Goal: Task Accomplishment & Management: Manage account settings

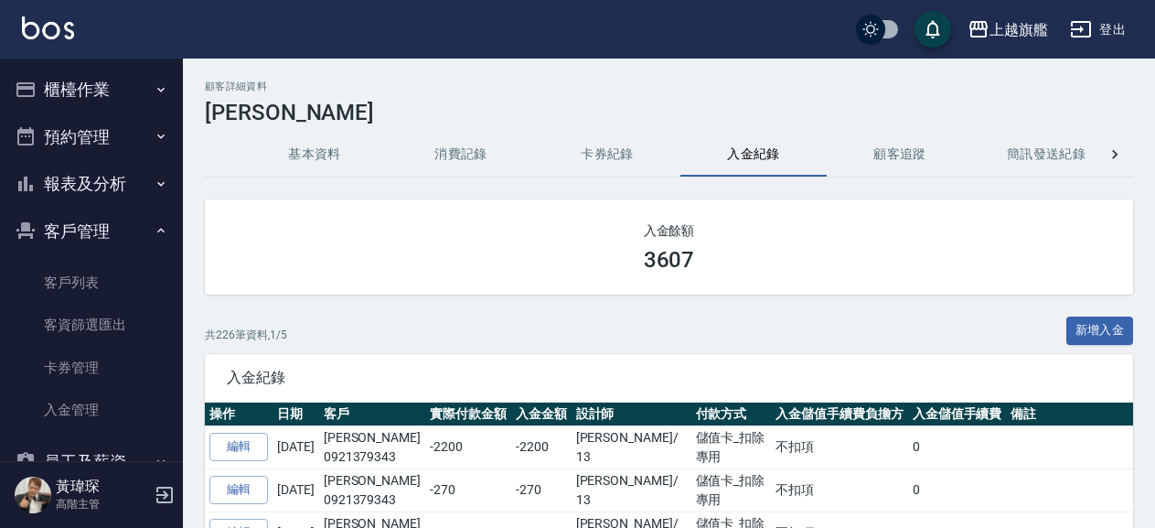
click at [80, 82] on button "櫃檯作業" at bounding box center [91, 90] width 168 height 48
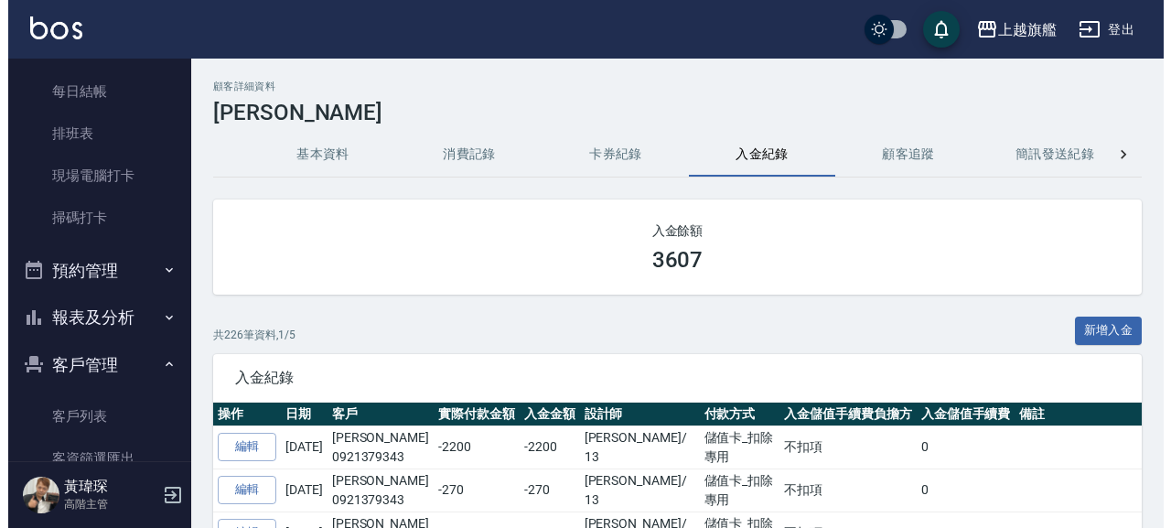
scroll to position [417, 0]
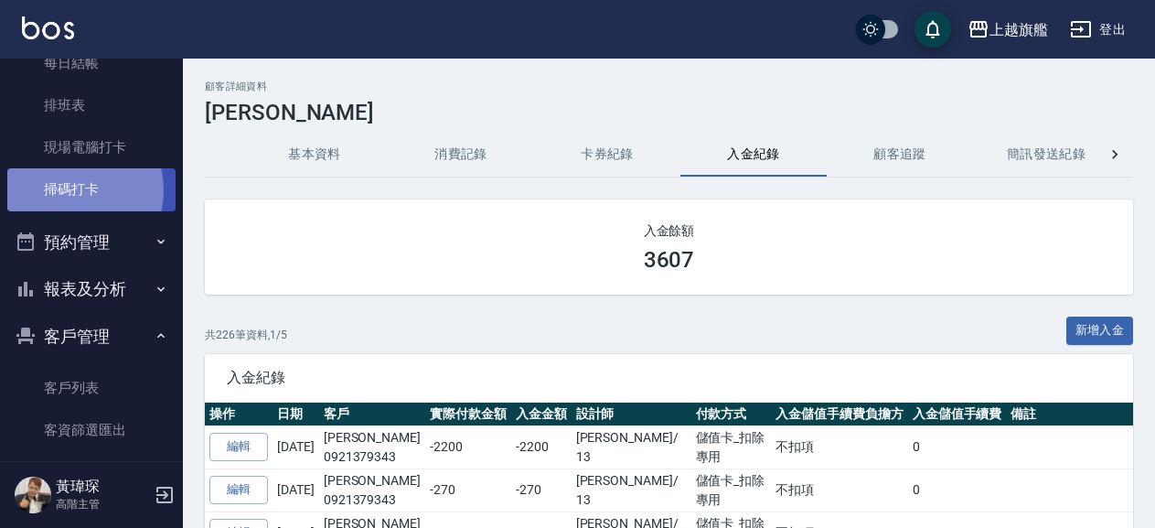
click at [71, 190] on link "掃碼打卡" at bounding box center [91, 189] width 168 height 42
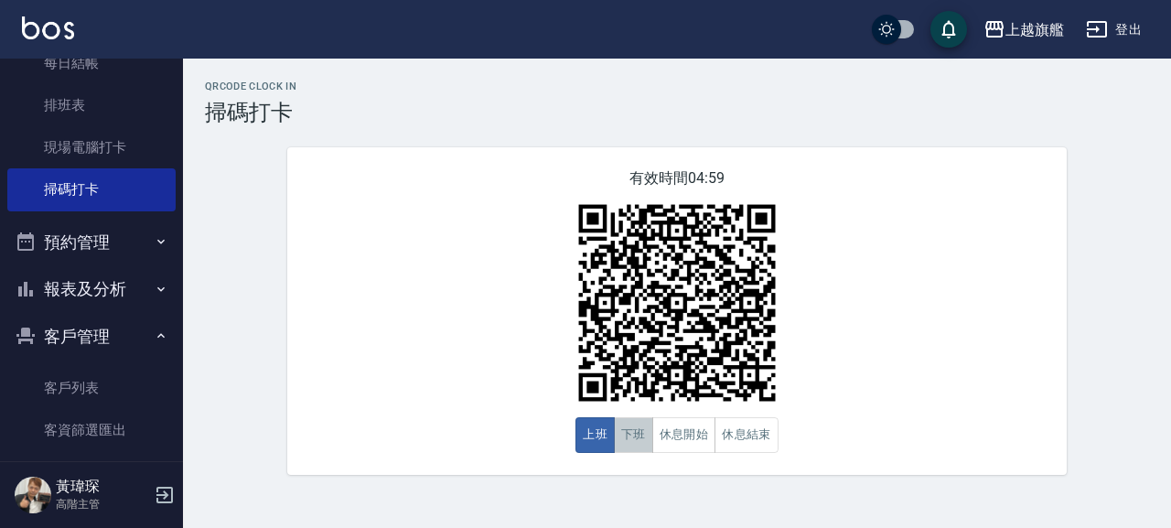
click at [643, 442] on button "下班" at bounding box center [633, 435] width 39 height 36
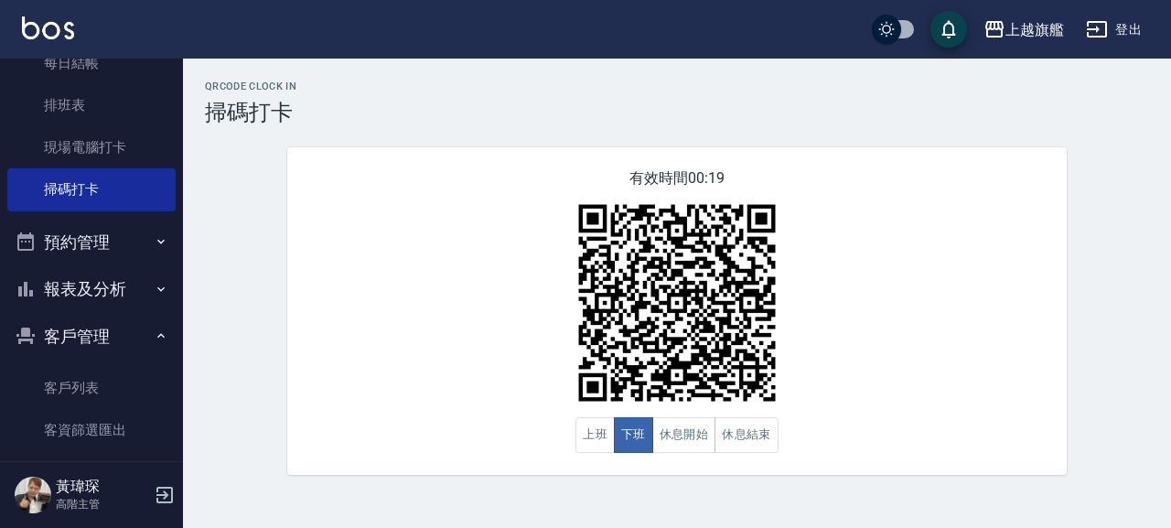
click at [226, 204] on div "QRcode Clock In 掃碼打卡 有效時間 00:19 上班 下班 休息開始 休息結束" at bounding box center [677, 277] width 988 height 394
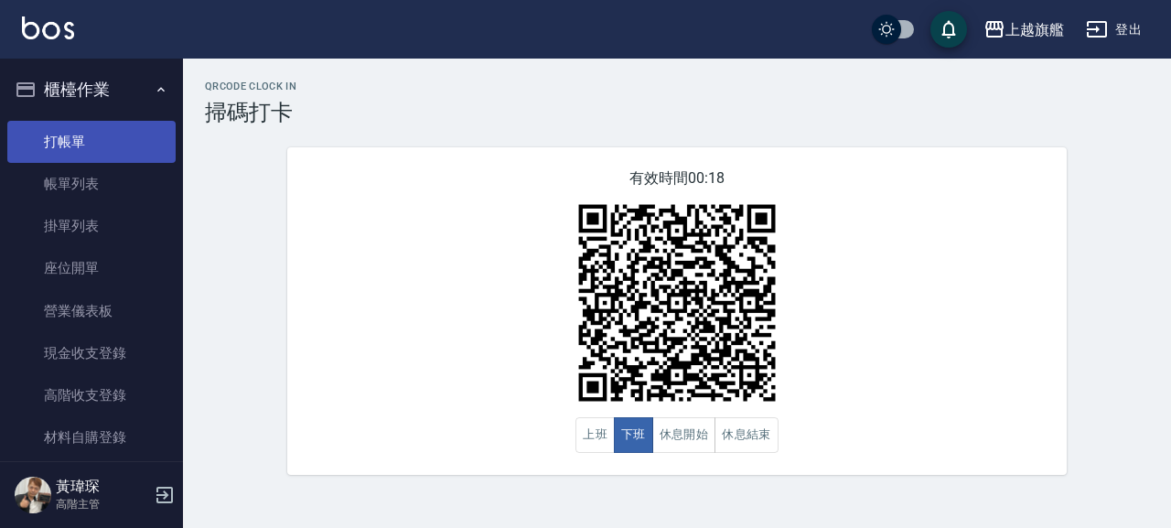
click at [48, 137] on link "打帳單" at bounding box center [91, 142] width 168 height 42
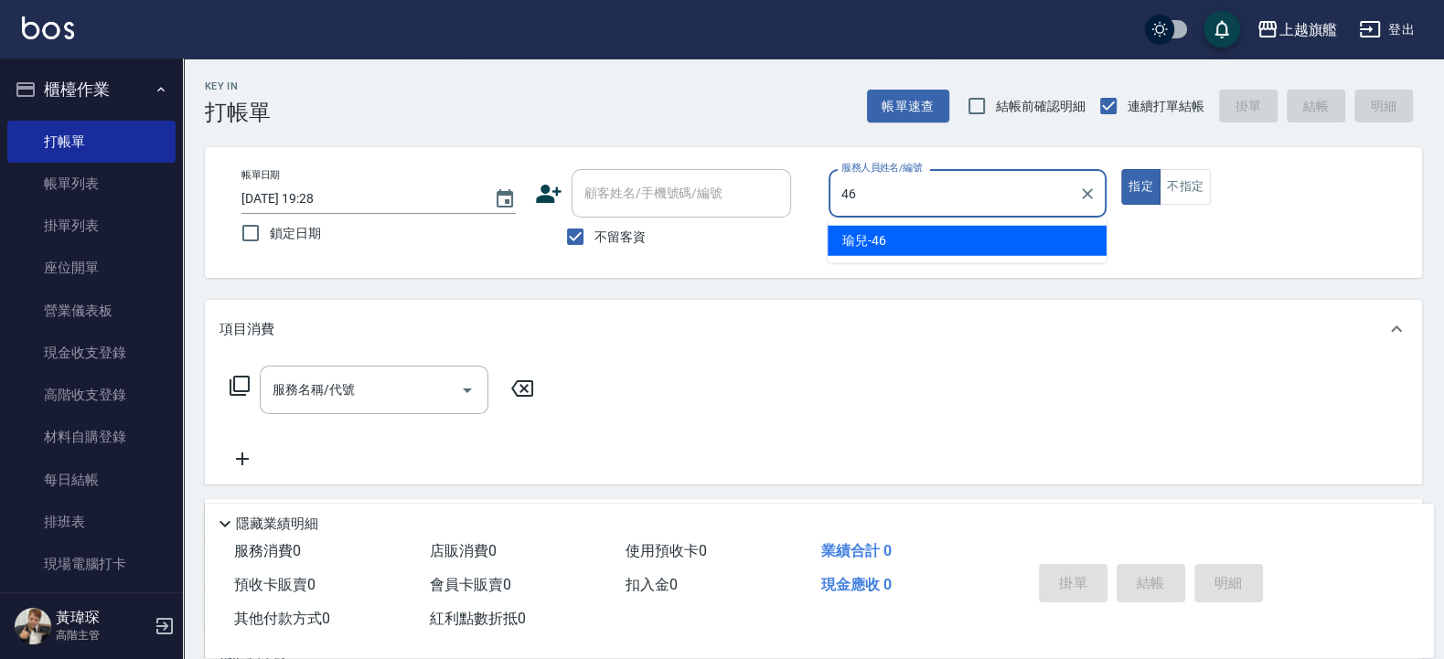
type input "46"
type button "true"
type input "瑜兒-46"
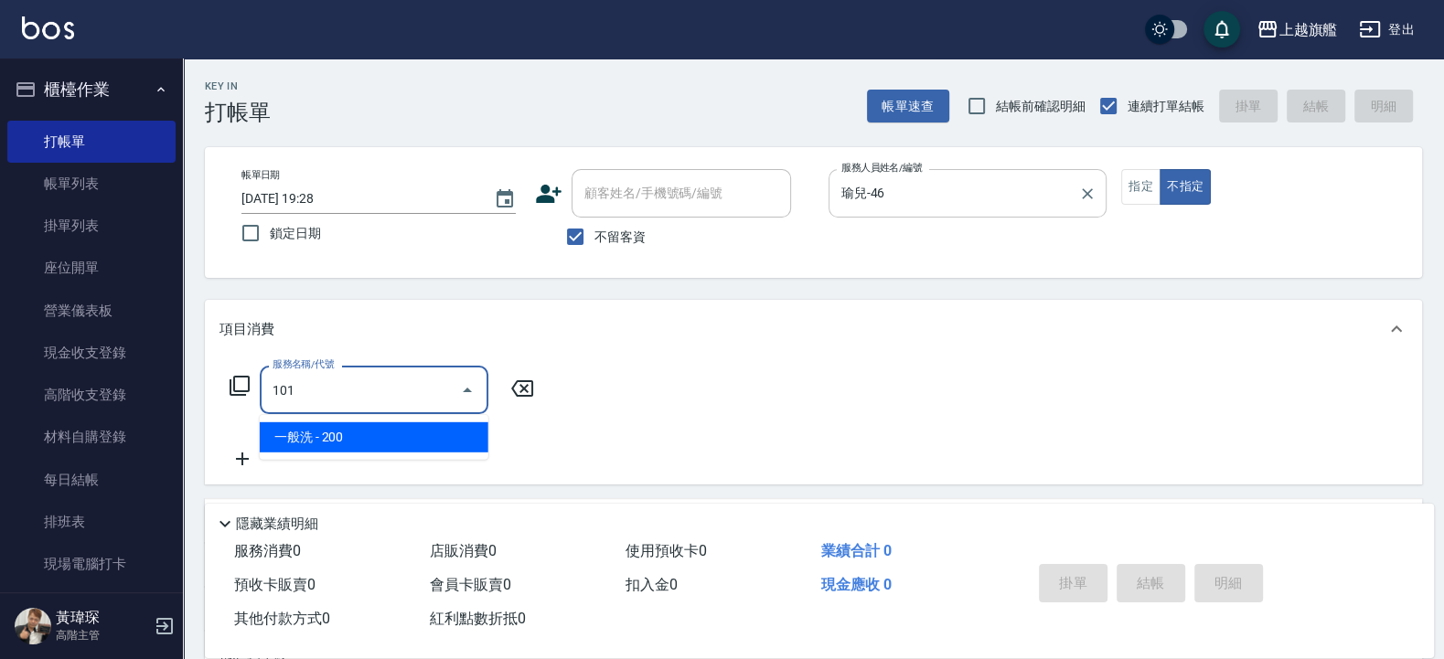
type input "一般洗(101)"
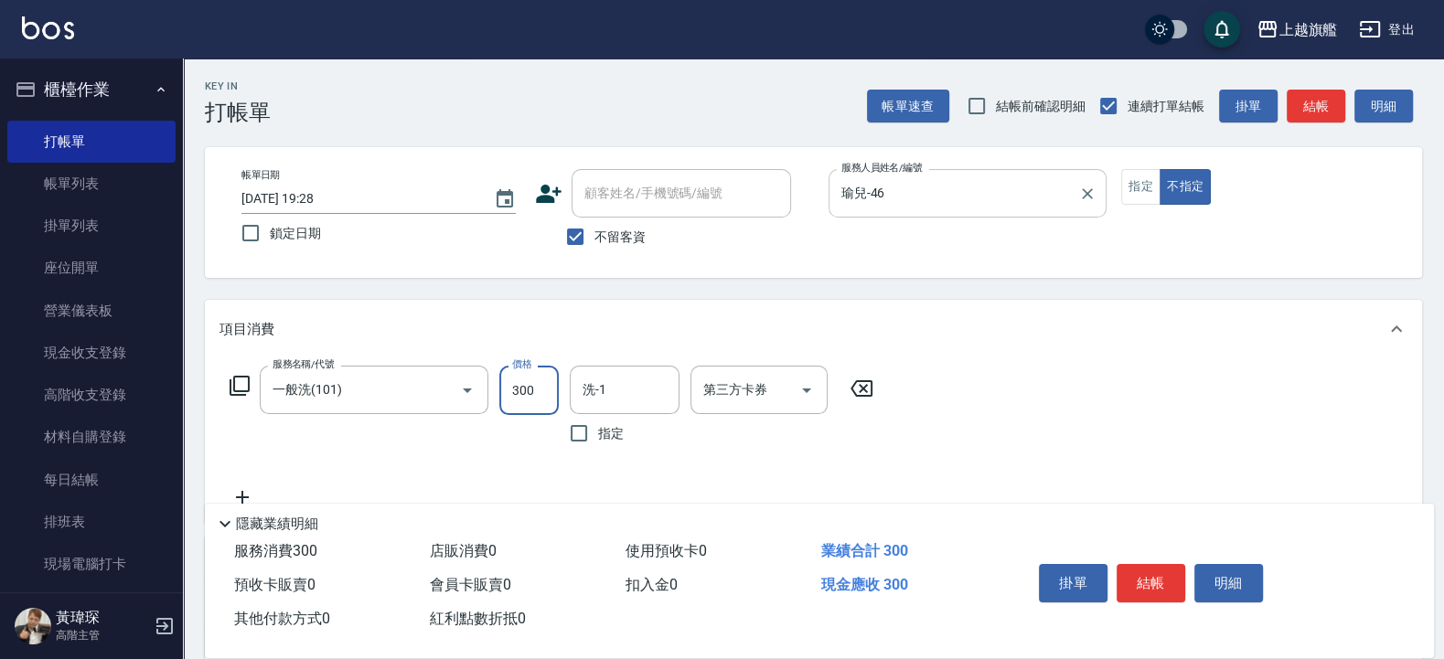
type input "300"
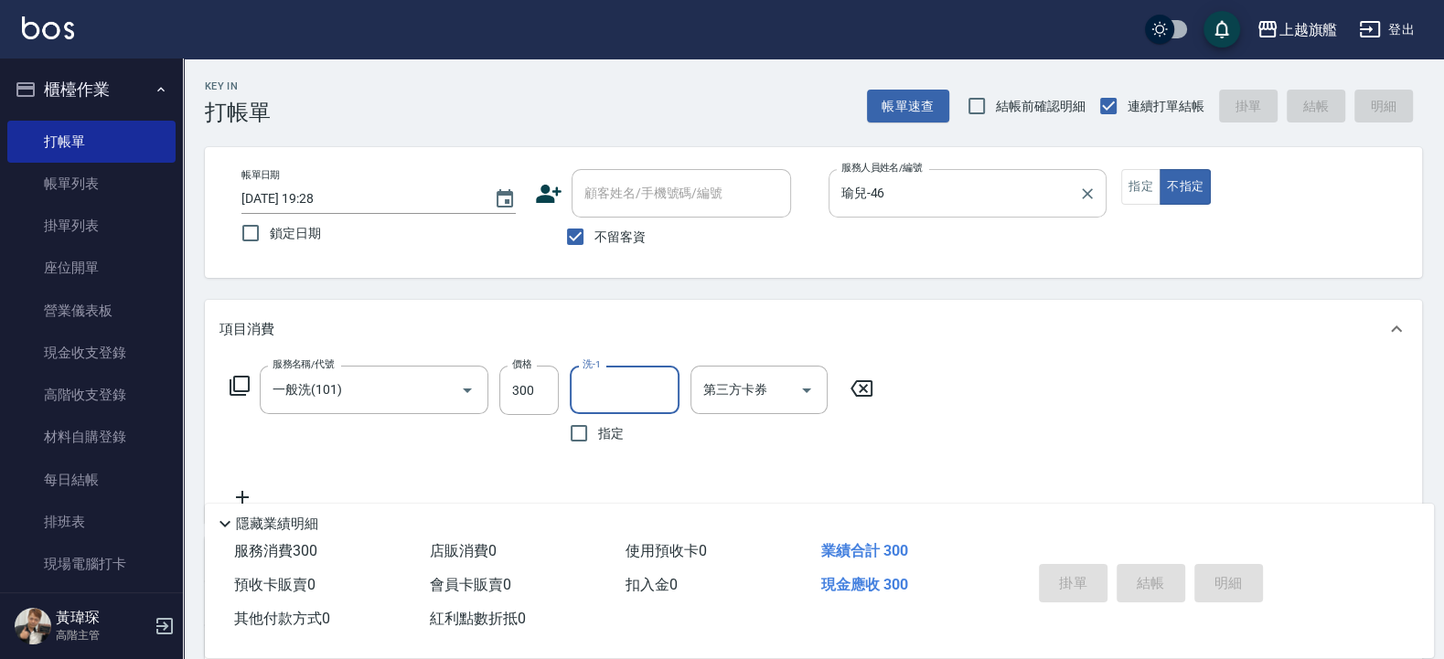
type input "[DATE] 19:30"
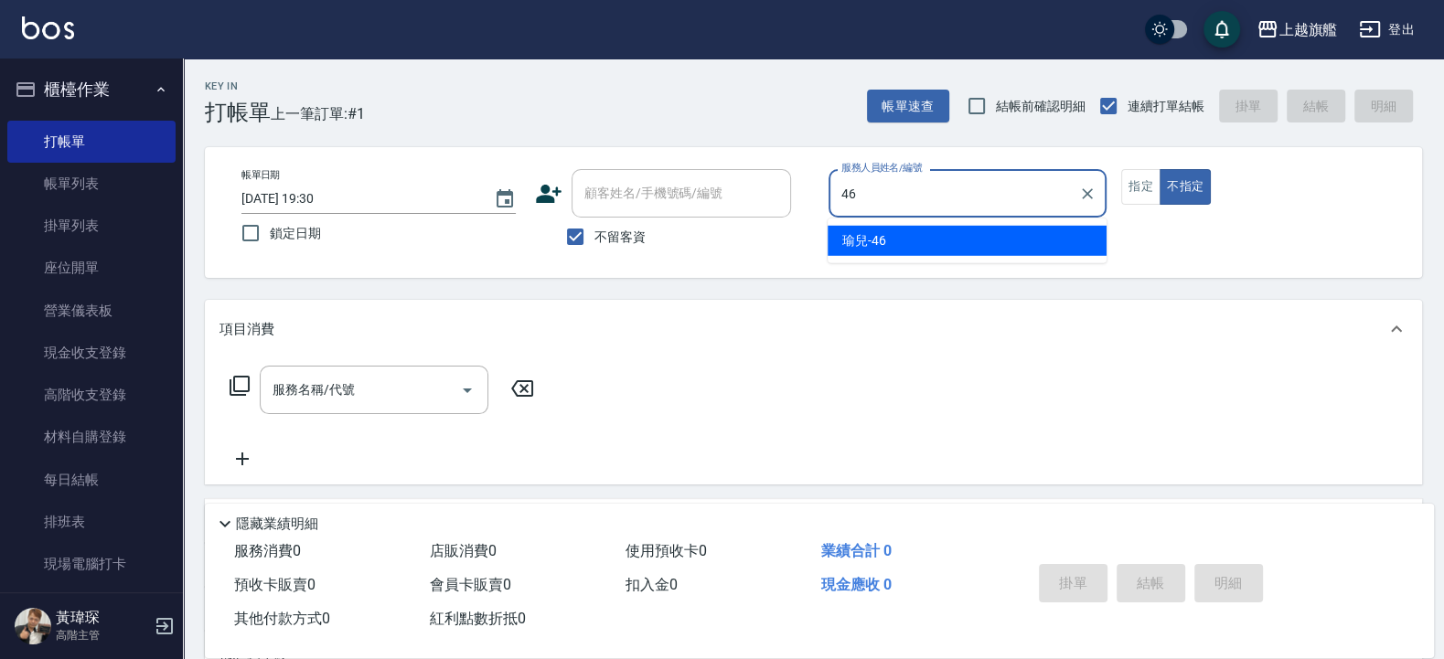
type input "46"
type button "false"
type input "瑜兒-46"
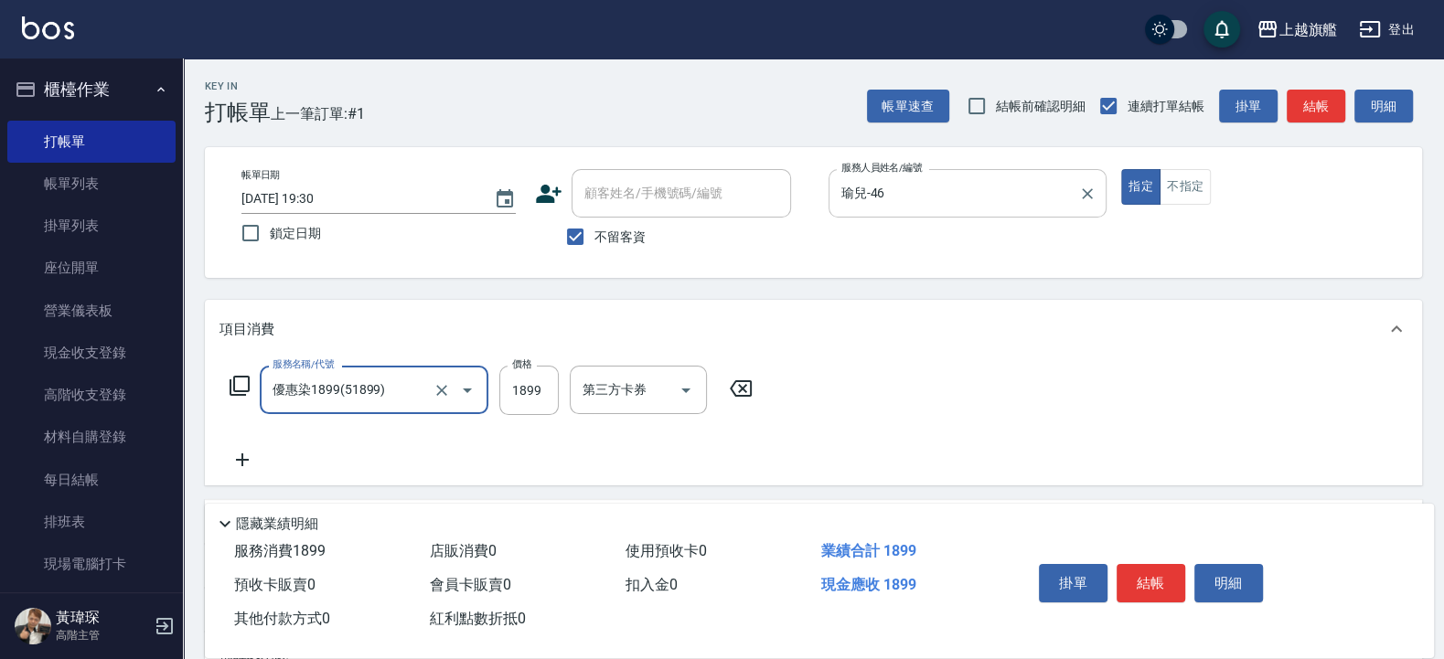
type input "優惠染1899(51899)"
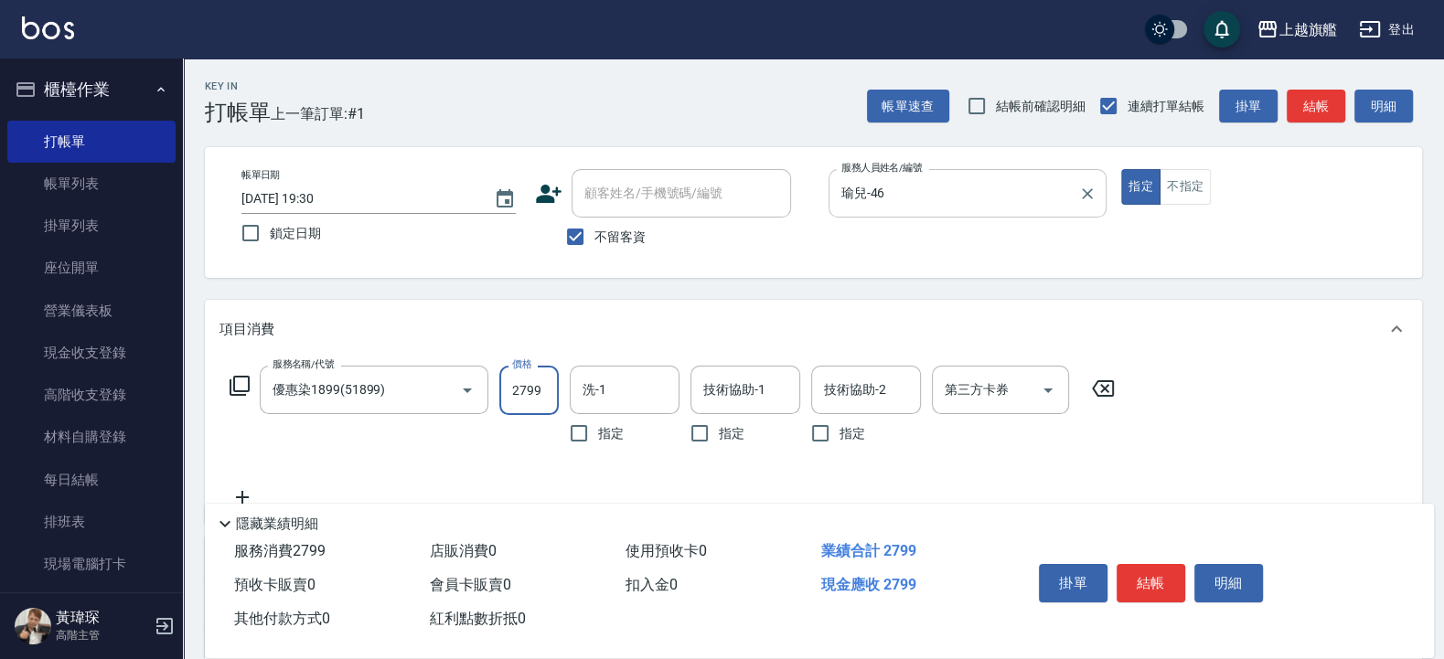
type input "2799"
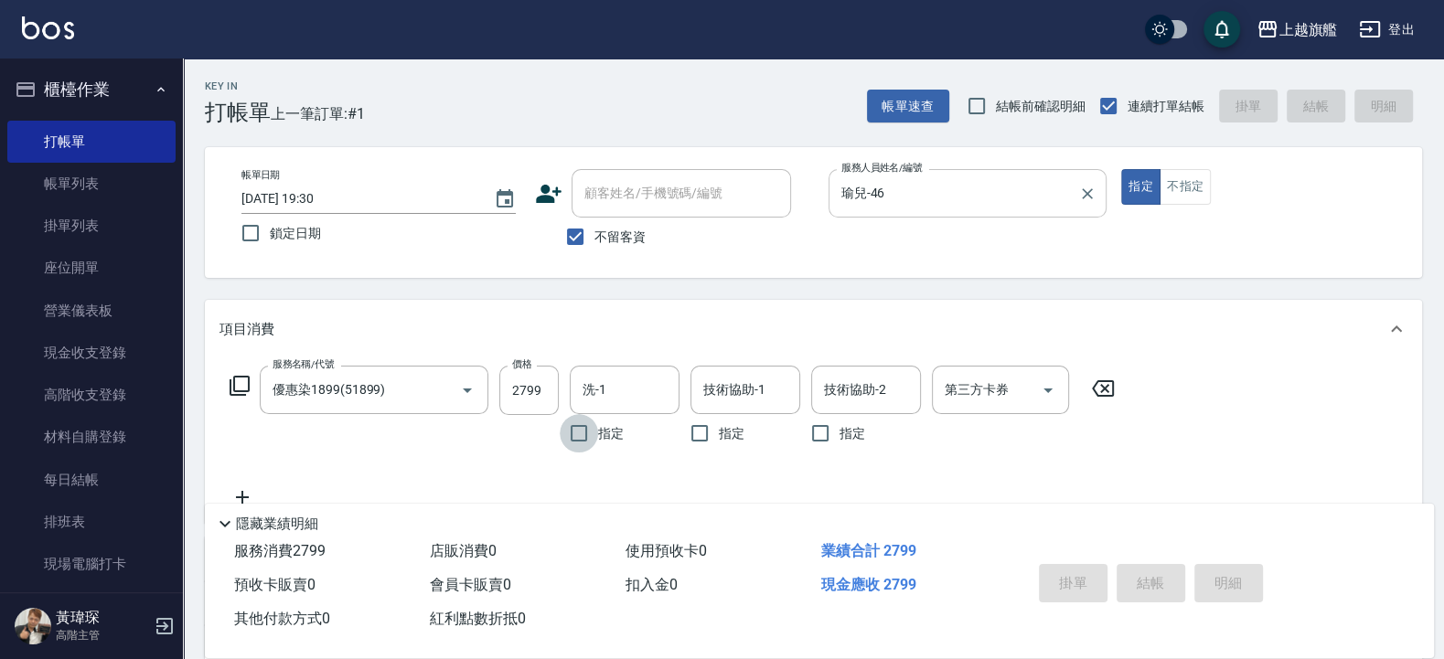
type input "[DATE] 19:31"
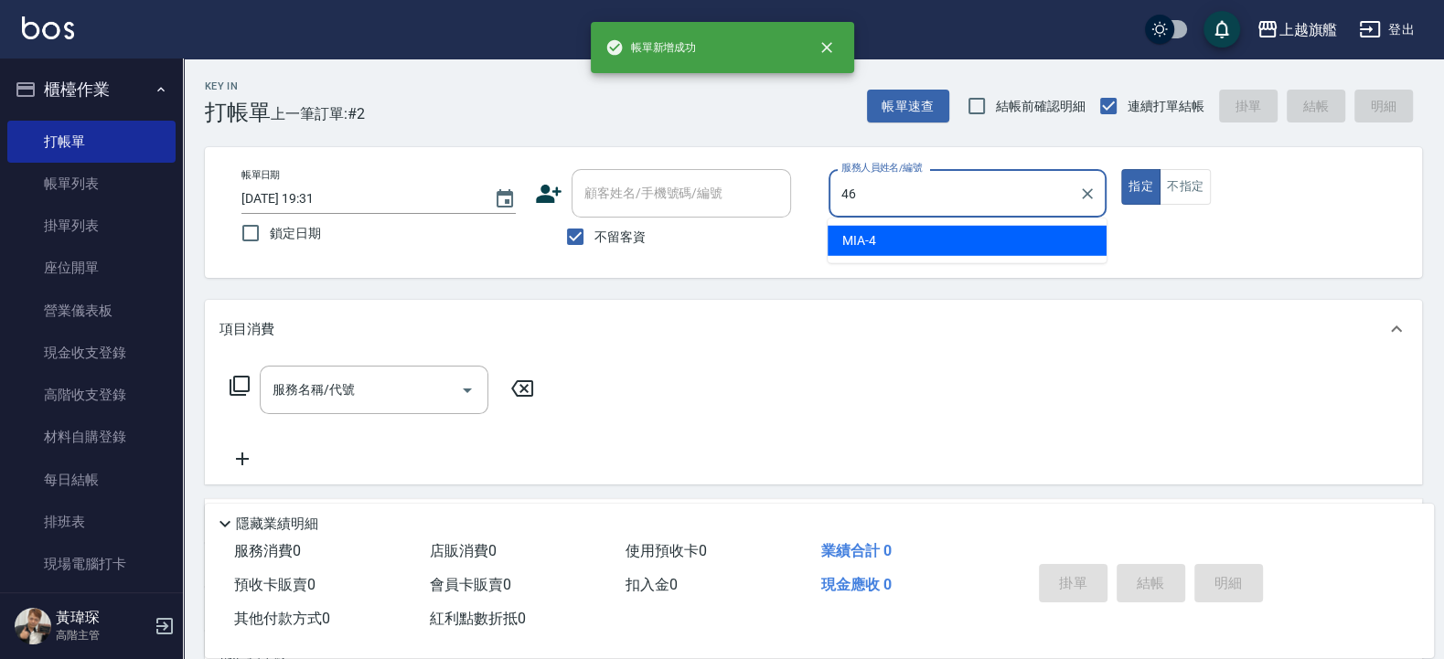
type input "瑜兒-46"
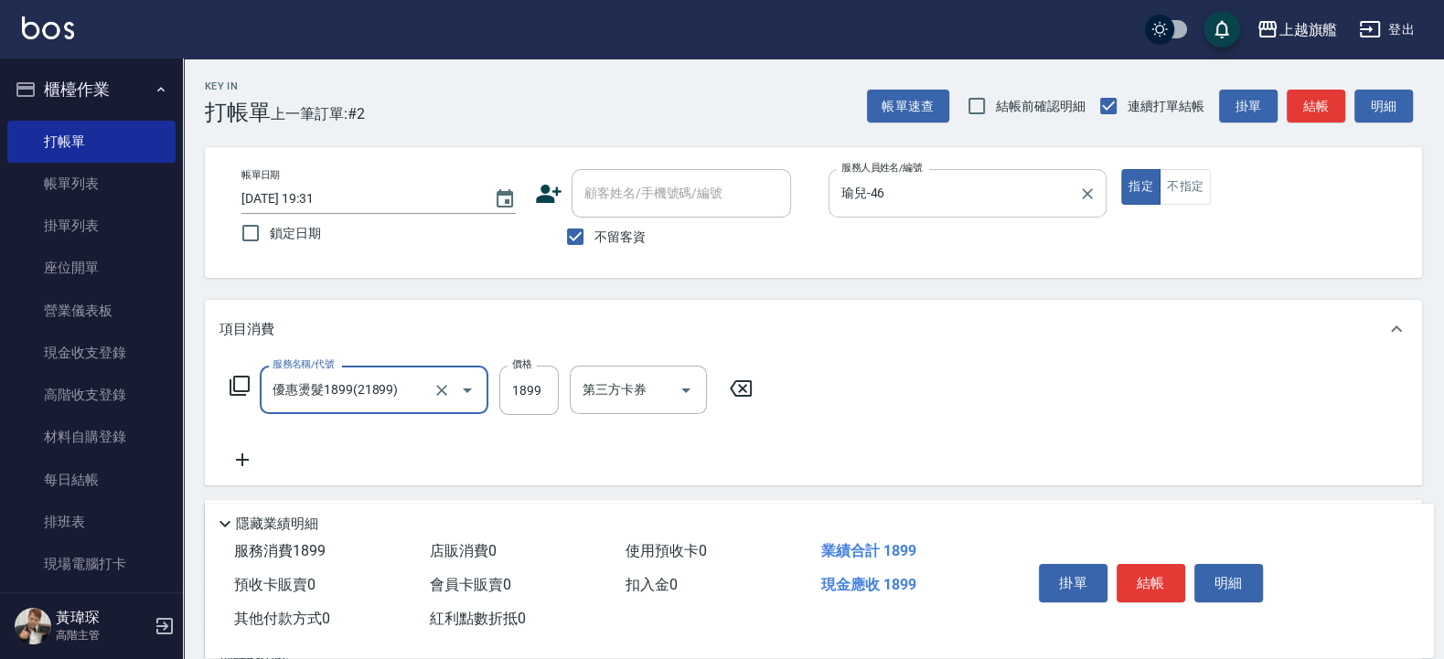
type input "優惠燙髮1899(21899)"
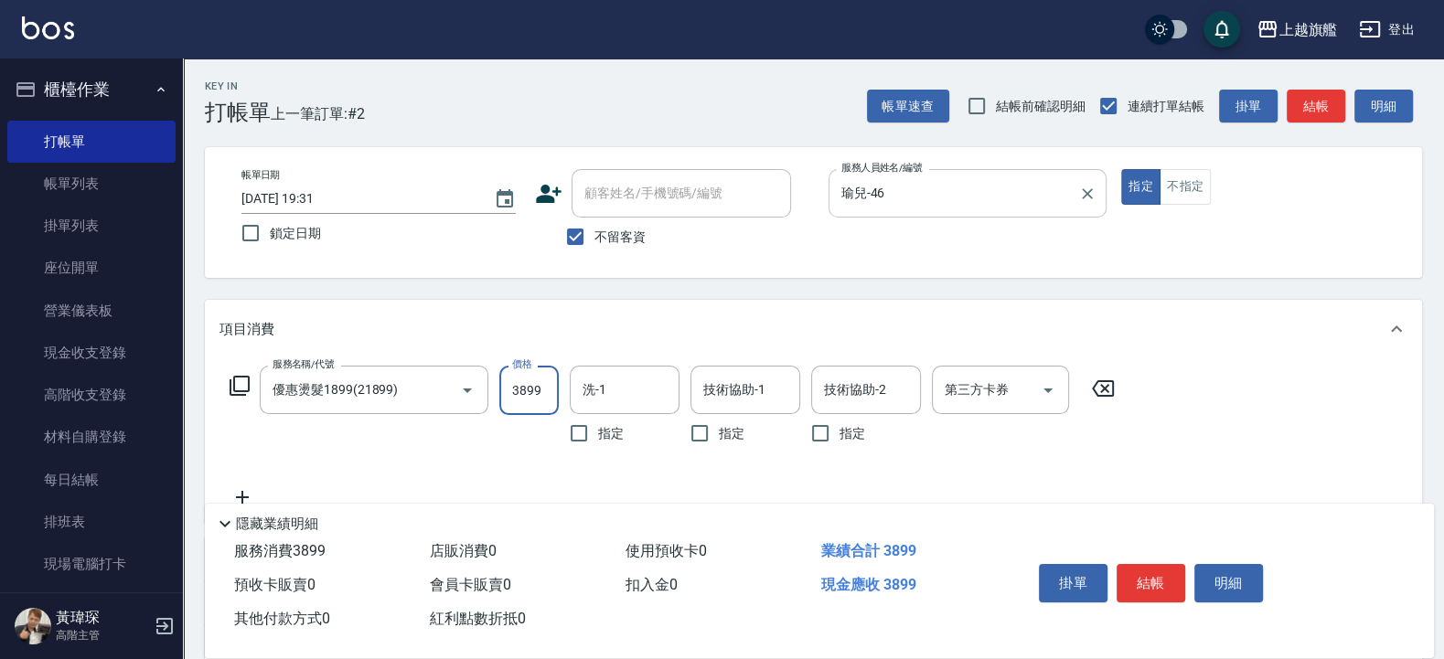
type input "3899"
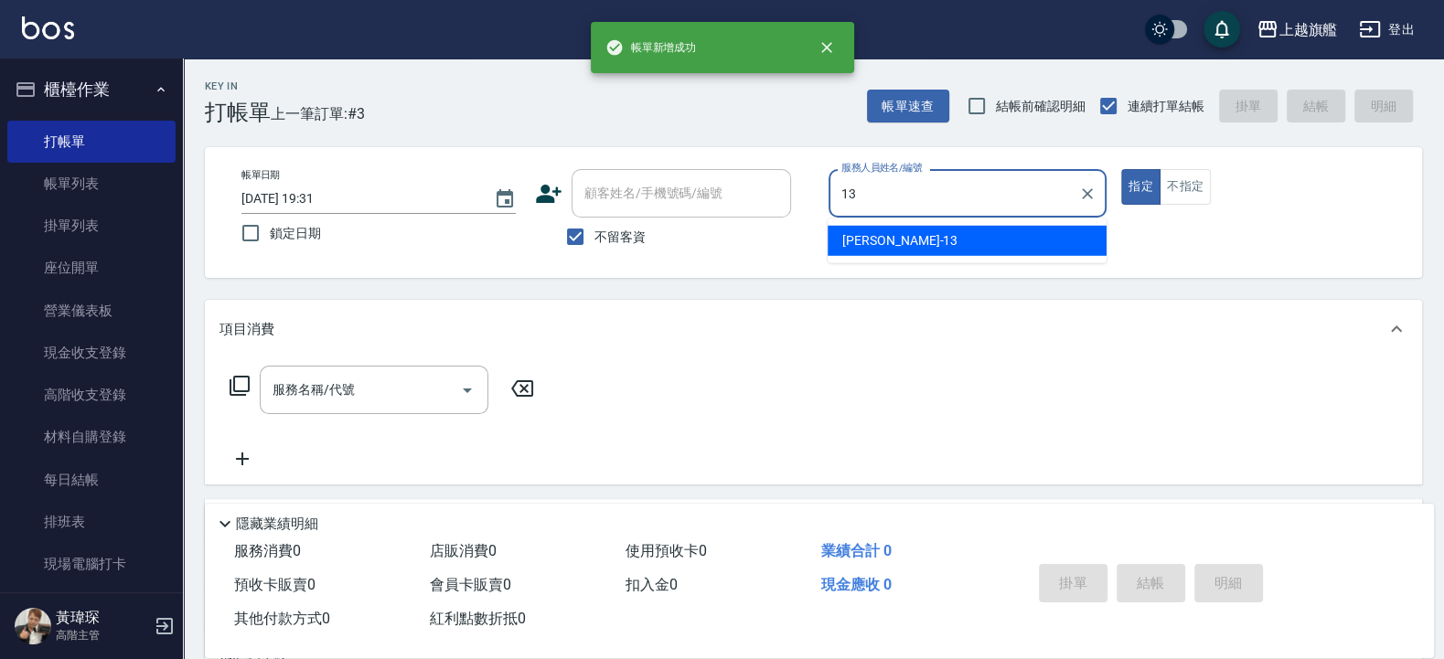
type input "[PERSON_NAME]-13"
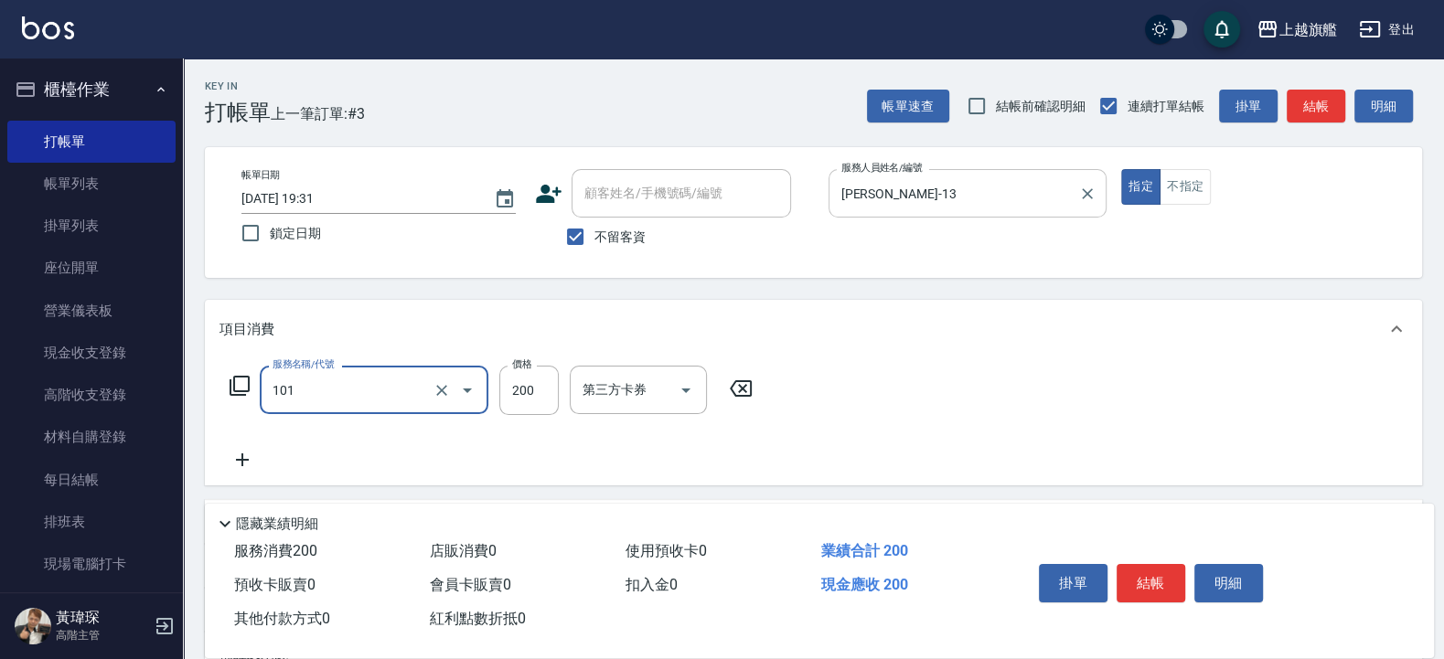
type input "一般洗(101)"
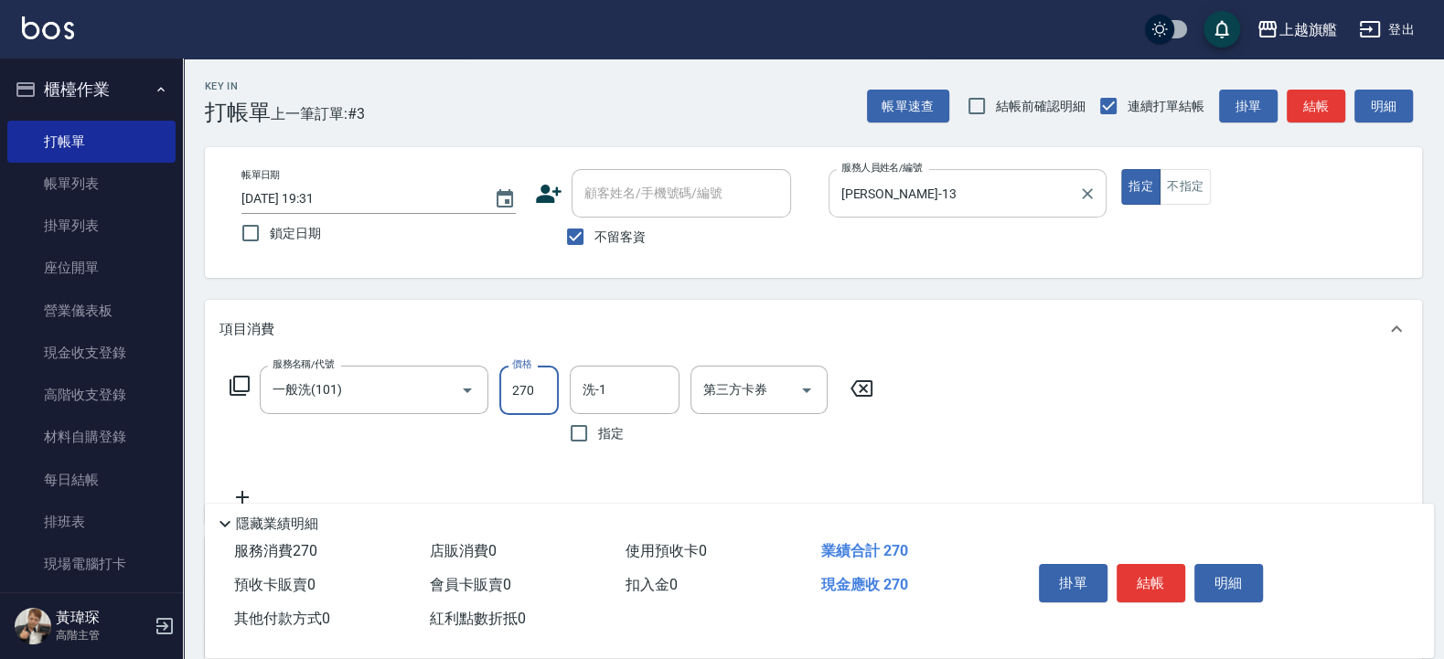
type input "270"
drag, startPoint x: 608, startPoint y: 241, endPoint x: 607, endPoint y: 224, distance: 17.4
click at [607, 241] on span "不留客資" at bounding box center [619, 237] width 51 height 19
click at [594, 241] on input "不留客資" at bounding box center [575, 237] width 38 height 38
checkbox input "false"
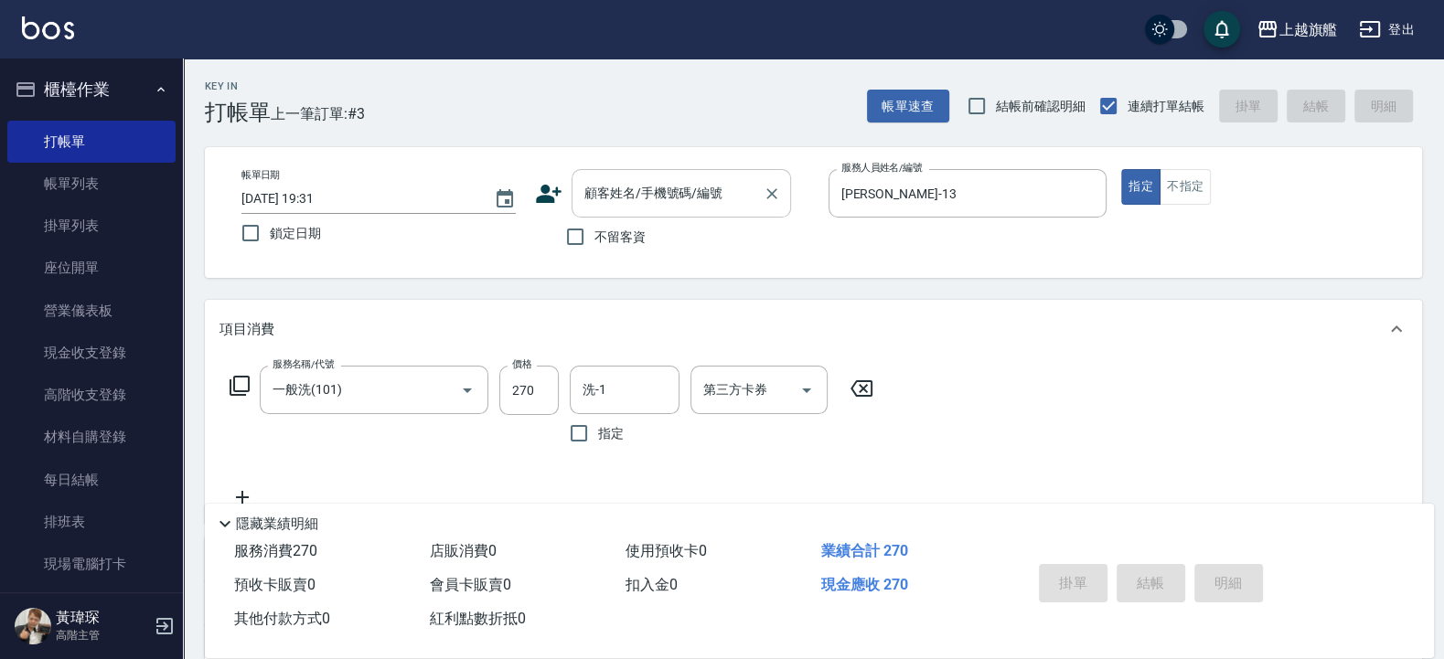
click at [615, 206] on input "顧客姓名/手機號碼/編號" at bounding box center [668, 193] width 176 height 32
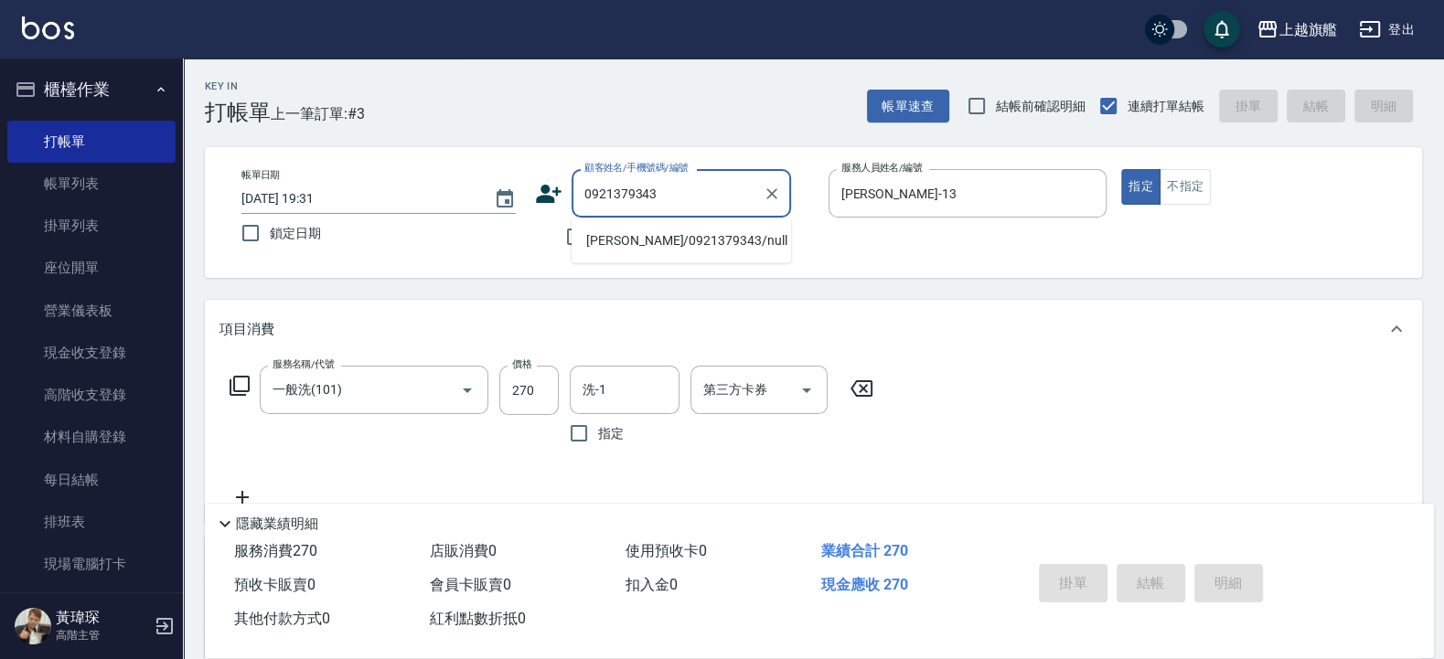
type input "[PERSON_NAME]/0921379343/null"
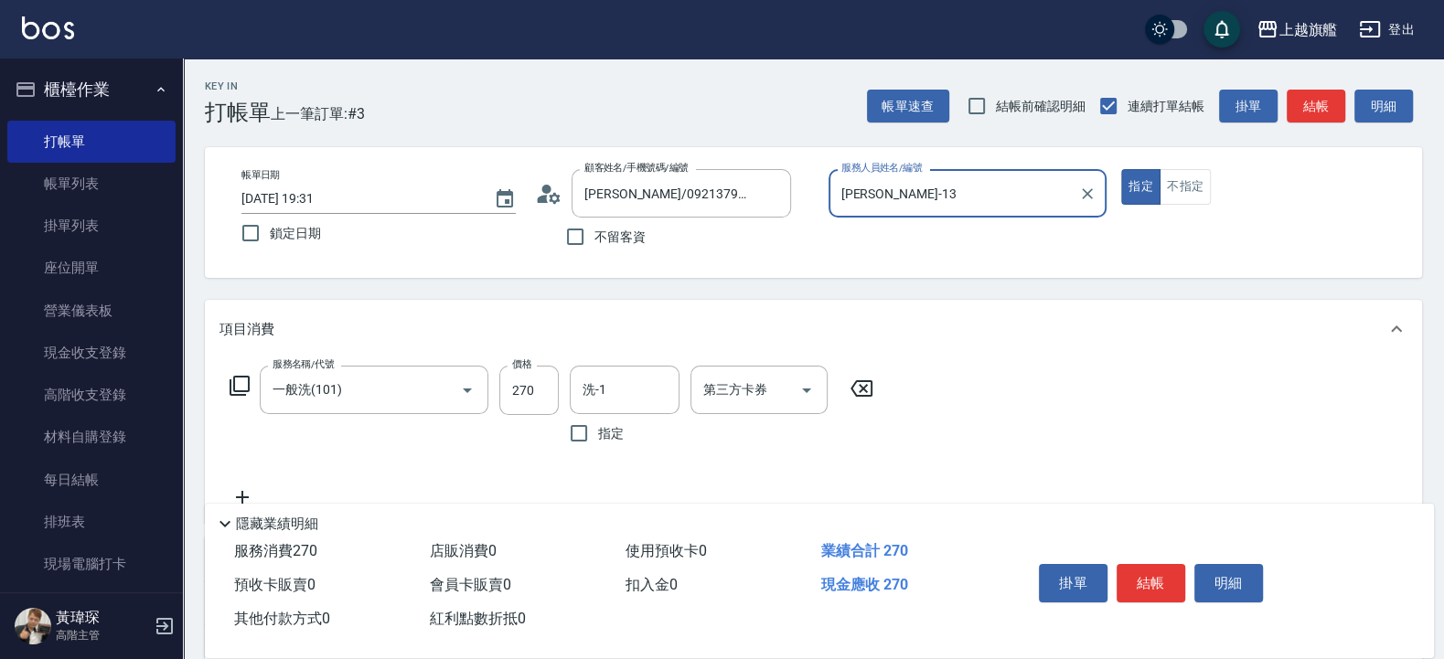
scroll to position [272, 0]
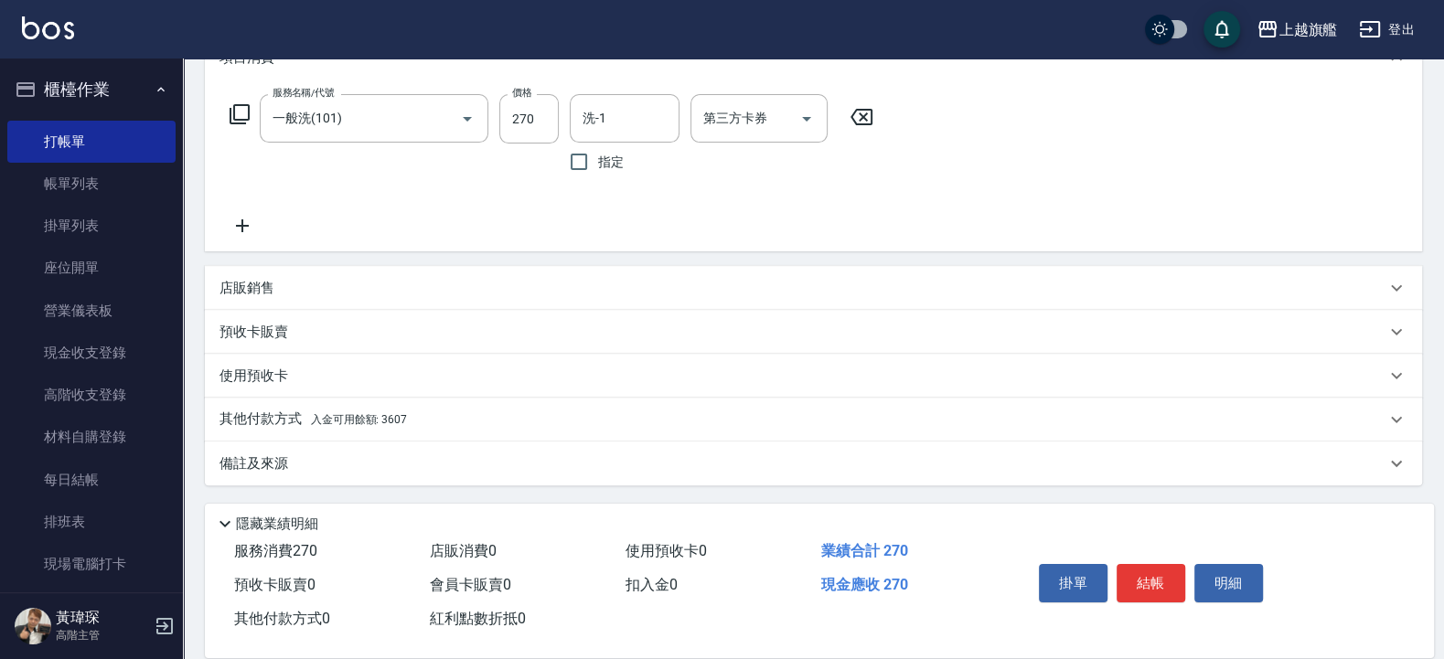
drag, startPoint x: 411, startPoint y: 411, endPoint x: 405, endPoint y: 423, distance: 13.9
click at [407, 412] on p "其他付款方式 入金可用餘額: 3607" at bounding box center [312, 420] width 187 height 20
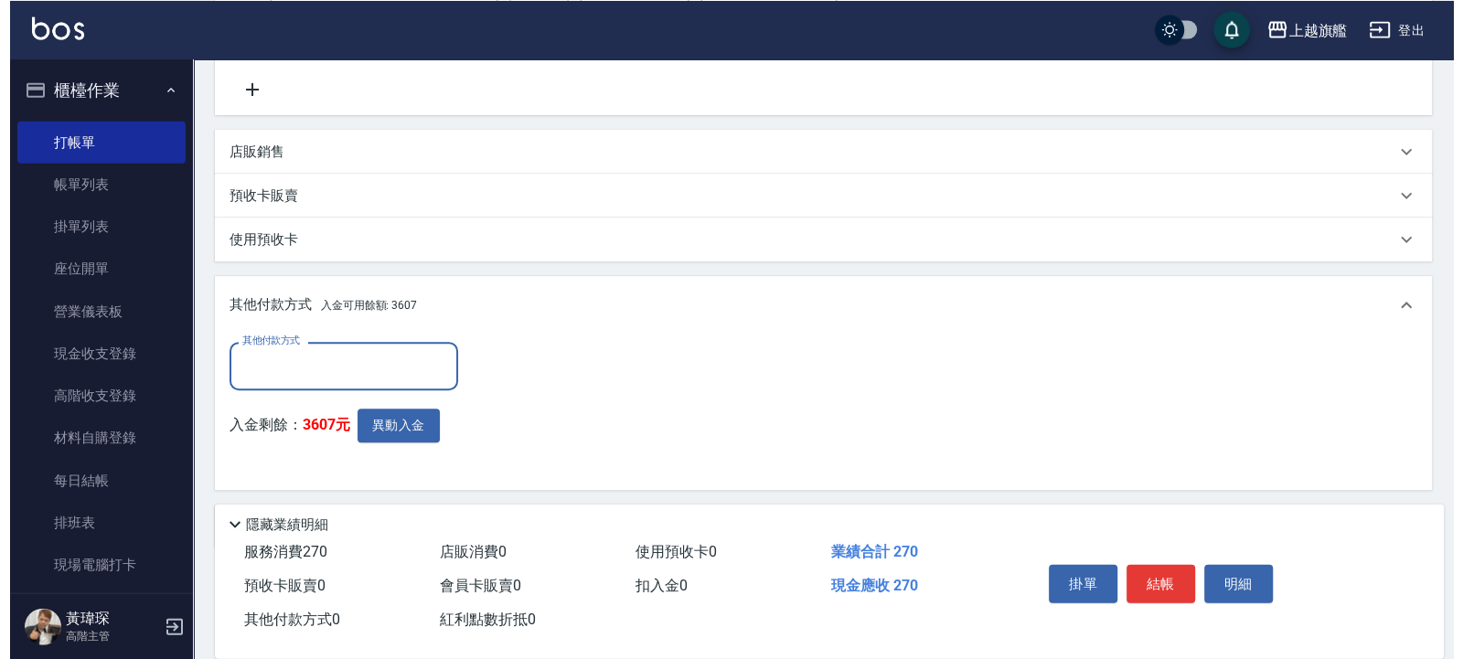
scroll to position [472, 0]
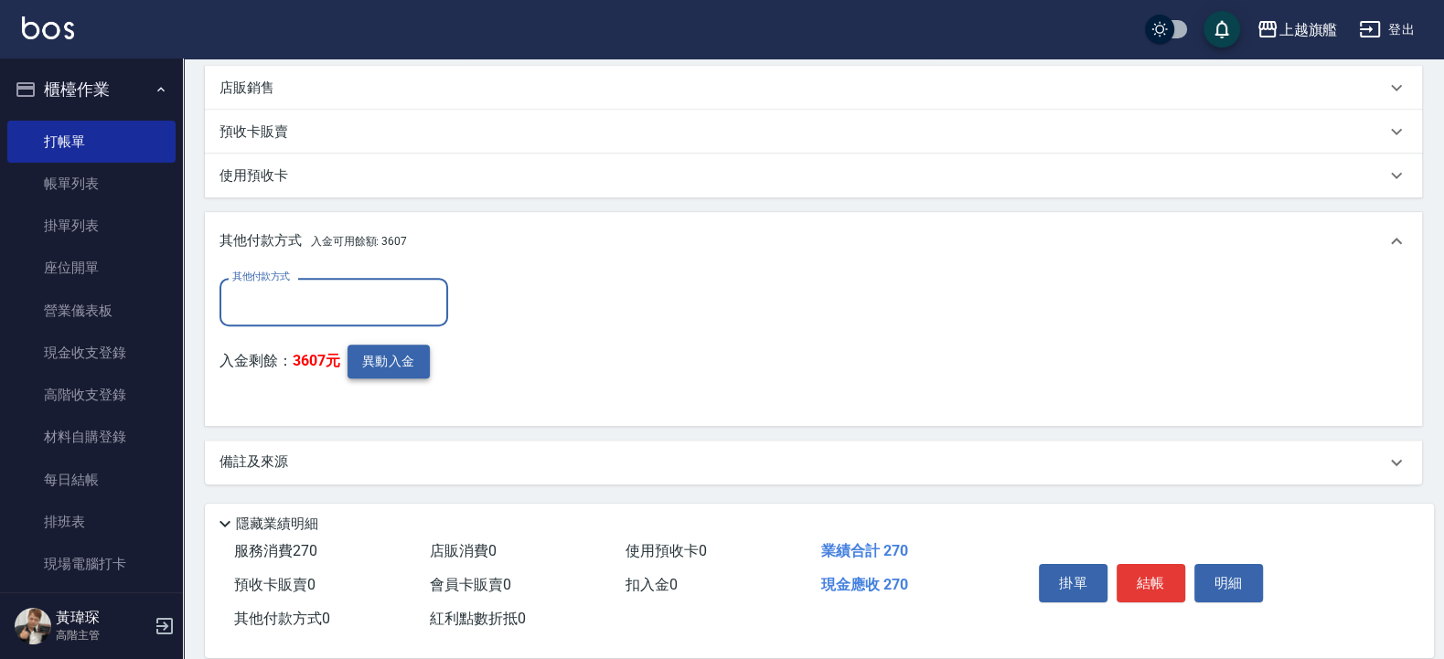
click at [388, 362] on button "異動入金" at bounding box center [388, 362] width 82 height 34
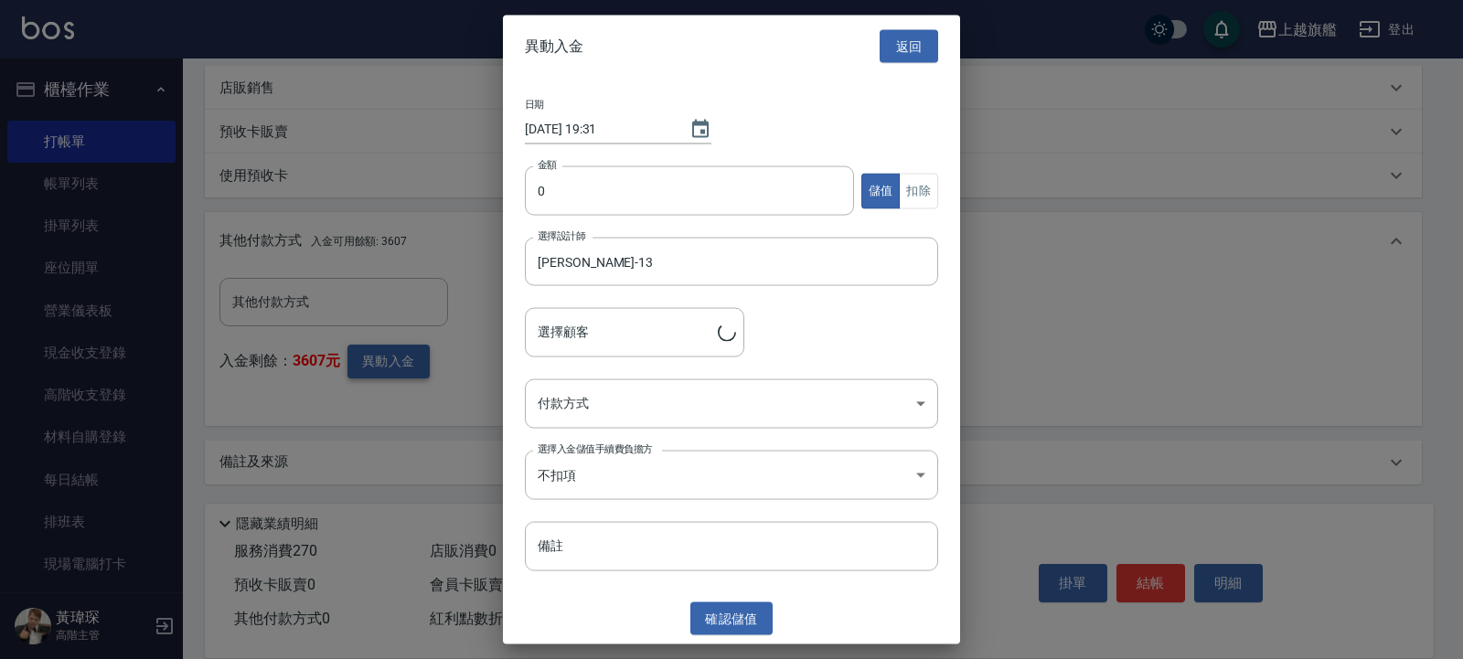
type input "[PERSON_NAME]/0921379343"
click at [685, 201] on input "0" at bounding box center [689, 190] width 329 height 49
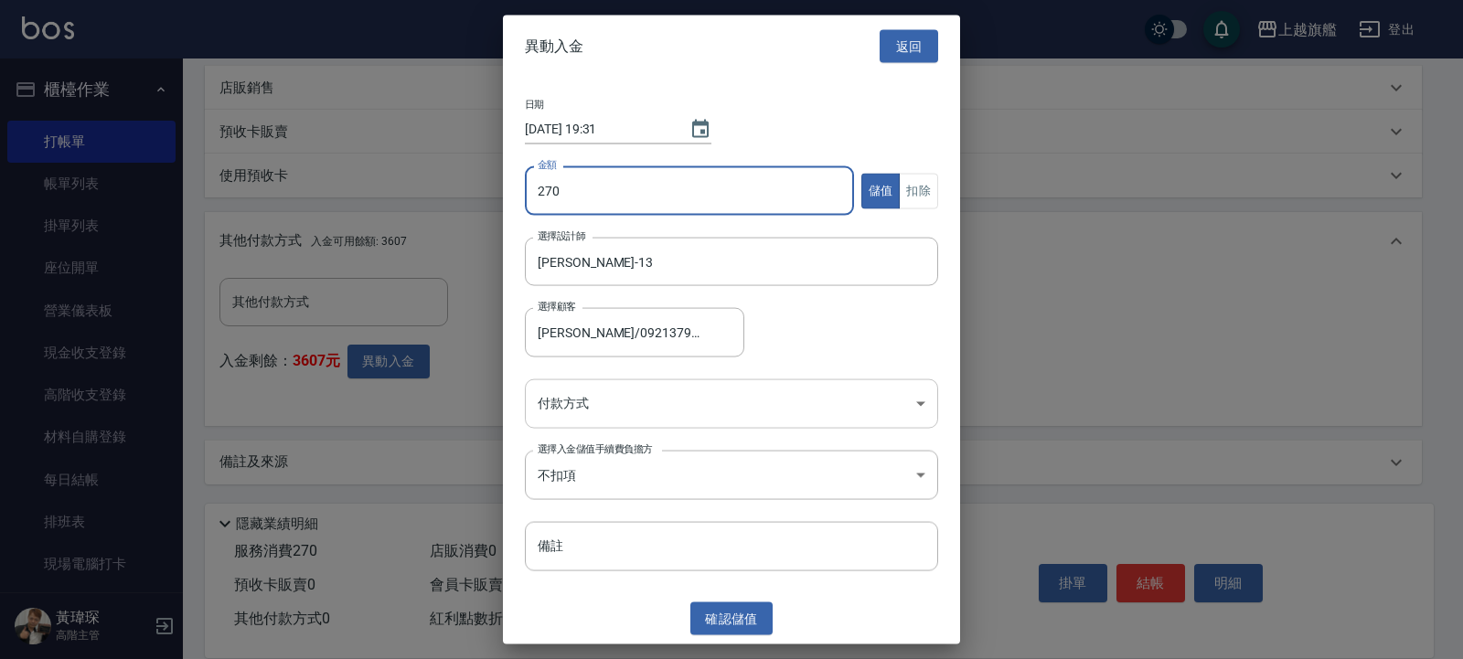
type input "270"
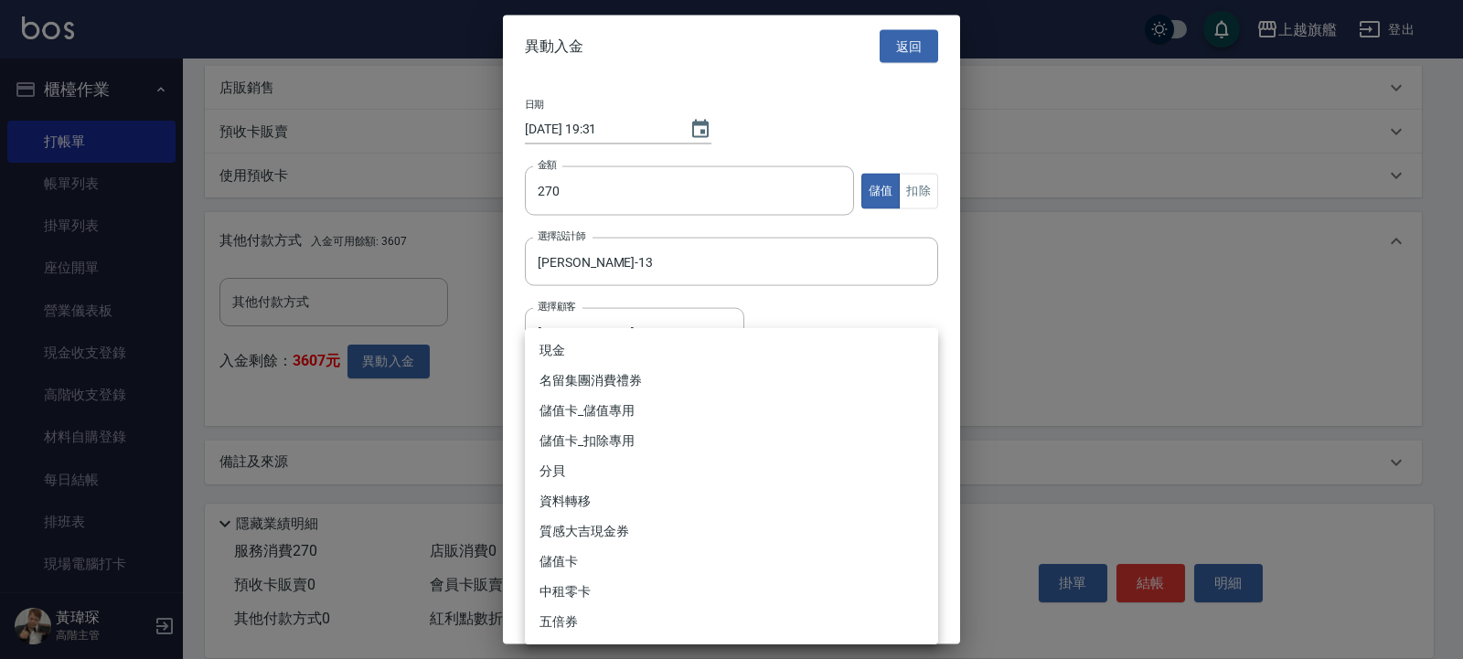
click at [769, 414] on body "上越旗艦 登出 櫃檯作業 打帳單 帳單列表 掛單列表 座位開單 營業儀表板 現金收支登錄 高階收支登錄 材料自購登錄 每日結帳 排班表 現場電腦打卡 掃碼打卡…" at bounding box center [731, 93] width 1463 height 1131
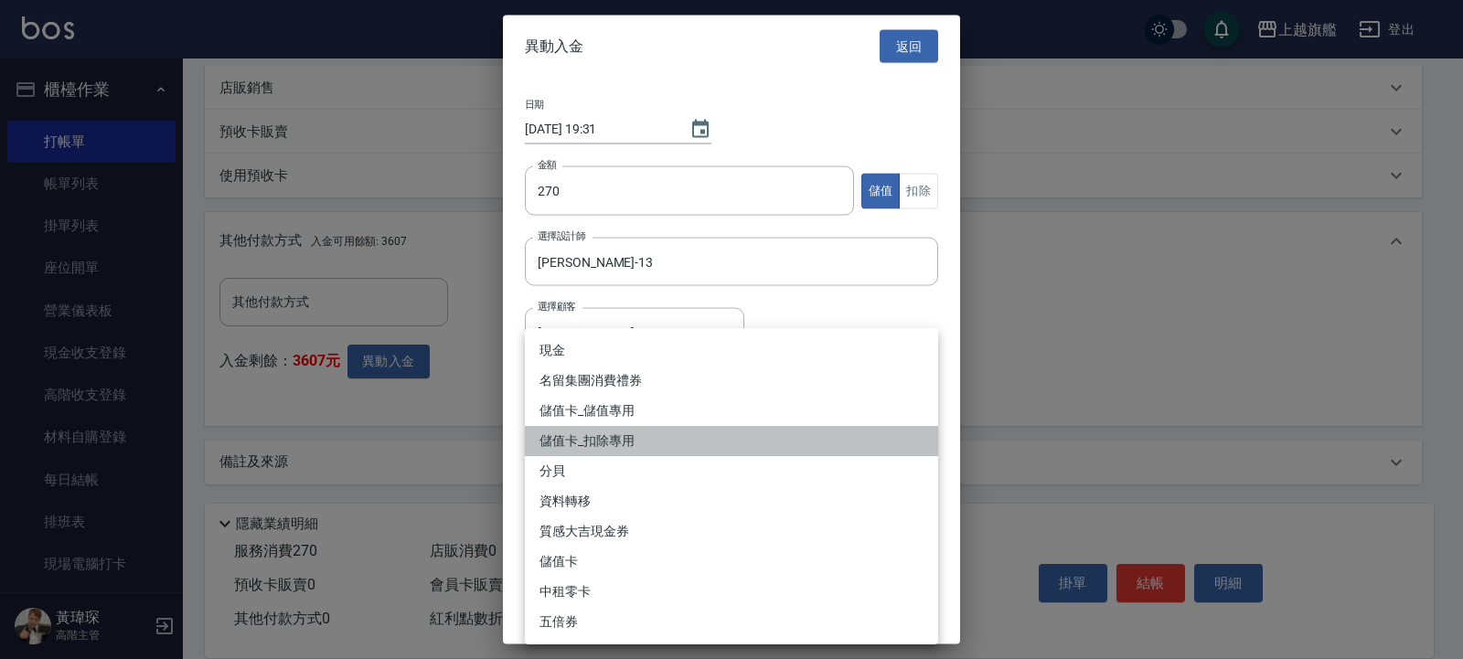
click at [696, 431] on li "儲值卡_扣除專用" at bounding box center [731, 441] width 413 height 30
type input "儲值卡_扣除專用"
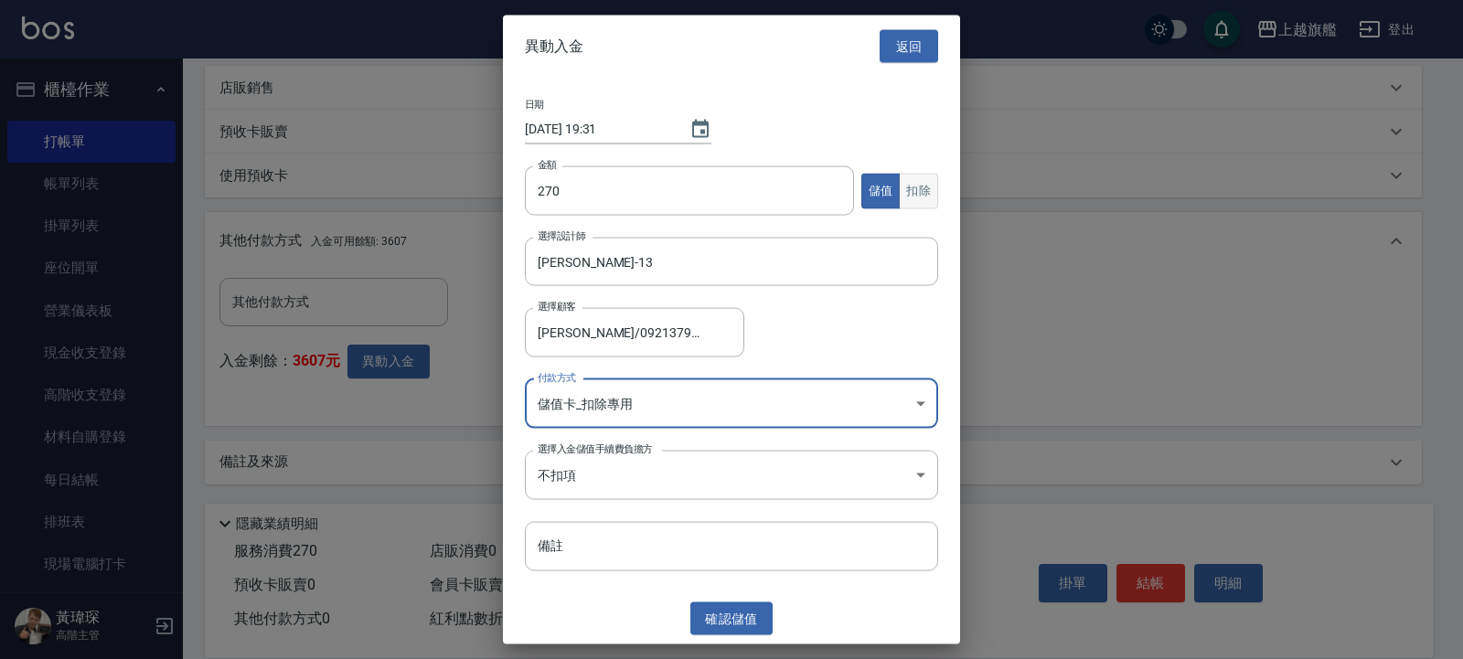
click at [926, 197] on button "扣除" at bounding box center [918, 191] width 39 height 36
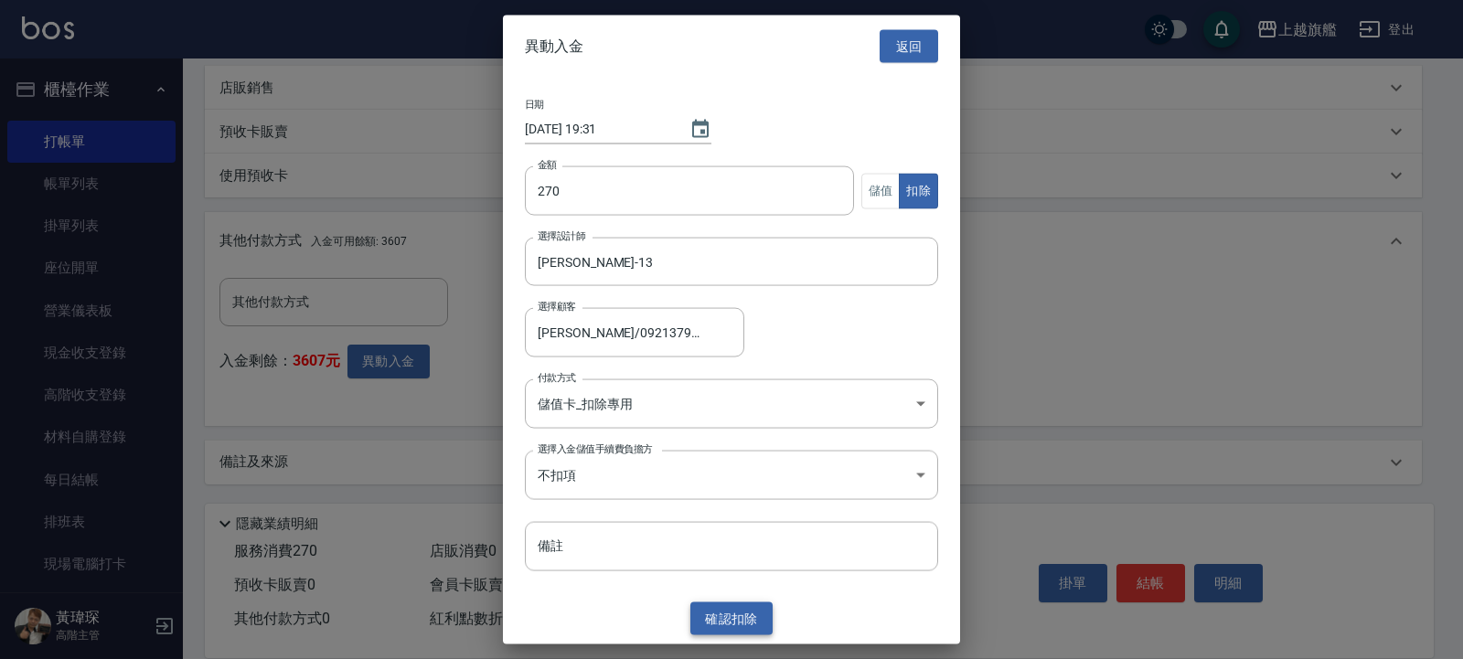
click at [737, 527] on button "確認 扣除" at bounding box center [731, 619] width 82 height 34
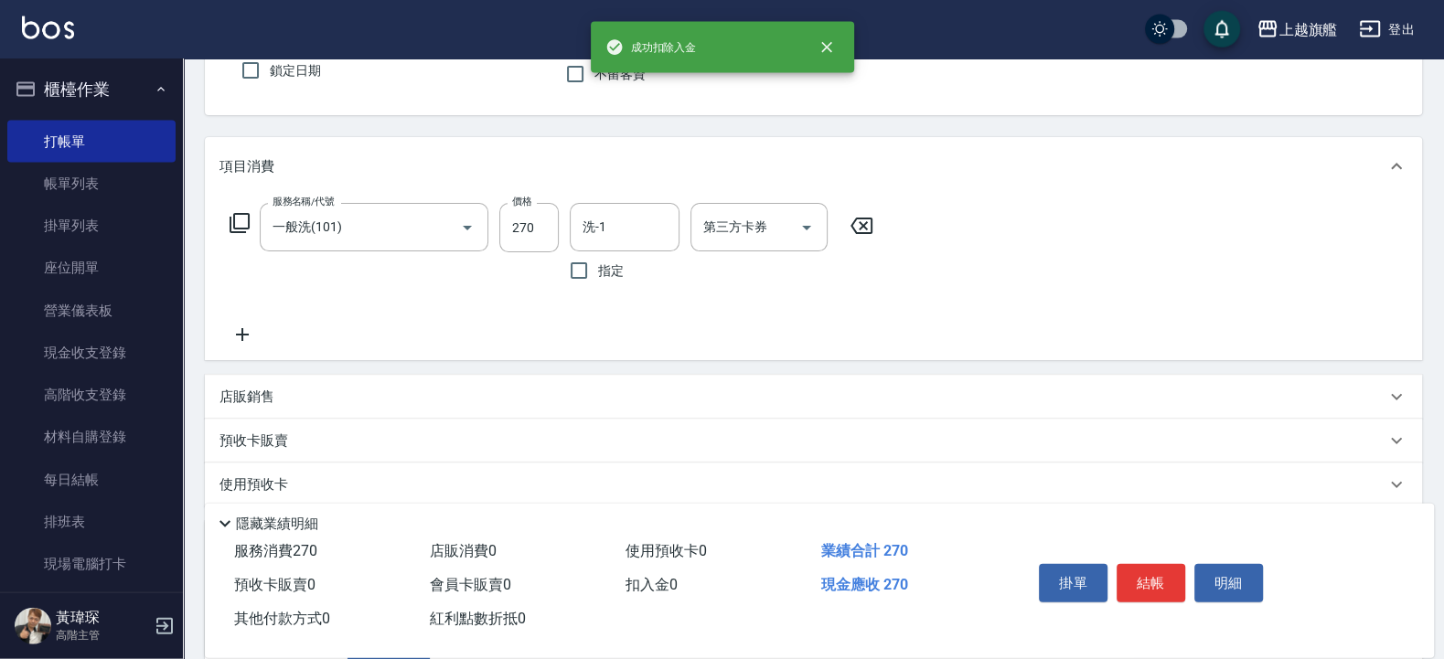
scroll to position [0, 0]
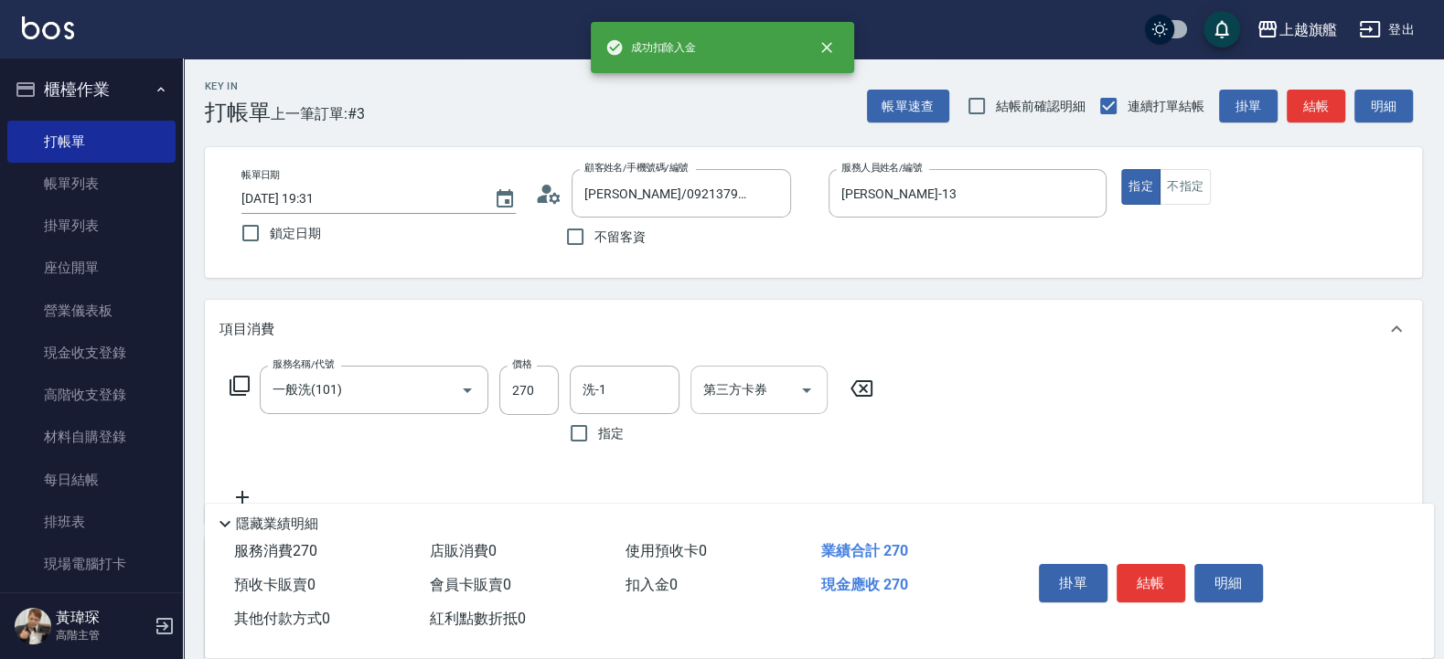
drag, startPoint x: 753, startPoint y: 371, endPoint x: 768, endPoint y: 374, distance: 15.8
click at [757, 371] on div "第三方卡券" at bounding box center [758, 390] width 137 height 48
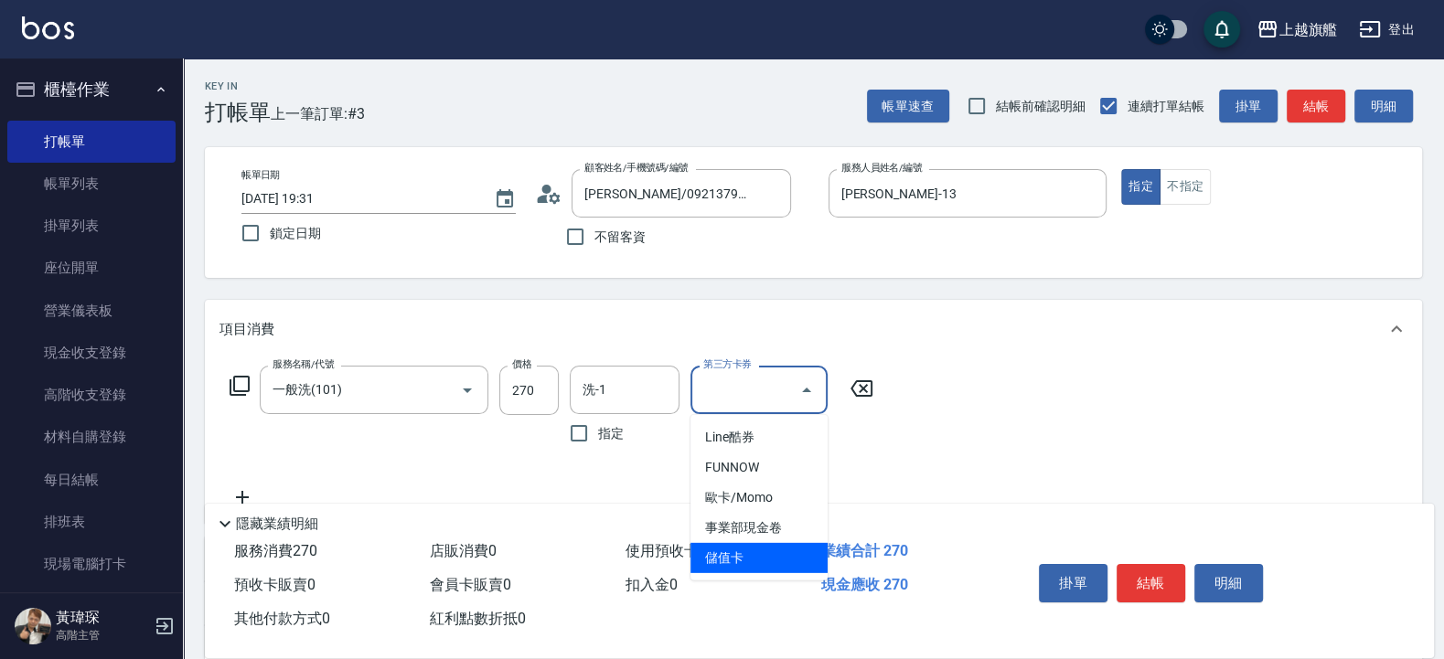
click at [764, 527] on span "儲值卡" at bounding box center [758, 558] width 137 height 30
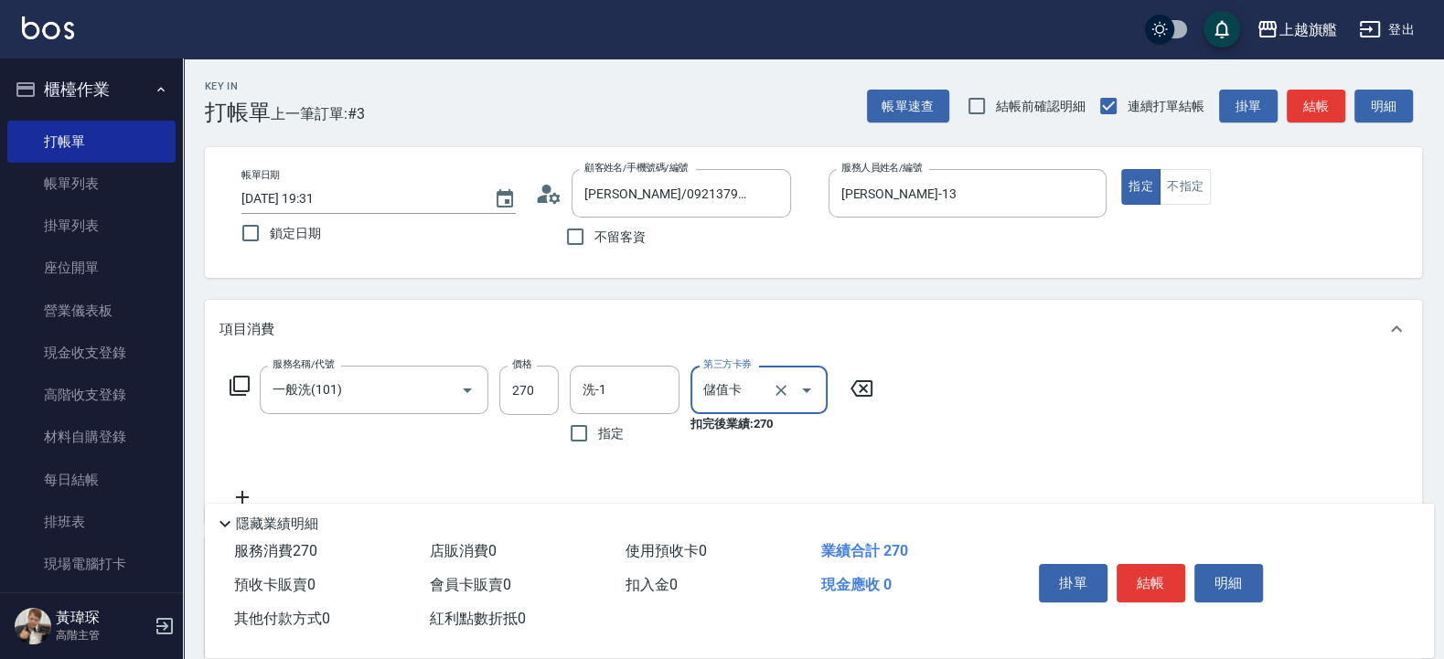
type input "儲值卡"
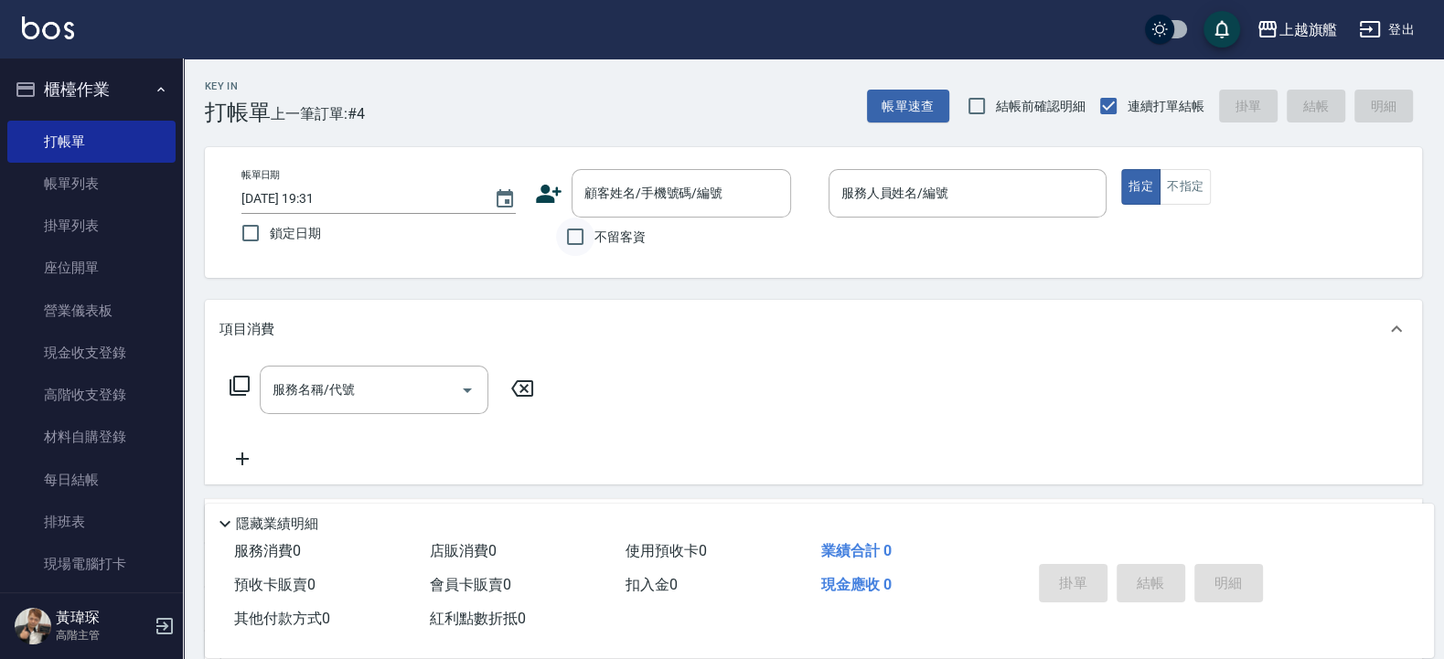
drag, startPoint x: 548, startPoint y: 255, endPoint x: 574, endPoint y: 246, distance: 28.1
click at [551, 255] on div "不留客資" at bounding box center [663, 237] width 256 height 38
drag, startPoint x: 577, startPoint y: 245, endPoint x: 589, endPoint y: 239, distance: 13.5
click at [579, 245] on input "不留客資" at bounding box center [575, 237] width 38 height 38
checkbox input "true"
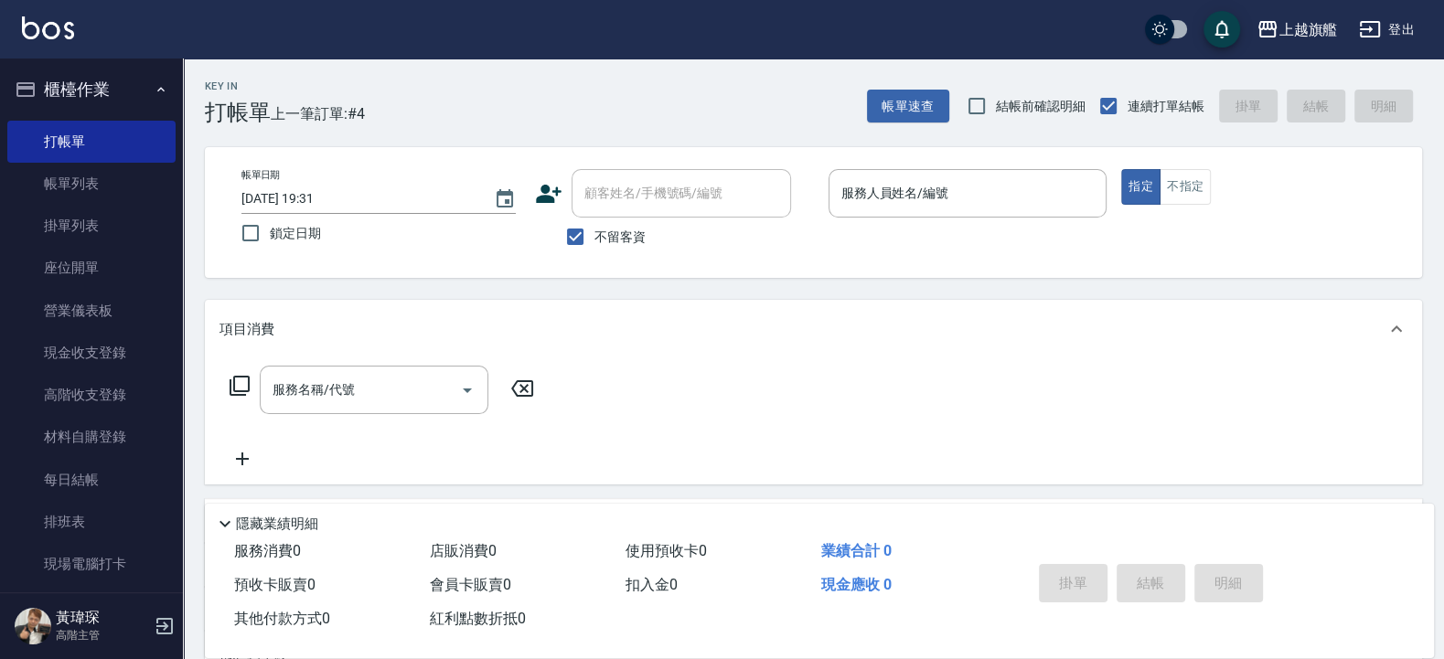
click at [870, 222] on p at bounding box center [967, 227] width 279 height 19
click at [887, 207] on input "服務人員姓名/編號" at bounding box center [968, 193] width 262 height 32
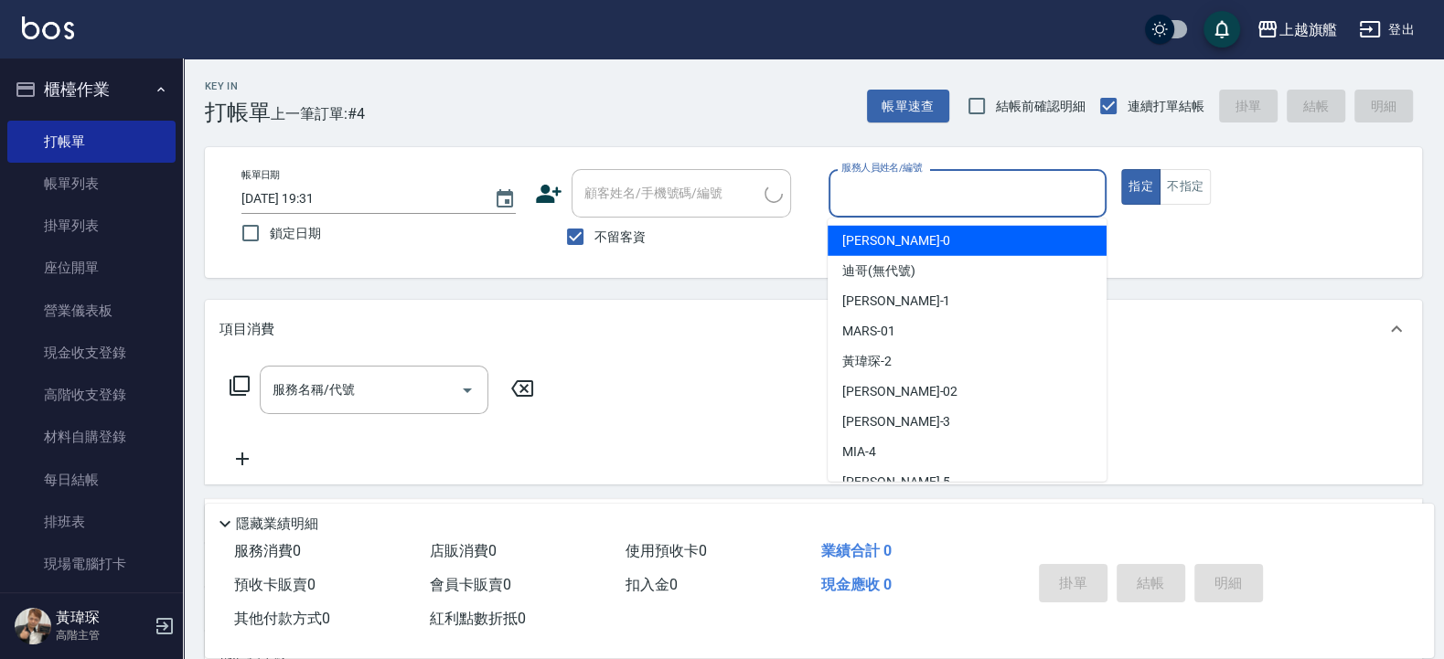
type input "[PERSON_NAME]/0970455988/"
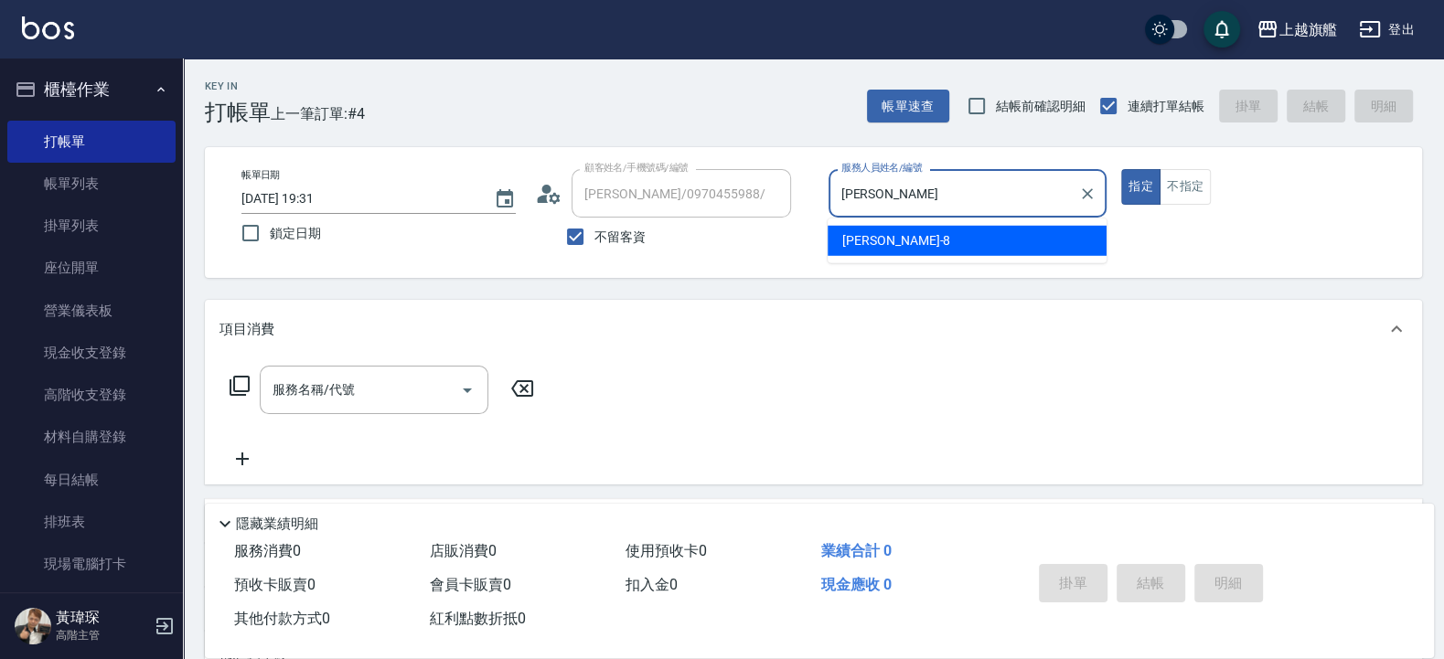
type input "周"
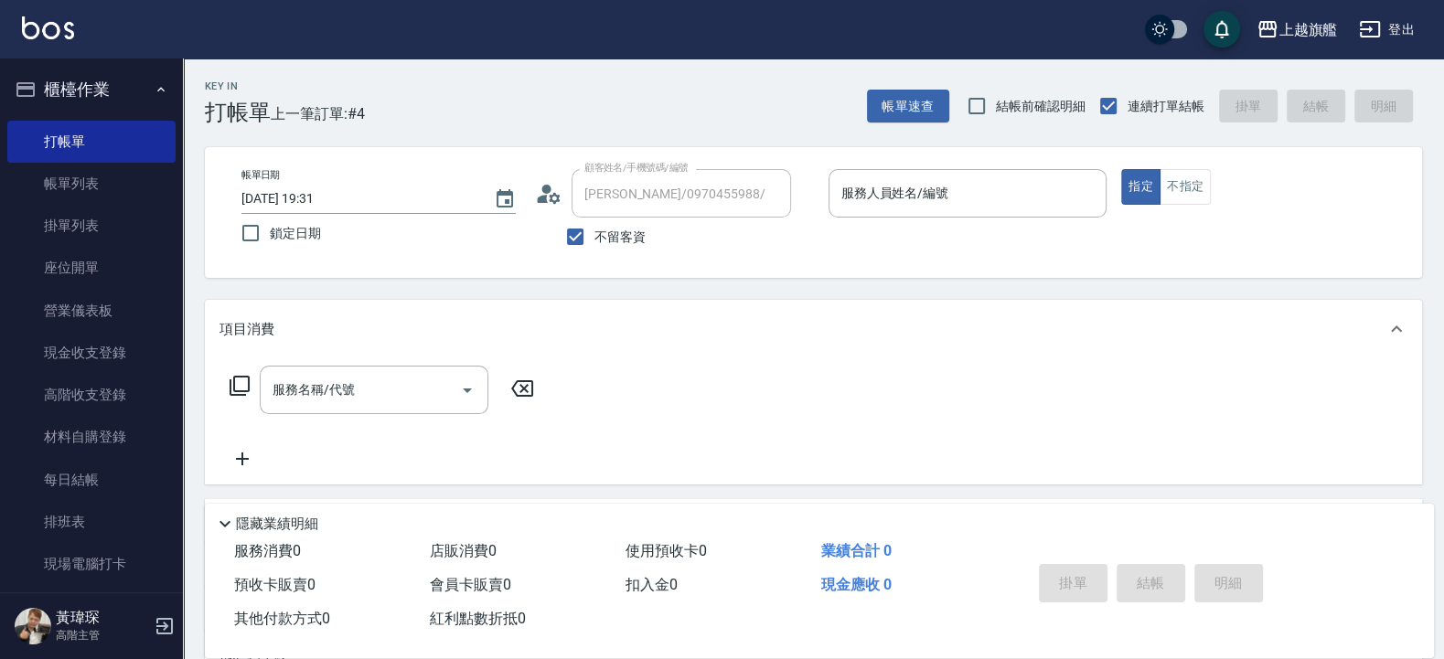
click at [621, 223] on label "不留客資" at bounding box center [601, 237] width 90 height 38
click at [594, 223] on input "不留客資" at bounding box center [575, 237] width 38 height 38
click at [620, 245] on span "不留客資" at bounding box center [619, 237] width 51 height 19
click at [594, 245] on input "不留客資" at bounding box center [575, 237] width 38 height 38
checkbox input "true"
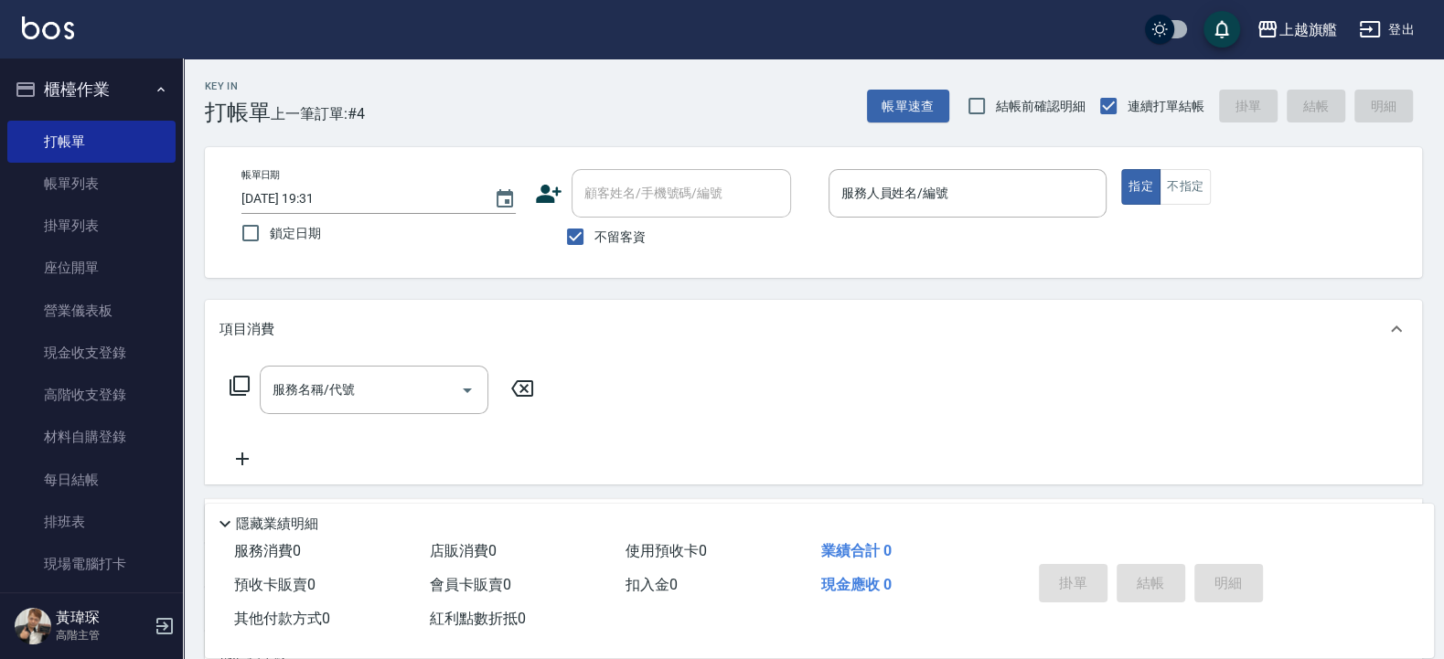
click at [807, 234] on div "顧客姓名/手機號碼/編號 顧客姓名/手機號碼/編號 不留客資" at bounding box center [674, 212] width 279 height 87
click at [877, 210] on div "服務人員姓名/編號" at bounding box center [967, 193] width 279 height 48
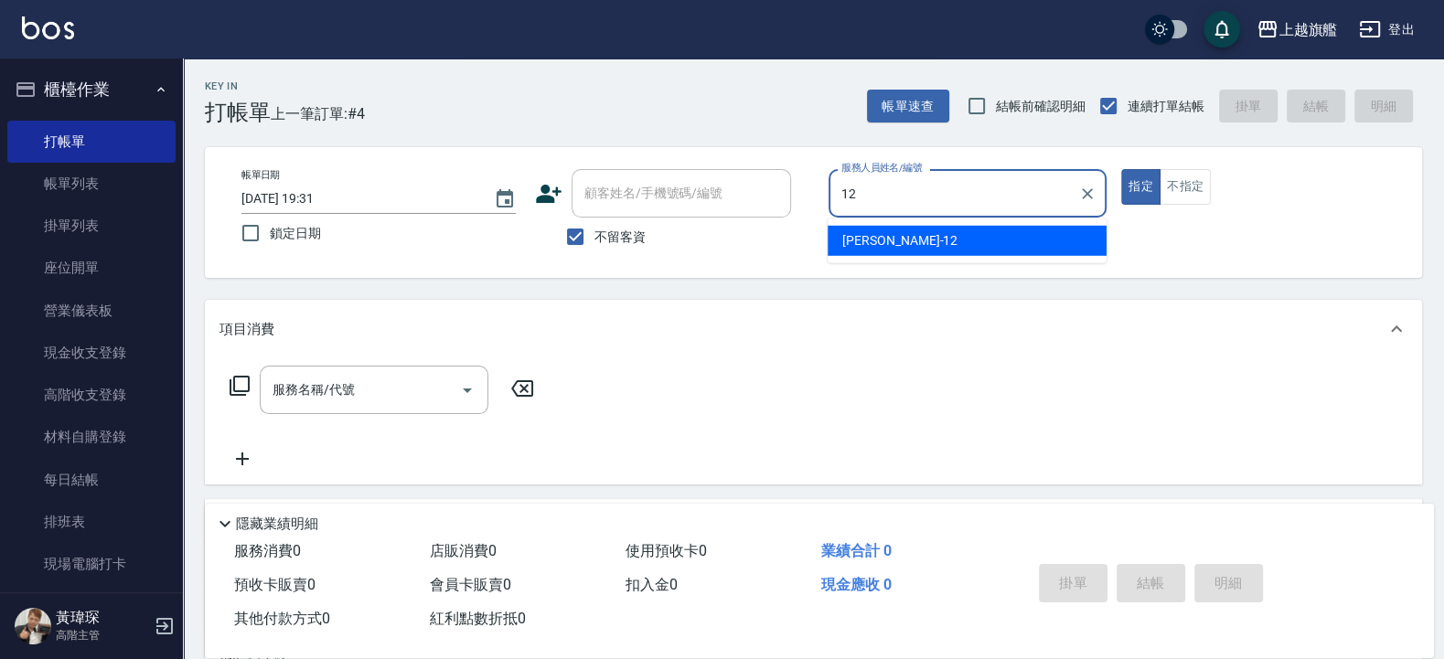
type input "[PERSON_NAME]-12"
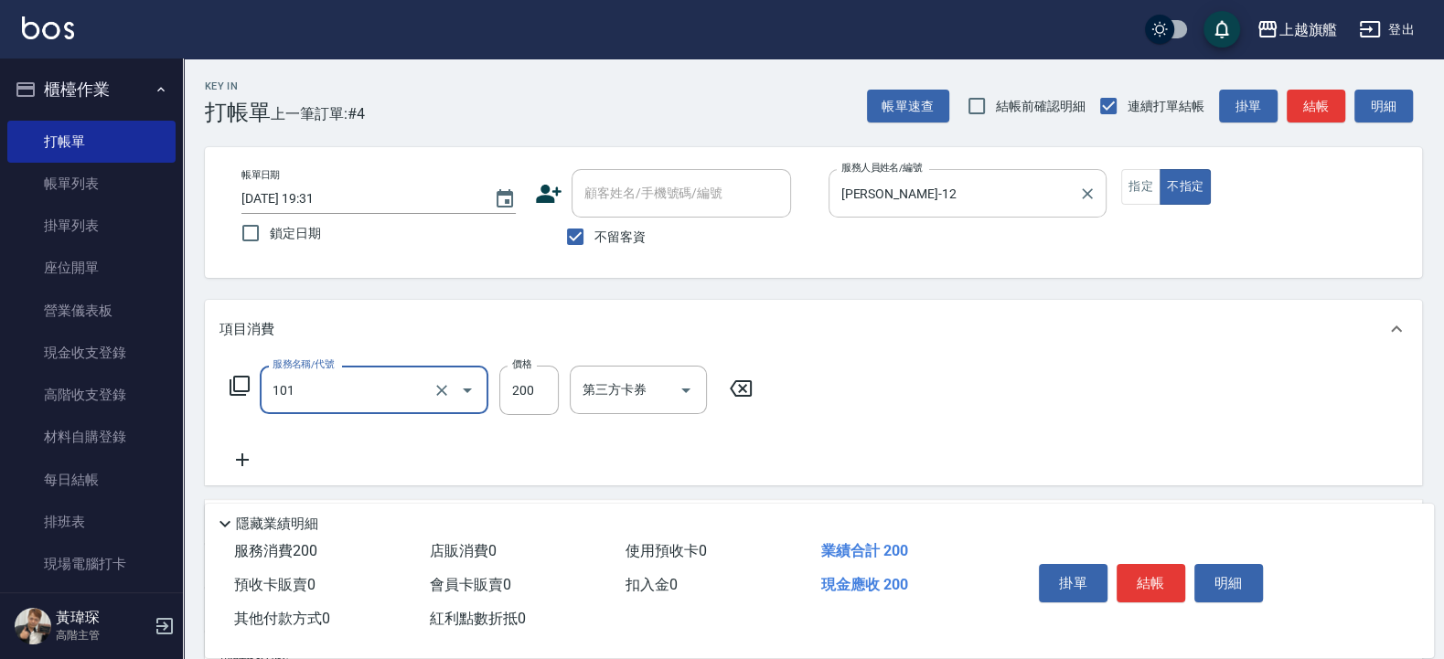
type input "一般洗(101)"
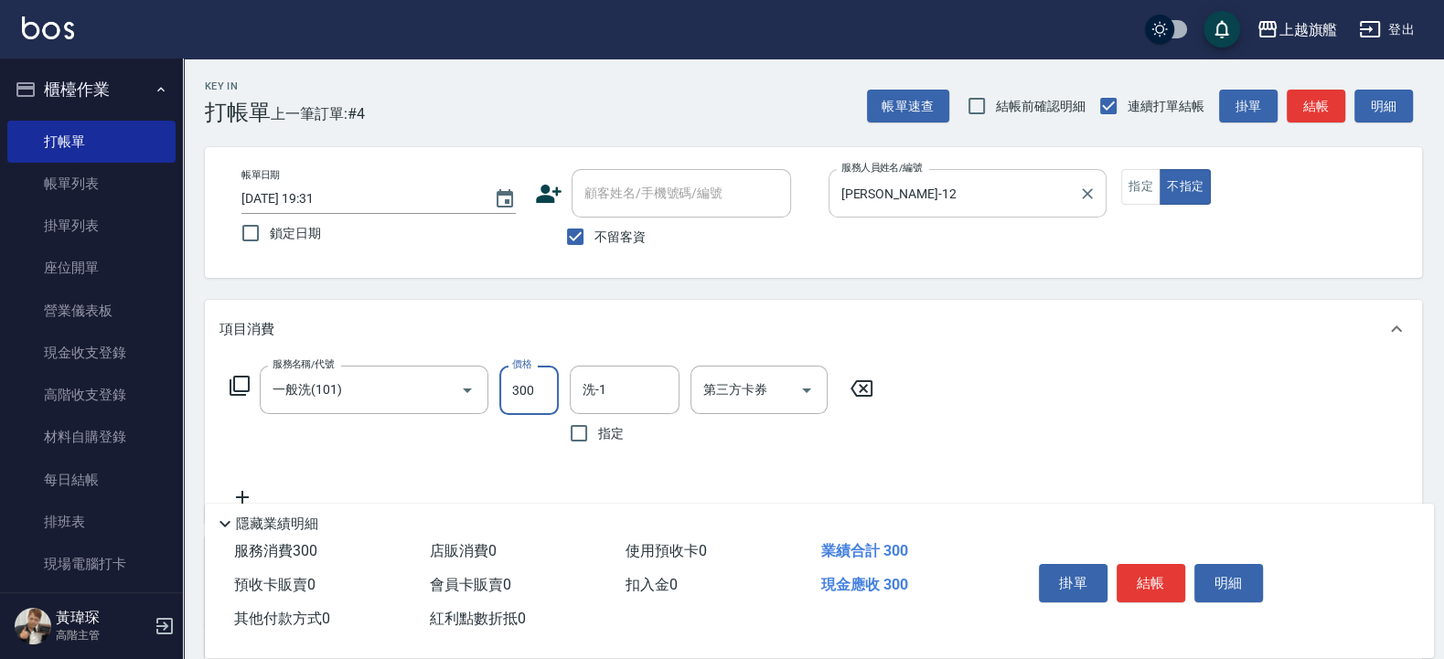
type input "300"
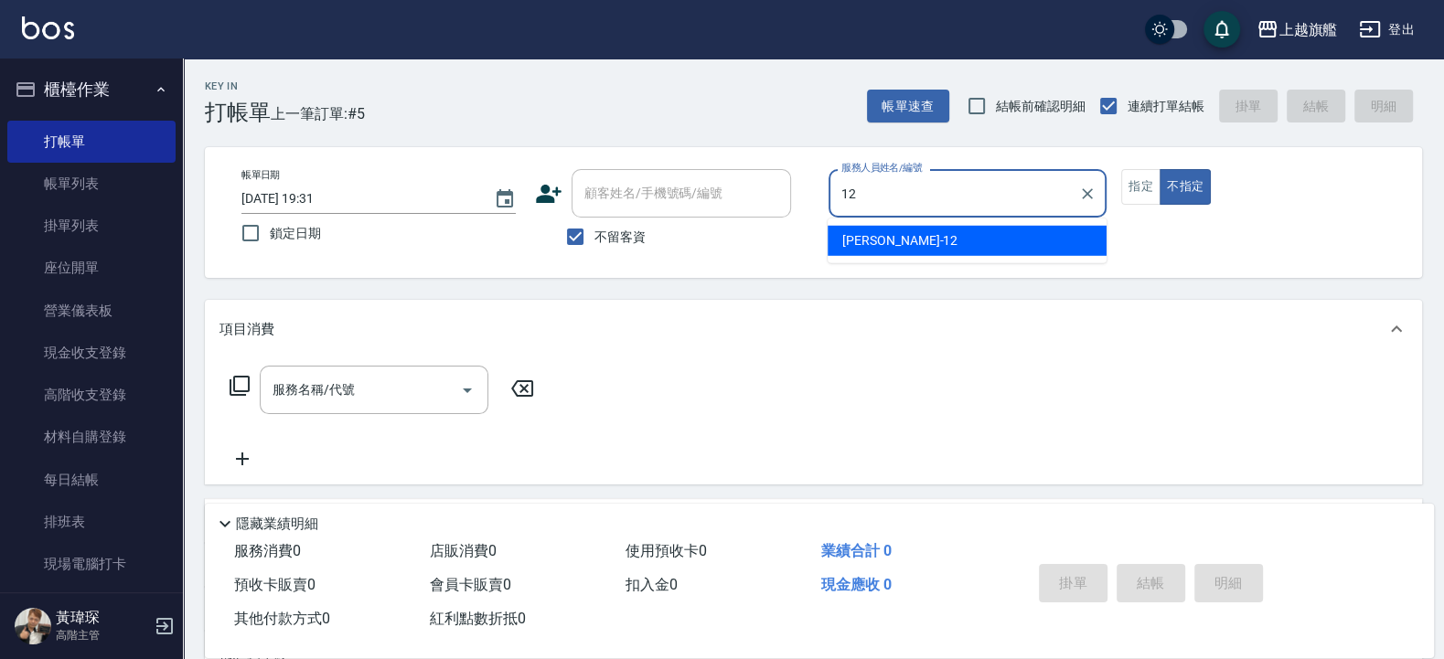
type input "[PERSON_NAME]-12"
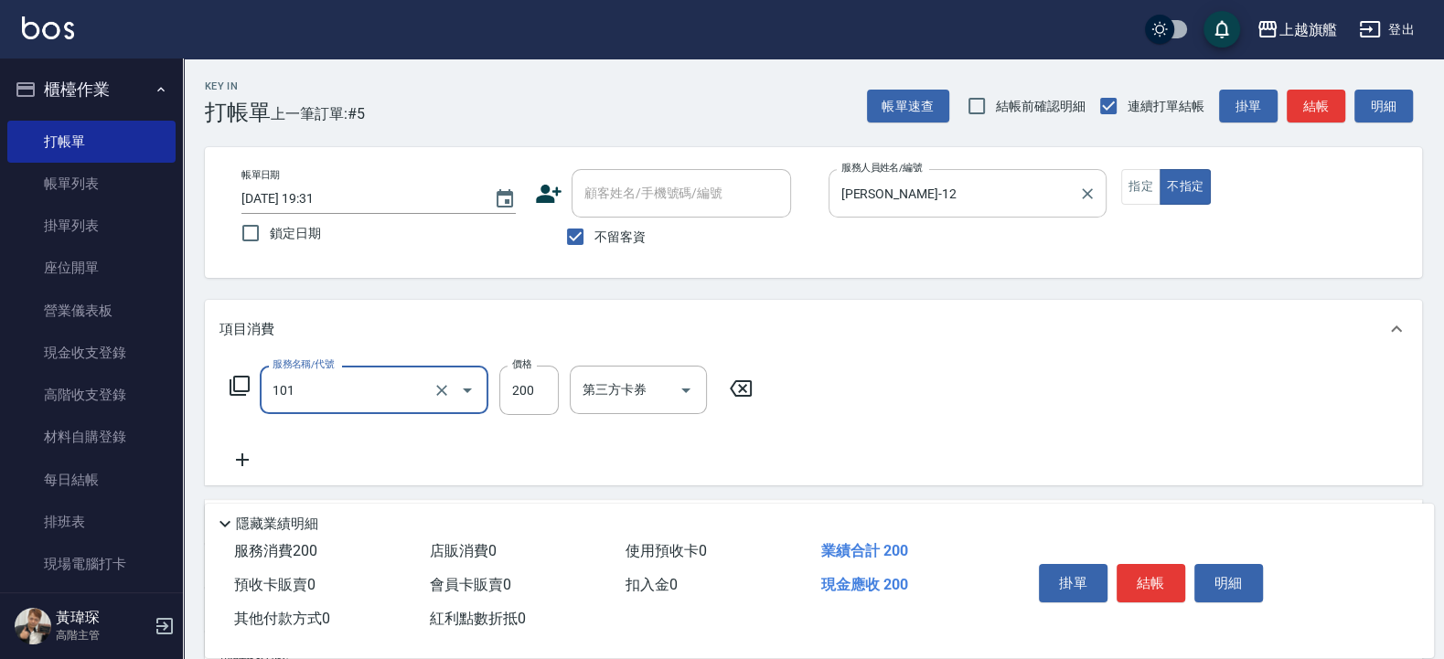
type input "一般洗(101)"
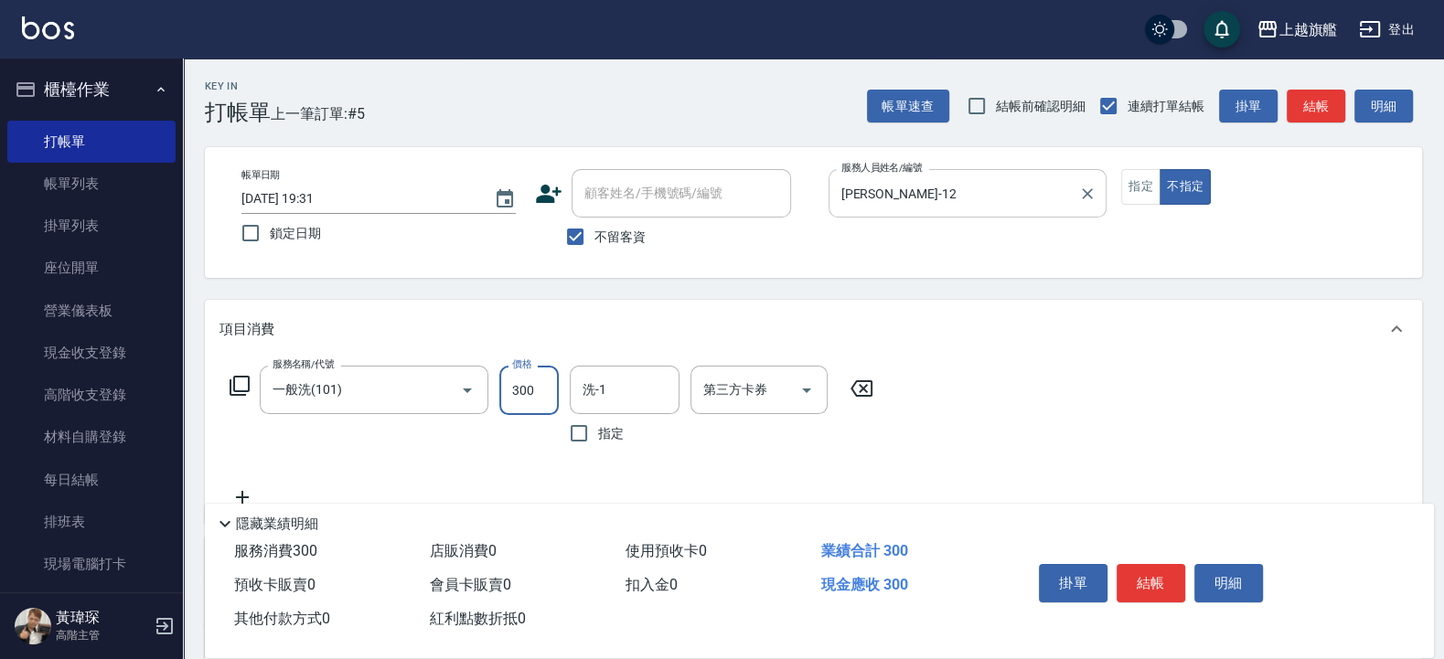
type input "300"
type input "[PERSON_NAME]-38"
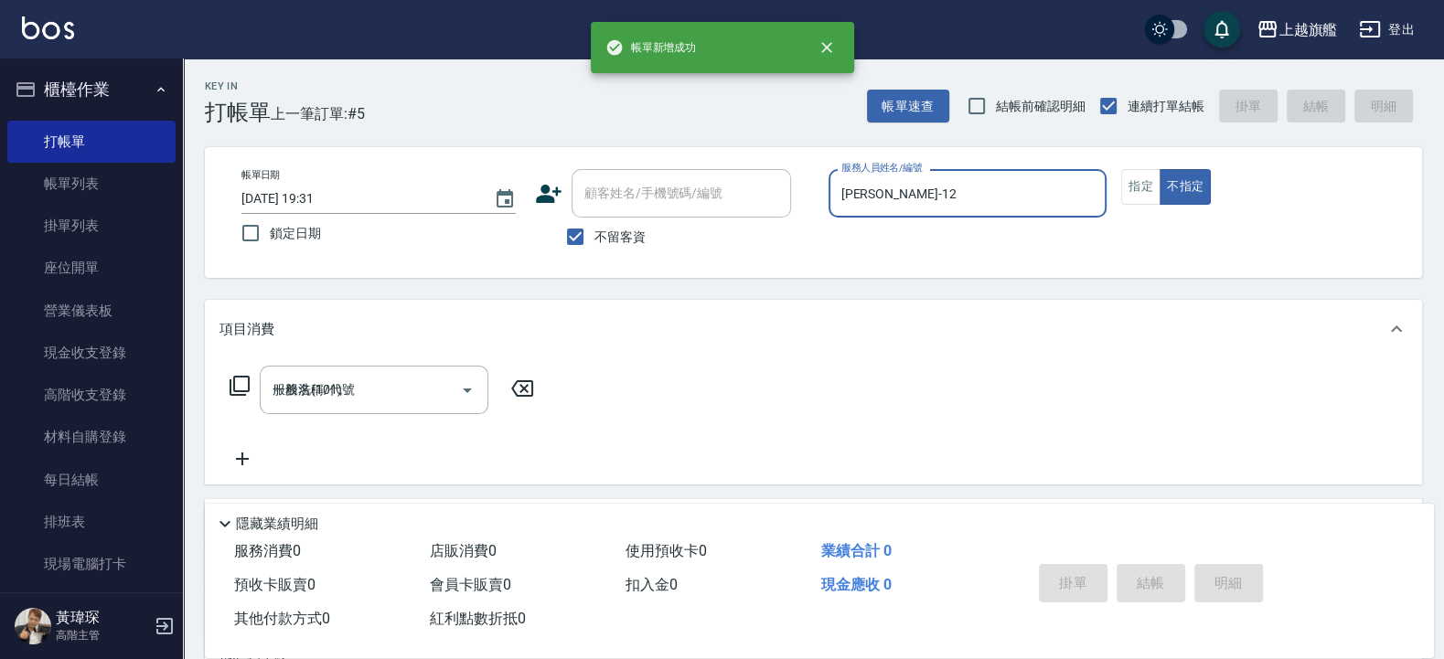
type input "[DATE] 19:32"
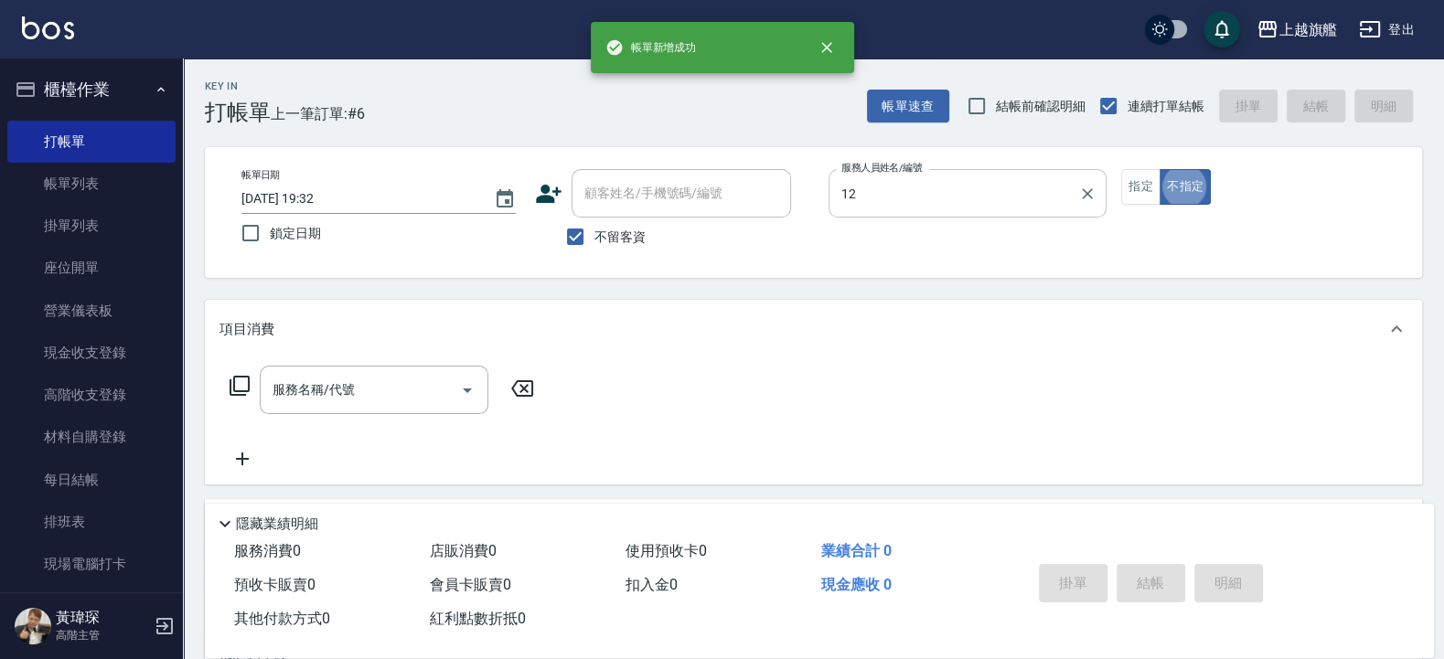
type input "[PERSON_NAME]-12"
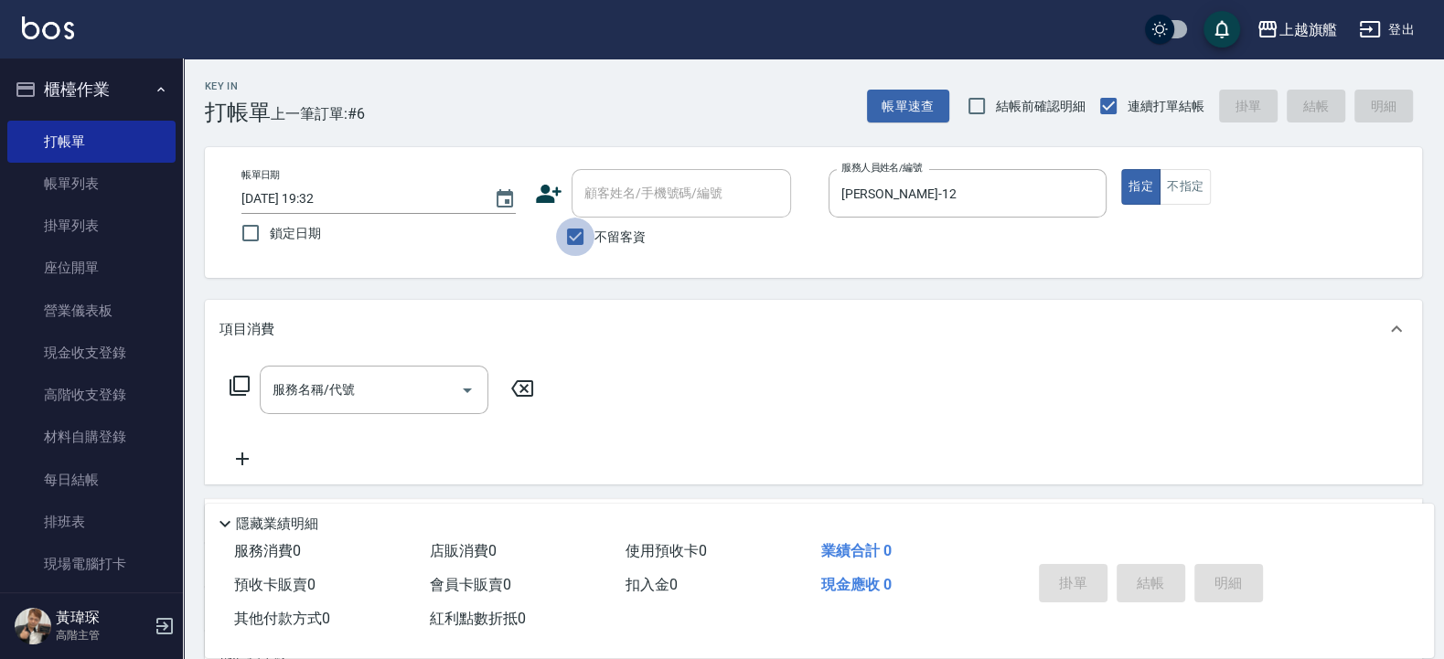
click at [582, 243] on input "不留客資" at bounding box center [575, 237] width 38 height 38
checkbox input "false"
click at [668, 210] on div "顧客姓名/手機號碼/編號" at bounding box center [681, 193] width 219 height 48
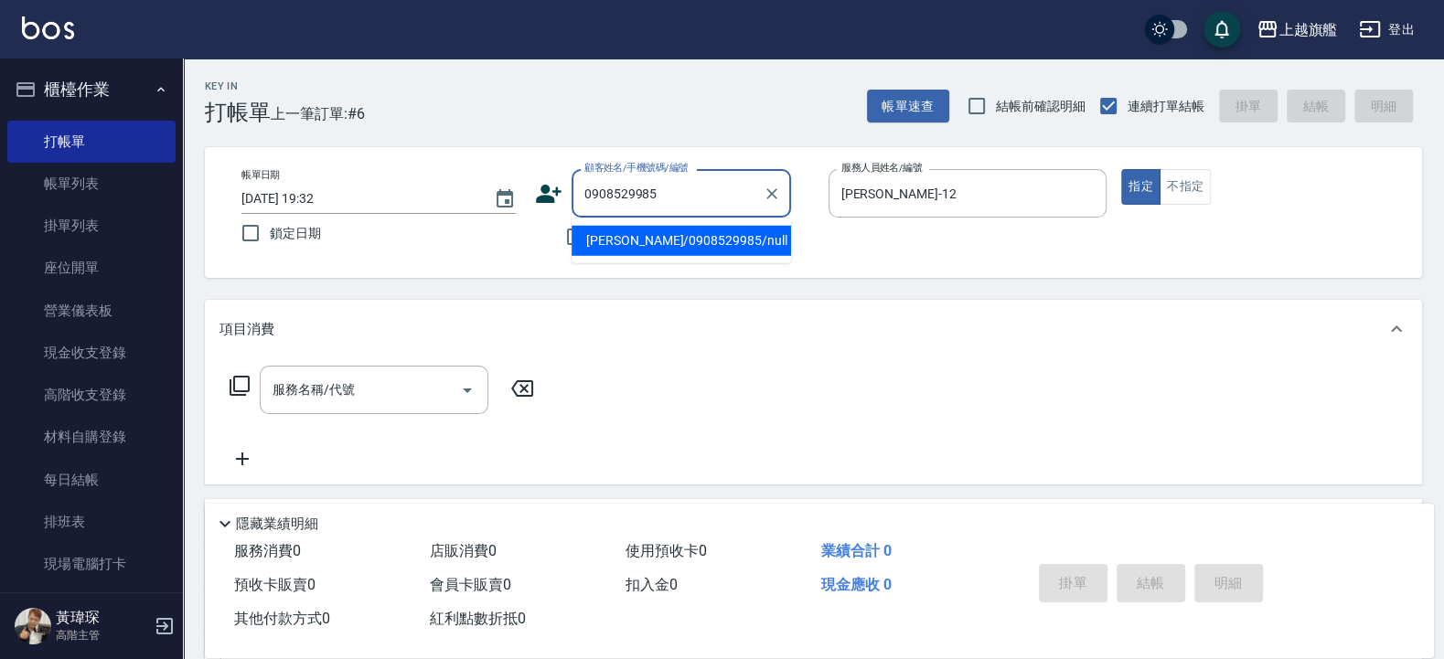
type input "[PERSON_NAME]/0908529985/null"
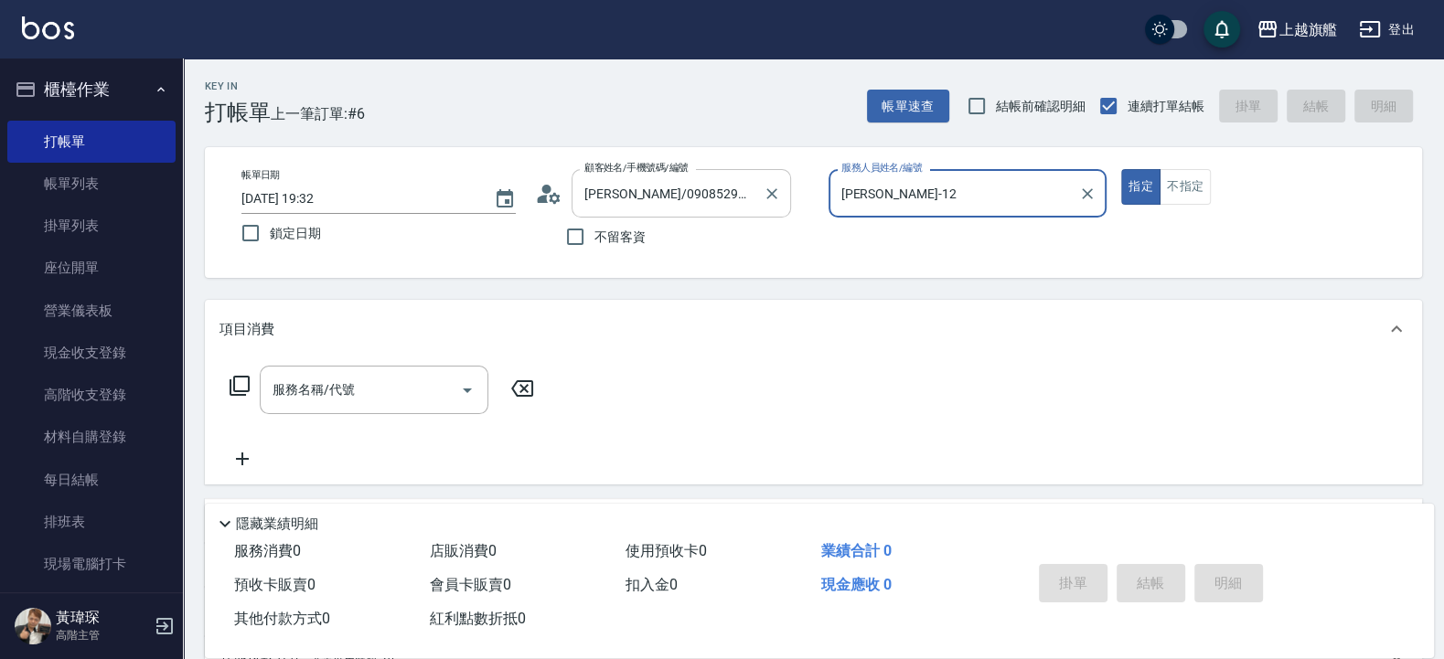
click at [1121, 169] on button "指定" at bounding box center [1140, 187] width 39 height 36
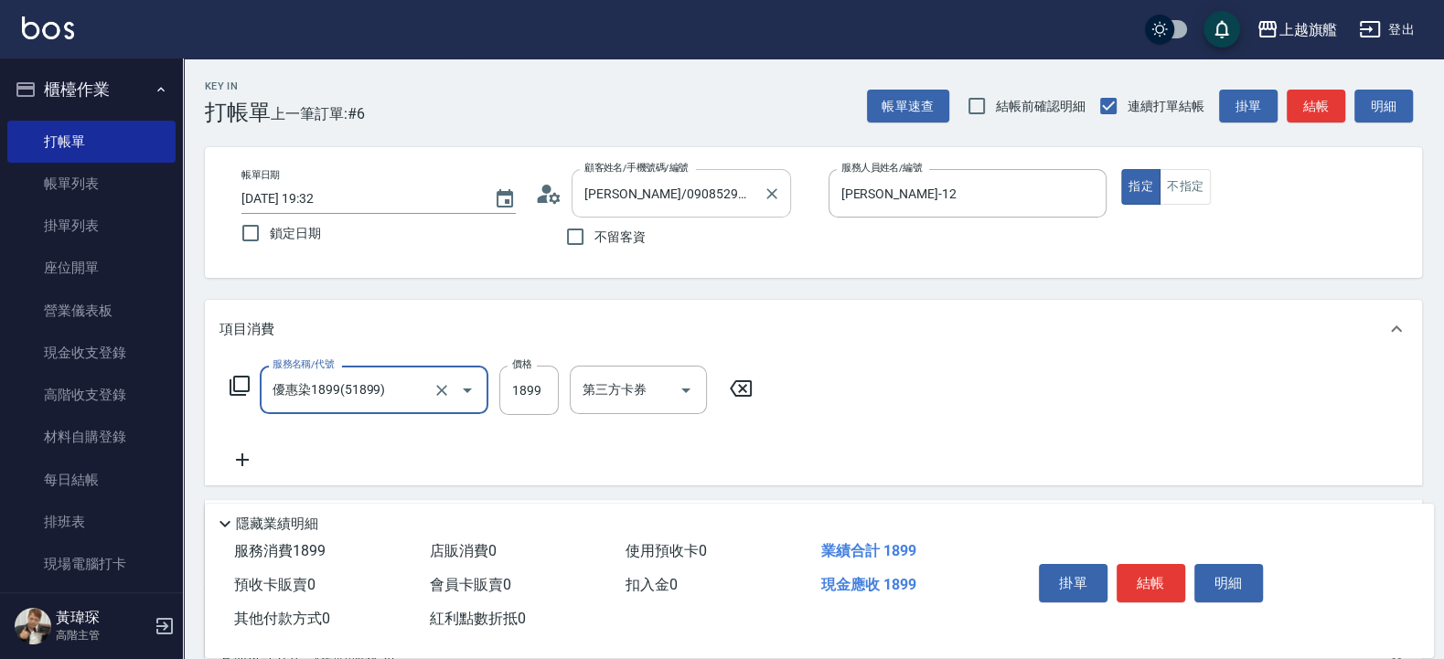
type input "優惠染1899(51899)"
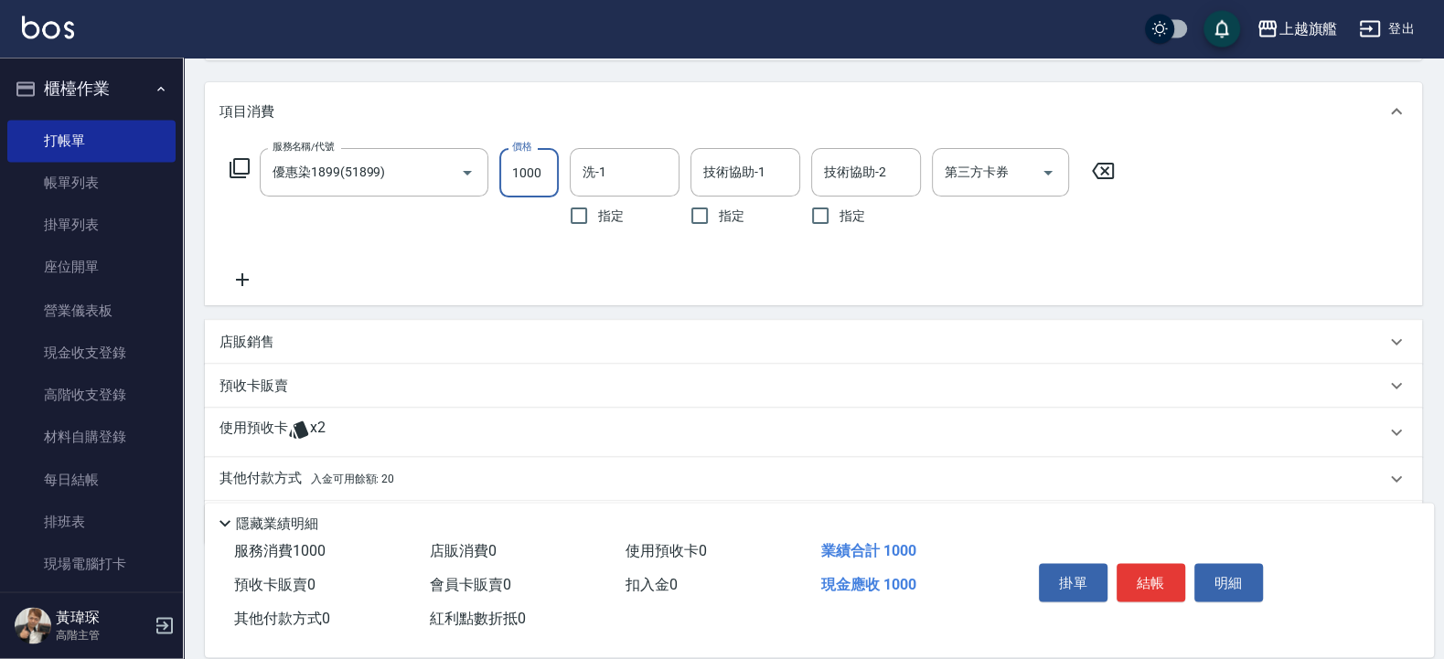
scroll to position [277, 0]
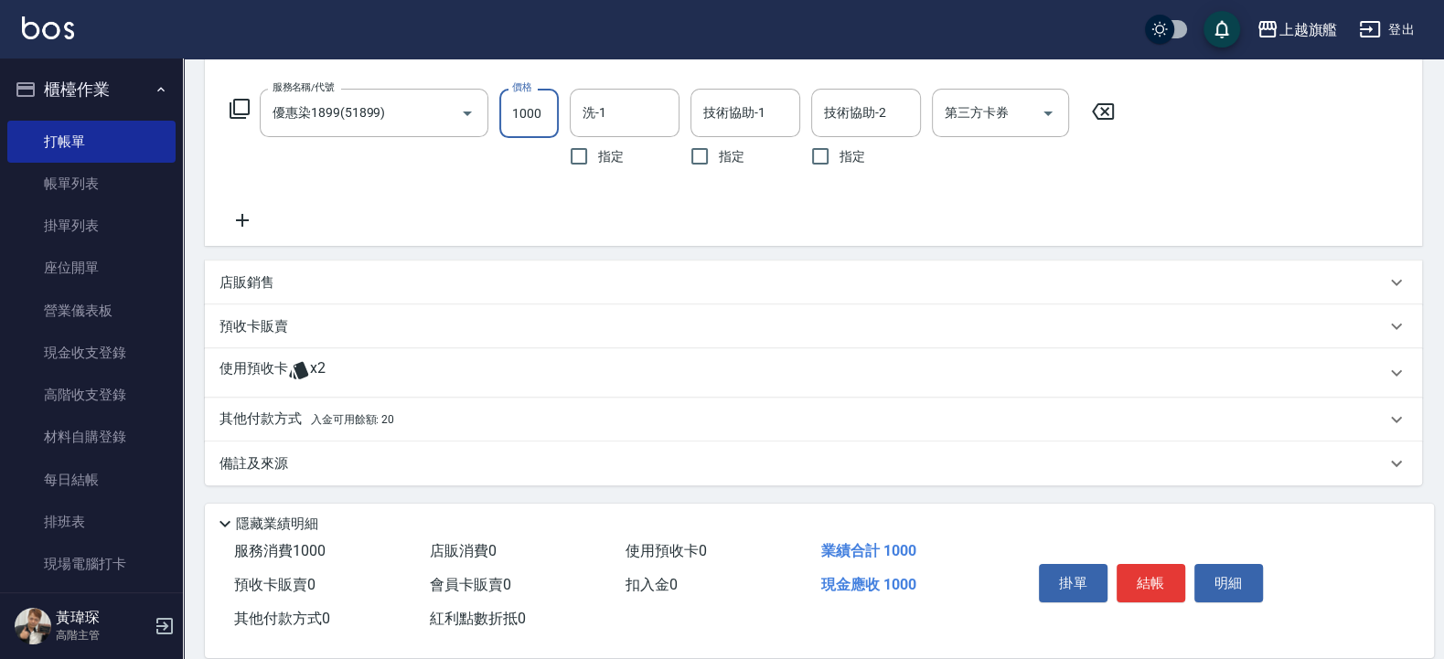
type input "1000"
click at [455, 376] on div "使用預收卡 x2" at bounding box center [802, 372] width 1166 height 27
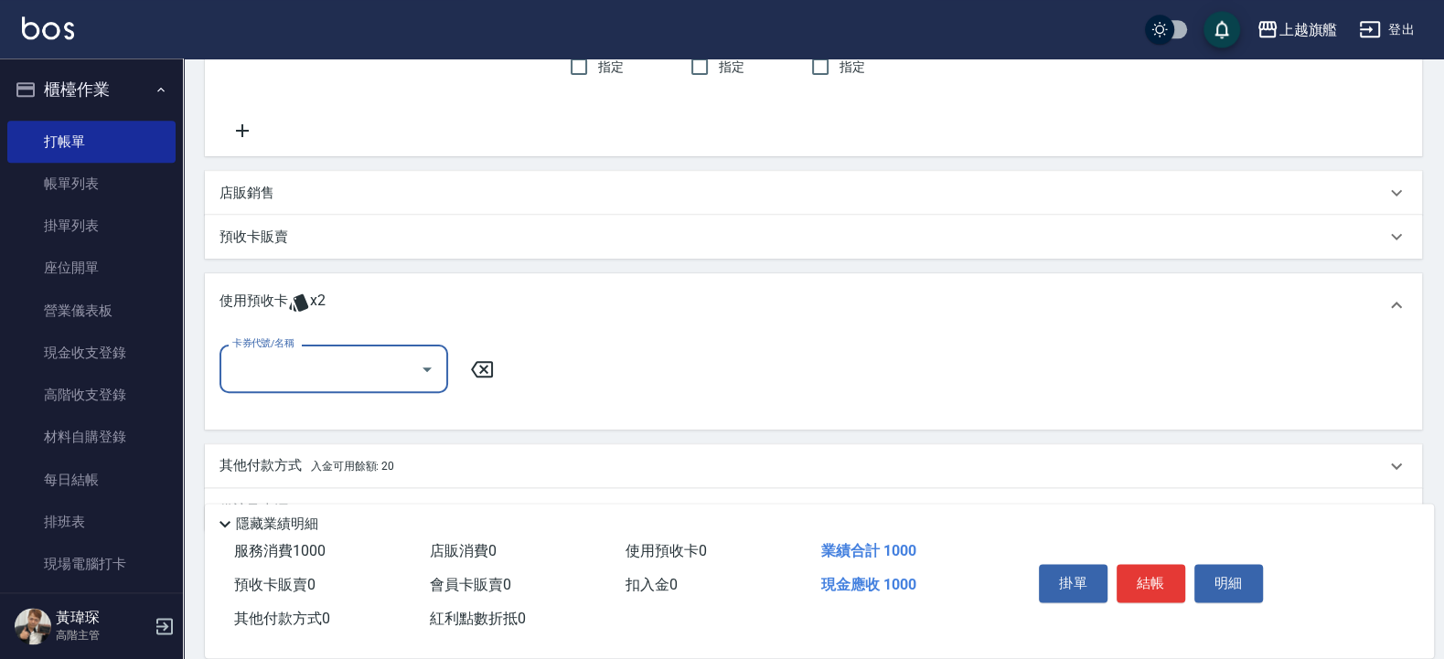
scroll to position [413, 0]
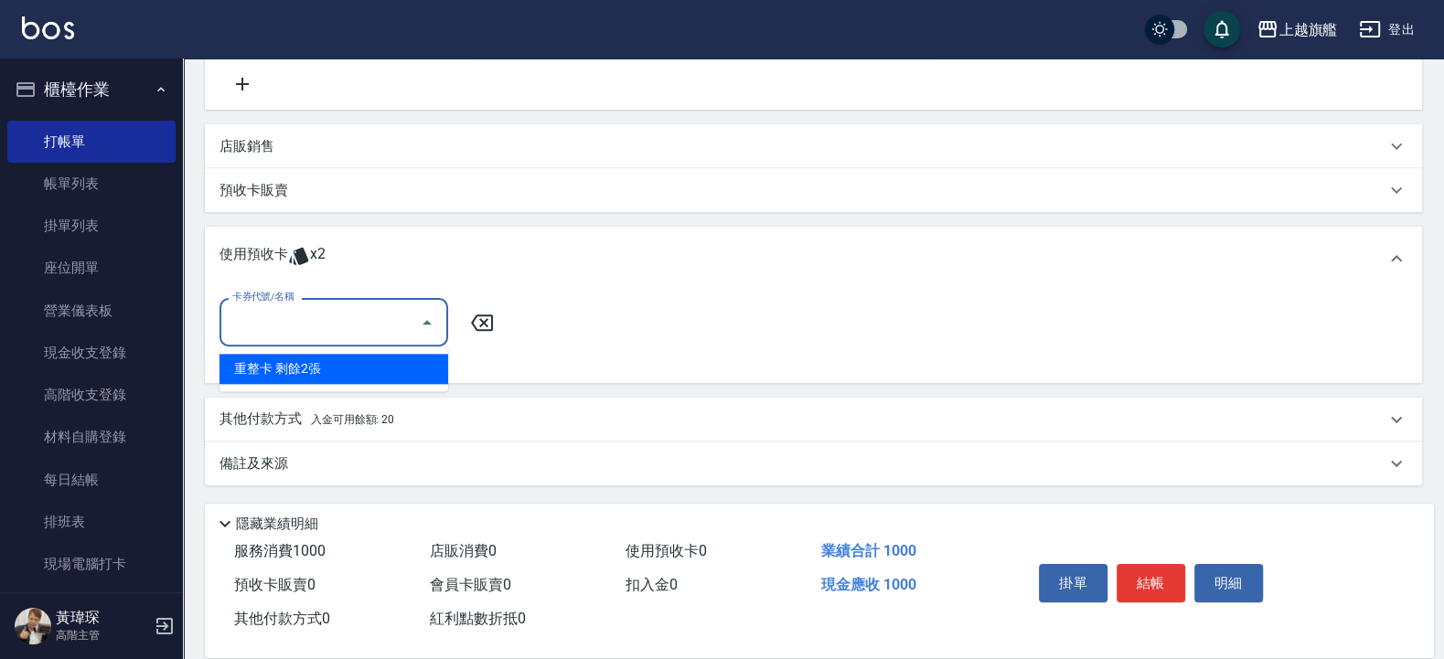
click at [358, 330] on input "卡券代號/名稱" at bounding box center [320, 322] width 185 height 32
click at [369, 369] on div "重整卡 剩餘2張" at bounding box center [333, 369] width 229 height 30
type input "重整卡"
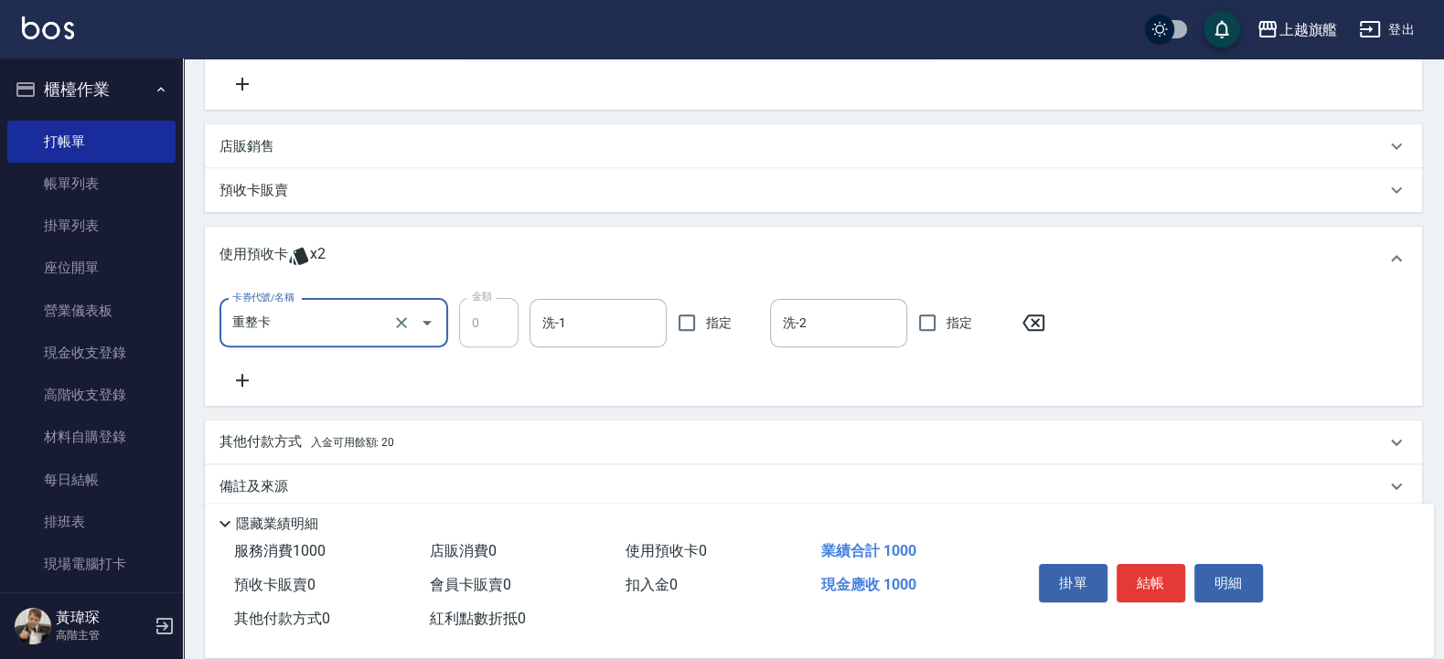
click at [927, 383] on div "卡券代號/名稱 重整卡 卡券代號/名稱 金額 0 金額 洗-1 洗-1 指定 洗-2 洗-2 指定" at bounding box center [813, 344] width 1188 height 93
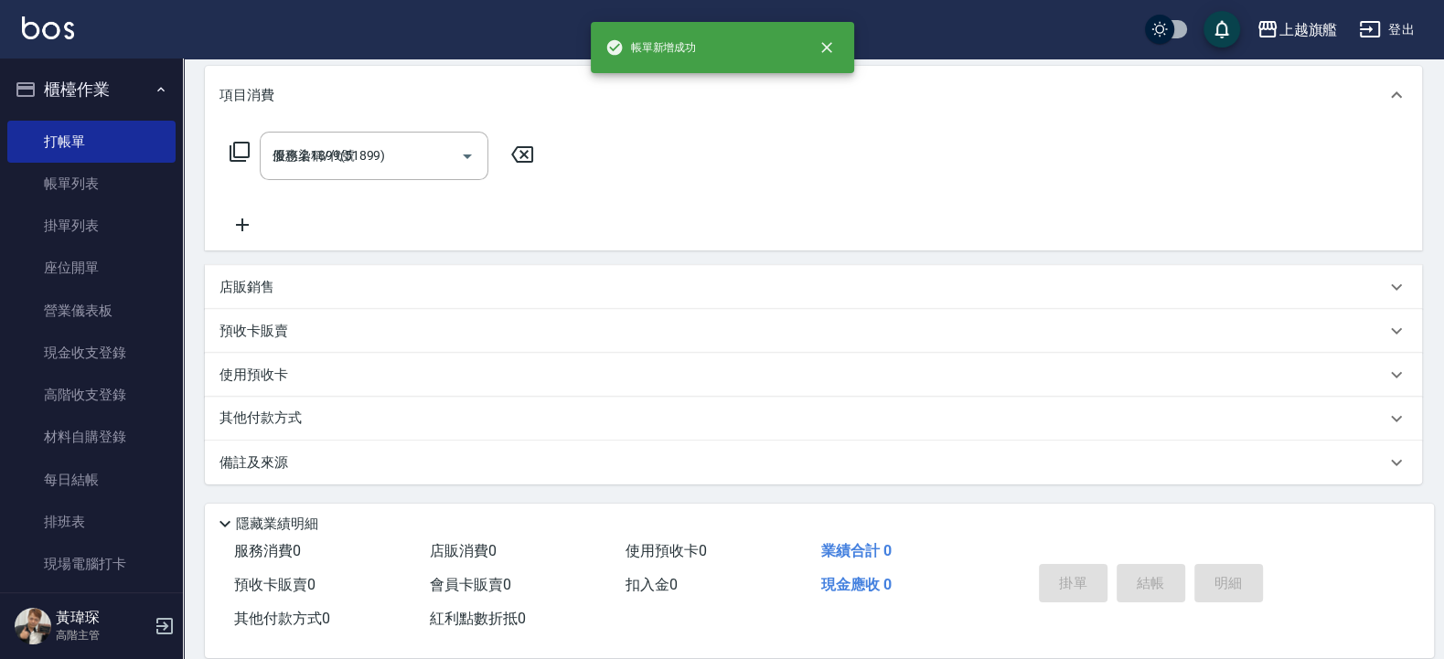
type input "[DATE] 19:34"
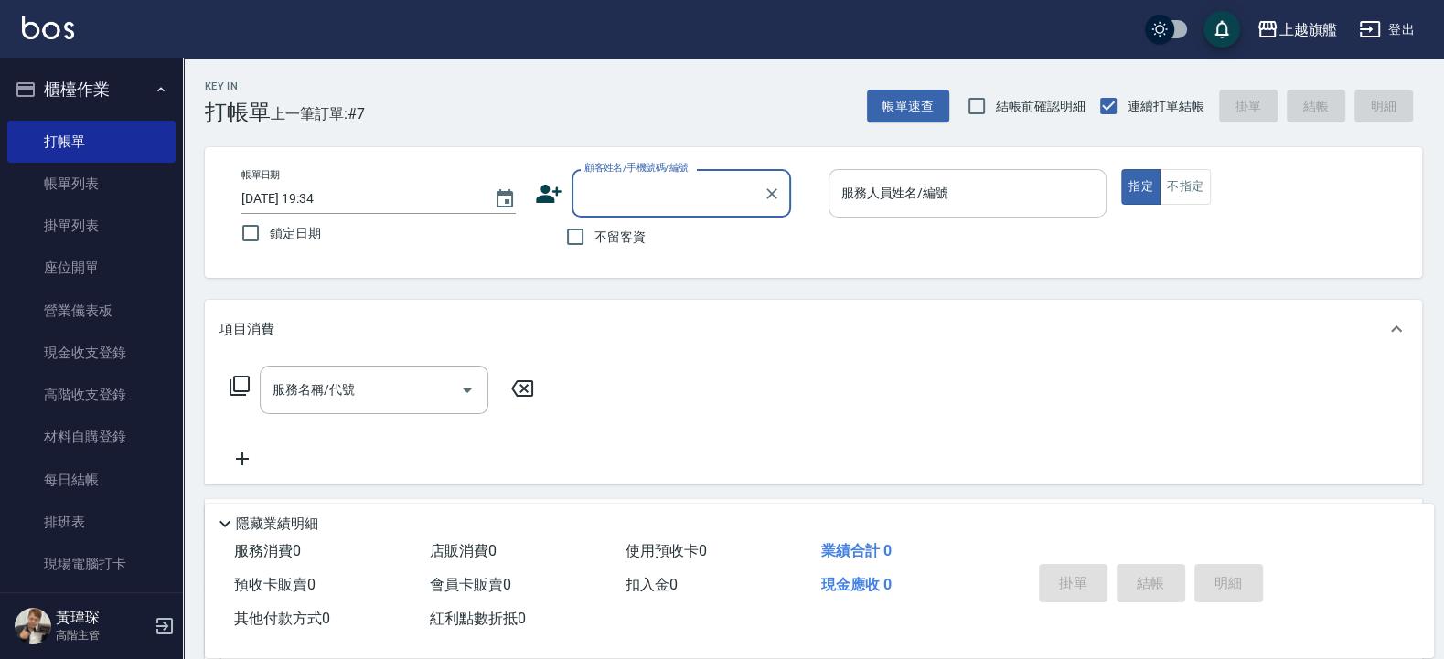
click at [952, 184] on input "服務人員姓名/編號" at bounding box center [968, 193] width 262 height 32
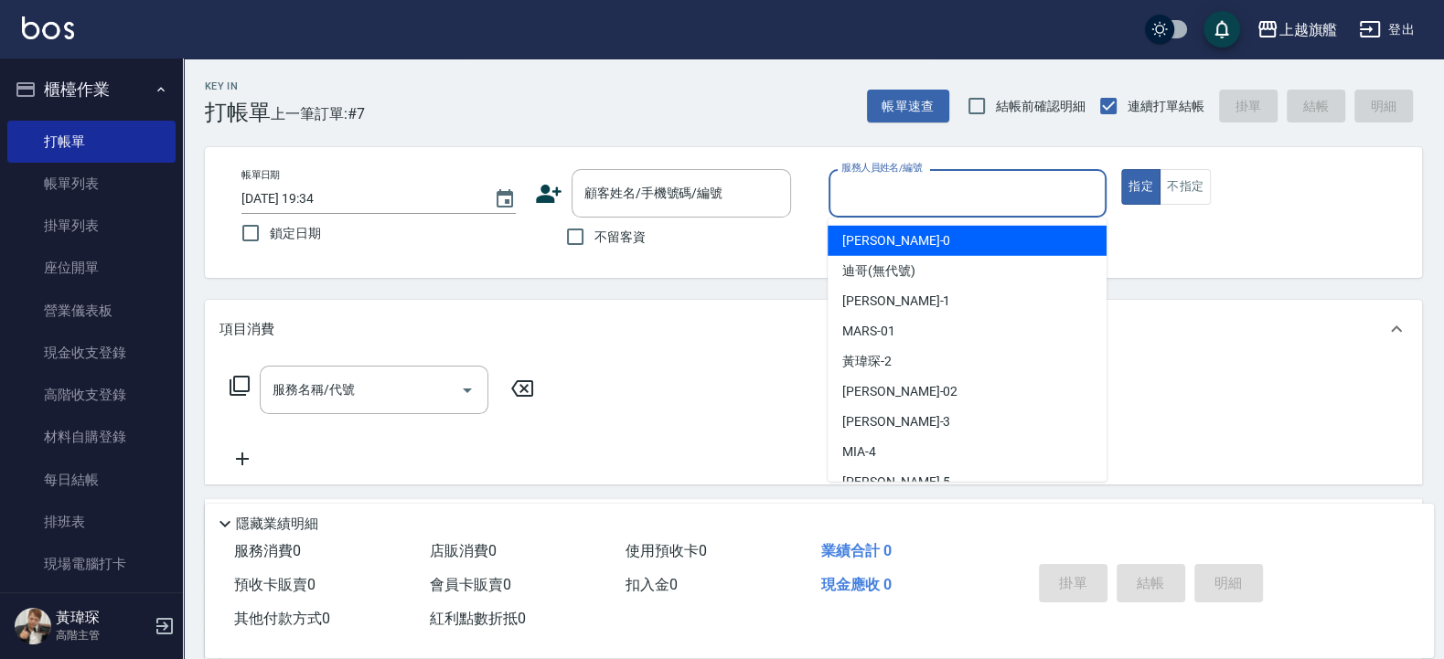
click at [631, 243] on span "不留客資" at bounding box center [619, 237] width 51 height 19
click at [594, 243] on input "不留客資" at bounding box center [575, 237] width 38 height 38
checkbox input "true"
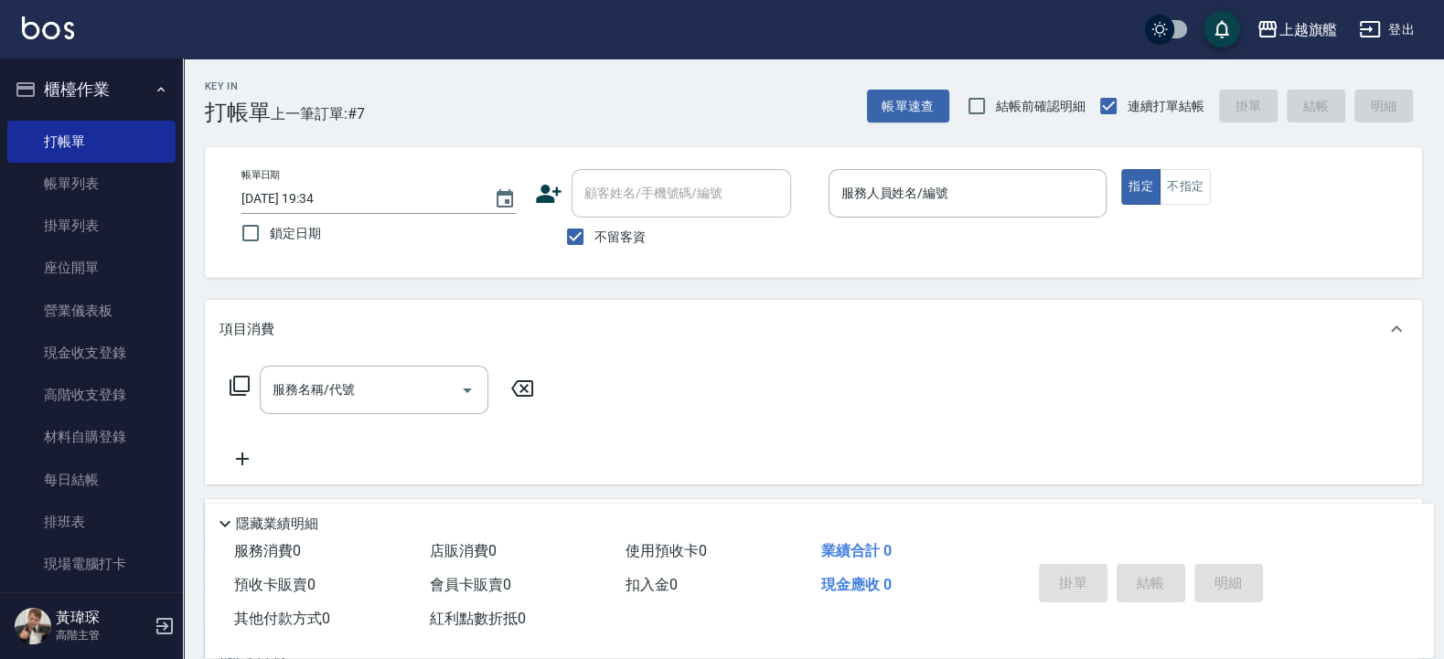
click at [786, 255] on div "不留客資" at bounding box center [663, 237] width 256 height 38
click at [890, 198] on input "服務人員姓名/編號" at bounding box center [968, 193] width 262 height 32
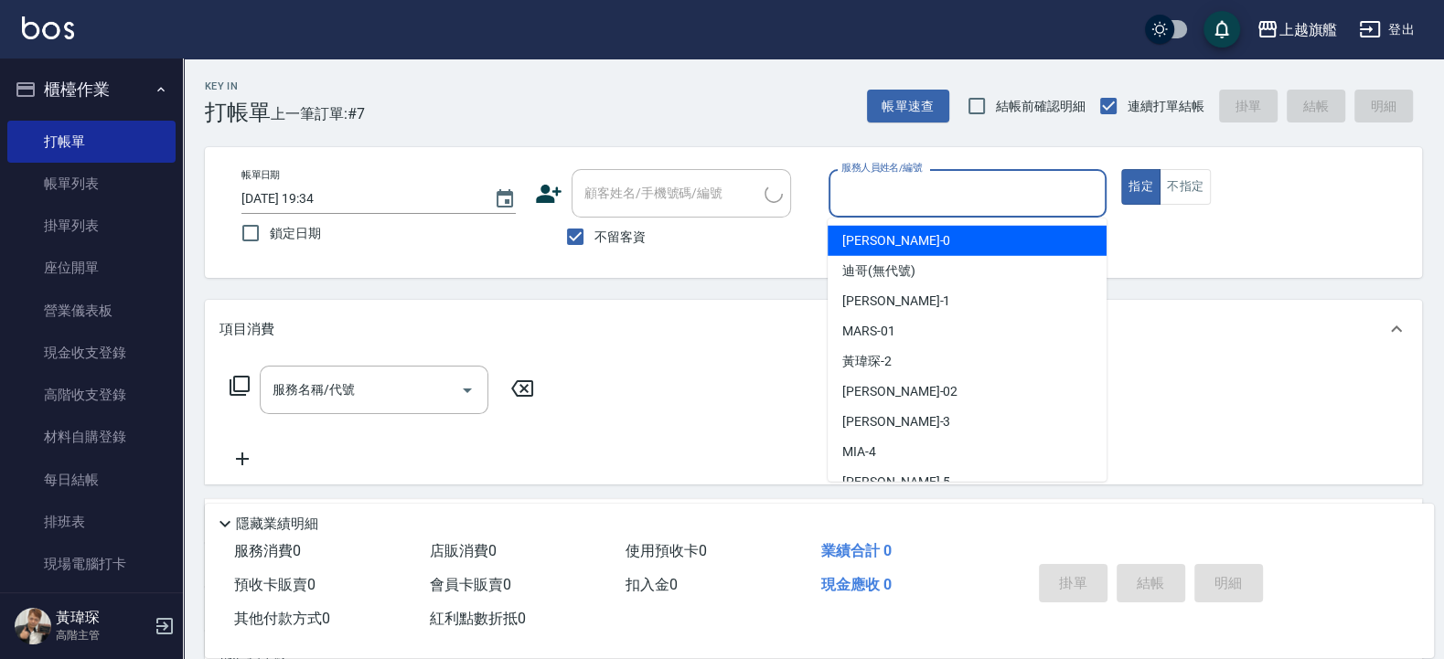
type input "[PERSON_NAME]/0970455988/"
type input "[PERSON_NAME]-8"
click at [745, 250] on div "不留客資" at bounding box center [663, 237] width 256 height 38
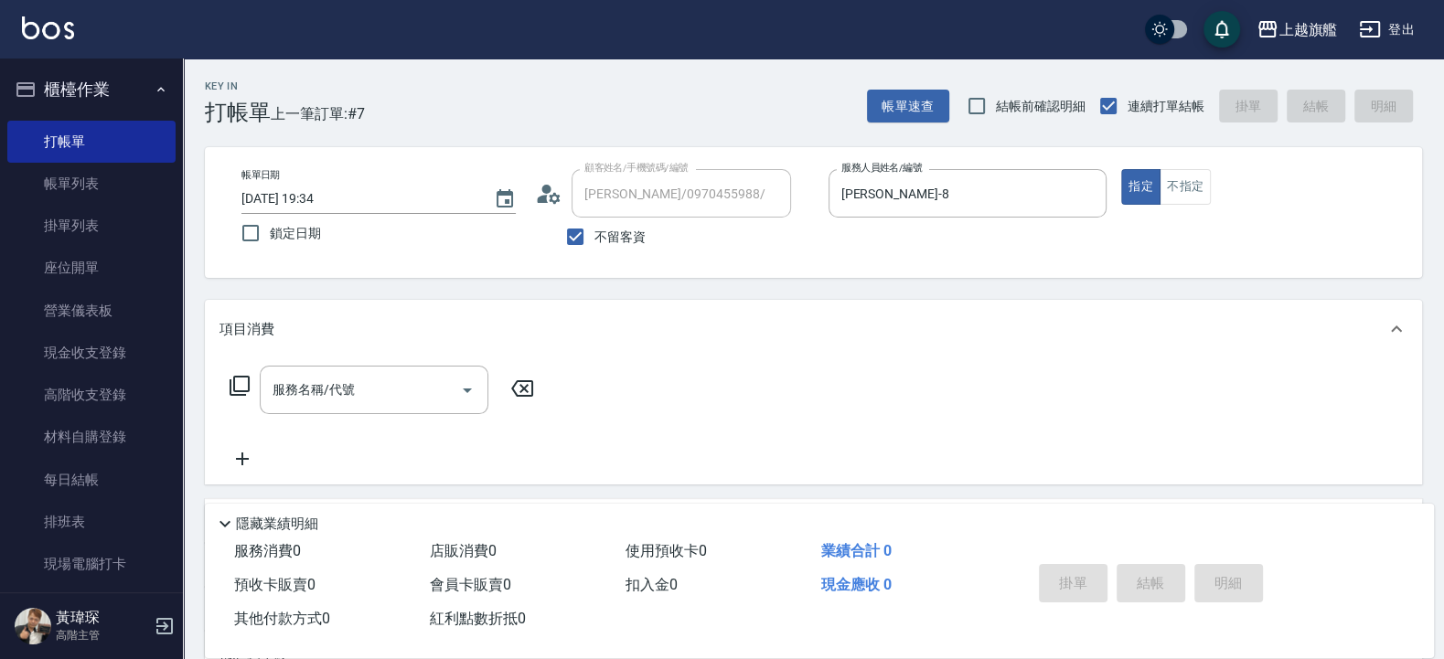
click at [641, 237] on span "不留客資" at bounding box center [619, 237] width 51 height 19
click at [594, 237] on input "不留客資" at bounding box center [575, 237] width 38 height 38
drag, startPoint x: 634, startPoint y: 243, endPoint x: 664, endPoint y: 228, distance: 33.9
click at [636, 241] on span "不留客資" at bounding box center [619, 237] width 51 height 19
click at [625, 254] on label "不留客資" at bounding box center [601, 237] width 90 height 38
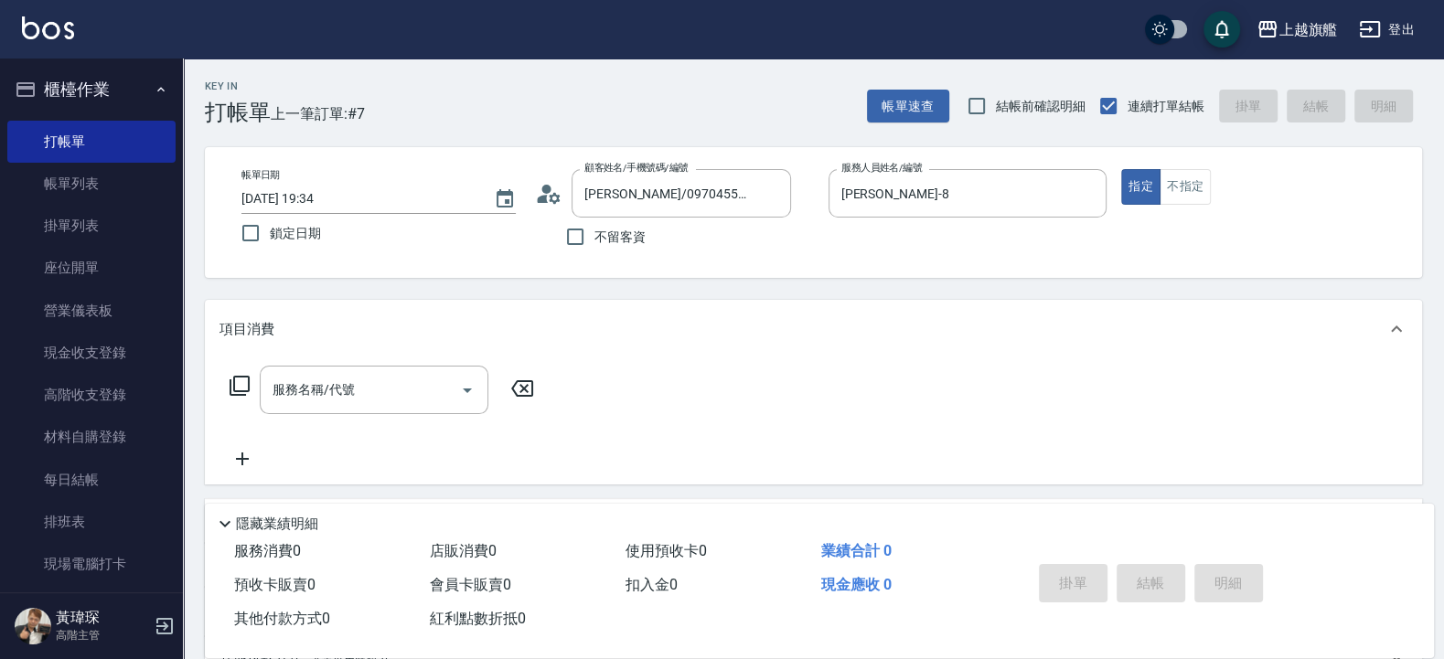
click at [594, 254] on input "不留客資" at bounding box center [575, 237] width 38 height 38
checkbox input "true"
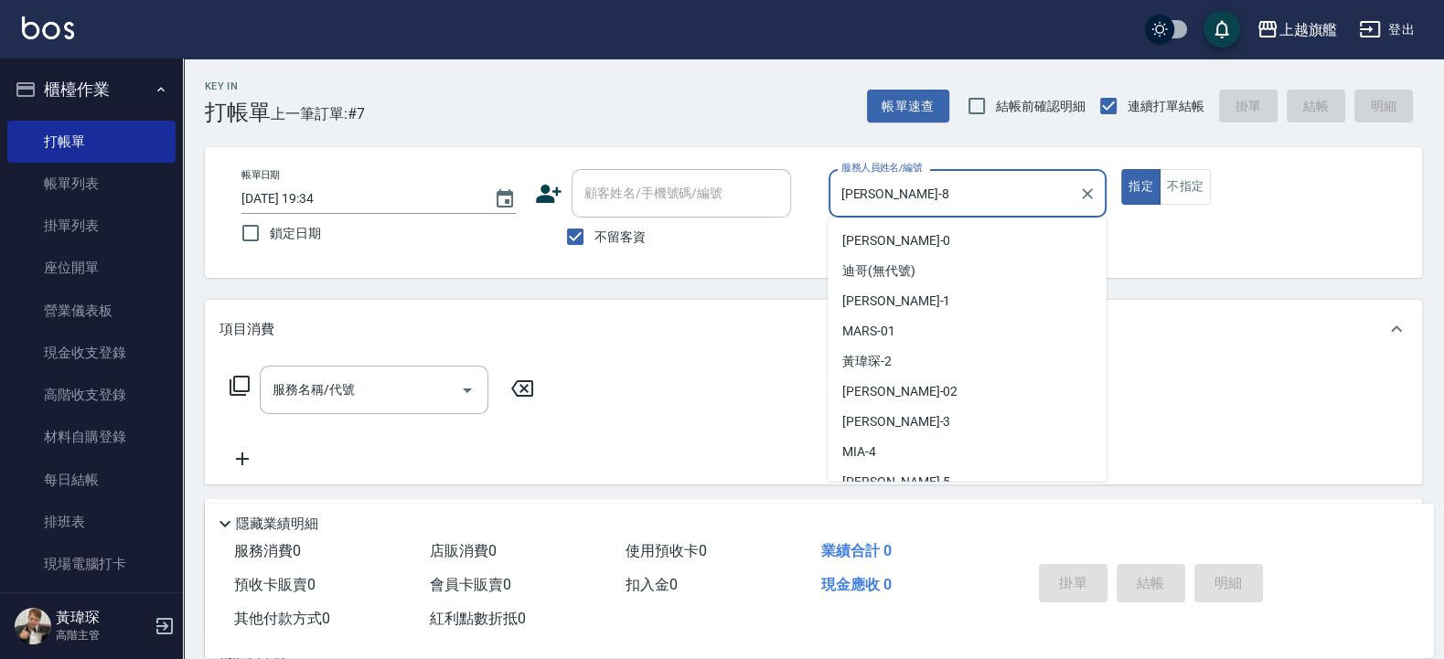
scroll to position [105, 0]
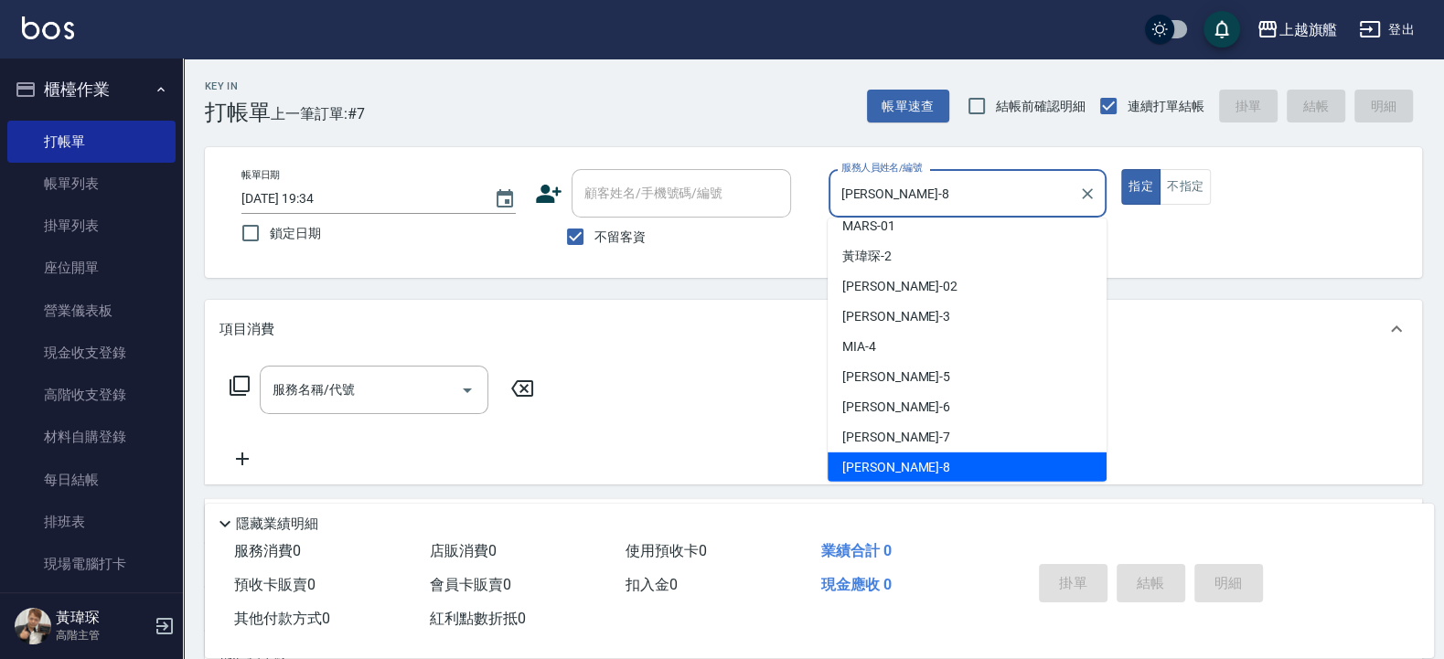
drag, startPoint x: 918, startPoint y: 190, endPoint x: 792, endPoint y: 216, distance: 128.8
click at [837, 209] on input "[PERSON_NAME]-8" at bounding box center [954, 193] width 235 height 32
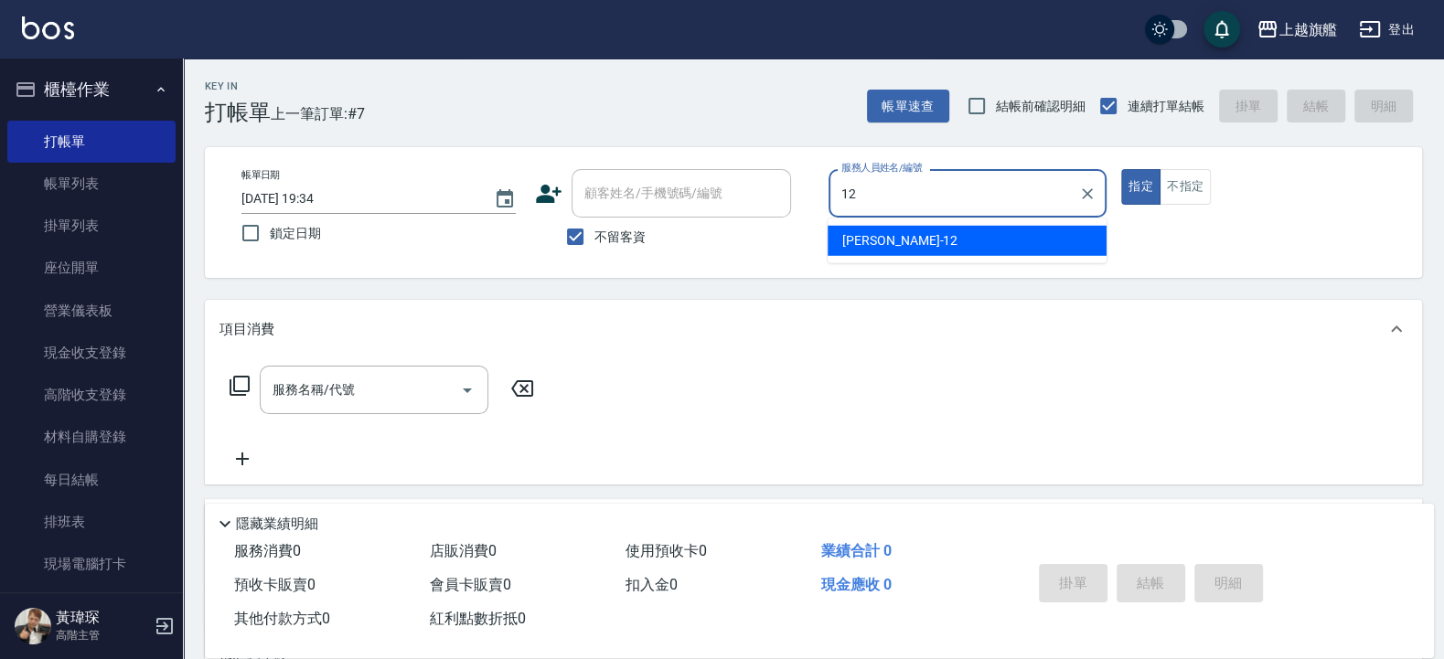
type input "[PERSON_NAME]-12"
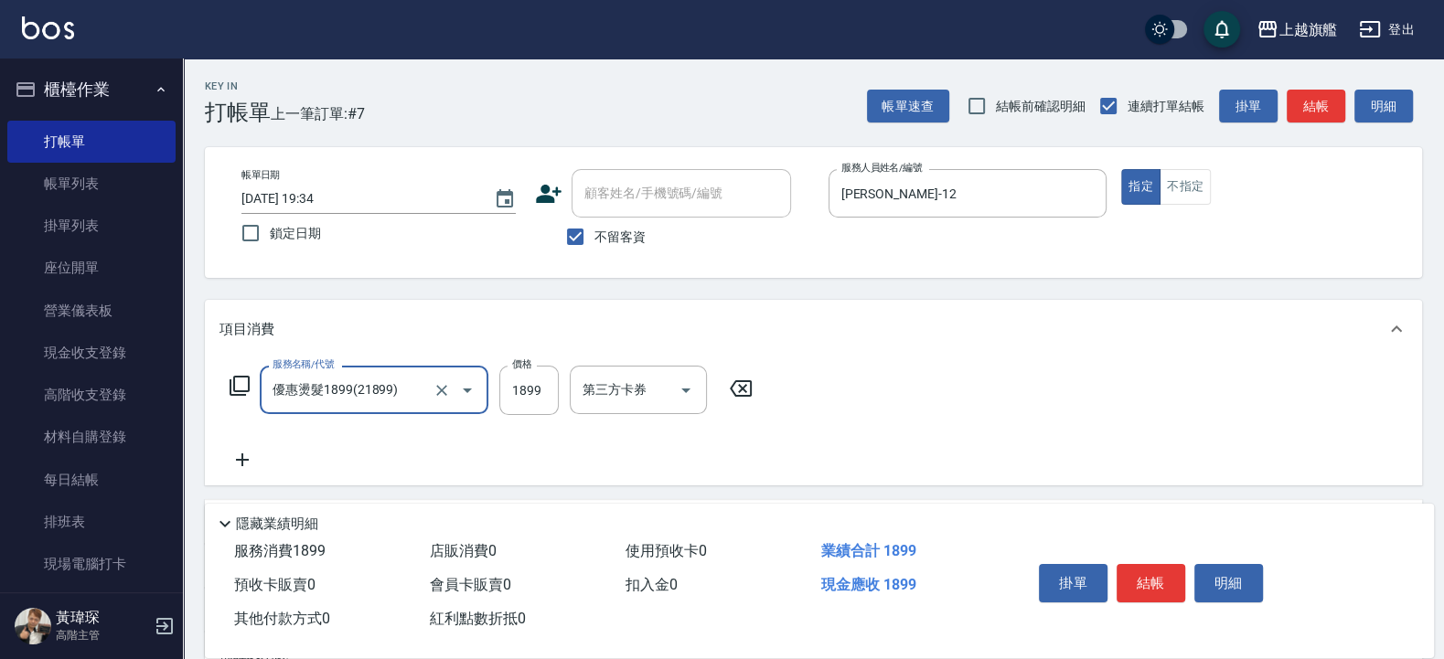
type input "優惠燙髮1899(21899)"
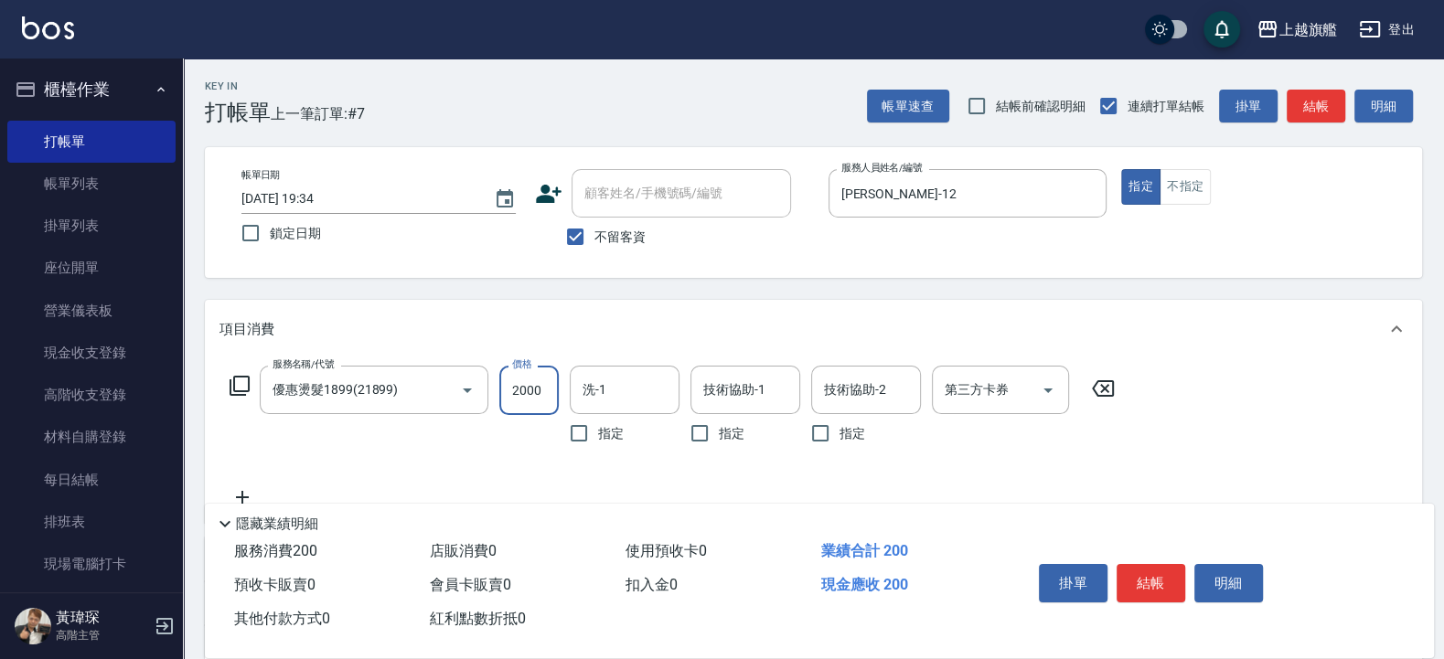
type input "2000"
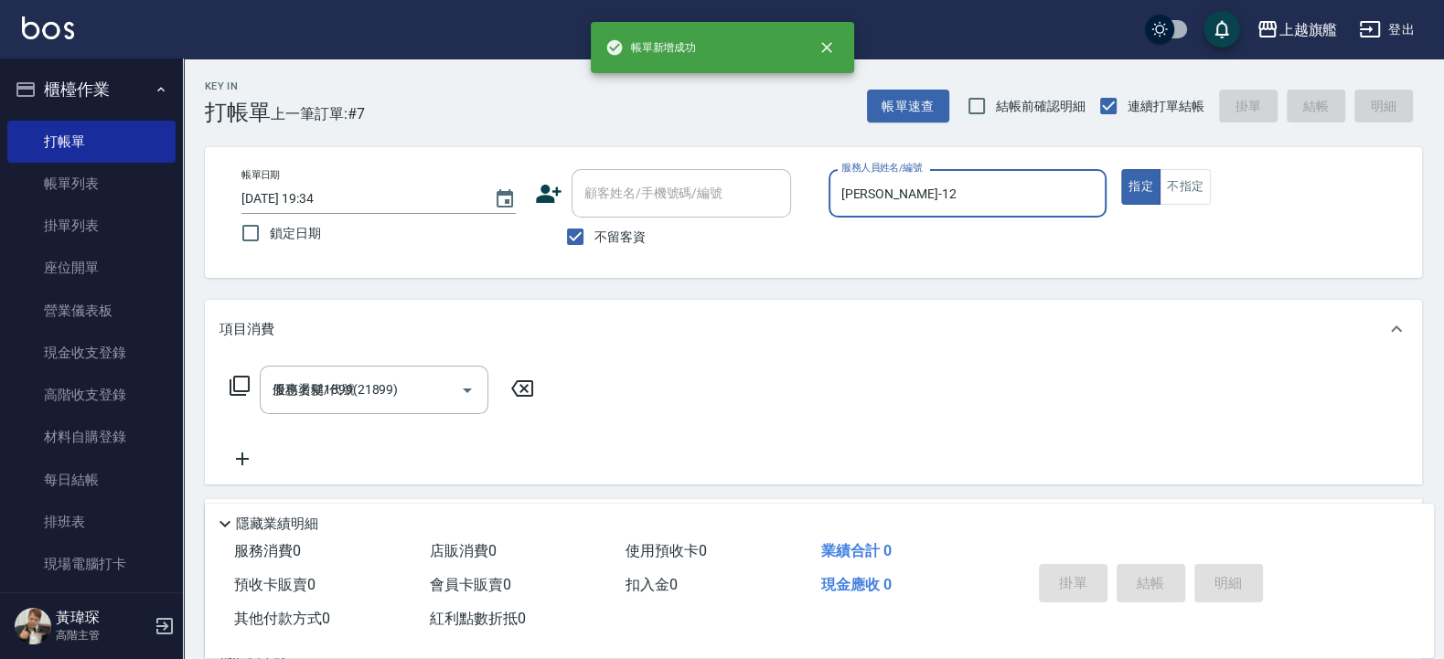
type input "[DATE] 19:35"
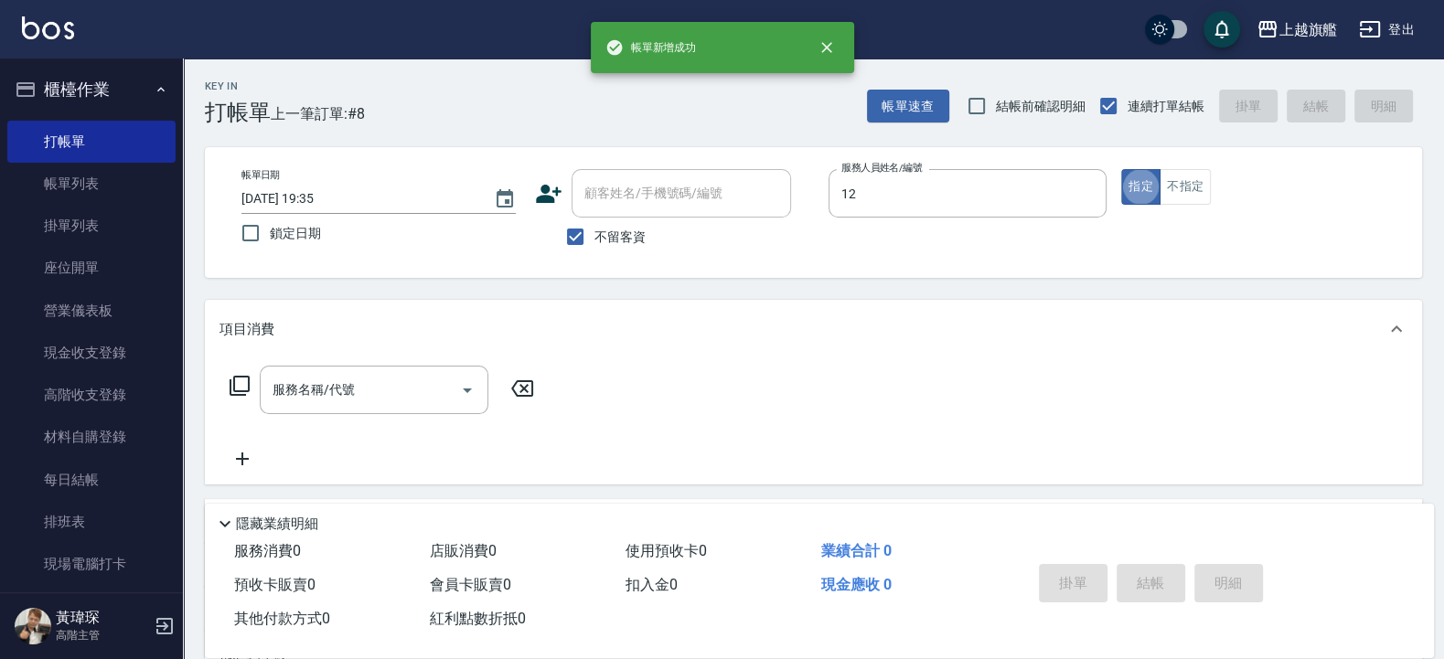
type input "[PERSON_NAME]-12"
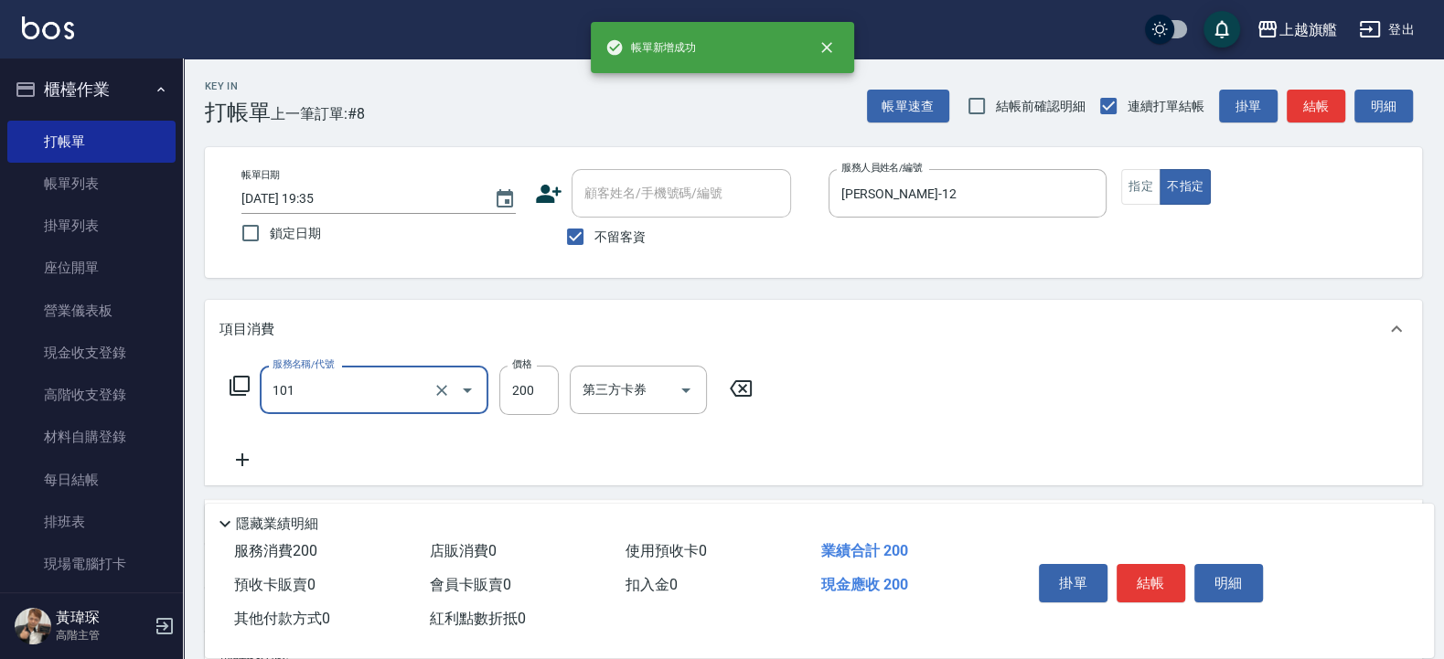
type input "一般洗(101)"
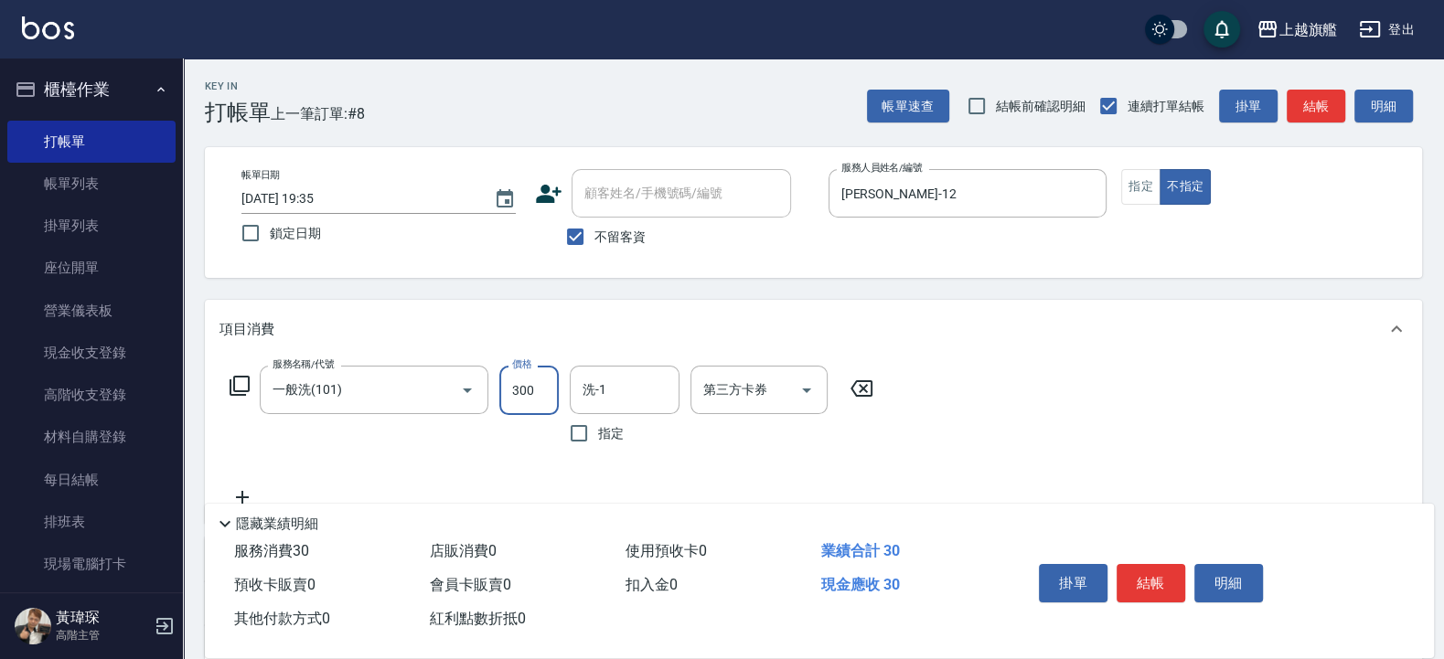
type input "300"
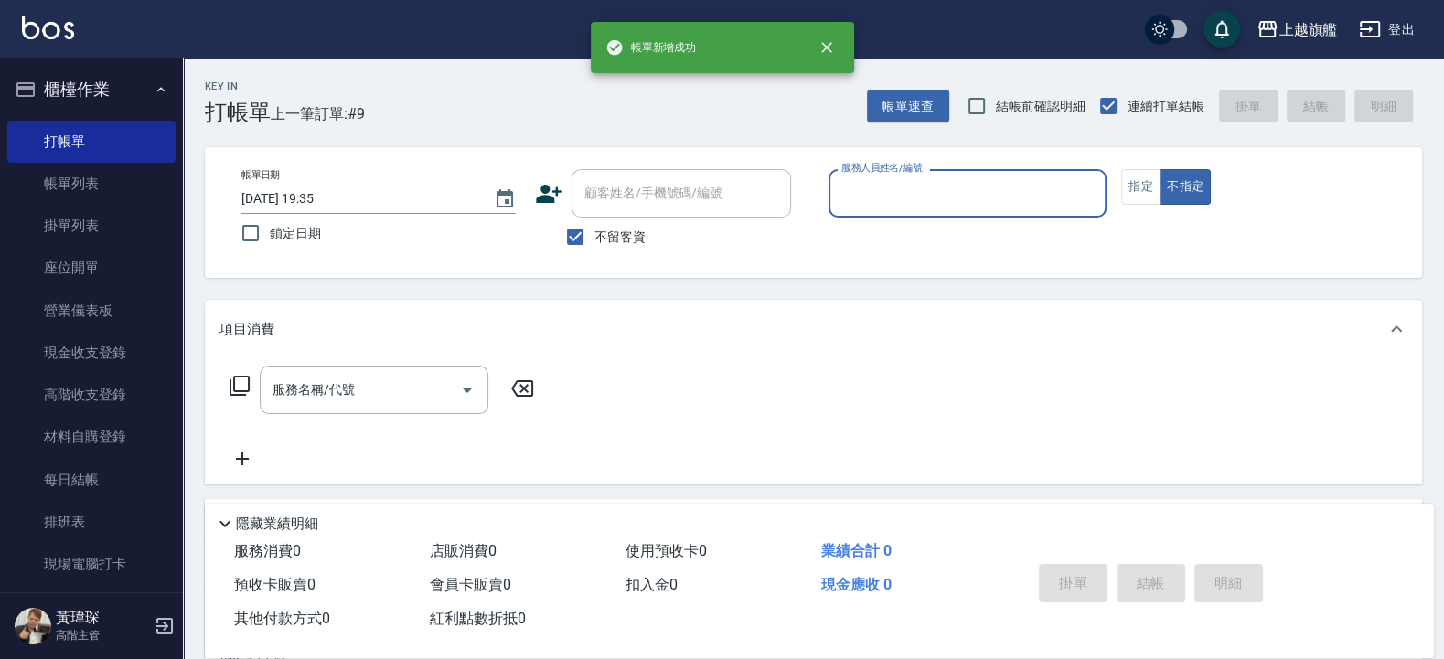
click at [1154, 169] on button "不指定" at bounding box center [1185, 187] width 51 height 36
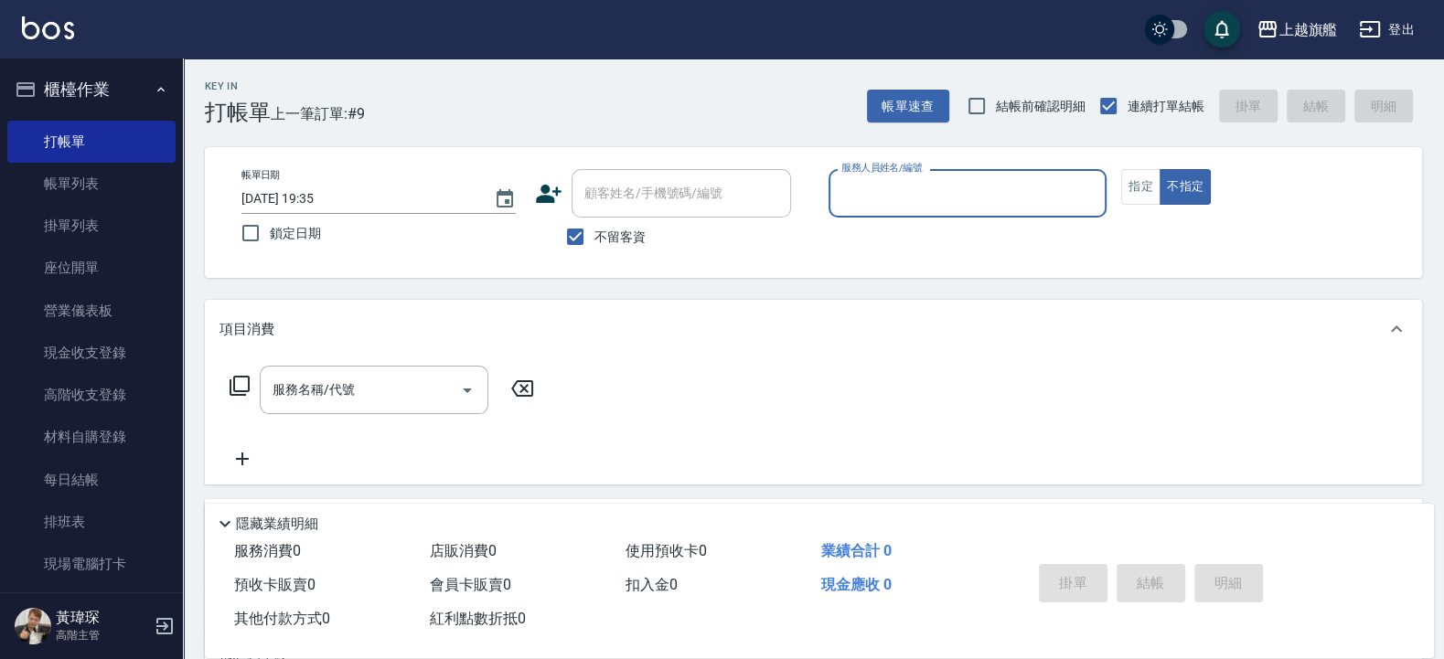
click at [1154, 169] on button "不指定" at bounding box center [1185, 187] width 51 height 36
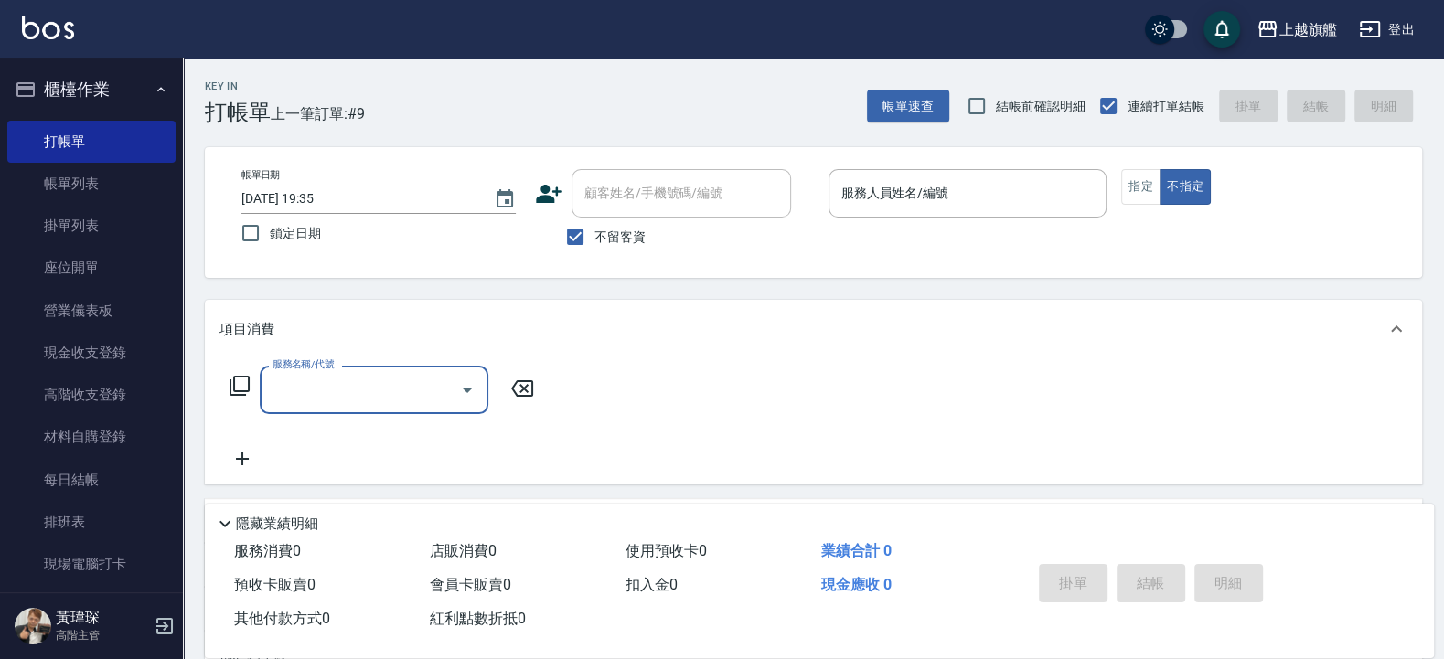
type input "1"
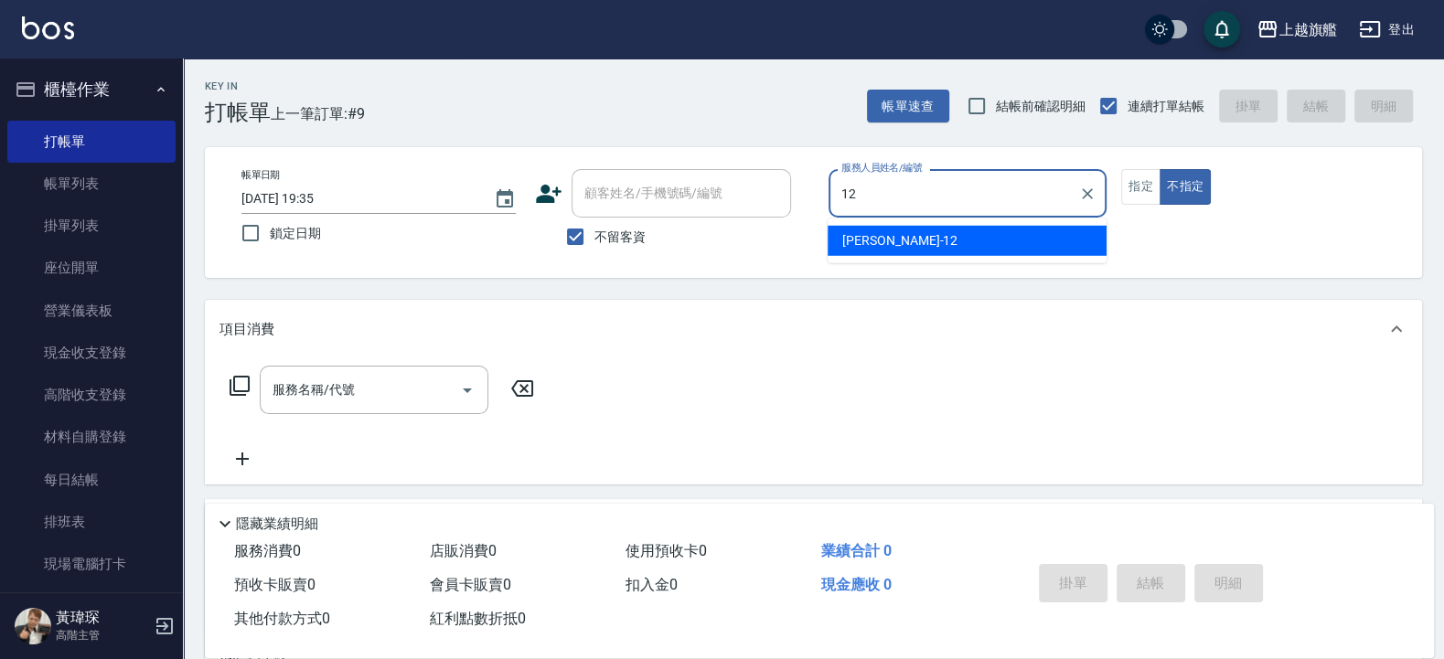
type input "[PERSON_NAME]-12"
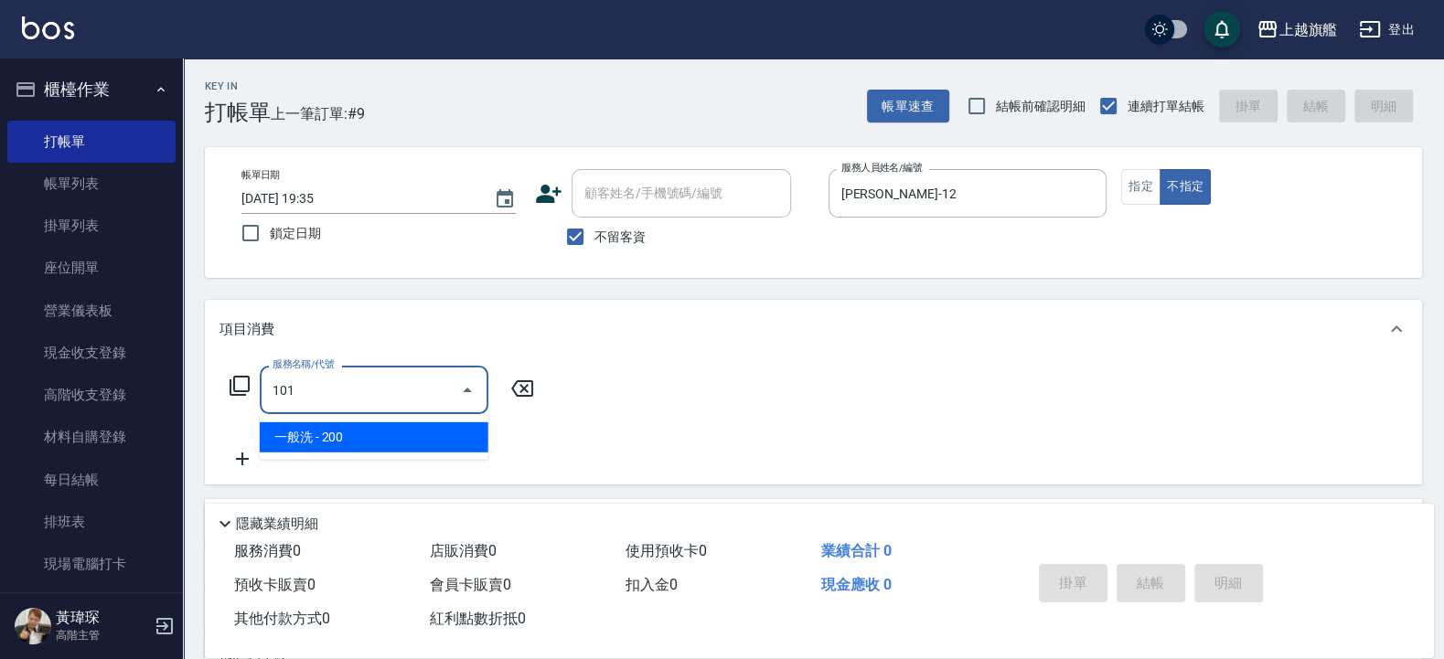
type input "一般洗(101)"
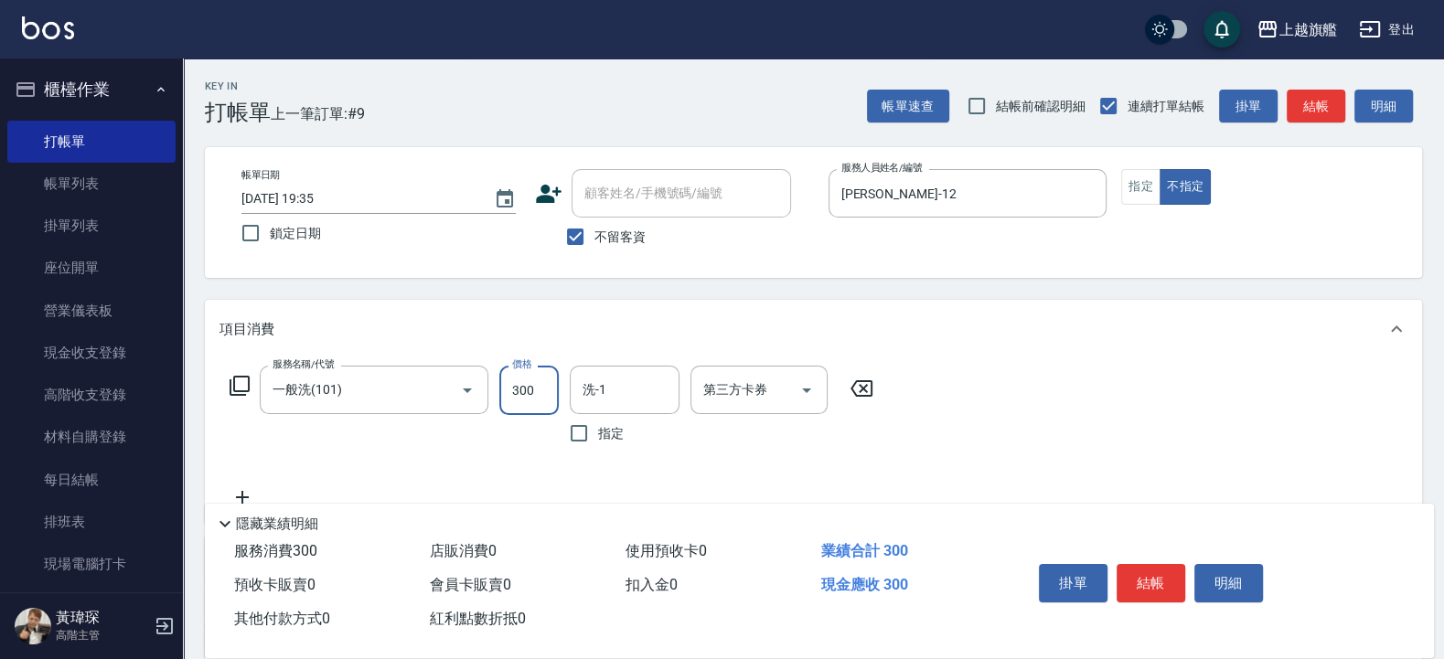
type input "300"
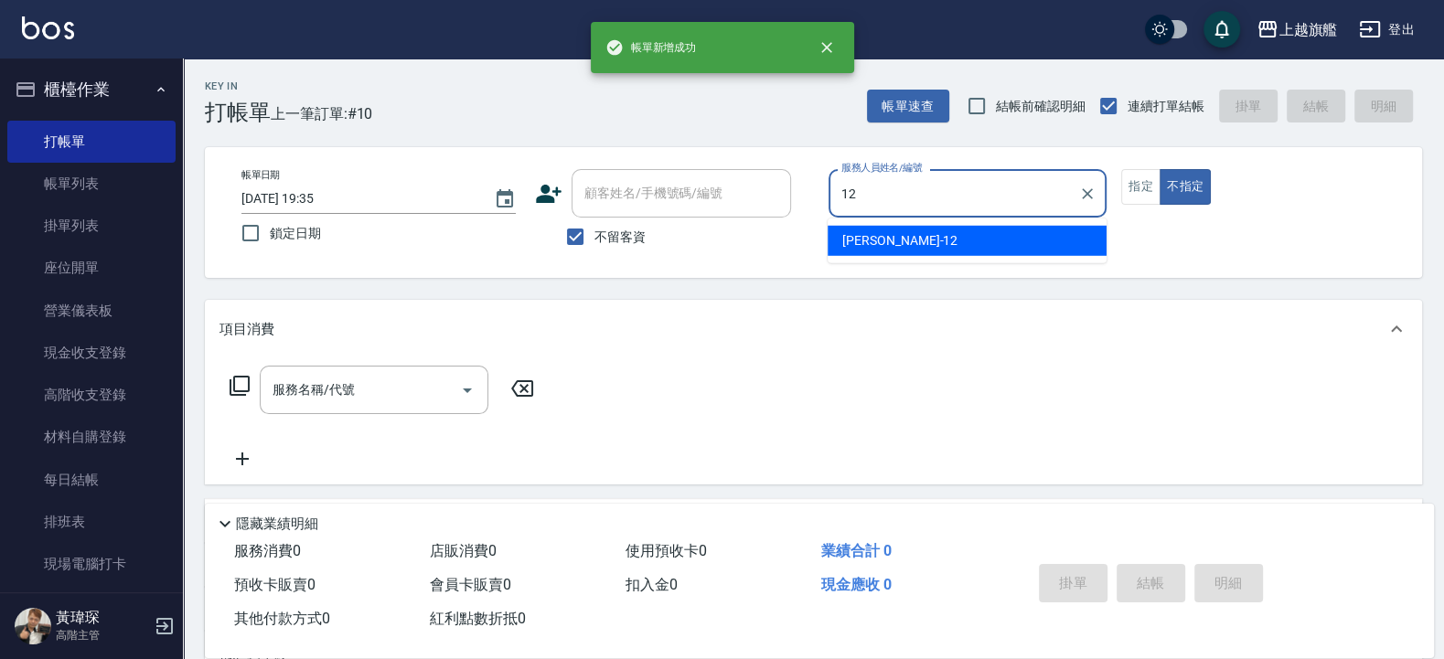
type input "[PERSON_NAME]-12"
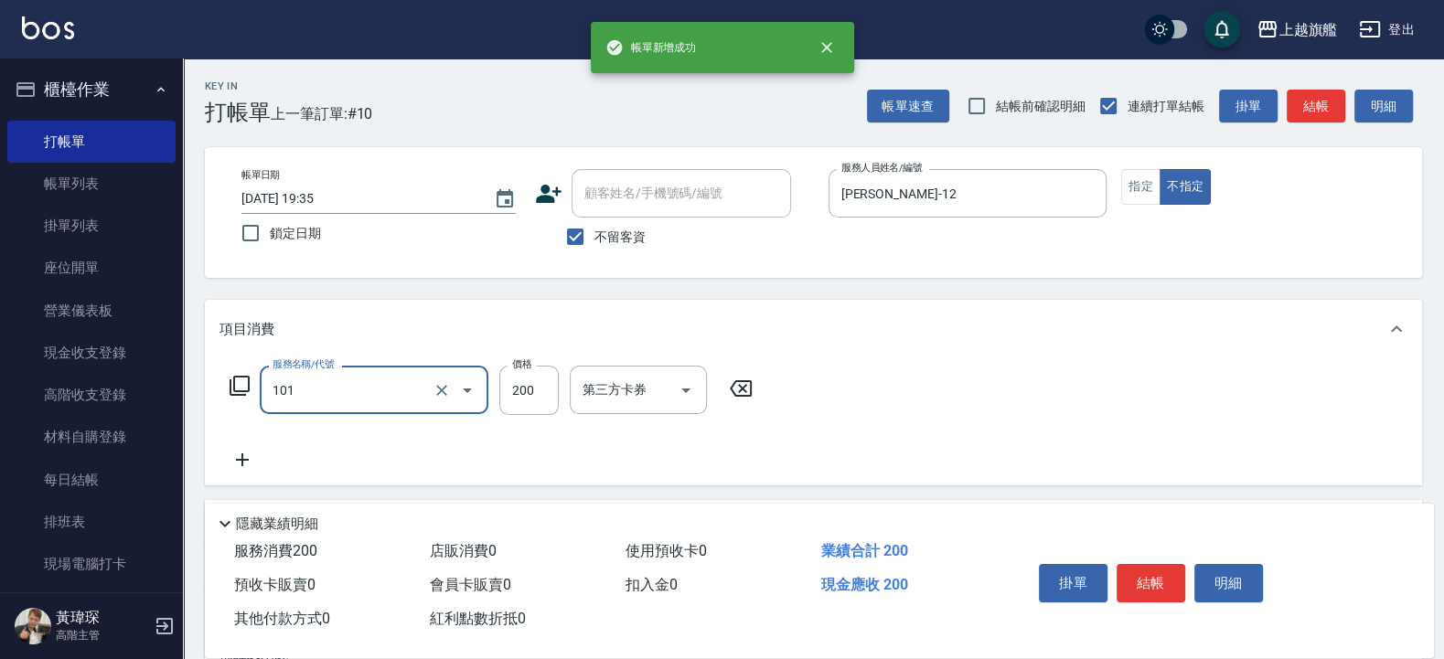
type input "一般洗(101)"
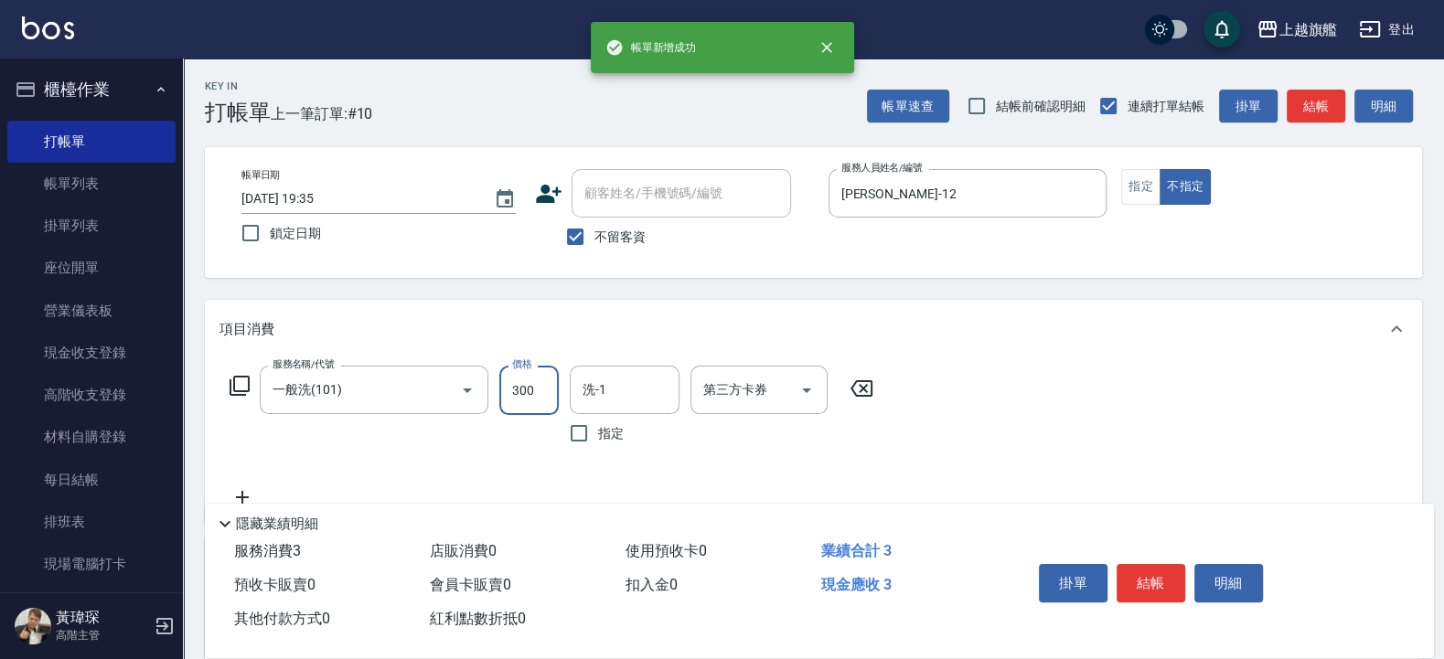
type input "300"
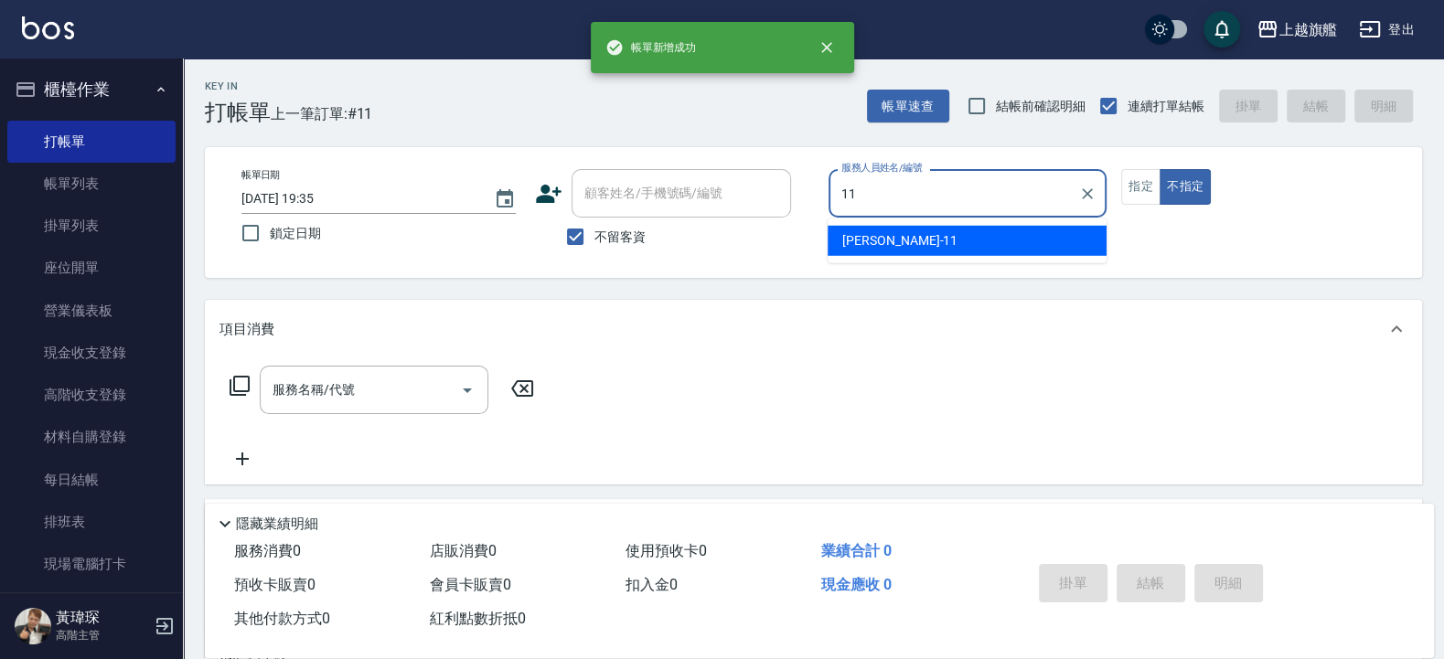
type input "[PERSON_NAME]-11"
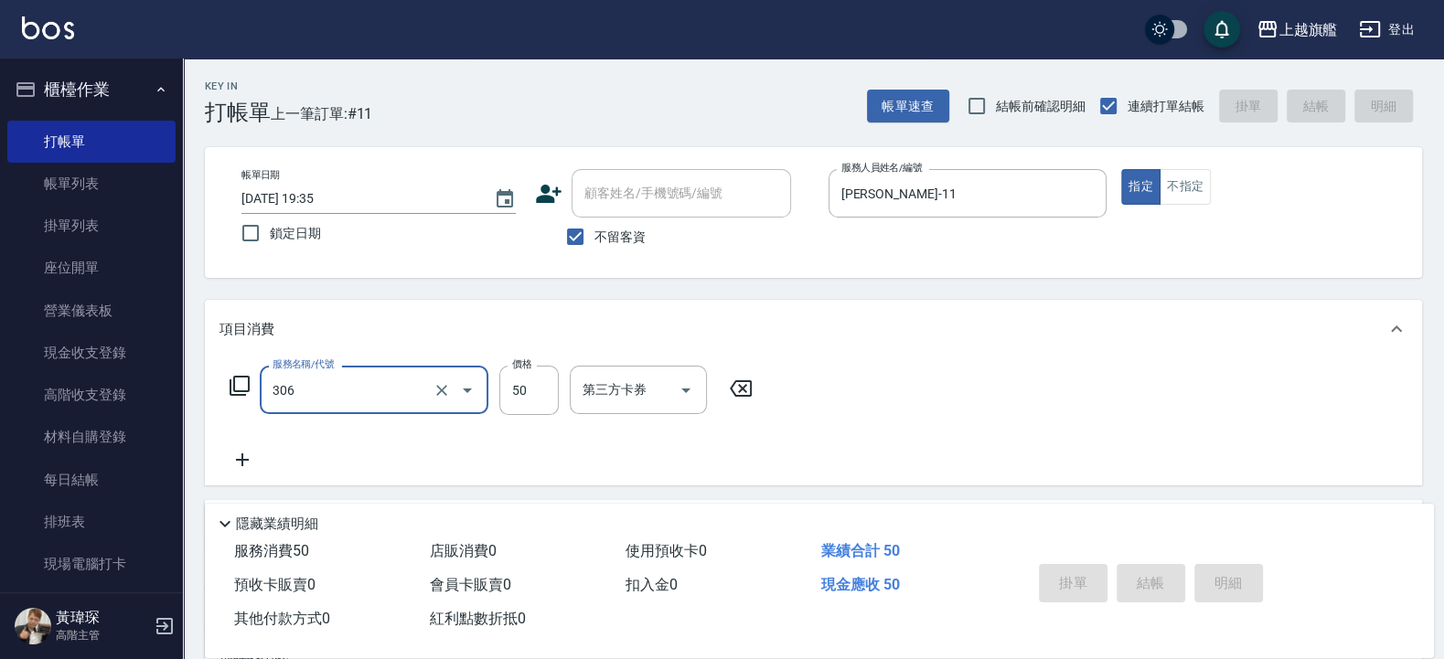
type input "306"
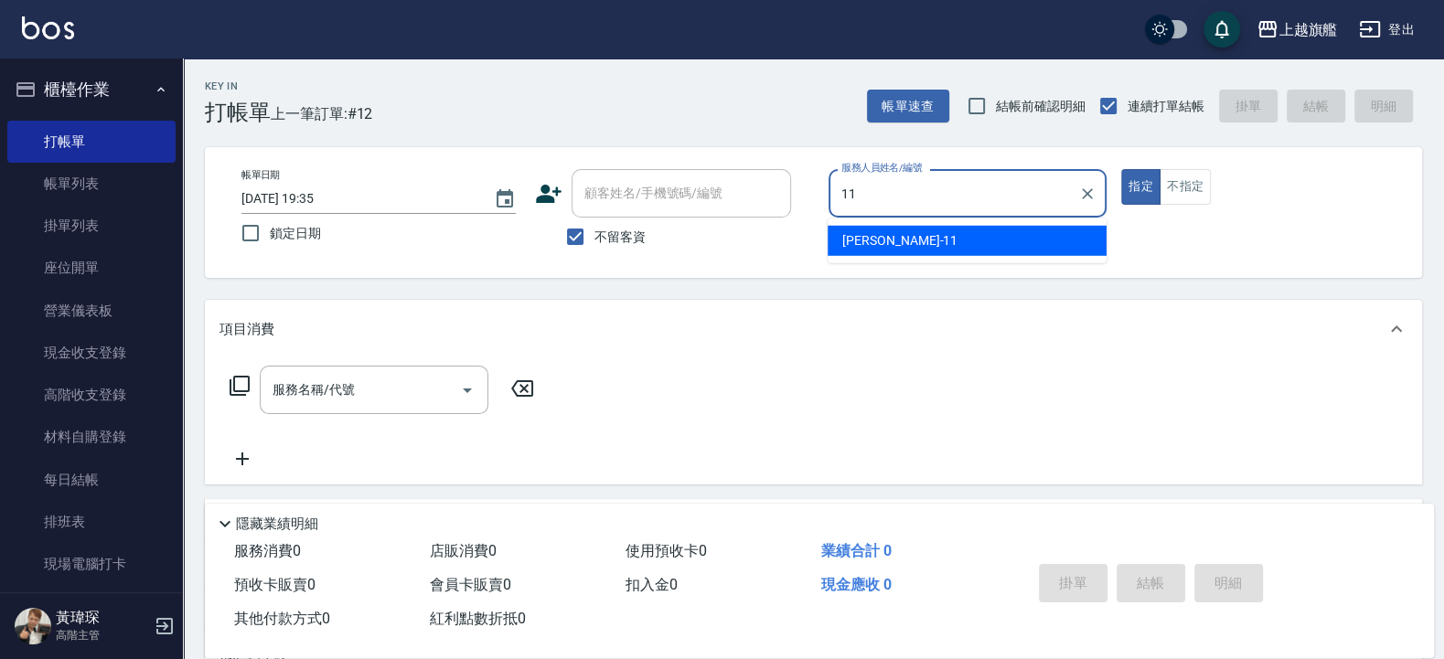
type input "[PERSON_NAME]-11"
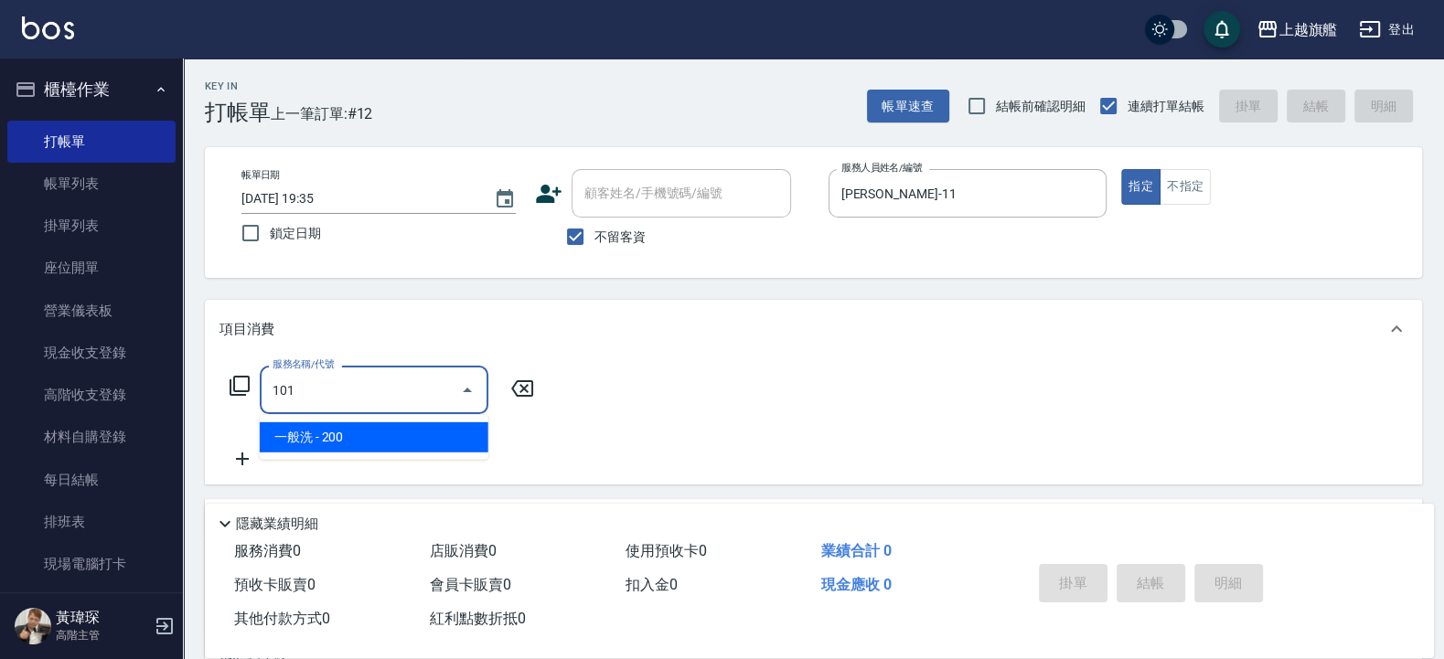
type input "一般洗(101)"
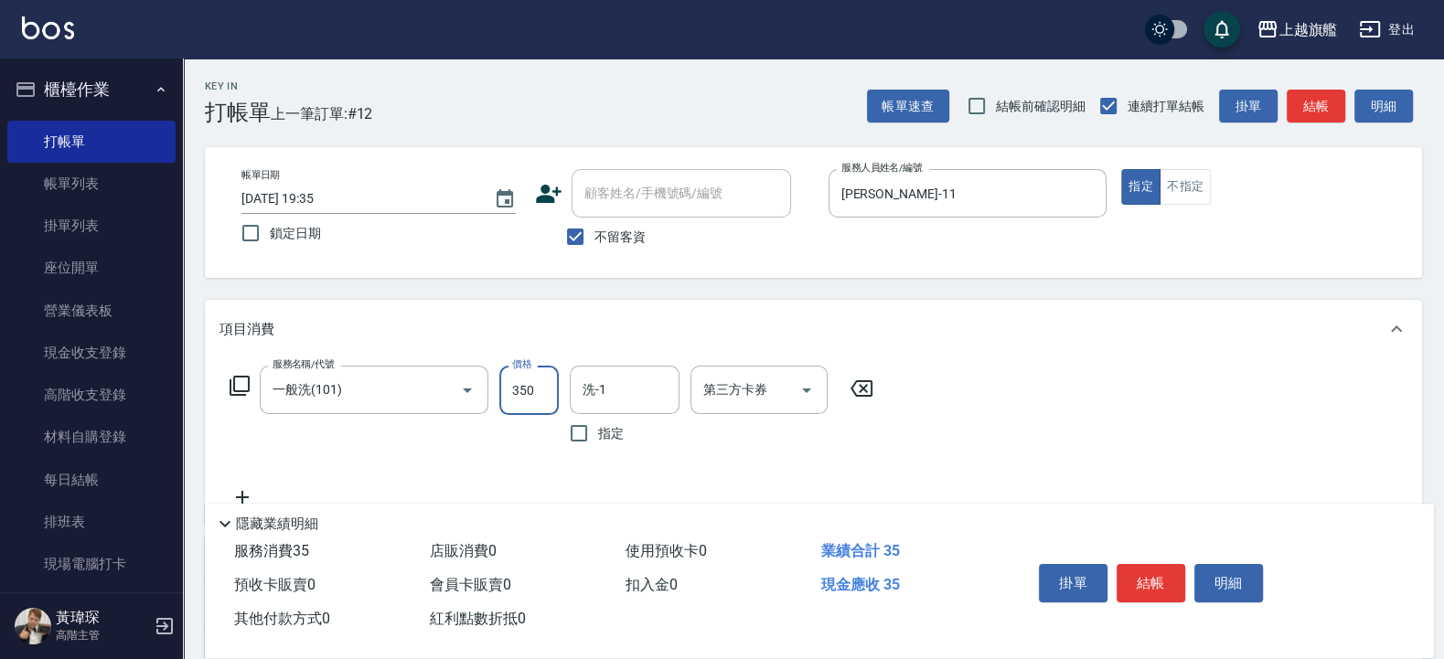
type input "350"
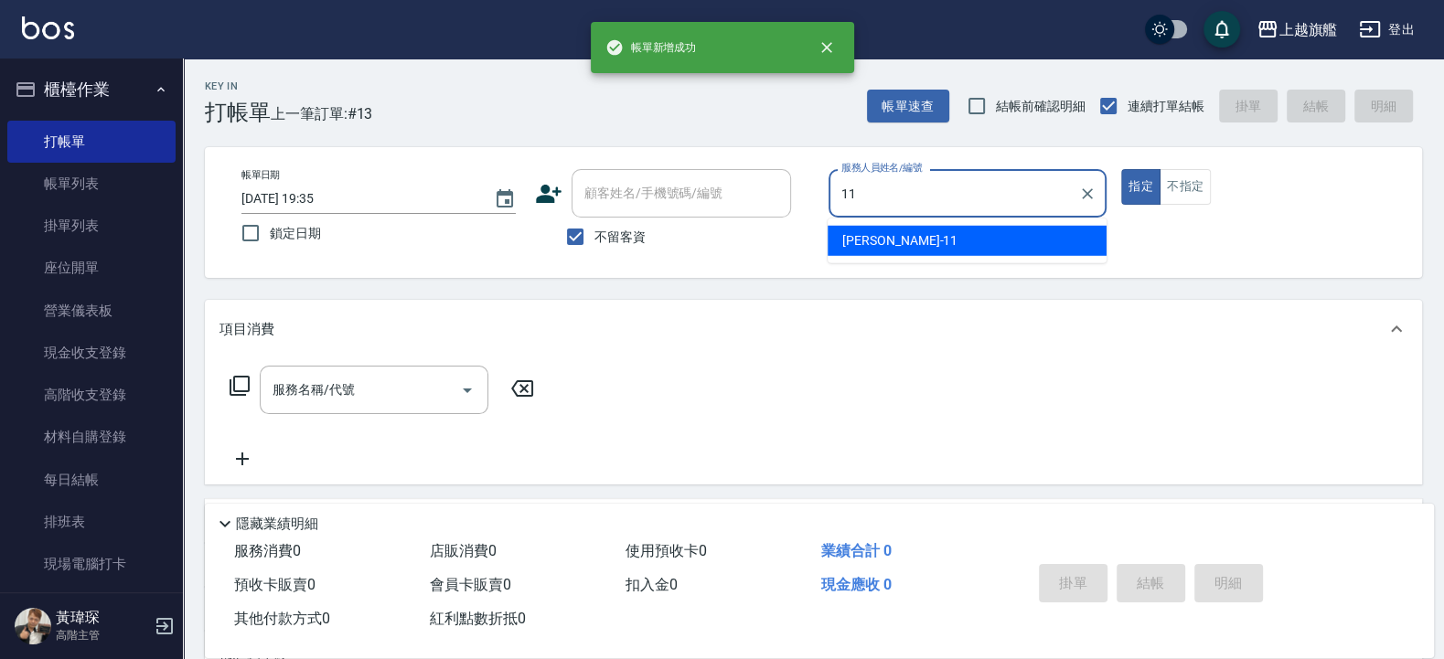
type input "[PERSON_NAME]-11"
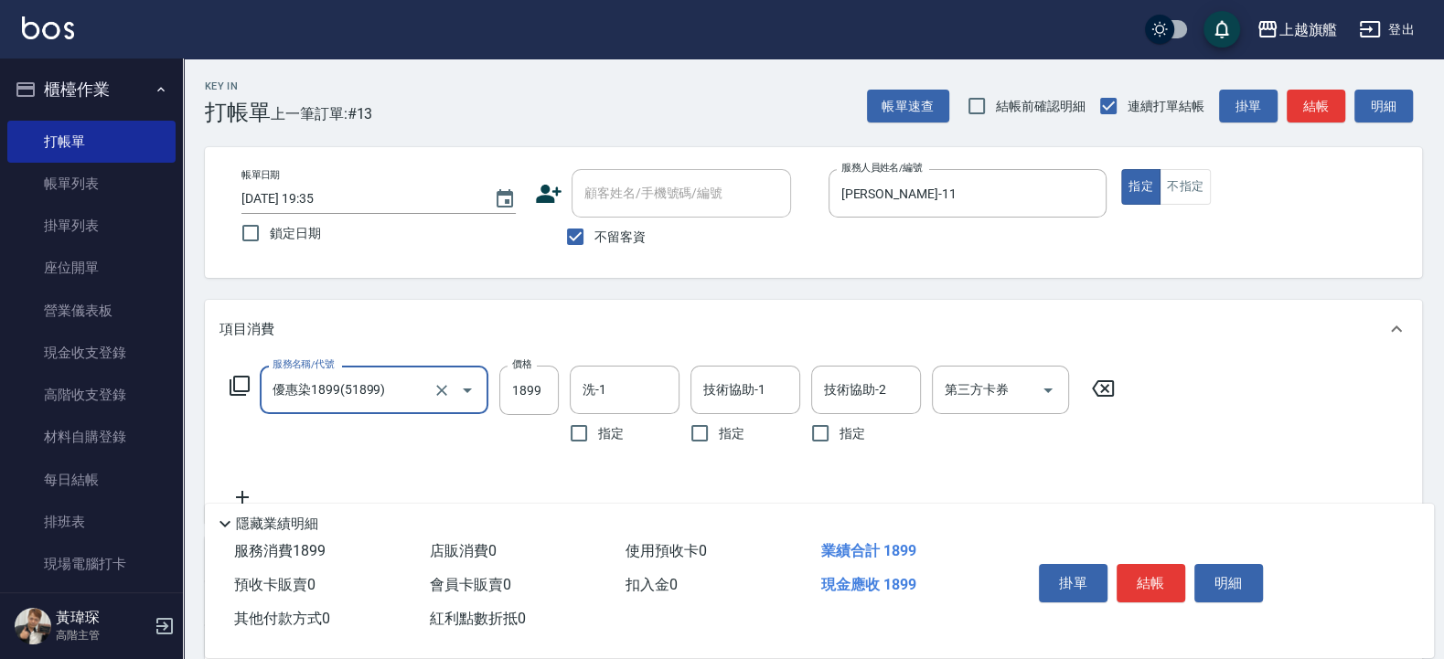
type input "優惠染1899(51899)"
type input "1280"
type input "[PERSON_NAME]-26"
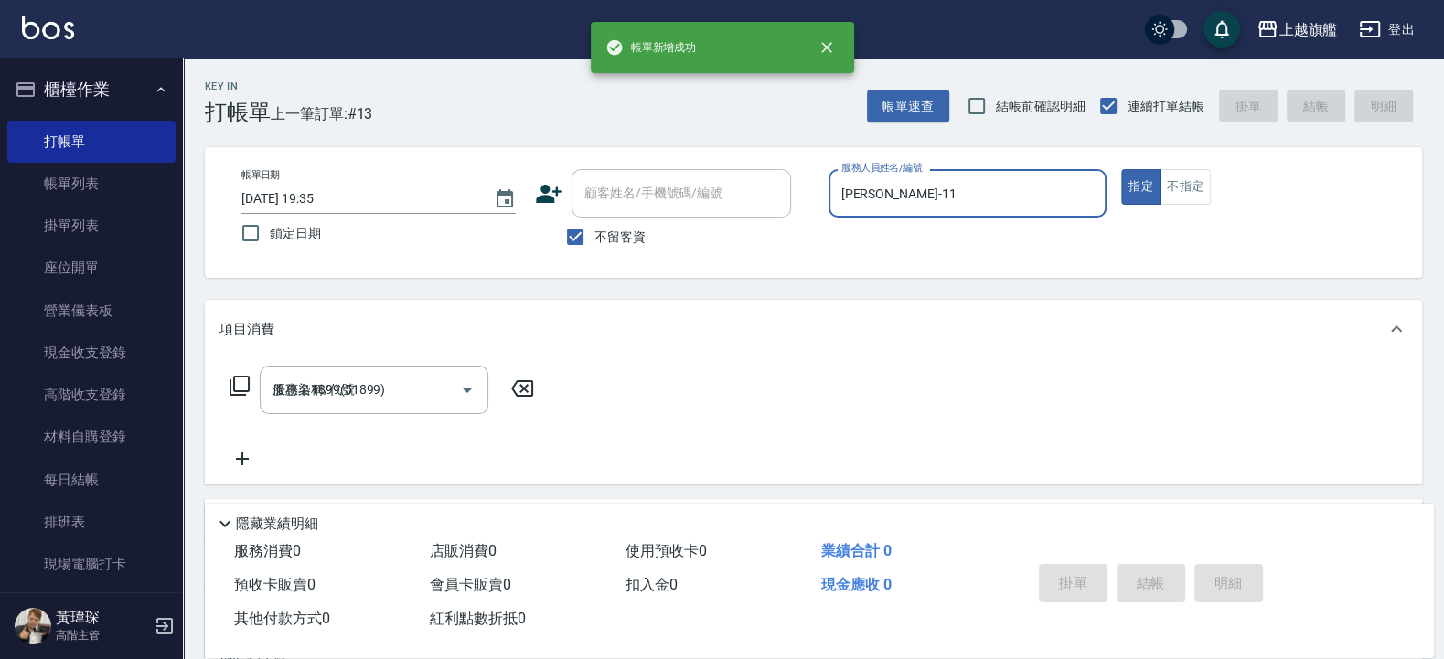
type input "[DATE] 19:36"
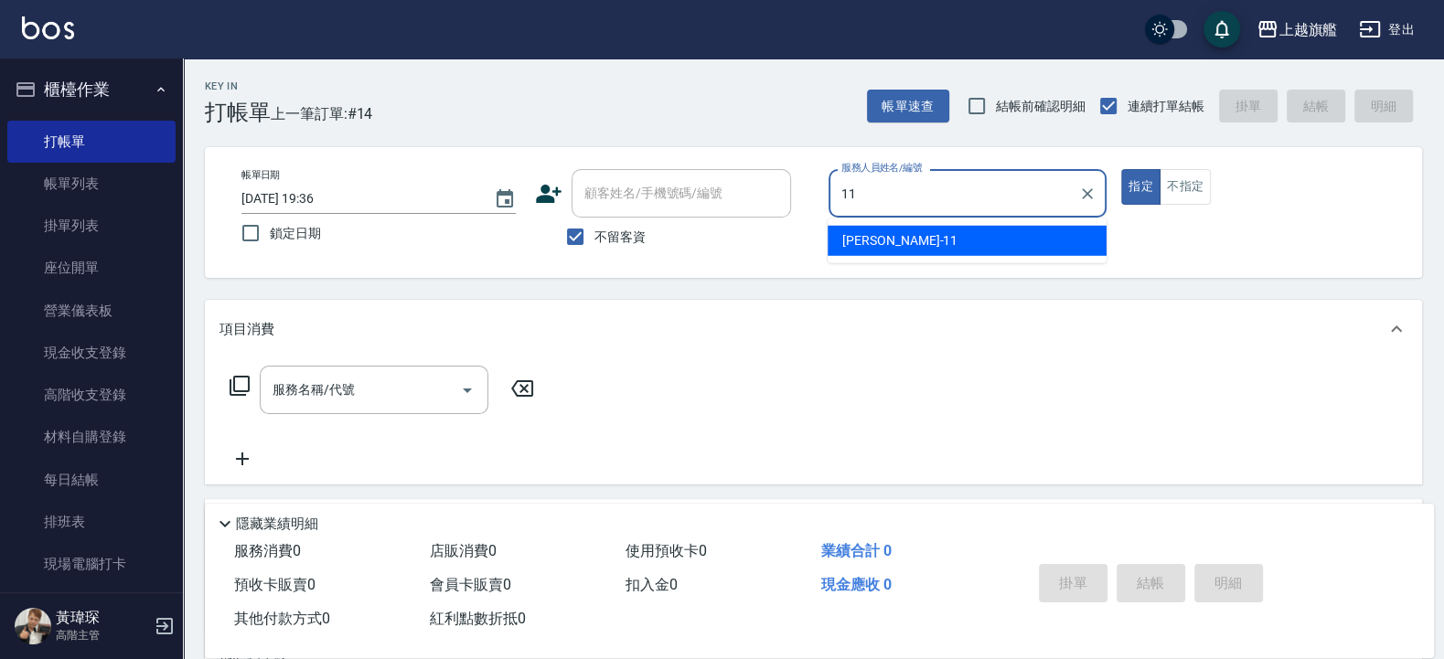
type input "[PERSON_NAME]-11"
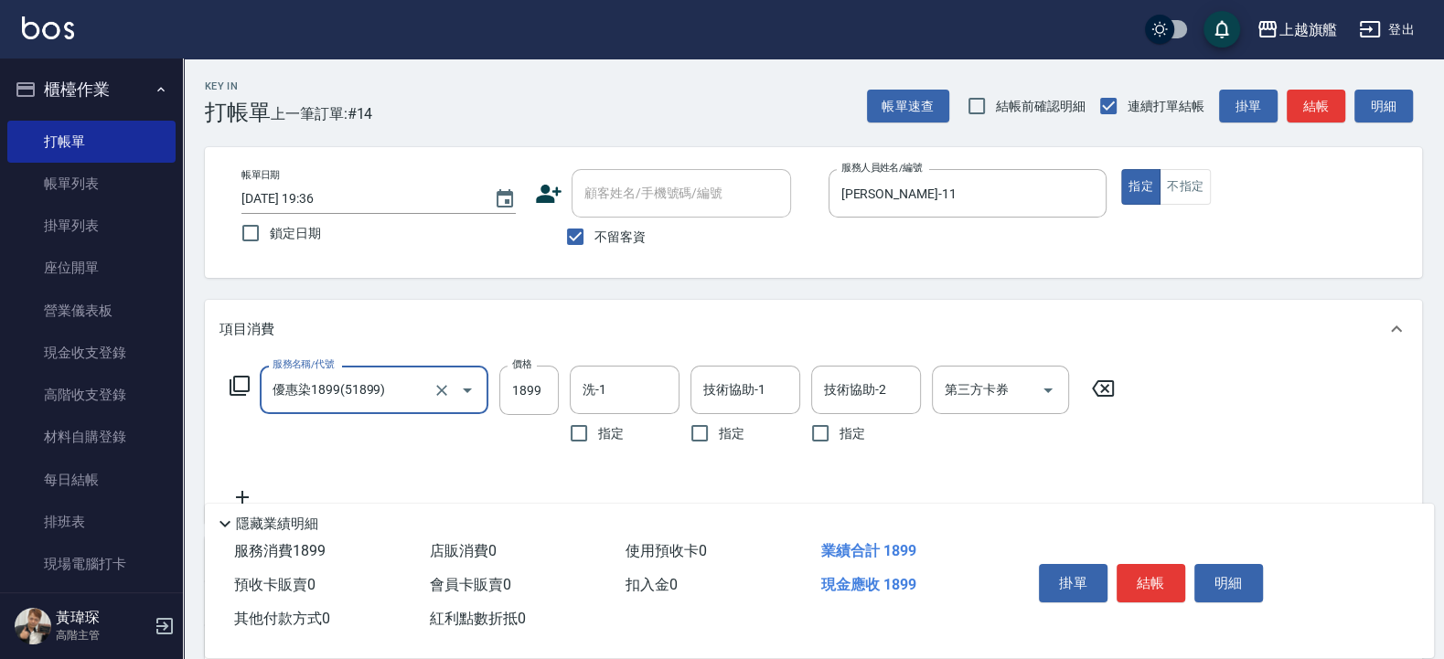
type input "優惠染1899(51899)"
type input "2330"
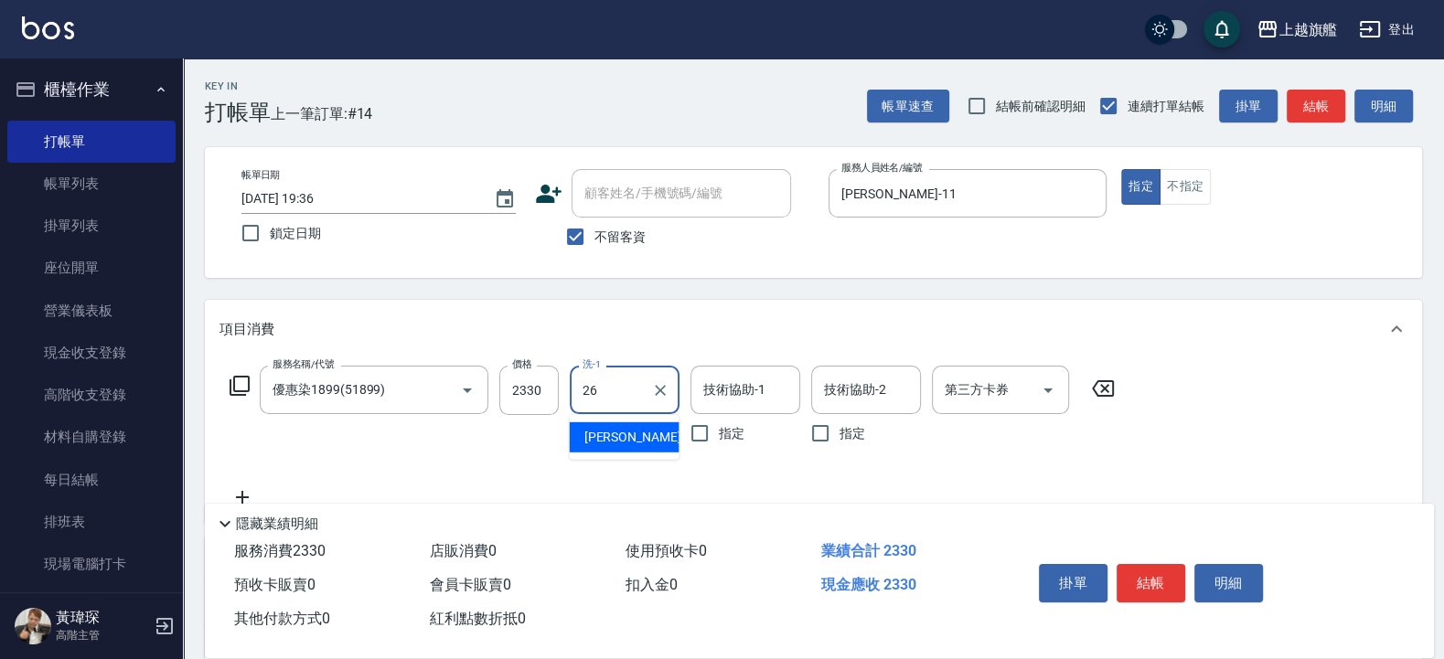
type input "[PERSON_NAME]-26"
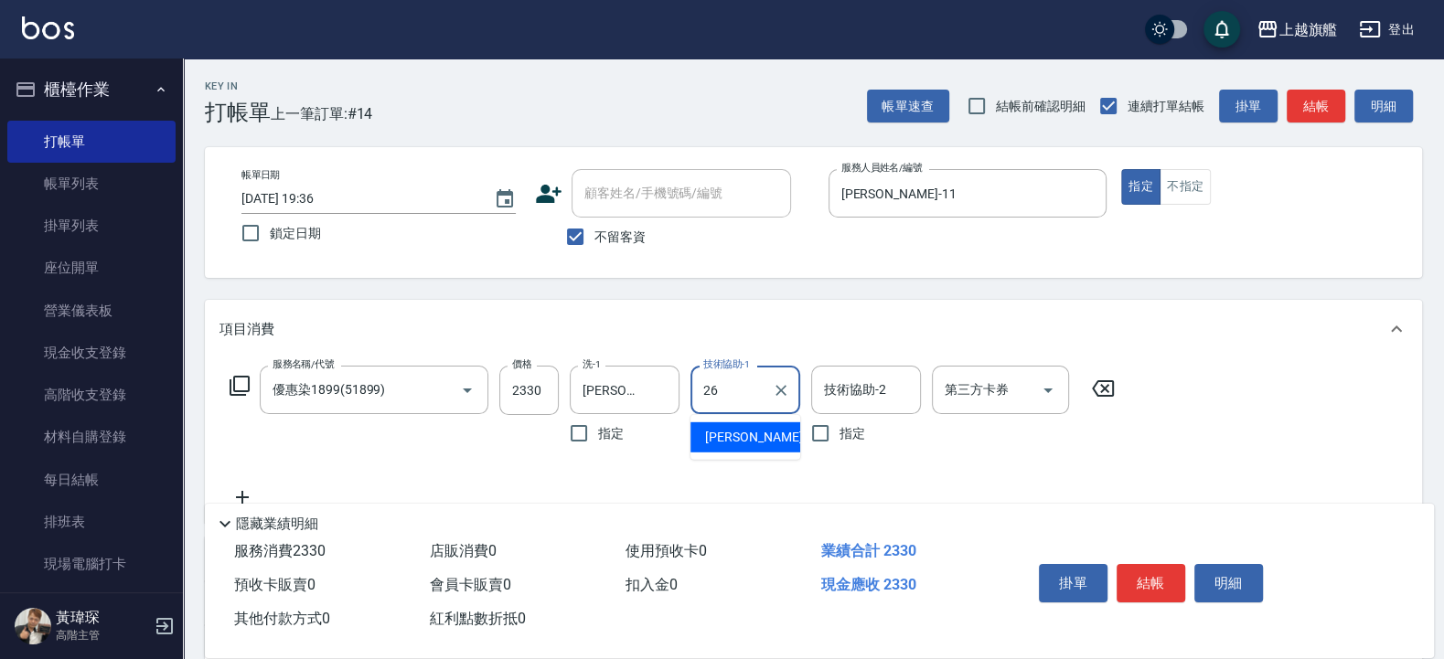
type input "[PERSON_NAME]-26"
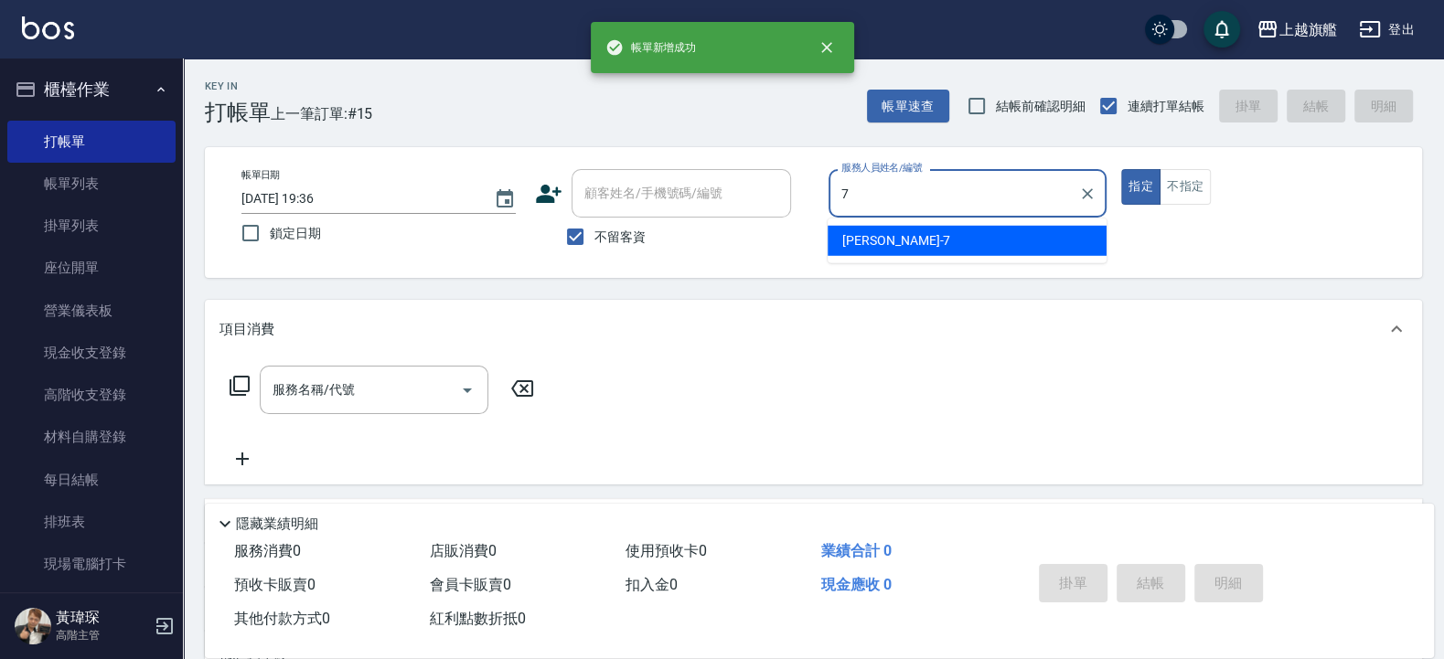
type input "[PERSON_NAME]-7"
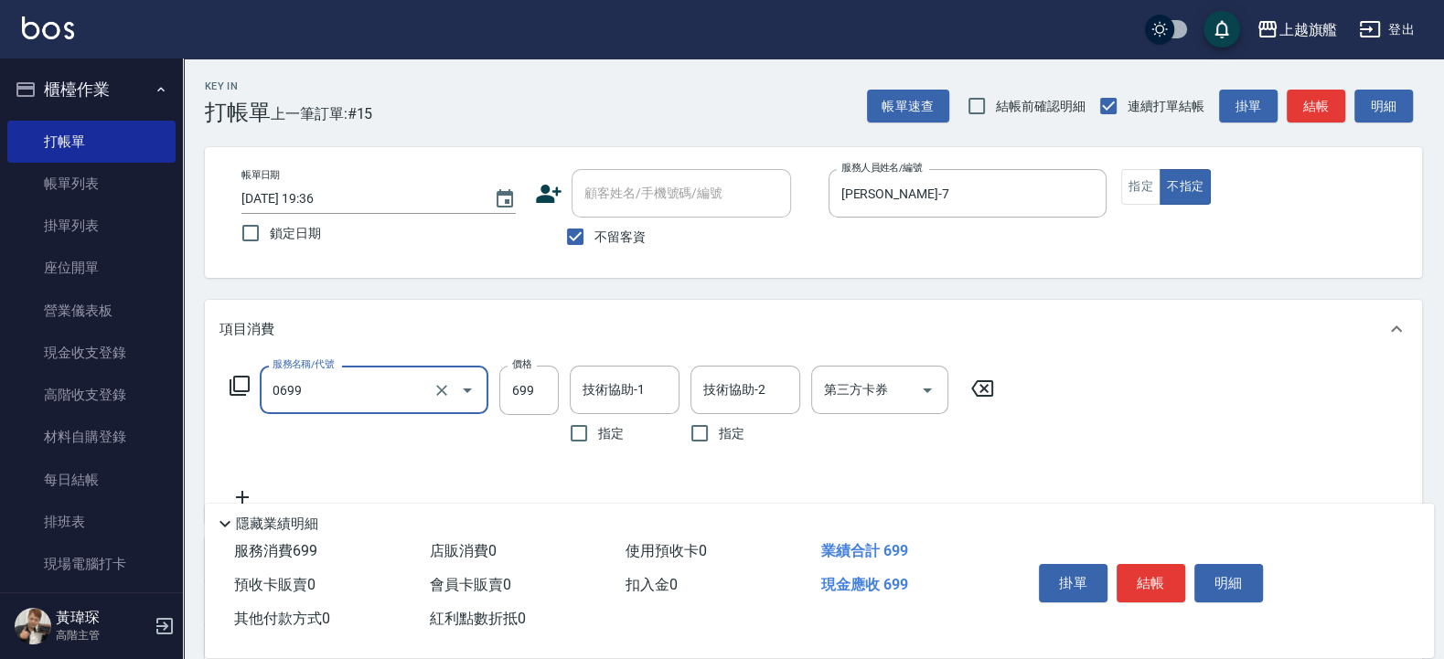
type input "精油SPA(0699)"
type input "899"
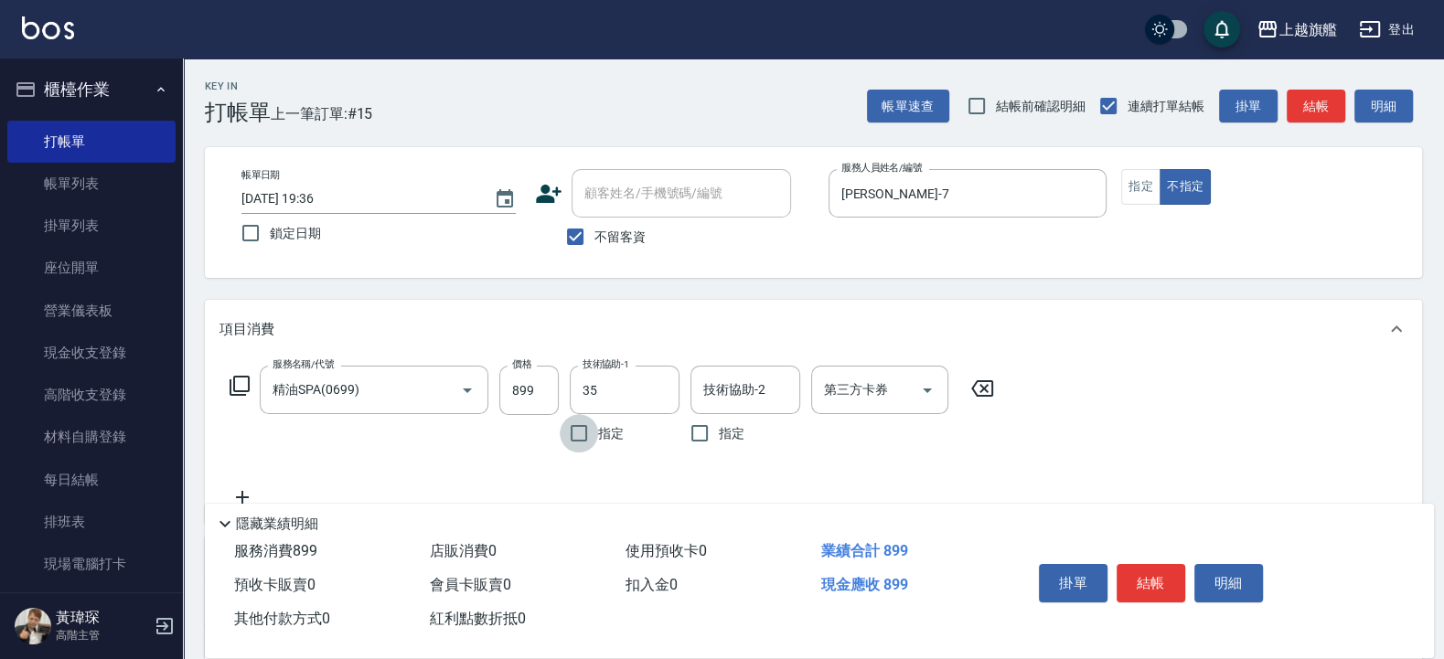
type input "[PERSON_NAME]-35"
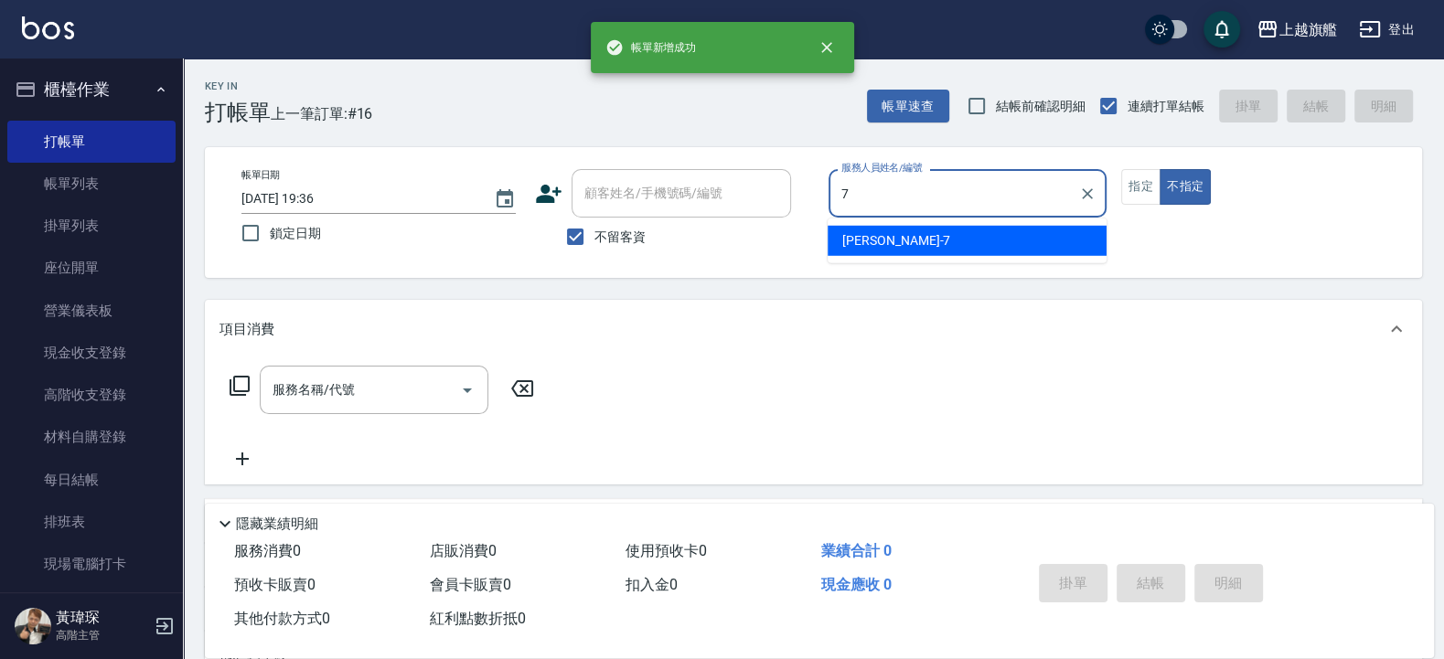
type input "[PERSON_NAME]-7"
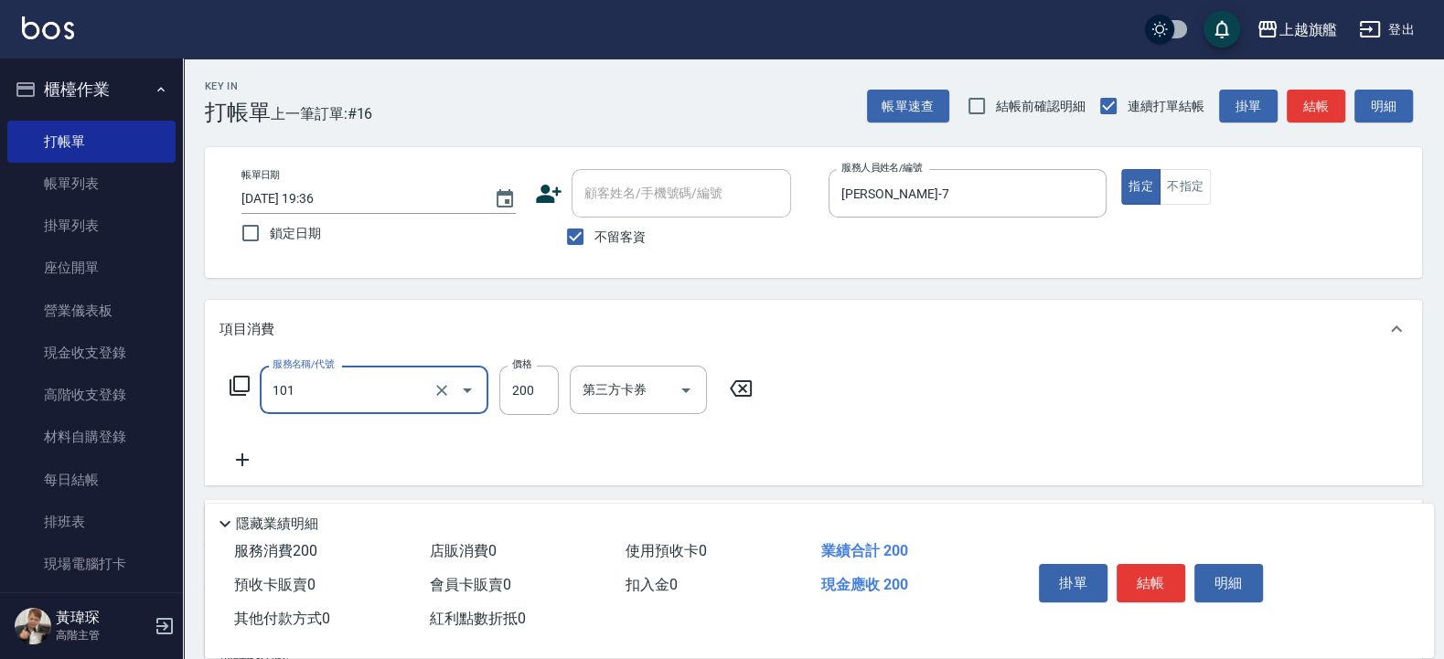
type input "一般洗(101)"
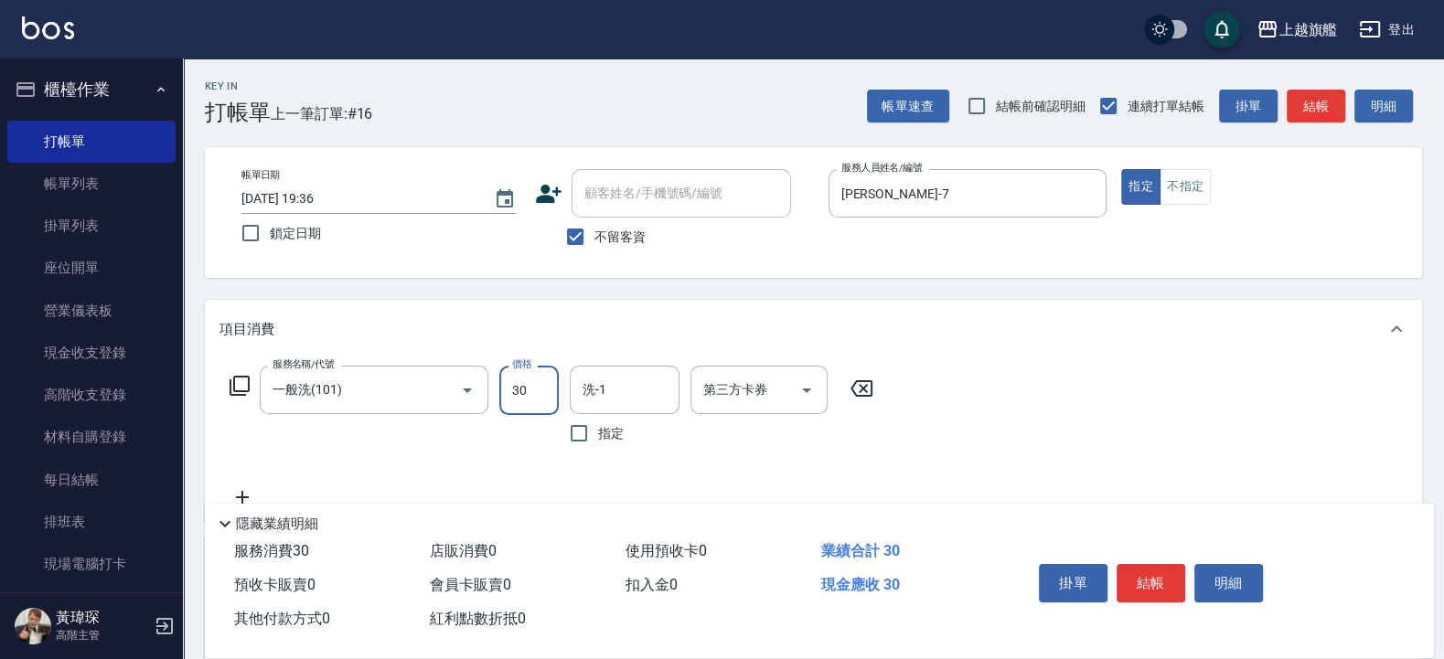
type input "30"
type input "[PERSON_NAME]-30"
click at [530, 371] on input "30" at bounding box center [528, 390] width 59 height 49
type input "500"
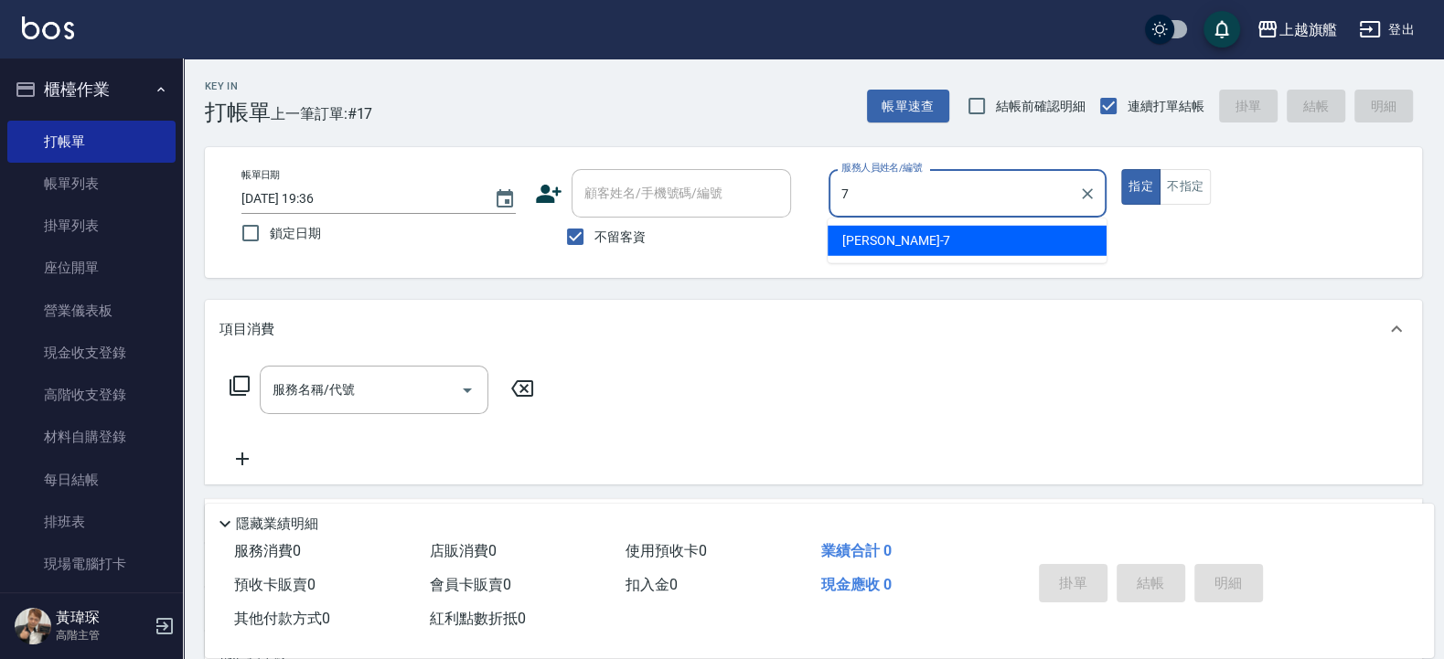
type input "[PERSON_NAME]-7"
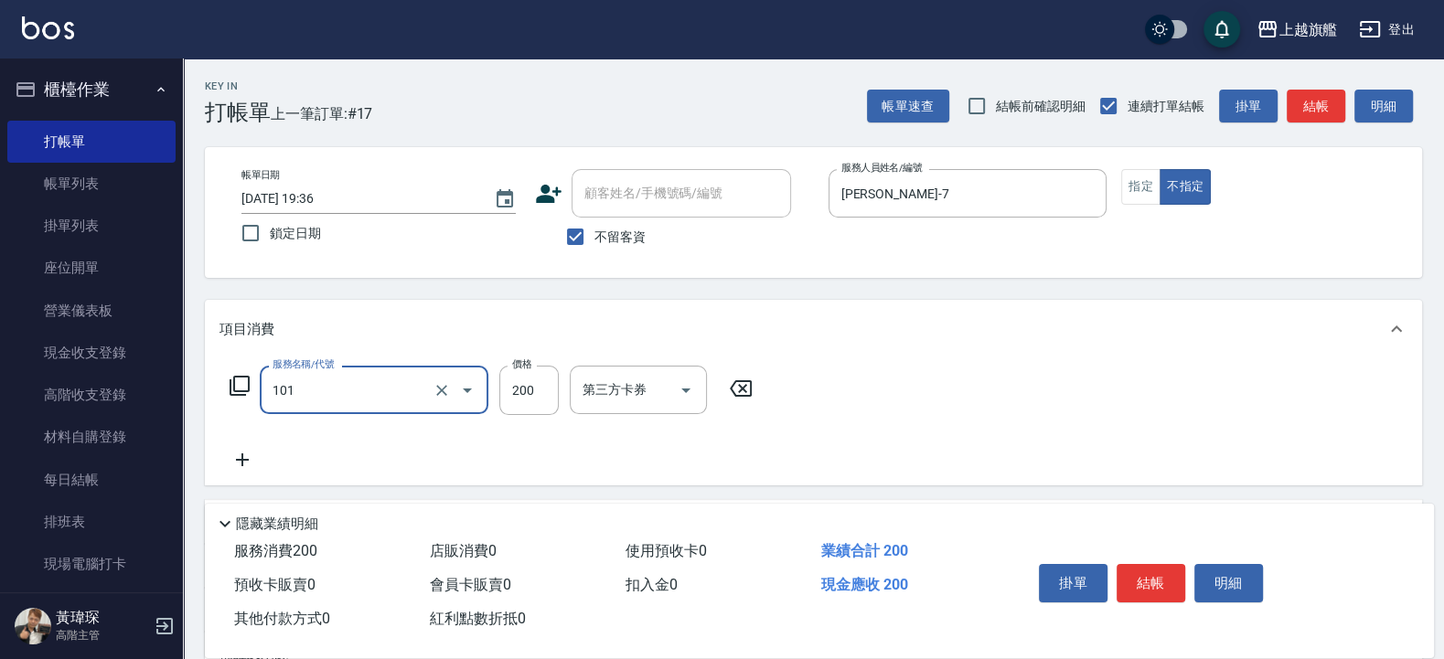
type input "一般洗(101)"
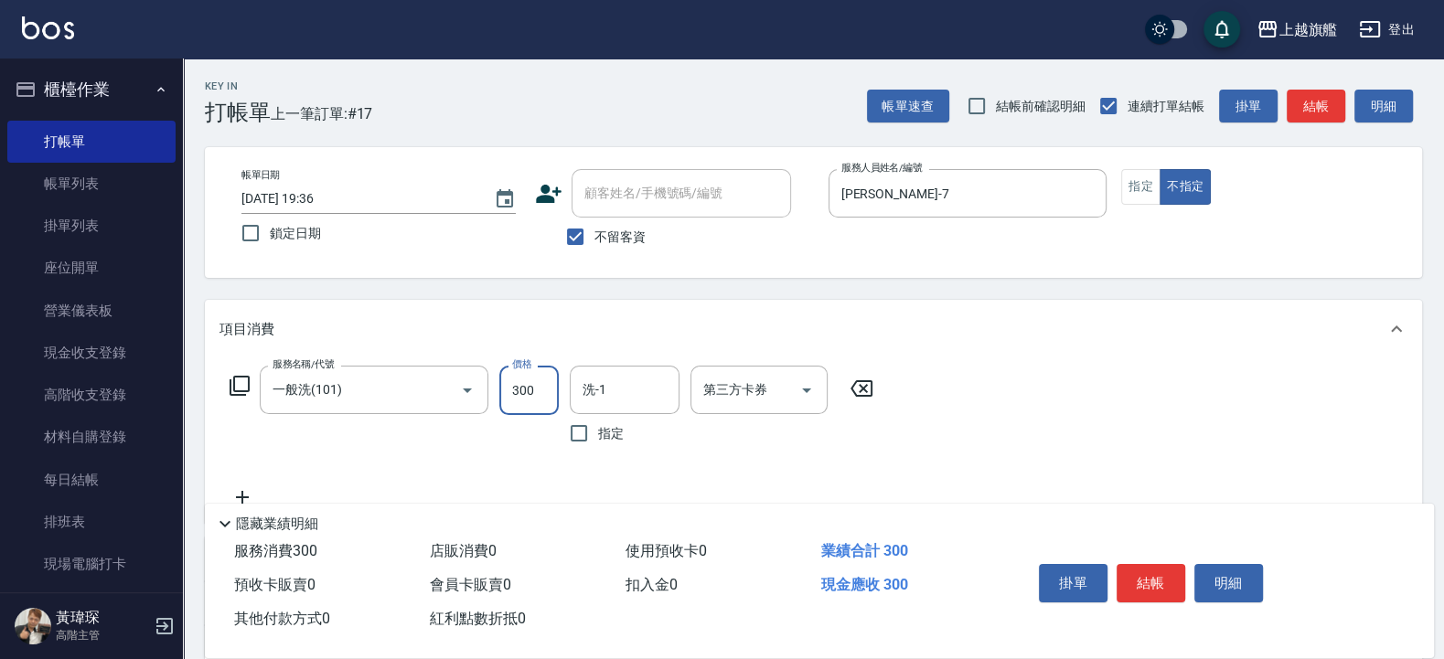
type input "300"
type input "30"
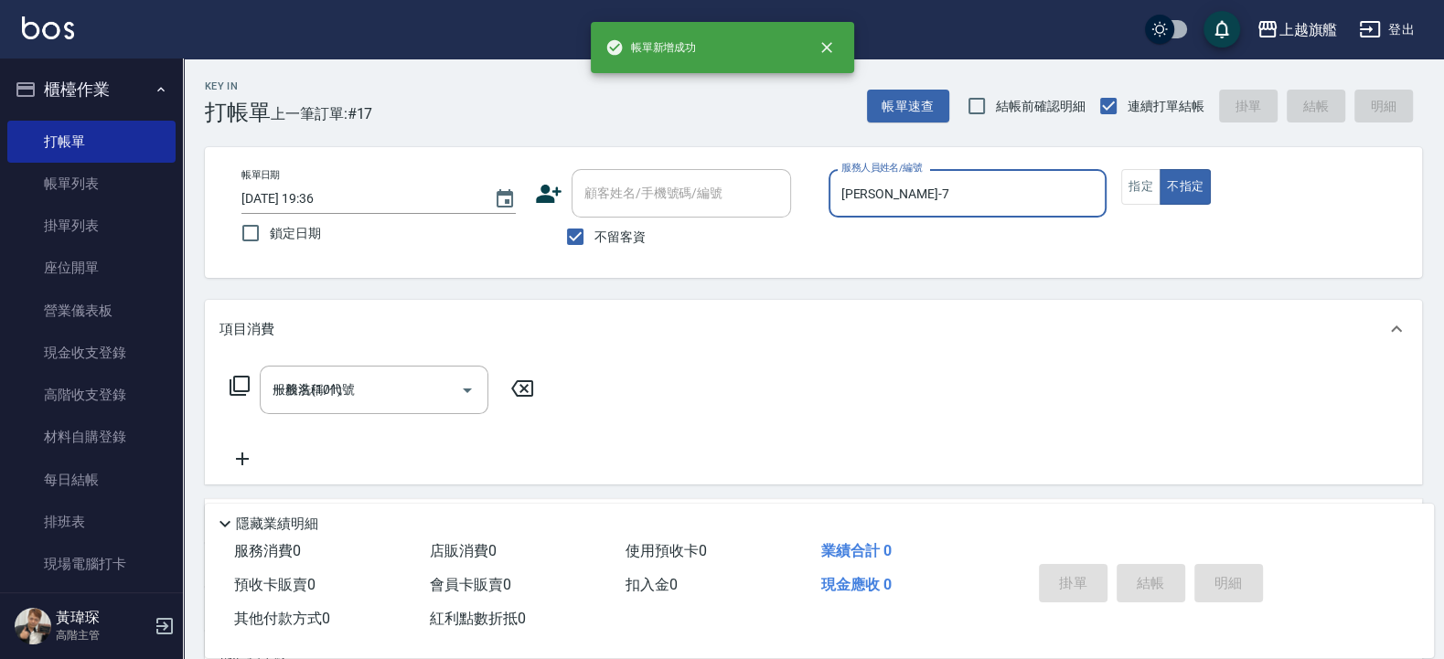
type input "[DATE] 19:37"
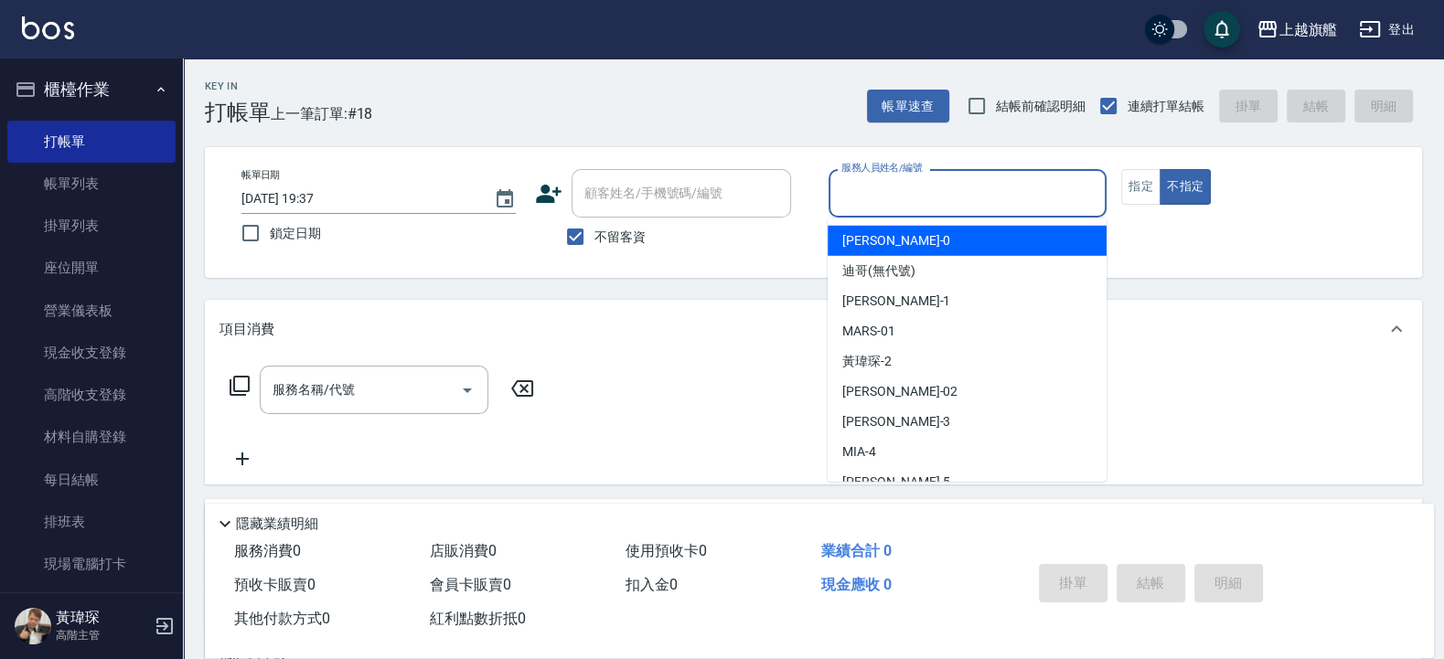
click at [946, 204] on input "服務人員姓名/編號" at bounding box center [968, 193] width 262 height 32
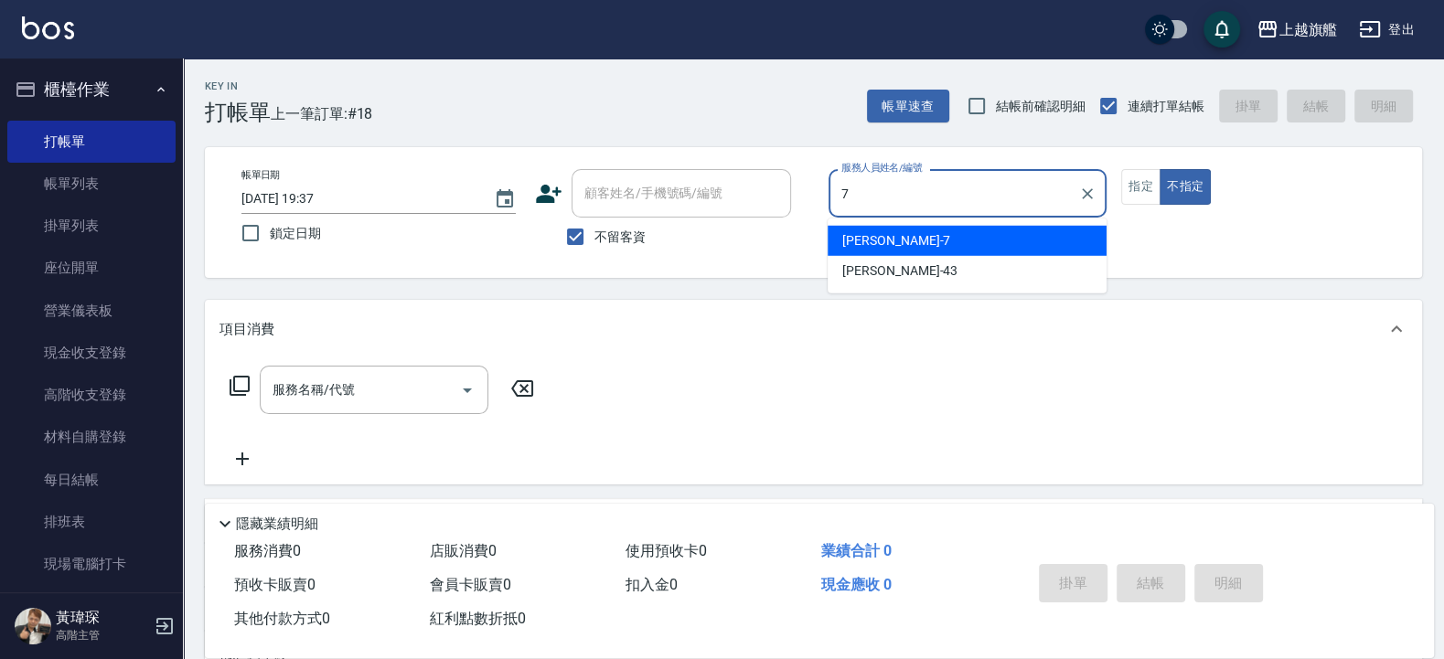
type input "[PERSON_NAME]-7"
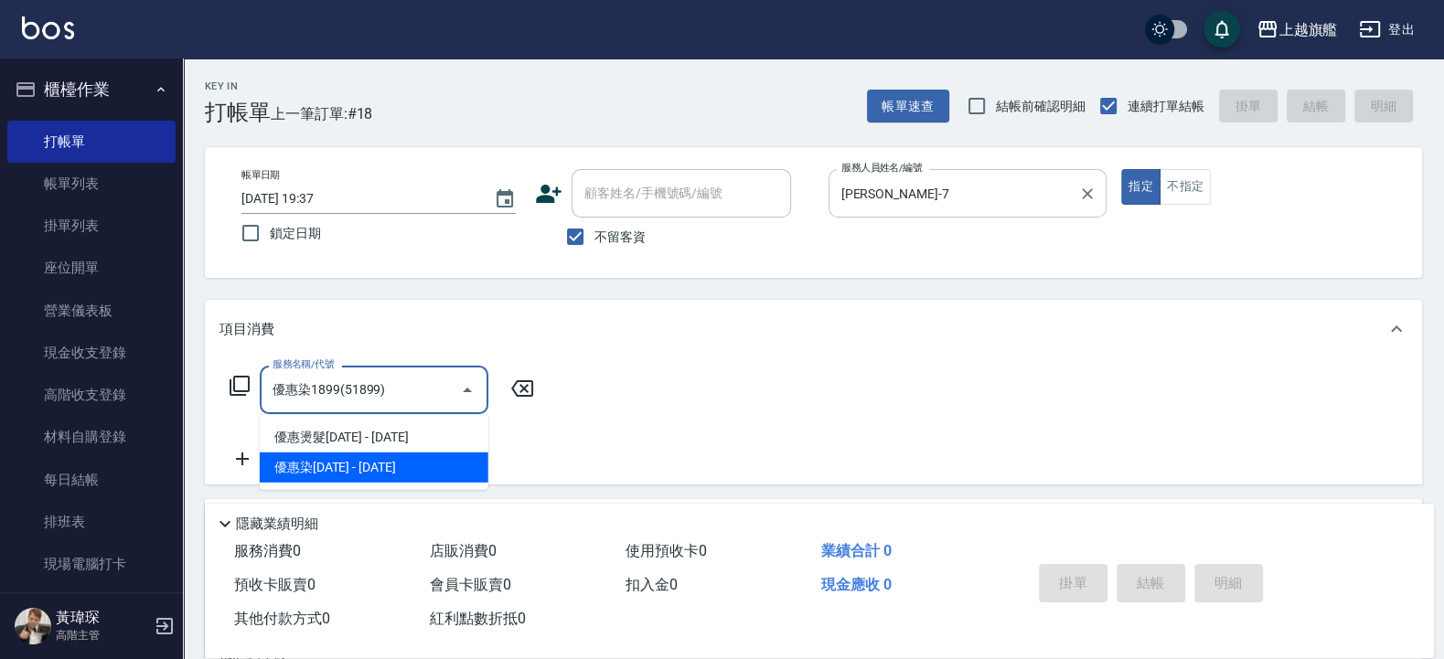
type input "優惠染1899(51899)"
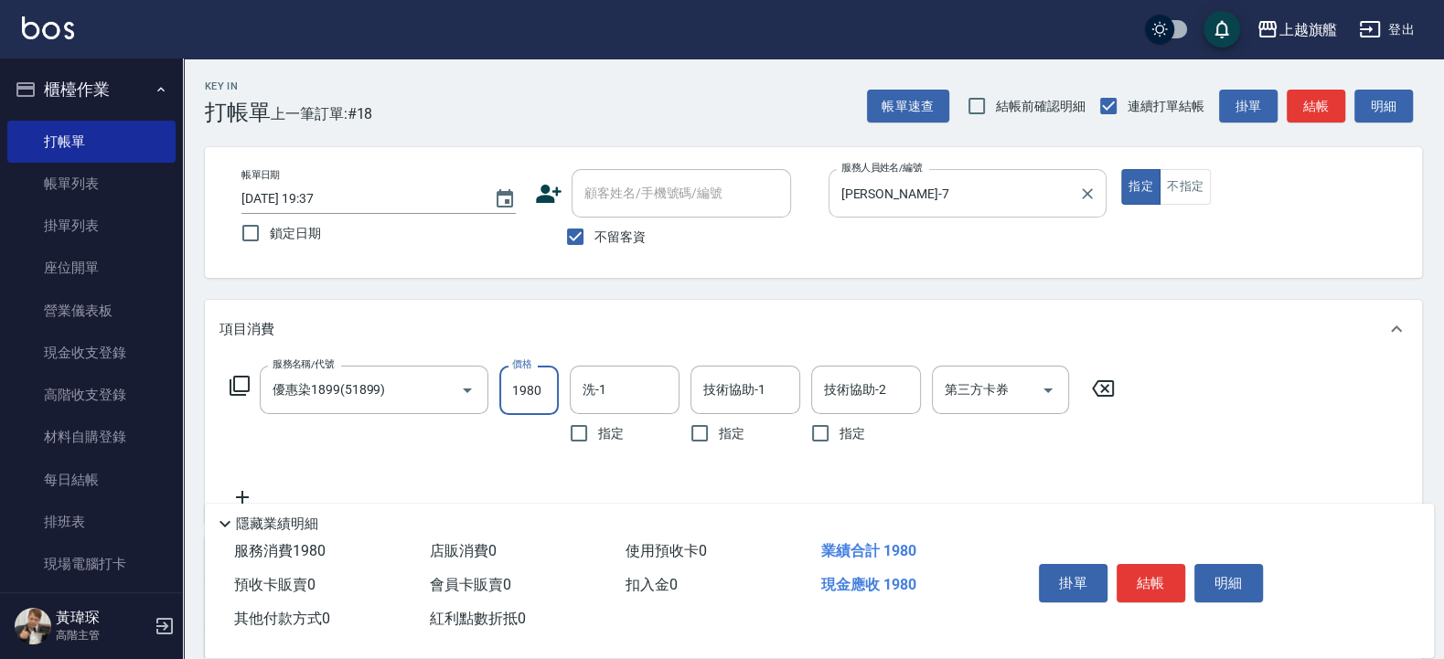
type input "1980"
type input "[PERSON_NAME]-30"
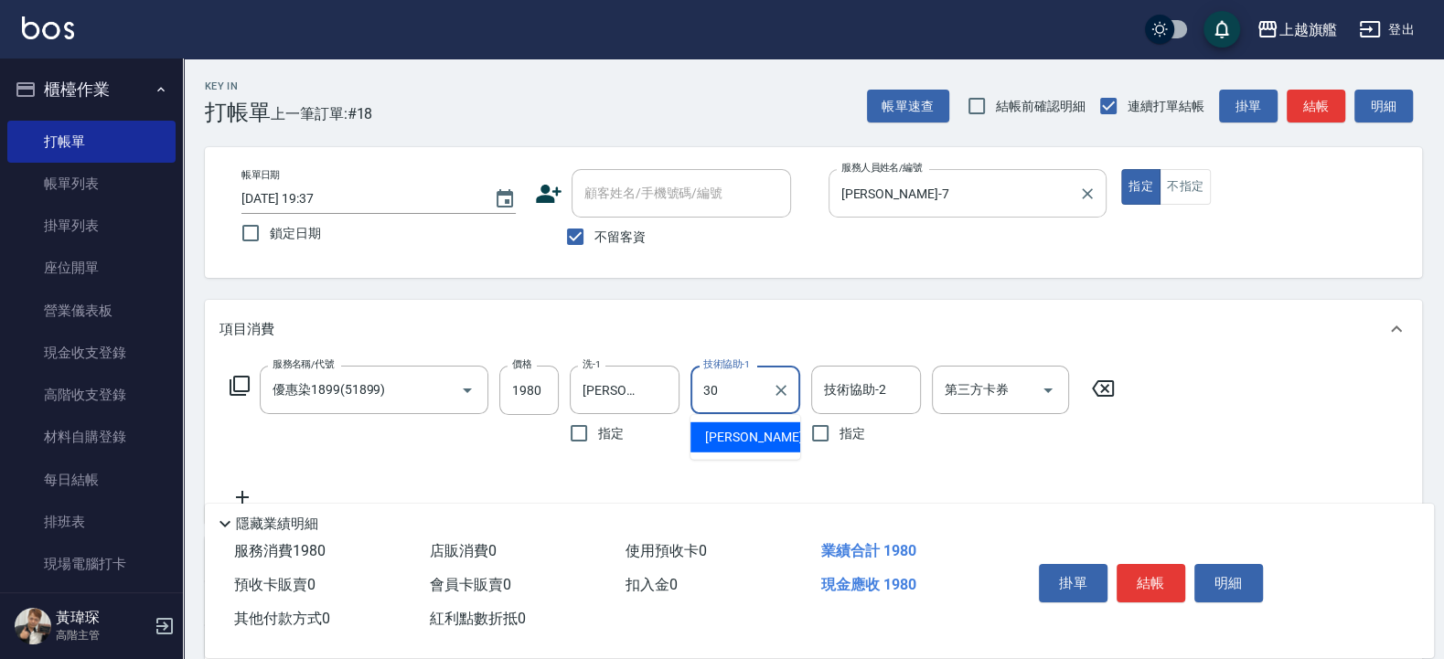
type input "[PERSON_NAME]-30"
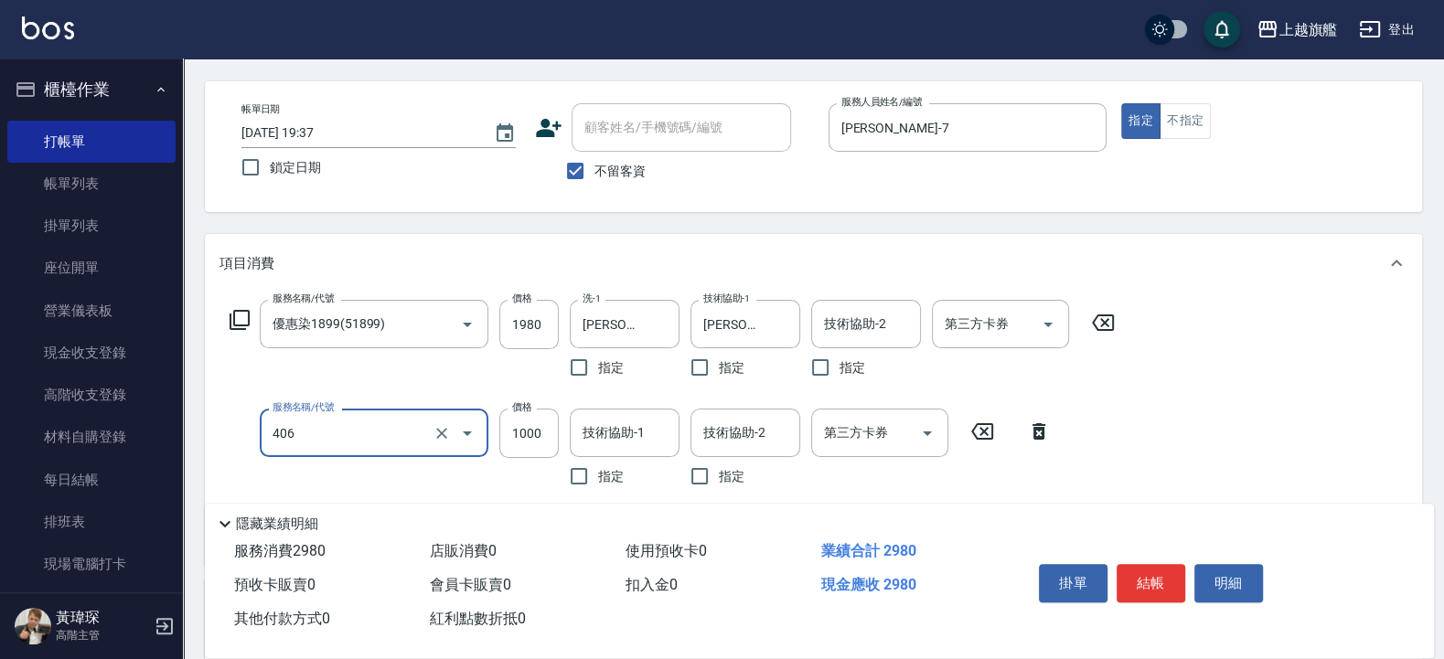
scroll to position [110, 0]
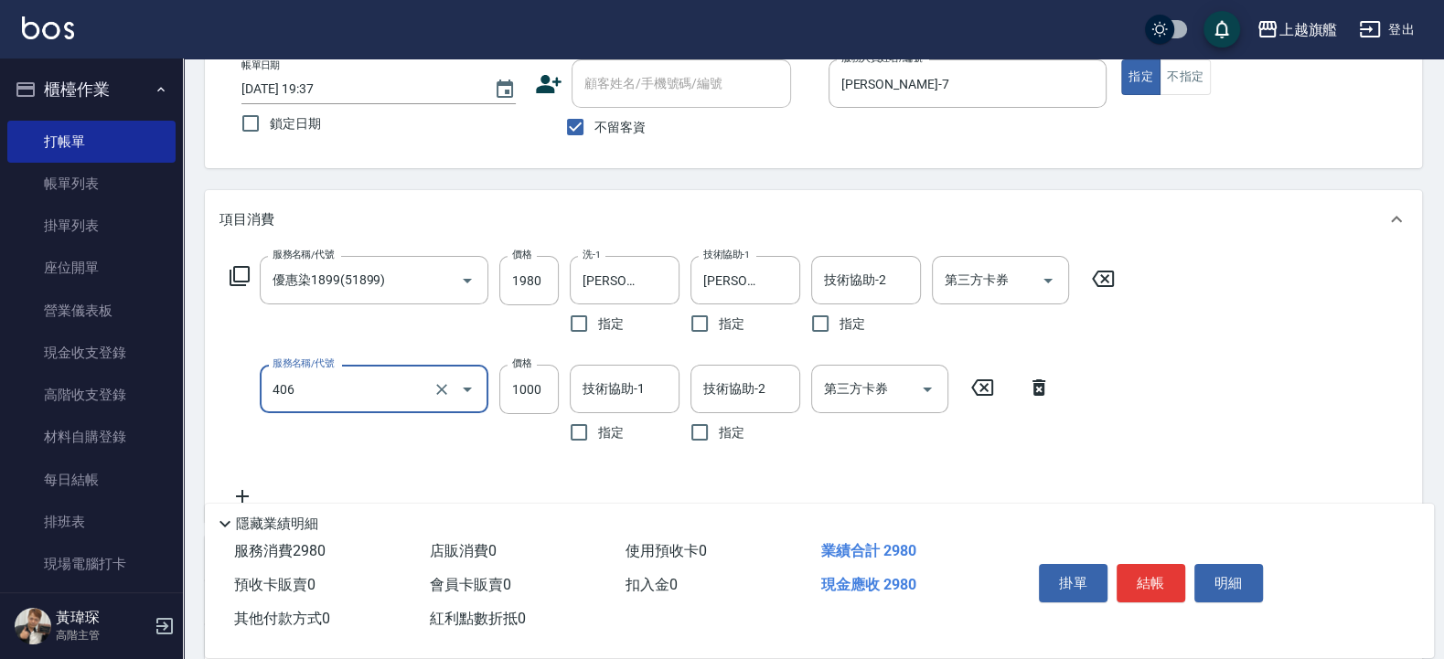
type input "水漾護1000(406)"
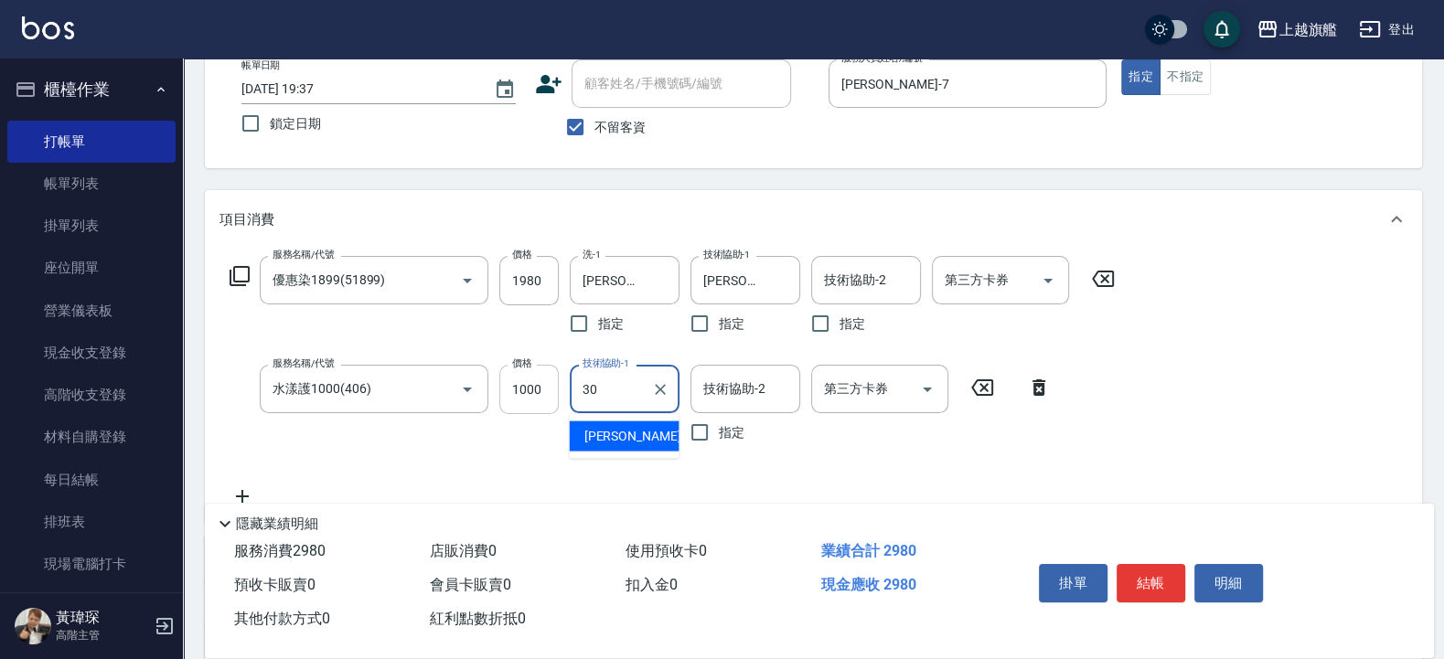
type input "3"
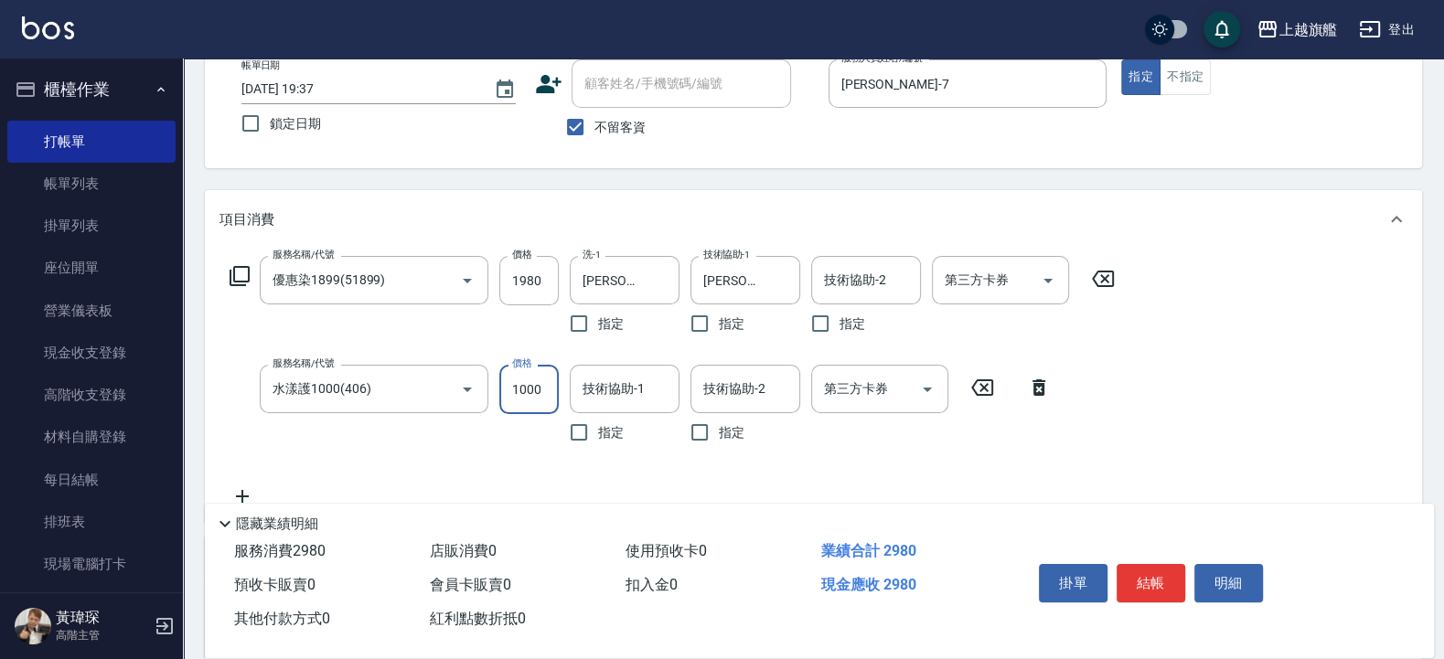
click at [538, 387] on input "1000" at bounding box center [528, 389] width 59 height 49
type input "3000"
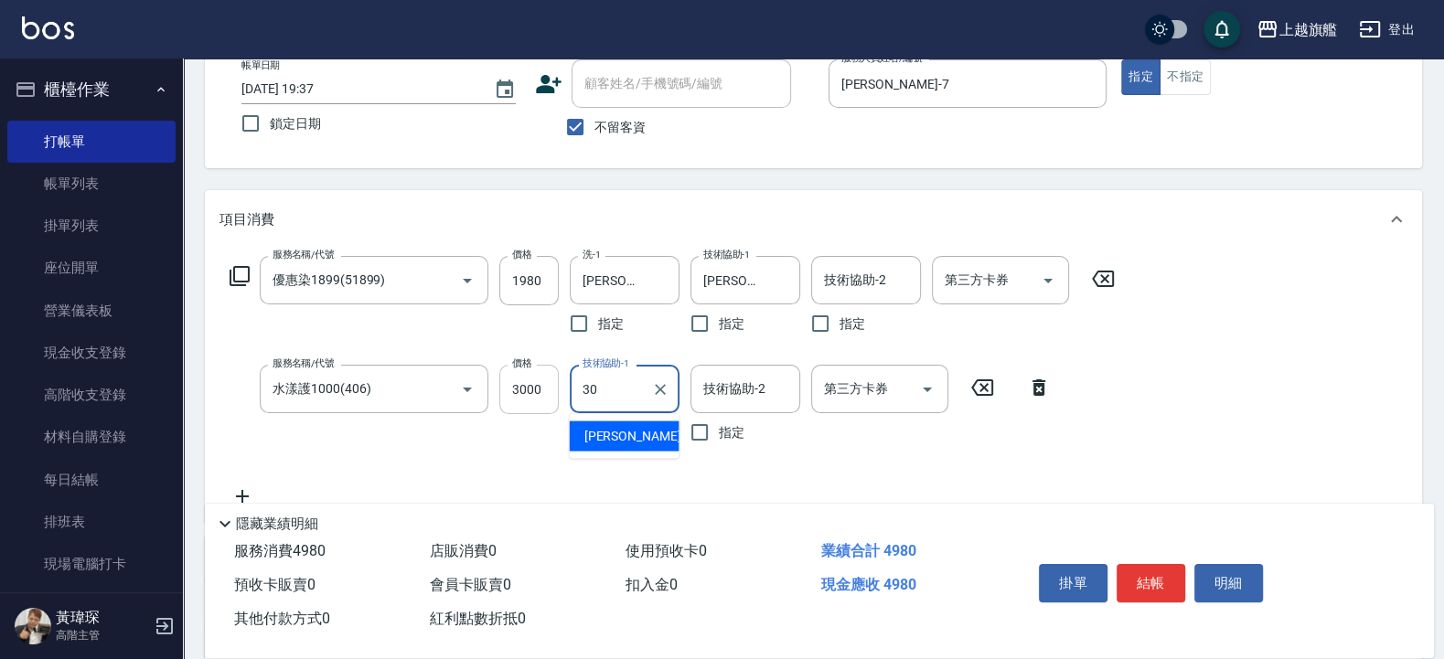
type input "[PERSON_NAME]-30"
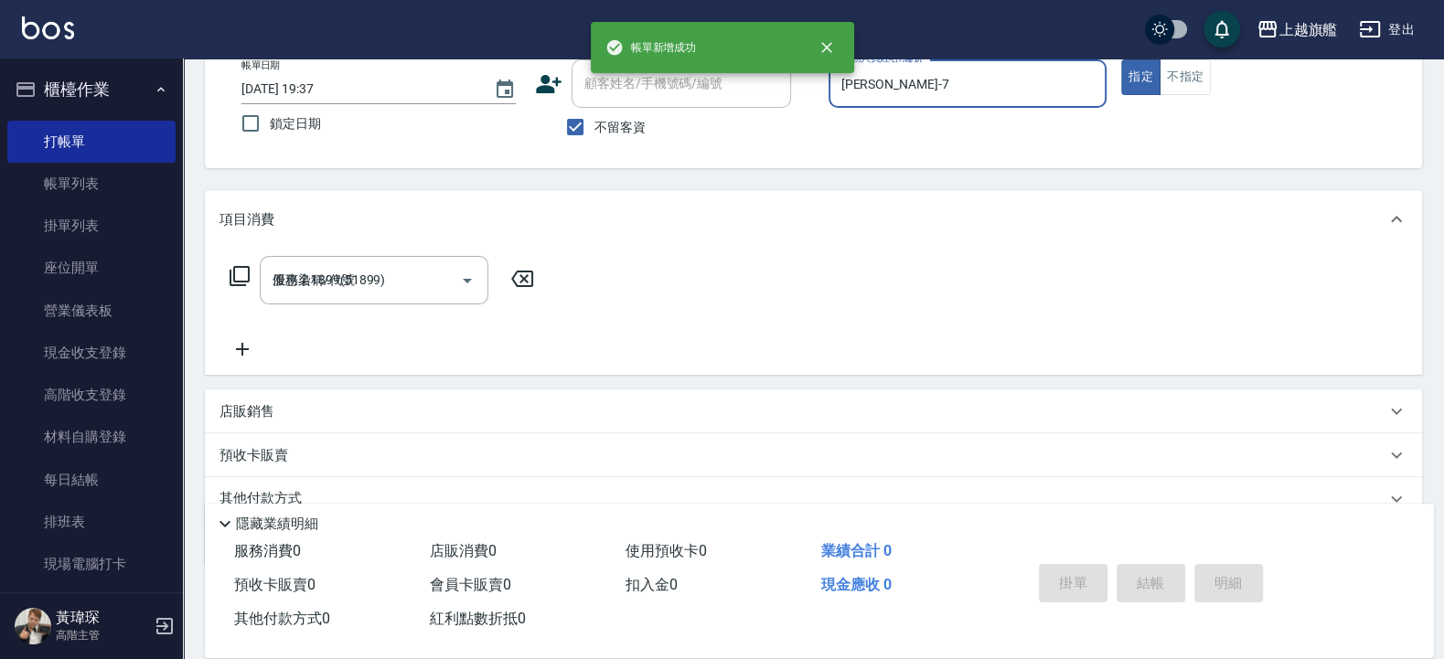
type input "[DATE] 19:38"
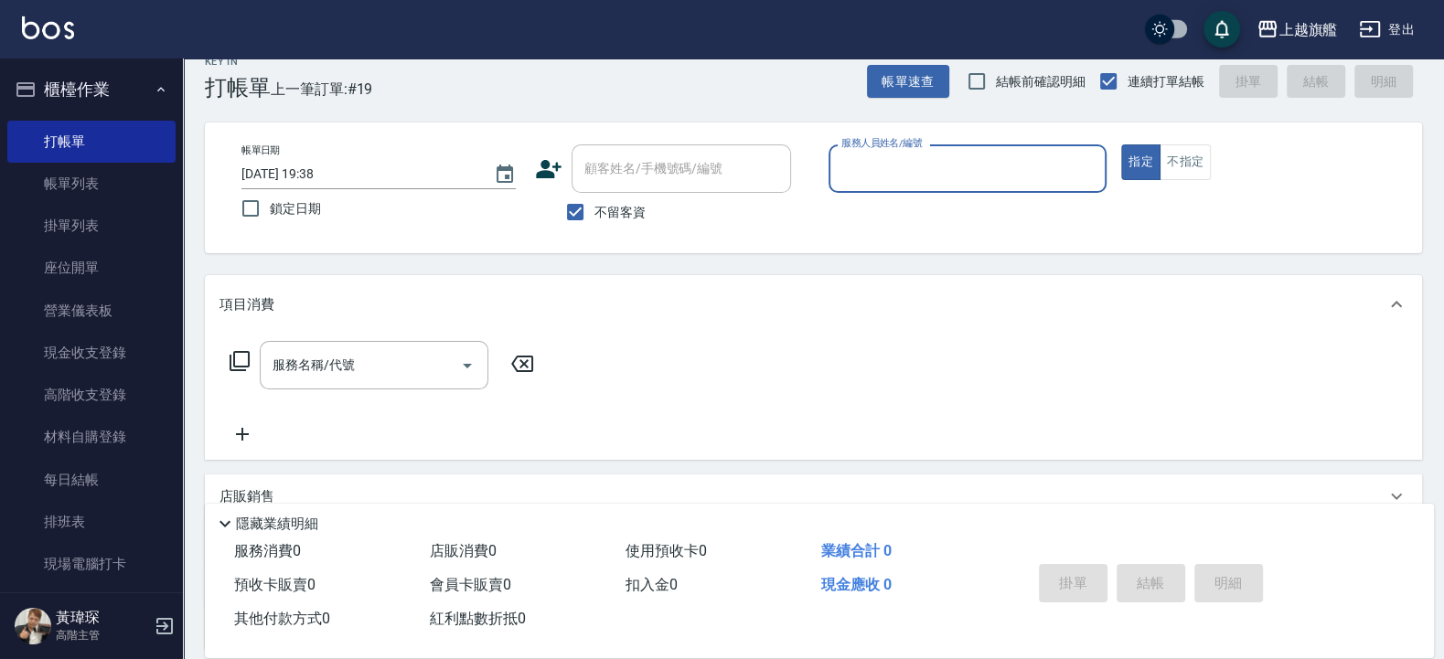
scroll to position [0, 0]
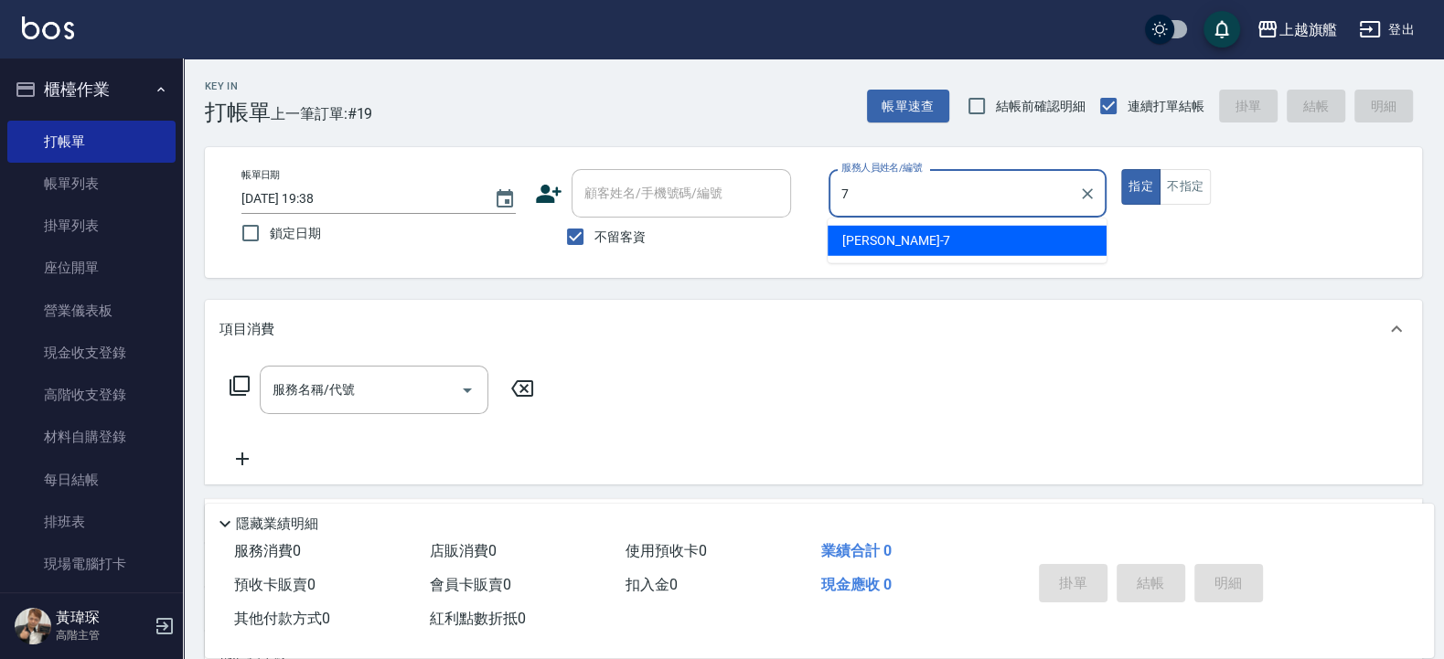
type input "[PERSON_NAME]-7"
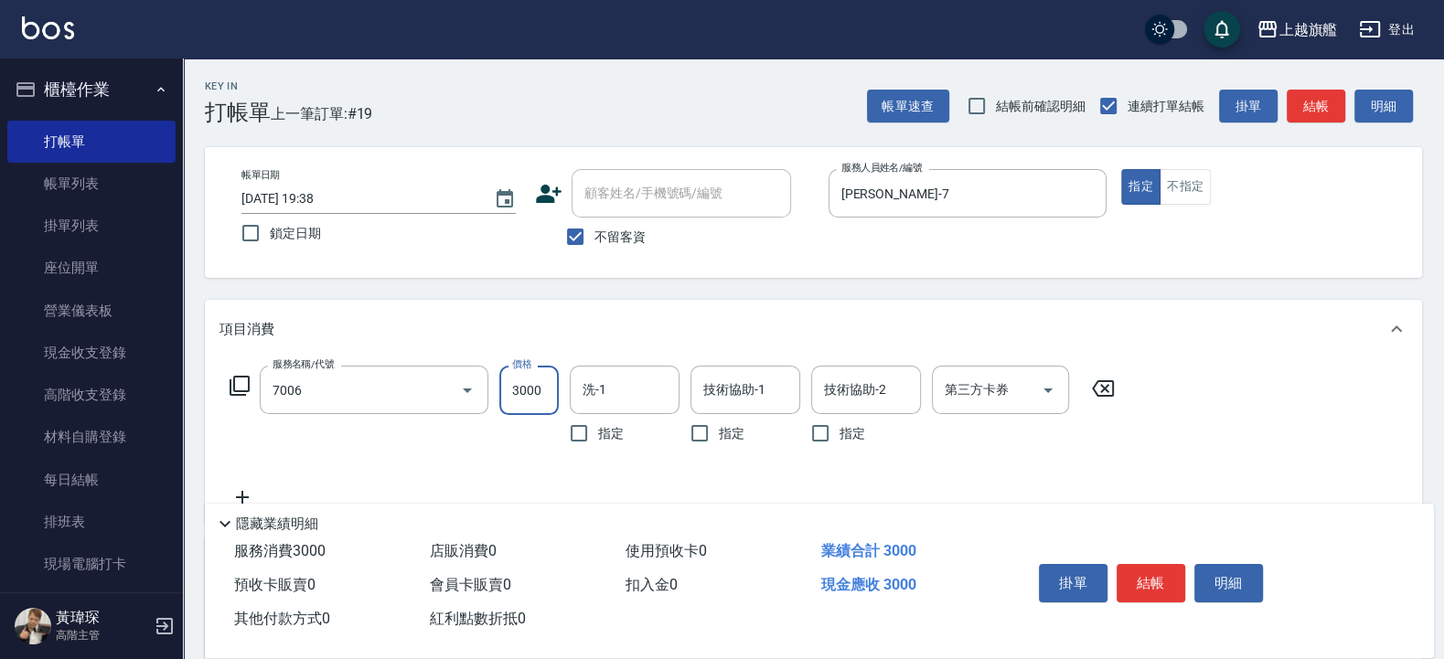
type input "重整(7006)"
type input "1500"
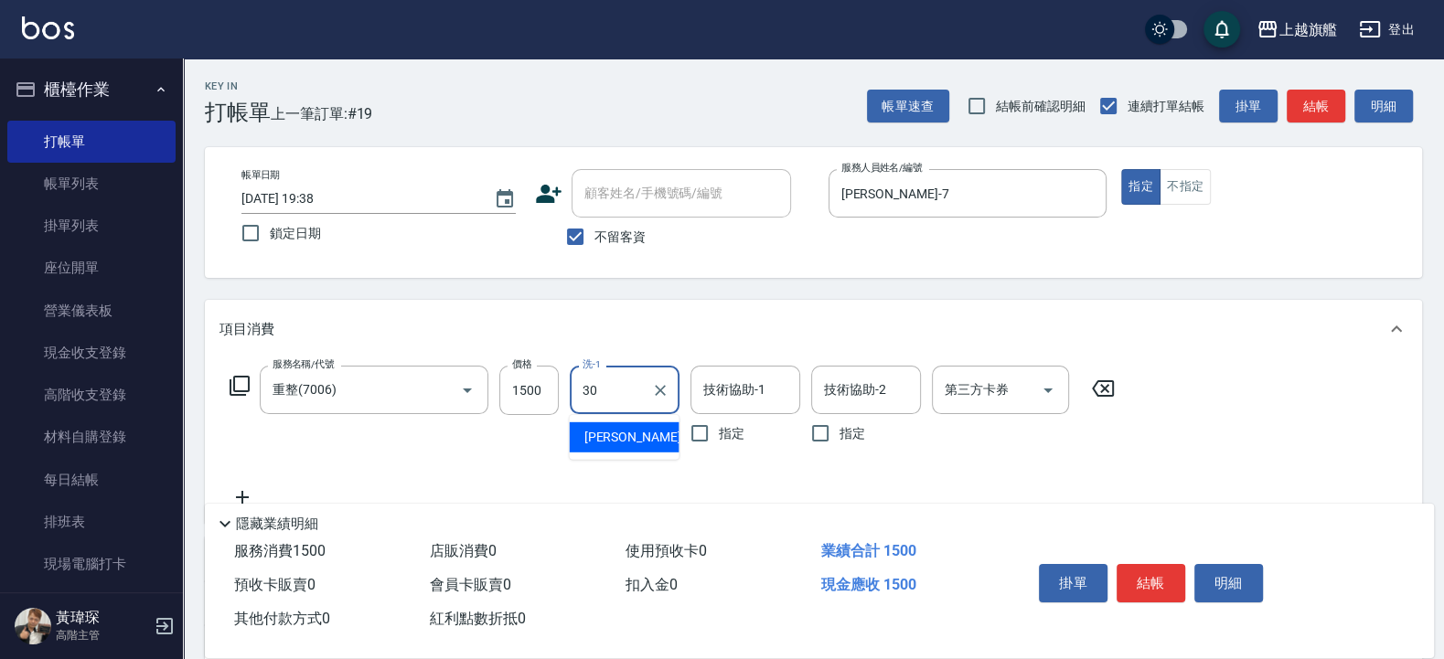
type input "[PERSON_NAME]-30"
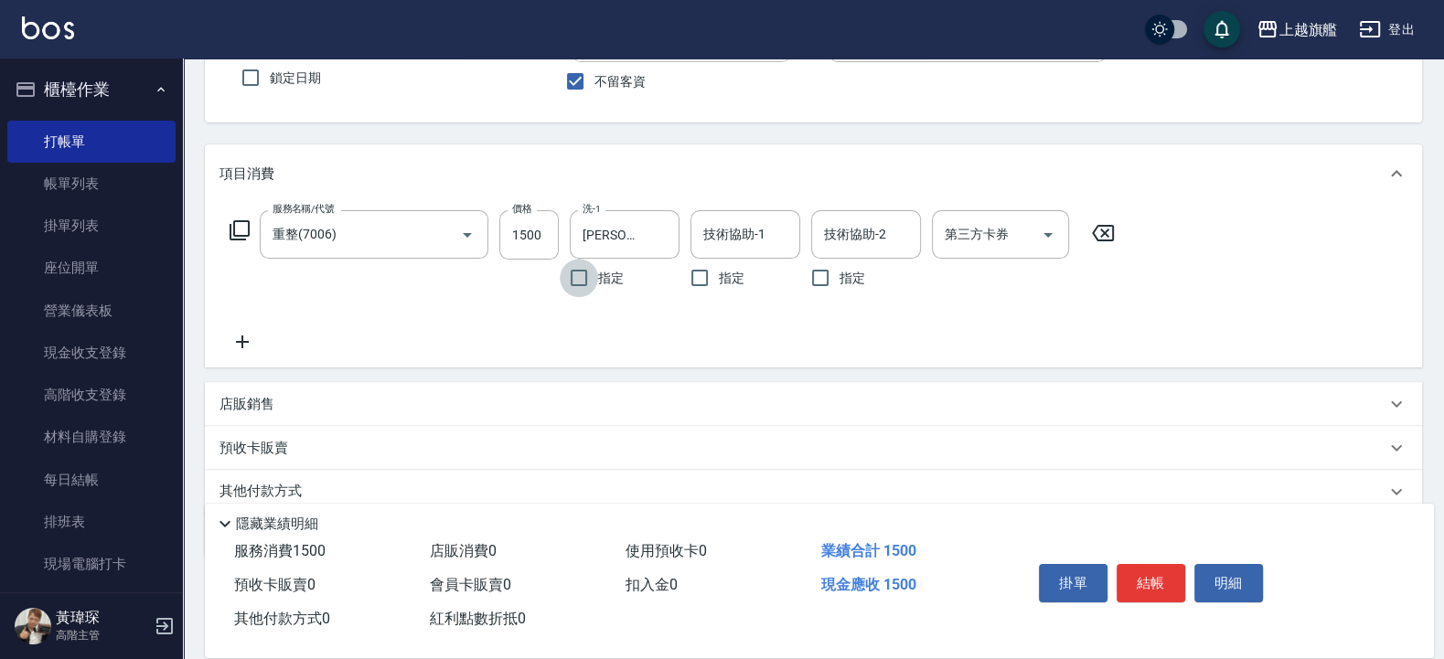
scroll to position [229, 0]
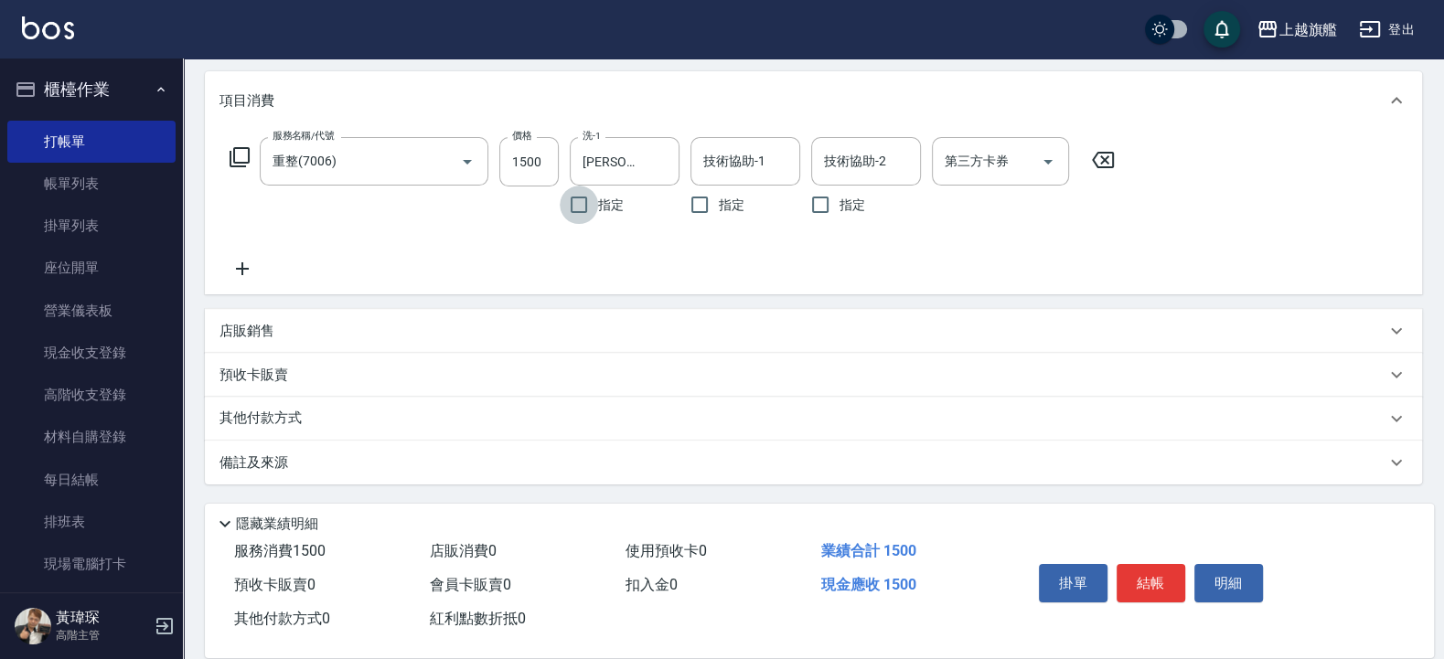
drag, startPoint x: 280, startPoint y: 268, endPoint x: 261, endPoint y: 269, distance: 19.2
click at [277, 268] on div "服務名稱/代號 重整(7006) 服務名稱/代號 價格 1500 價格 洗-1 [PERSON_NAME]-30 洗-1 指定 技術協助-1 技術協助-1 指…" at bounding box center [672, 208] width 906 height 143
click at [230, 268] on icon at bounding box center [242, 269] width 46 height 22
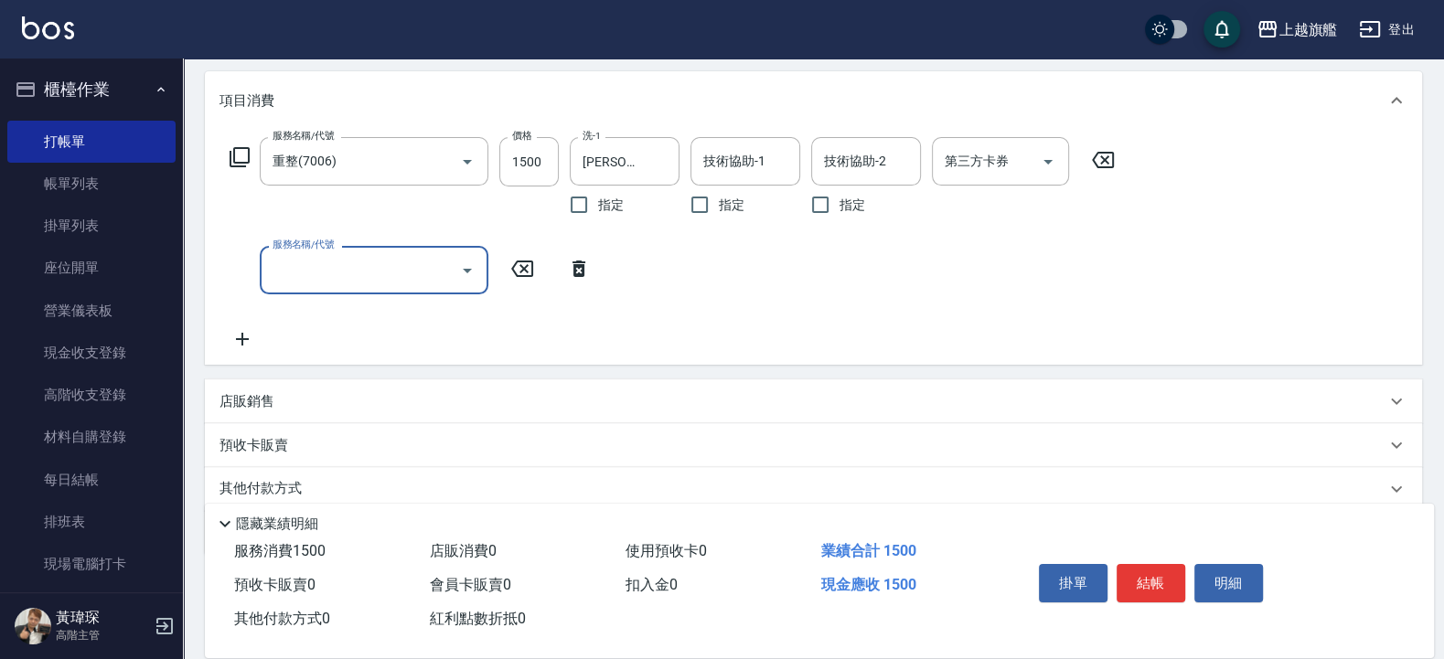
click at [237, 353] on div "服務名稱/代號 重整(7006) 服務名稱/代號 價格 1500 價格 洗-1 [PERSON_NAME]-30 洗-1 指定 技術協助-1 技術協助-1 指…" at bounding box center [813, 247] width 1217 height 235
click at [231, 350] on icon at bounding box center [242, 339] width 46 height 22
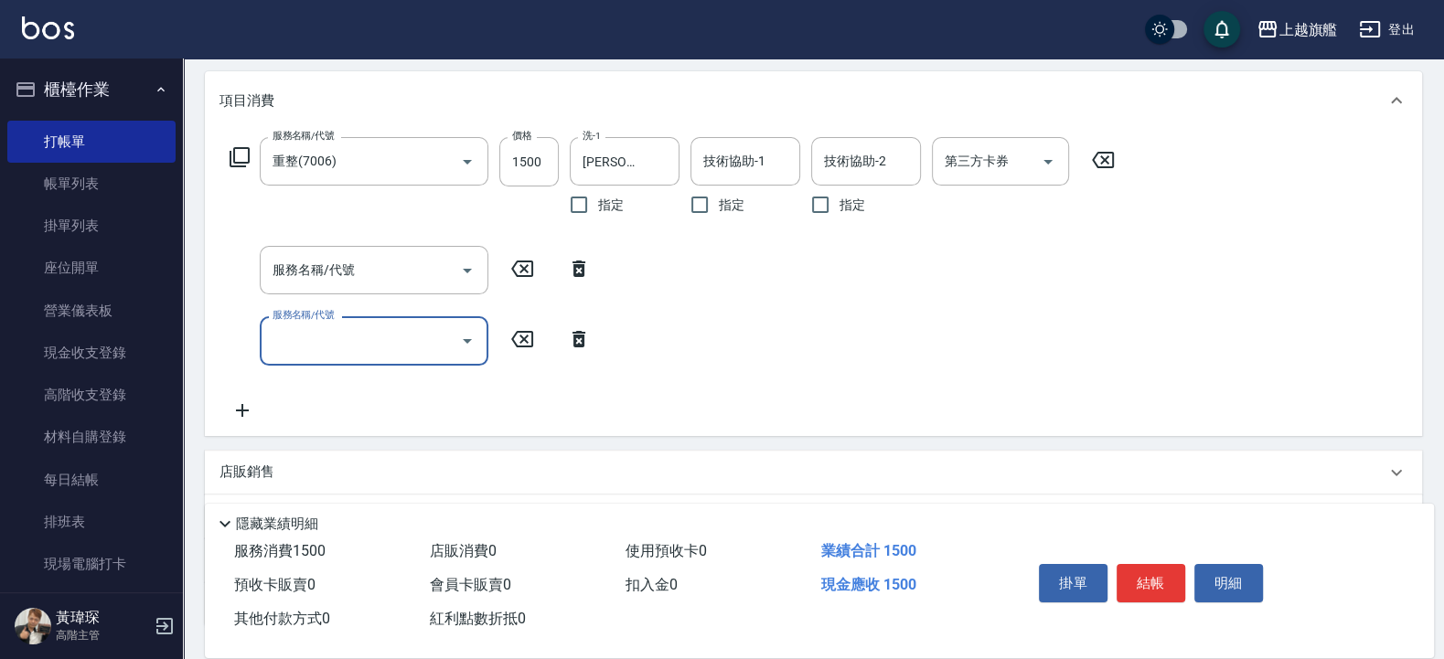
click at [241, 414] on icon at bounding box center [242, 411] width 46 height 22
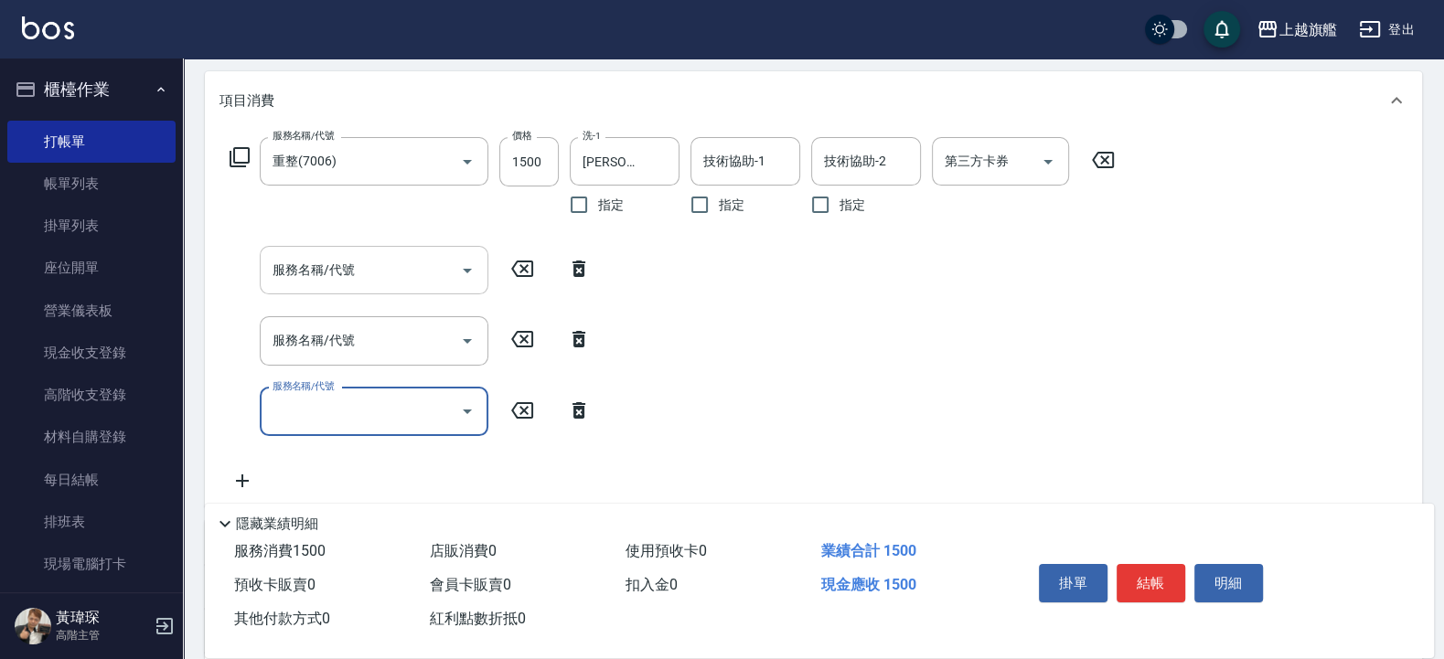
click at [337, 286] on input "服務名稱/代號" at bounding box center [360, 270] width 185 height 32
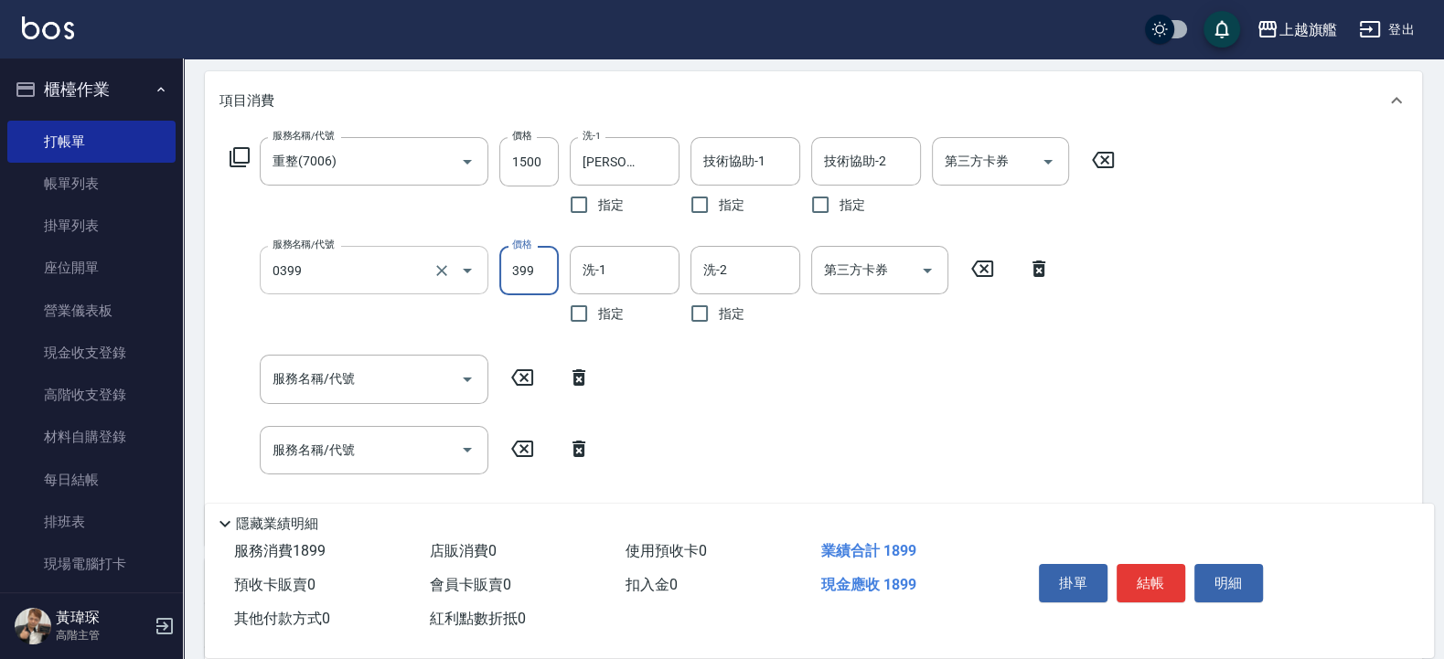
type input "海鹽SPA(0399)"
click at [359, 393] on input "服務名稱/代號" at bounding box center [360, 379] width 185 height 32
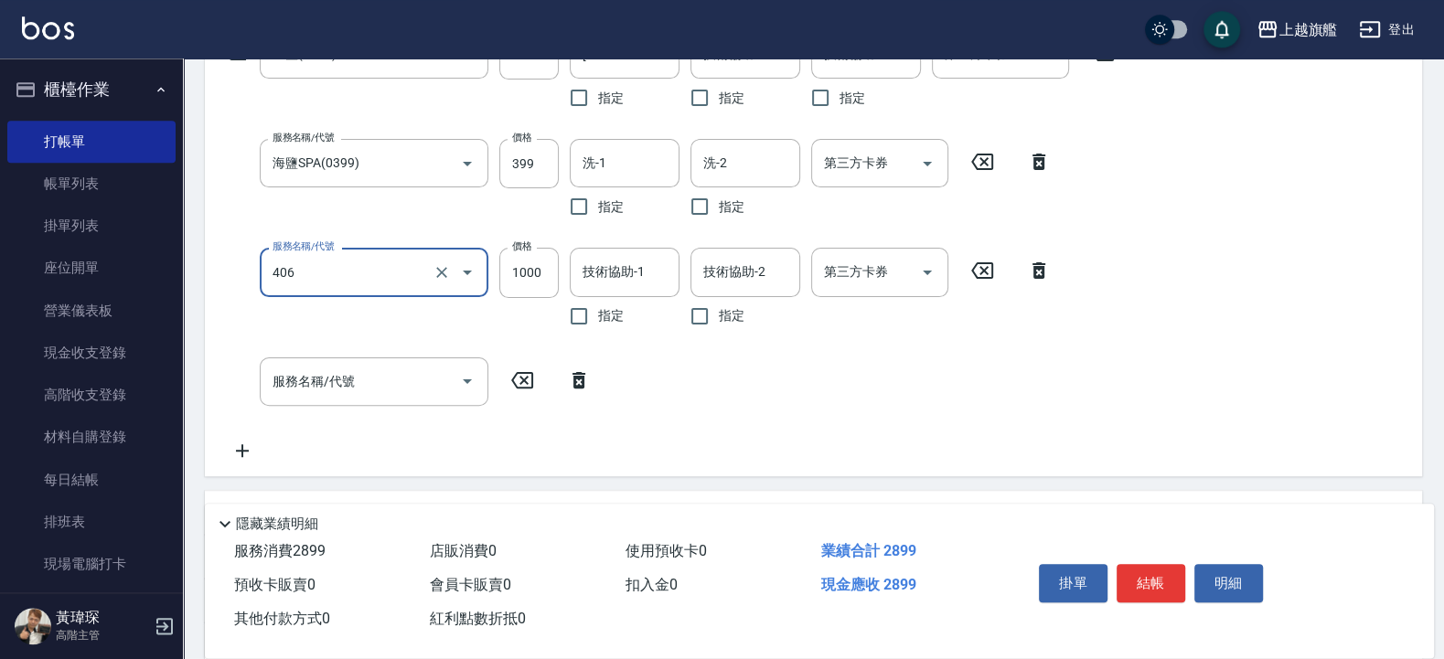
scroll to position [338, 0]
click at [426, 332] on div "服務名稱/代號 406 服務名稱/代號" at bounding box center [374, 288] width 229 height 87
type input "水漾護1000(406)"
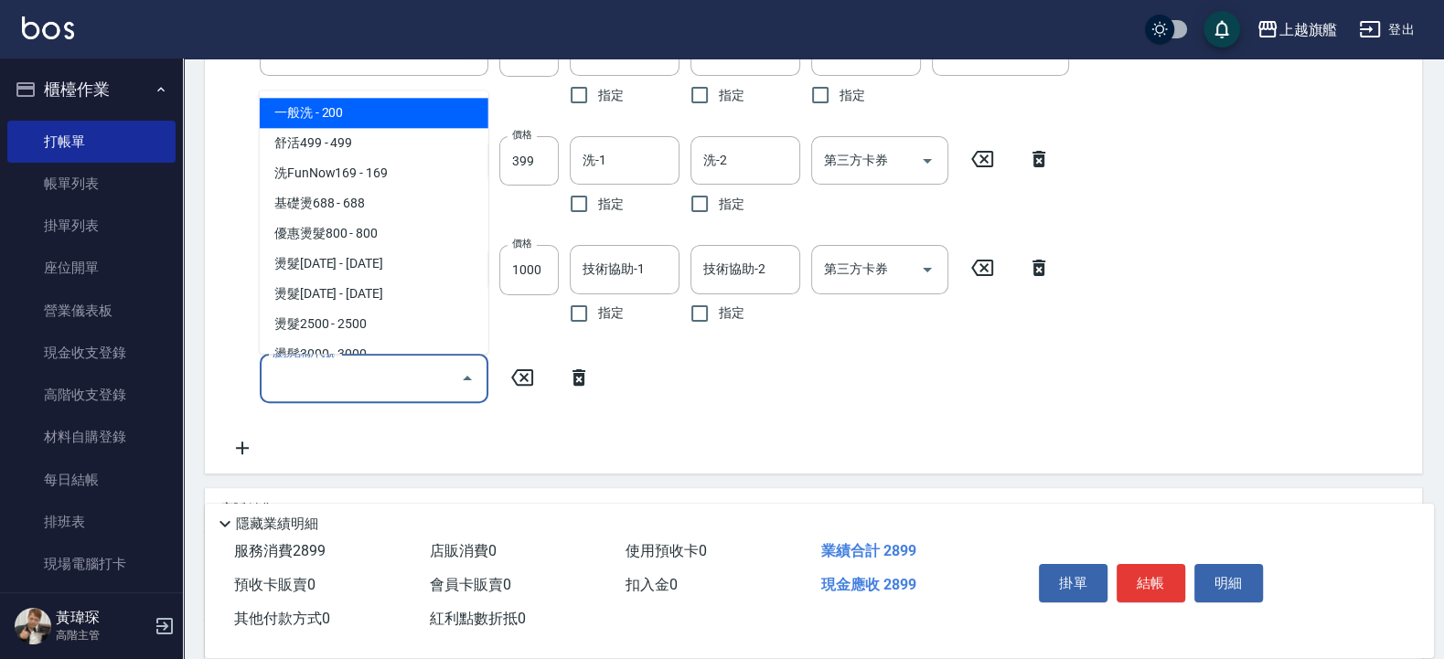
click at [371, 378] on input "服務名稱/代號" at bounding box center [360, 379] width 185 height 32
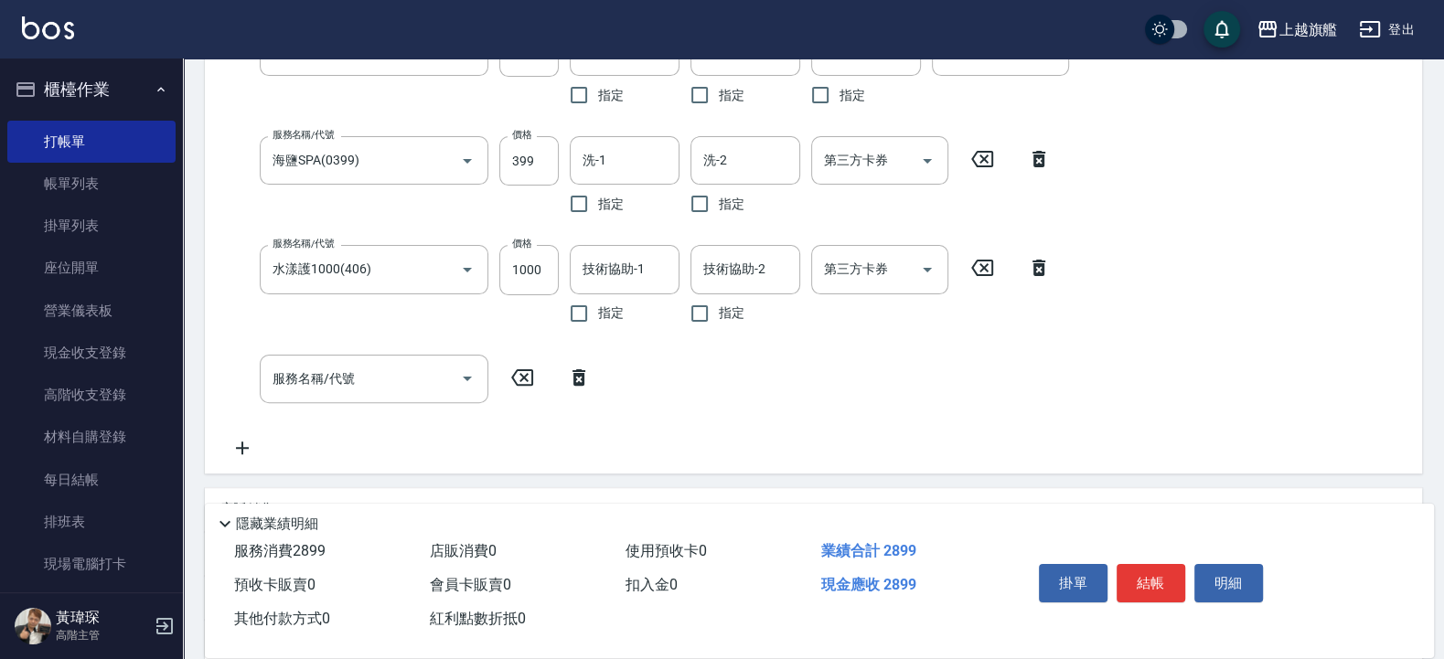
click at [234, 319] on div "服務名稱/代號 水漾護1000(406) 服務名稱/代號 價格 1000 價格 技術協助-1 技術協助-1 指定 技術協助-2 技術協助-2 指定 第三方卡券…" at bounding box center [640, 288] width 842 height 87
click at [411, 376] on input "服務名稱/代號" at bounding box center [360, 379] width 185 height 32
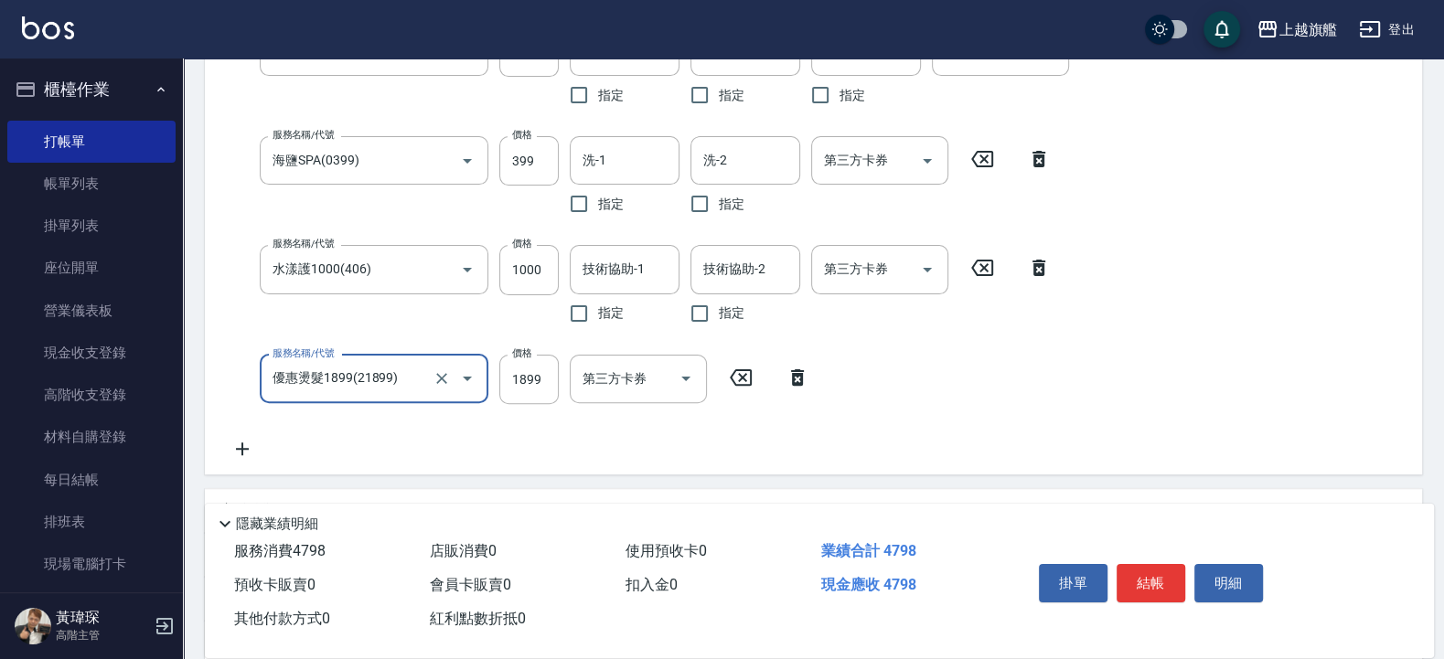
type input "優惠燙髮1899(21899)"
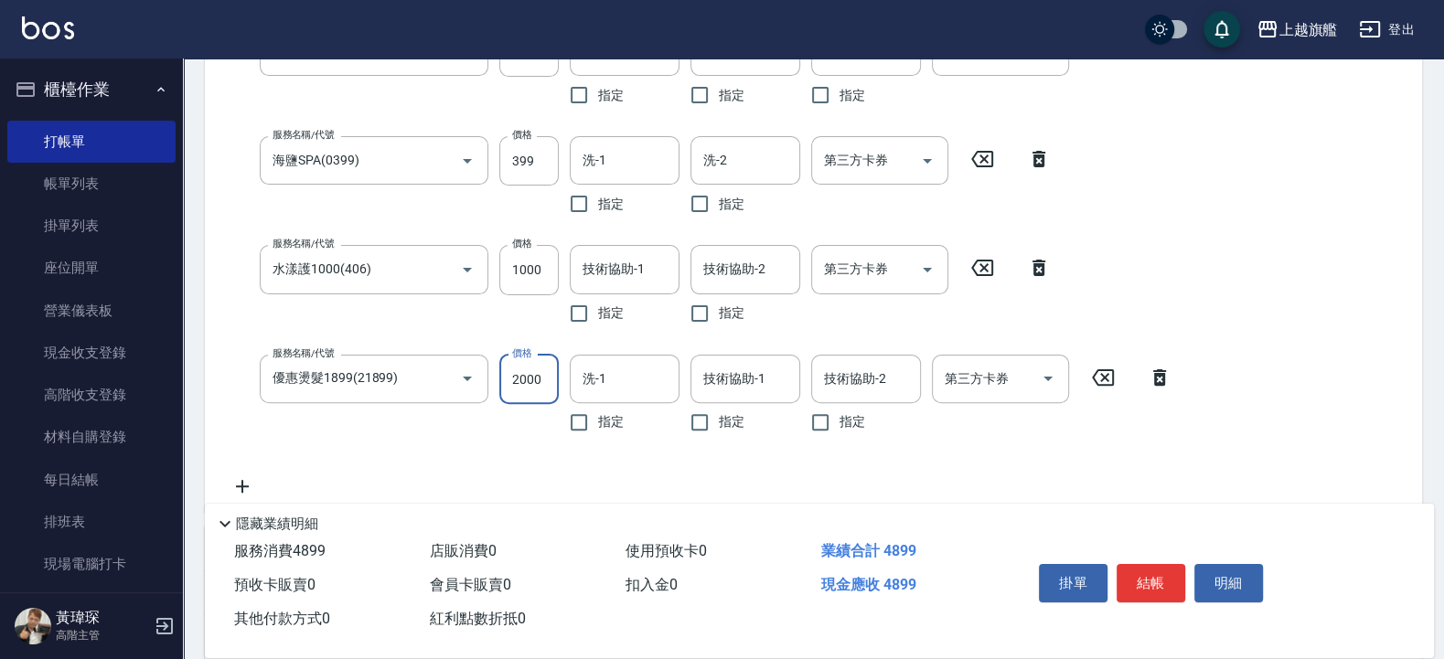
type input "2000"
click at [686, 333] on div "服務名稱/代號 重整(7006) 服務名稱/代號 價格 1500 價格 洗-1 [PERSON_NAME]-30 洗-1 指定 技術協助-1 技術協助-1 指…" at bounding box center [700, 262] width 963 height 470
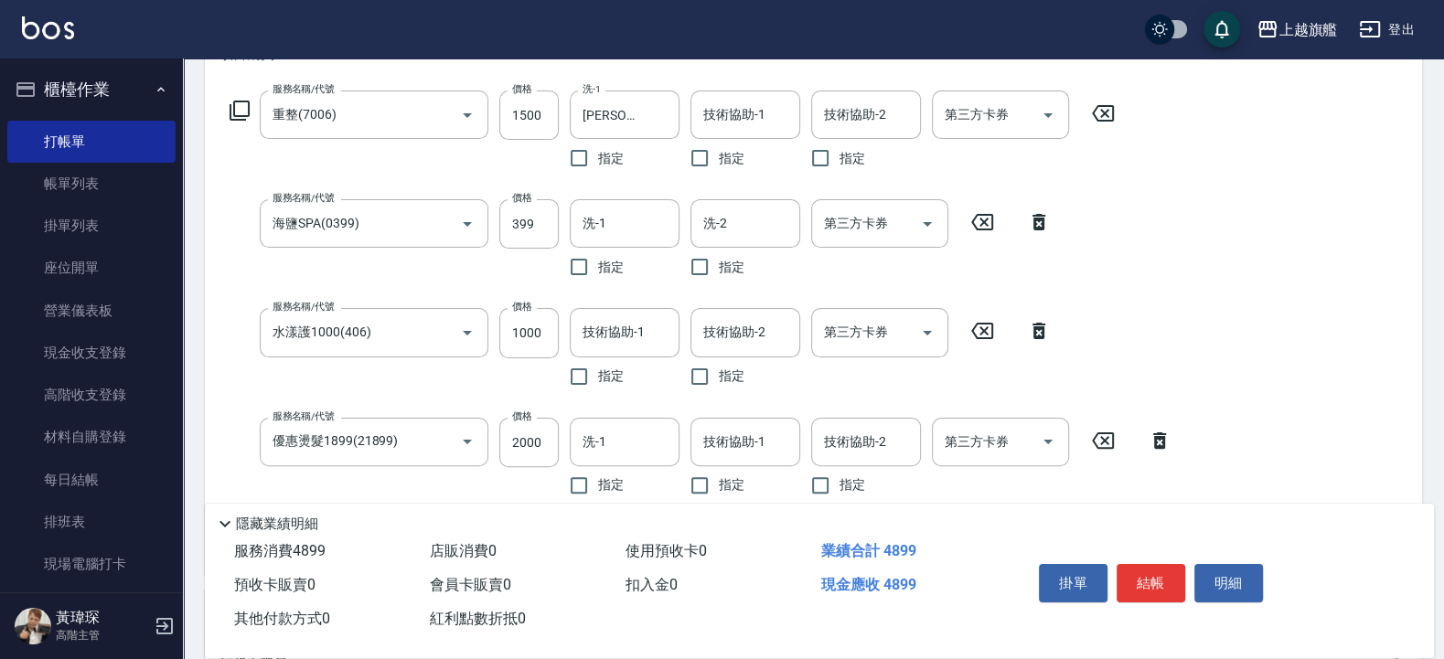
scroll to position [229, 0]
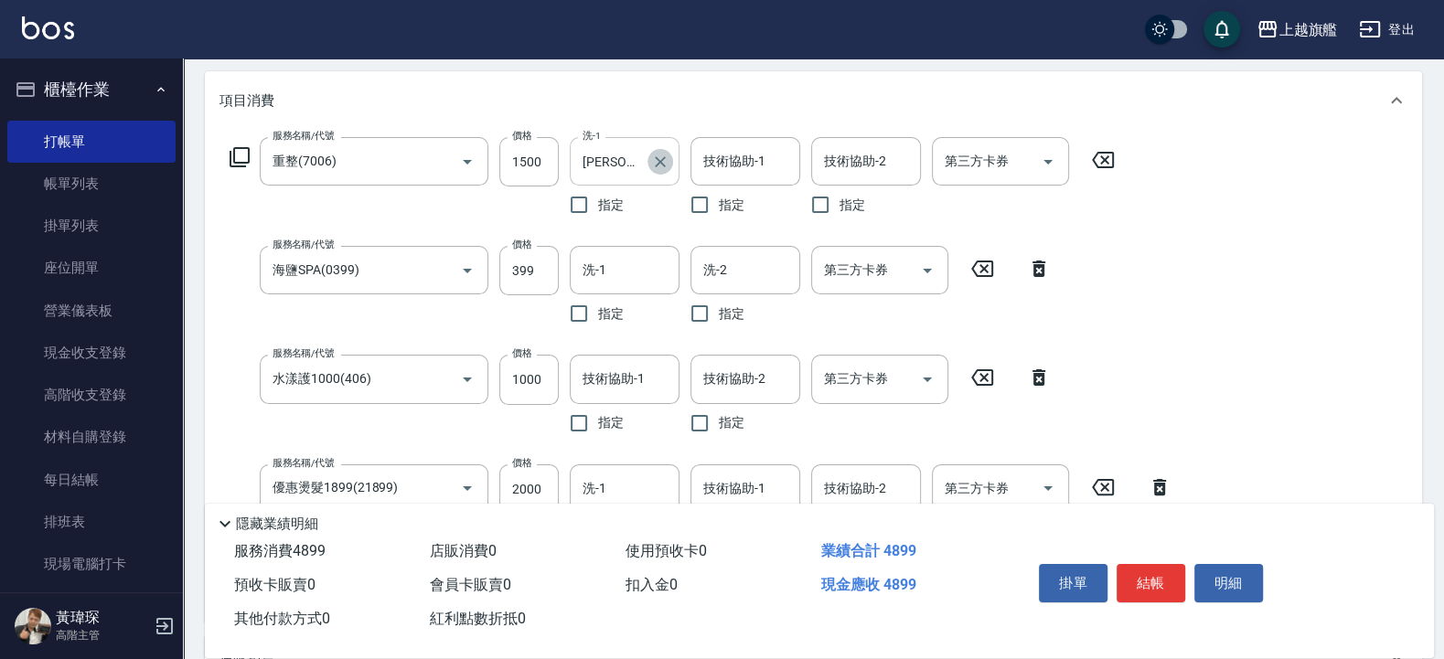
click at [668, 160] on icon "Clear" at bounding box center [660, 162] width 18 height 18
click at [746, 168] on input "技術協助-1" at bounding box center [745, 161] width 93 height 32
type input "[PERSON_NAME]-30"
click at [608, 248] on div "洗-1" at bounding box center [625, 270] width 110 height 48
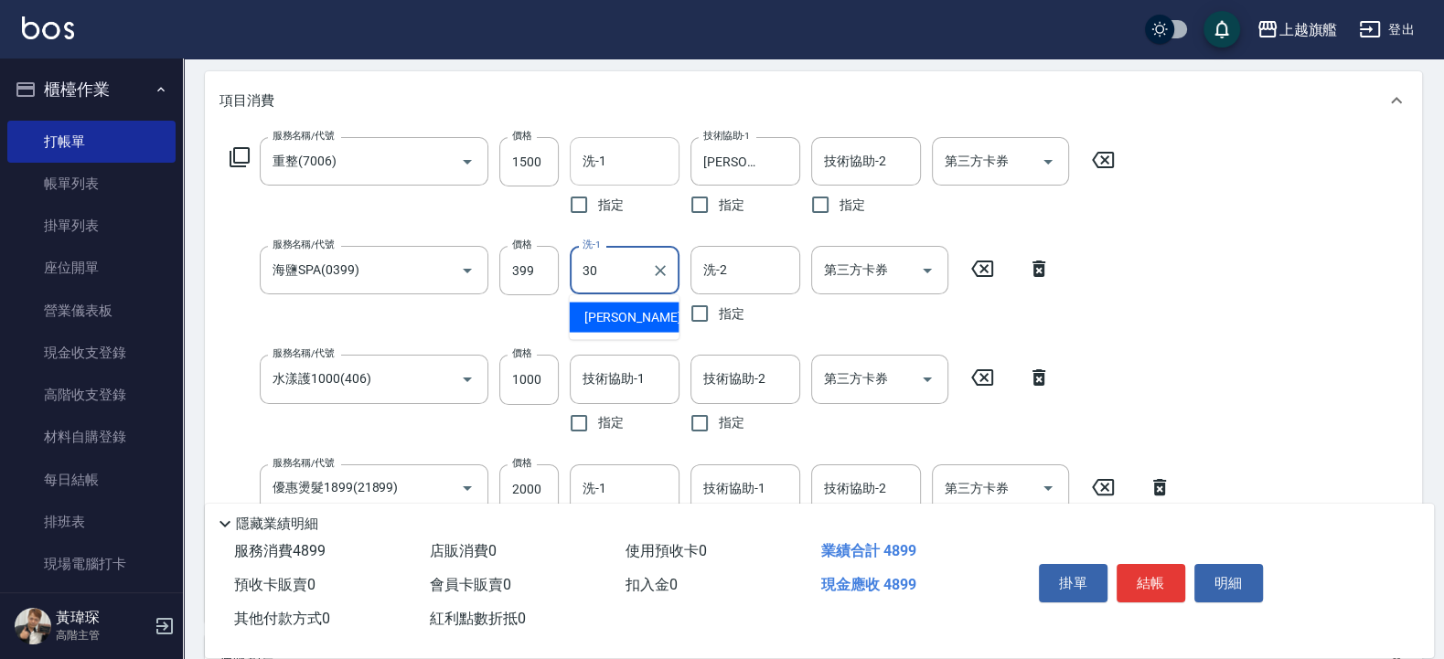
type input "[PERSON_NAME]-30"
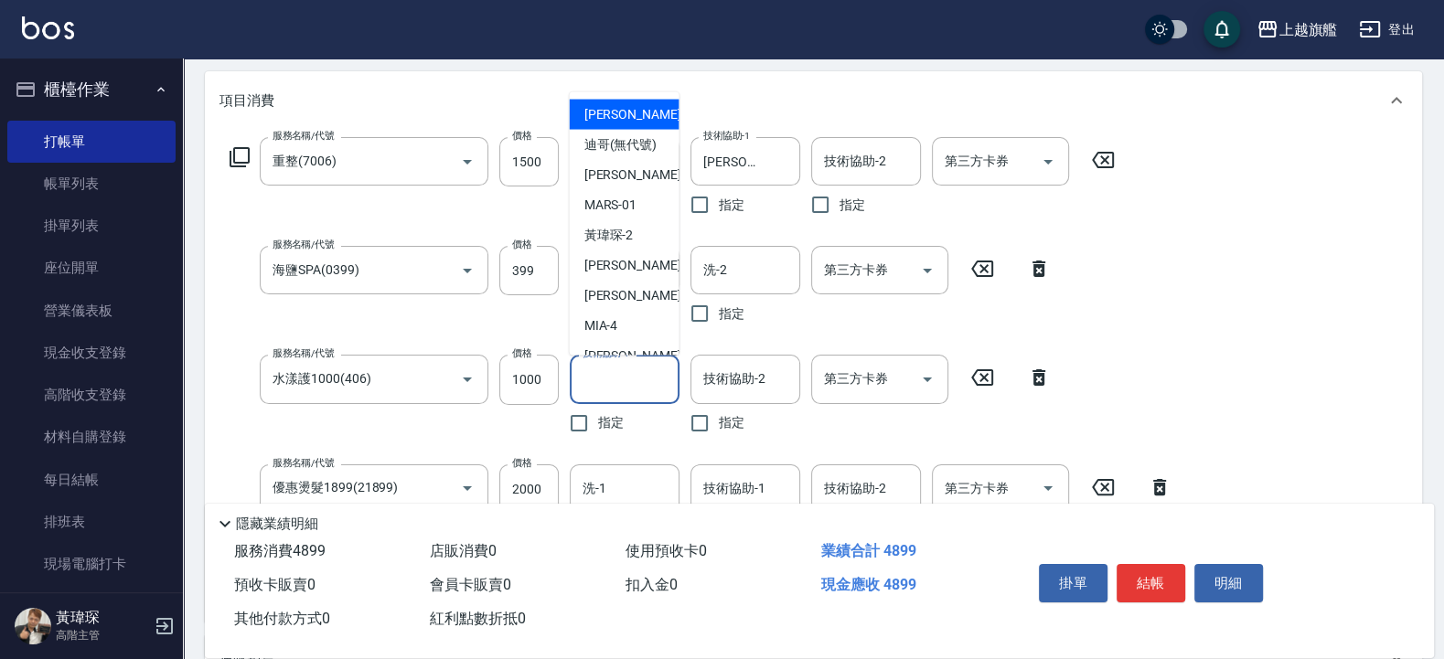
click at [622, 369] on input "技術協助-1" at bounding box center [624, 379] width 93 height 32
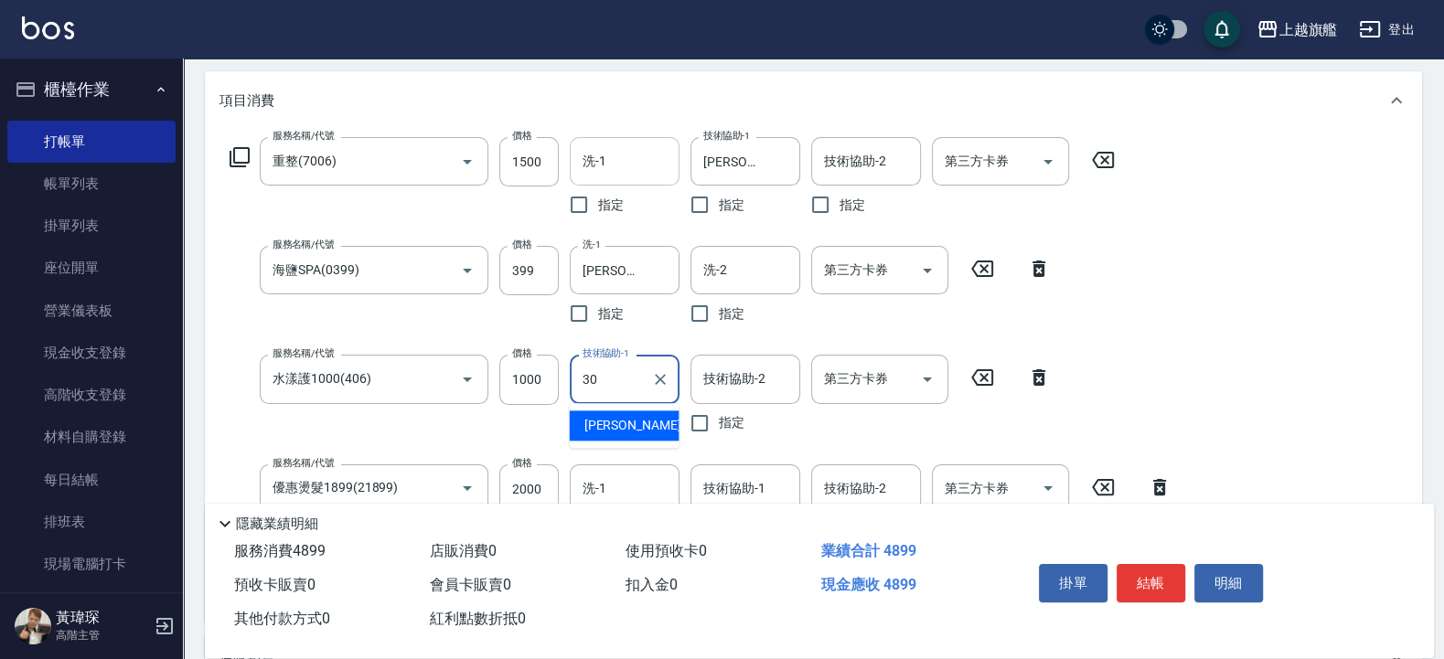
type input "[PERSON_NAME]-30"
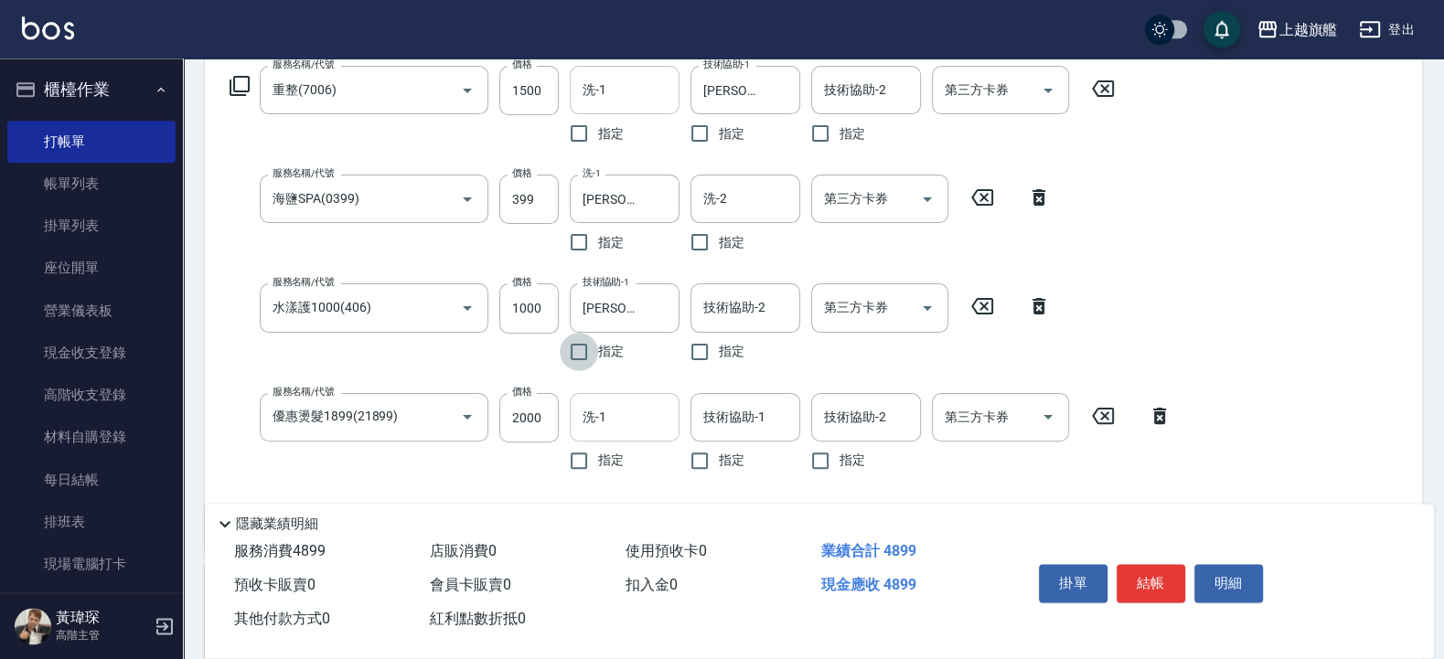
scroll to position [338, 0]
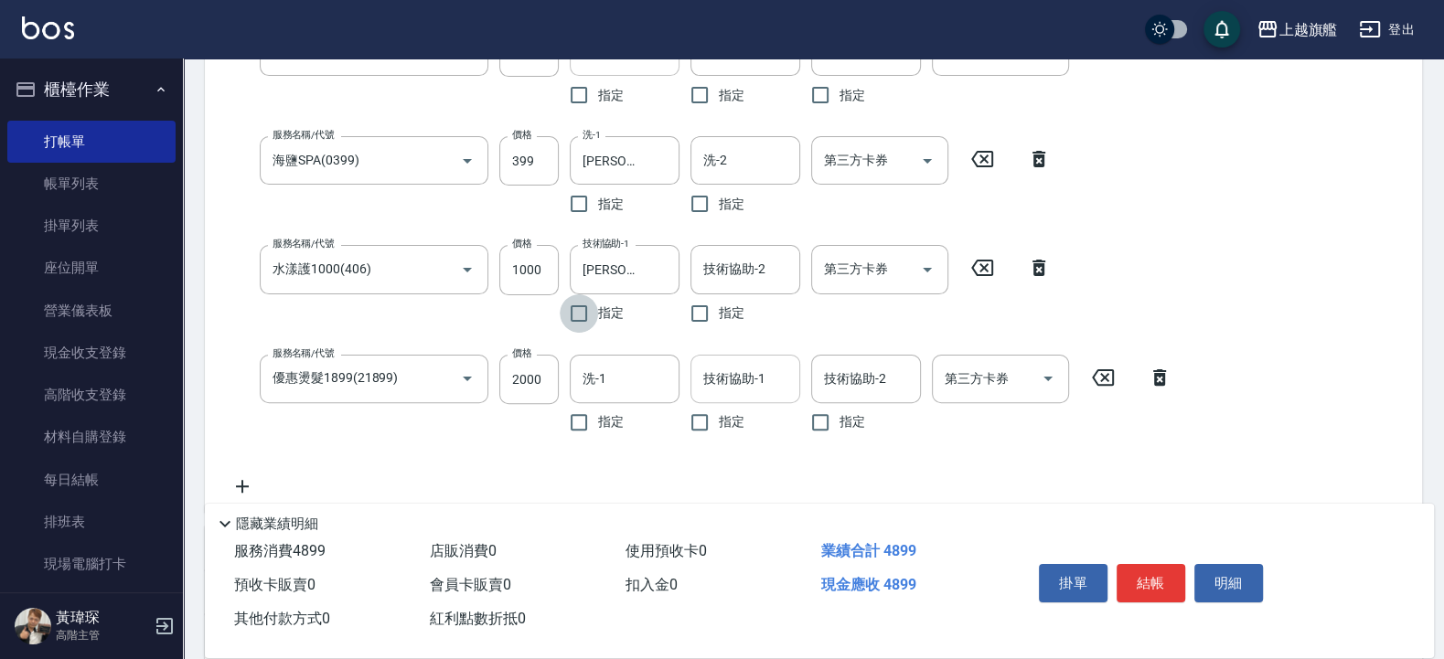
click at [710, 387] on input "技術協助-1" at bounding box center [745, 379] width 93 height 32
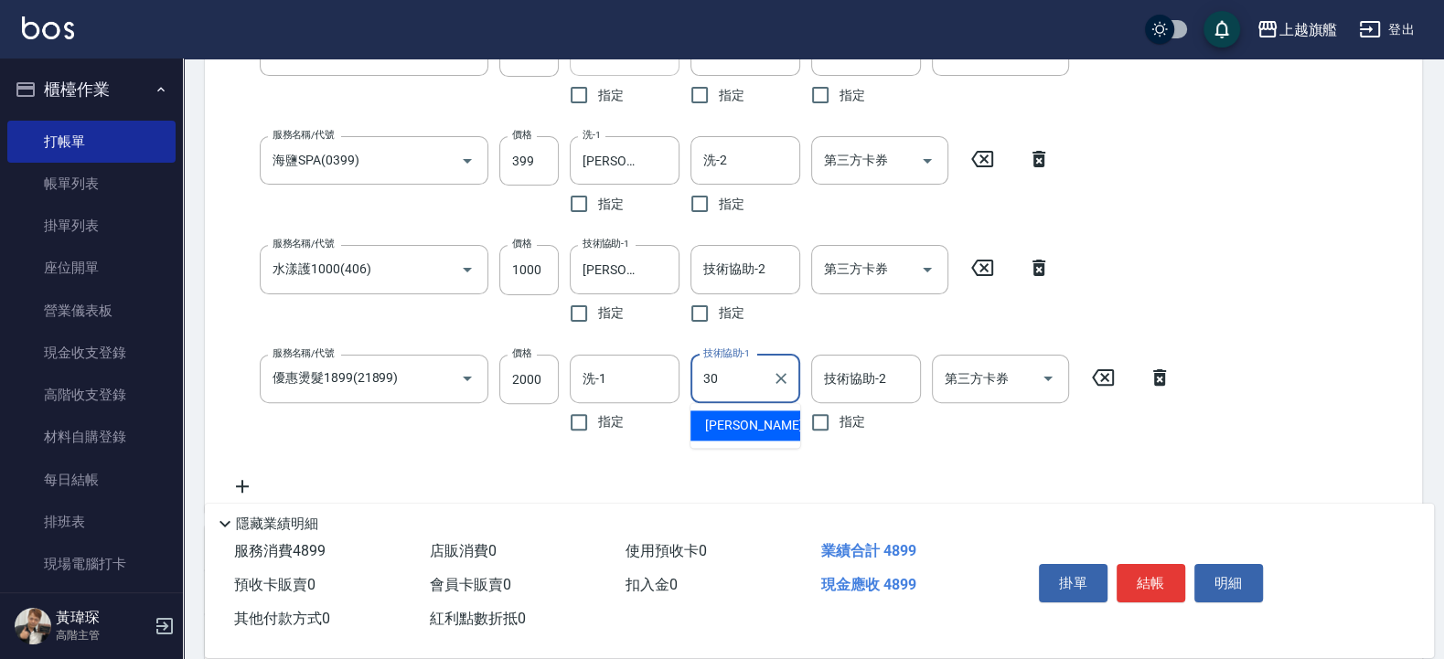
type input "[PERSON_NAME]-30"
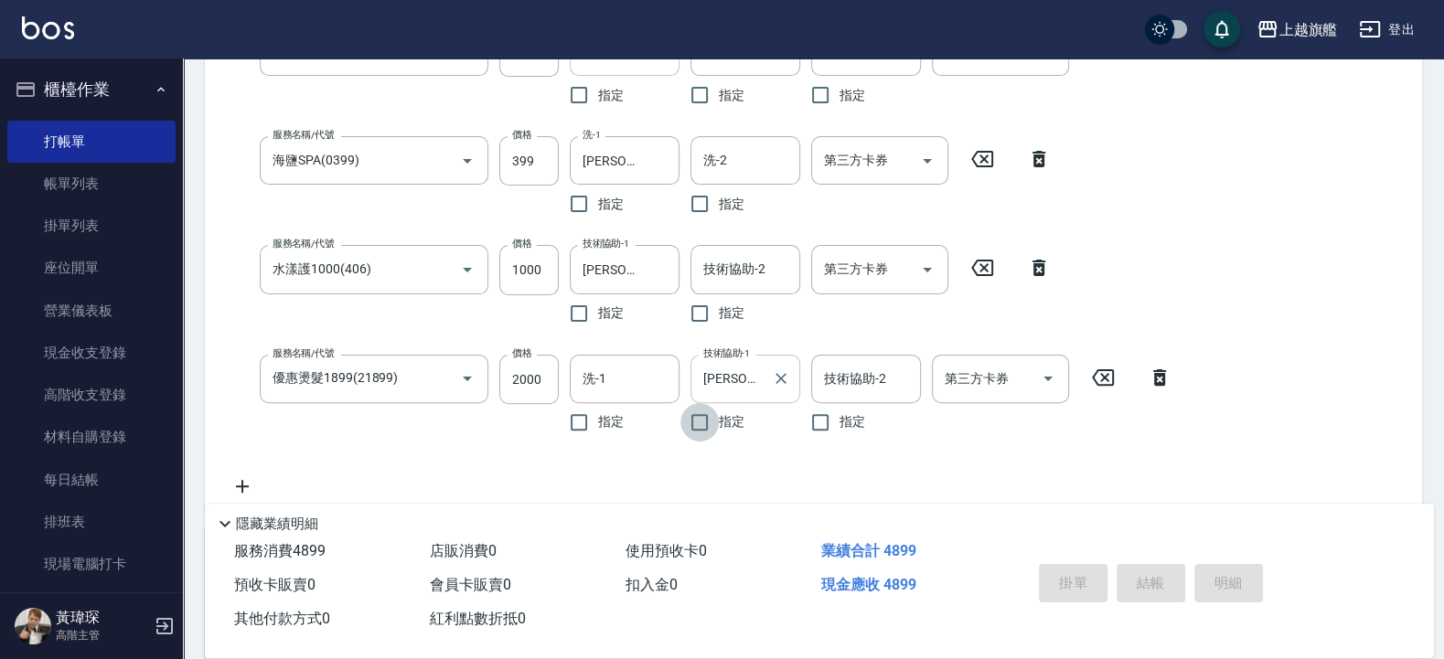
type input "[DATE] 19:43"
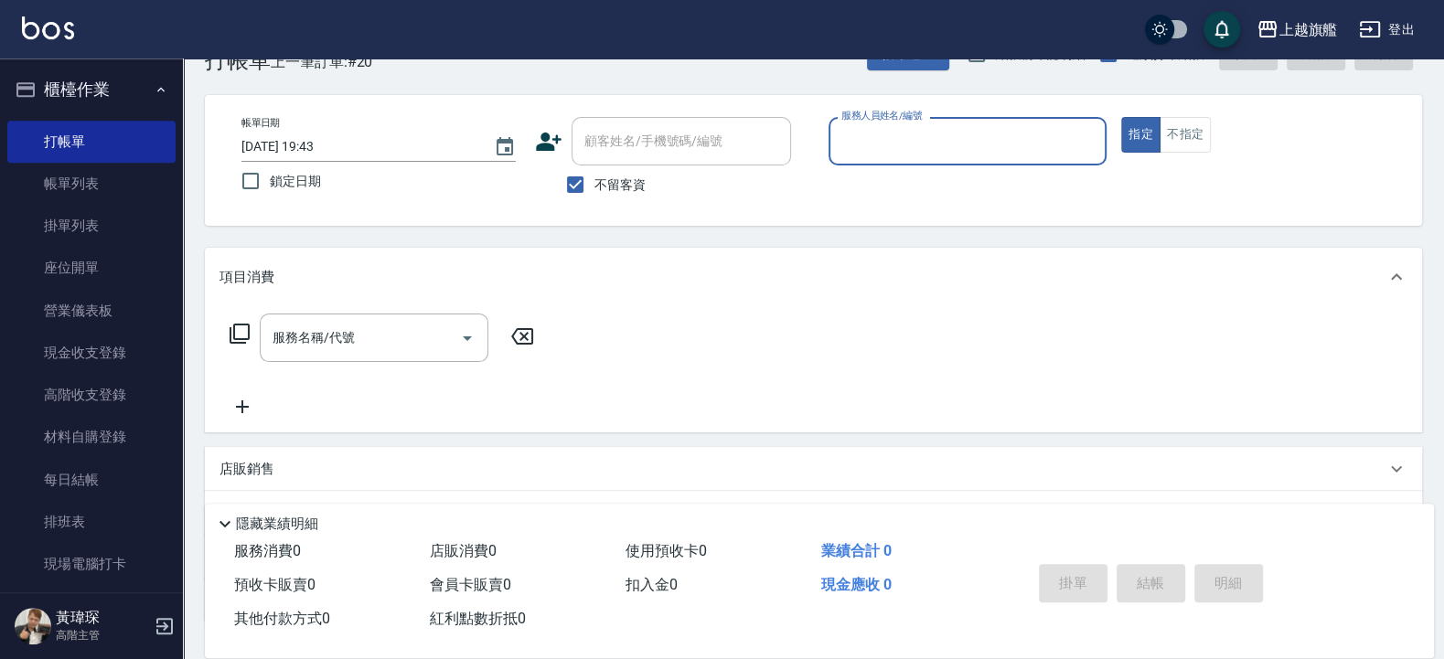
scroll to position [0, 0]
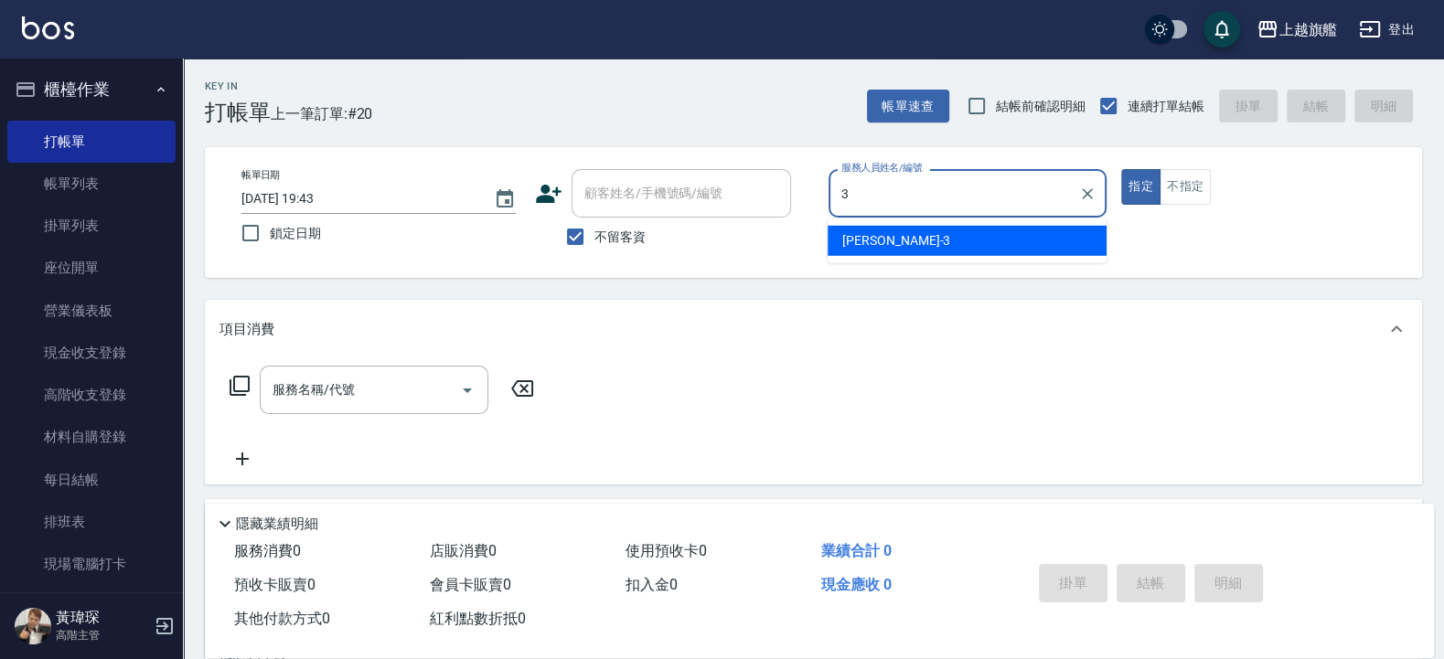
type input "3"
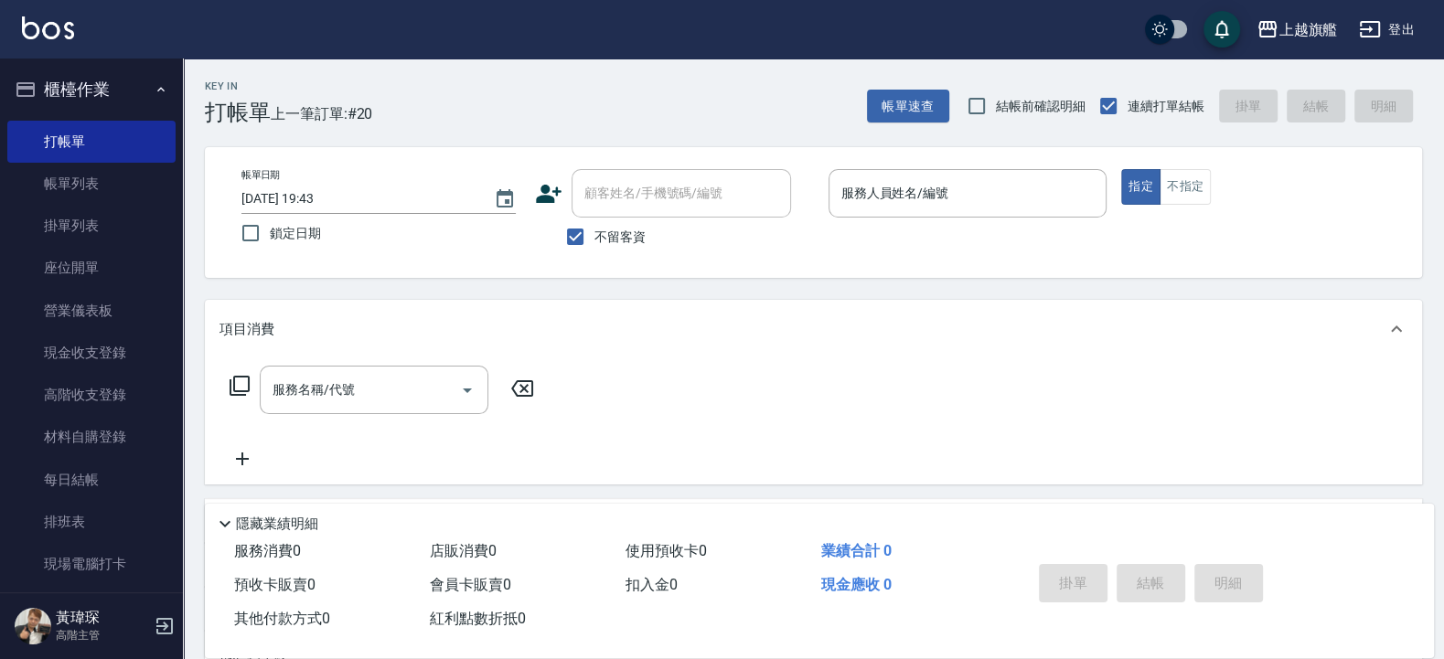
click at [599, 230] on span "不留客資" at bounding box center [619, 237] width 51 height 19
click at [594, 230] on input "不留客資" at bounding box center [575, 237] width 38 height 38
checkbox input "false"
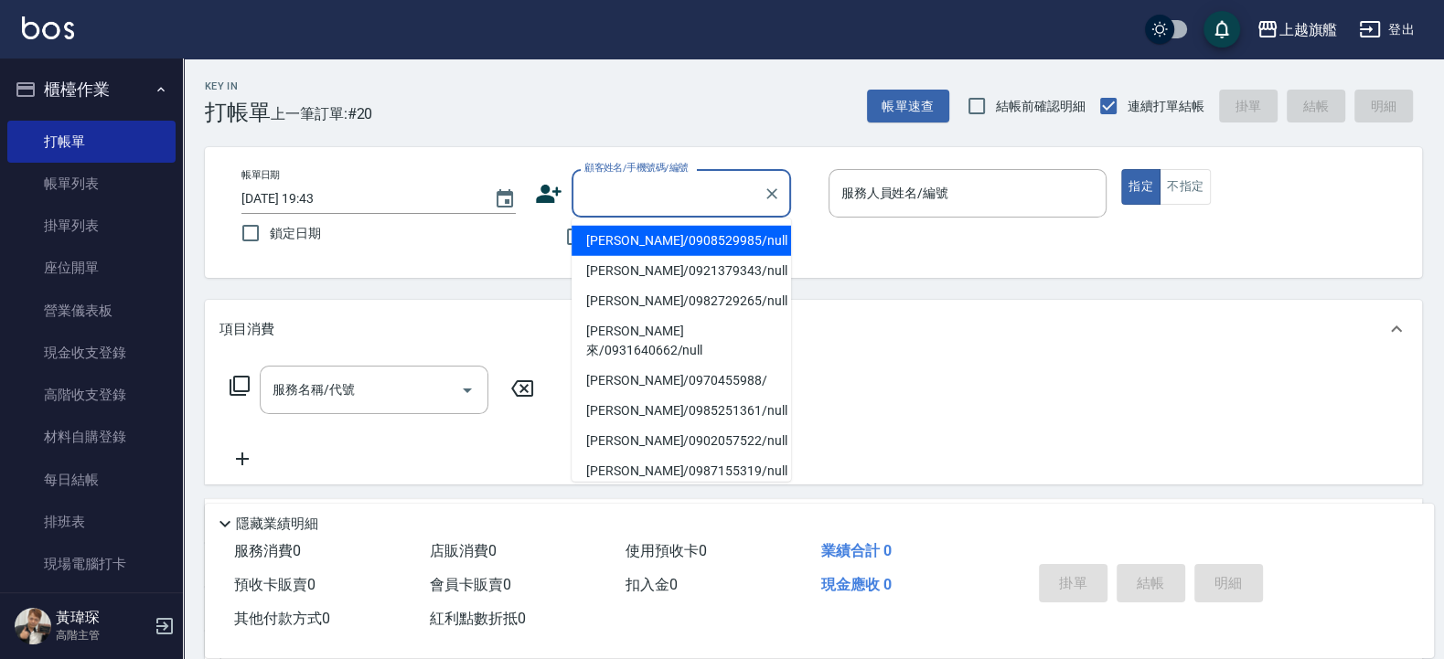
click at [611, 191] on input "顧客姓名/手機號碼/編號" at bounding box center [668, 193] width 176 height 32
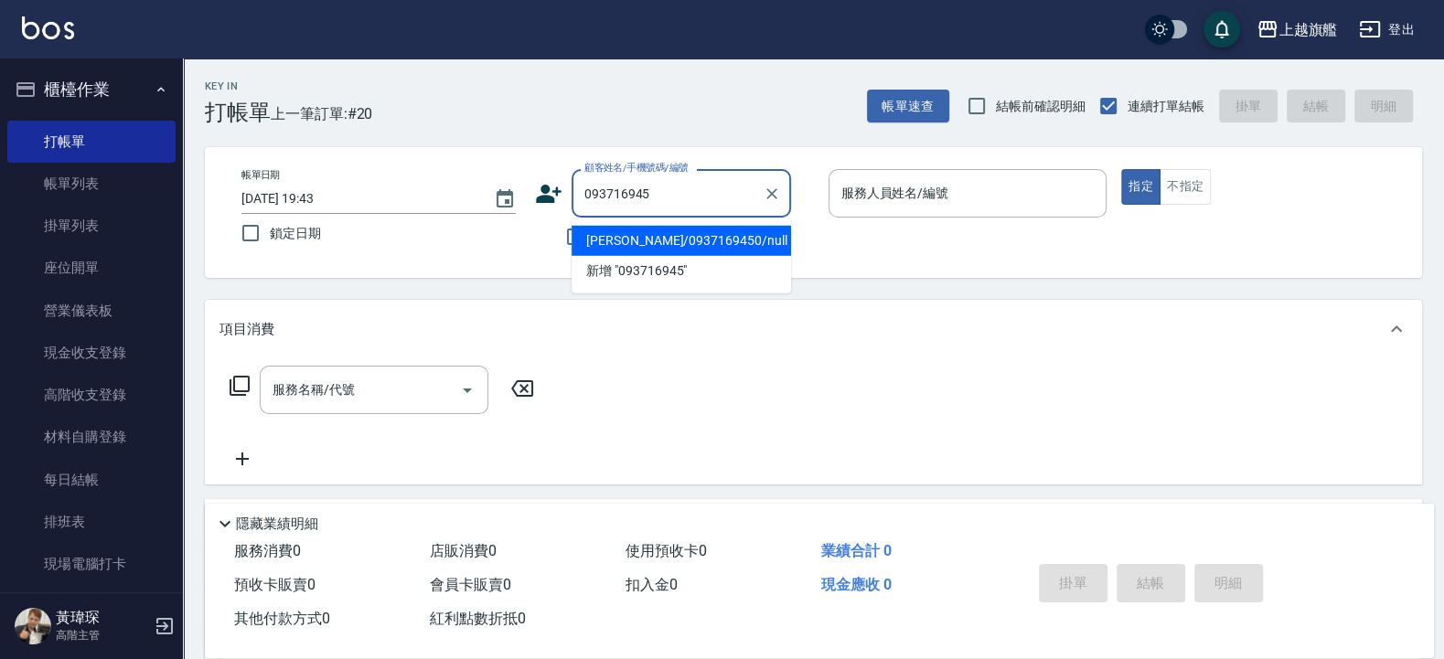
click at [718, 231] on li "[PERSON_NAME]/0937169450/null" at bounding box center [681, 241] width 219 height 30
type input "[PERSON_NAME]/0937169450/null"
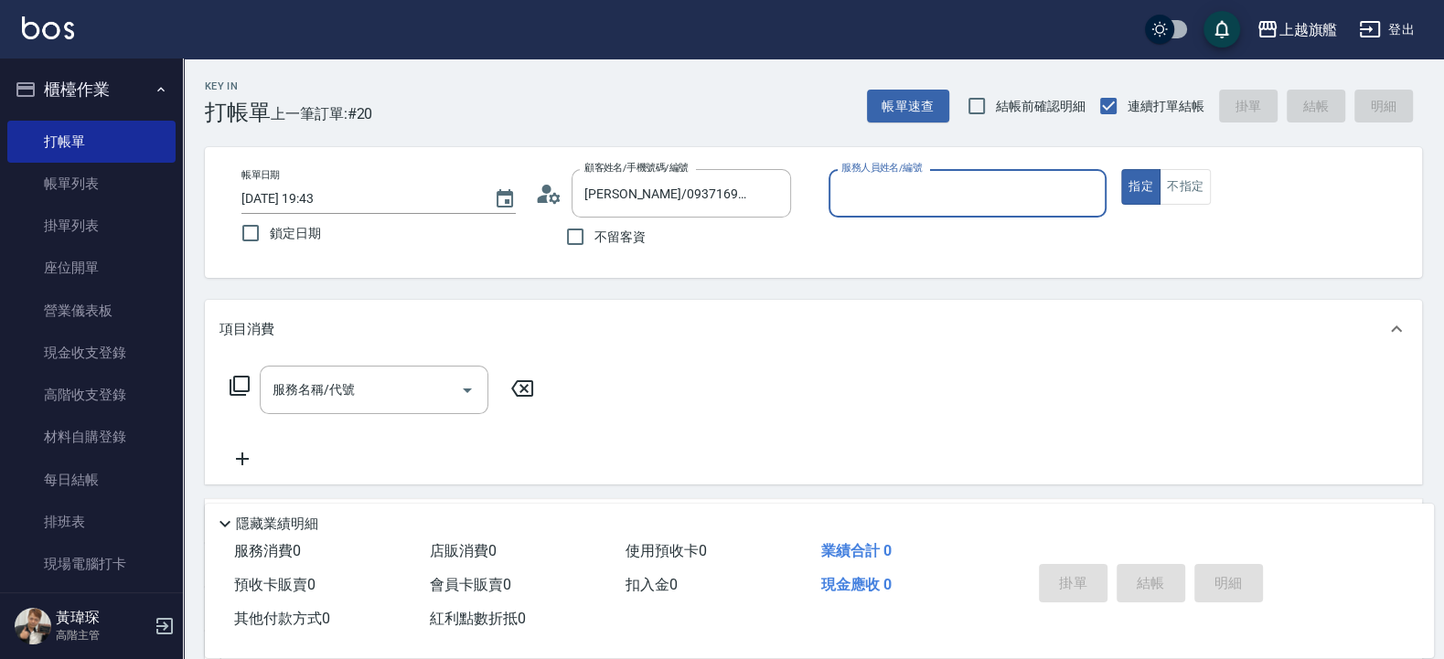
type input "[PERSON_NAME]-3"
drag, startPoint x: 931, startPoint y: 265, endPoint x: 920, endPoint y: 275, distance: 14.9
click at [931, 275] on div "帳單日期 [DATE] 19:43 鎖定日期 顧客姓名/手機號碼/編號 [PERSON_NAME]/0937169450/null 顧客姓名/手機號碼/編號 …" at bounding box center [813, 212] width 1217 height 131
click at [402, 380] on input "服務名稱/代號" at bounding box center [360, 390] width 185 height 32
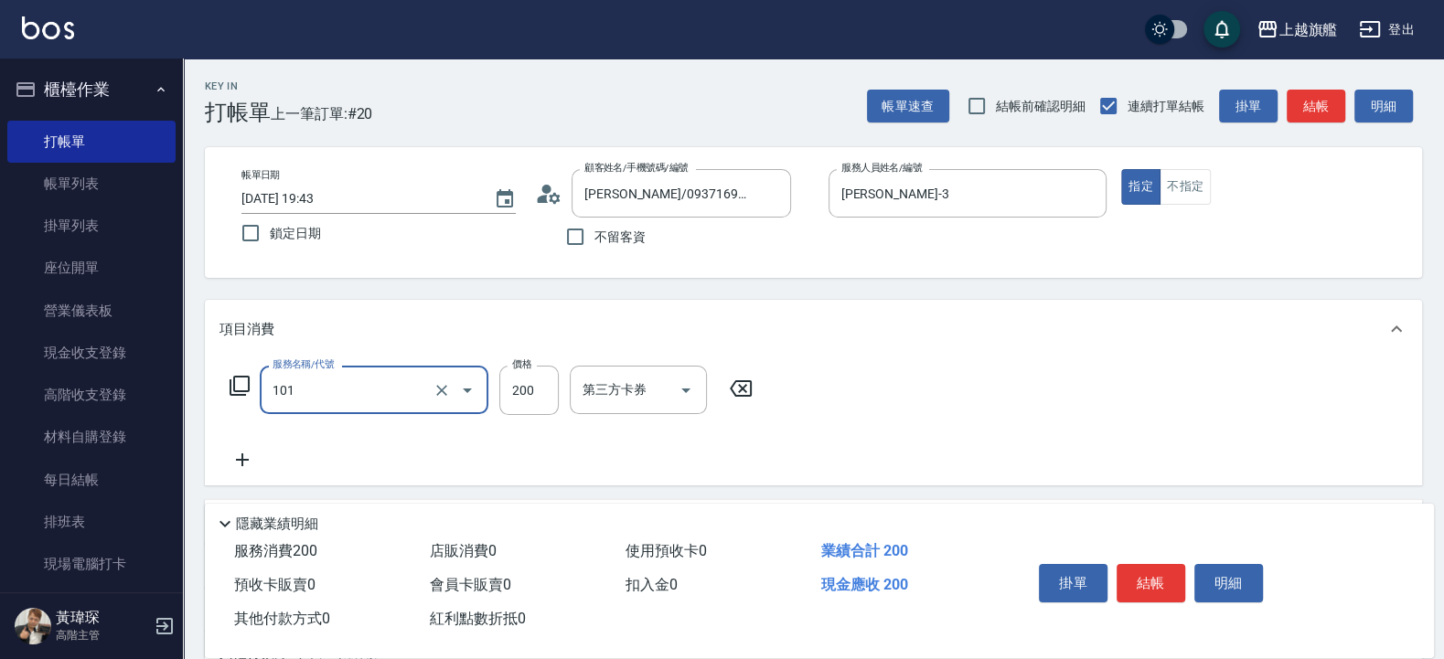
type input "一般洗(101)"
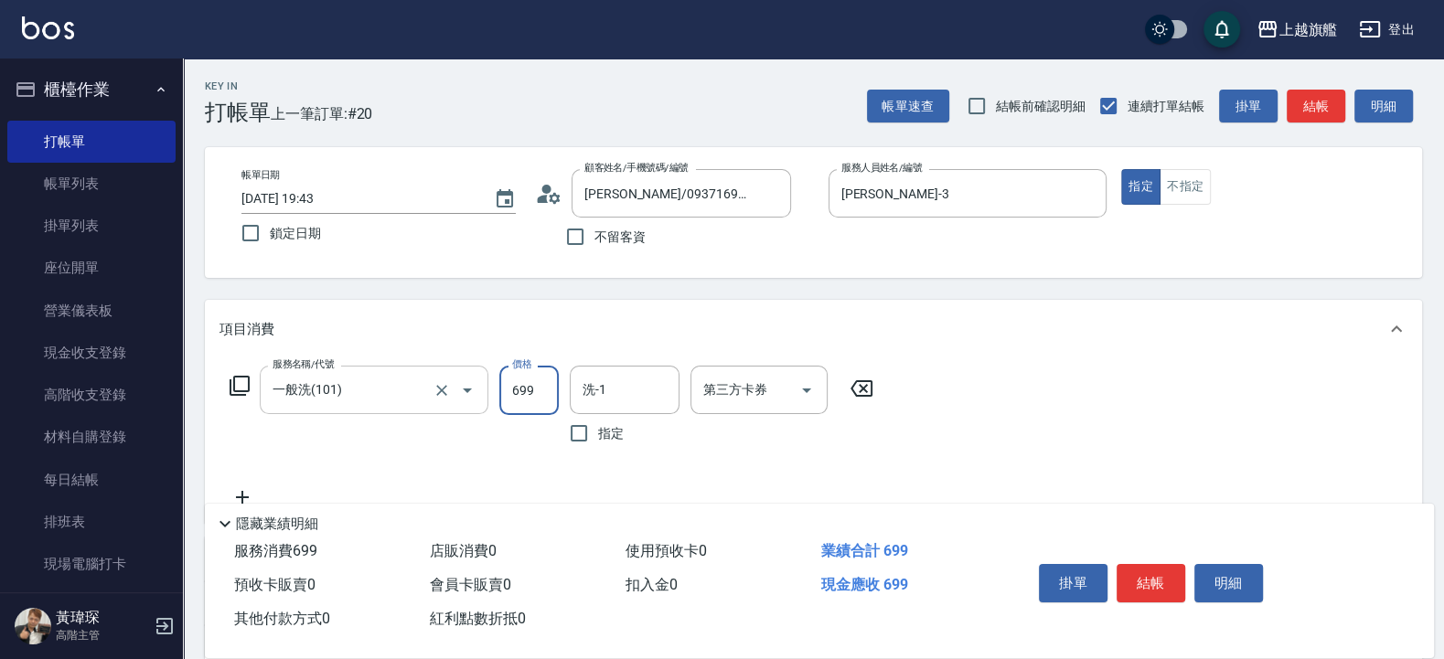
type input "699"
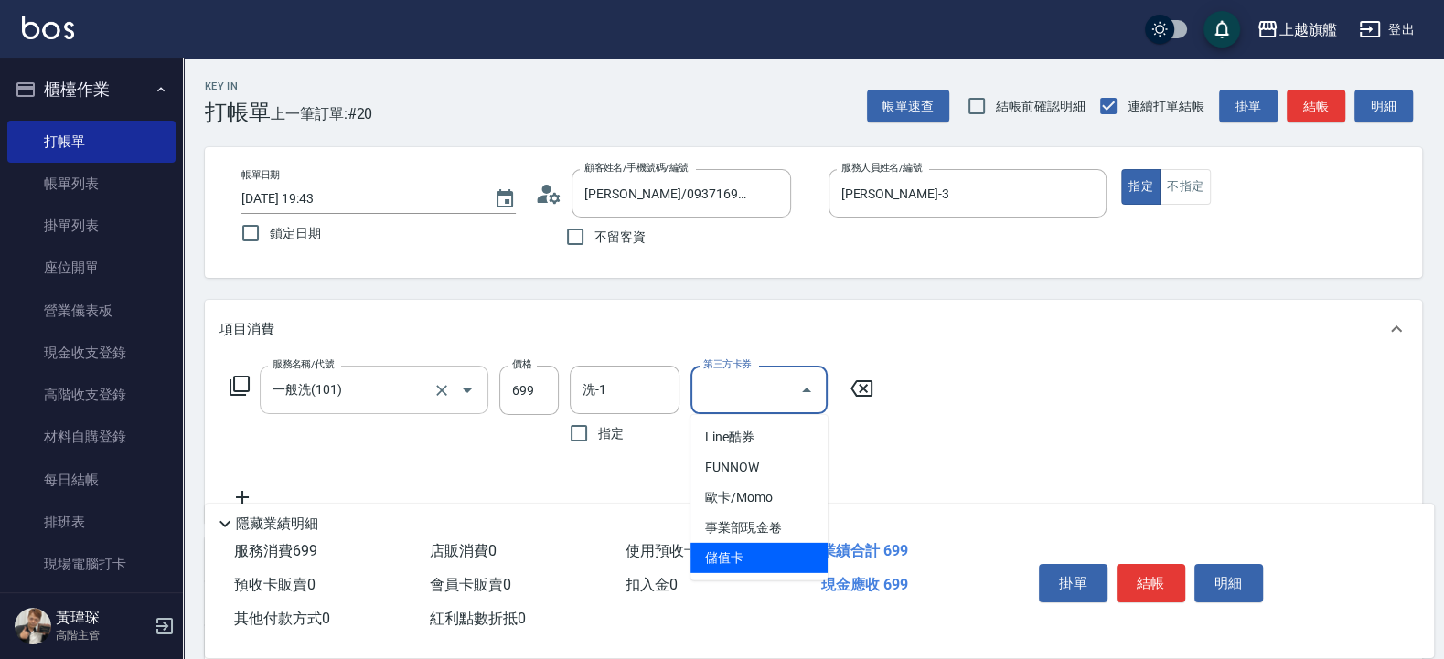
type input "儲值卡"
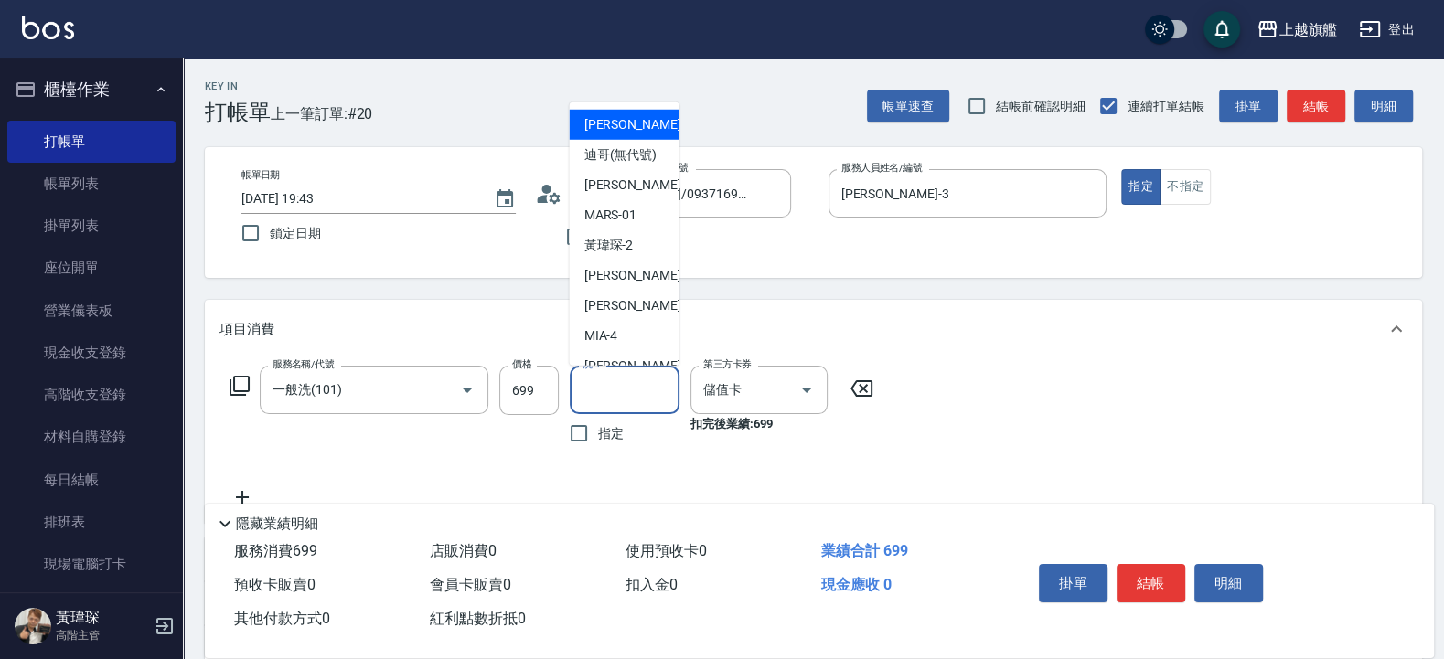
click at [639, 382] on input "洗-1" at bounding box center [624, 390] width 93 height 32
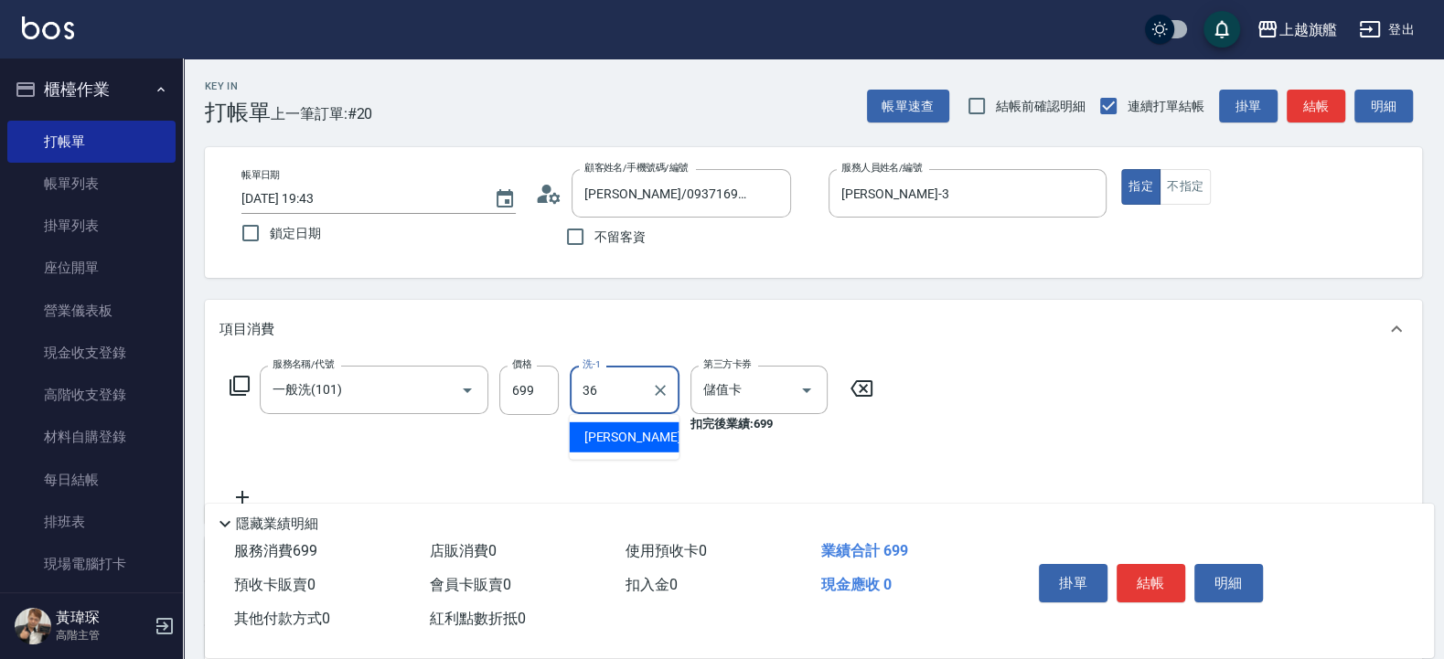
type input "[PERSON_NAME]-36"
drag, startPoint x: 465, startPoint y: 449, endPoint x: 474, endPoint y: 444, distance: 10.2
click at [465, 449] on div "服務名稱/代號 一般洗(101) 服務名稱/代號" at bounding box center [374, 409] width 229 height 87
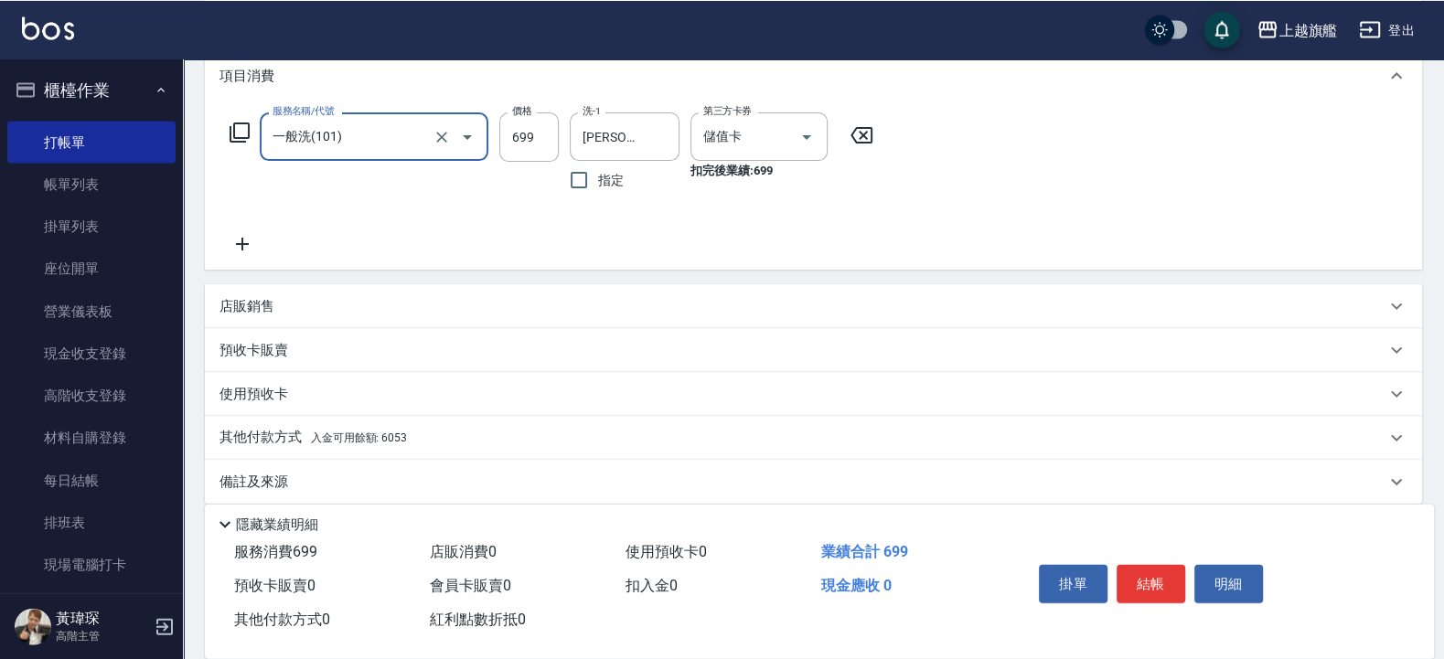
scroll to position [272, 0]
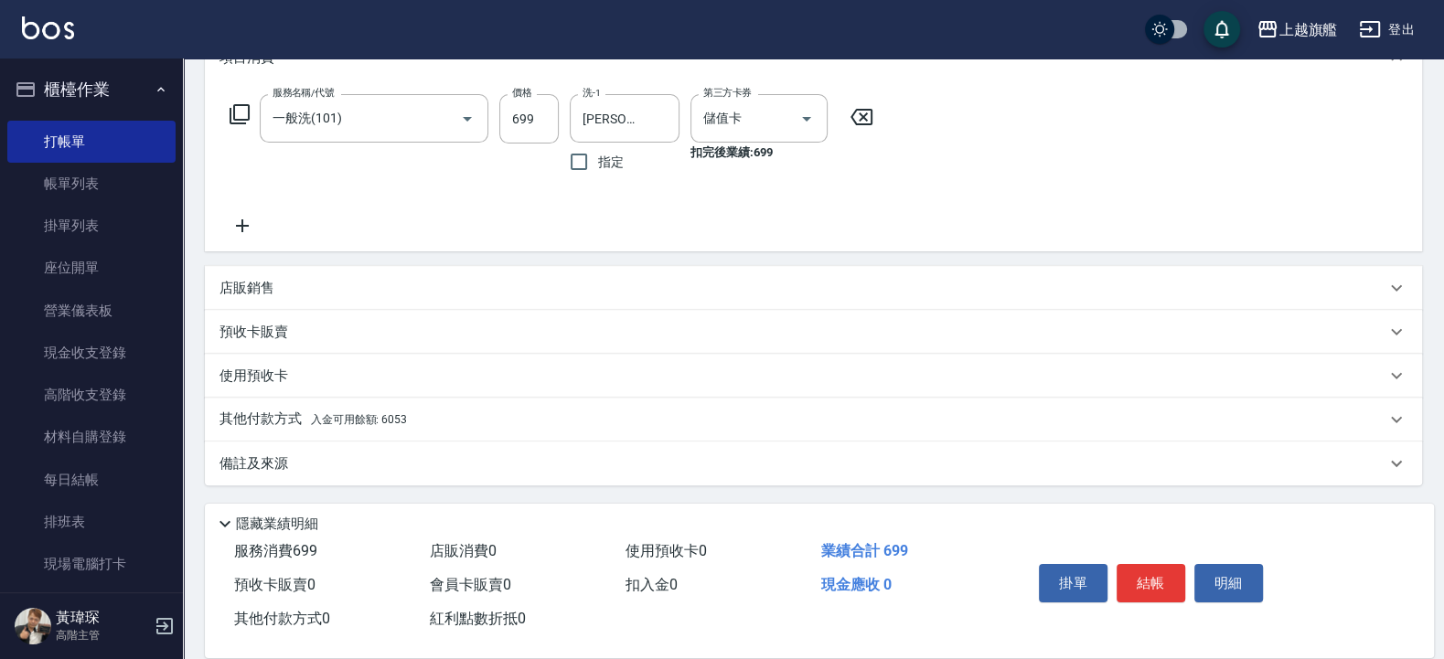
click at [335, 423] on span "入金可用餘額: 6053" at bounding box center [359, 419] width 96 height 13
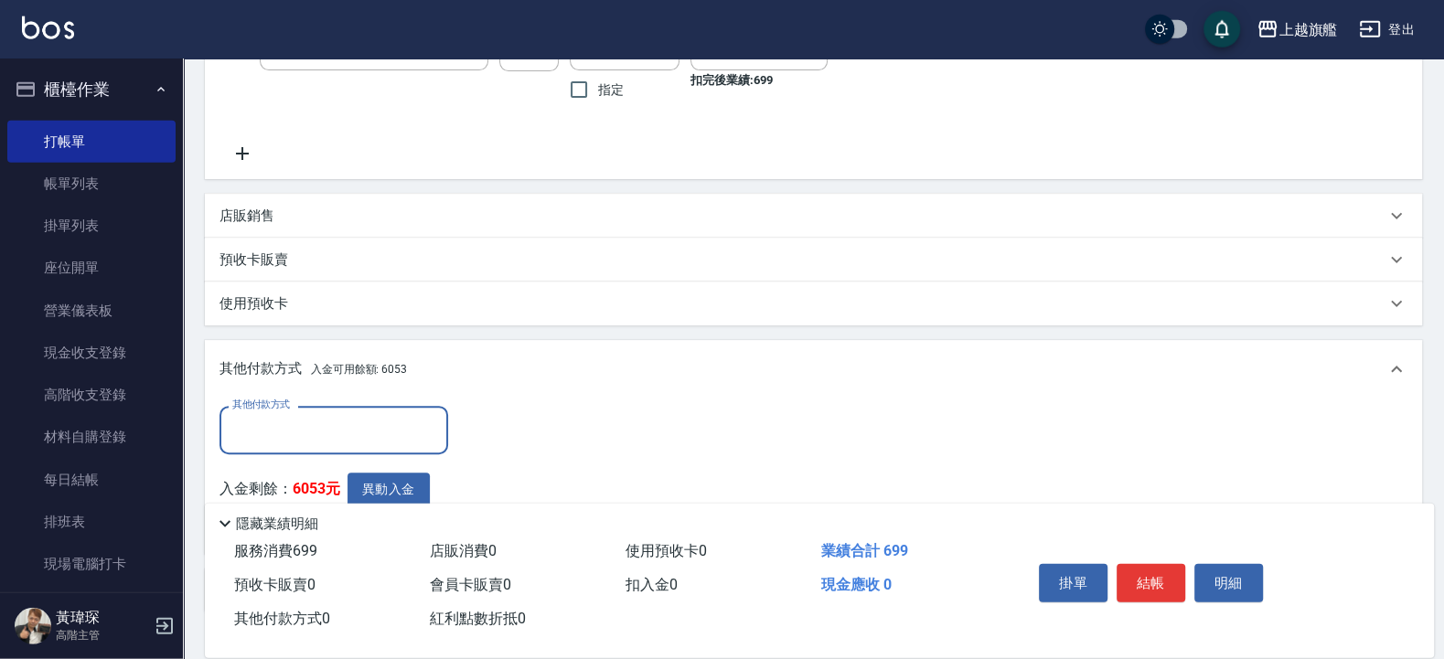
scroll to position [381, 0]
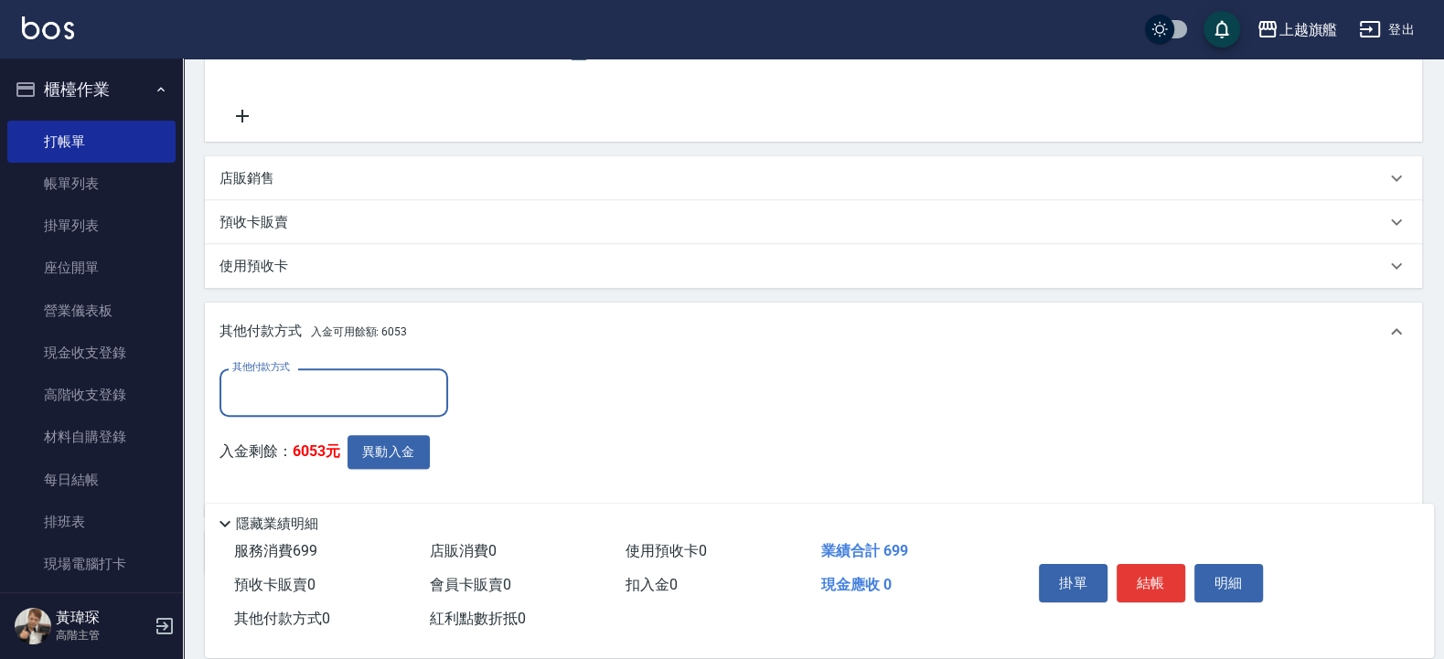
click at [321, 393] on input "其他付款方式" at bounding box center [334, 393] width 212 height 32
click at [391, 447] on button "異動入金" at bounding box center [388, 452] width 82 height 34
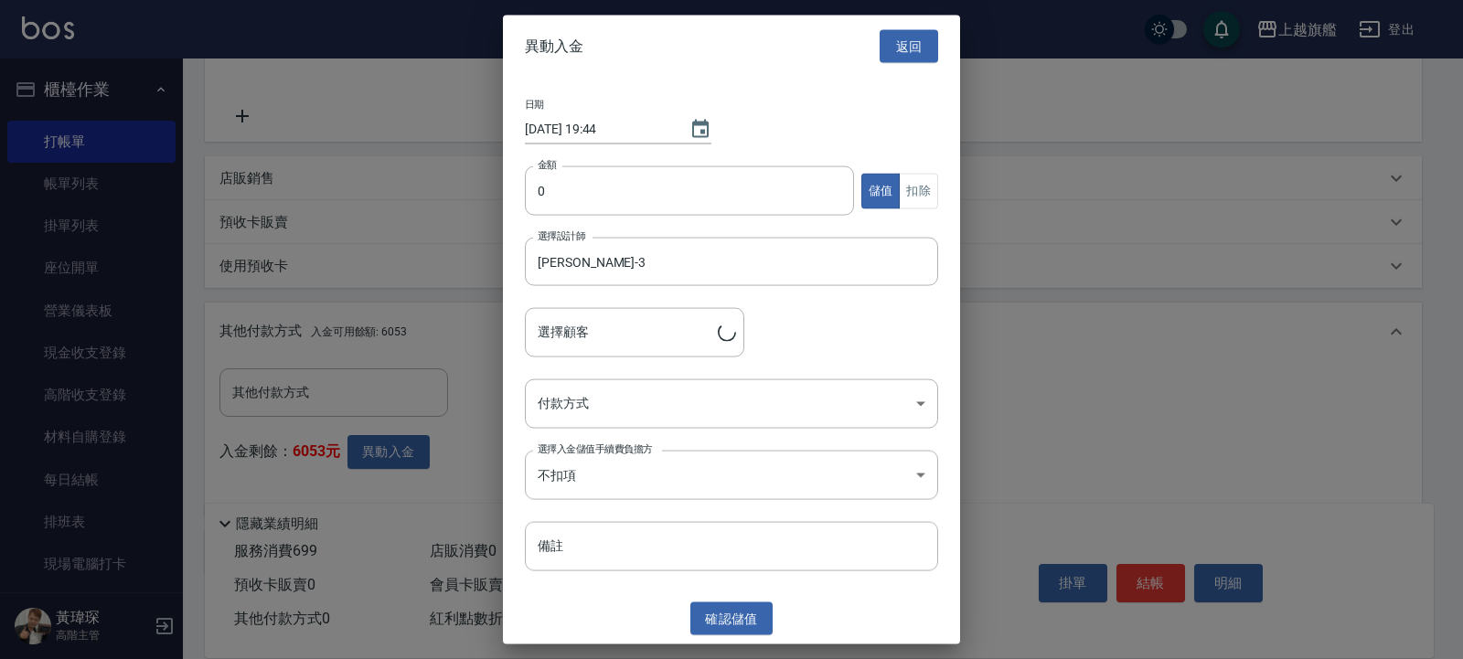
type input "[PERSON_NAME]/0937169450"
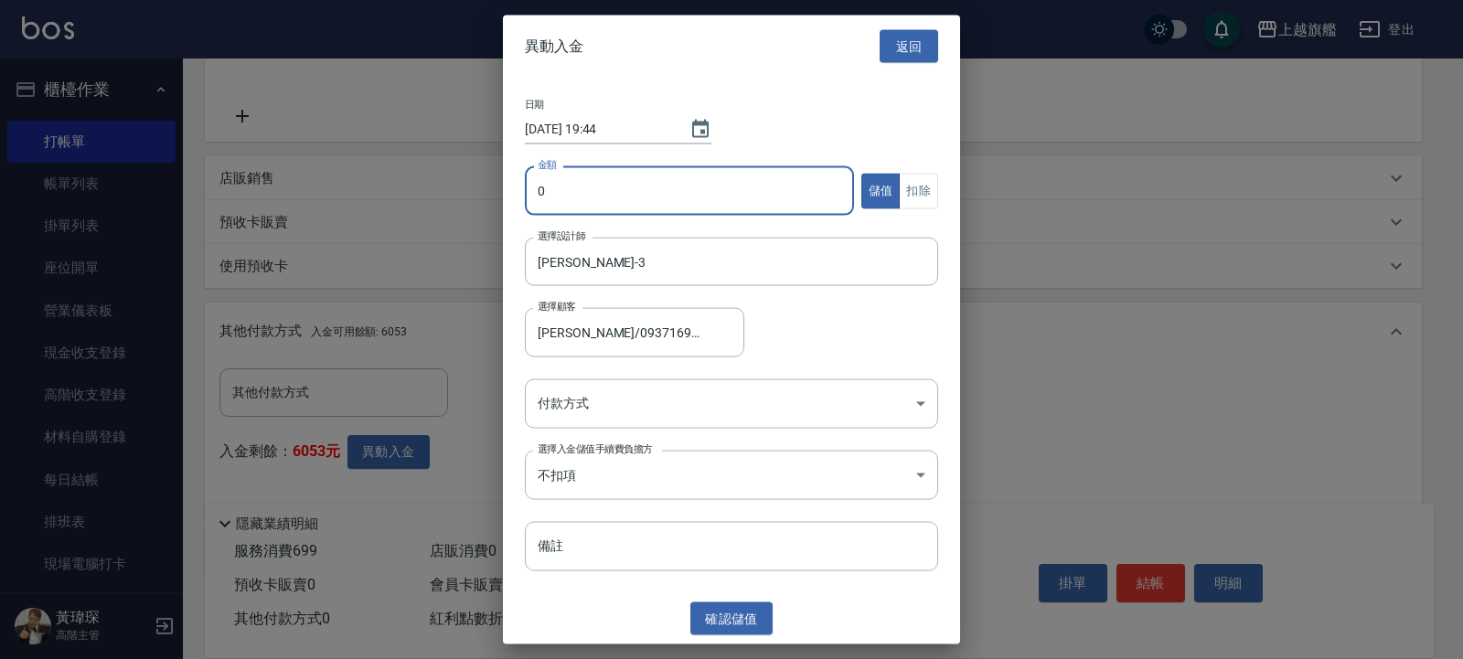
click at [661, 200] on input "0" at bounding box center [689, 190] width 329 height 49
type input "699"
click at [923, 186] on button "扣除" at bounding box center [918, 191] width 39 height 36
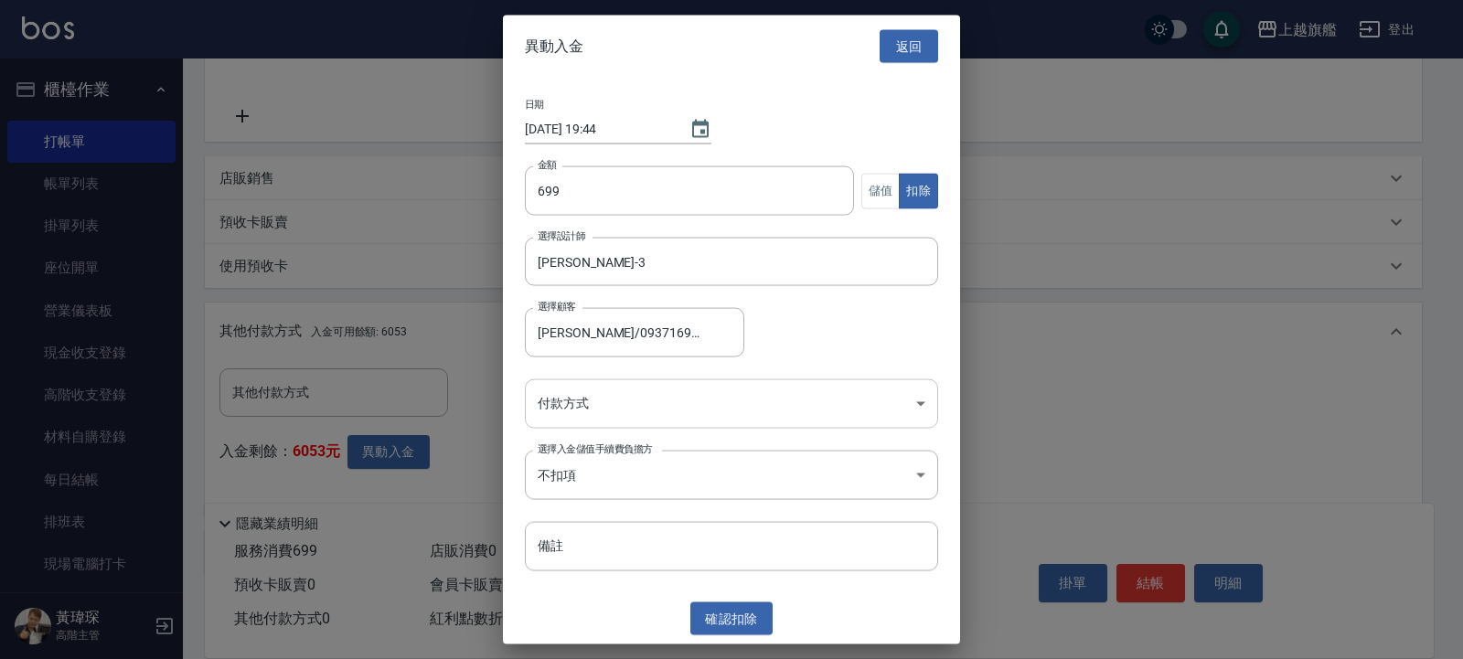
click at [741, 385] on body "上越旗艦 登出 櫃檯作業 打帳單 帳單列表 掛單列表 座位開單 營業儀表板 現金收支登錄 高階收支登錄 材料自購登錄 每日結帳 排班表 現場電腦打卡 掃碼打卡…" at bounding box center [731, 184] width 1463 height 1131
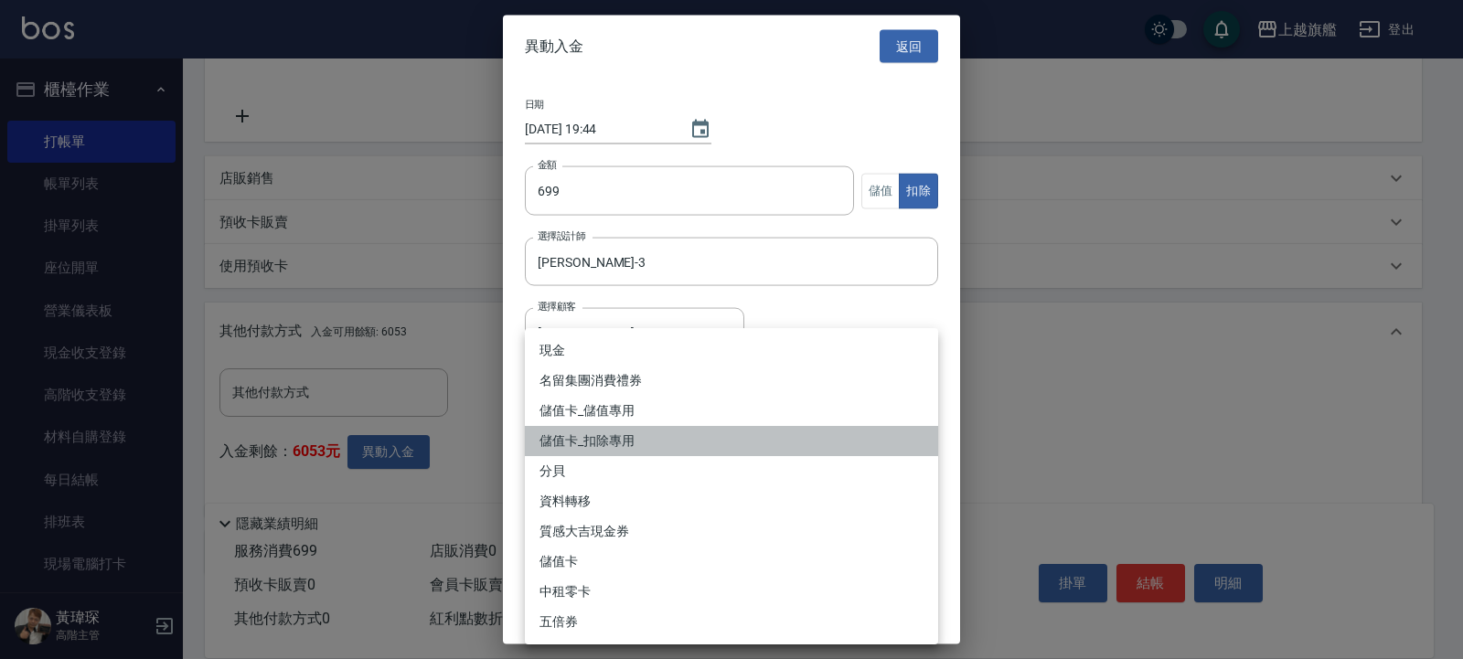
click at [657, 435] on li "儲值卡_扣除專用" at bounding box center [731, 441] width 413 height 30
type input "儲值卡_扣除專用"
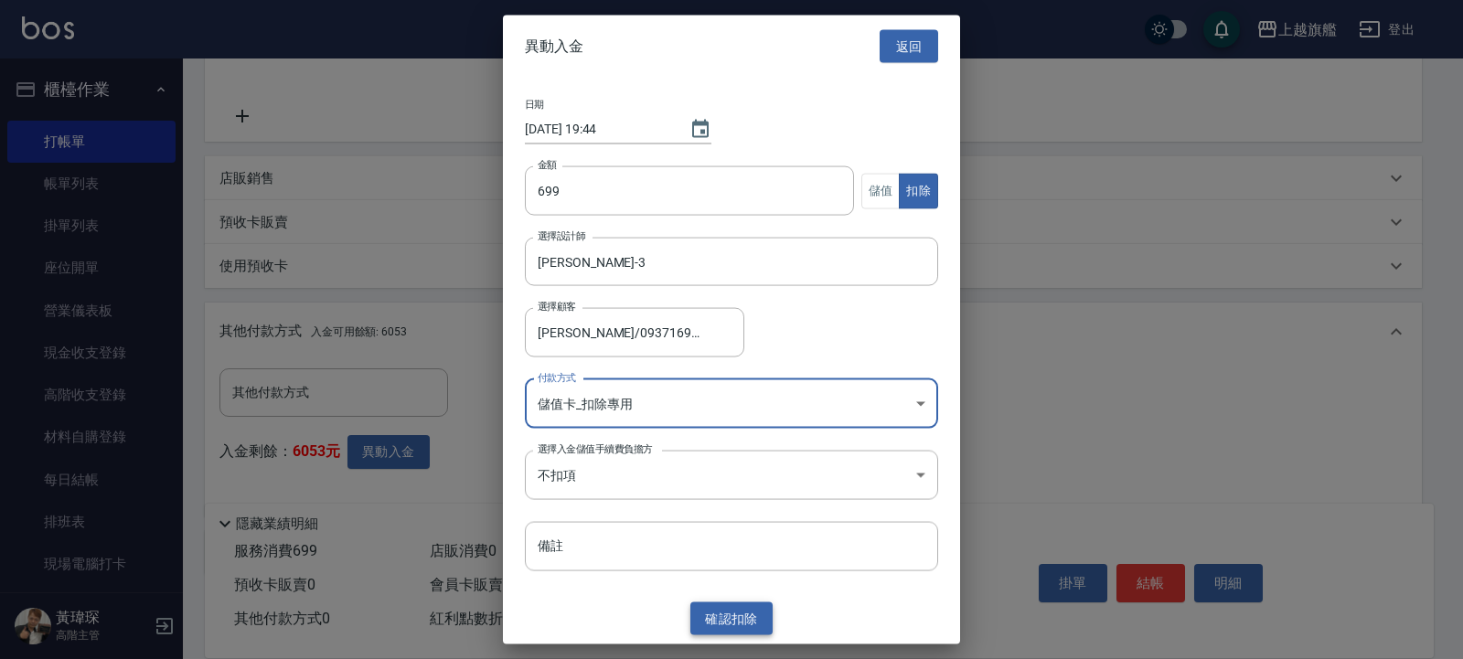
click at [717, 527] on button "確認 扣除" at bounding box center [731, 619] width 82 height 34
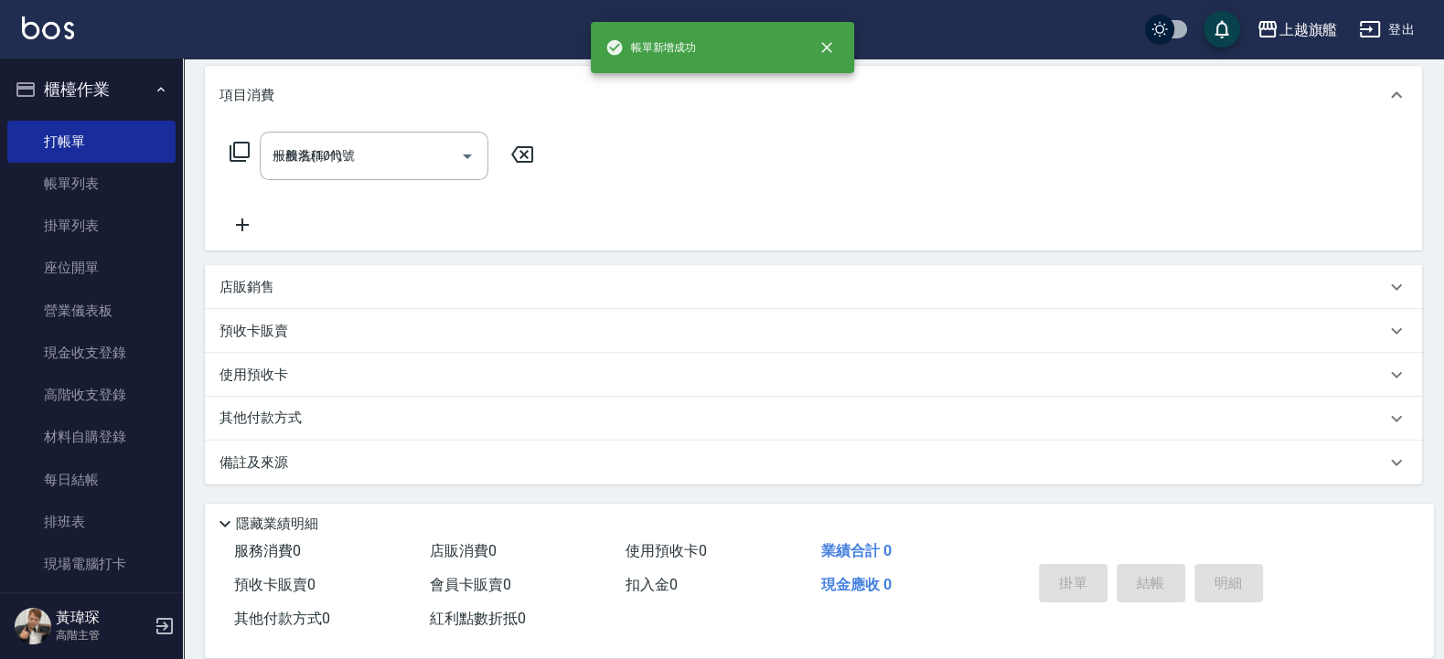
type input "[DATE] 19:44"
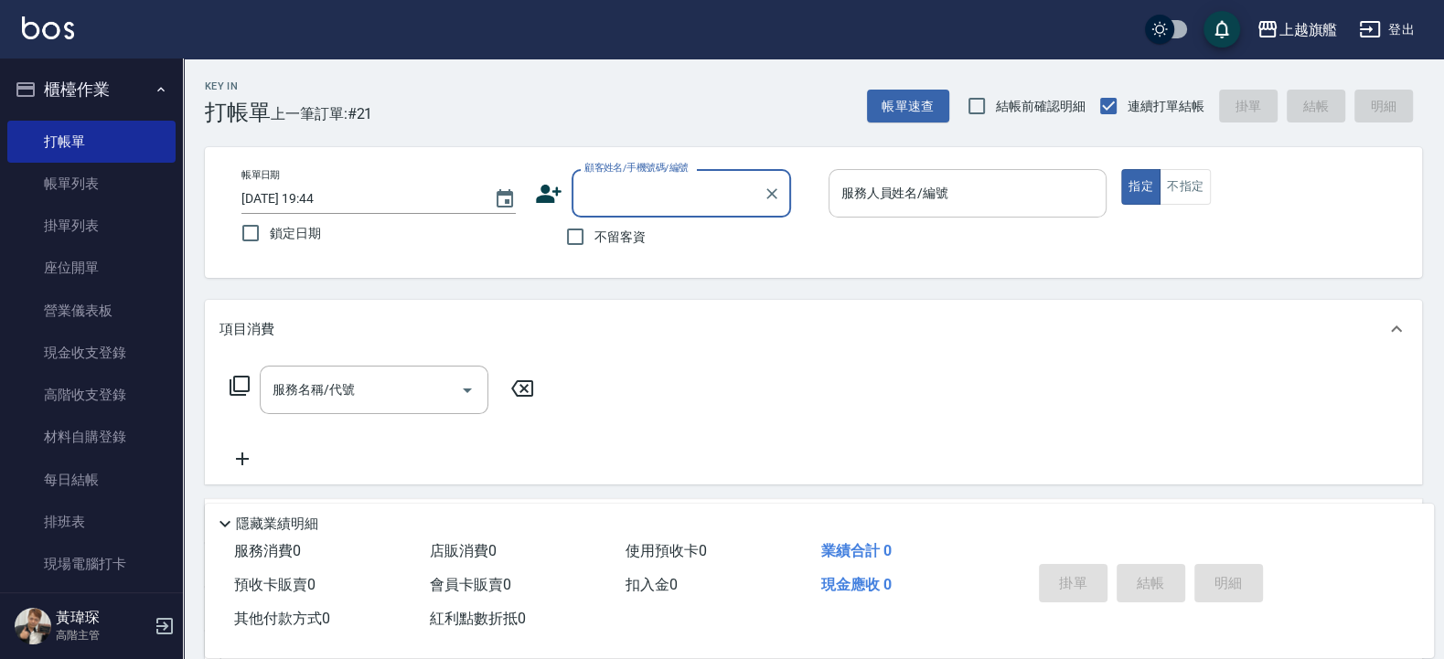
click at [1047, 169] on div "服務人員姓名/編號" at bounding box center [967, 193] width 279 height 48
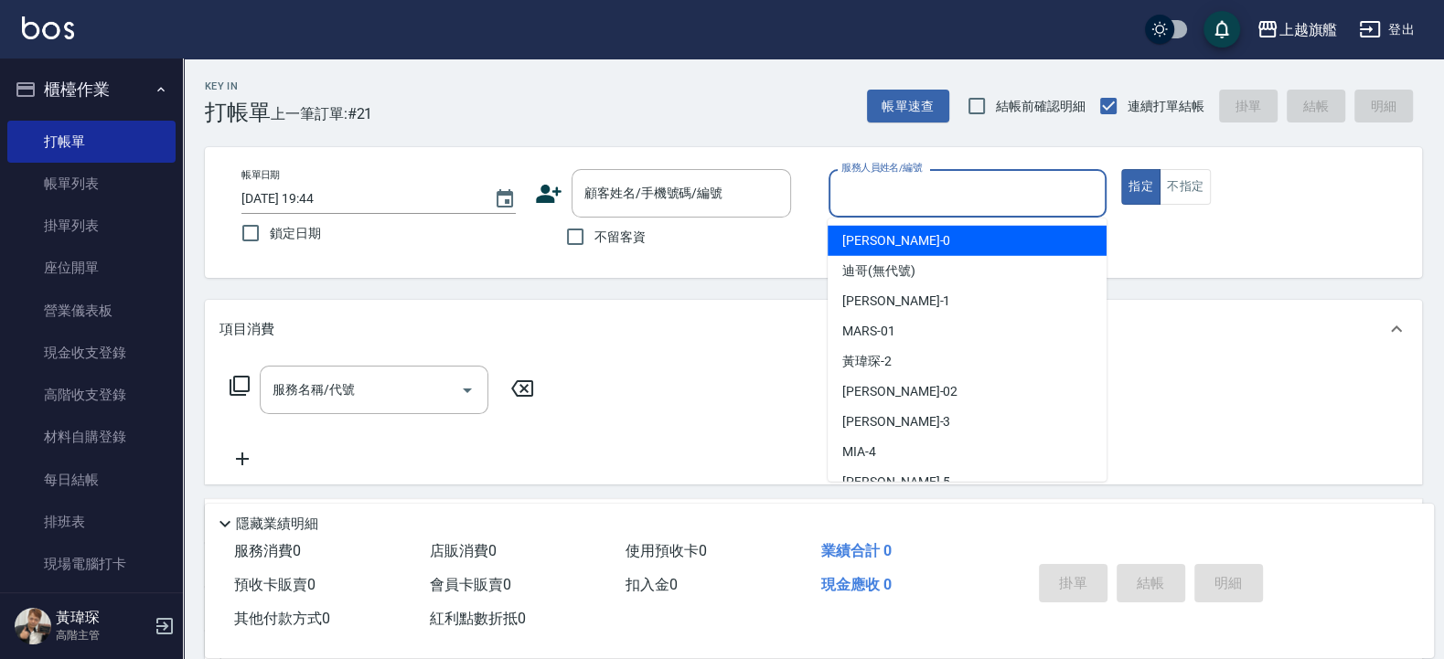
click at [803, 262] on div "帳單日期 [DATE] 19:44 鎖定日期 顧客姓名/手機號碼/編號 顧客姓名/手機號碼/編號 不留客資 服務人員姓名/編號 服務人員姓名/編號 指定 不指定" at bounding box center [813, 212] width 1217 height 131
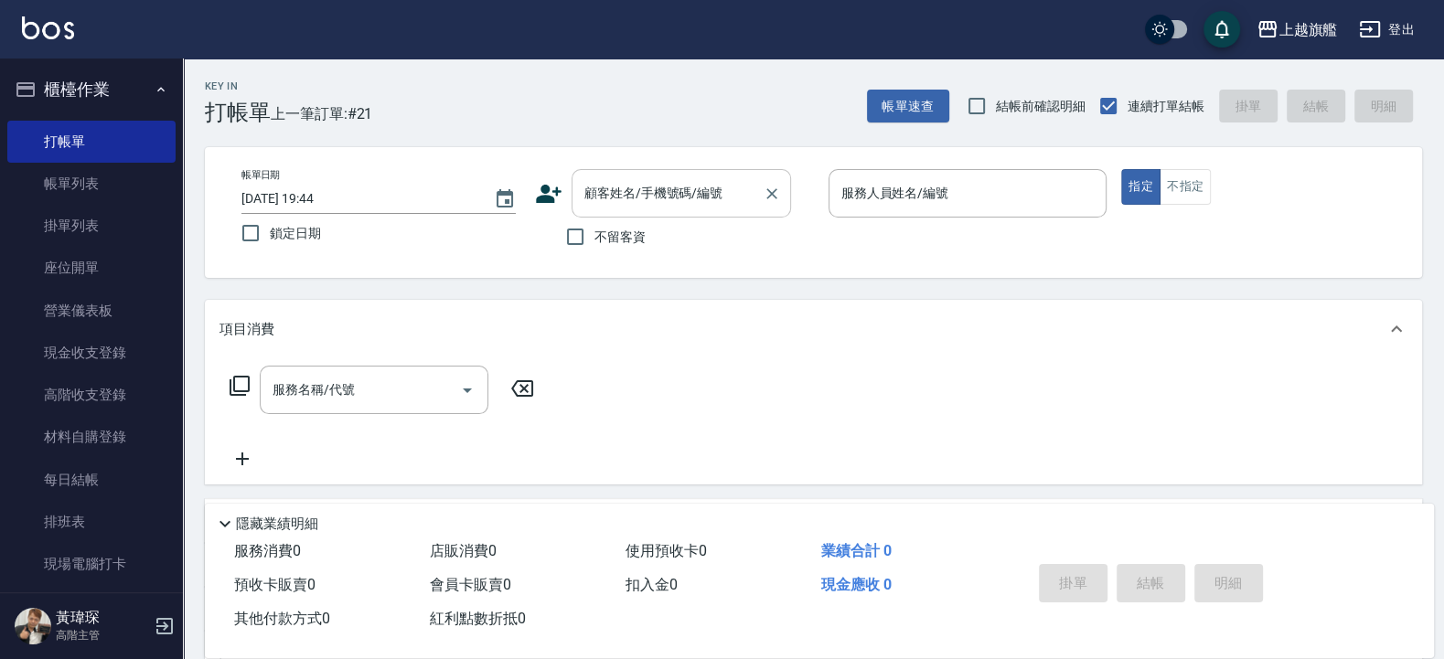
click at [689, 198] on input "顧客姓名/手機號碼/編號" at bounding box center [668, 193] width 176 height 32
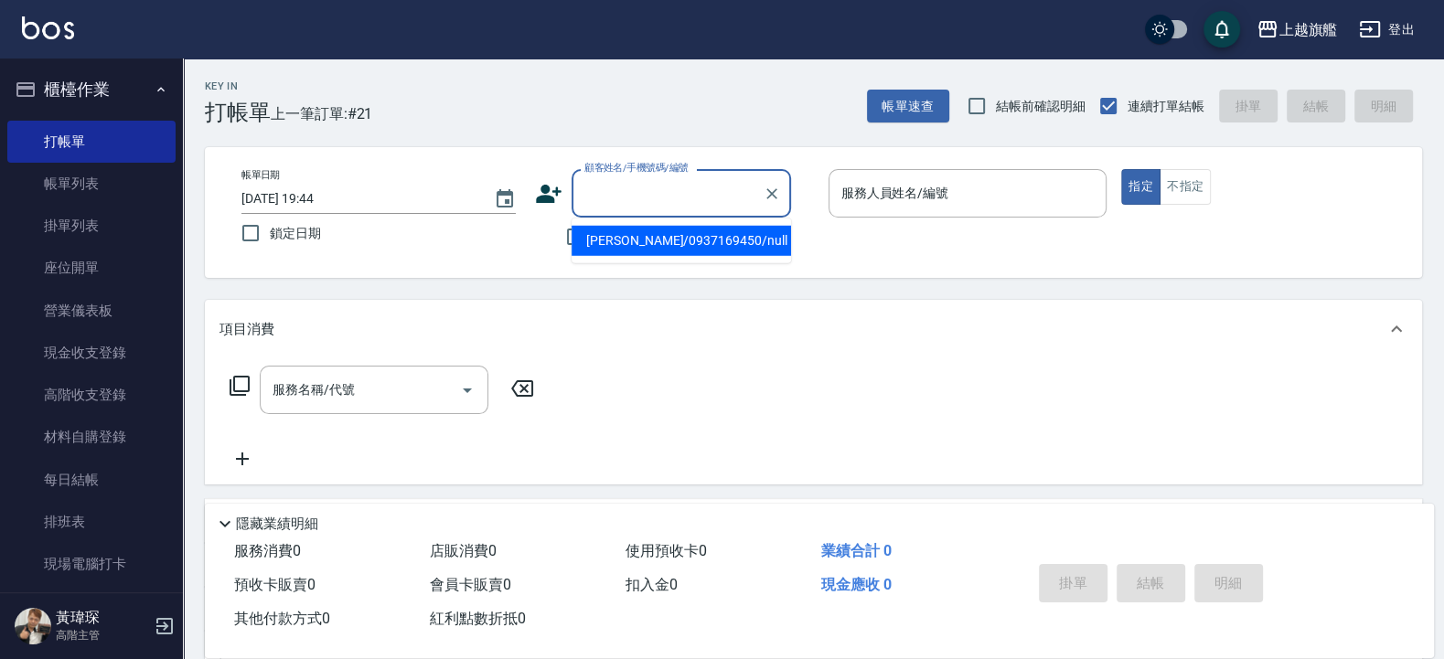
click at [679, 242] on li "[PERSON_NAME]/0937169450/null" at bounding box center [681, 241] width 219 height 30
type input "[PERSON_NAME]/0937169450/null"
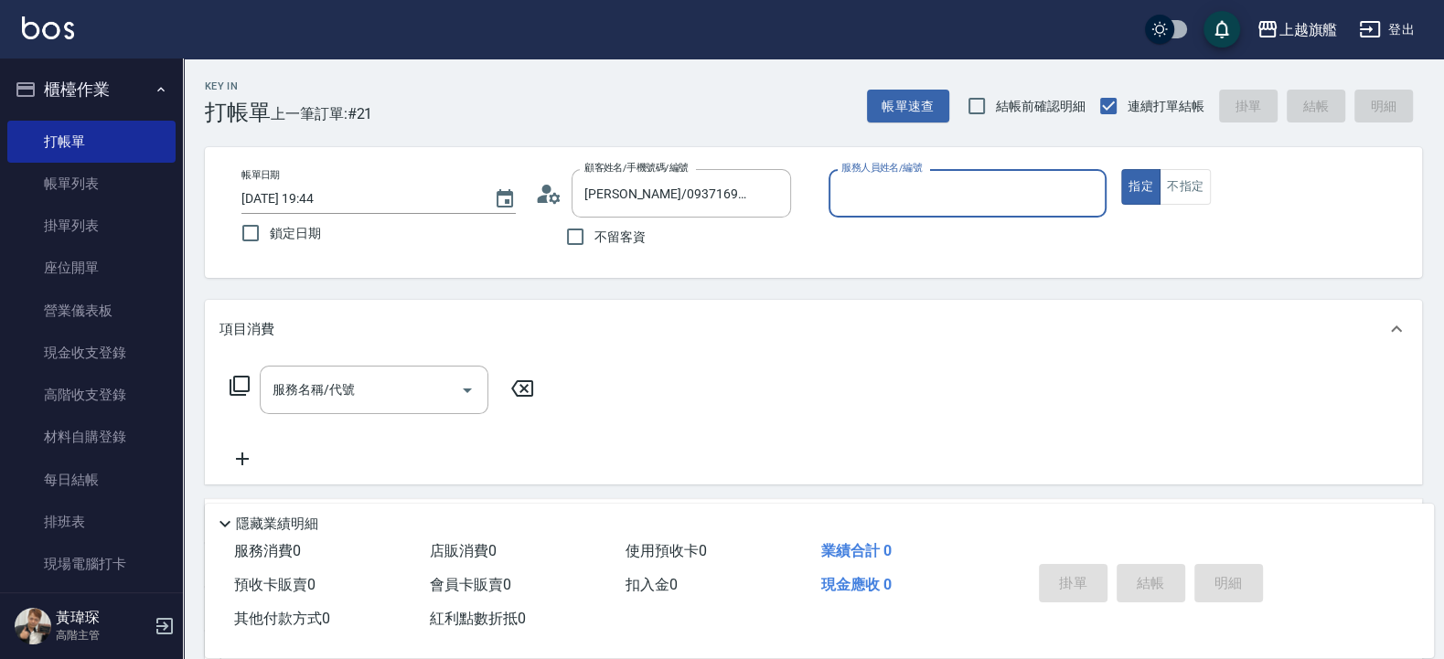
type input "[PERSON_NAME]-3"
click at [978, 170] on div "[PERSON_NAME]-3 服務人員姓名/編號" at bounding box center [967, 193] width 279 height 48
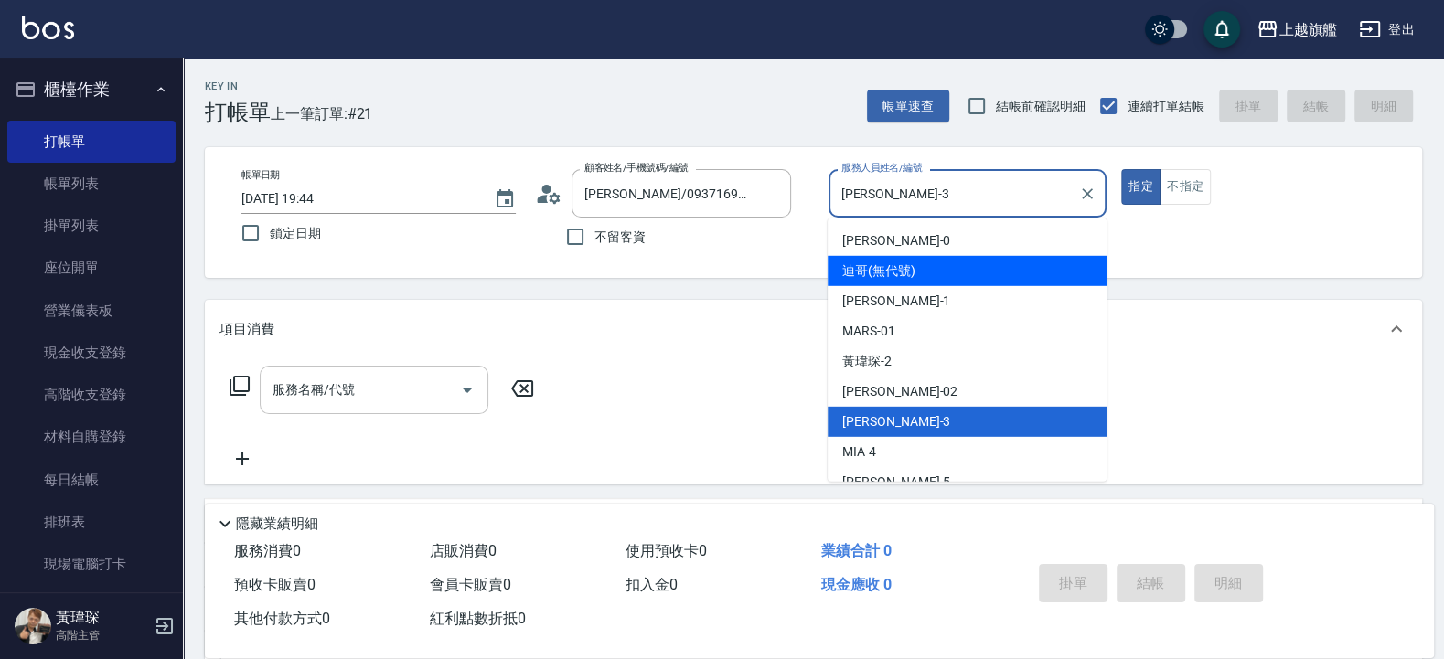
click at [380, 390] on input "服務名稱/代號" at bounding box center [360, 390] width 185 height 32
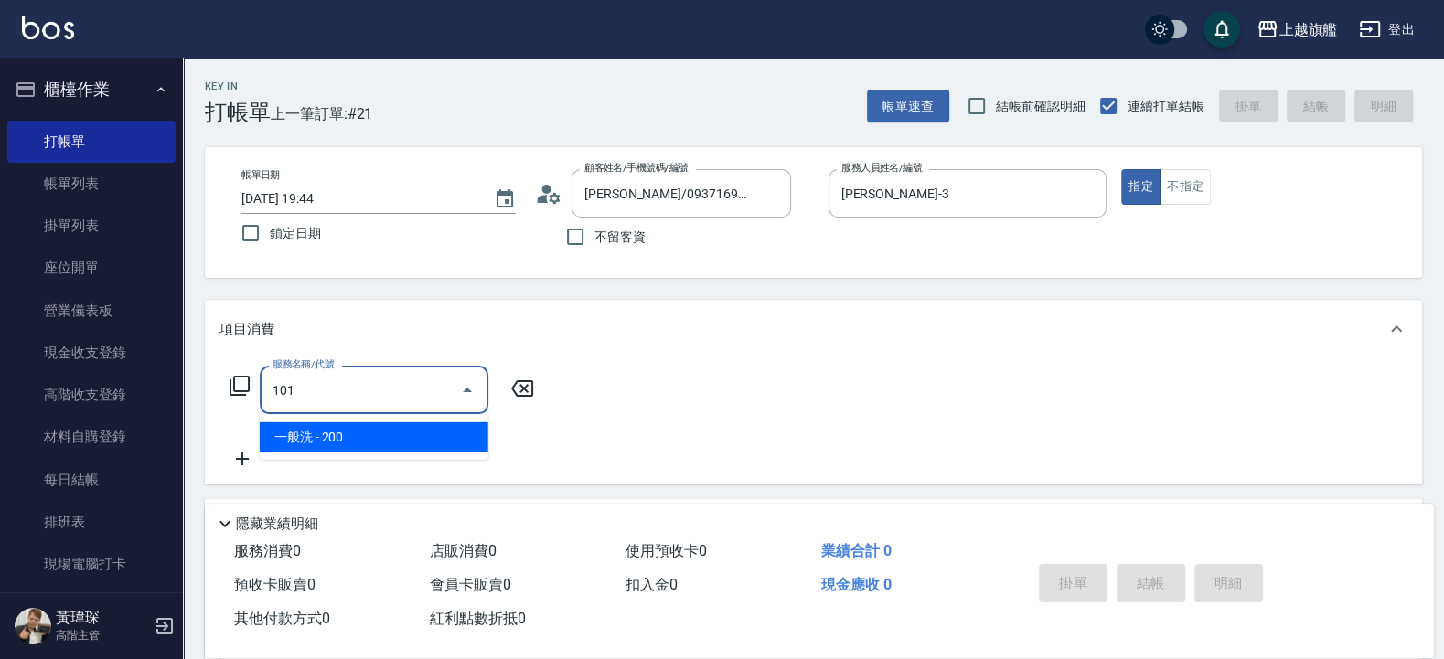
type input "一般洗(101)"
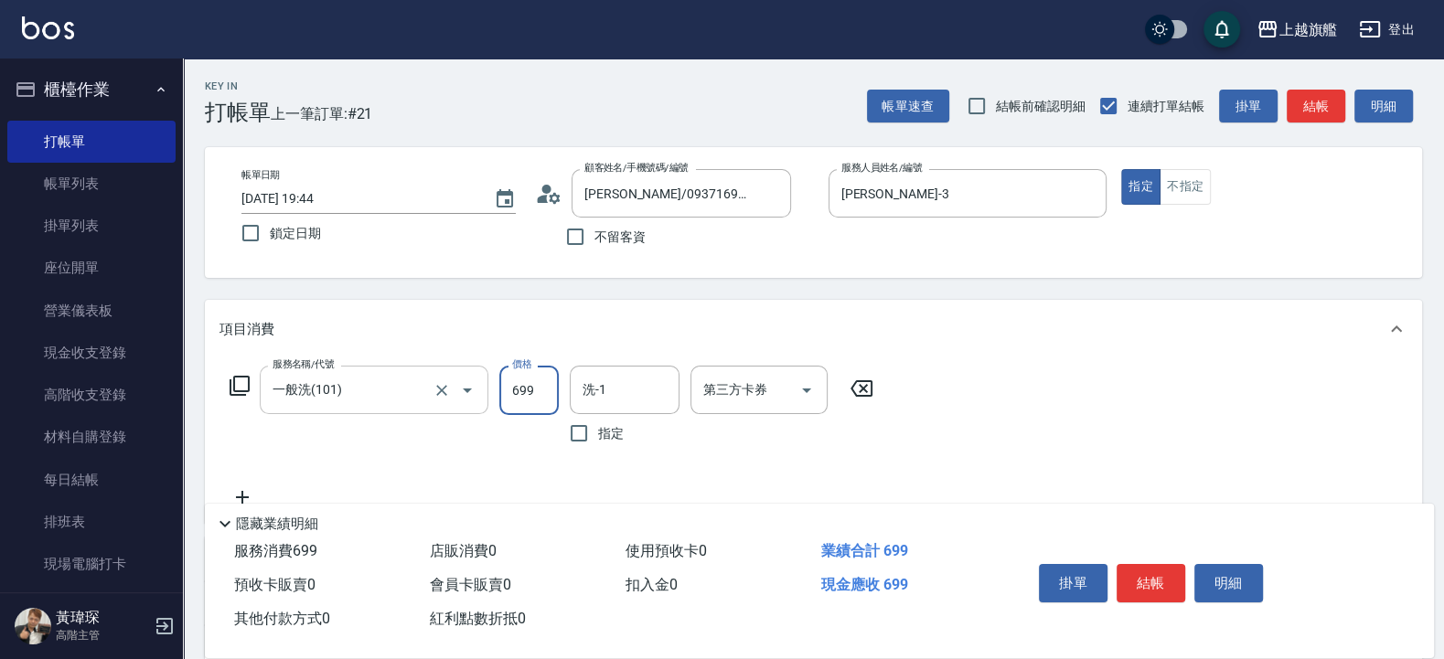
type input "699"
type input "[PERSON_NAME]-36"
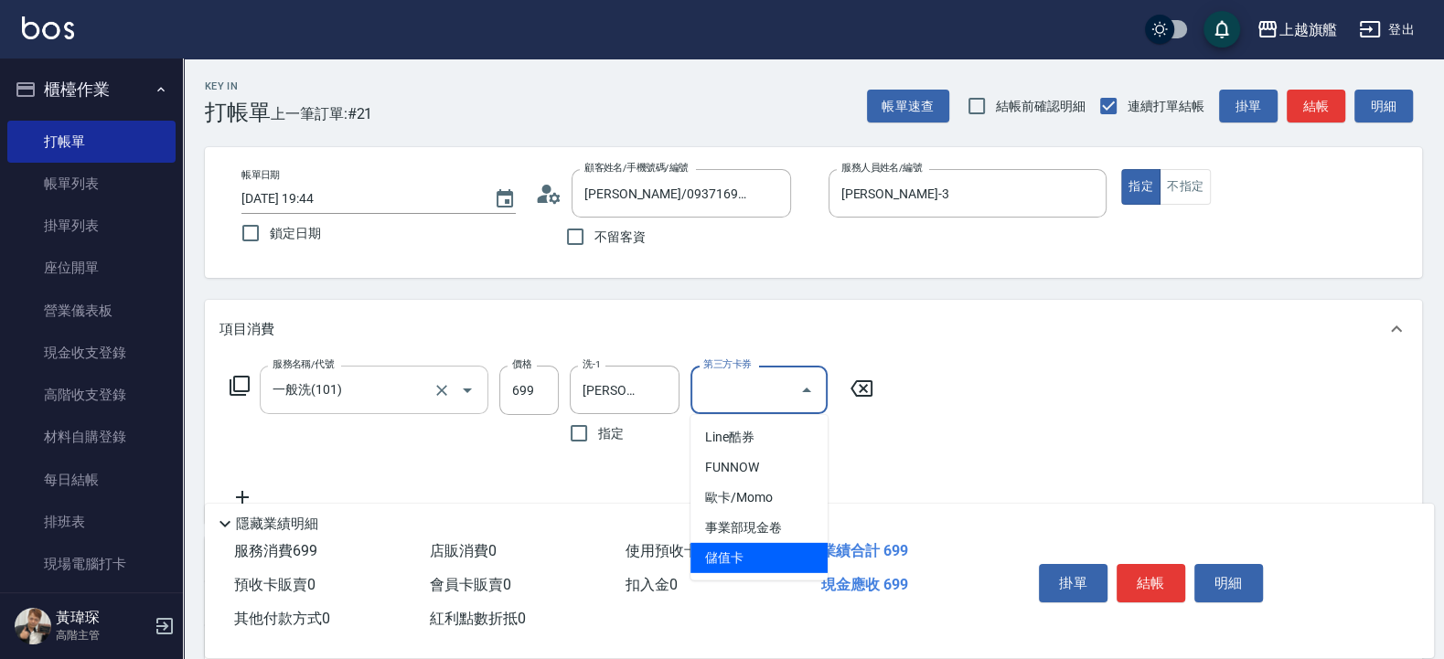
type input "儲值卡"
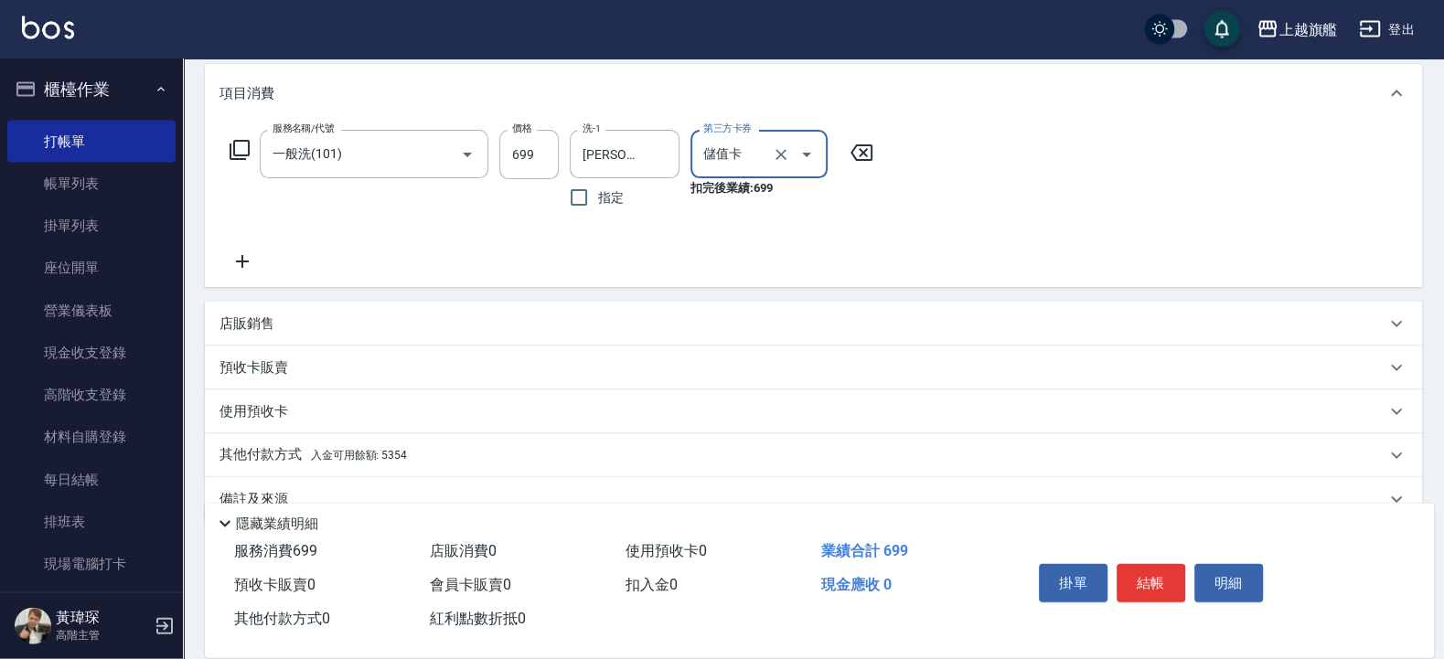
scroll to position [272, 0]
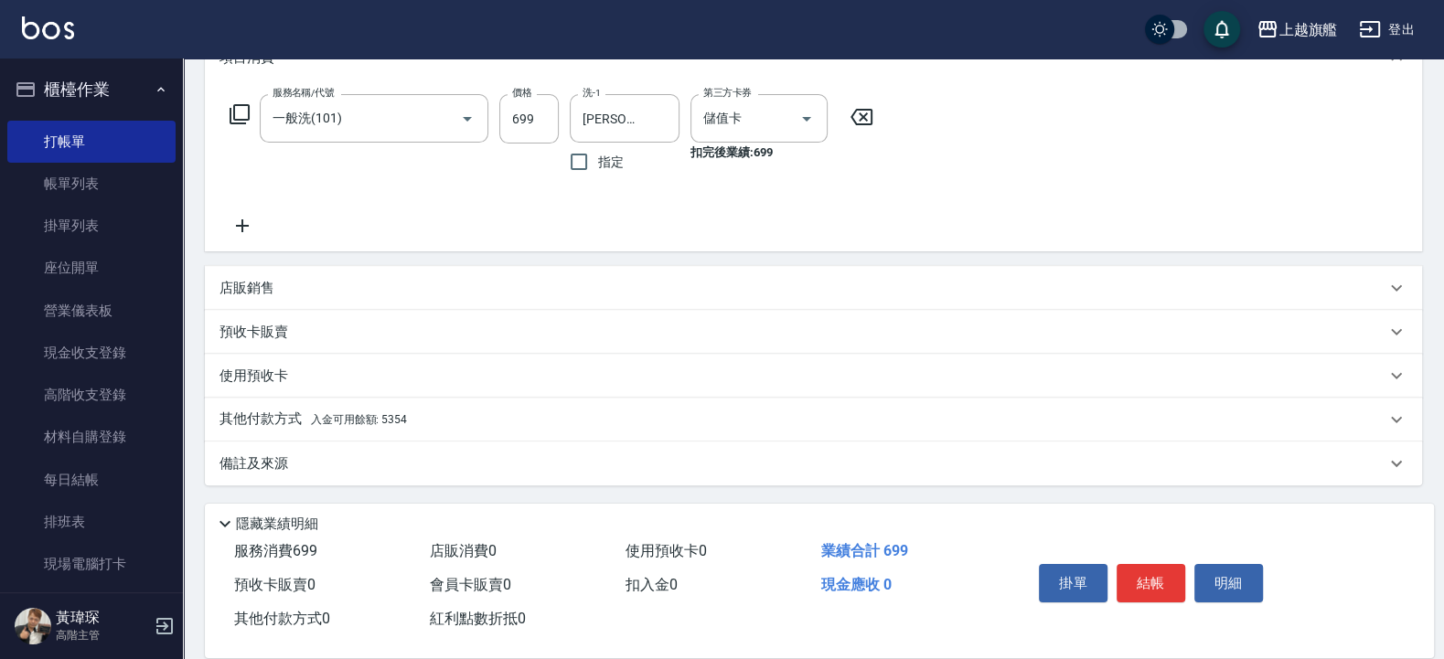
click at [329, 426] on span "入金可用餘額: 5354" at bounding box center [359, 419] width 96 height 13
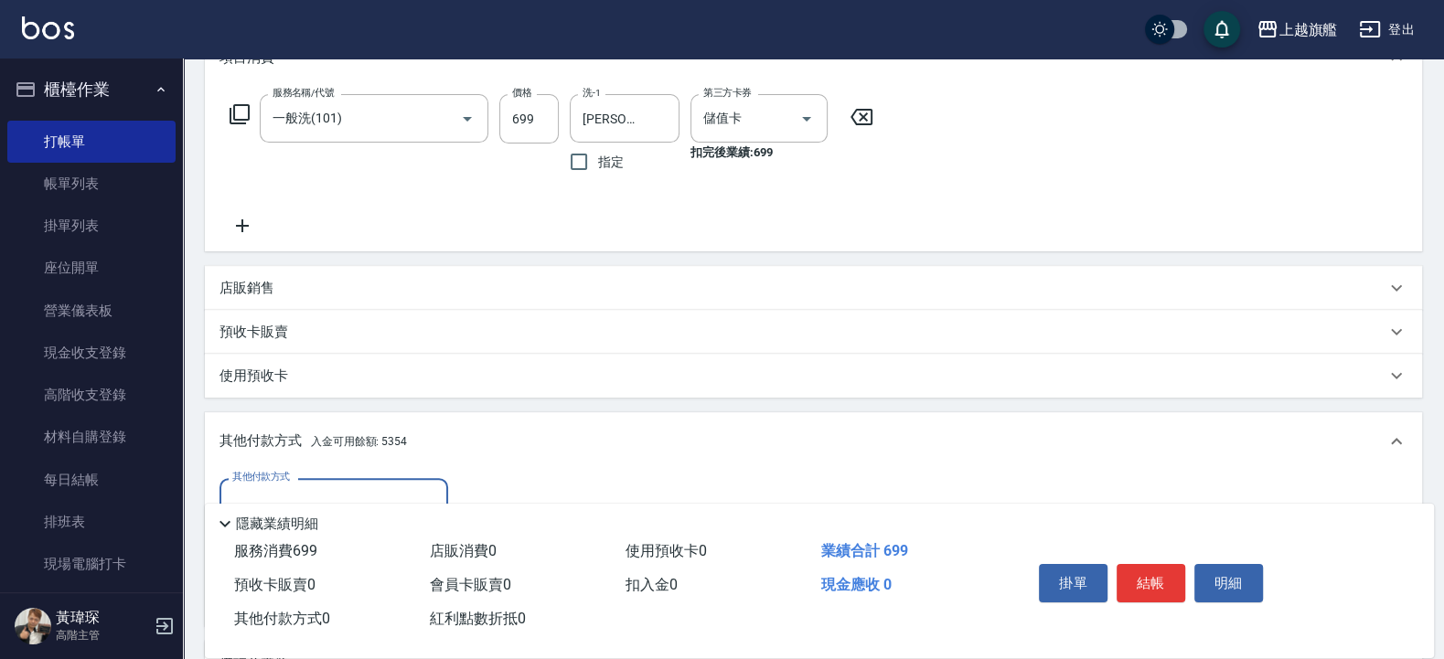
scroll to position [0, 0]
click at [330, 484] on div "其他付款方式" at bounding box center [333, 502] width 229 height 48
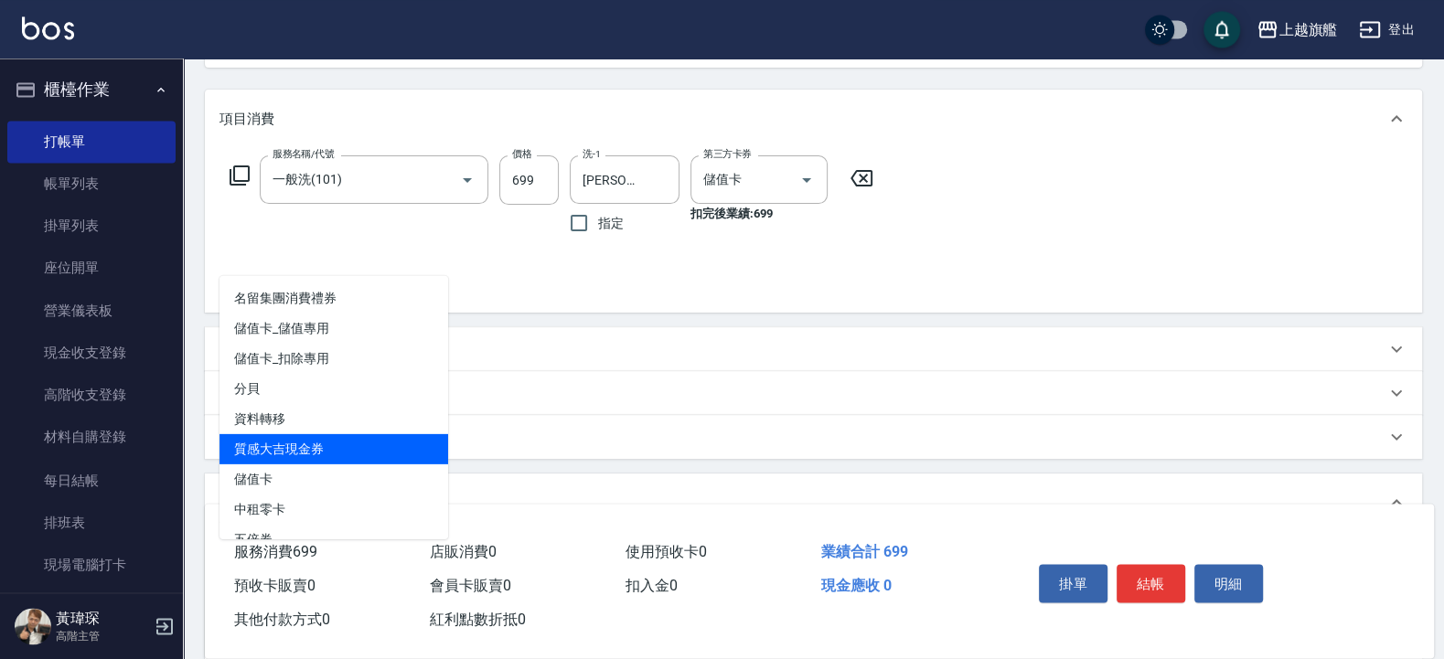
scroll to position [162, 0]
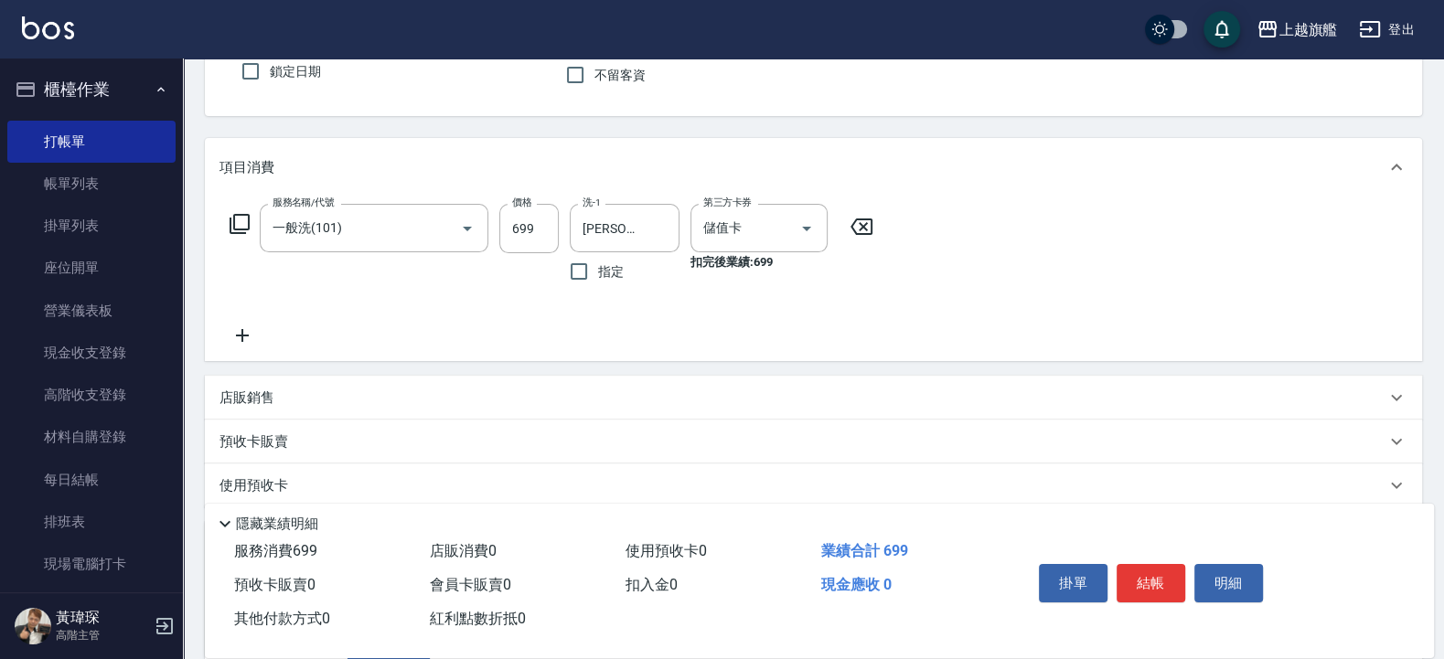
click at [588, 461] on div "預收卡販賣" at bounding box center [813, 442] width 1217 height 44
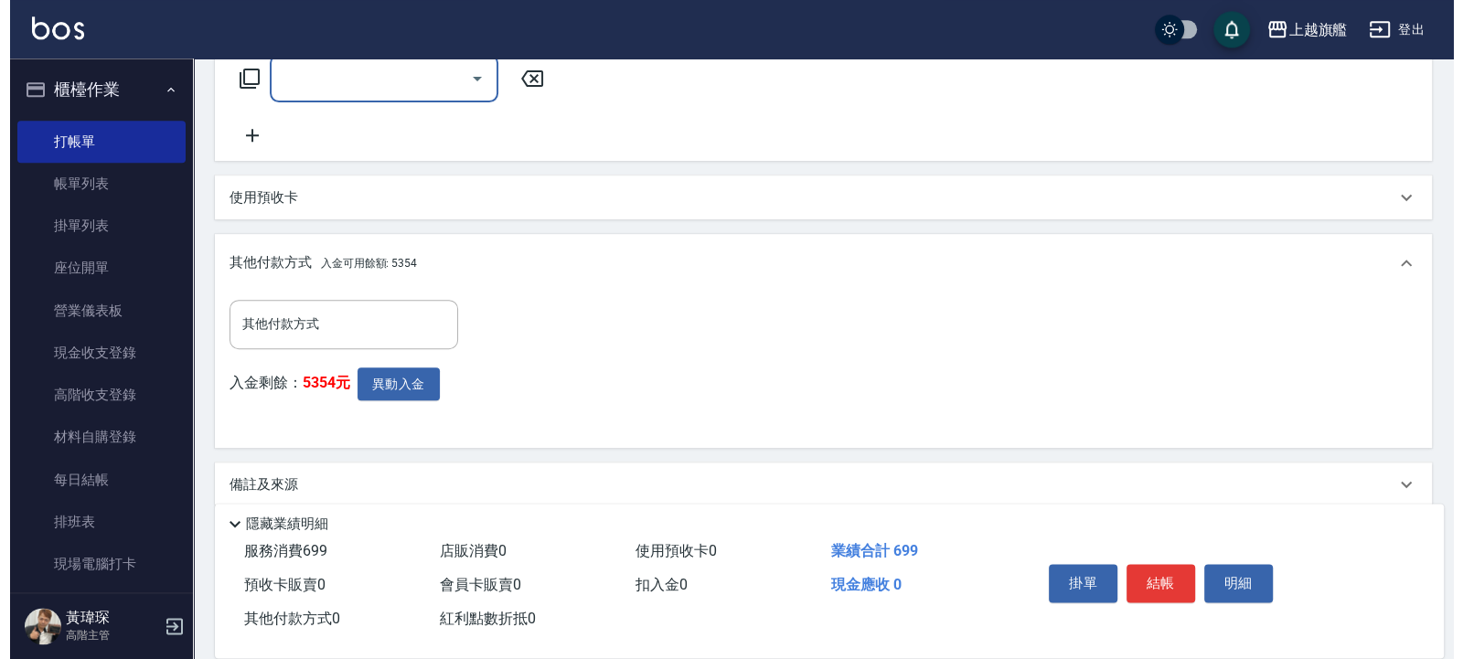
scroll to position [629, 0]
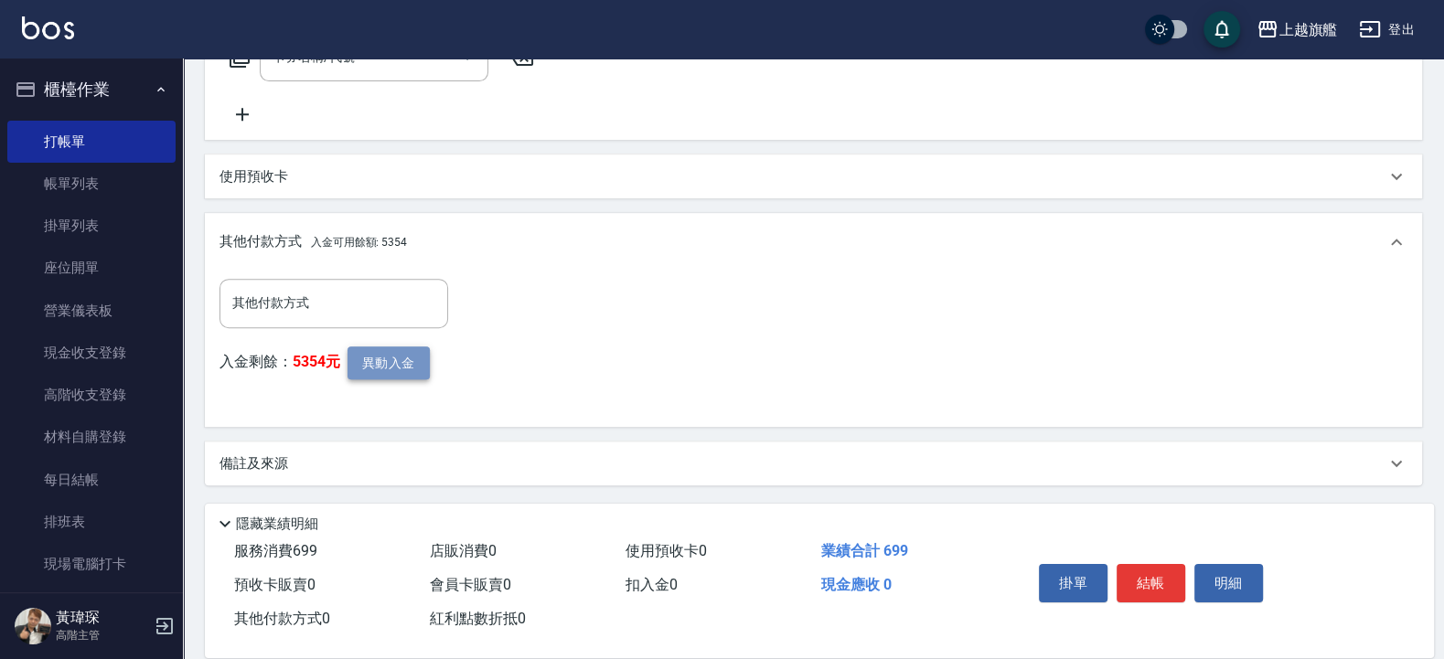
click at [406, 369] on button "異動入金" at bounding box center [388, 364] width 82 height 34
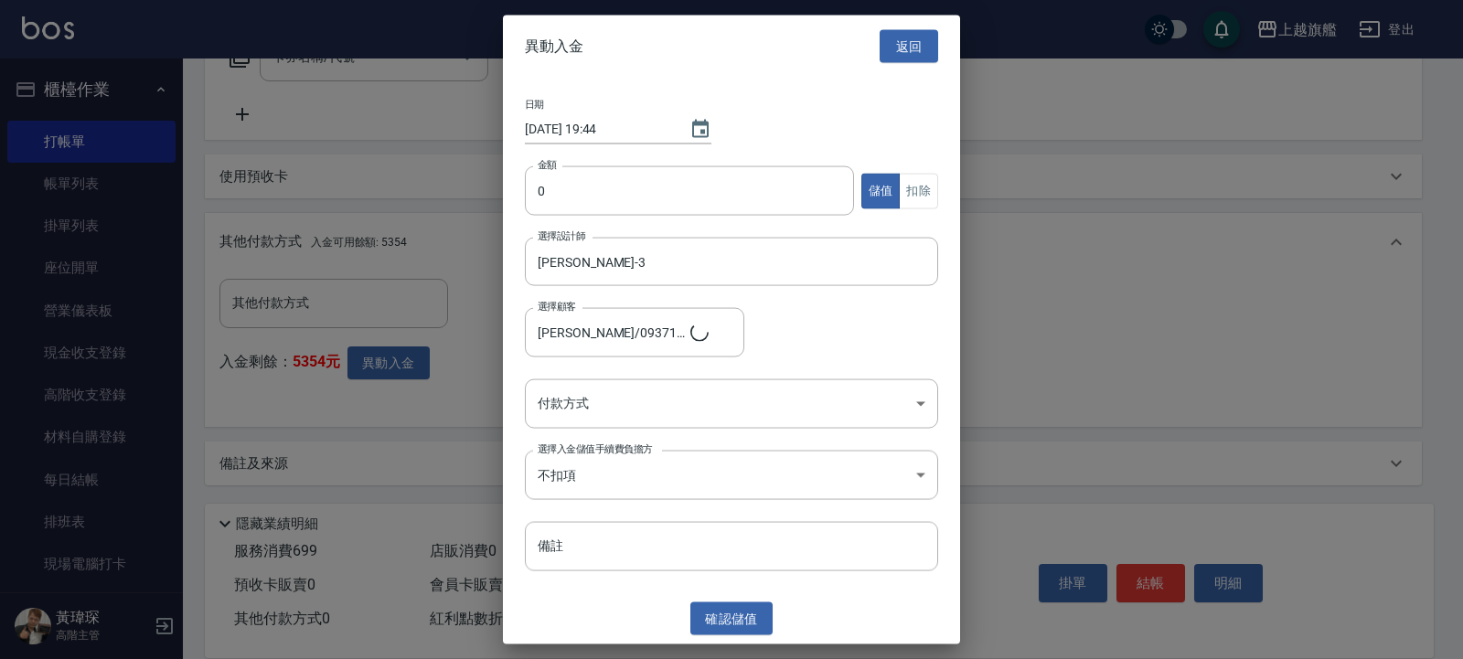
click at [559, 218] on div "金額 0 金額 儲值 扣除" at bounding box center [731, 201] width 413 height 71
click at [568, 191] on input "0" at bounding box center [689, 190] width 329 height 49
type input "699"
drag, startPoint x: 927, startPoint y: 190, endPoint x: 892, endPoint y: 199, distance: 36.8
click at [926, 191] on button "扣除" at bounding box center [918, 191] width 39 height 36
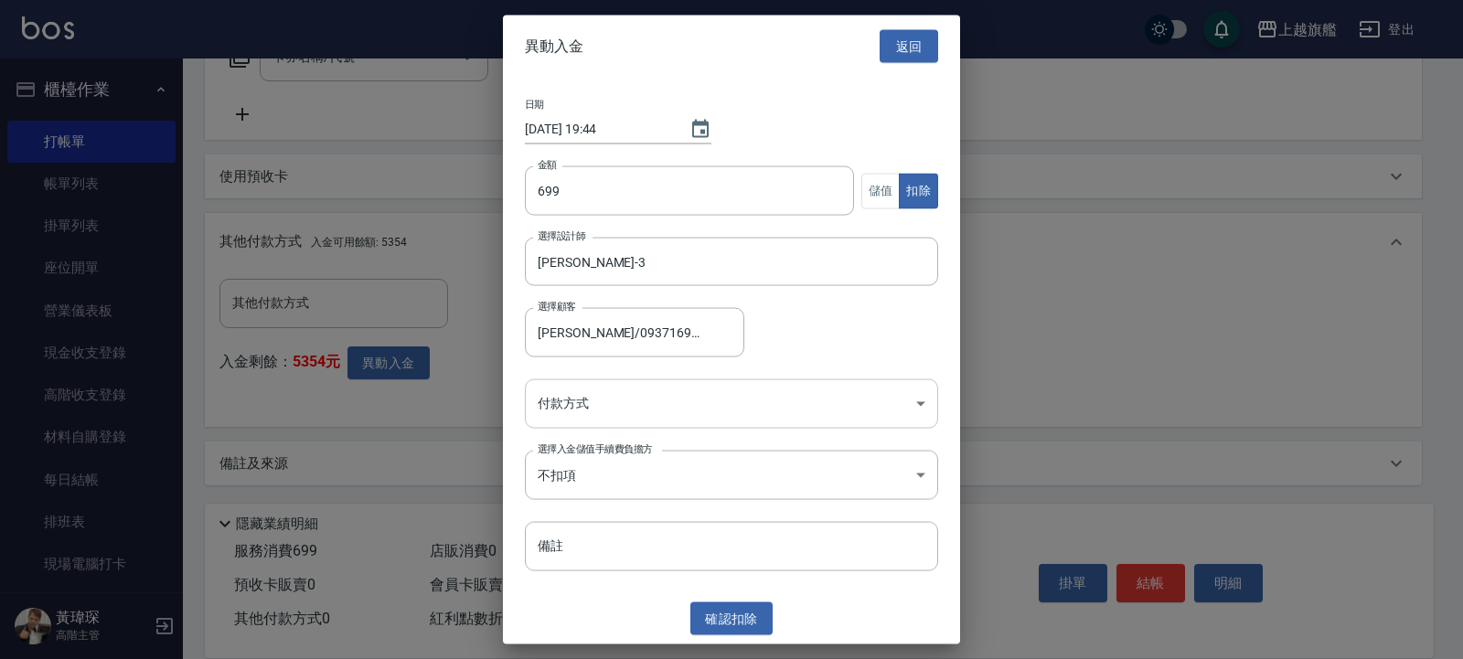
click at [626, 414] on body "上越旗艦 登出 櫃檯作業 打帳單 帳單列表 掛單列表 座位開單 營業儀表板 現金收支登錄 高階收支登錄 材料自購登錄 每日結帳 排班表 現場電腦打卡 掃碼打卡…" at bounding box center [731, 15] width 1463 height 1289
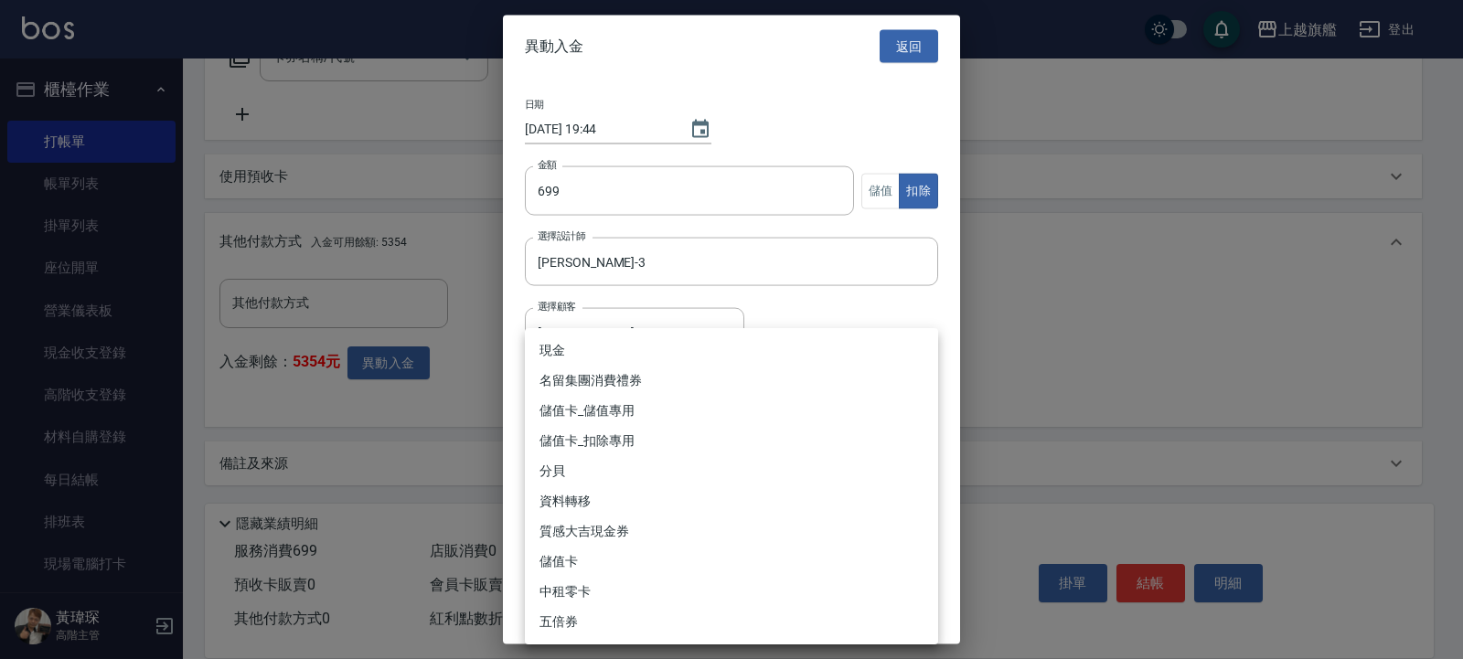
click at [652, 433] on li "儲值卡_扣除專用" at bounding box center [731, 441] width 413 height 30
type input "儲值卡_扣除專用"
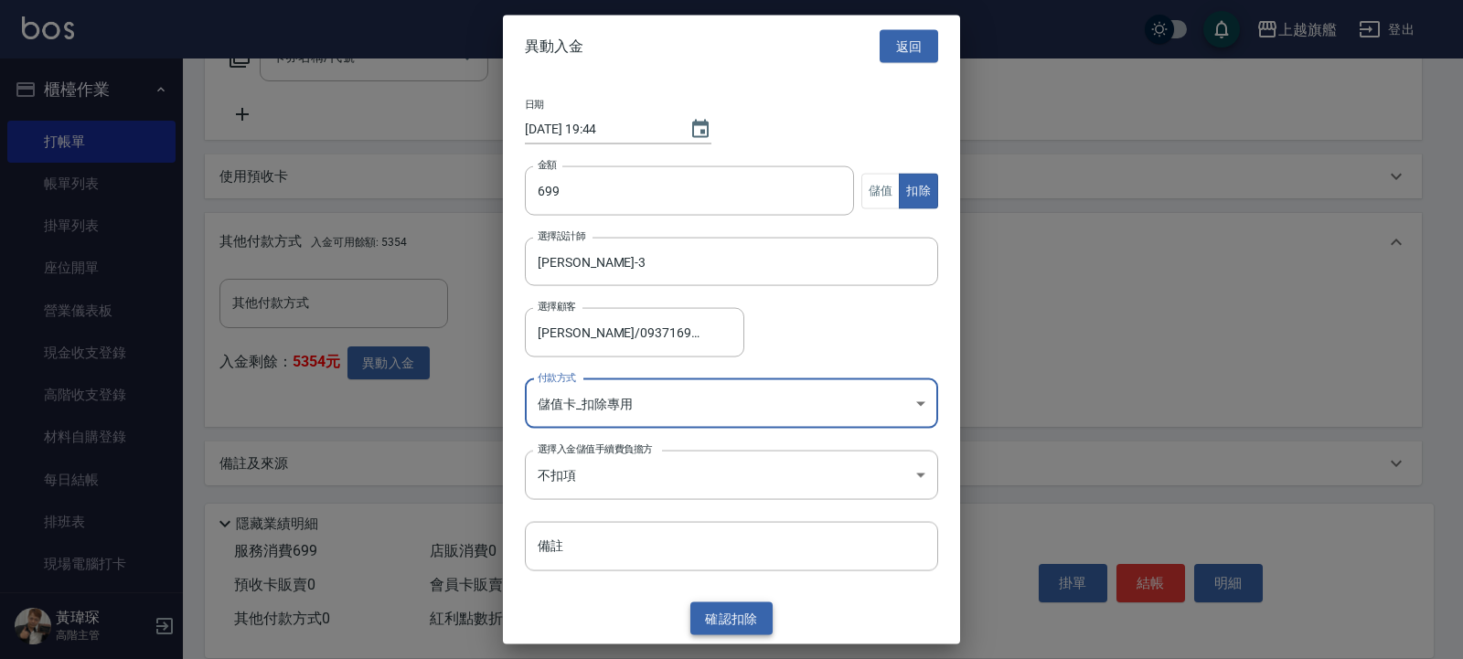
click at [745, 527] on button "確認 扣除" at bounding box center [731, 619] width 82 height 34
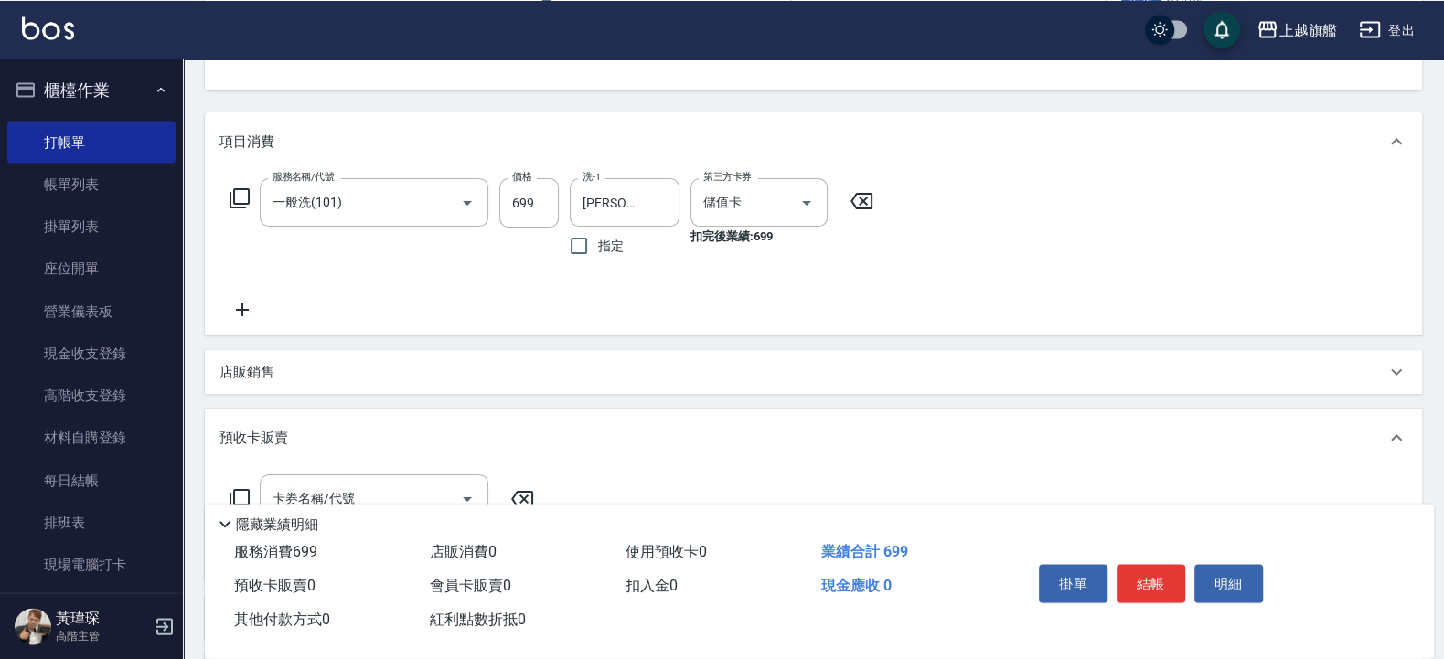
scroll to position [0, 0]
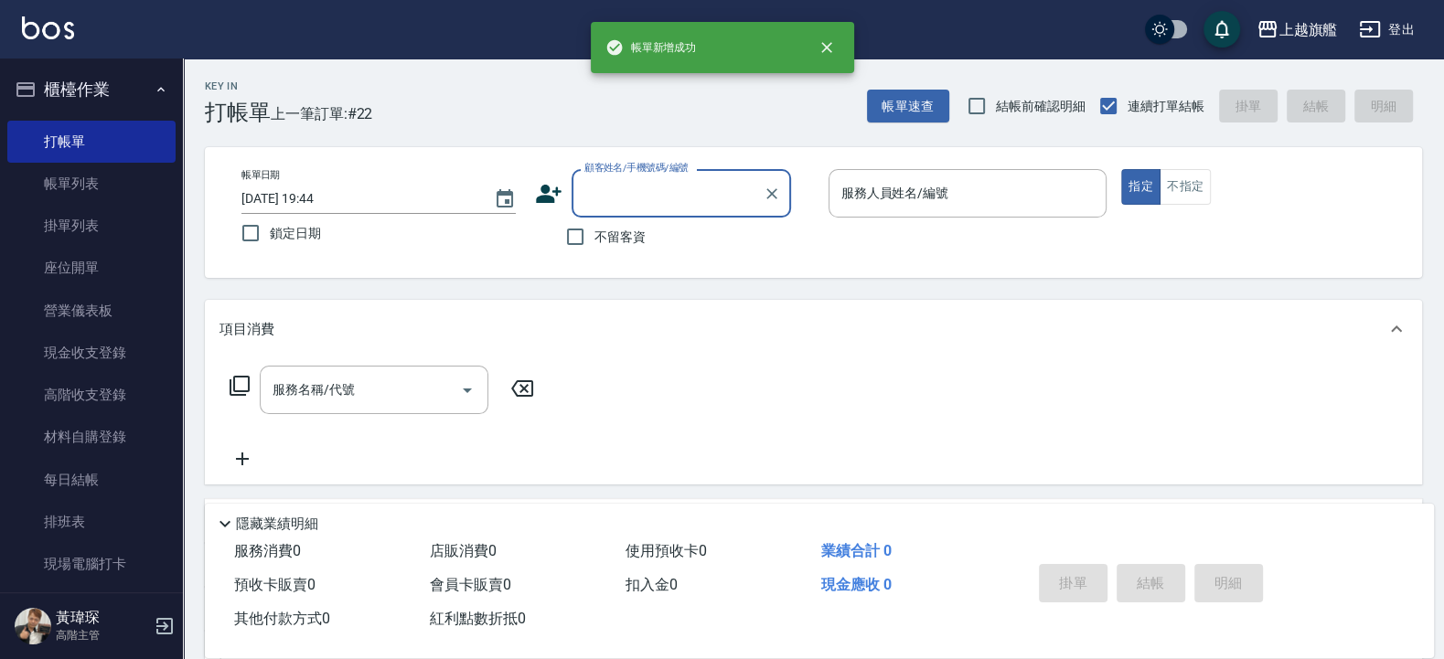
click at [615, 241] on span "不留客資" at bounding box center [619, 237] width 51 height 19
click at [594, 241] on input "不留客資" at bounding box center [575, 237] width 38 height 38
checkbox input "true"
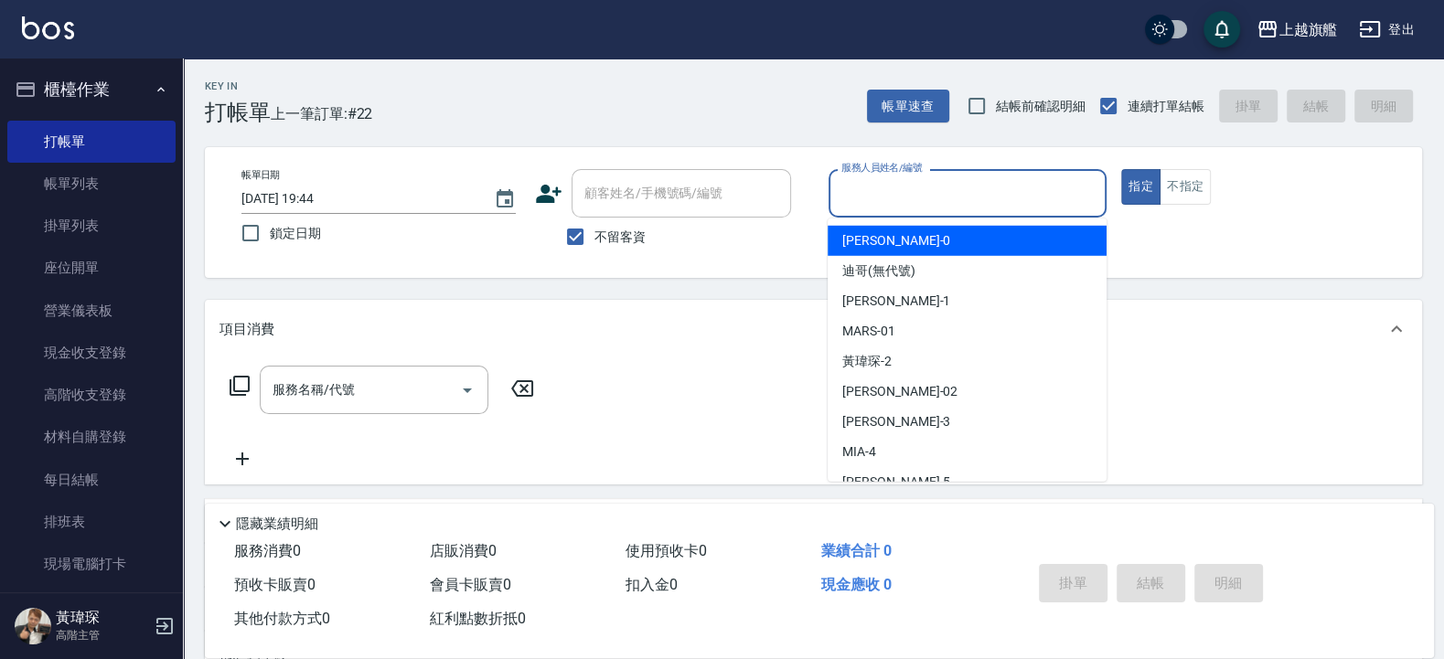
drag, startPoint x: 856, startPoint y: 195, endPoint x: 815, endPoint y: 270, distance: 85.5
click at [859, 196] on input "服務人員姓名/編號" at bounding box center [968, 193] width 262 height 32
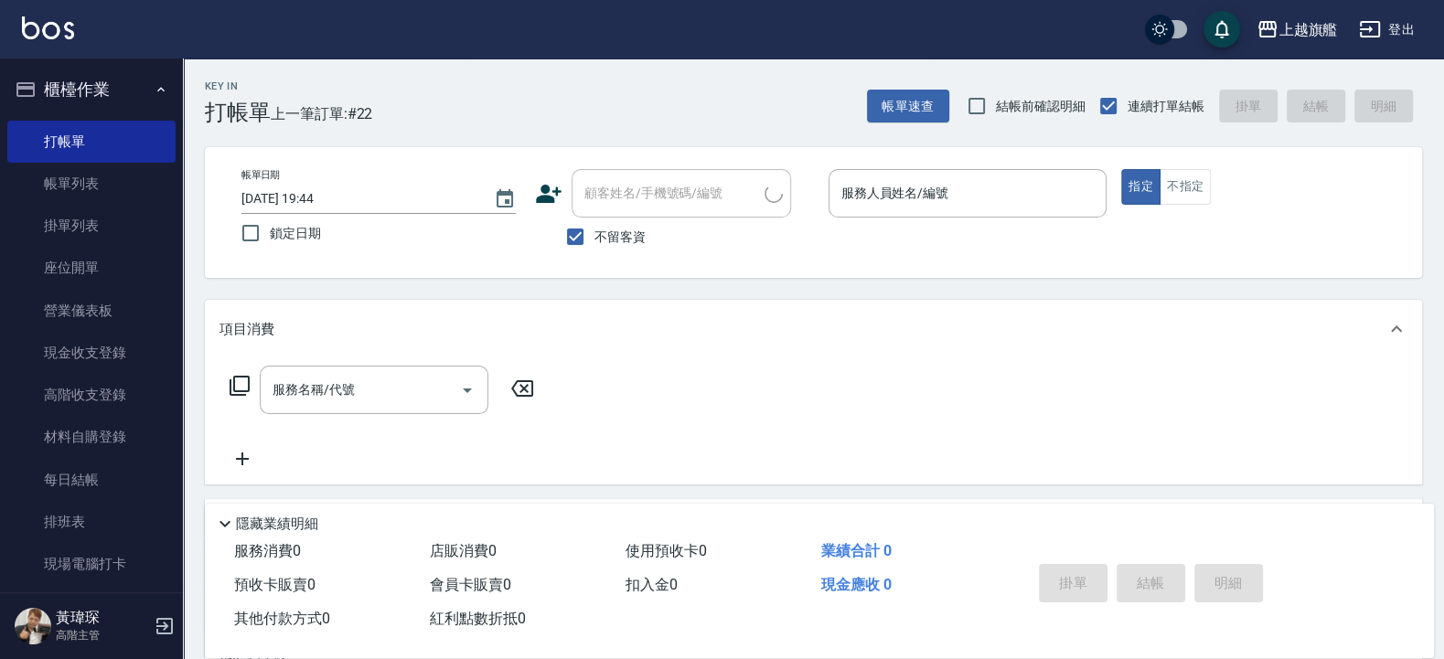
click at [762, 251] on div "不留客資" at bounding box center [663, 237] width 256 height 38
drag, startPoint x: 762, startPoint y: 251, endPoint x: 914, endPoint y: 197, distance: 162.3
click at [799, 241] on div "顧客姓名/手機號碼/編號 顧客姓名/手機號碼/編號 不留客資" at bounding box center [674, 212] width 279 height 87
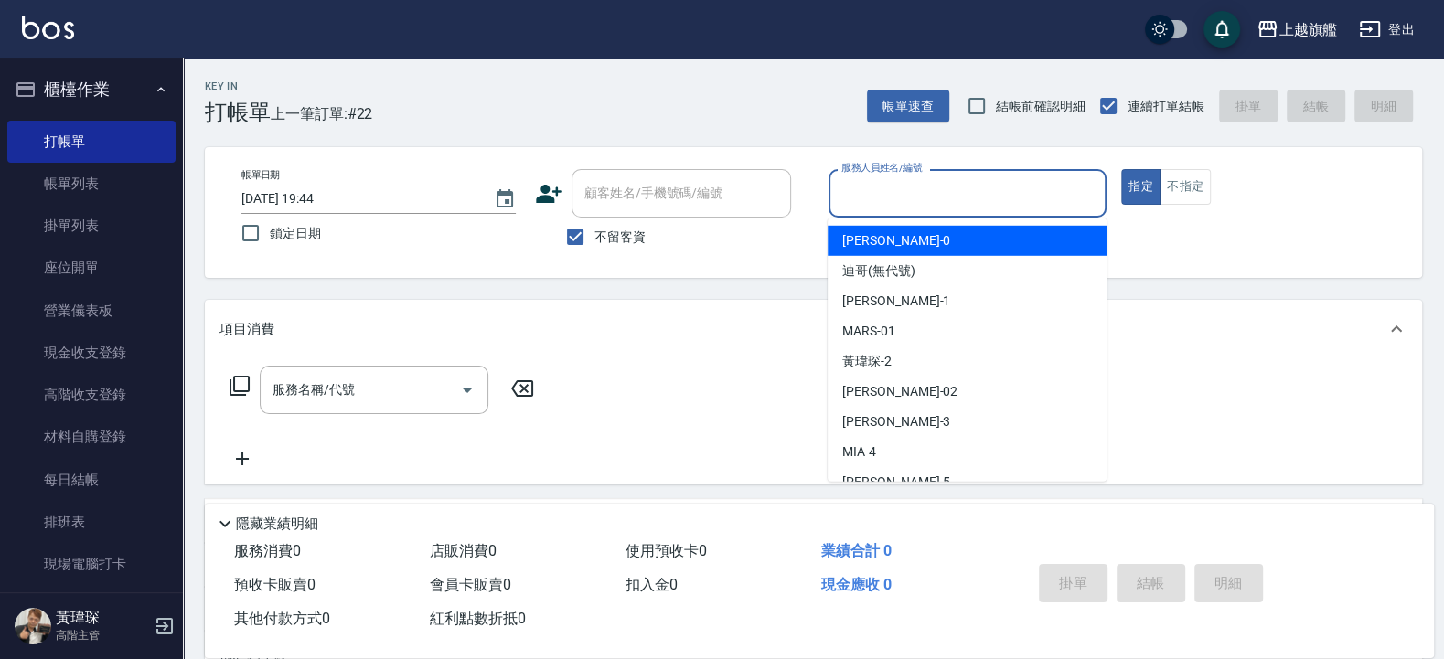
click at [914, 197] on input "服務人員姓名/編號" at bounding box center [968, 193] width 262 height 32
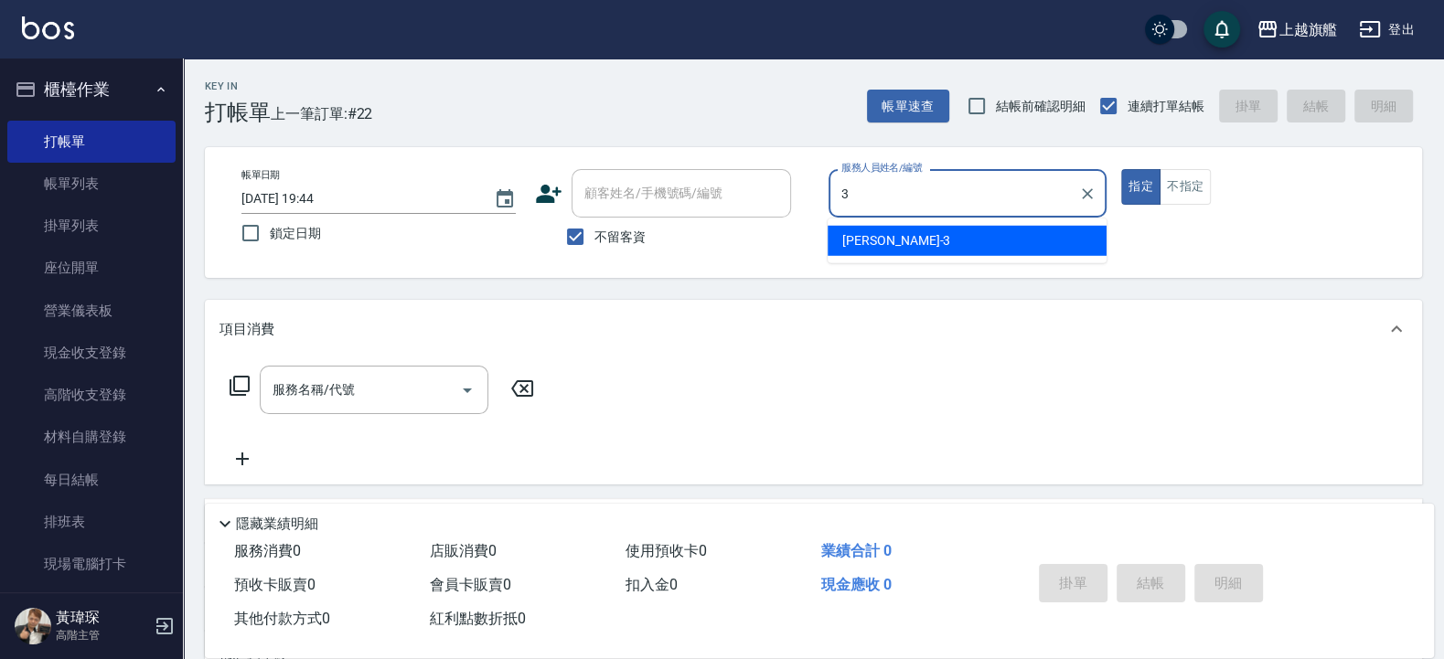
type input "[PERSON_NAME]-3"
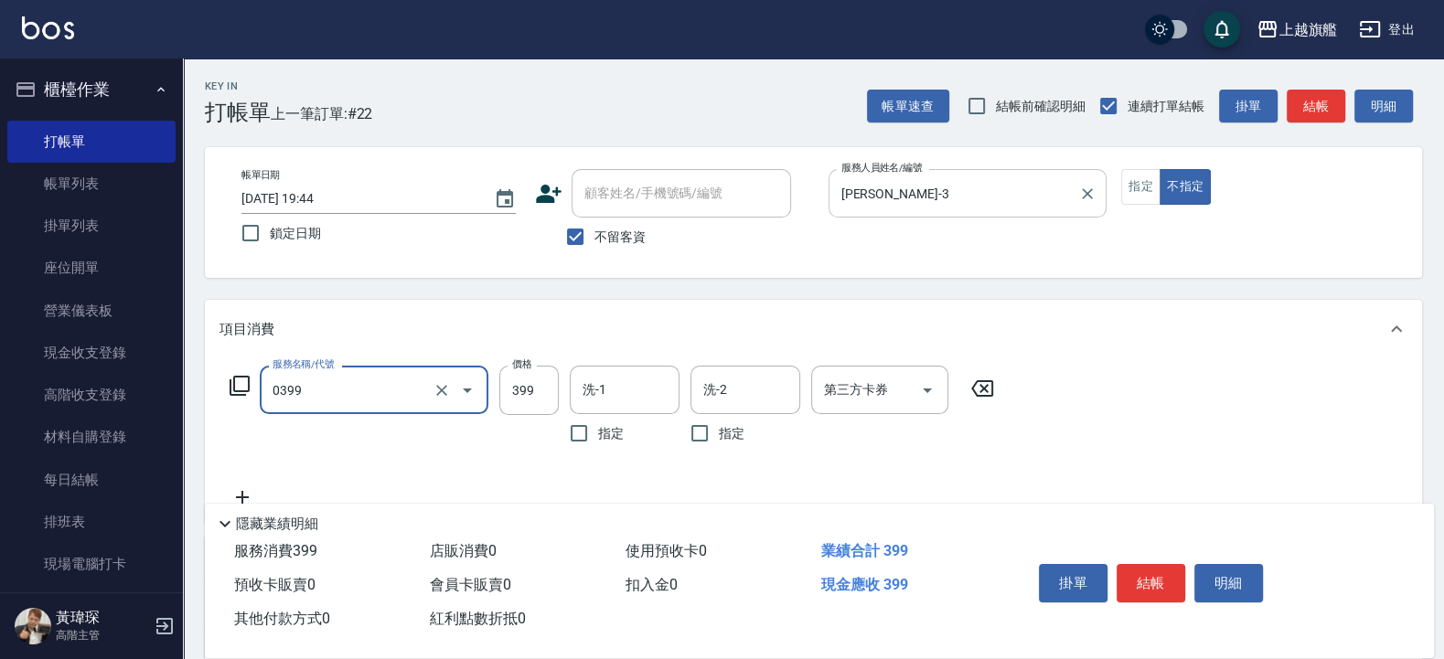
type input "海鹽SPA(0399)"
type input "499"
type input "[PERSON_NAME]-36"
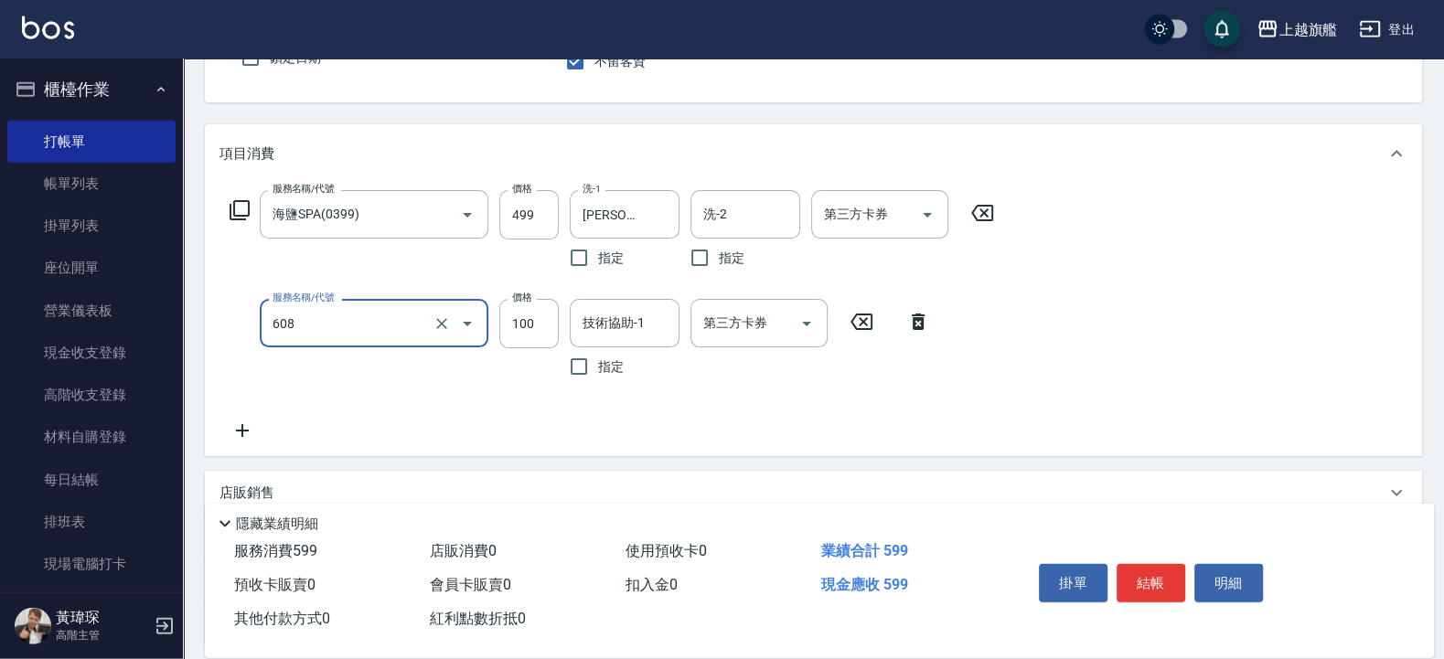
scroll to position [329, 0]
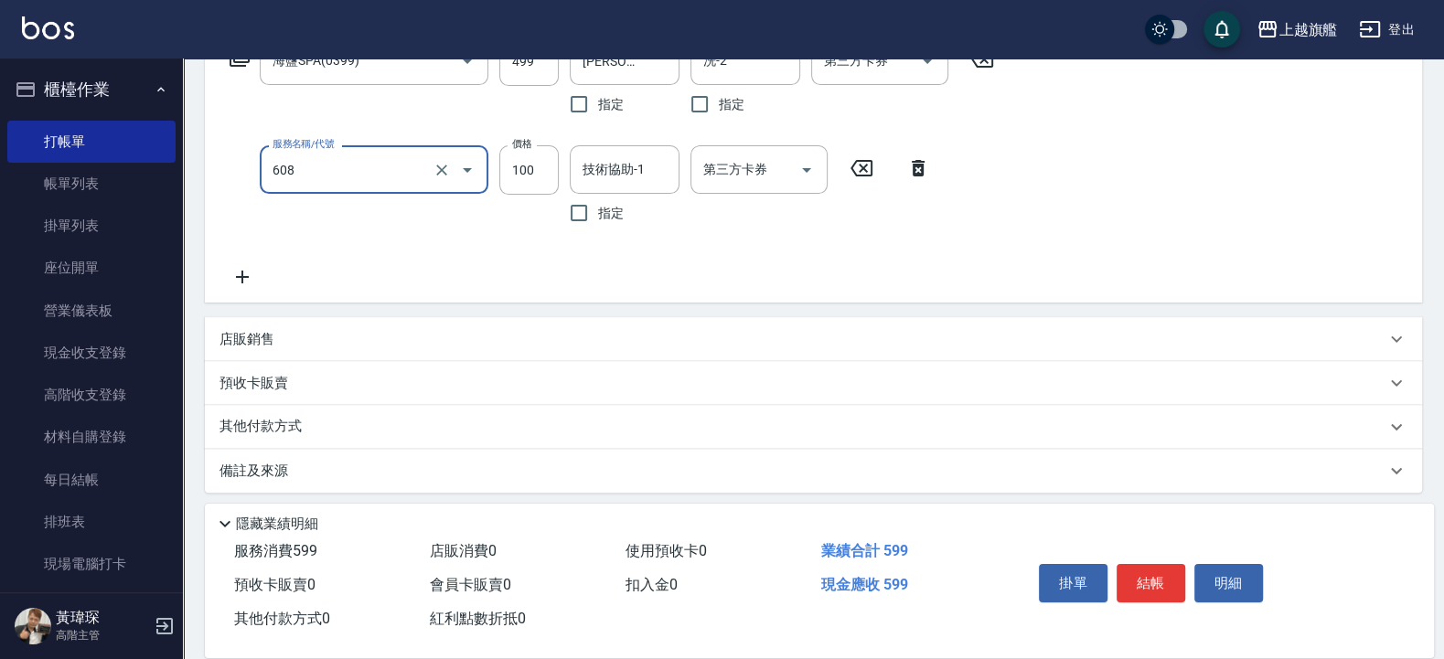
type input "專業/順護100(608)"
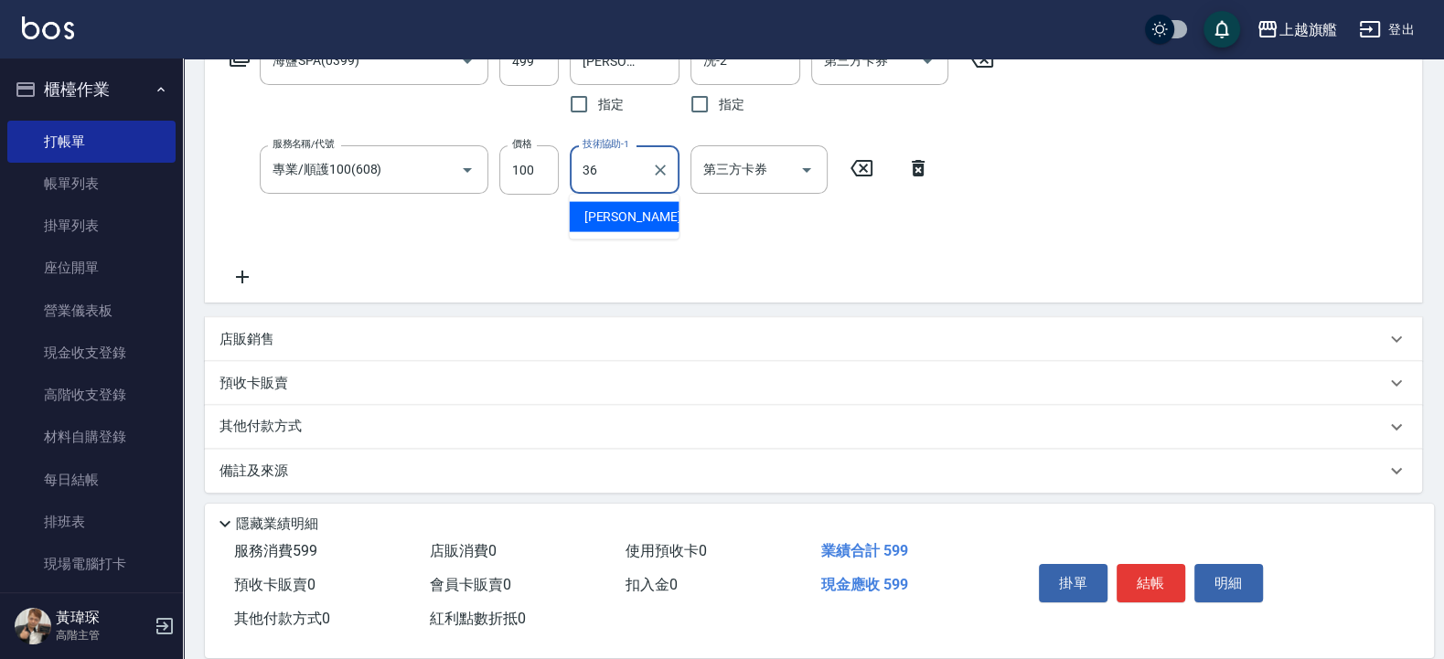
type input "[PERSON_NAME]-36"
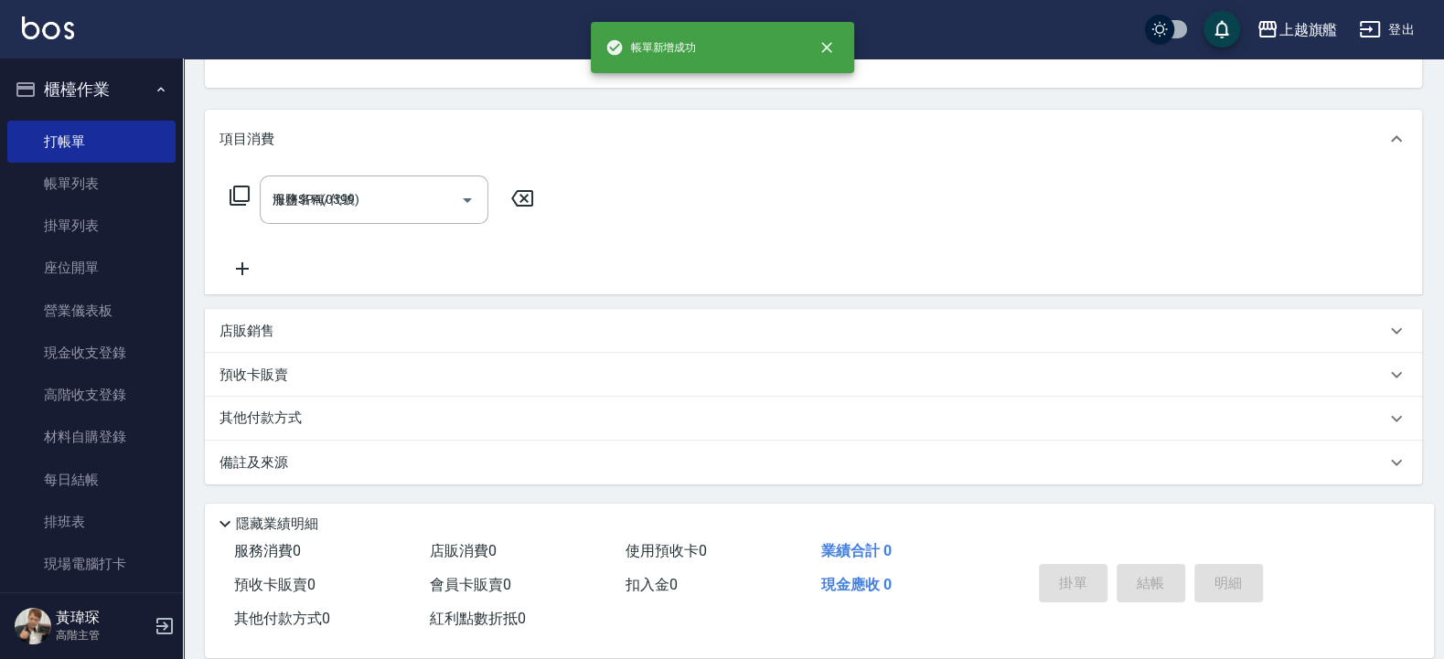
type input "[DATE] 19:45"
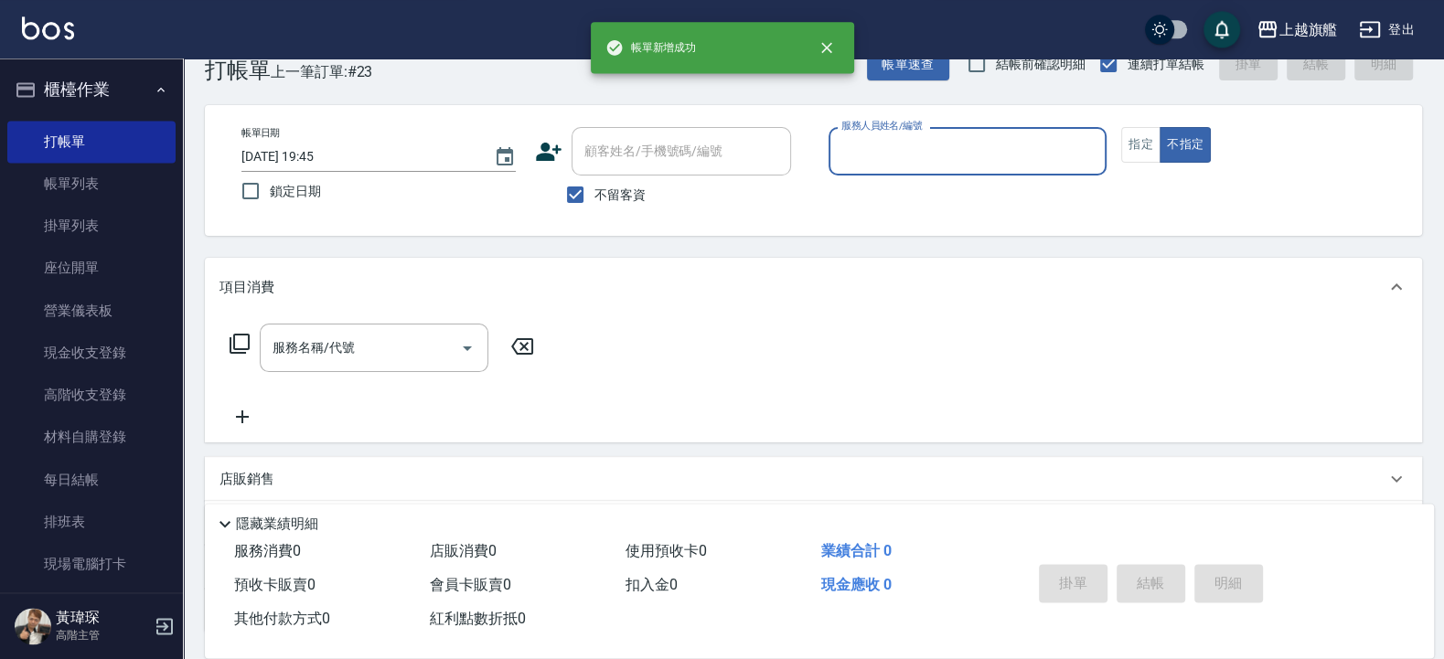
scroll to position [0, 0]
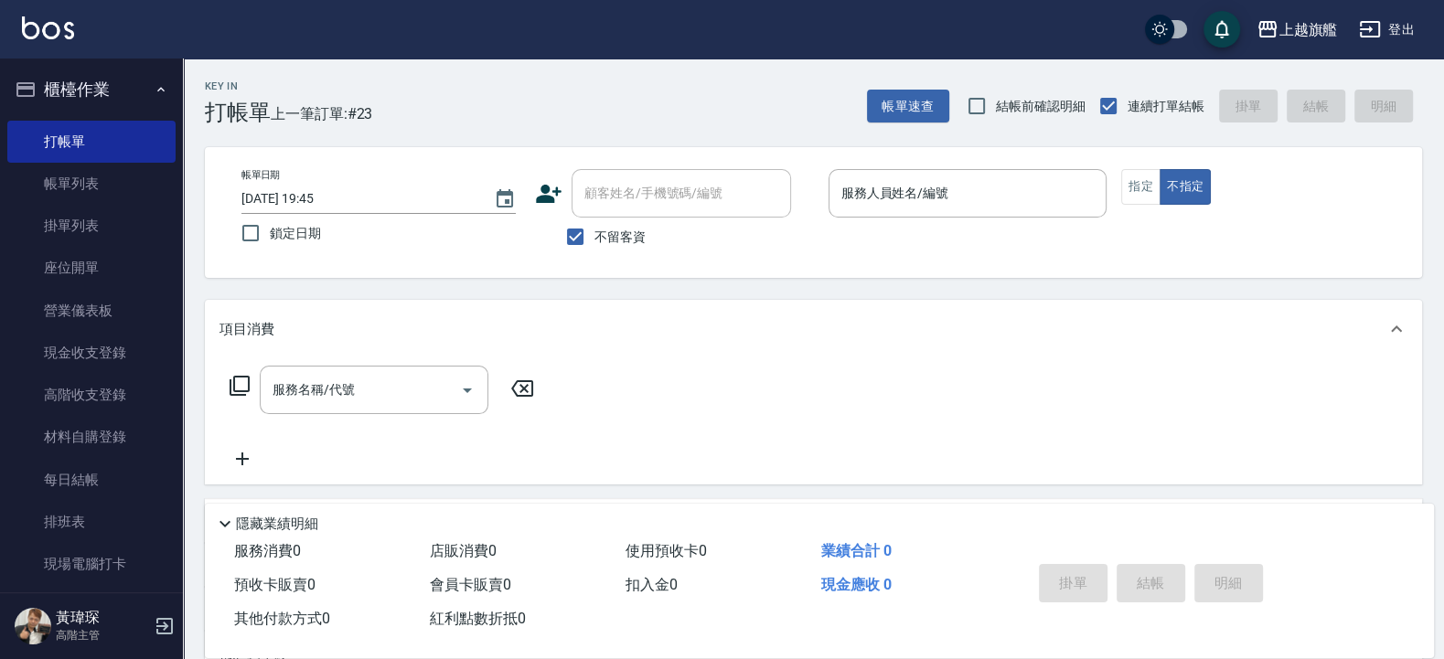
click at [617, 236] on span "不留客資" at bounding box center [619, 237] width 51 height 19
click at [594, 236] on input "不留客資" at bounding box center [575, 237] width 38 height 38
checkbox input "false"
click at [641, 210] on div "顧客姓名/手機號碼/編號" at bounding box center [681, 193] width 219 height 48
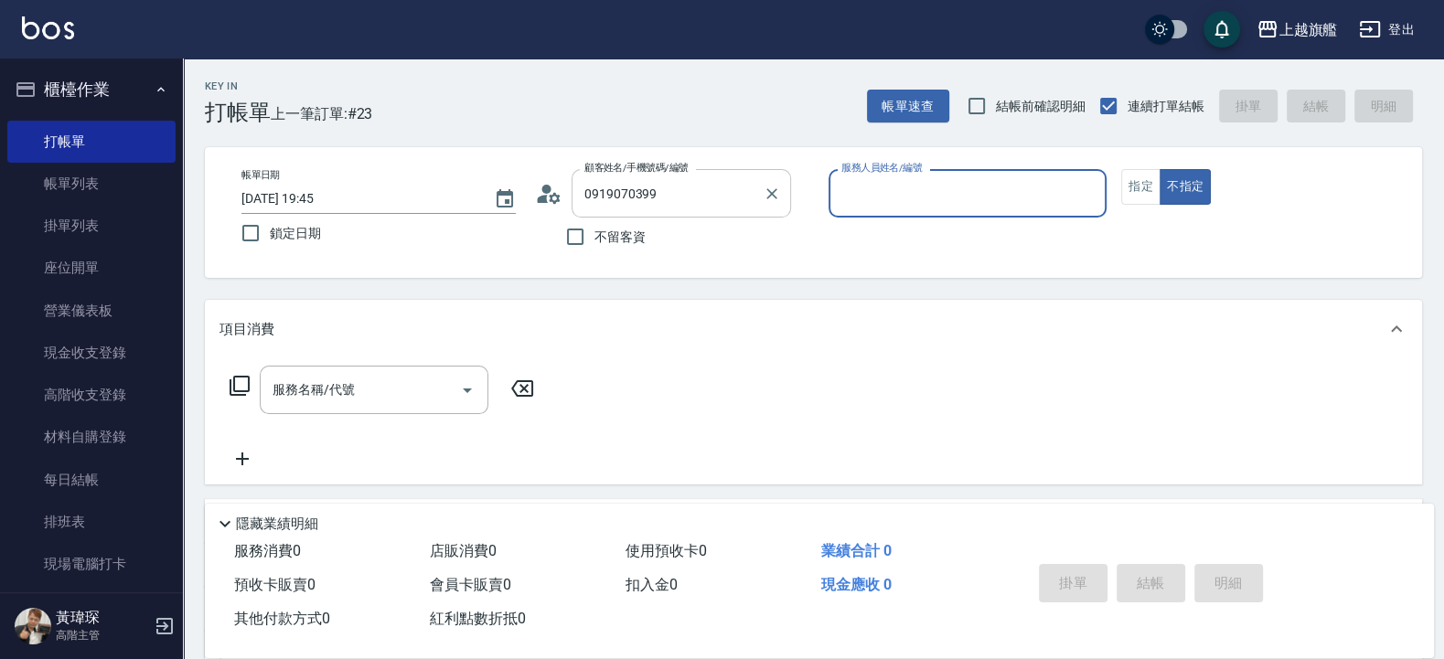
type input "[PERSON_NAME]/0919070399/null"
type input "[PERSON_NAME]-3"
click at [1154, 169] on button "不指定" at bounding box center [1185, 187] width 51 height 36
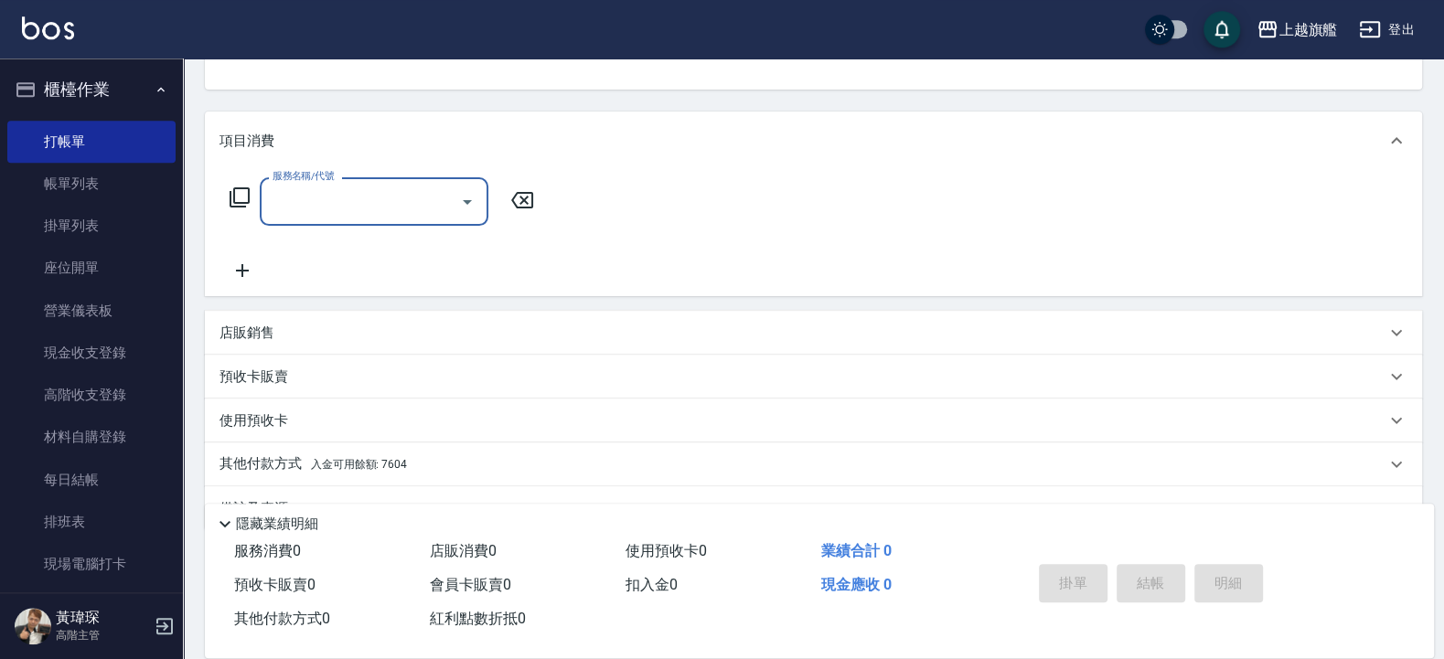
scroll to position [234, 0]
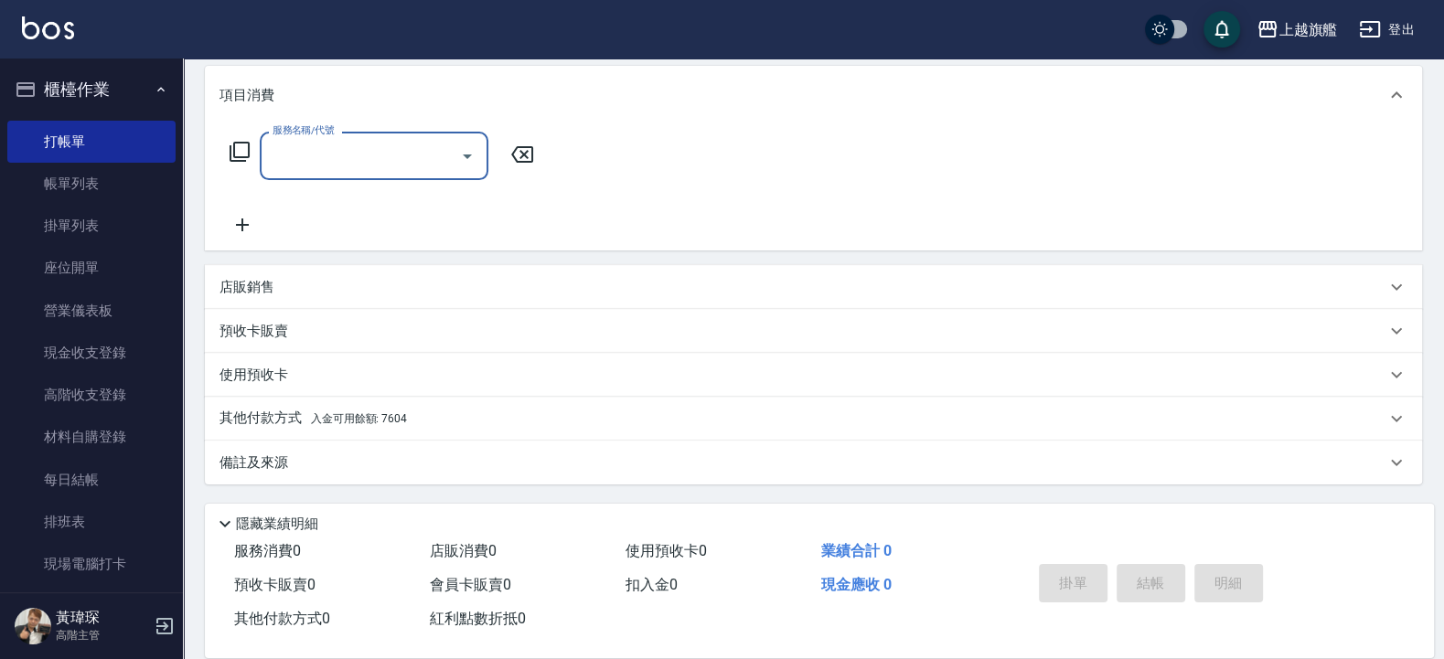
click at [396, 412] on span "入金可用餘額: 7604" at bounding box center [359, 418] width 96 height 13
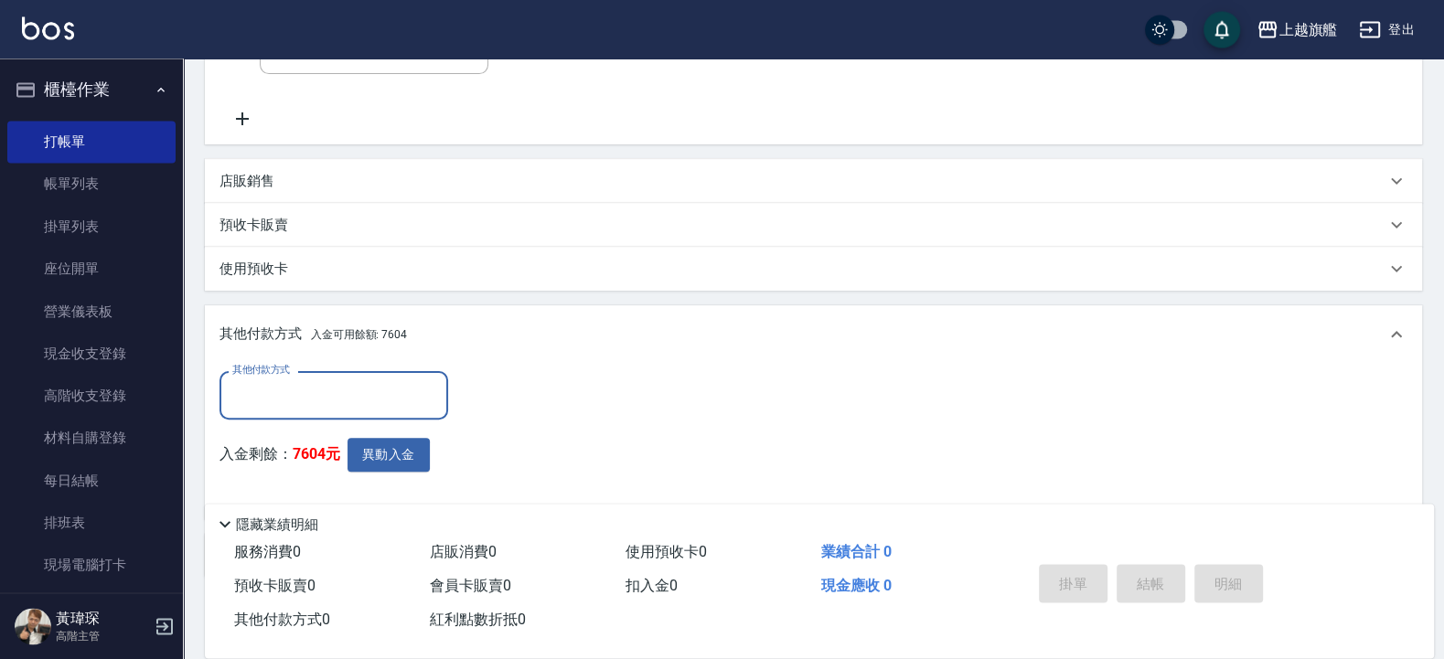
scroll to position [344, 0]
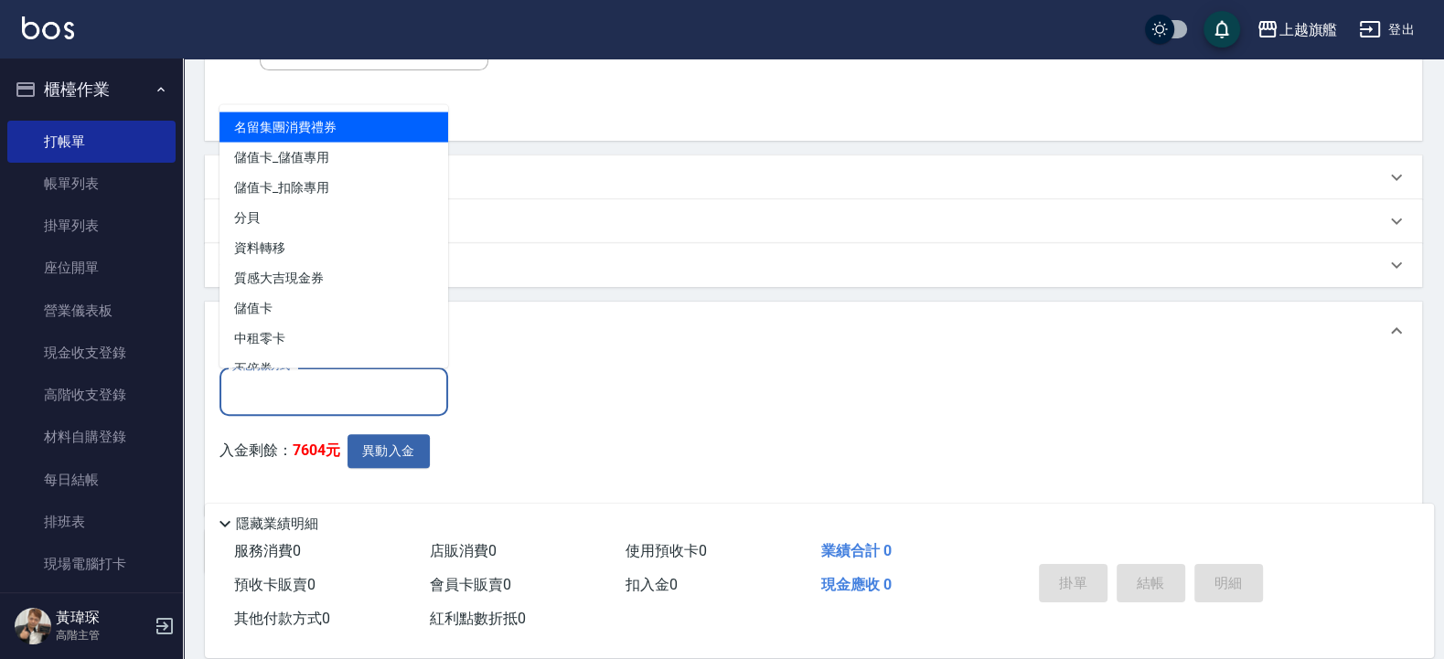
click at [388, 401] on input "其他付款方式" at bounding box center [334, 392] width 212 height 32
click at [392, 447] on button "異動入金" at bounding box center [388, 451] width 82 height 34
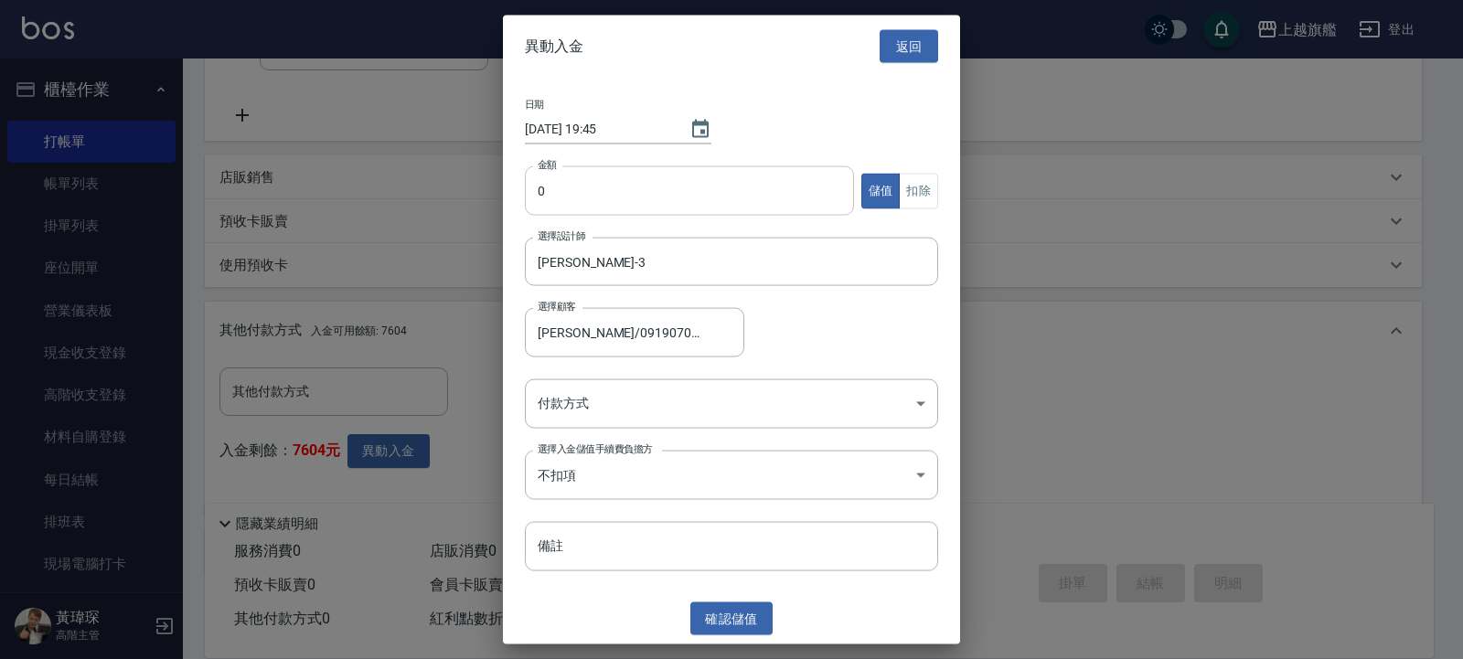
click at [603, 193] on input "0" at bounding box center [689, 190] width 329 height 49
click at [914, 188] on button "扣除" at bounding box center [918, 191] width 39 height 36
click at [707, 465] on body "上越旗艦 登出 櫃檯作業 打帳單 帳單列表 掛單列表 座位開單 營業儀表板 現金收支登錄 高階收支登錄 材料自購登錄 每日結帳 排班表 現場電腦打卡 掃碼打卡…" at bounding box center [731, 202] width 1463 height 1093
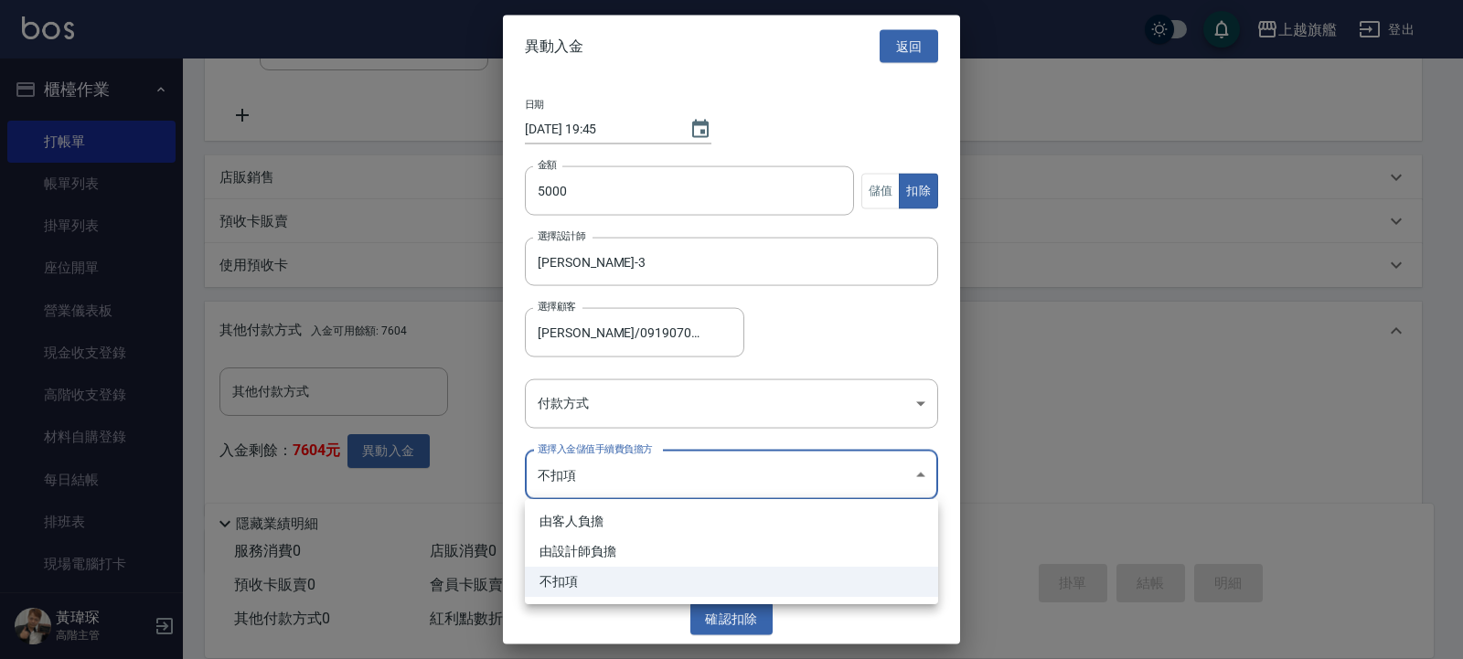
click at [722, 424] on div at bounding box center [731, 329] width 1463 height 659
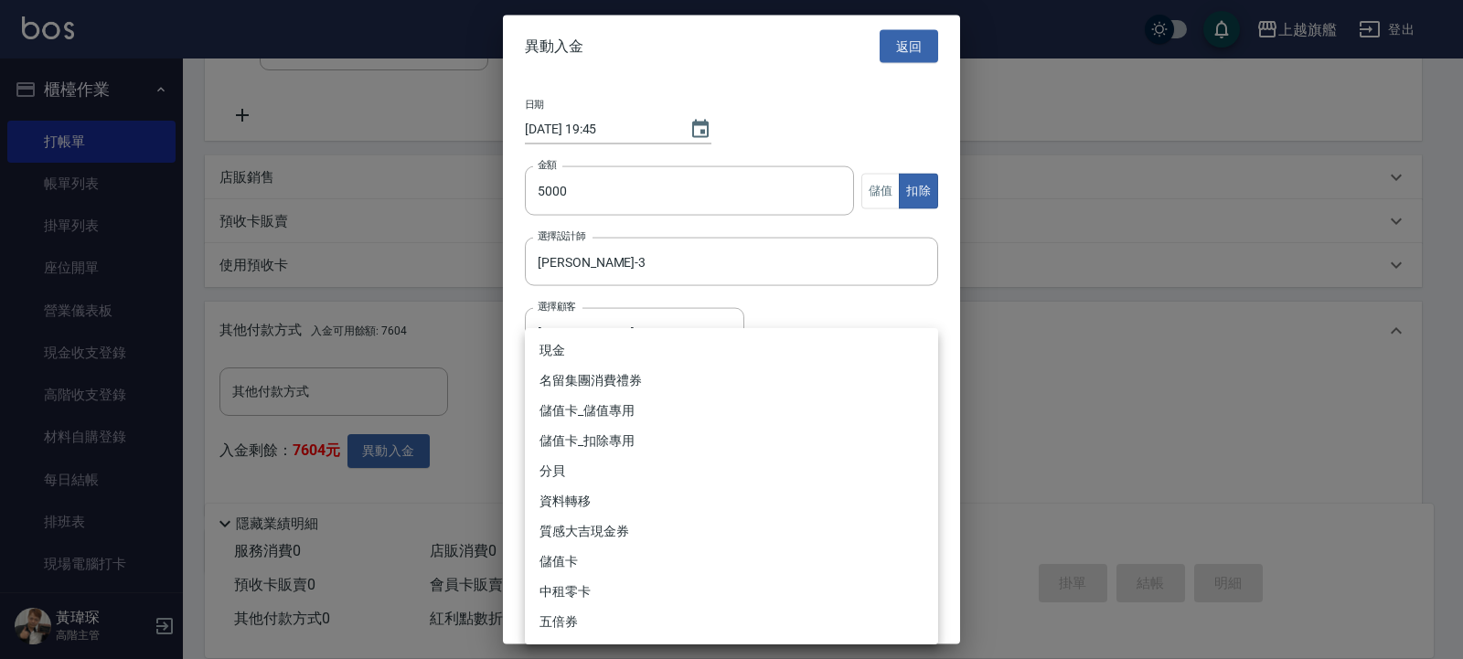
click at [698, 411] on body "上越旗艦 登出 櫃檯作業 打帳單 帳單列表 掛單列表 座位開單 營業儀表板 現金收支登錄 高階收支登錄 材料自購登錄 每日結帳 排班表 現場電腦打卡 掃碼打卡…" at bounding box center [731, 202] width 1463 height 1093
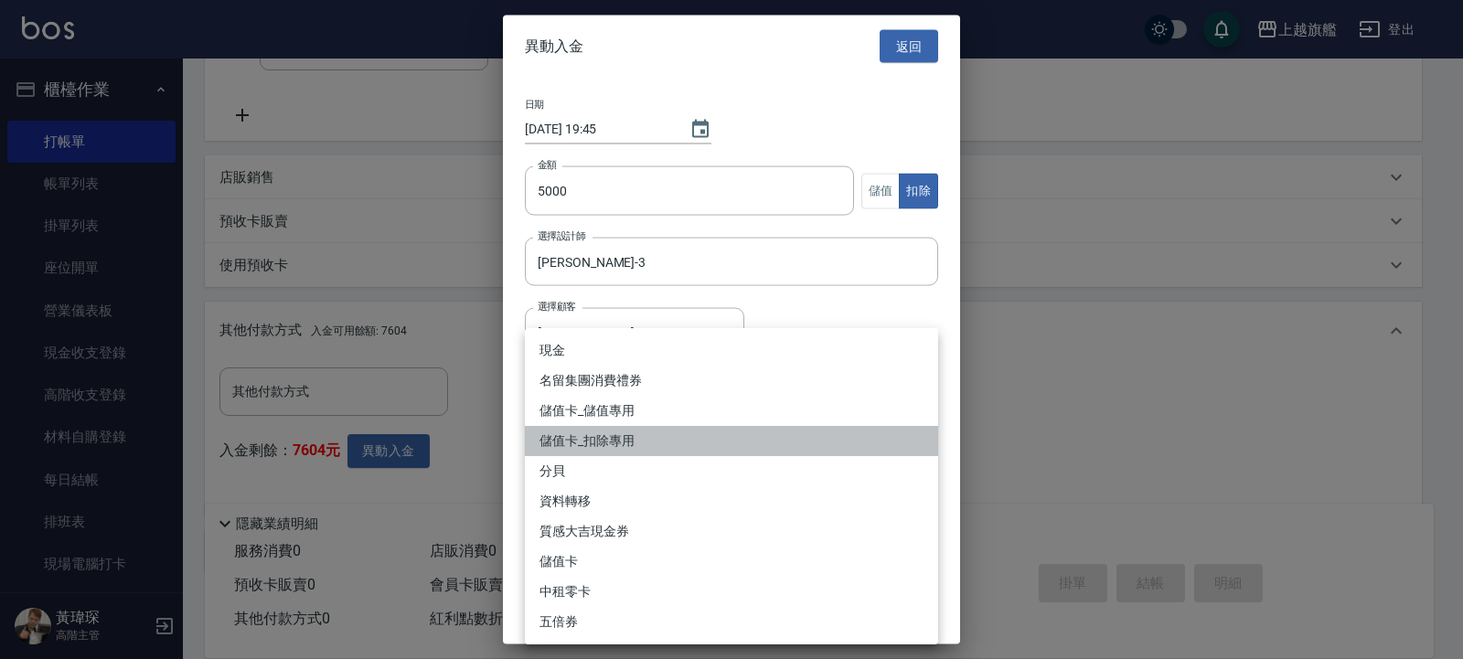
click at [710, 433] on li "儲值卡_扣除專用" at bounding box center [731, 441] width 413 height 30
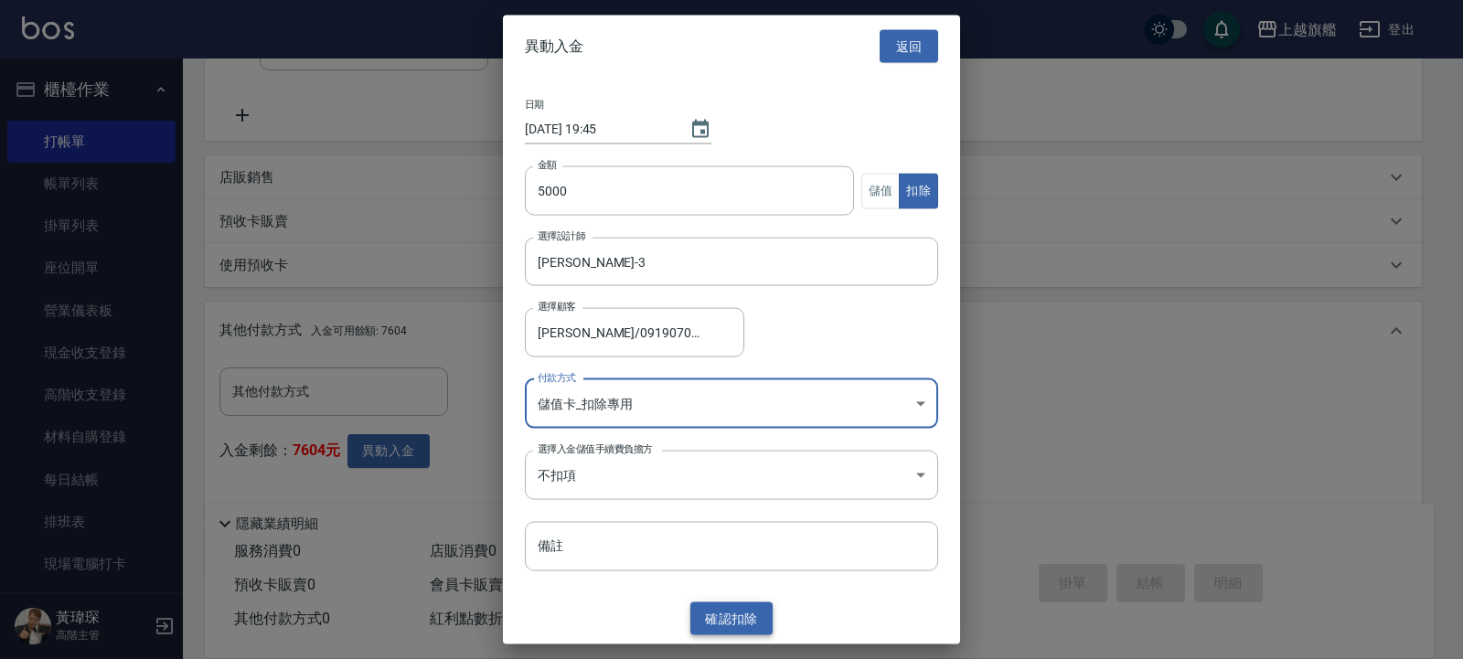
click at [757, 527] on button "確認 扣除" at bounding box center [731, 619] width 82 height 34
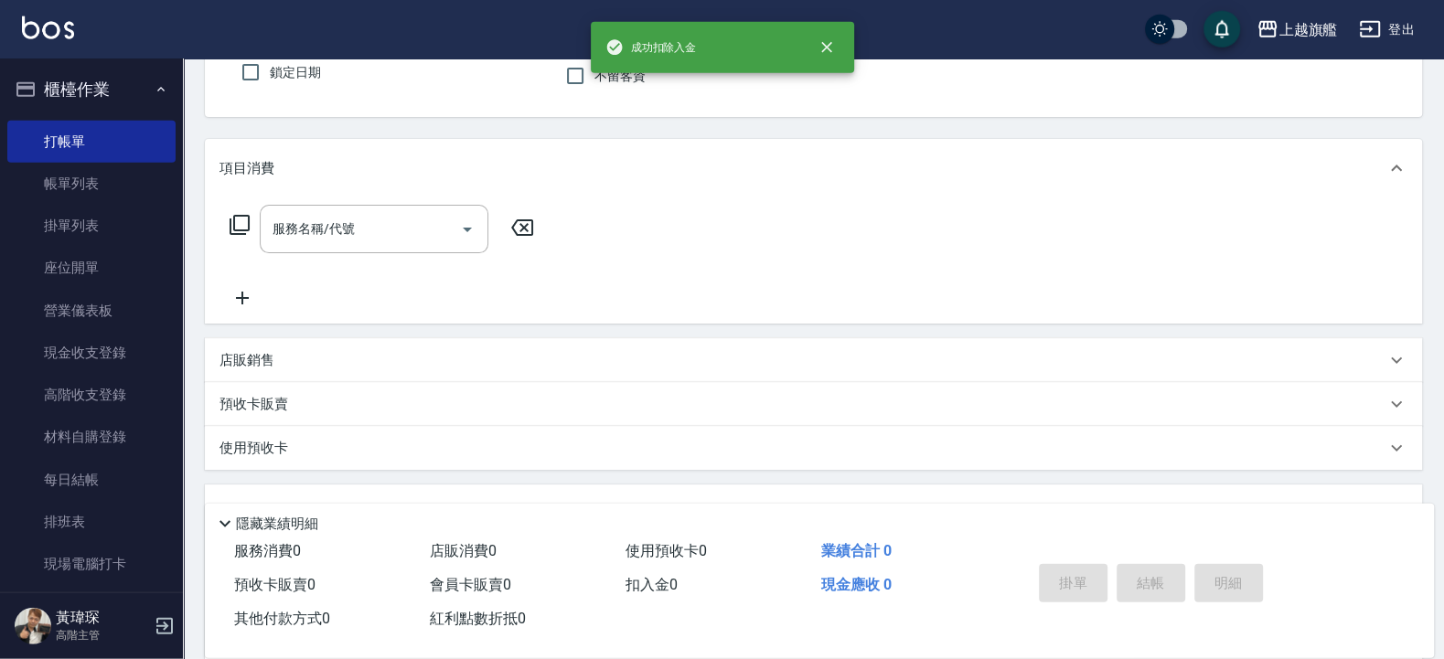
scroll to position [124, 0]
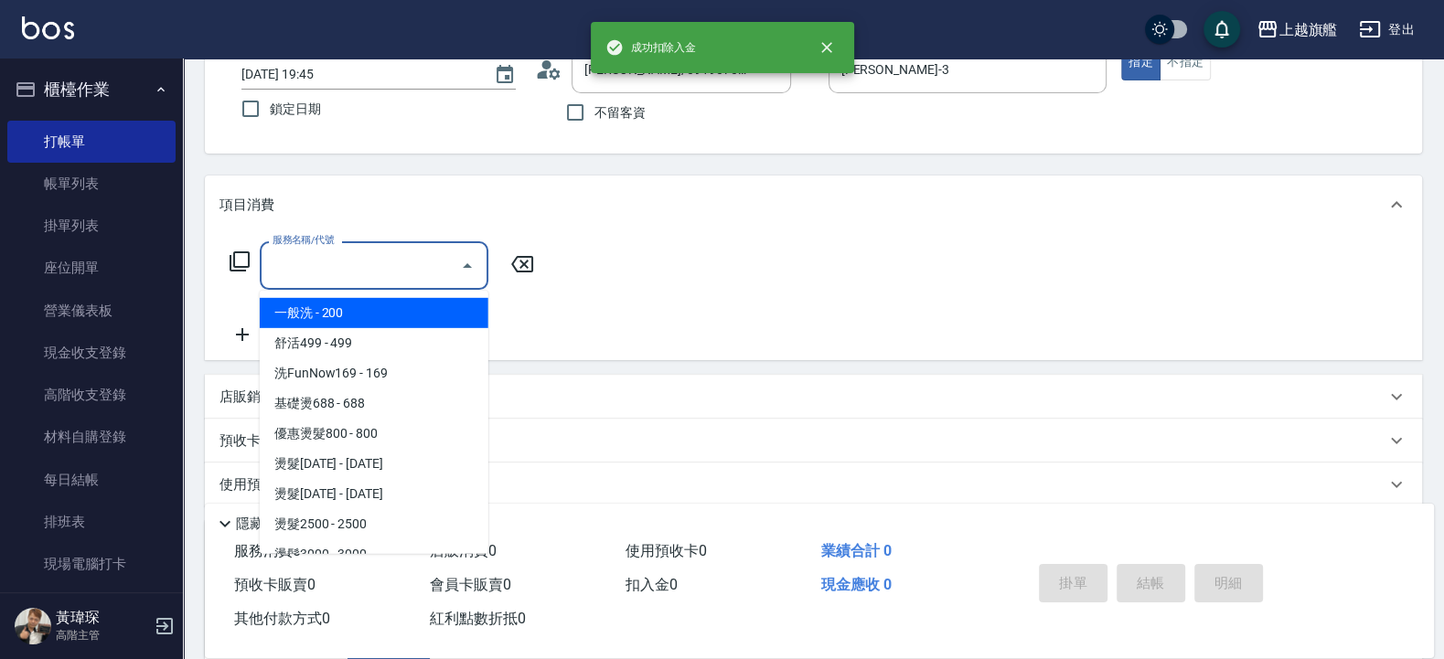
click at [412, 280] on input "服務名稱/代號" at bounding box center [360, 266] width 185 height 32
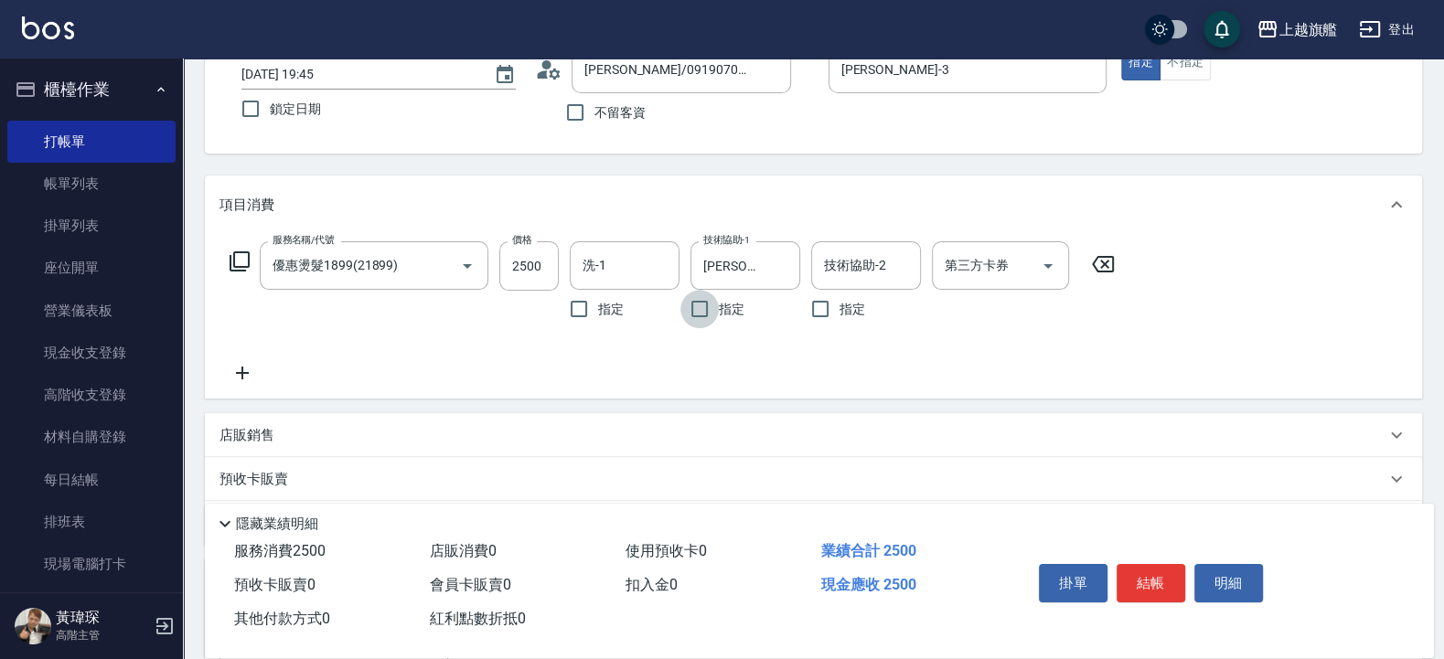
click at [265, 366] on div "服務名稱/代號 優惠燙髮1899(21899) 服務名稱/代號 價格 2500 價格 洗-1 洗-1 指定 技術協助-1 [PERSON_NAME]-36 技…" at bounding box center [672, 312] width 906 height 143
click at [211, 378] on div "服務名稱/代號 優惠燙髮1899(21899) 服務名稱/代號 價格 2500 價格 洗-1 洗-1 指定 技術協助-1 [PERSON_NAME]-36 技…" at bounding box center [813, 316] width 1217 height 165
click at [241, 369] on icon at bounding box center [242, 373] width 46 height 22
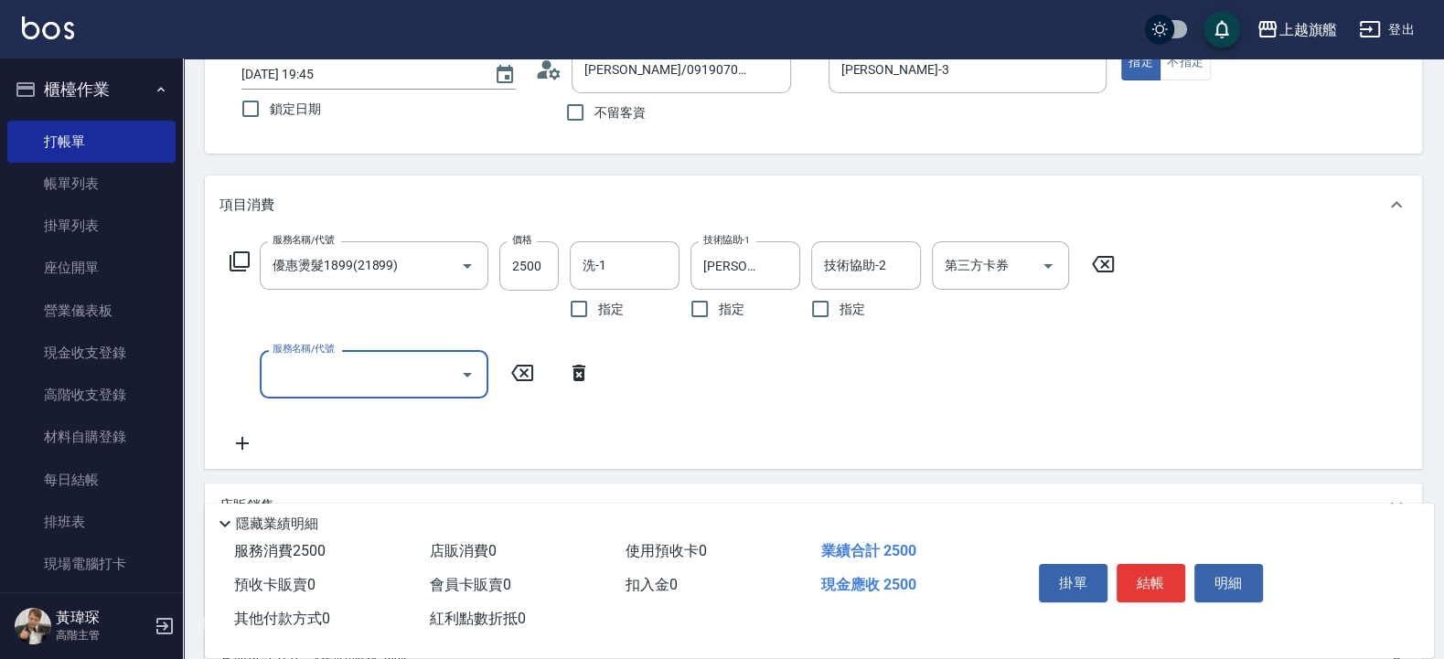
click at [373, 385] on input "服務名稱/代號" at bounding box center [360, 374] width 185 height 32
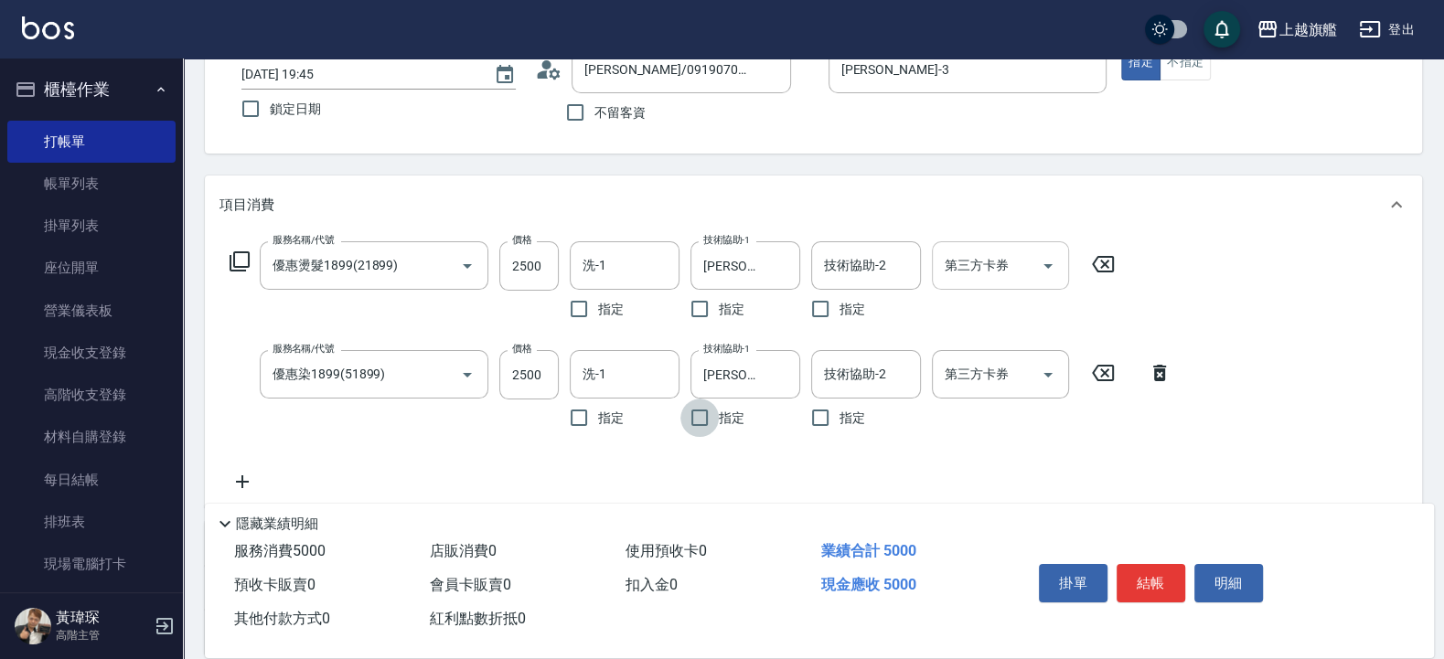
click at [945, 273] on input "第三方卡券" at bounding box center [986, 266] width 93 height 32
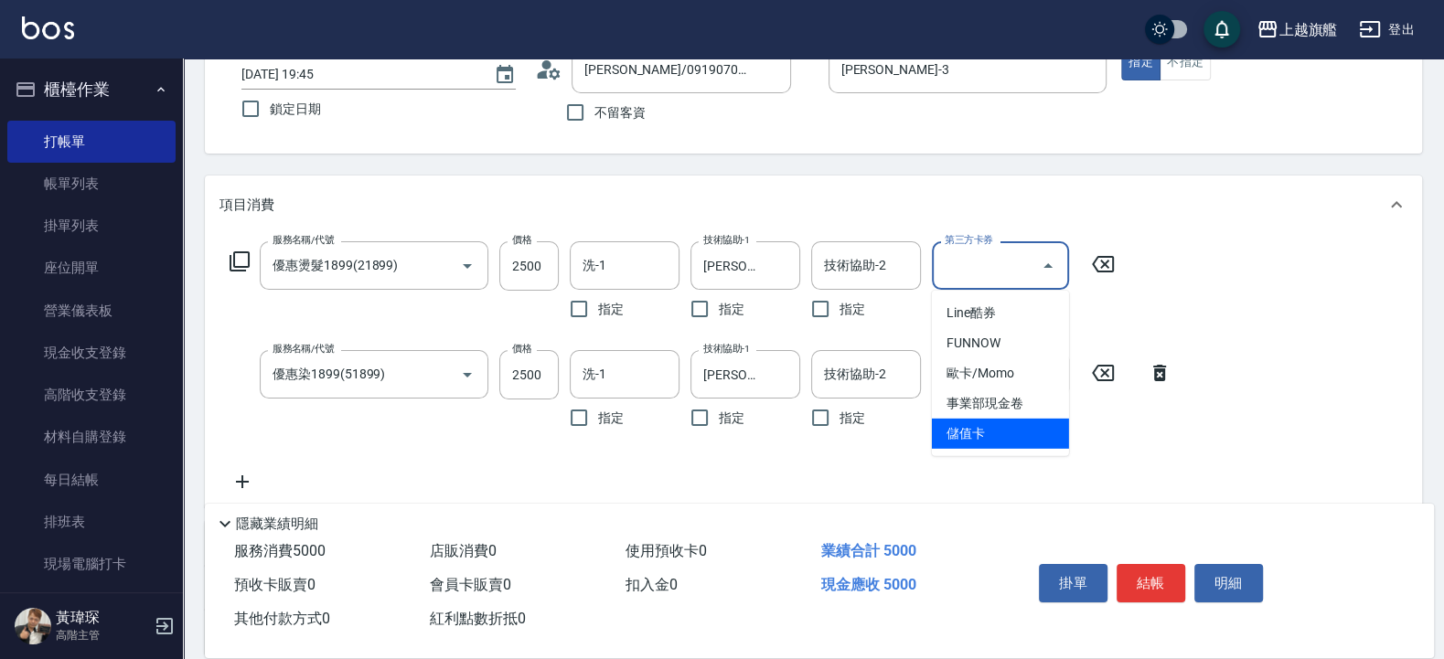
click at [998, 420] on span "儲值卡" at bounding box center [1000, 434] width 137 height 30
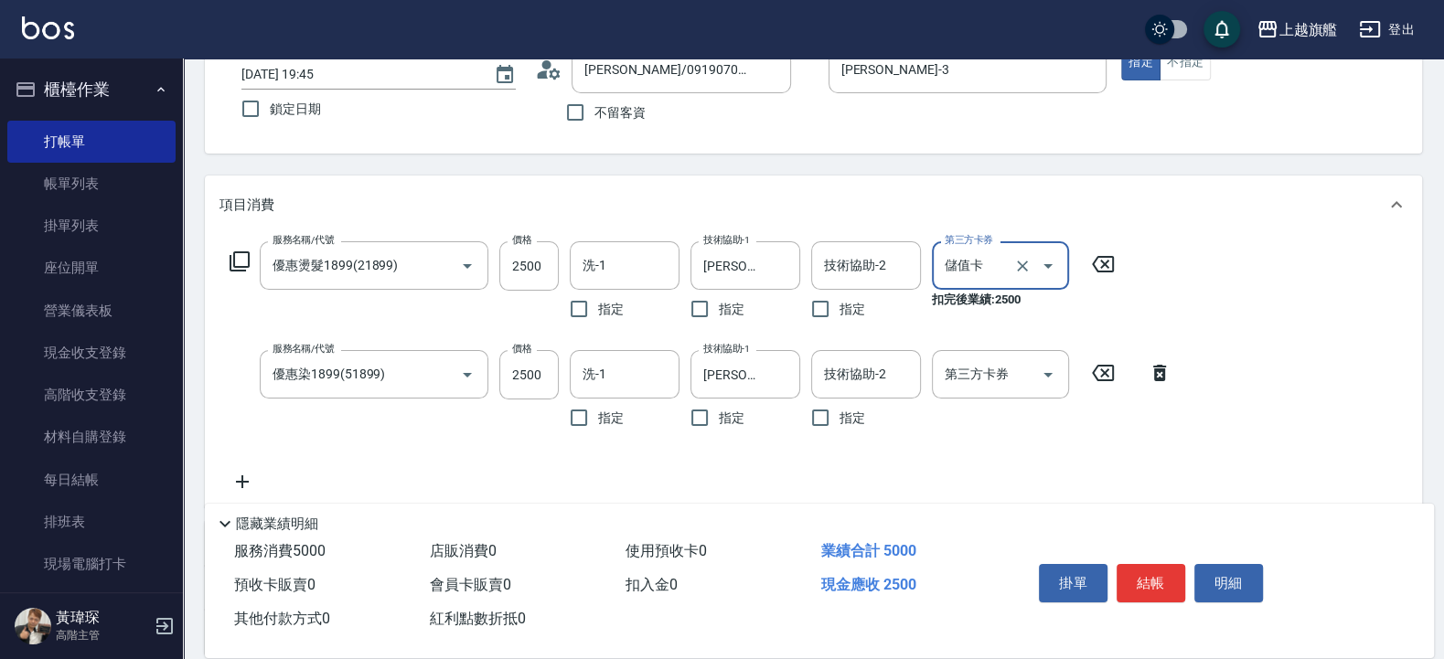
click at [992, 401] on div "第三方卡券 第三方卡券" at bounding box center [1006, 393] width 148 height 87
click at [998, 387] on input "第三方卡券" at bounding box center [986, 374] width 93 height 32
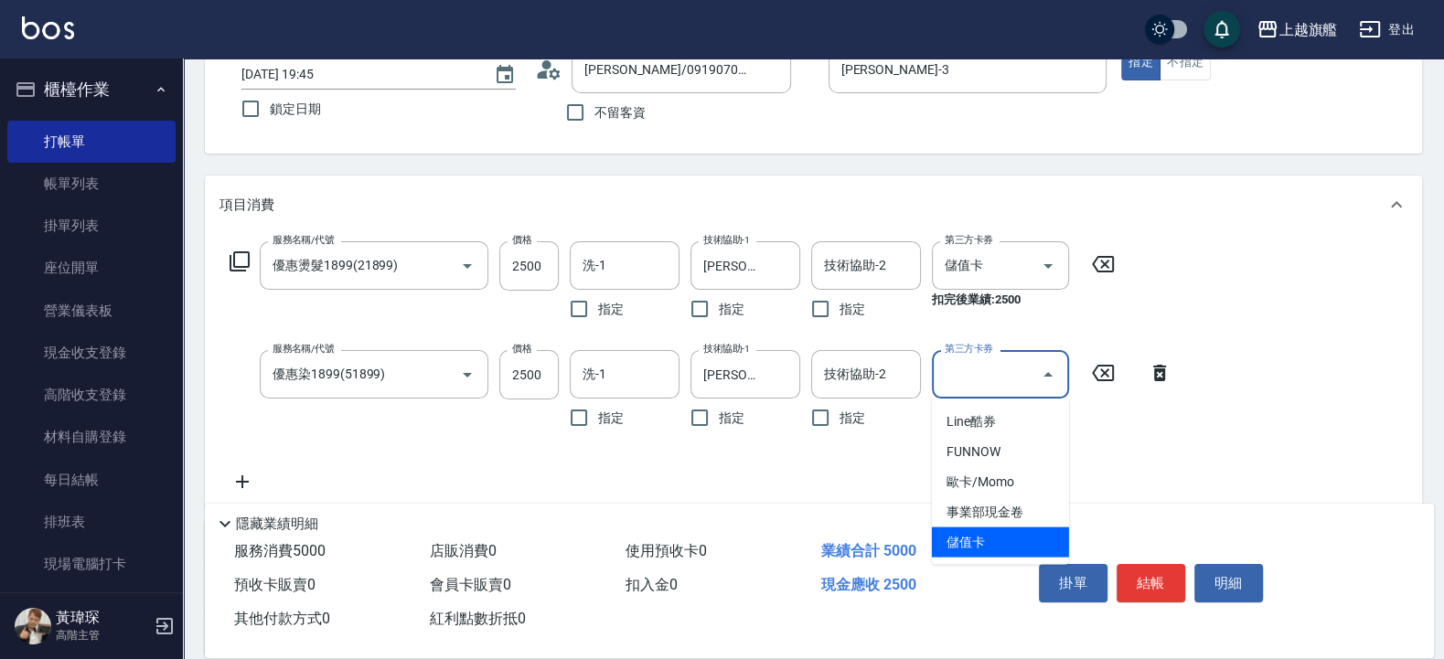
drag, startPoint x: 988, startPoint y: 524, endPoint x: 989, endPoint y: 534, distance: 10.1
click at [987, 527] on ul "Line酷券 FUNNOW 歐卡/Momo 事業部現金卷 儲值卡" at bounding box center [1000, 483] width 137 height 166
click at [989, 527] on span "儲值卡" at bounding box center [1000, 543] width 137 height 30
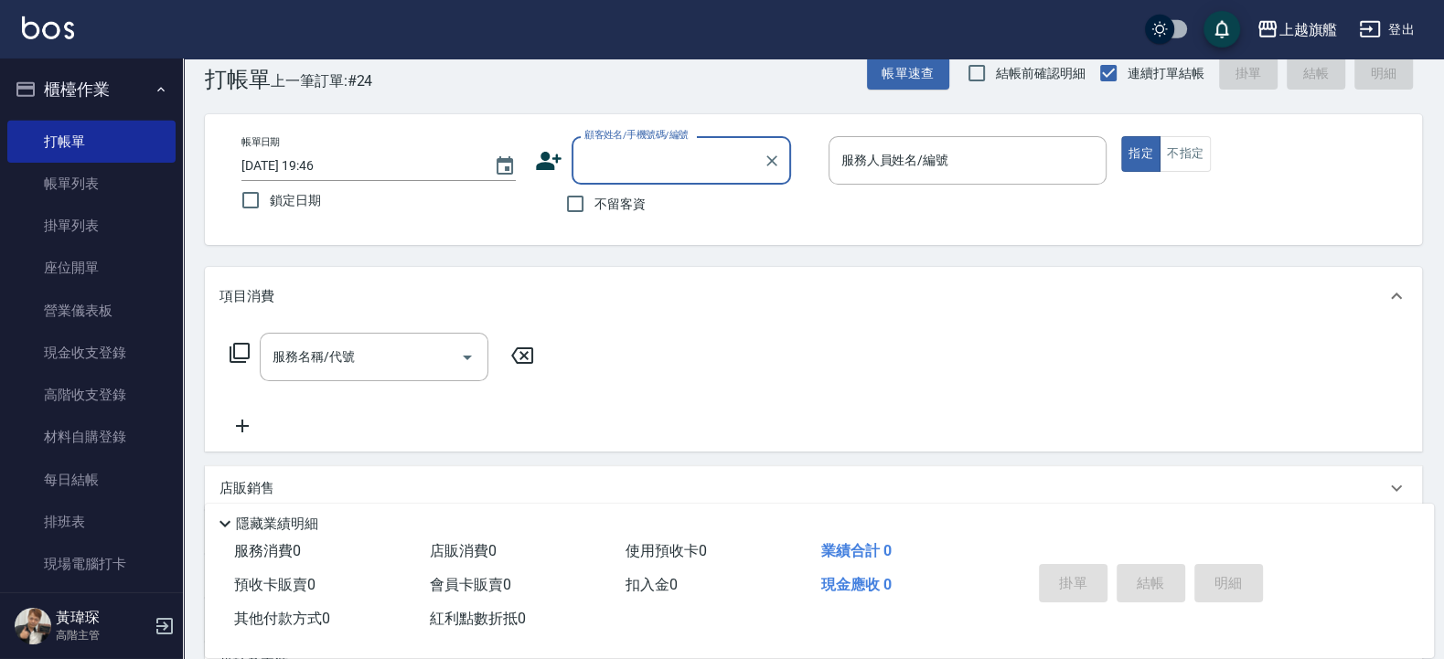
scroll to position [0, 0]
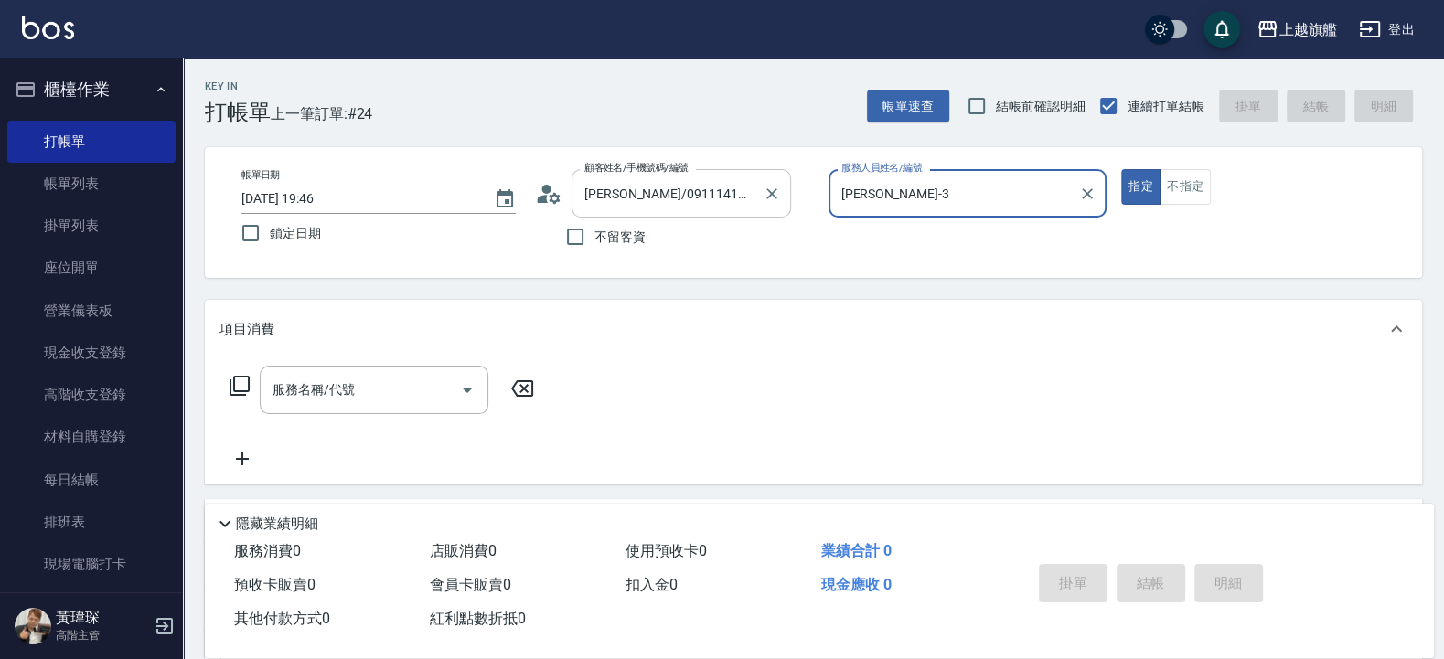
click at [1121, 169] on button "指定" at bounding box center [1140, 187] width 39 height 36
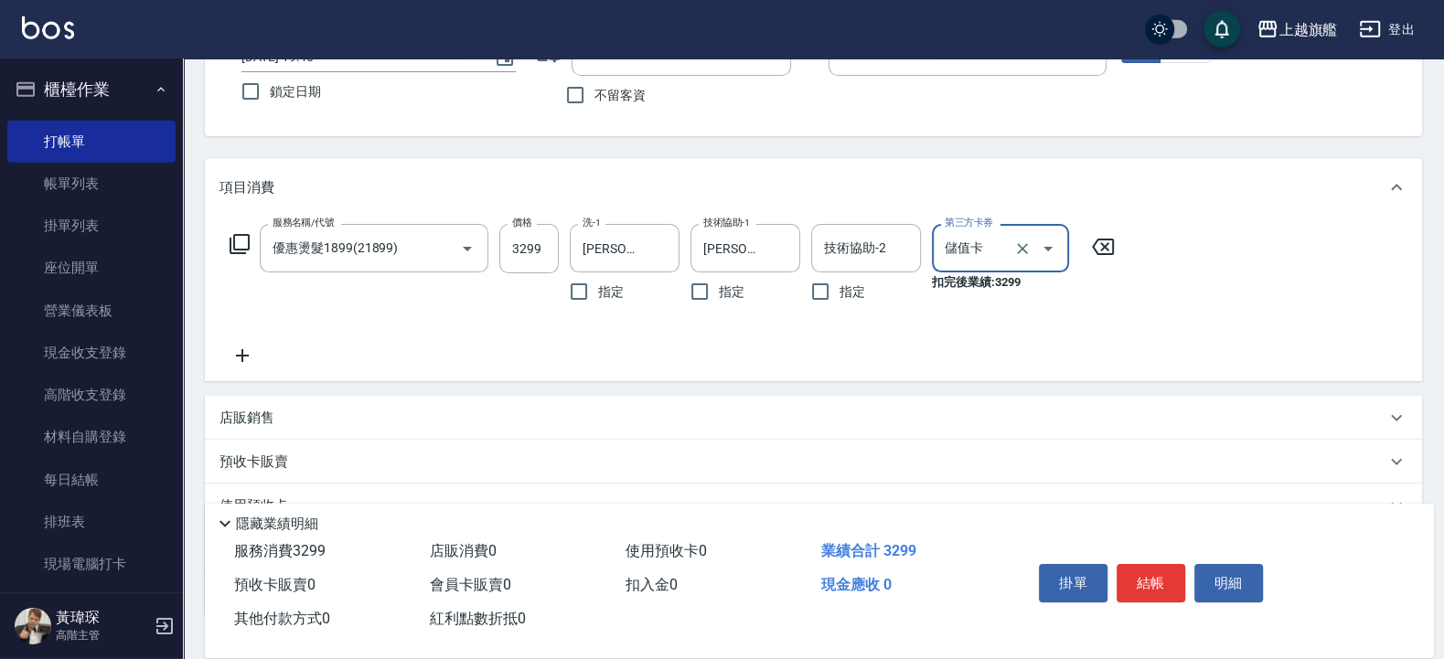
scroll to position [272, 0]
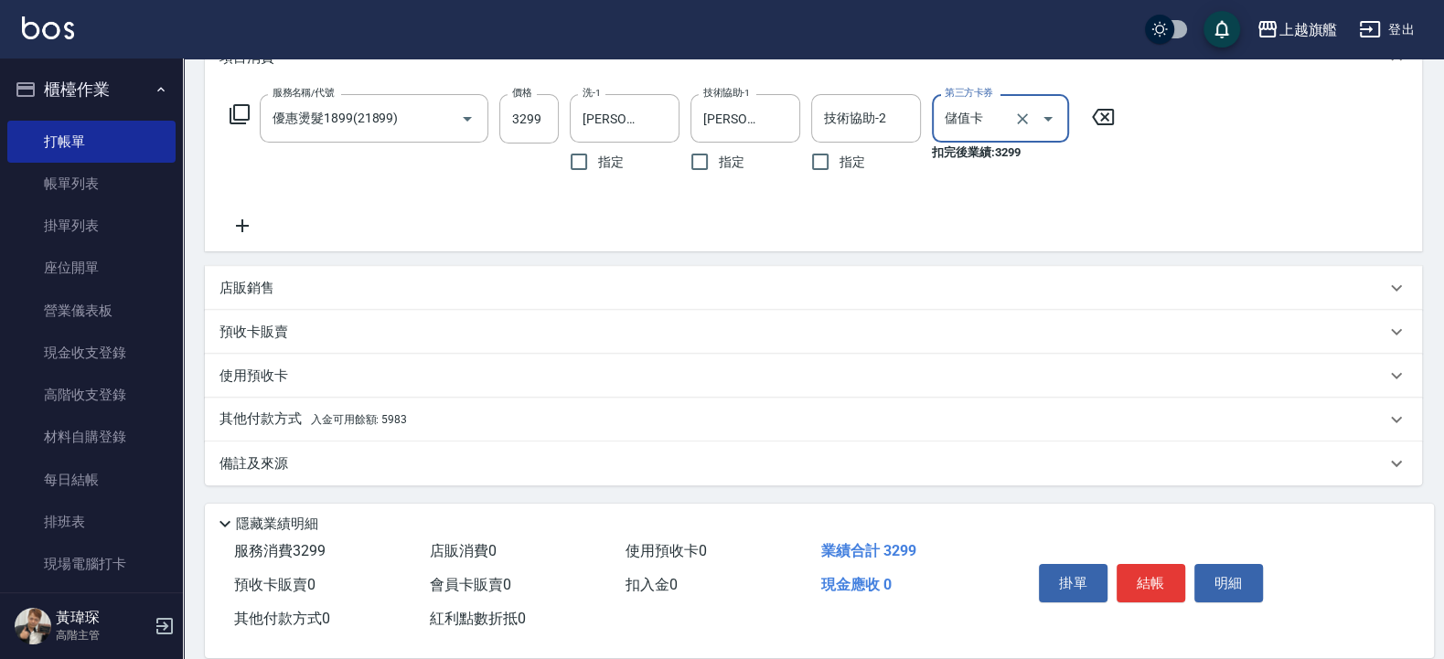
click at [302, 405] on div "其他付款方式 入金可用餘額: 5983" at bounding box center [813, 420] width 1217 height 44
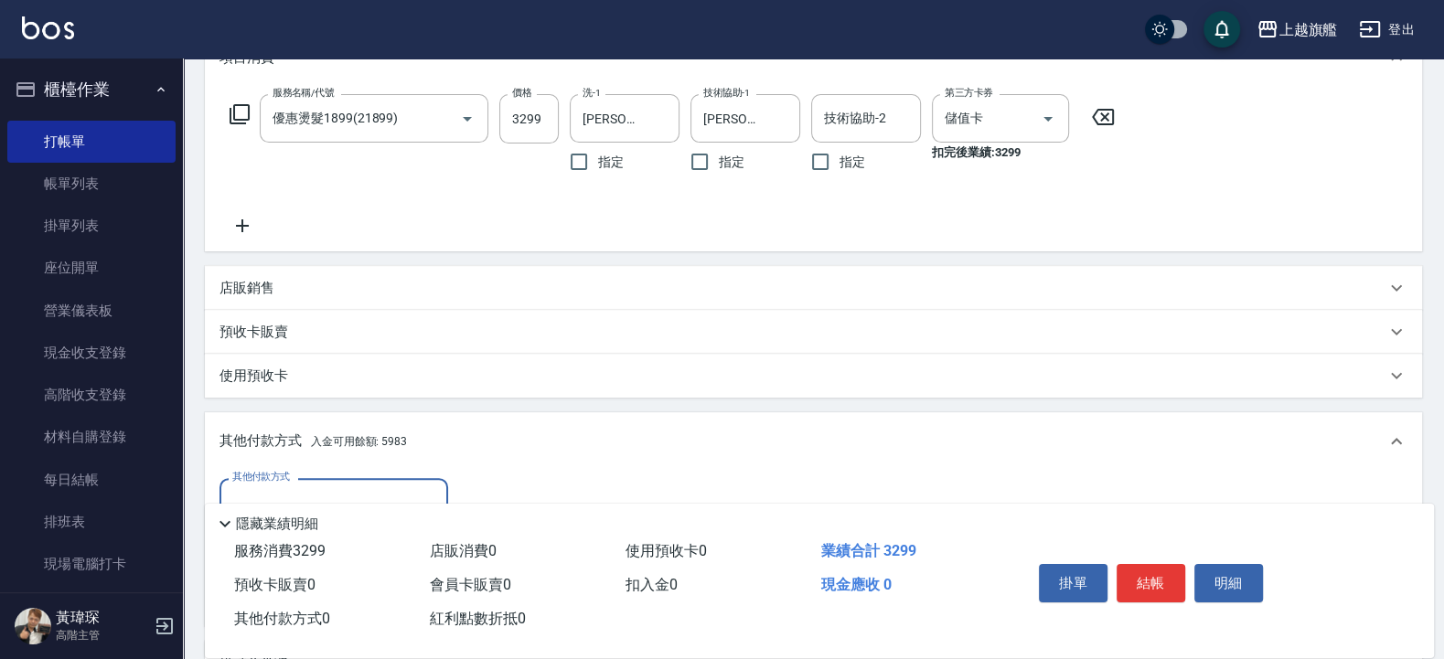
scroll to position [0, 0]
drag, startPoint x: 320, startPoint y: 469, endPoint x: 321, endPoint y: 479, distance: 10.1
click at [321, 470] on div "其他付款方式 入金可用餘額: 5983" at bounding box center [813, 441] width 1217 height 59
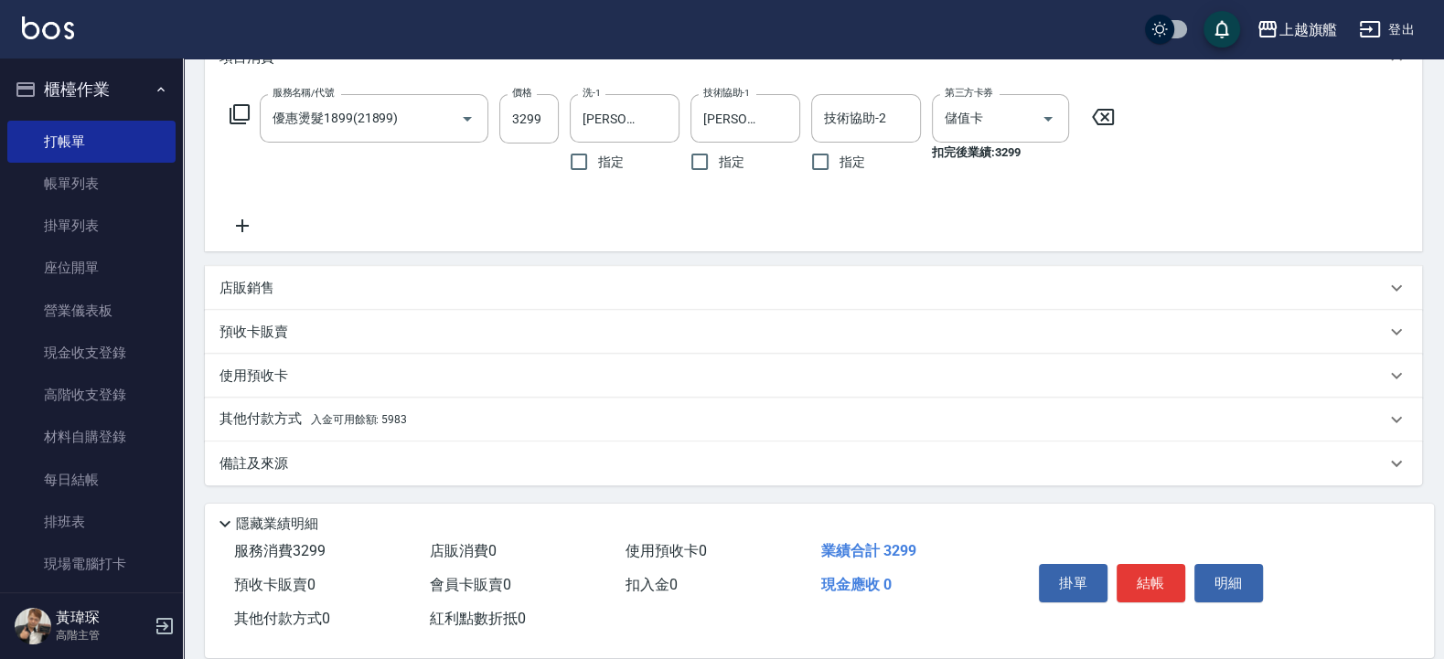
click at [343, 417] on span "入金可用餘額: 5983" at bounding box center [359, 419] width 96 height 13
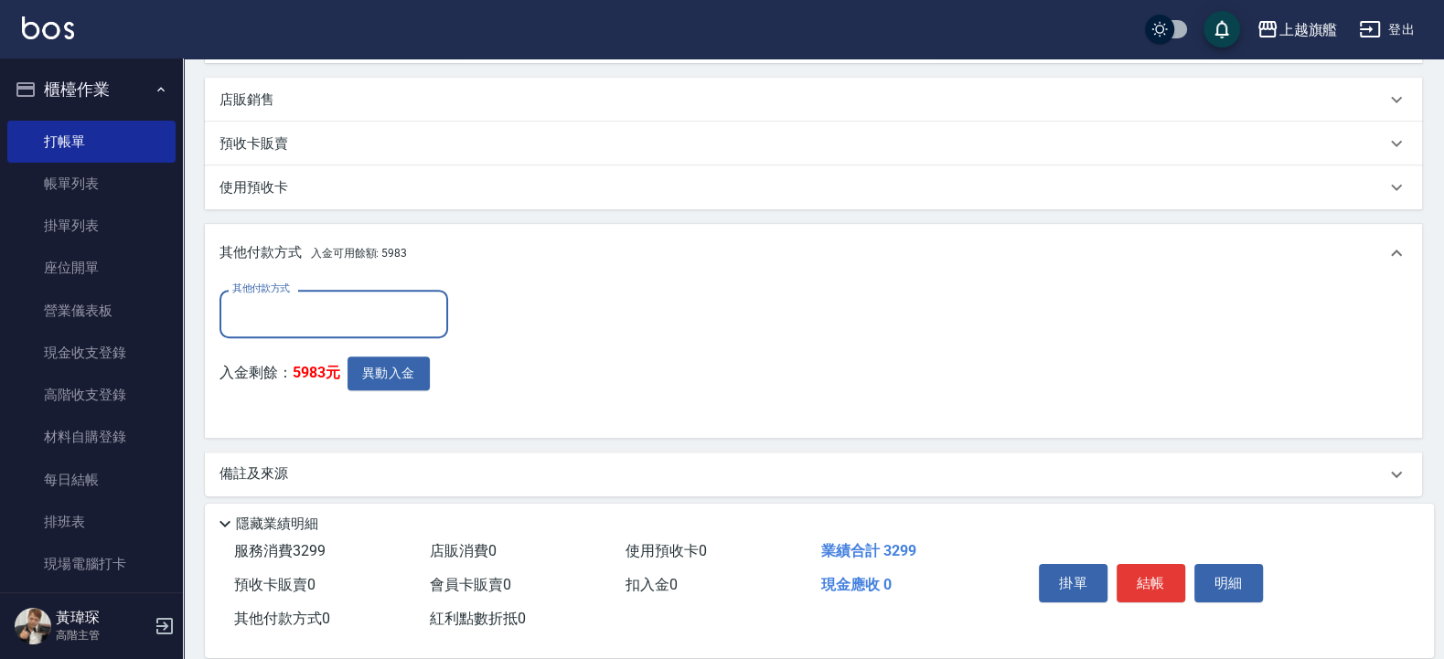
click at [397, 397] on div "入金剩餘： 5983元 異動入金" at bounding box center [339, 390] width 240 height 67
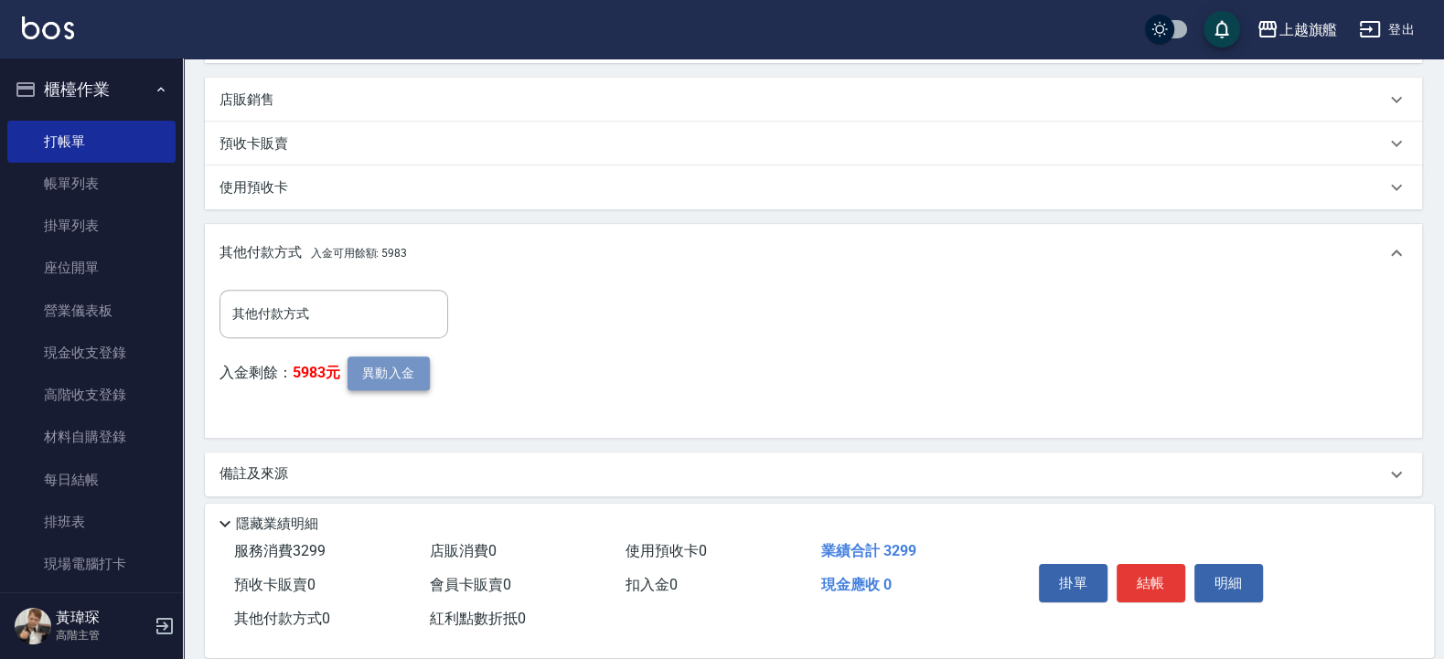
click at [397, 376] on button "異動入金" at bounding box center [388, 374] width 82 height 34
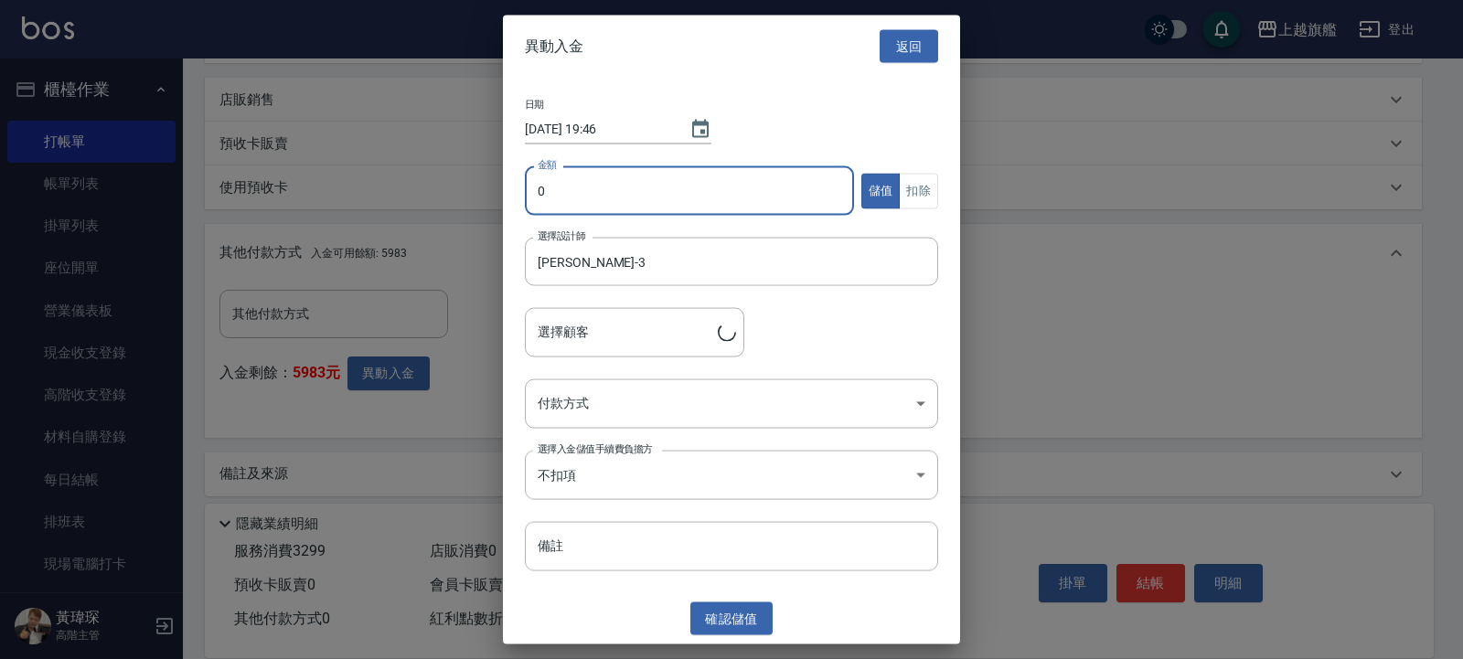
click at [667, 181] on input "0" at bounding box center [689, 190] width 329 height 49
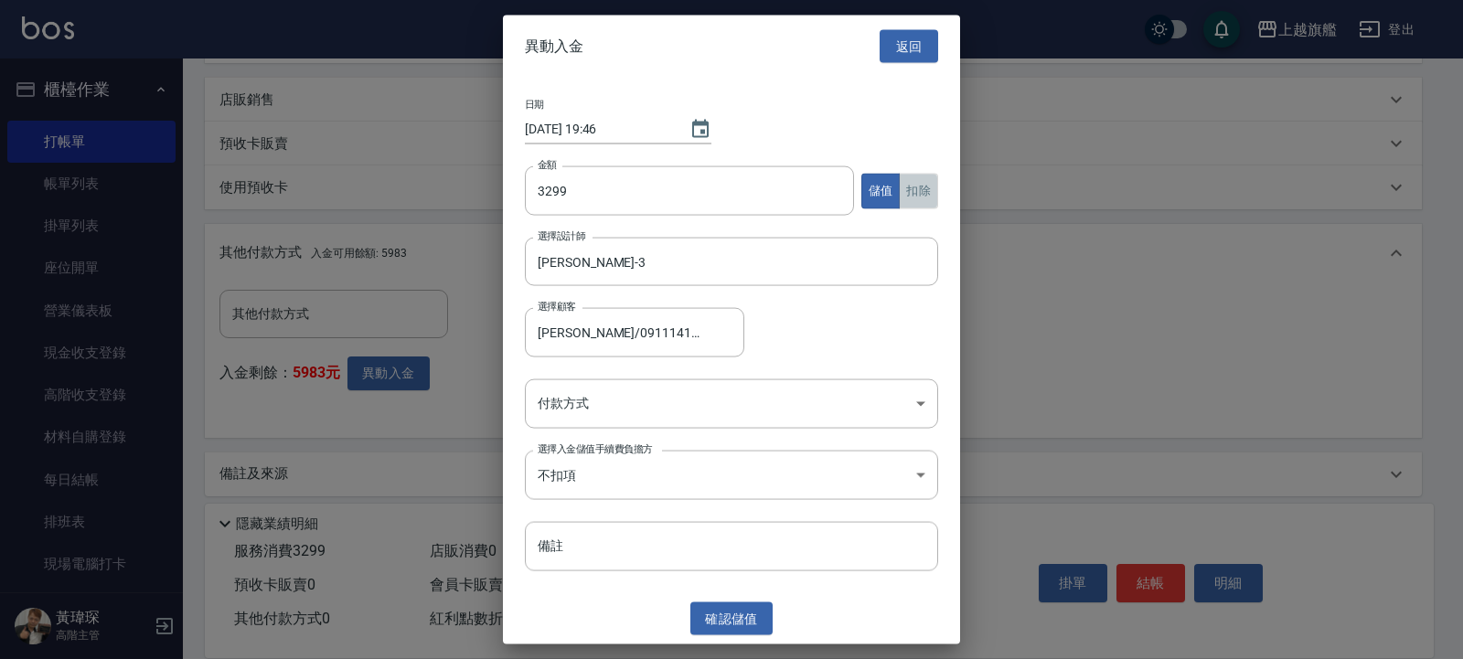
click at [902, 195] on button "扣除" at bounding box center [918, 191] width 39 height 36
click at [604, 403] on body "上越旗艦 登出 櫃檯作業 打帳單 帳單列表 掛單列表 座位開單 營業儀表板 現金收支登錄 高階收支登錄 材料自購登錄 每日結帳 排班表 現場電腦打卡 掃碼打卡…" at bounding box center [731, 105] width 1463 height 1131
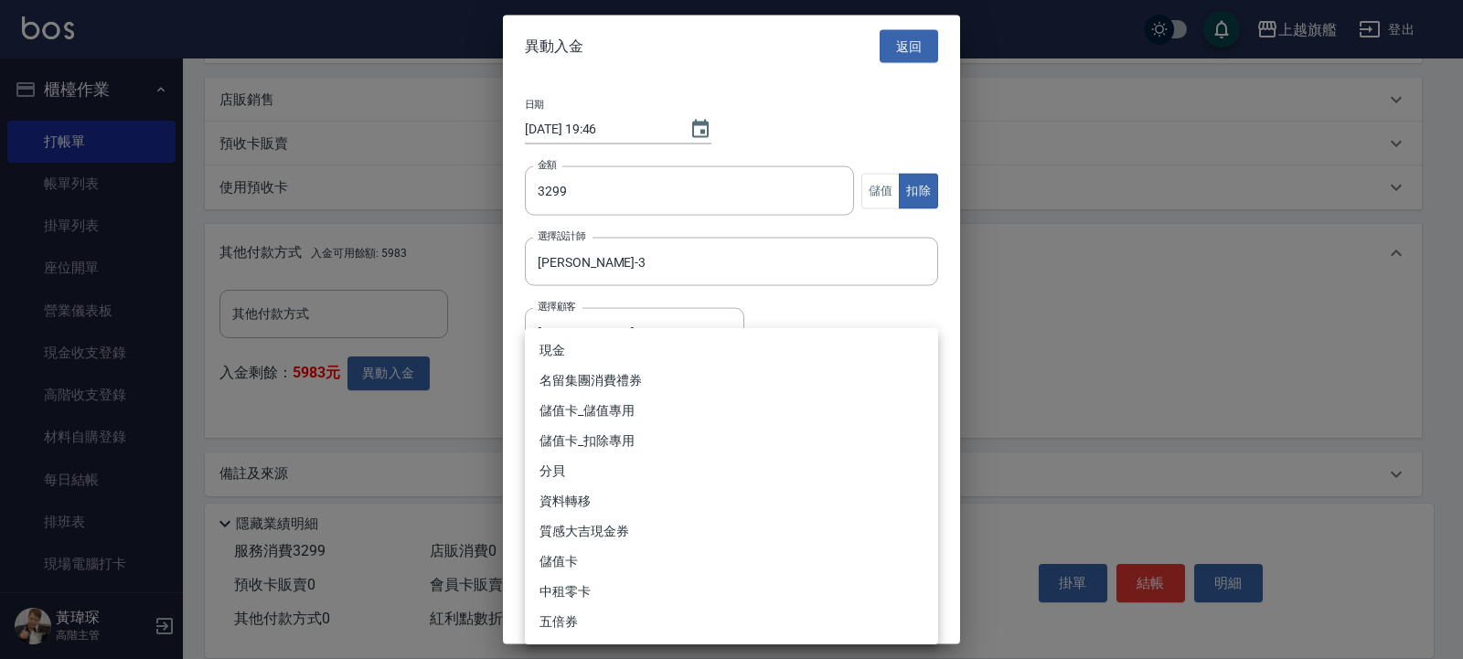
click at [704, 437] on li "儲值卡_扣除專用" at bounding box center [731, 441] width 413 height 30
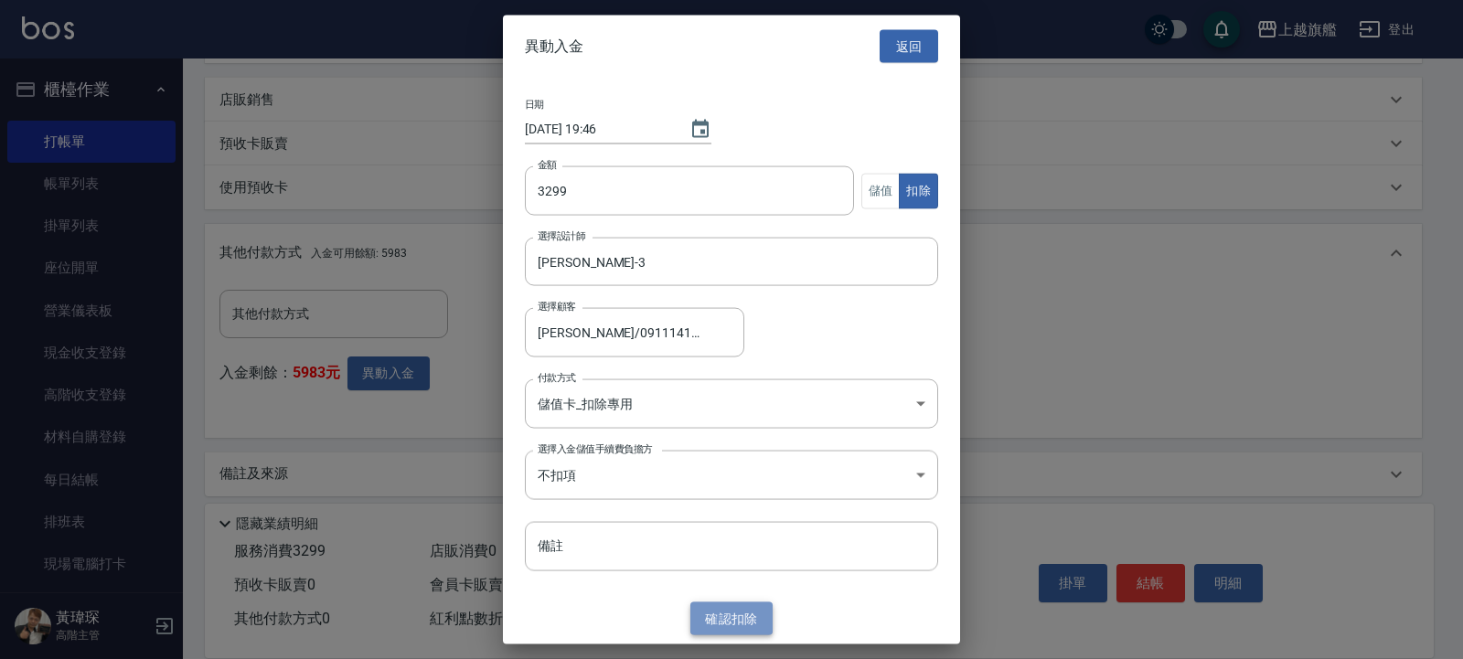
click at [755, 527] on button "確認 扣除" at bounding box center [731, 619] width 82 height 34
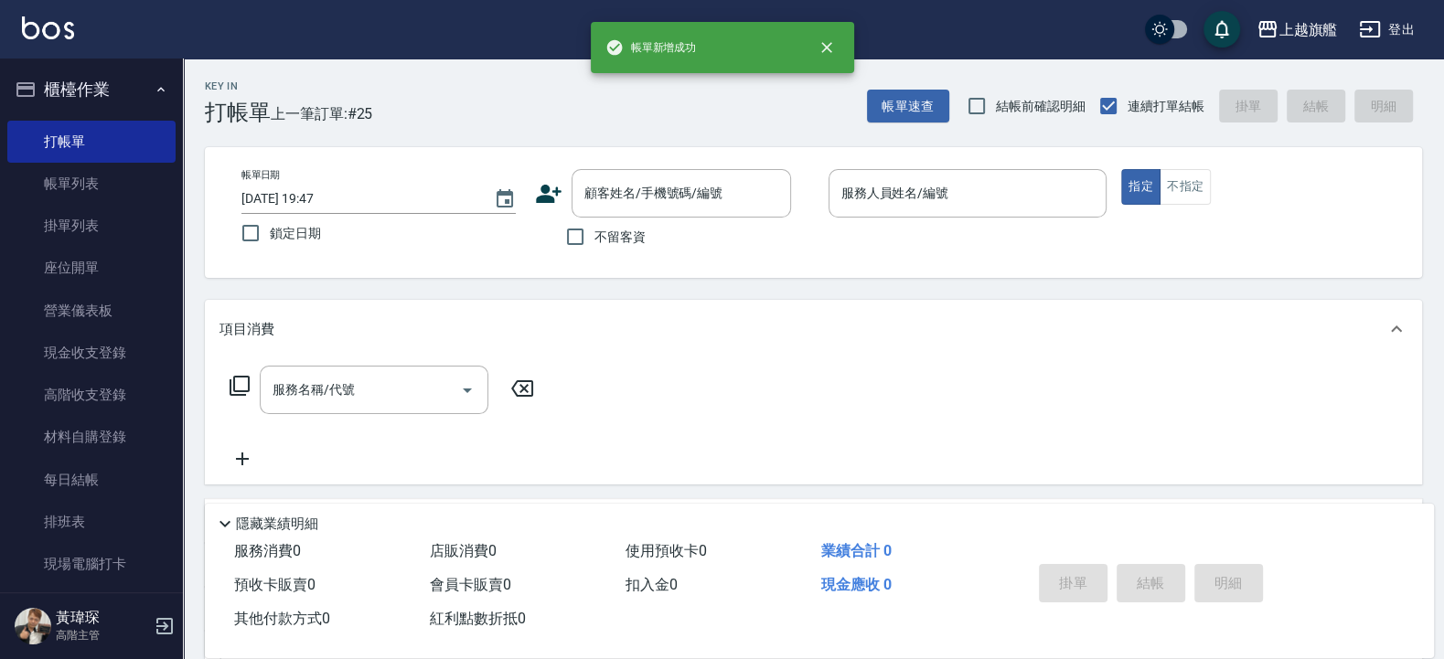
click at [627, 230] on span "不留客資" at bounding box center [619, 237] width 51 height 19
click at [594, 230] on input "不留客資" at bounding box center [575, 237] width 38 height 38
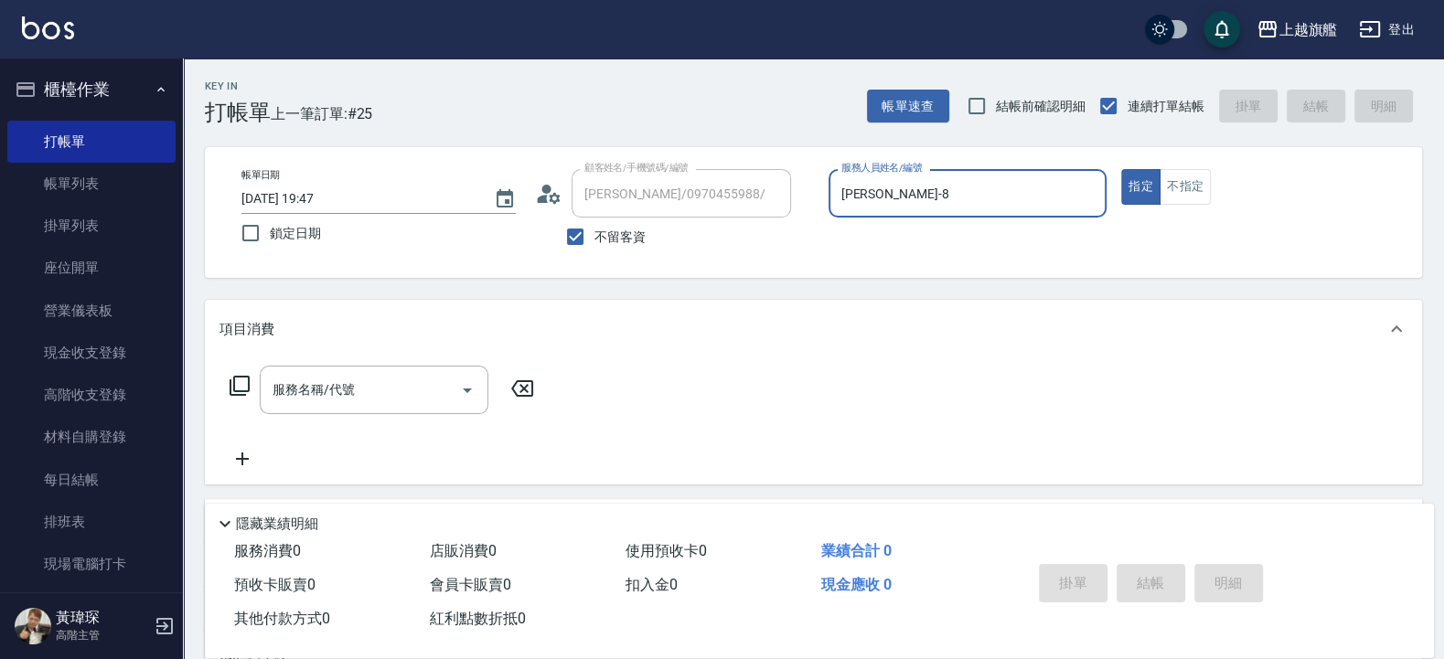
click at [876, 173] on label "服務人員姓名/編號" at bounding box center [881, 168] width 80 height 14
click at [876, 177] on input "[PERSON_NAME]-8" at bounding box center [968, 193] width 262 height 32
drag, startPoint x: 652, startPoint y: 224, endPoint x: 647, endPoint y: 234, distance: 11.0
click at [649, 234] on div "不留客資" at bounding box center [663, 237] width 256 height 38
click at [625, 229] on span "不留客資" at bounding box center [619, 237] width 51 height 19
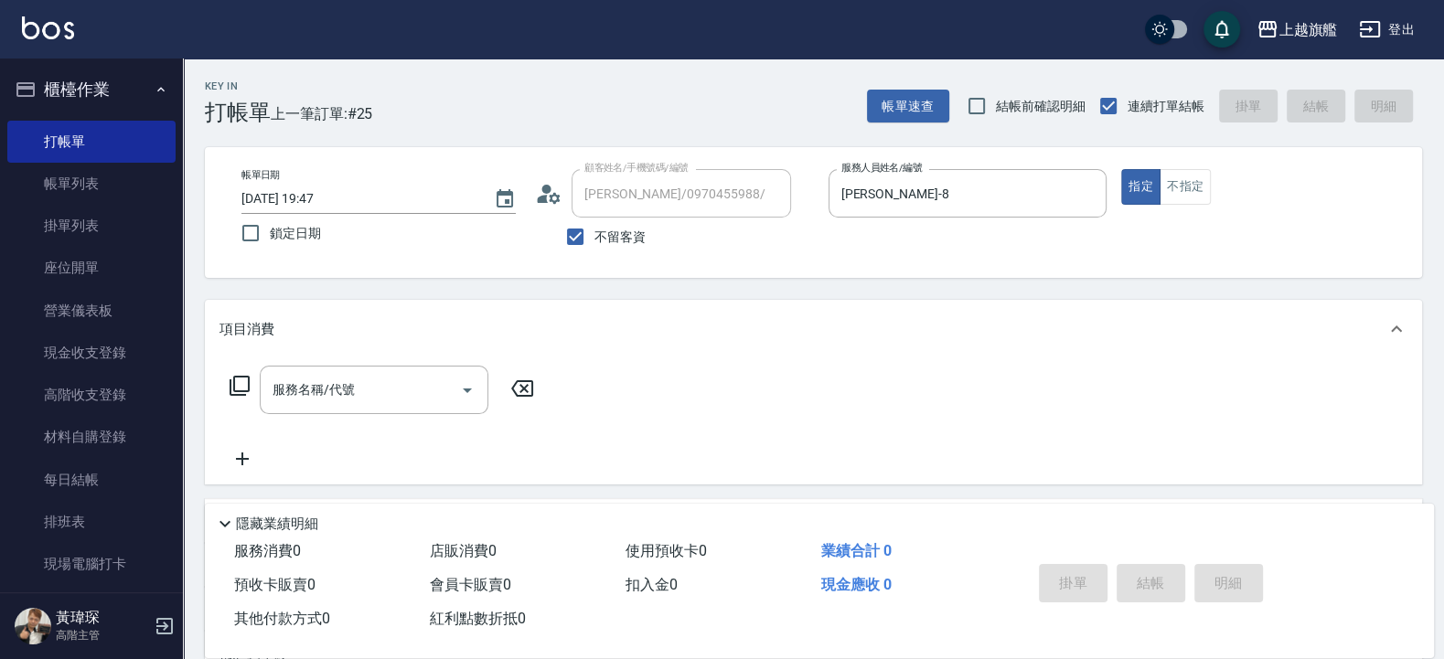
click at [594, 229] on input "不留客資" at bounding box center [575, 237] width 38 height 38
click at [616, 237] on span "不留客資" at bounding box center [619, 237] width 51 height 19
click at [594, 237] on input "不留客資" at bounding box center [575, 237] width 38 height 38
drag, startPoint x: 849, startPoint y: 273, endPoint x: 861, endPoint y: 255, distance: 21.1
click at [850, 273] on div "帳單日期 [DATE] 19:47 鎖定日期 顧客姓名/手機號碼/編號 顧客姓名/手機號碼/編號 不留客資 服務人員姓名/編號 [PERSON_NAME]-8…" at bounding box center [813, 212] width 1217 height 131
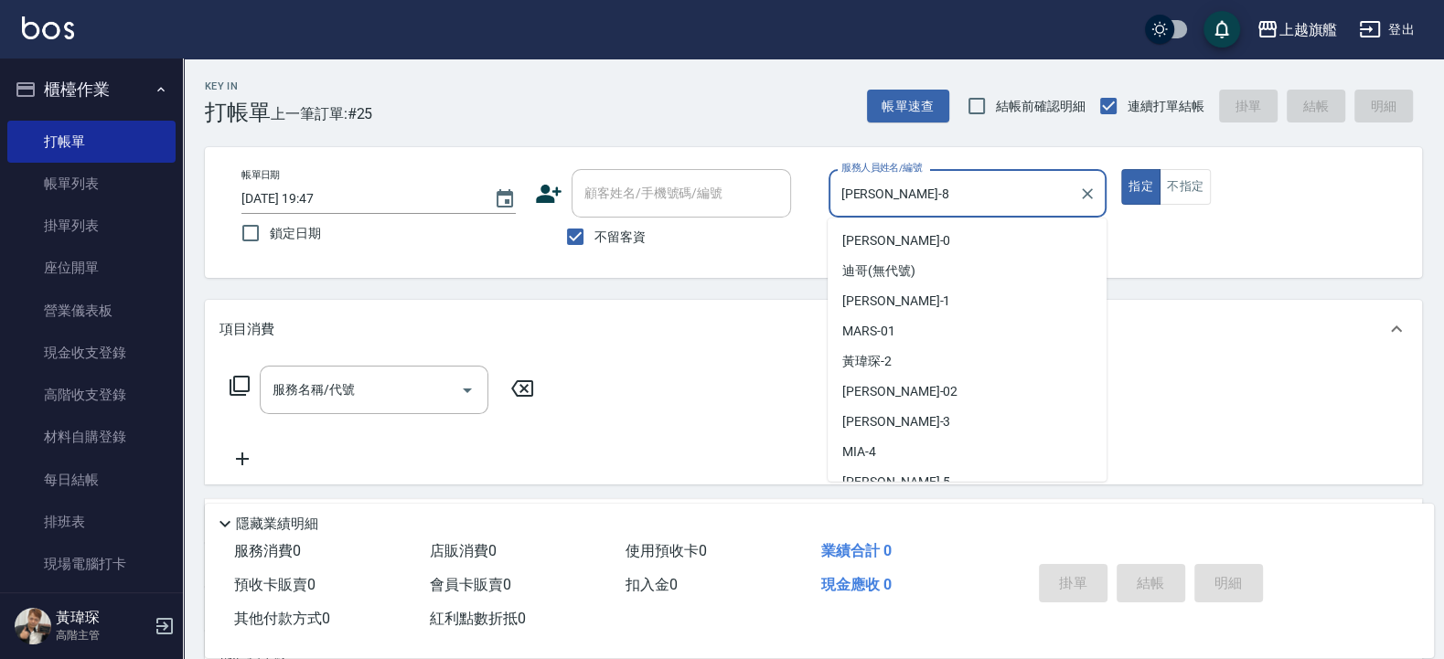
click at [914, 205] on input "[PERSON_NAME]-8" at bounding box center [954, 193] width 235 height 32
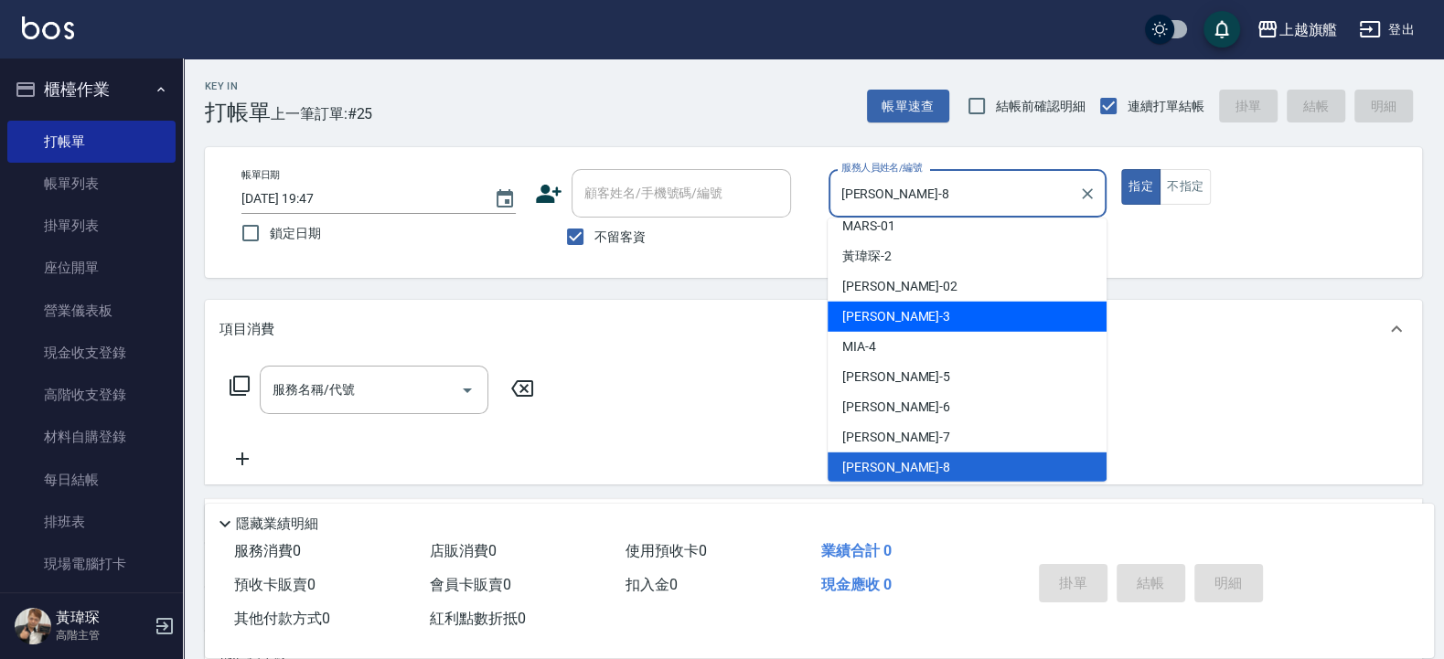
click at [924, 305] on div "[PERSON_NAME]-3" at bounding box center [967, 317] width 279 height 30
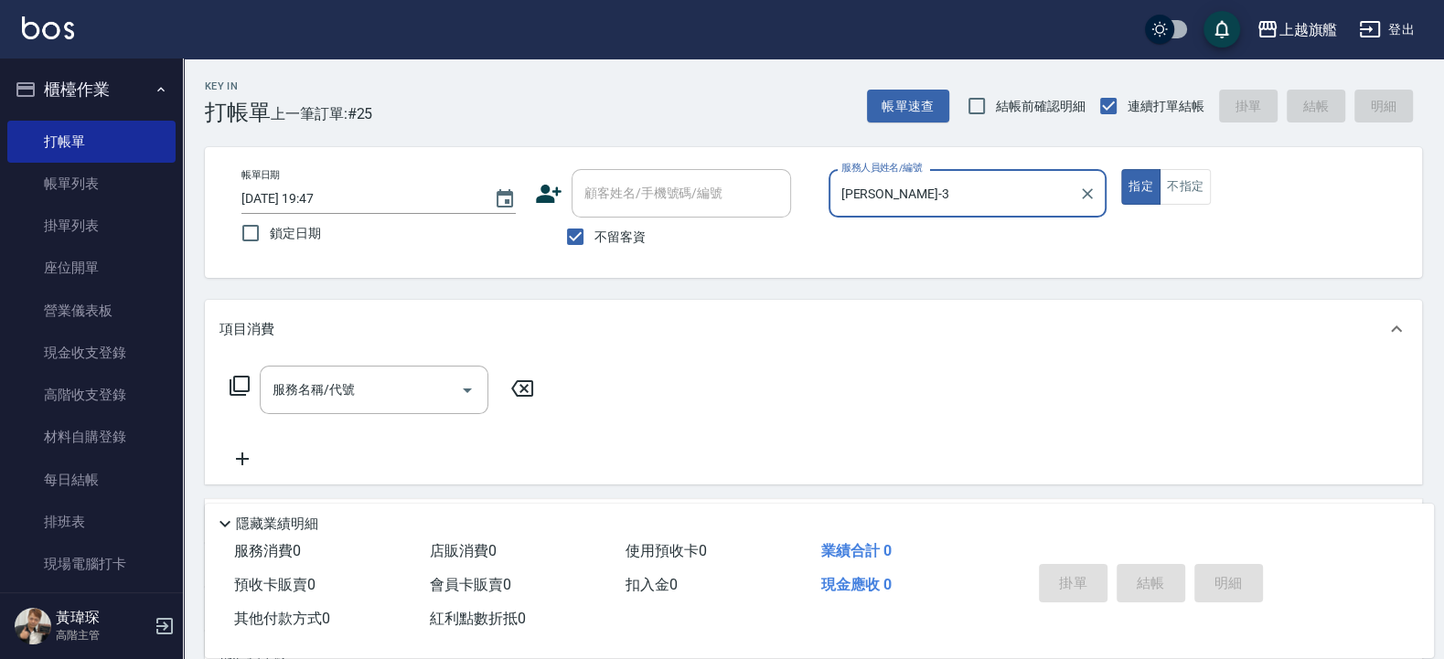
click at [1121, 169] on button "指定" at bounding box center [1140, 187] width 39 height 36
click at [580, 241] on input "不留客資" at bounding box center [575, 237] width 38 height 38
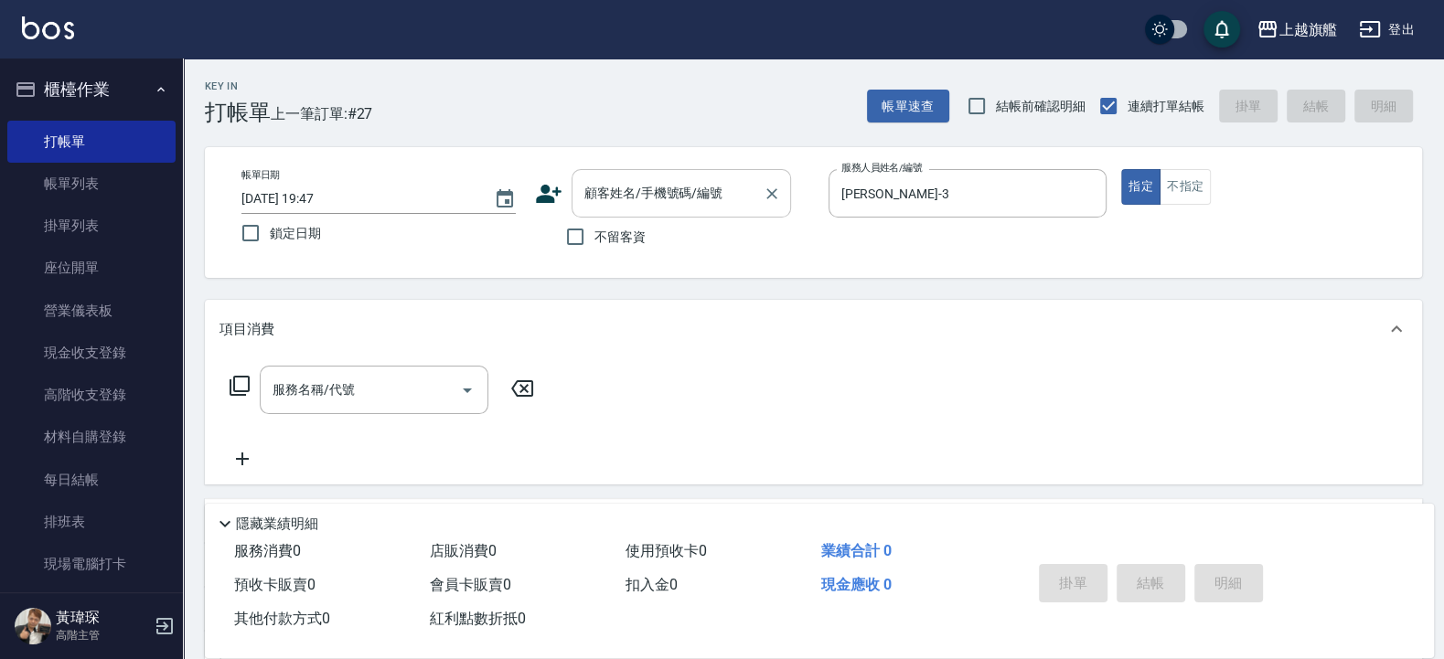
click at [612, 204] on input "顧客姓名/手機號碼/編號" at bounding box center [668, 193] width 176 height 32
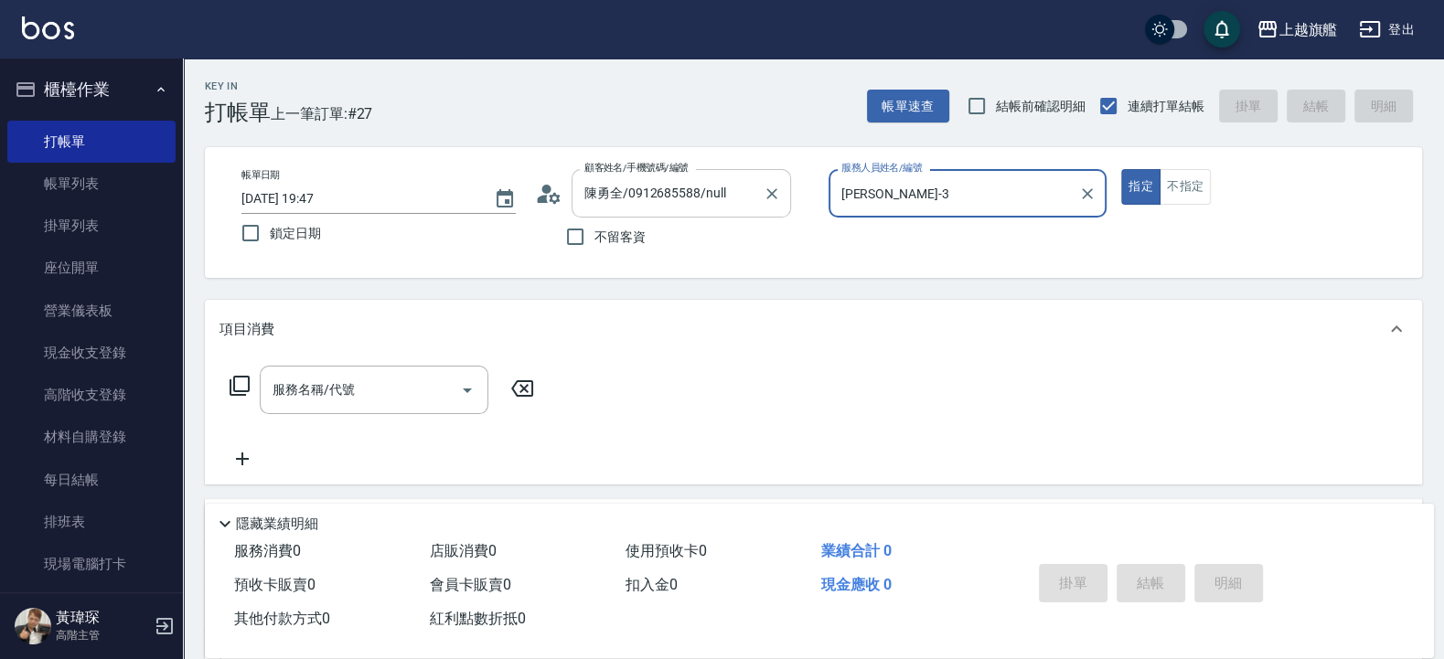
click at [1121, 169] on button "指定" at bounding box center [1140, 187] width 39 height 36
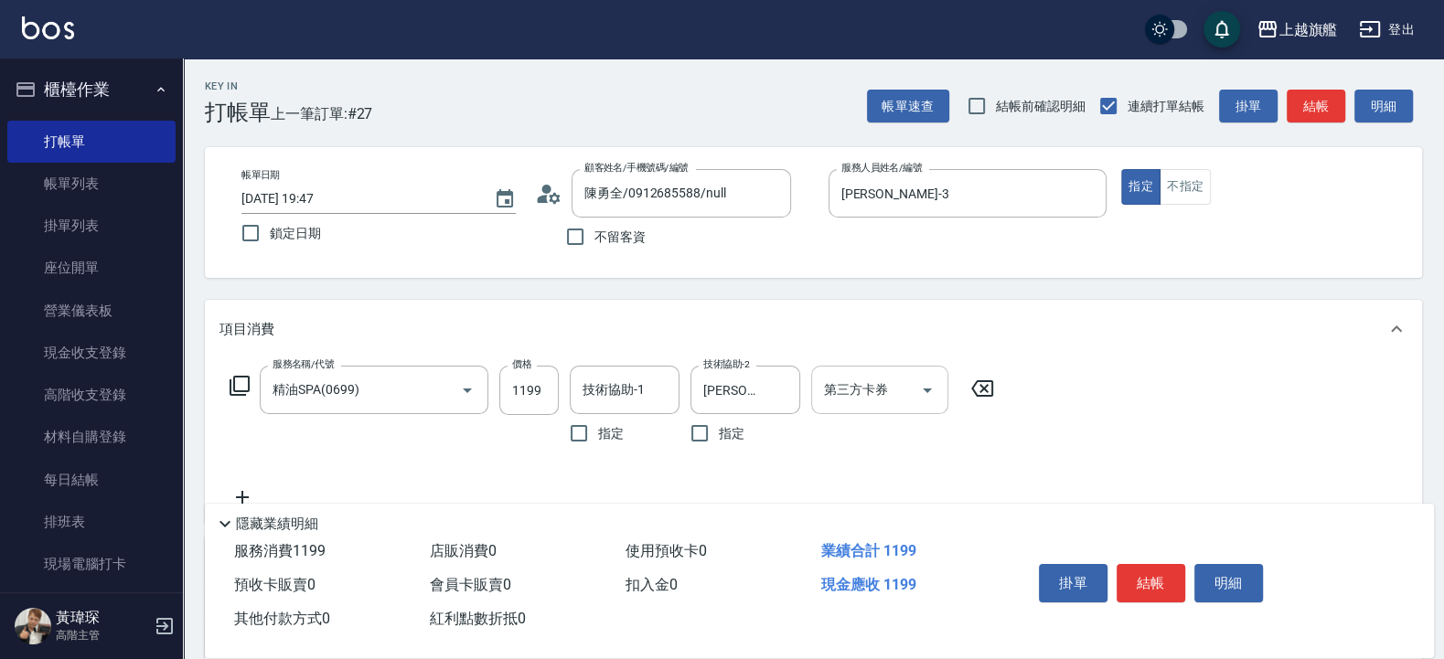
click at [814, 411] on div "第三方卡券" at bounding box center [879, 390] width 137 height 48
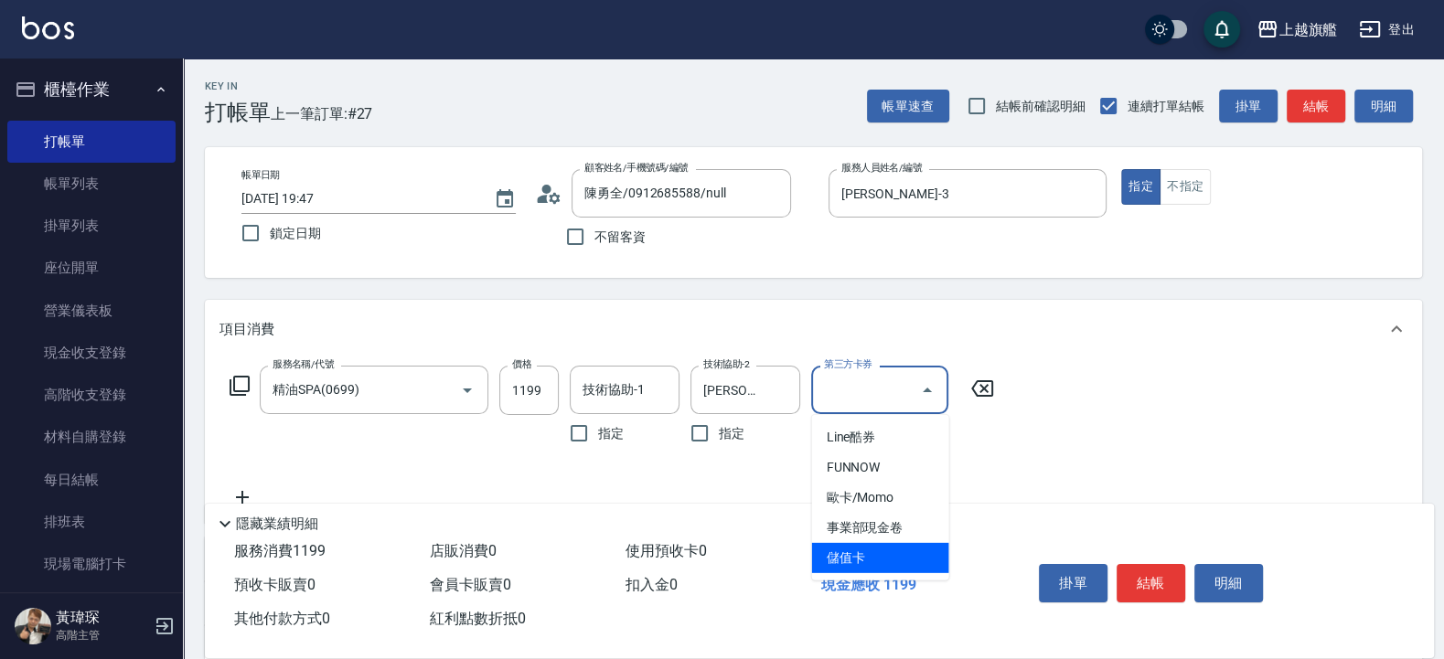
drag, startPoint x: 874, startPoint y: 552, endPoint x: 751, endPoint y: 497, distance: 135.1
click at [872, 527] on span "儲值卡" at bounding box center [880, 558] width 137 height 30
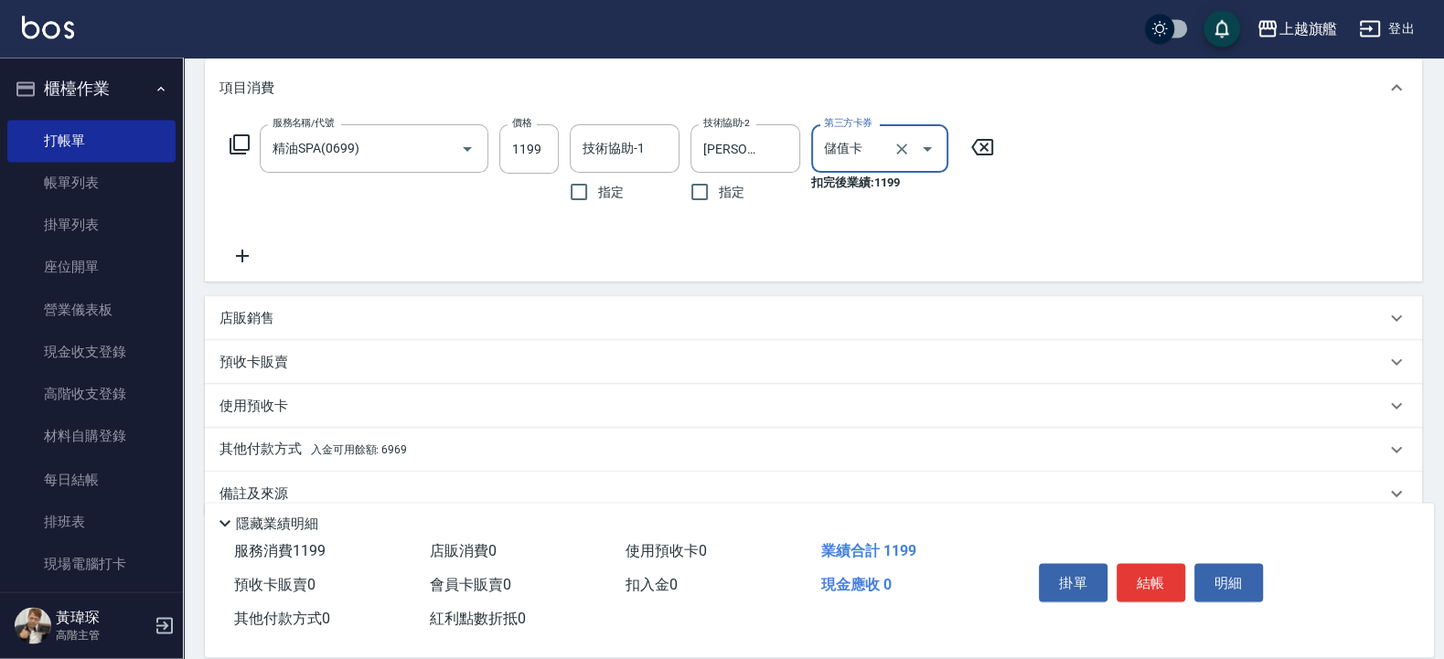
scroll to position [272, 0]
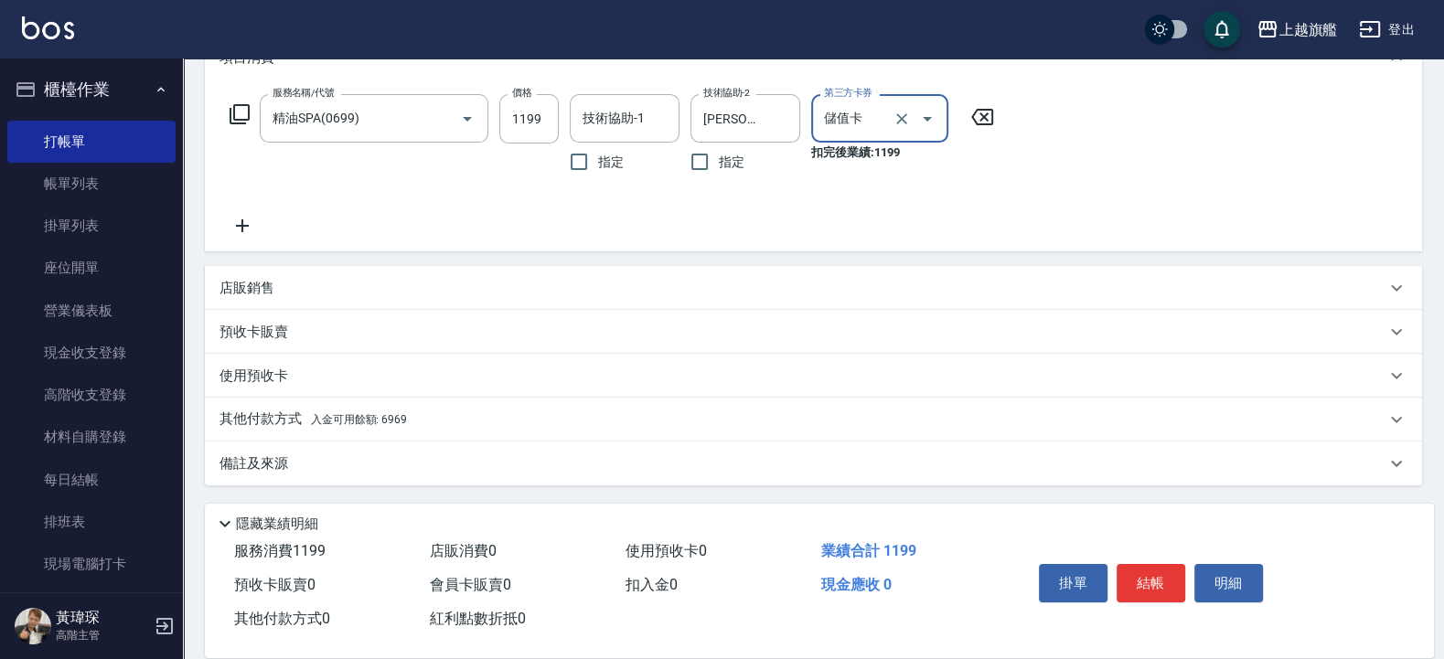
drag, startPoint x: 337, startPoint y: 414, endPoint x: 379, endPoint y: 424, distance: 44.1
click at [337, 415] on span "入金可用餘額: 6969" at bounding box center [359, 419] width 96 height 13
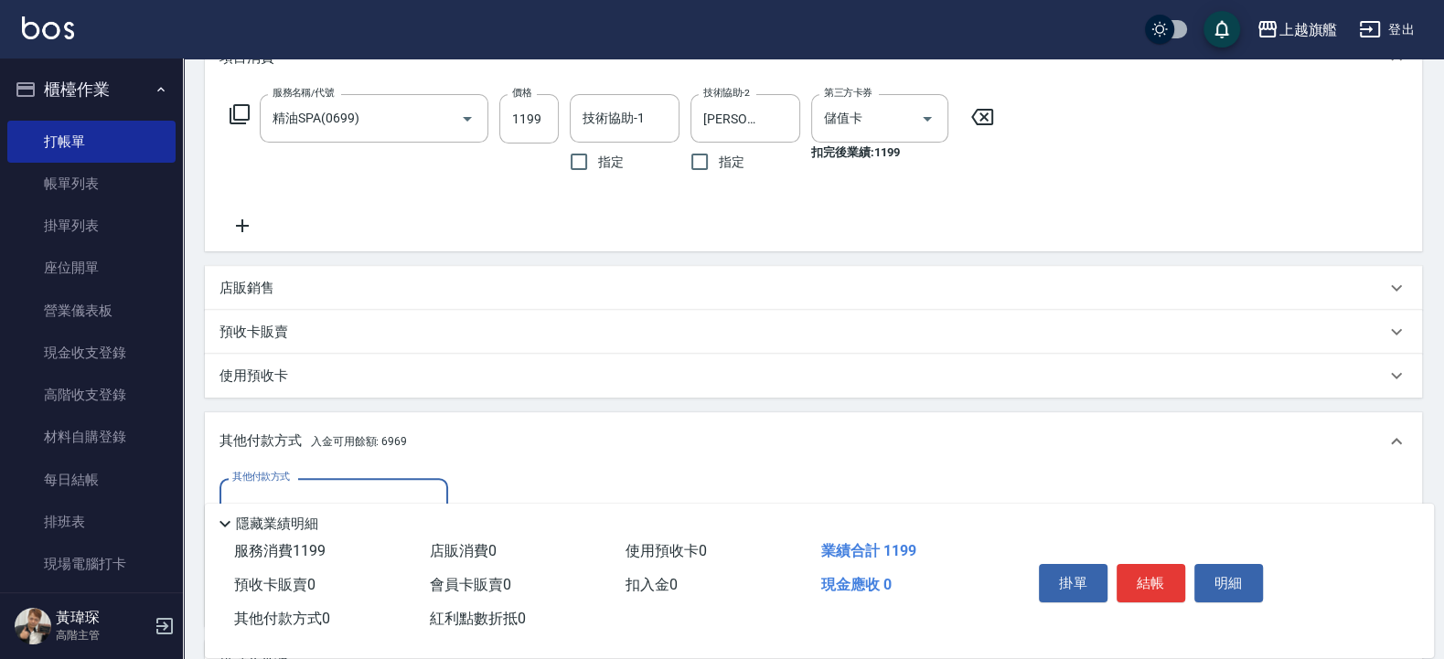
scroll to position [0, 0]
click at [358, 479] on div "其他付款方式" at bounding box center [333, 502] width 229 height 48
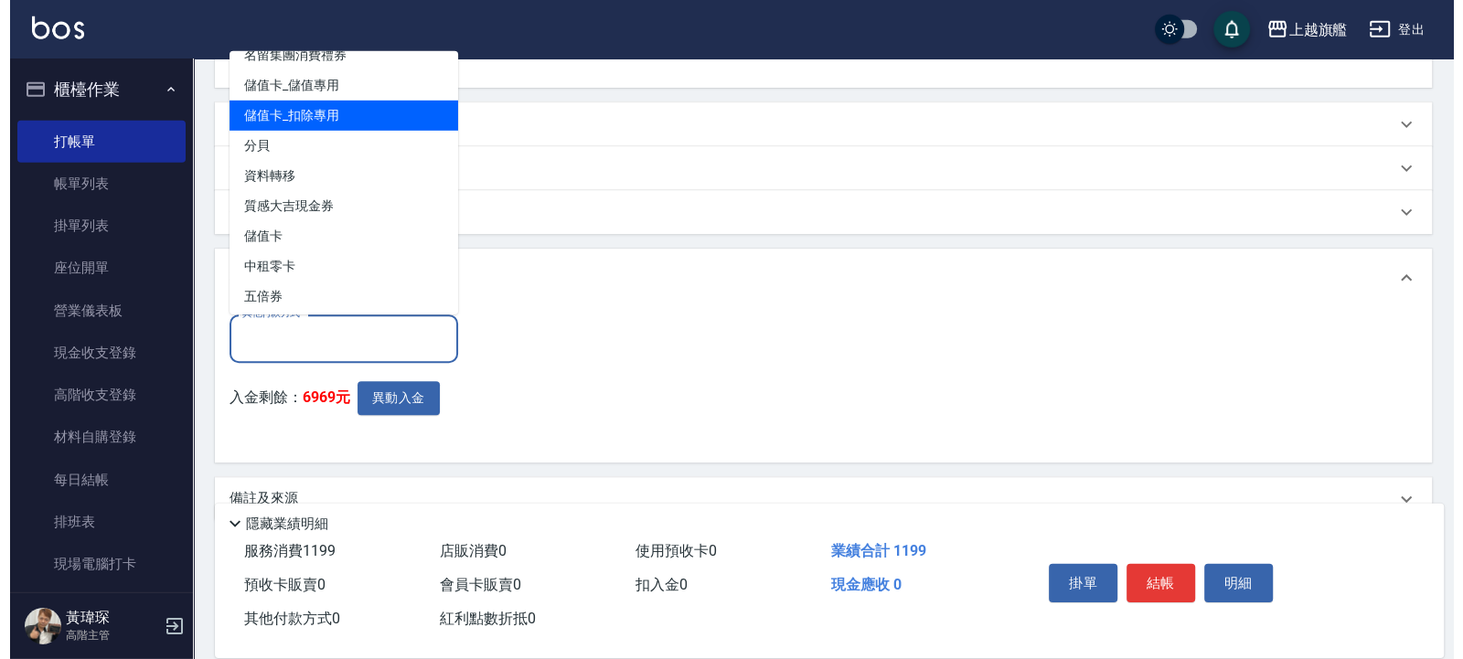
scroll to position [21, 0]
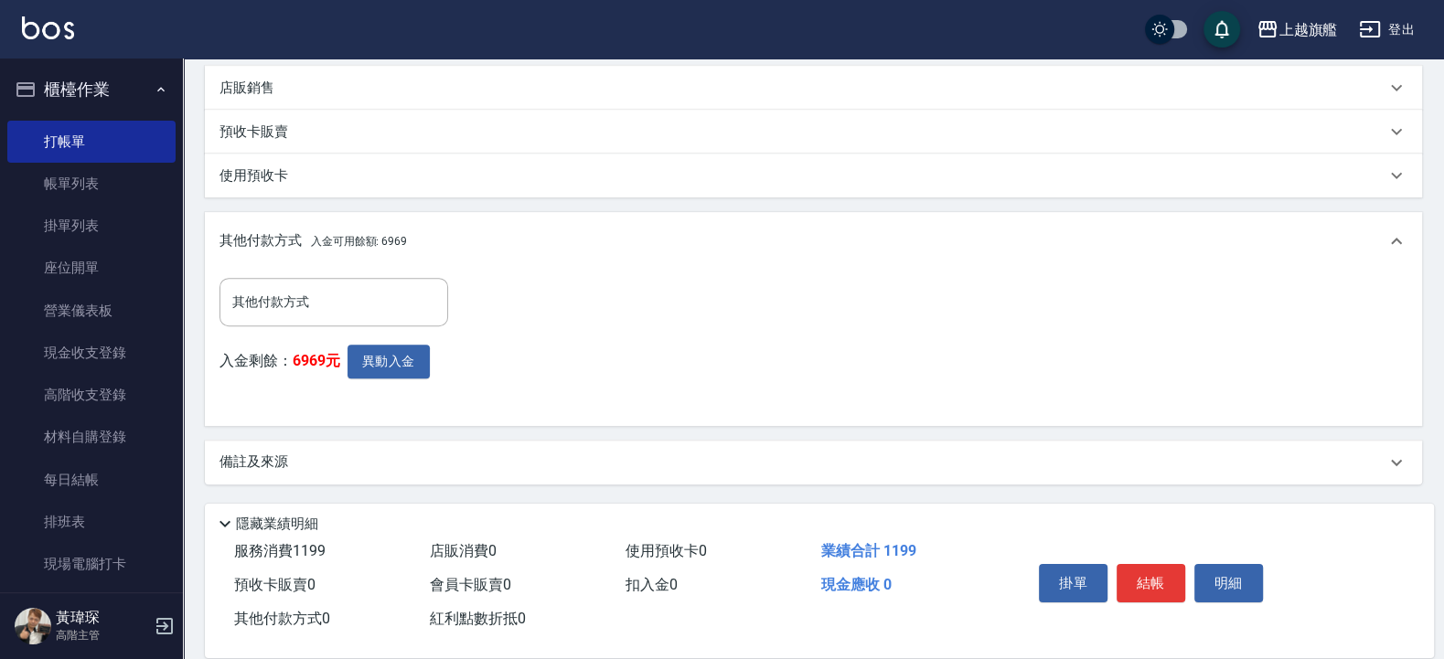
drag, startPoint x: 620, startPoint y: 301, endPoint x: 476, endPoint y: 318, distance: 145.5
click at [618, 301] on div "其他付款方式 其他付款方式 入金剩餘： 6969元 異動入金" at bounding box center [813, 345] width 1188 height 134
click at [405, 365] on button "異動入金" at bounding box center [388, 362] width 82 height 34
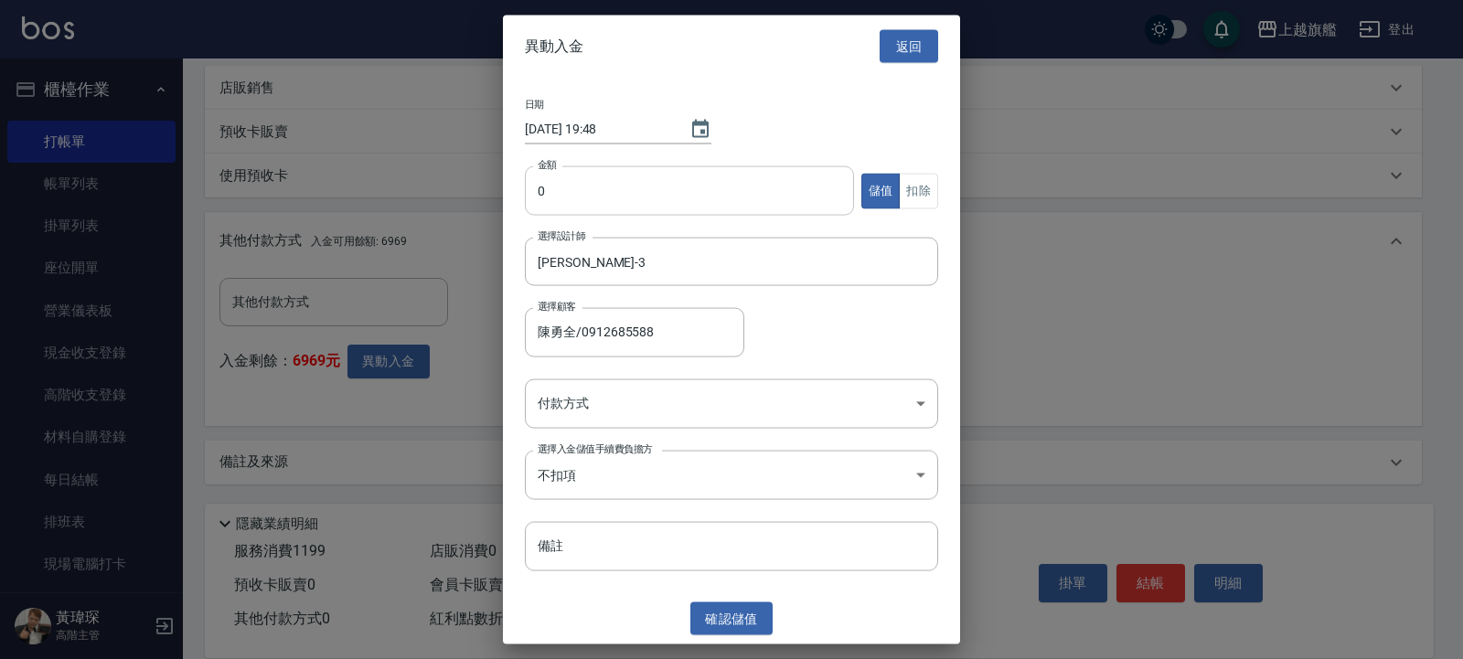
click at [740, 204] on input "0" at bounding box center [689, 190] width 329 height 49
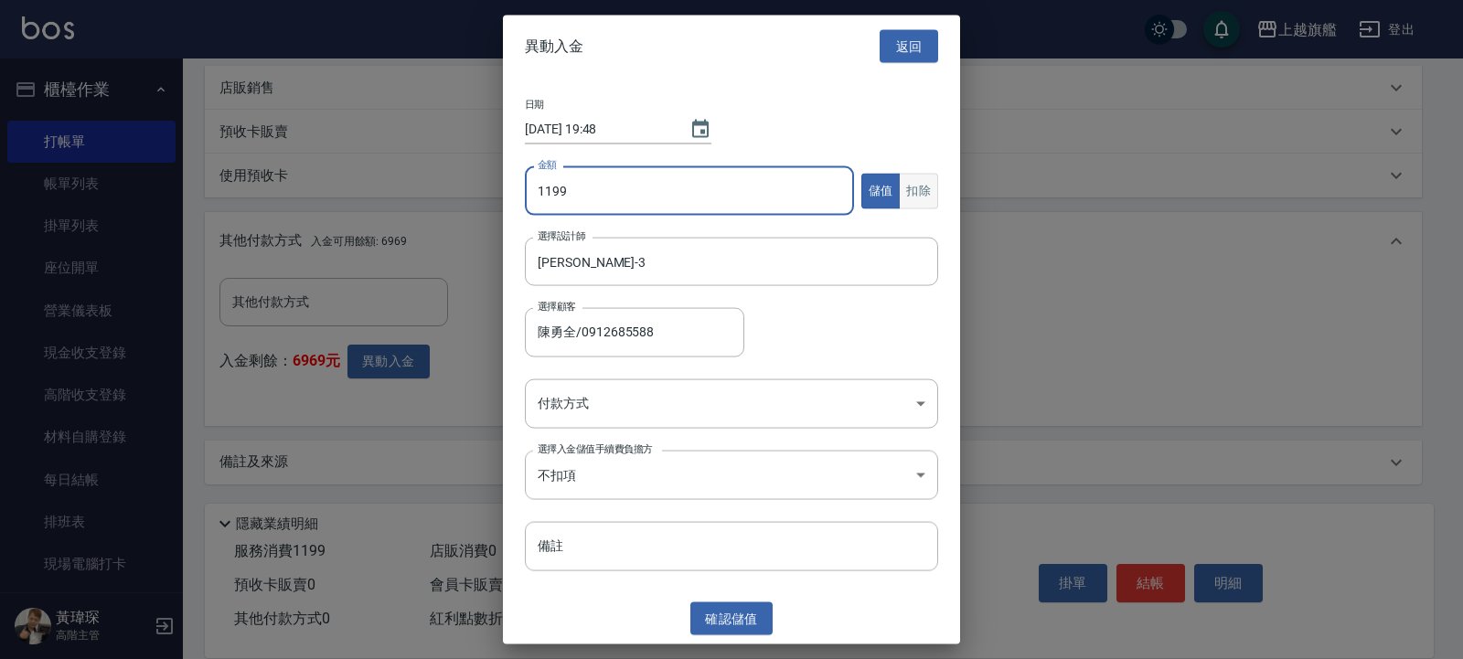
click at [929, 197] on button "扣除" at bounding box center [918, 191] width 39 height 36
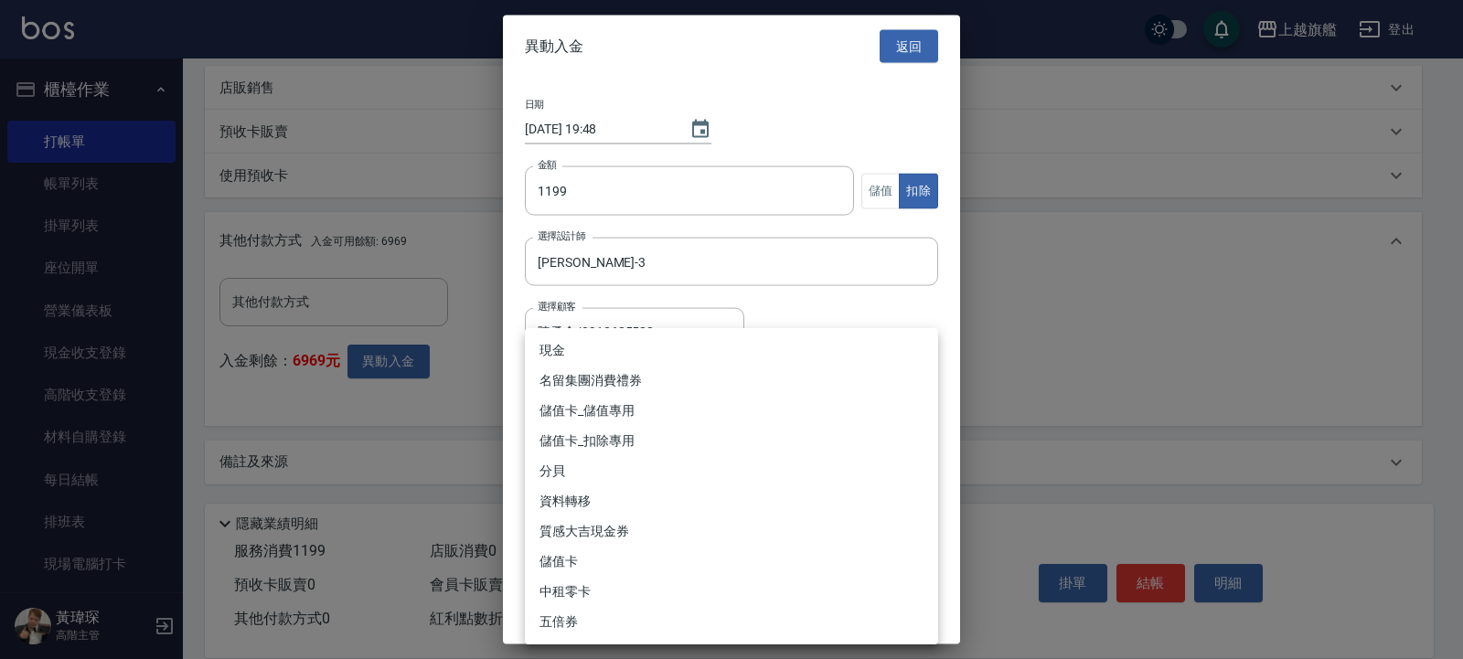
click at [650, 417] on body "上越旗艦 登出 櫃檯作業 打帳單 帳單列表 掛單列表 座位開單 營業儀表板 現金收支登錄 高階收支登錄 材料自購登錄 每日結帳 排班表 現場電腦打卡 掃碼打卡…" at bounding box center [731, 93] width 1463 height 1131
drag, startPoint x: 672, startPoint y: 433, endPoint x: 719, endPoint y: 531, distance: 108.4
click at [671, 435] on li "儲值卡_扣除專用" at bounding box center [731, 441] width 413 height 30
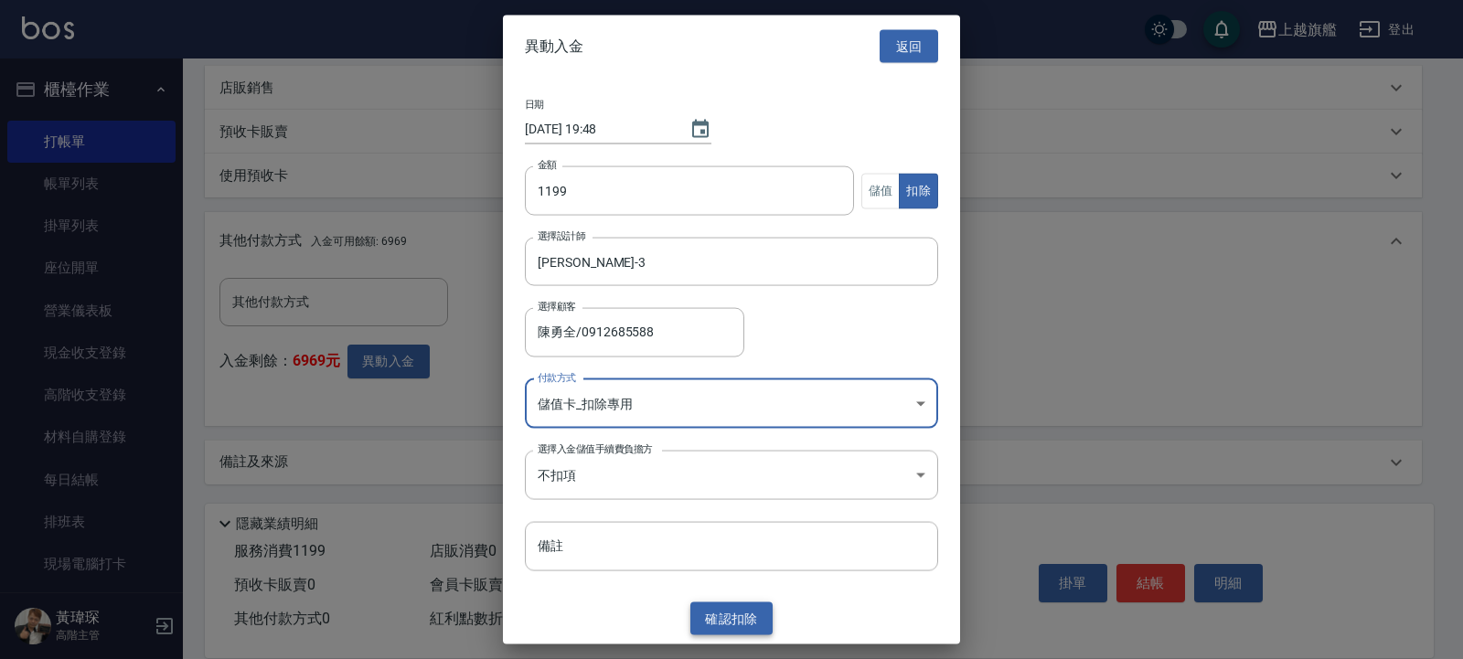
click at [716, 527] on button "確認 扣除" at bounding box center [731, 619] width 82 height 34
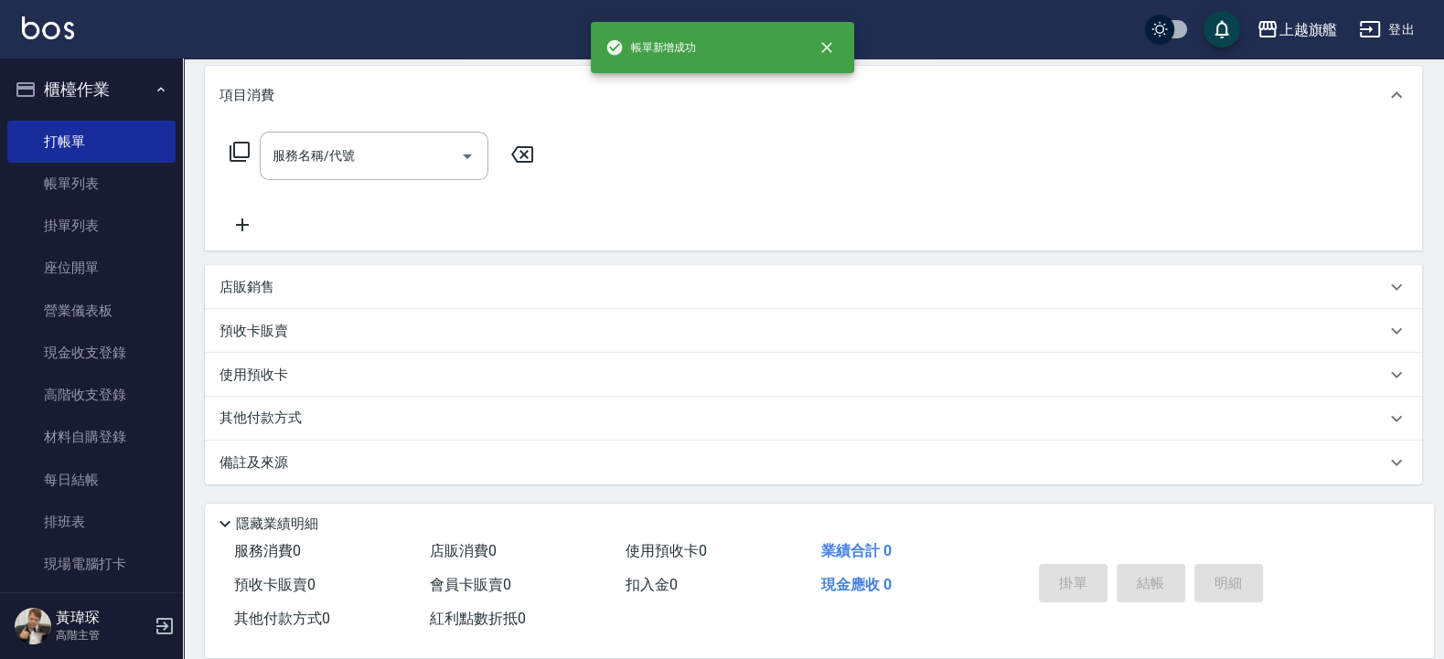
scroll to position [0, 0]
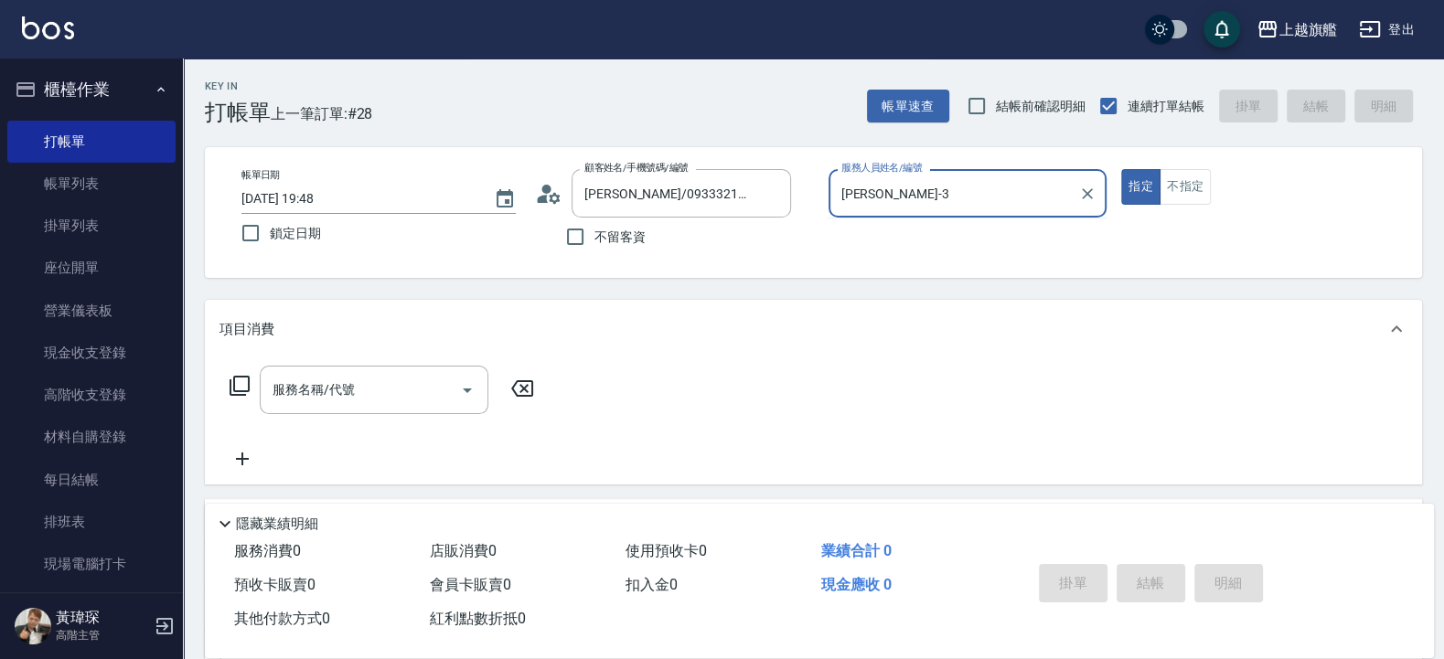
click at [1121, 169] on button "指定" at bounding box center [1140, 187] width 39 height 36
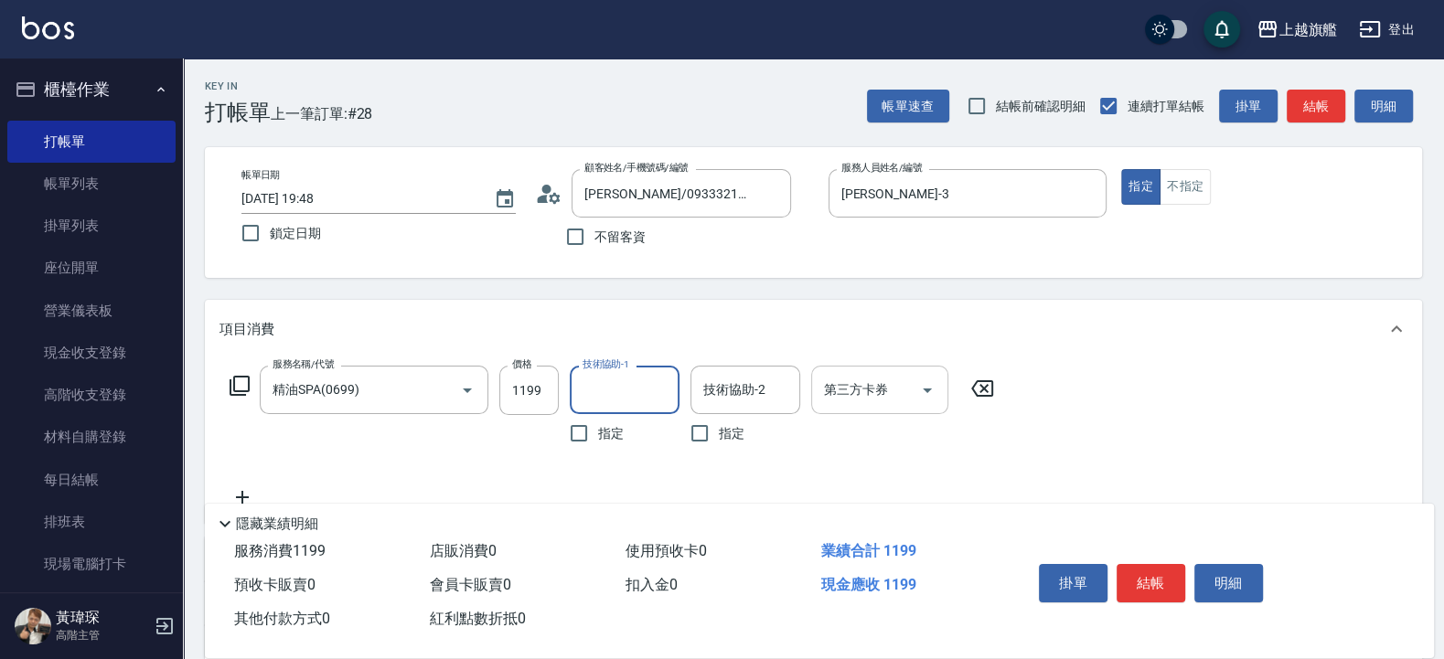
click at [863, 414] on div "第三方卡券" at bounding box center [879, 390] width 137 height 48
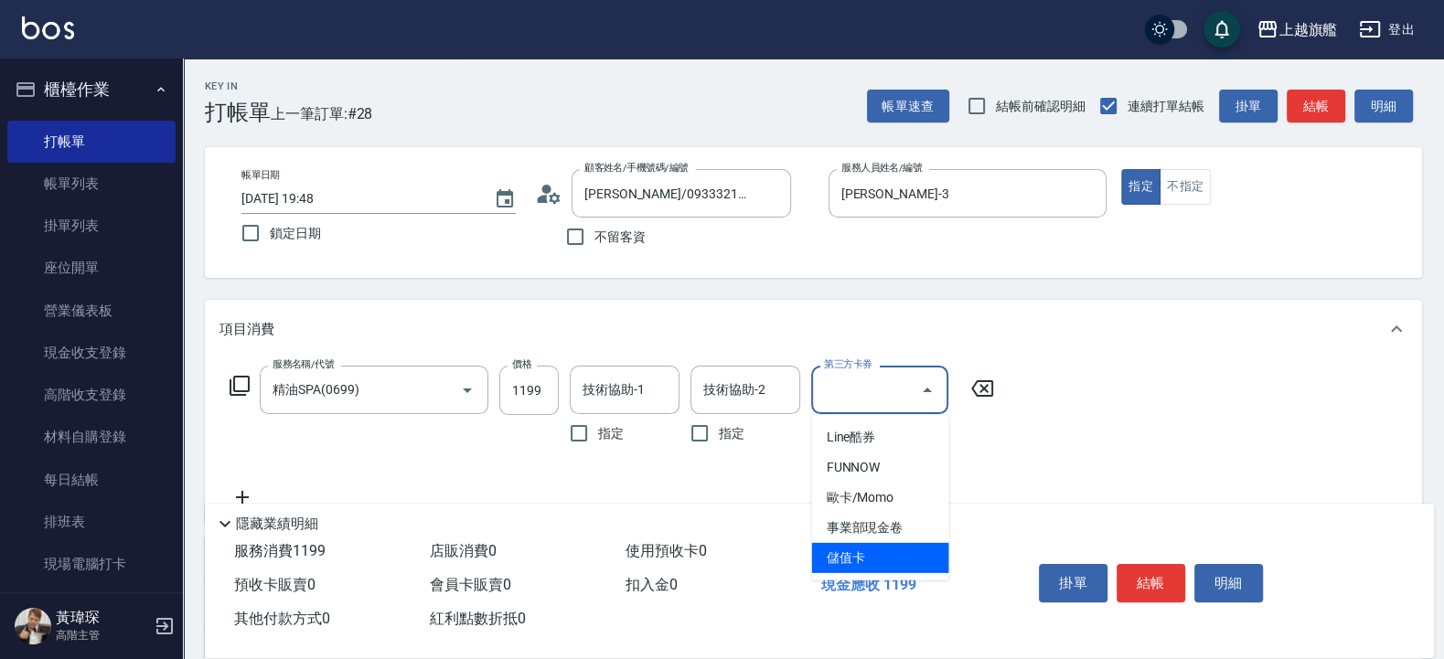
click at [881, 527] on span "儲值卡" at bounding box center [880, 558] width 137 height 30
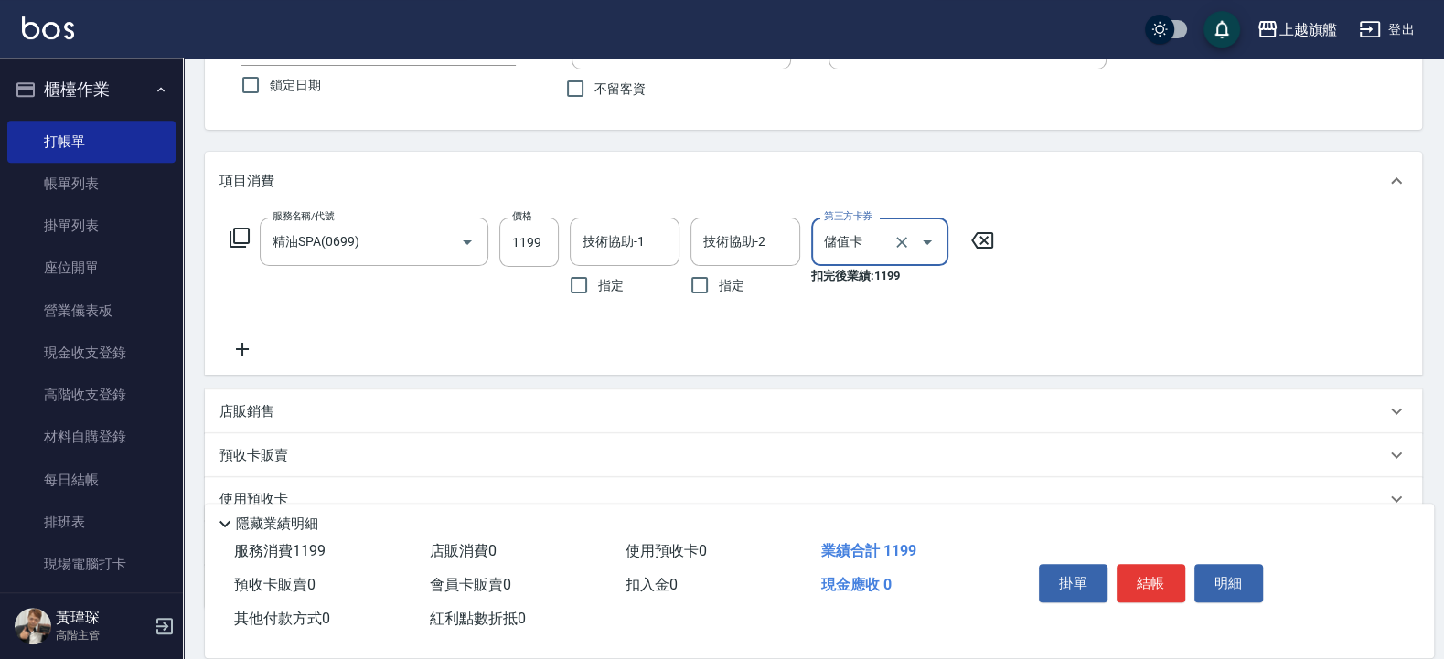
scroll to position [272, 0]
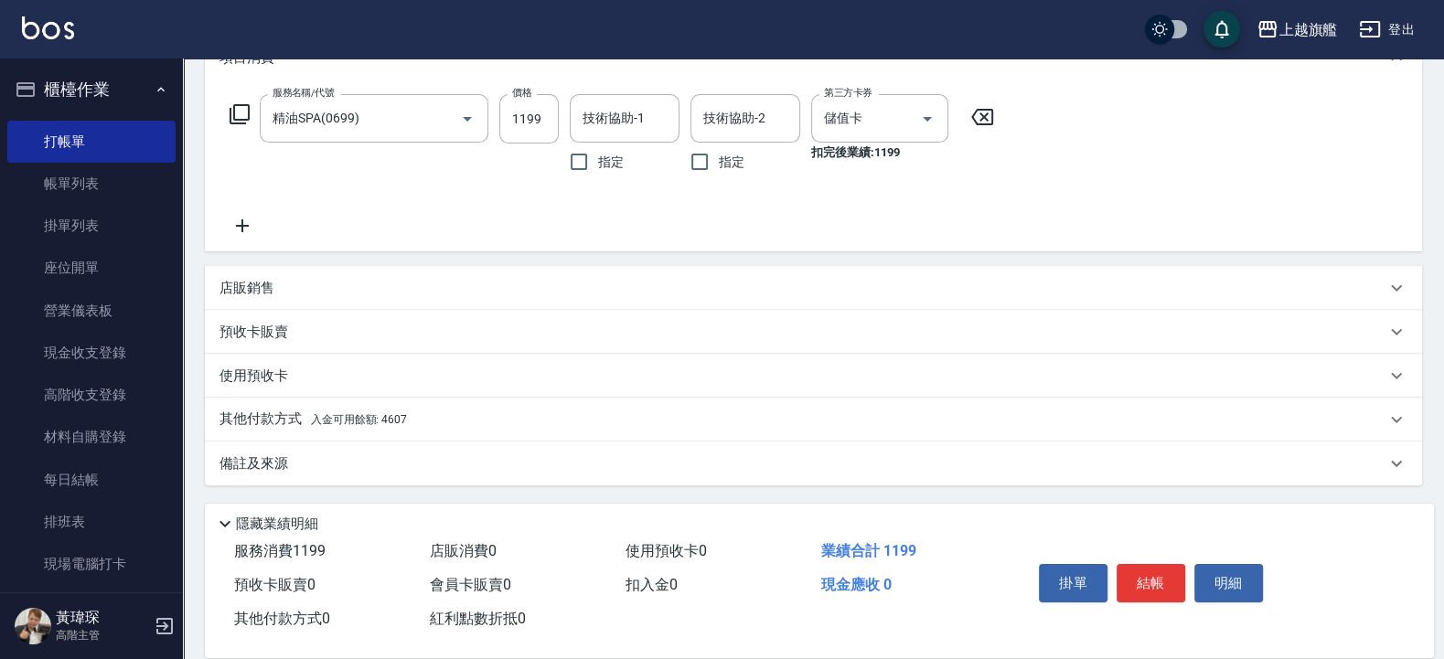
click at [370, 413] on span "入金可用餘額: 4607" at bounding box center [359, 419] width 96 height 13
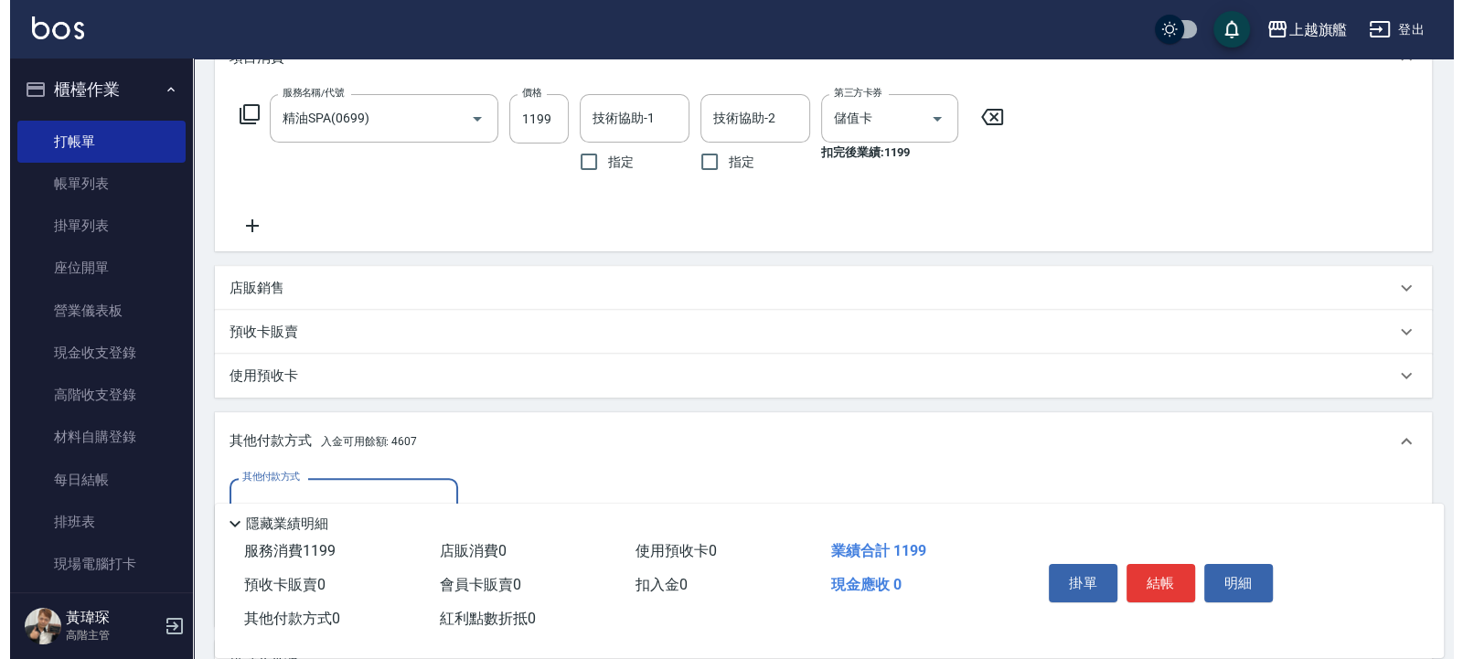
scroll to position [472, 0]
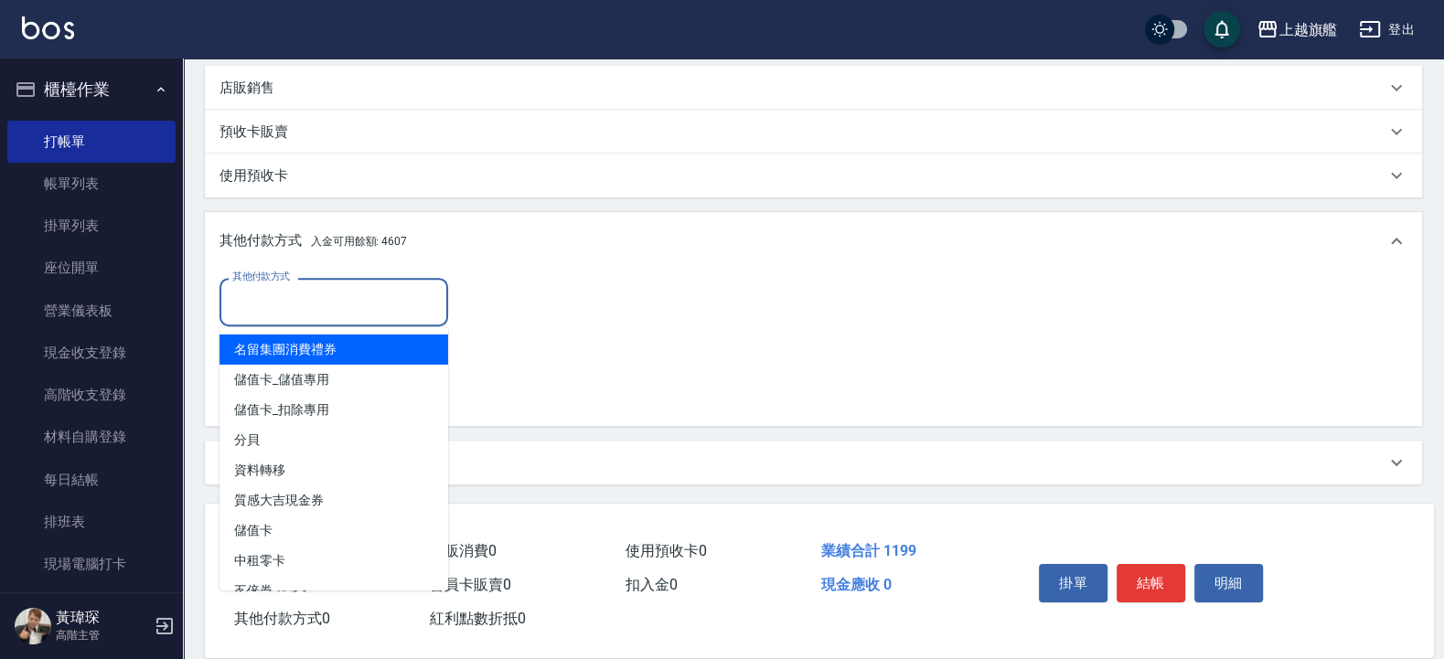
click at [294, 295] on input "其他付款方式" at bounding box center [334, 302] width 212 height 32
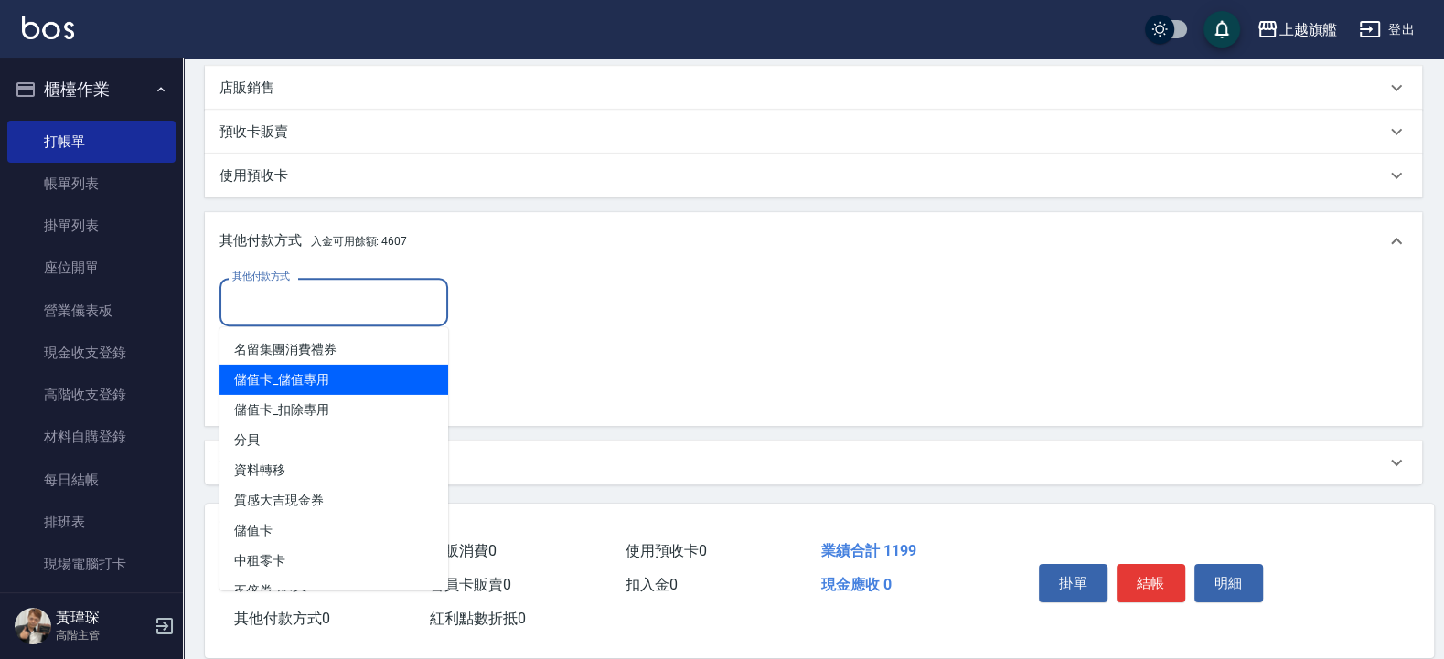
drag, startPoint x: 647, startPoint y: 334, endPoint x: 522, endPoint y: 342, distance: 125.6
click at [614, 338] on div "其他付款方式 其他付款方式 入金剩餘： 4607元 異動入金" at bounding box center [813, 345] width 1188 height 134
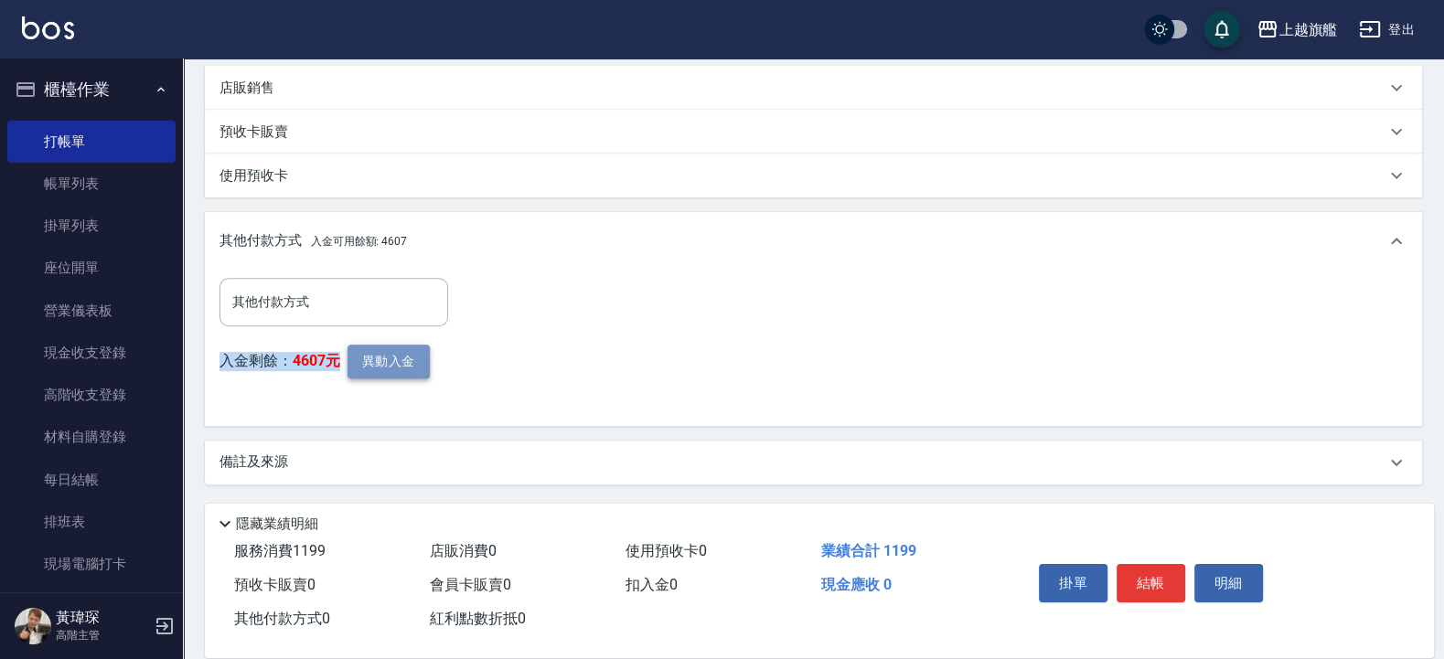
click at [401, 370] on button "異動入金" at bounding box center [388, 362] width 82 height 34
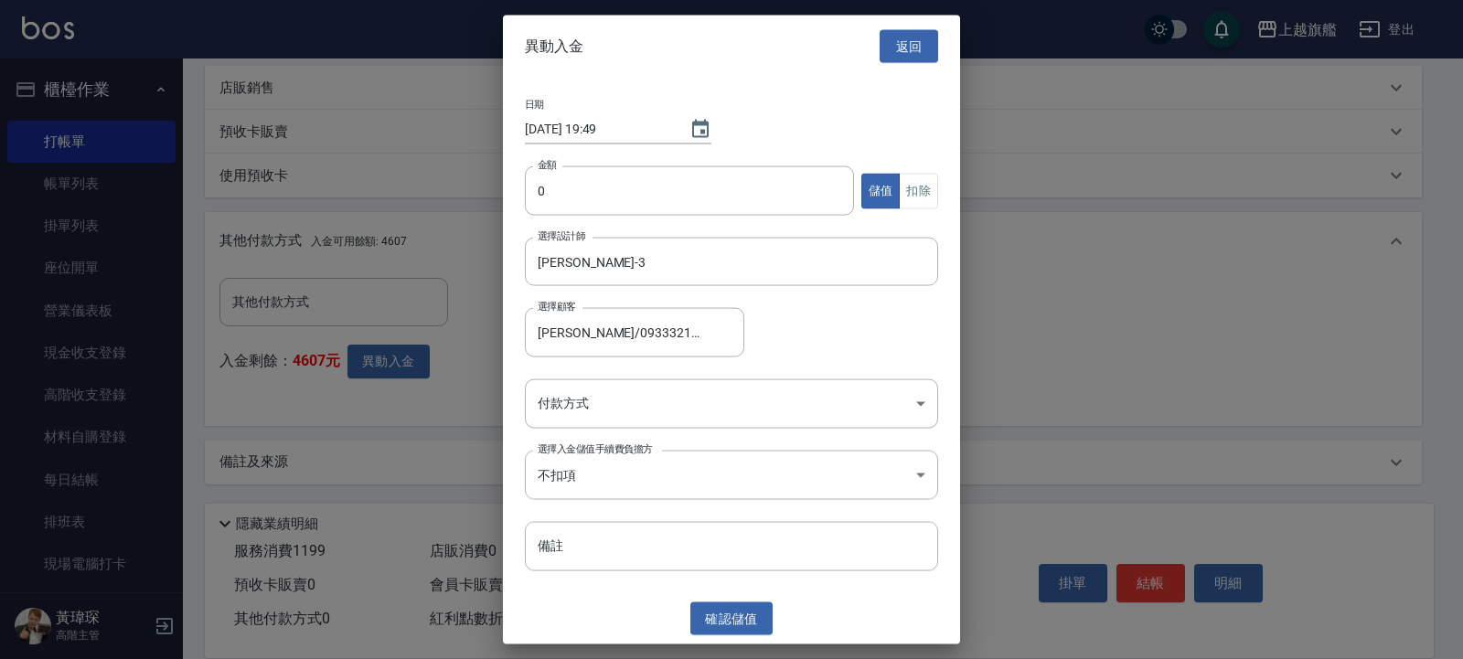
click at [732, 227] on div "金額 0 金額 儲值 扣除" at bounding box center [731, 201] width 413 height 71
click at [721, 197] on input "0" at bounding box center [689, 190] width 329 height 49
click at [915, 188] on button "扣除" at bounding box center [918, 191] width 39 height 36
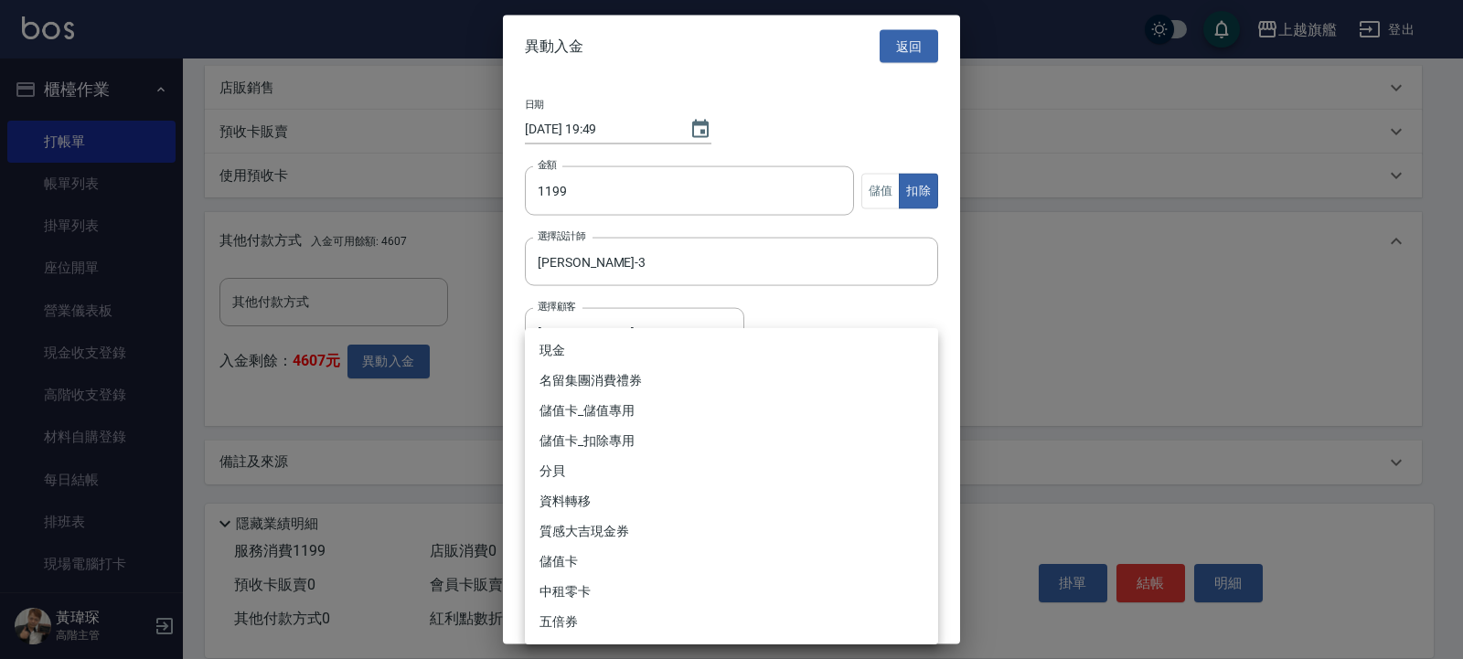
click at [728, 410] on body "上越旗艦 登出 櫃檯作業 打帳單 帳單列表 掛單列表 座位開單 營業儀表板 現金收支登錄 高階收支登錄 材料自購登錄 每日結帳 排班表 現場電腦打卡 掃碼打卡…" at bounding box center [731, 93] width 1463 height 1131
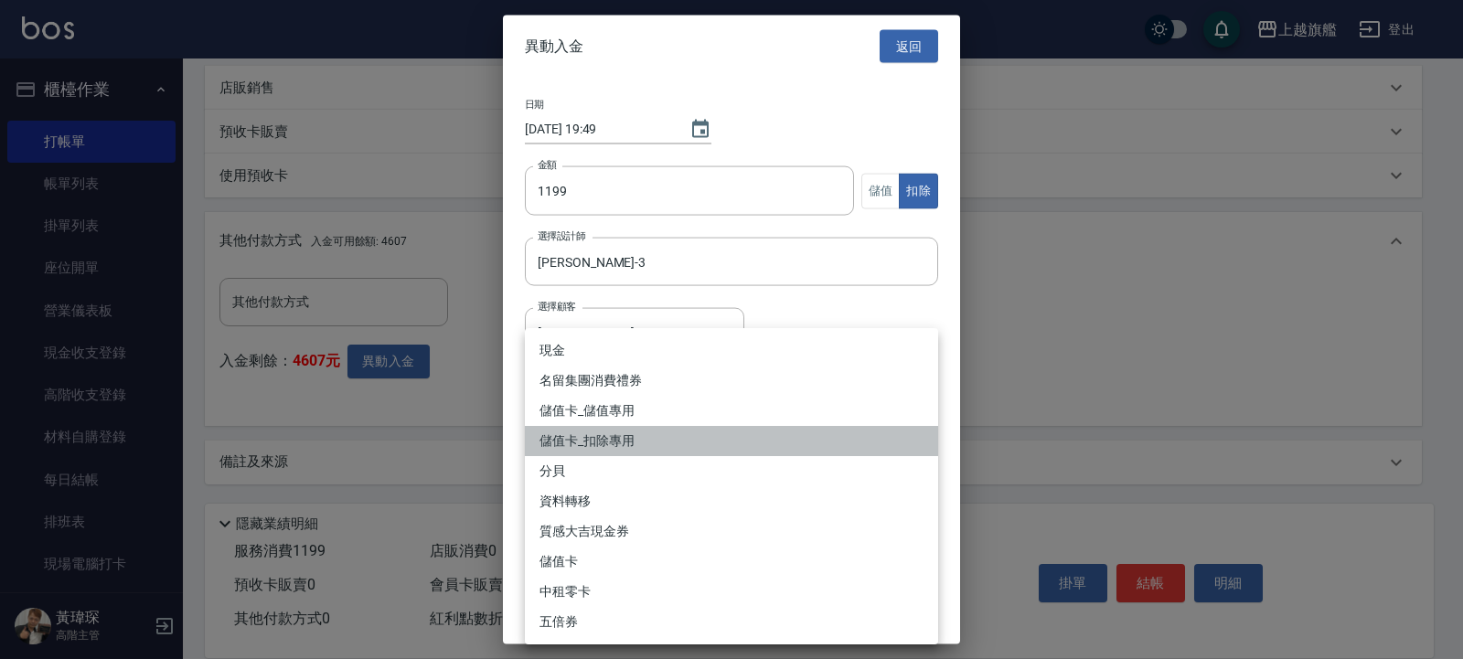
click at [690, 446] on li "儲值卡_扣除專用" at bounding box center [731, 441] width 413 height 30
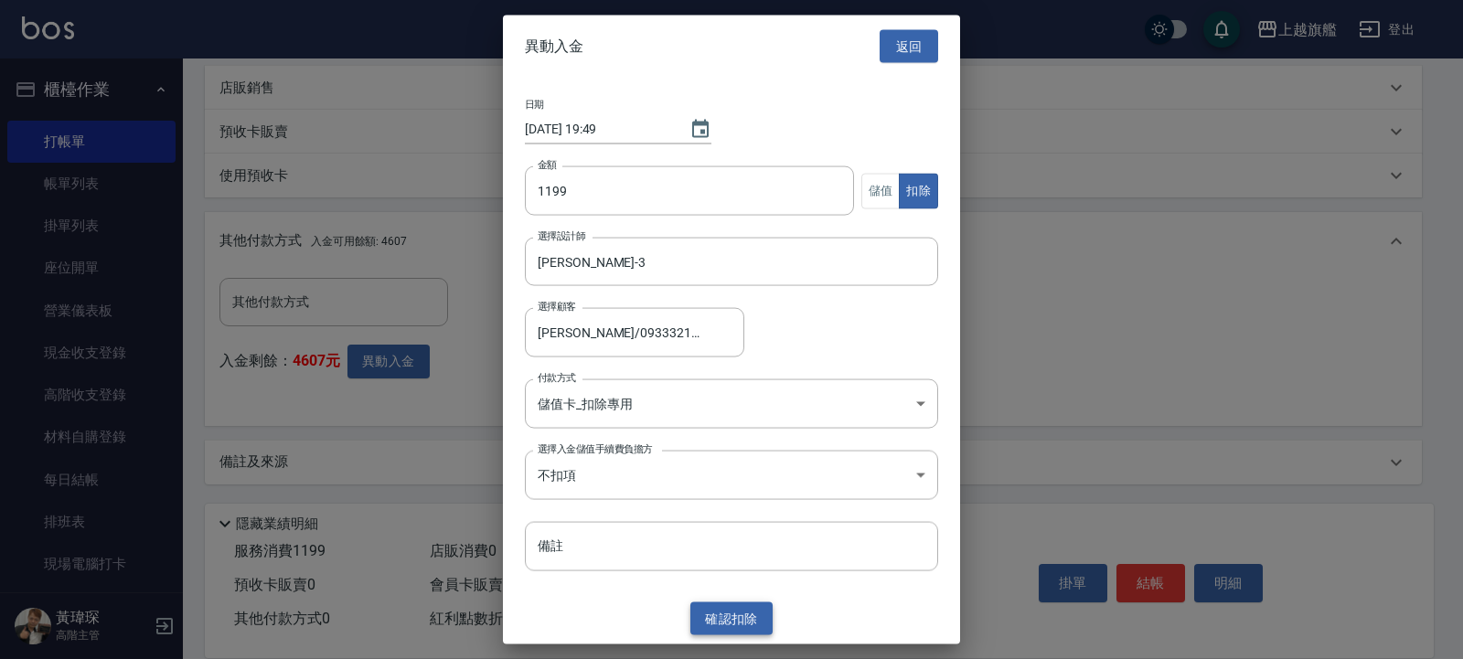
drag, startPoint x: 777, startPoint y: 620, endPoint x: 764, endPoint y: 618, distance: 13.8
click at [776, 527] on div "確認 扣除" at bounding box center [731, 619] width 457 height 34
drag, startPoint x: 762, startPoint y: 618, endPoint x: 760, endPoint y: 609, distance: 9.3
click at [762, 527] on button "確認 扣除" at bounding box center [731, 619] width 82 height 34
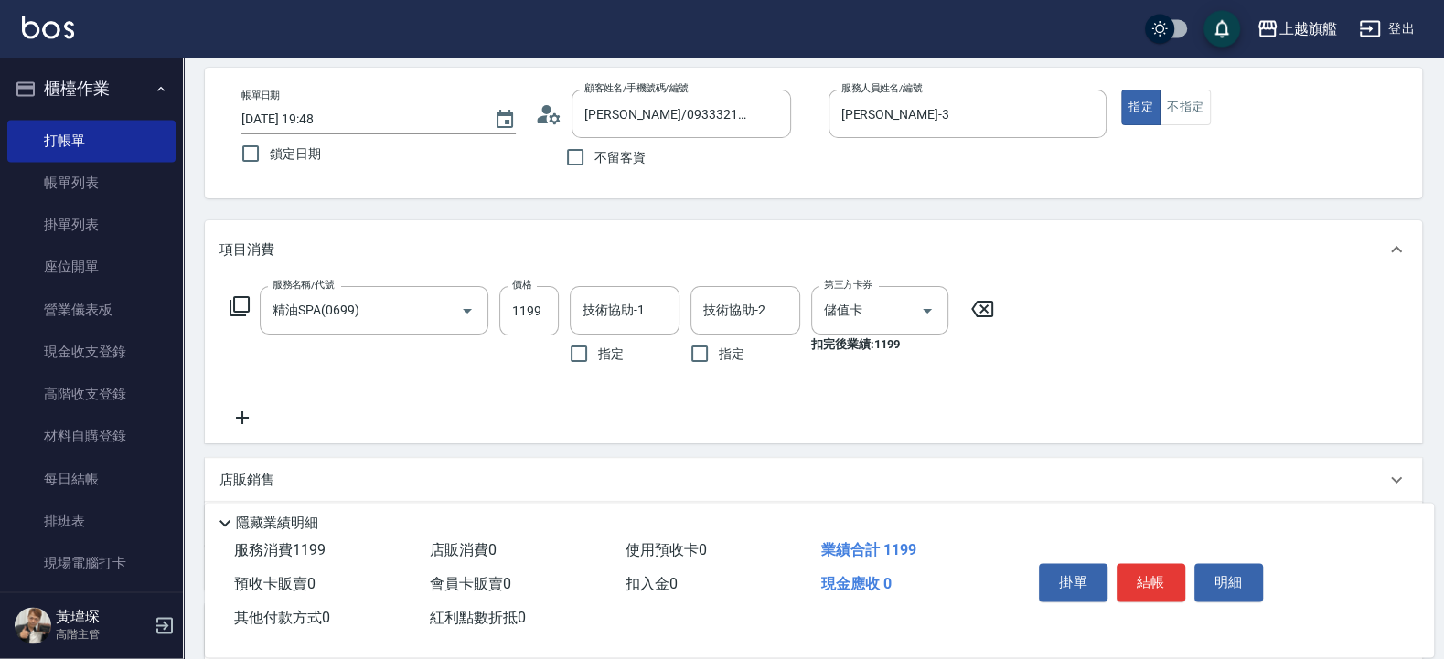
scroll to position [0, 0]
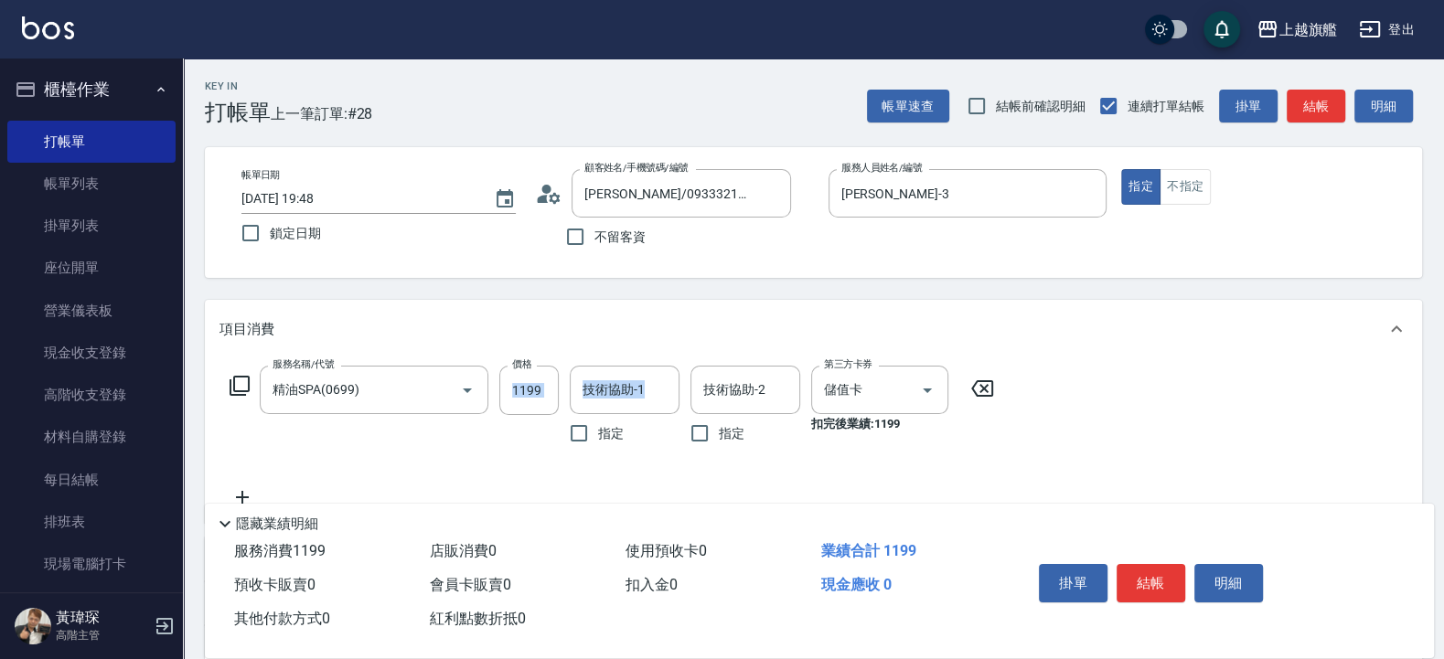
click at [566, 376] on div "服務名稱/代號 精油SPA(0699) 服務名稱/代號 價格 1199 價格 技術協助-1 技術協助-1 指定 技術協助-2 技術協助-2 指定 第三方卡券 …" at bounding box center [612, 409] width 786 height 87
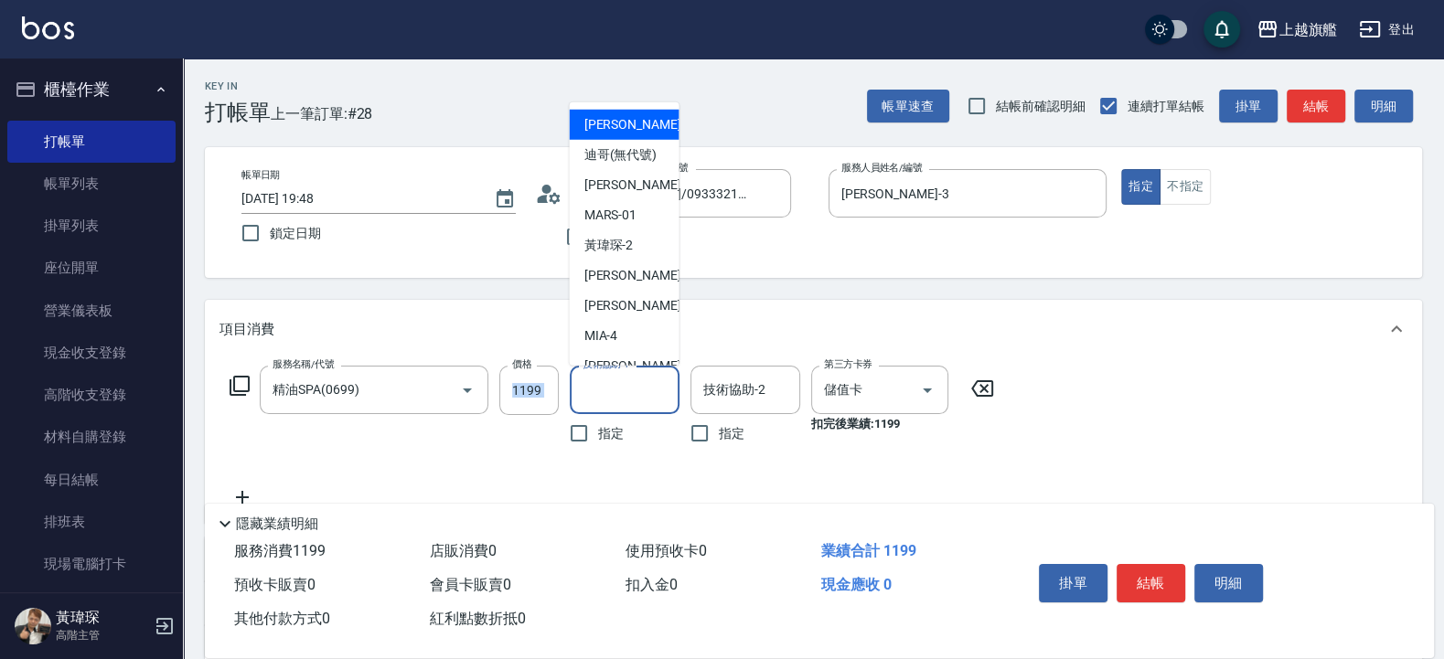
drag, startPoint x: 588, startPoint y: 379, endPoint x: 597, endPoint y: 376, distance: 9.8
click at [591, 379] on input "技術協助-1" at bounding box center [624, 390] width 93 height 32
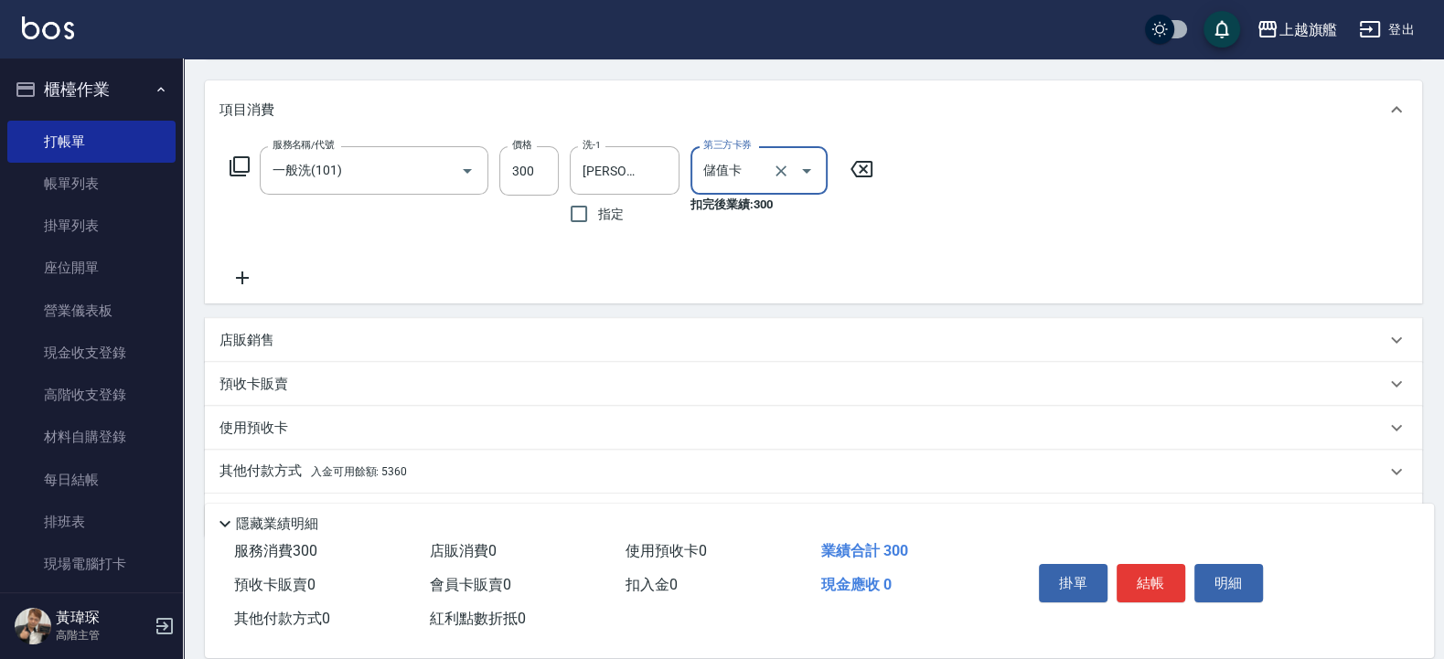
scroll to position [272, 0]
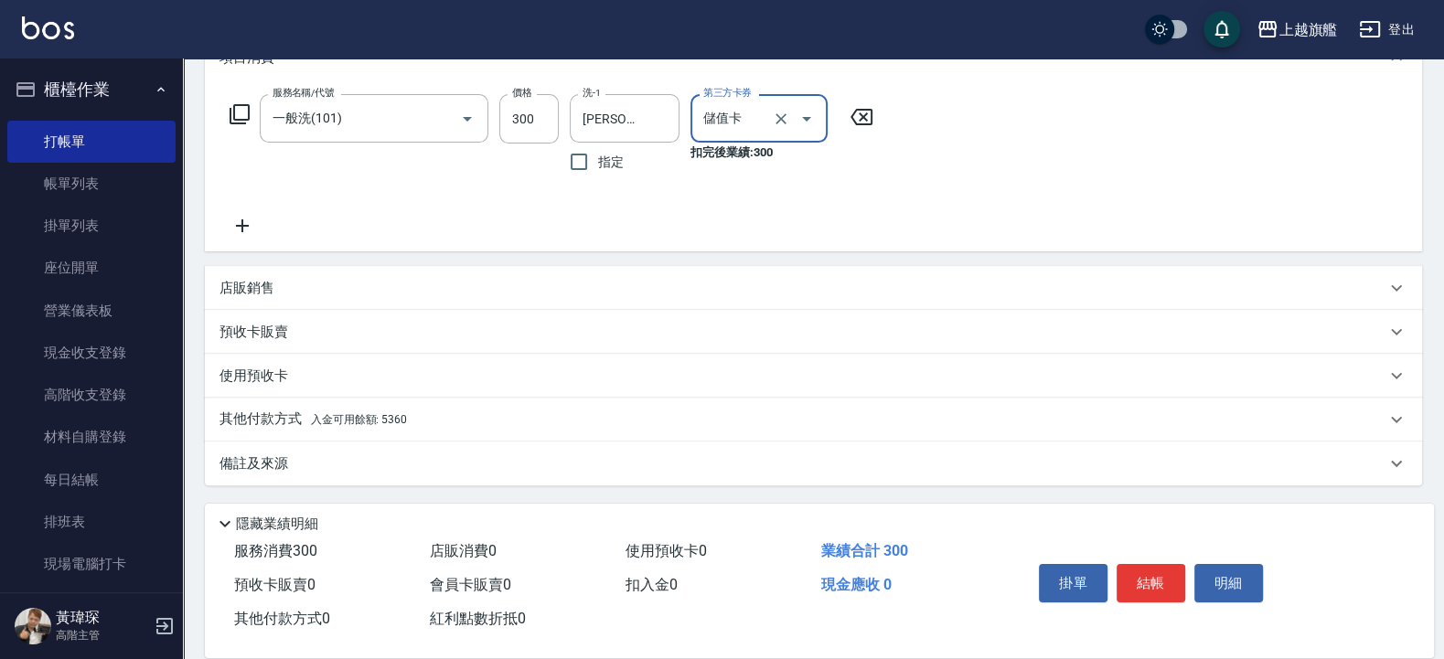
click at [371, 423] on span "入金可用餘額: 5360" at bounding box center [359, 419] width 96 height 13
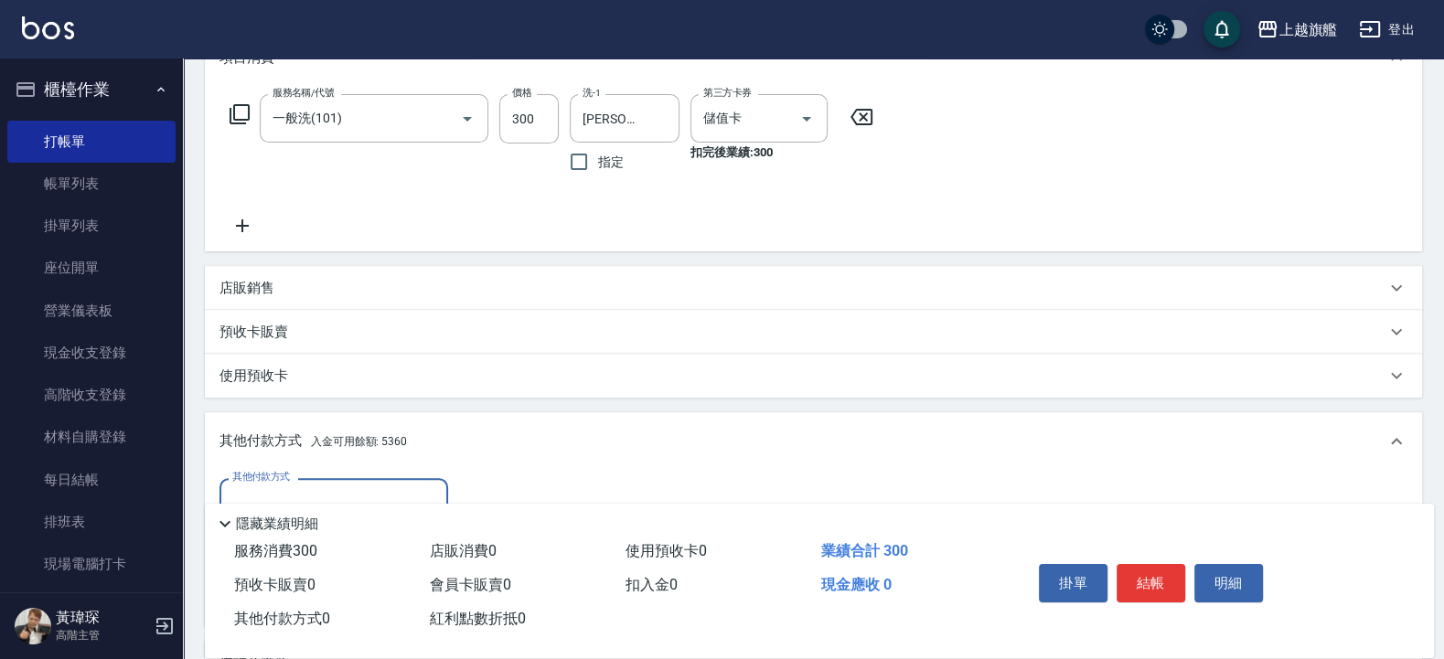
scroll to position [0, 0]
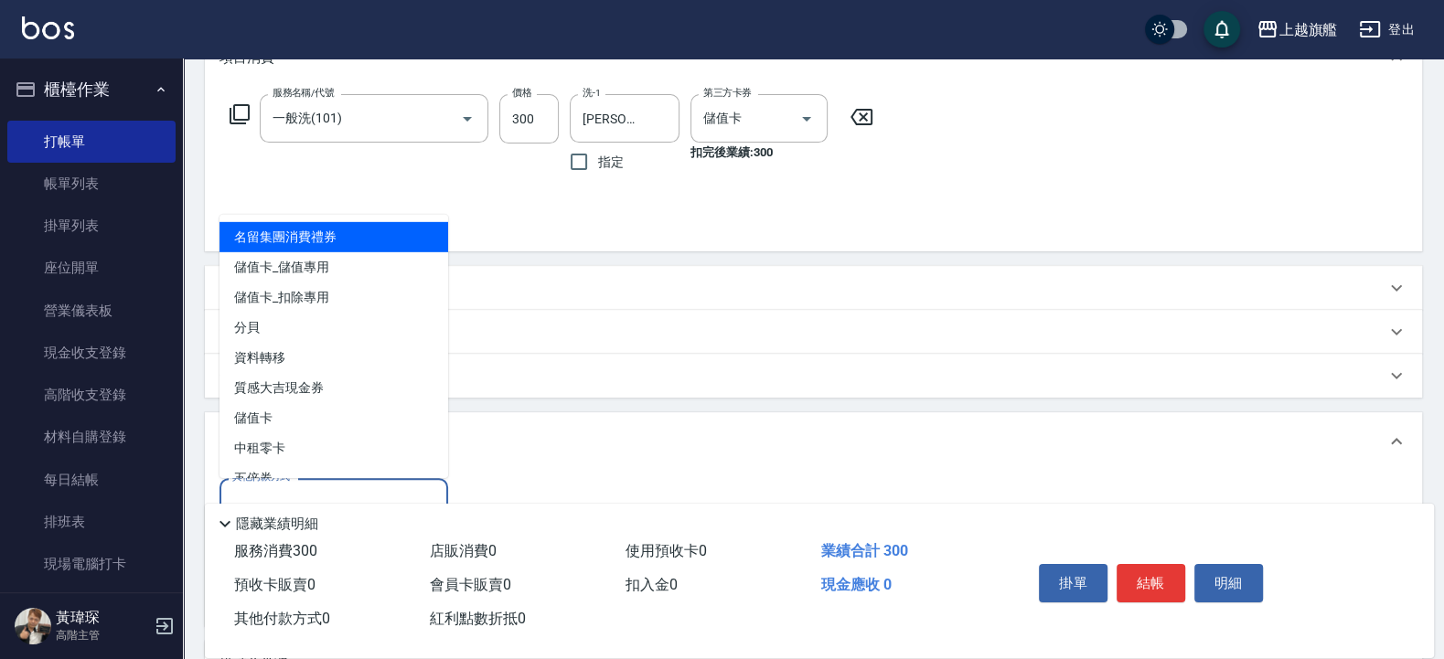
click at [351, 489] on input "其他付款方式" at bounding box center [334, 502] width 212 height 32
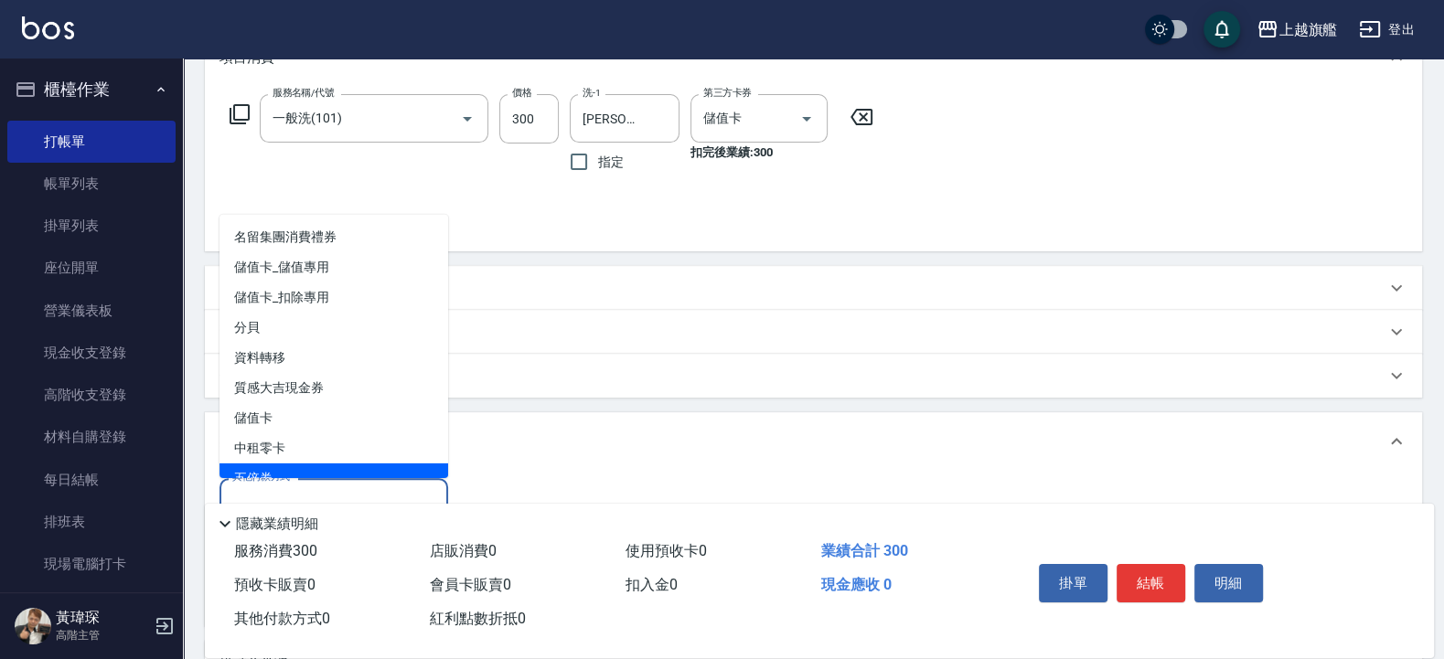
click at [698, 399] on div "項目消費 服務名稱/代號 一般洗(101) 服務名稱/代號 價格 300 價格 洗-1 [PERSON_NAME]-36 洗-1 指定 第三方卡券 儲值卡 第…" at bounding box center [813, 356] width 1217 height 657
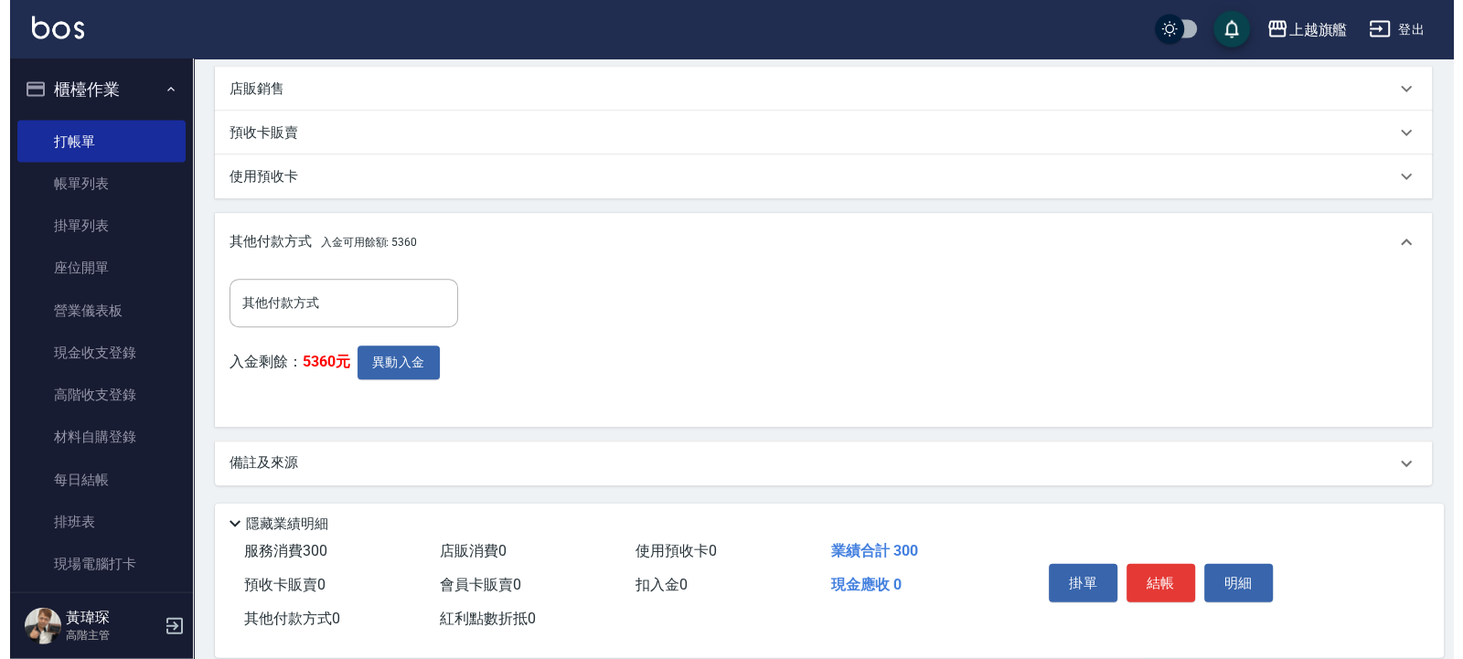
scroll to position [472, 0]
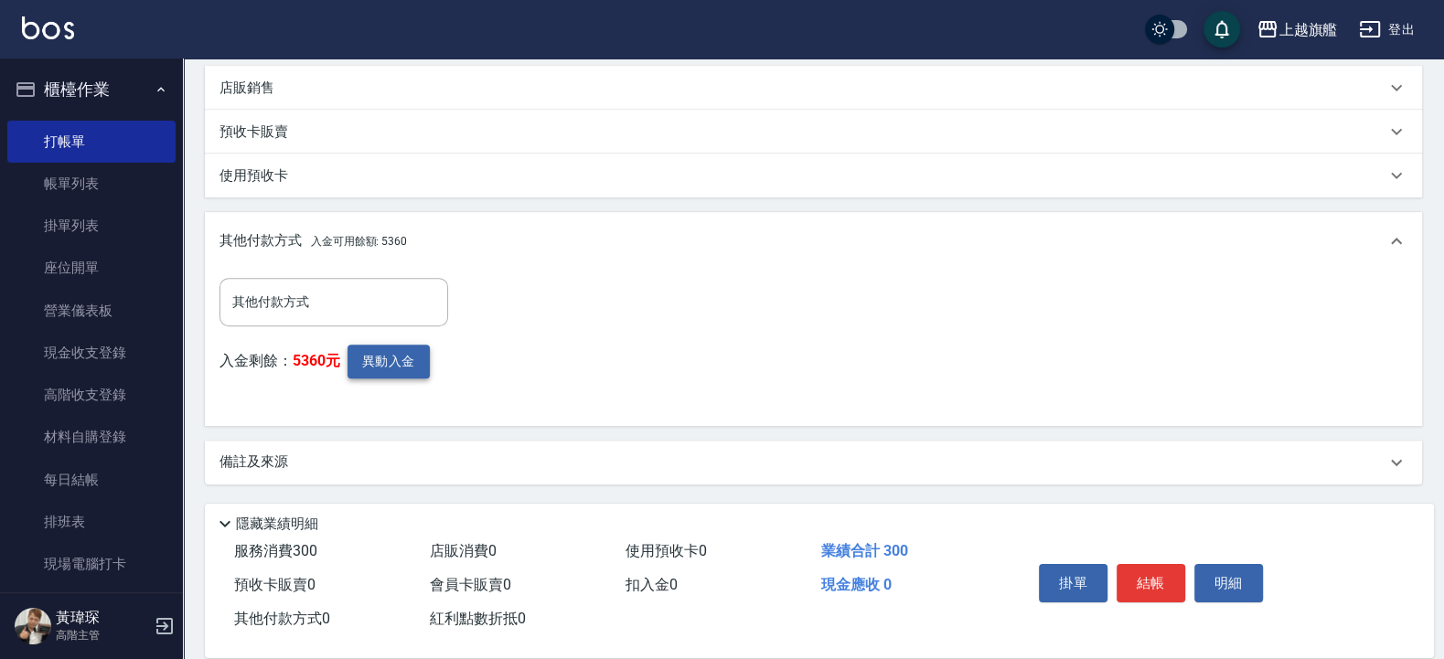
click at [423, 364] on button "異動入金" at bounding box center [388, 362] width 82 height 34
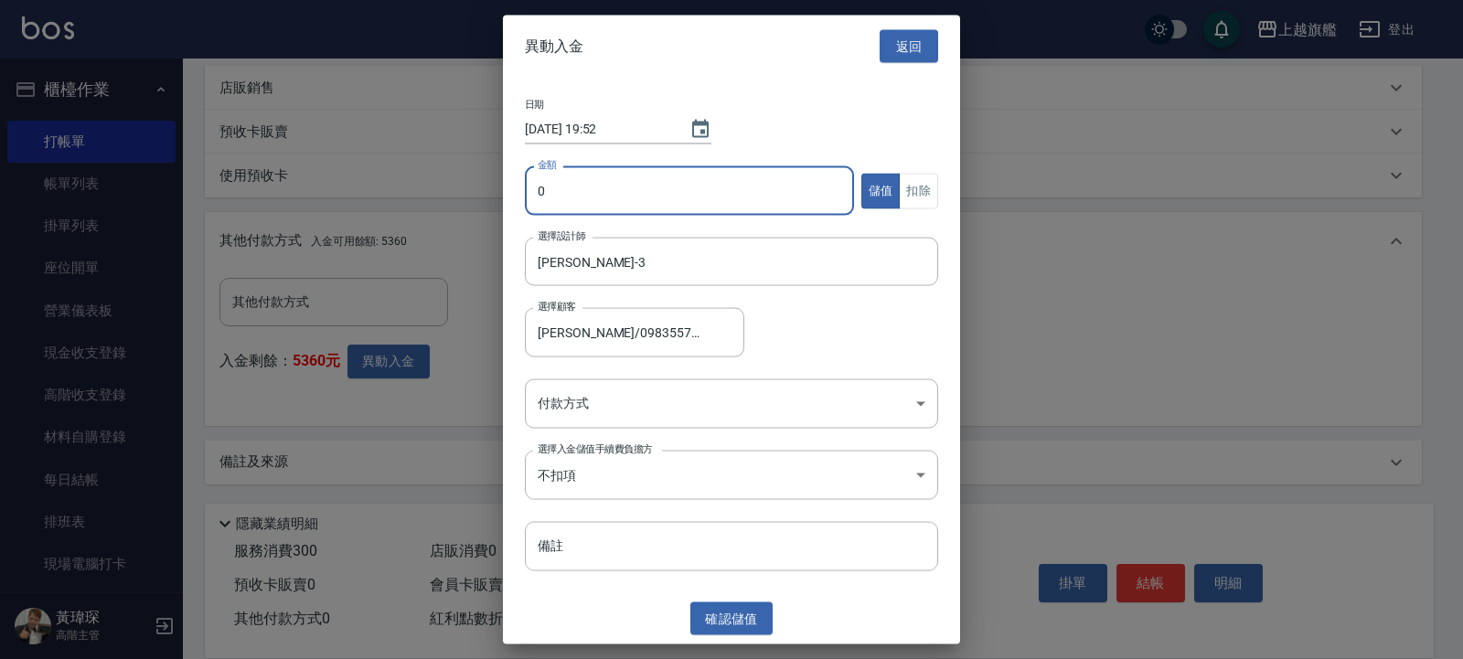
click at [676, 198] on input "0" at bounding box center [689, 190] width 329 height 49
click at [915, 172] on div "金額 300 金額 儲值 扣除" at bounding box center [731, 201] width 413 height 71
drag, startPoint x: 911, startPoint y: 186, endPoint x: 840, endPoint y: 273, distance: 112.5
click at [911, 187] on button "扣除" at bounding box center [918, 191] width 39 height 36
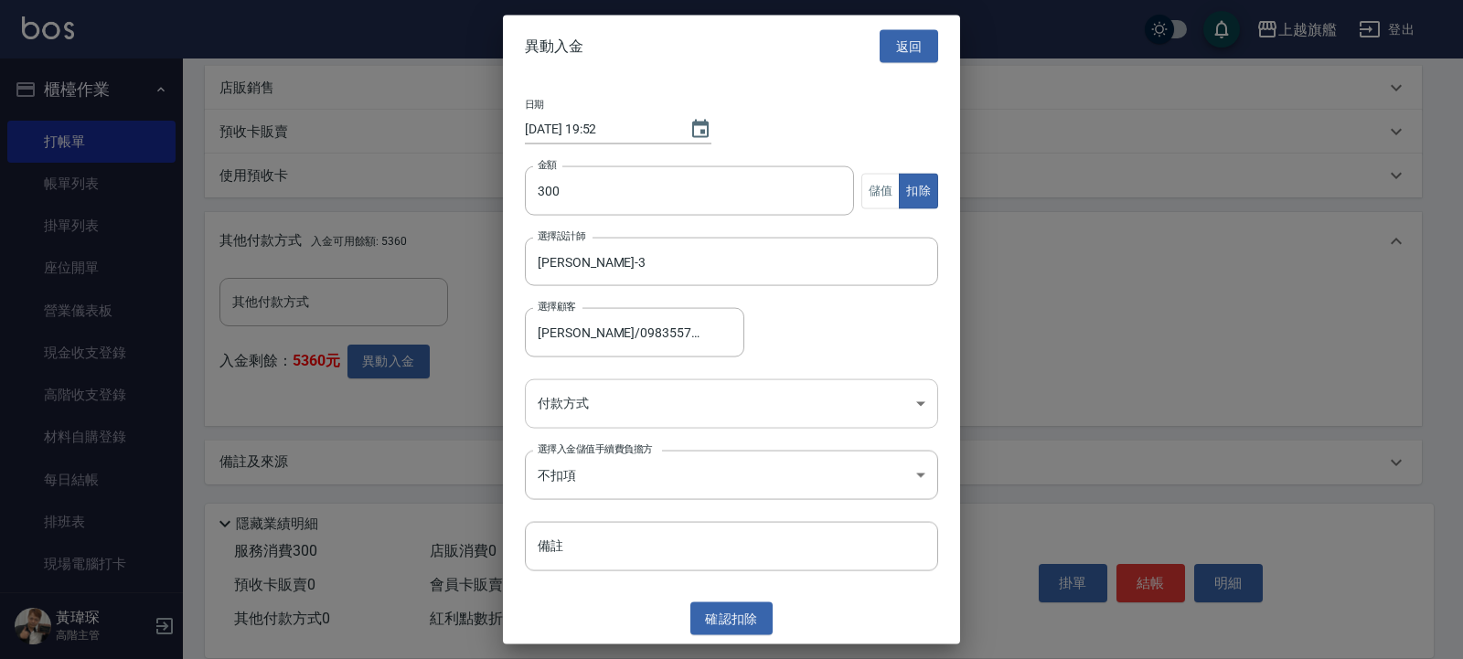
click at [593, 414] on body "上越旗艦 登出 櫃檯作業 打帳單 帳單列表 掛單列表 座位開單 營業儀表板 現金收支登錄 高階收支登錄 材料自購登錄 每日結帳 排班表 現場電腦打卡 掃碼打卡…" at bounding box center [731, 93] width 1463 height 1131
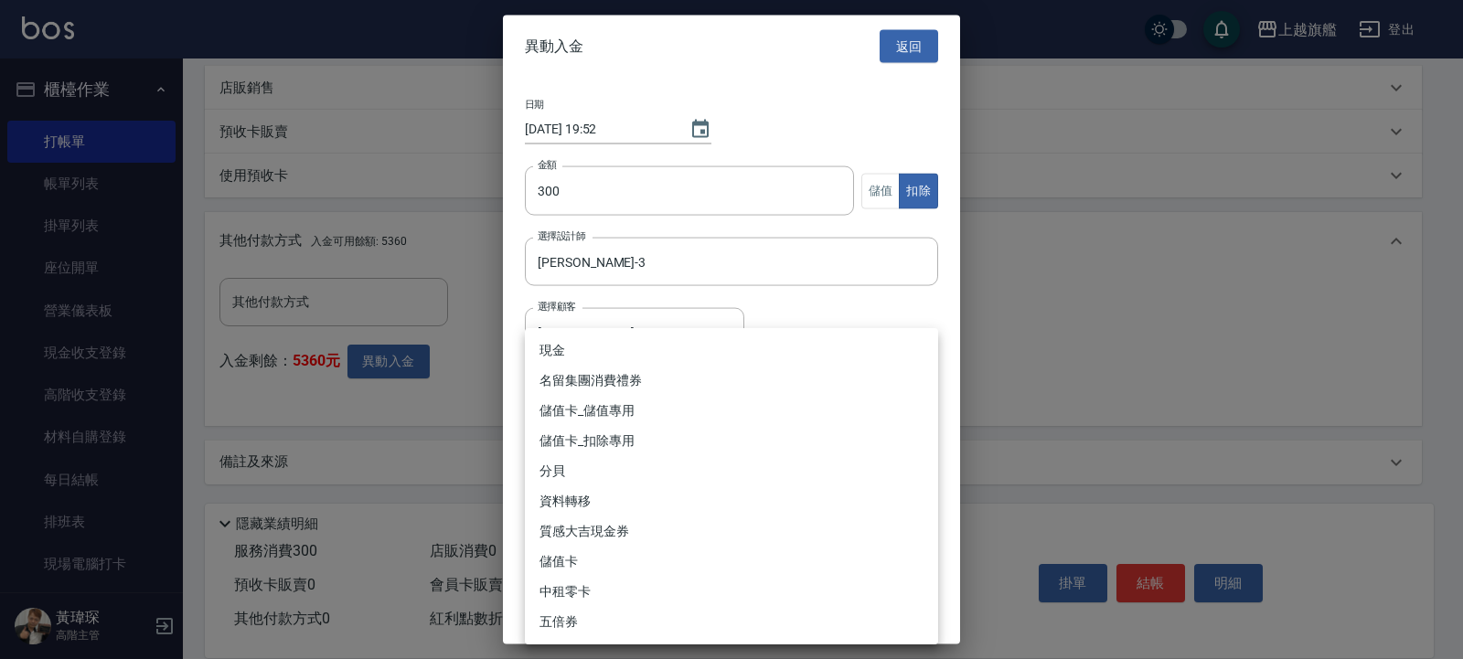
click at [700, 446] on li "儲值卡_扣除專用" at bounding box center [731, 441] width 413 height 30
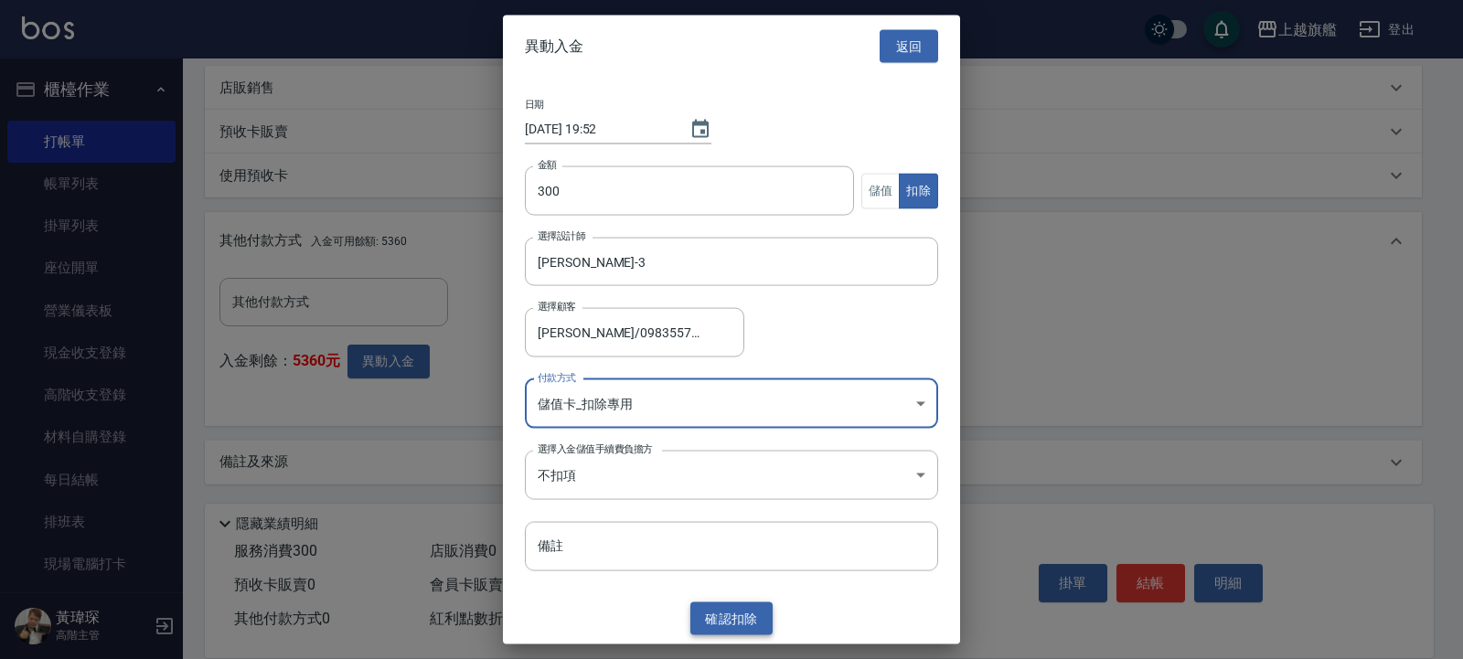
click at [731, 527] on button "確認 扣除" at bounding box center [731, 619] width 82 height 34
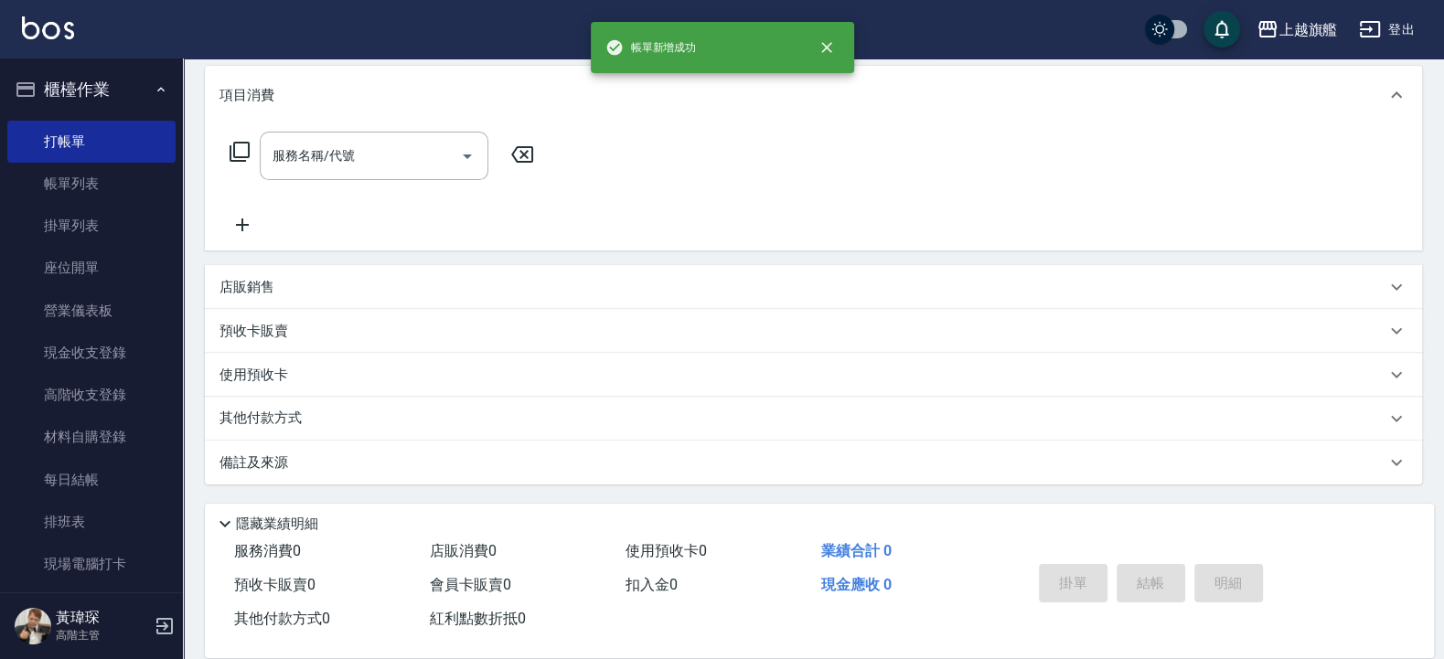
scroll to position [0, 0]
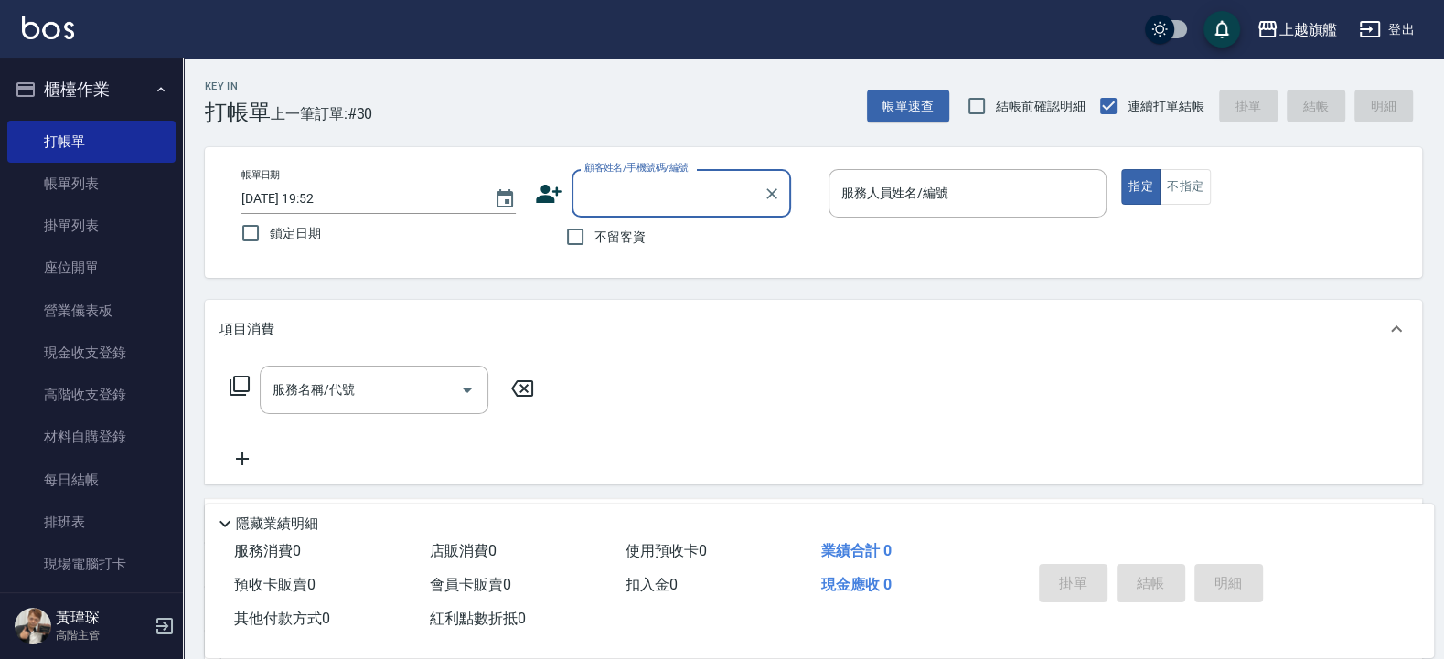
click at [615, 241] on span "不留客資" at bounding box center [619, 237] width 51 height 19
click at [594, 241] on input "不留客資" at bounding box center [575, 237] width 38 height 38
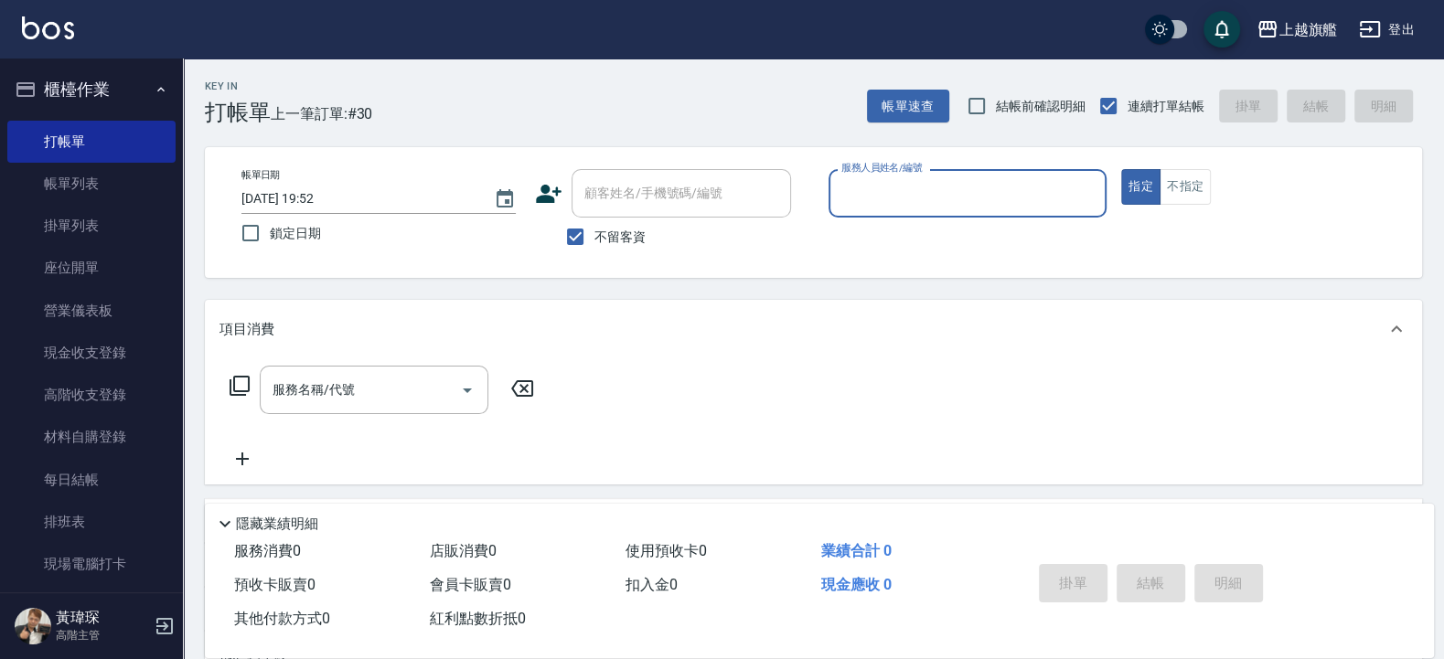
click at [908, 197] on input "服務人員姓名/編號" at bounding box center [968, 193] width 262 height 32
click at [1121, 169] on button "指定" at bounding box center [1140, 187] width 39 height 36
click at [862, 219] on p at bounding box center [967, 227] width 279 height 19
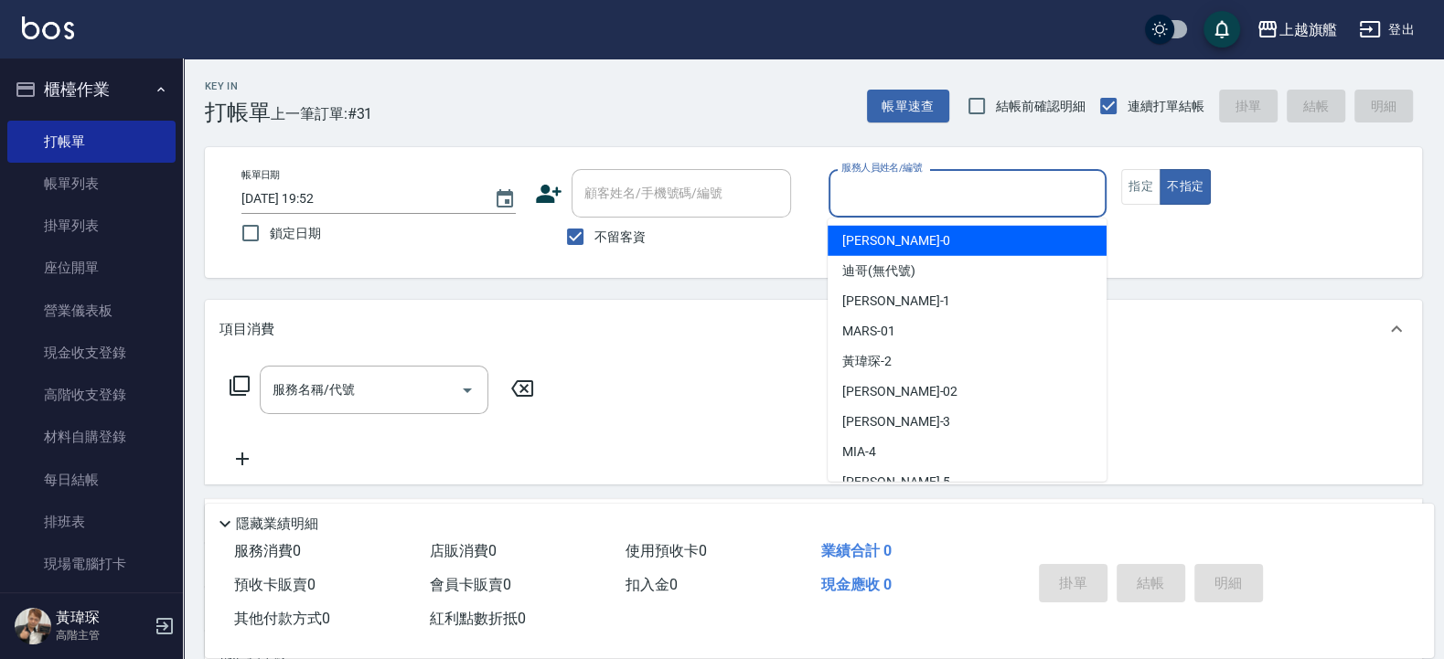
click at [871, 200] on input "服務人員姓名/編號" at bounding box center [968, 193] width 262 height 32
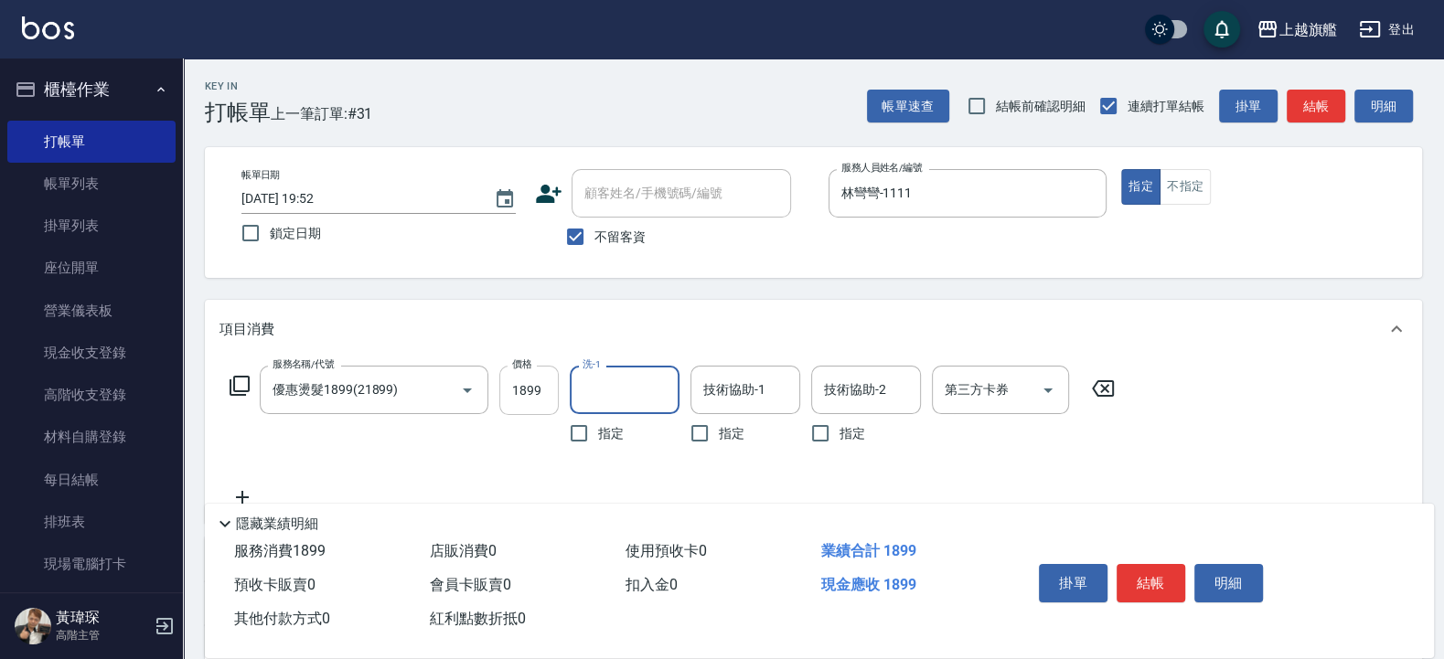
click at [553, 390] on input "1899" at bounding box center [528, 390] width 59 height 49
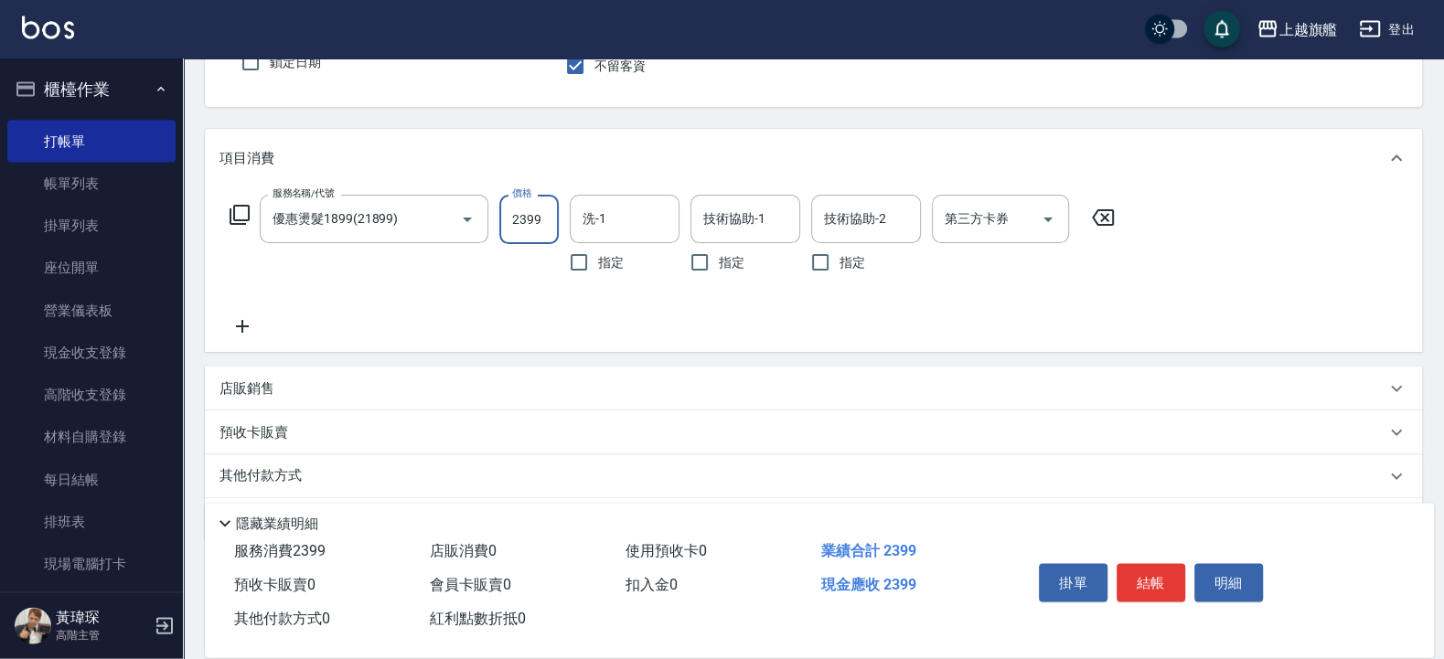
scroll to position [229, 0]
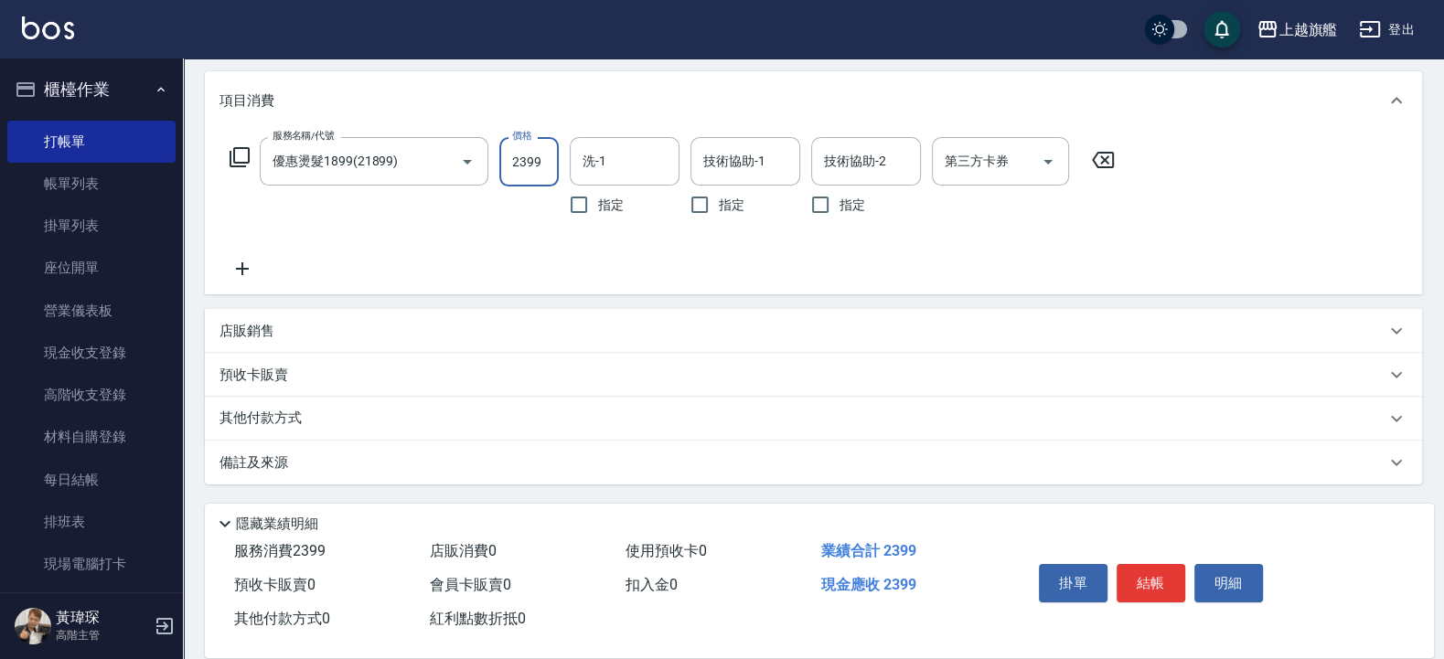
drag, startPoint x: 254, startPoint y: 284, endPoint x: 251, endPoint y: 274, distance: 10.7
click at [252, 283] on div "服務名稱/代號 優惠燙髮1899(21899) 服務名稱/代號 價格 2399 價格 洗-1 洗-1 指定 技術協助-1 技術協助-1 指定 技術協助-2 技…" at bounding box center [813, 212] width 1217 height 165
drag, startPoint x: 251, startPoint y: 274, endPoint x: 312, endPoint y: 231, distance: 74.8
click at [251, 273] on icon at bounding box center [242, 269] width 46 height 22
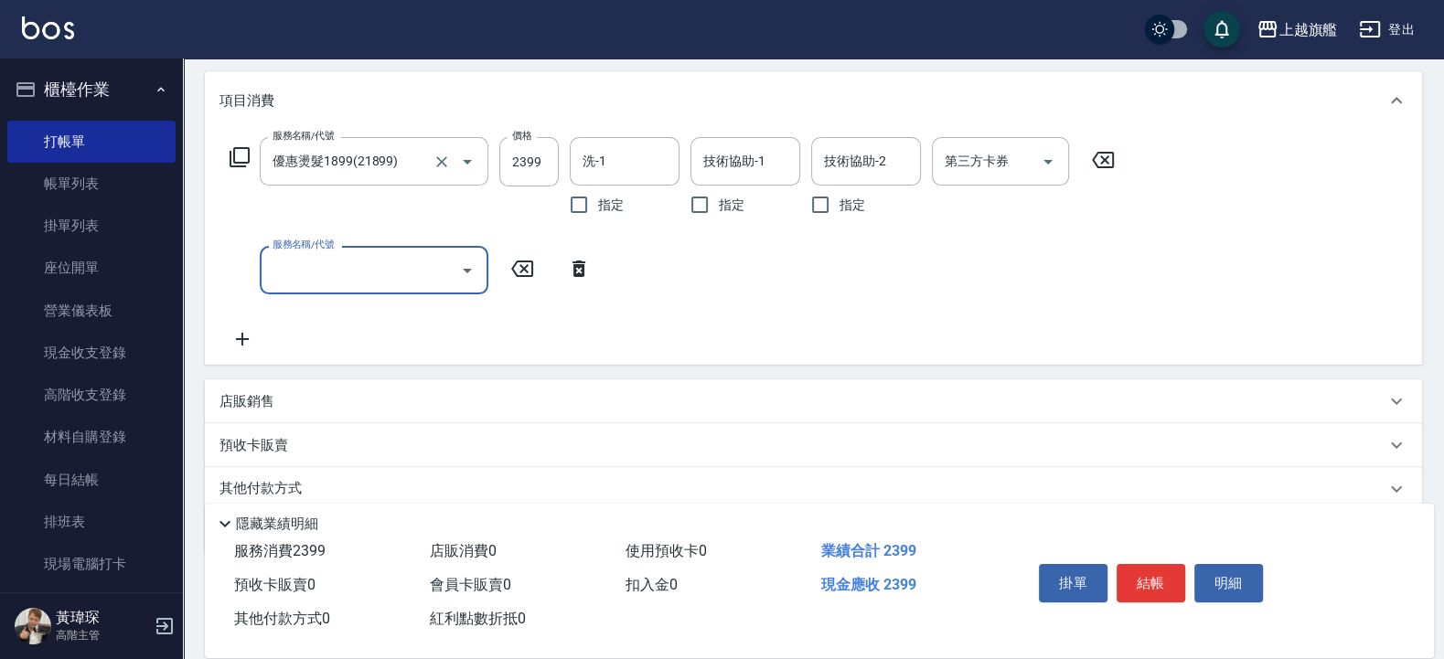
click at [325, 223] on div "服務名稱/代號 優惠燙髮1899(21899) 服務名稱/代號" at bounding box center [374, 180] width 229 height 87
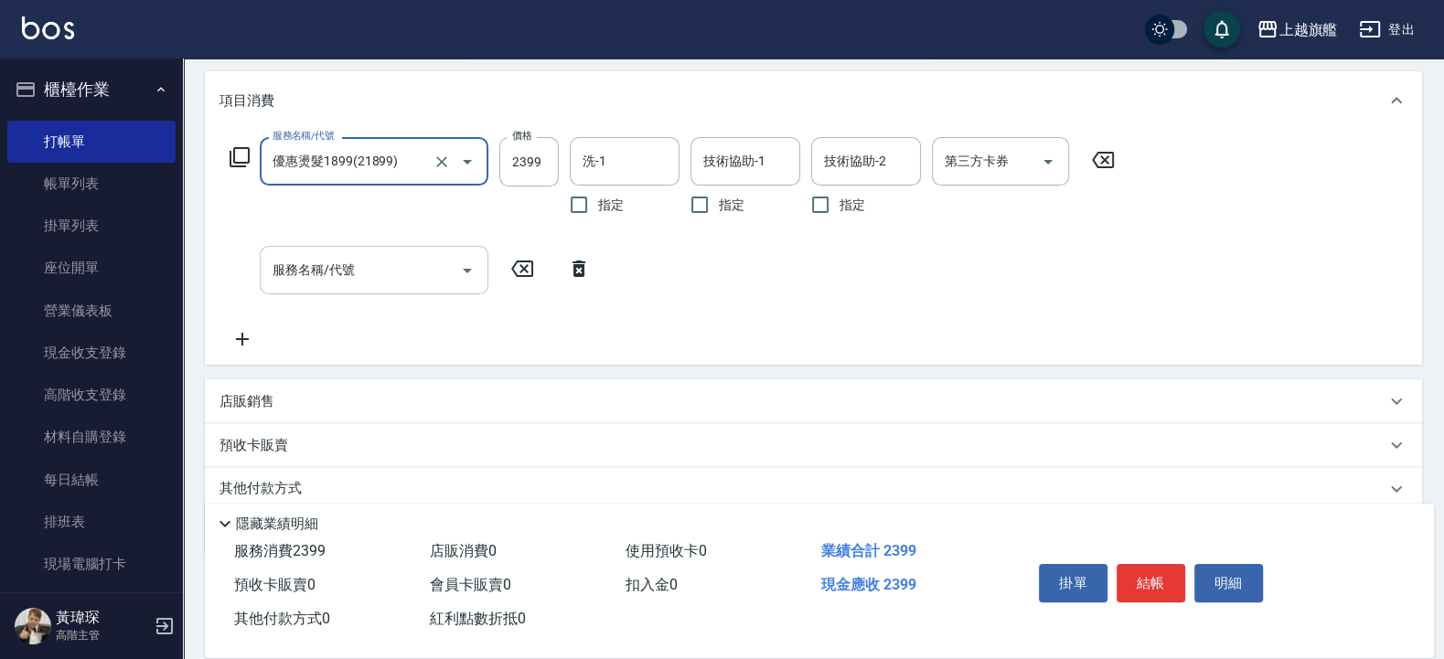
click at [309, 247] on div "服務名稱/代號" at bounding box center [374, 270] width 229 height 48
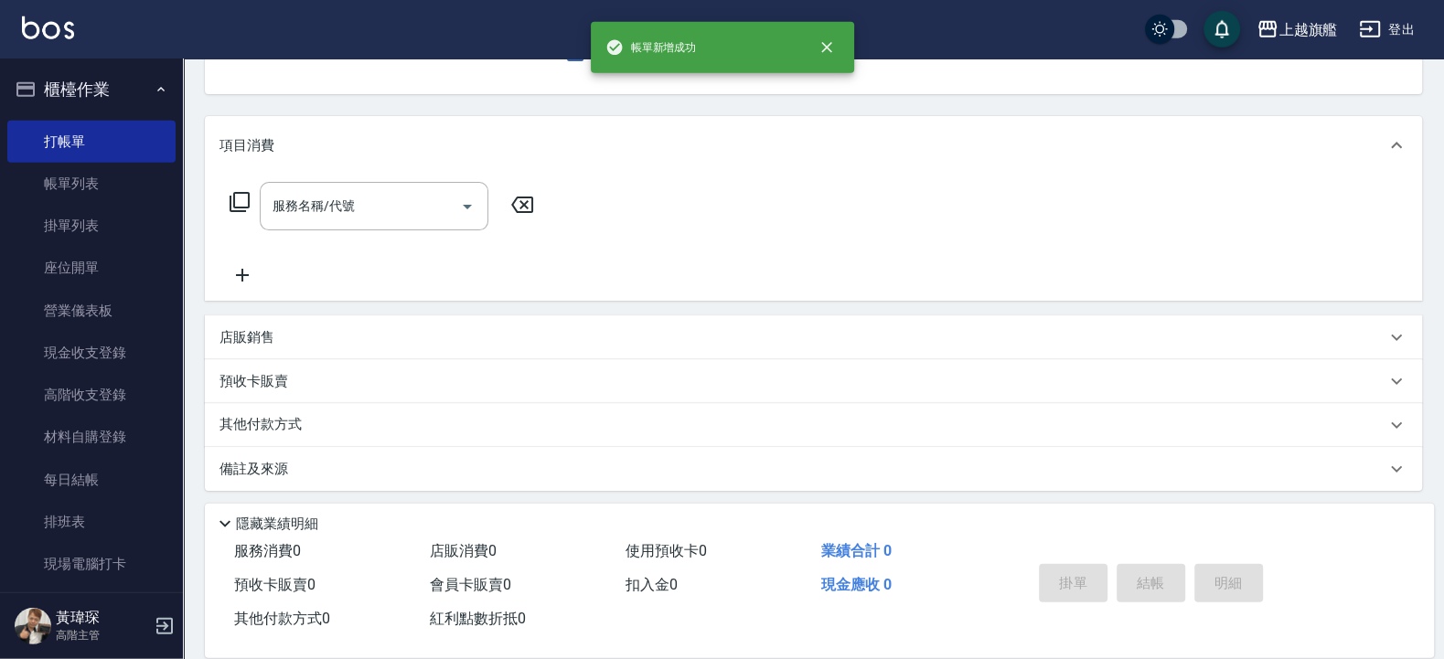
scroll to position [0, 0]
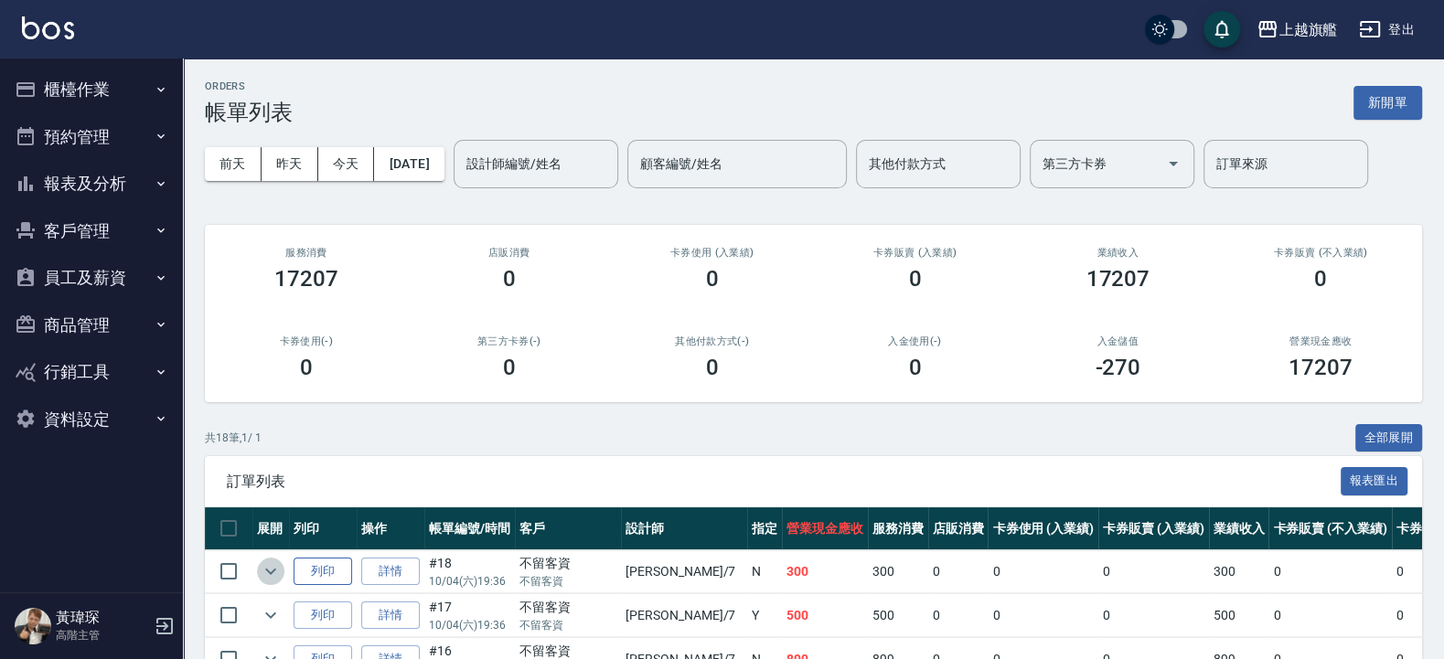
drag, startPoint x: 261, startPoint y: 572, endPoint x: 315, endPoint y: 580, distance: 55.5
click at [263, 571] on icon "expand row" at bounding box center [271, 572] width 22 height 22
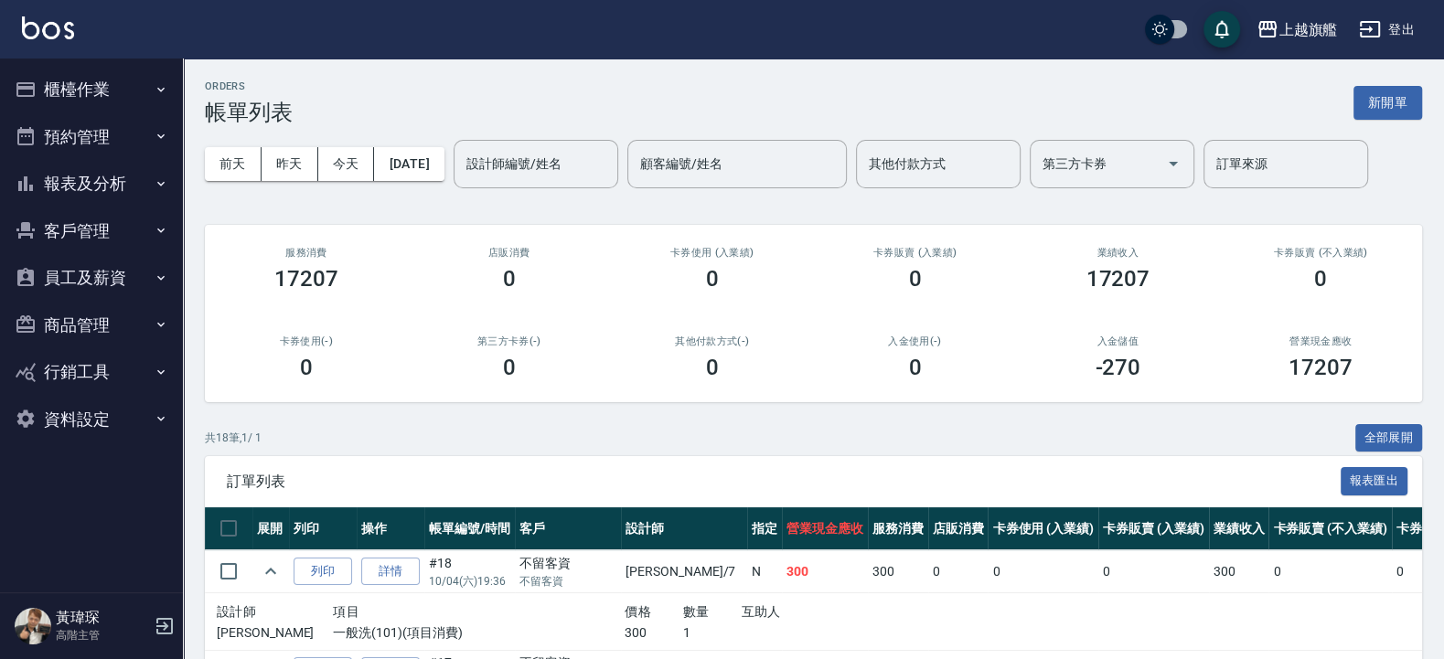
scroll to position [219, 0]
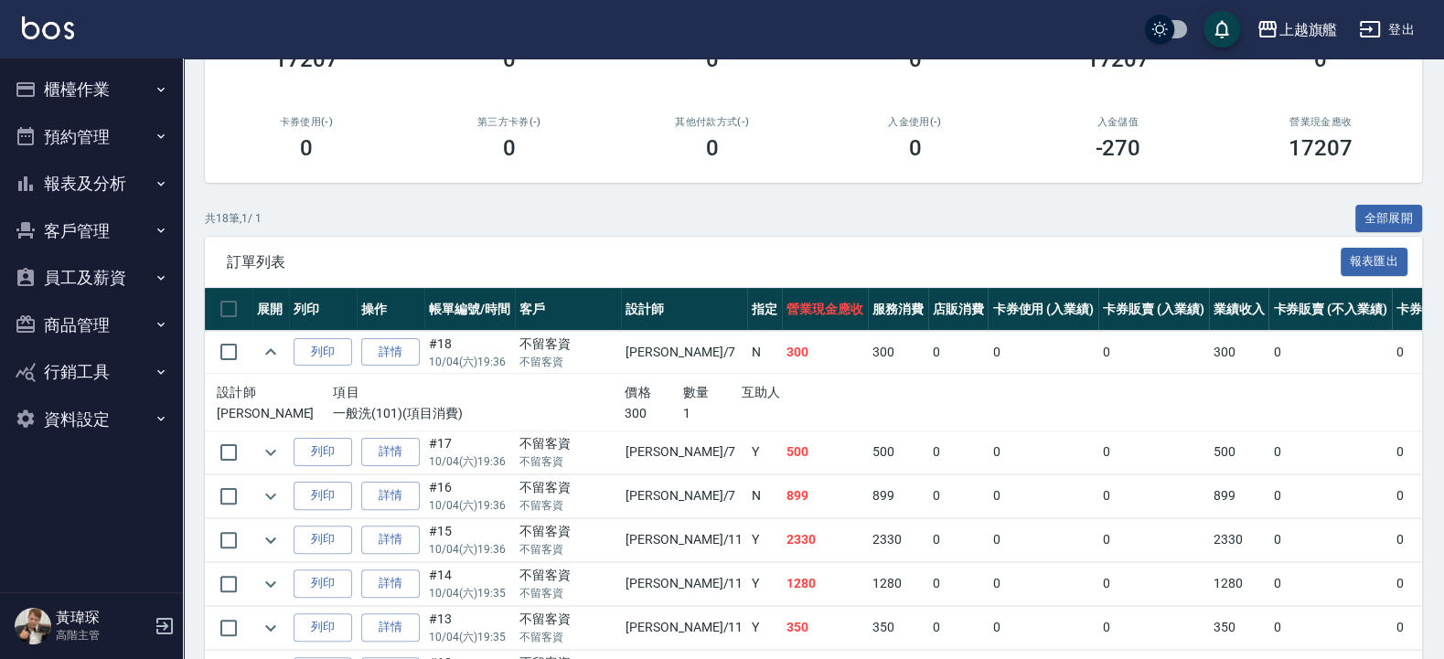
click at [431, 347] on td "#18 10/04 (六) 19:36" at bounding box center [469, 352] width 91 height 43
click at [384, 347] on link "詳情" at bounding box center [390, 352] width 59 height 28
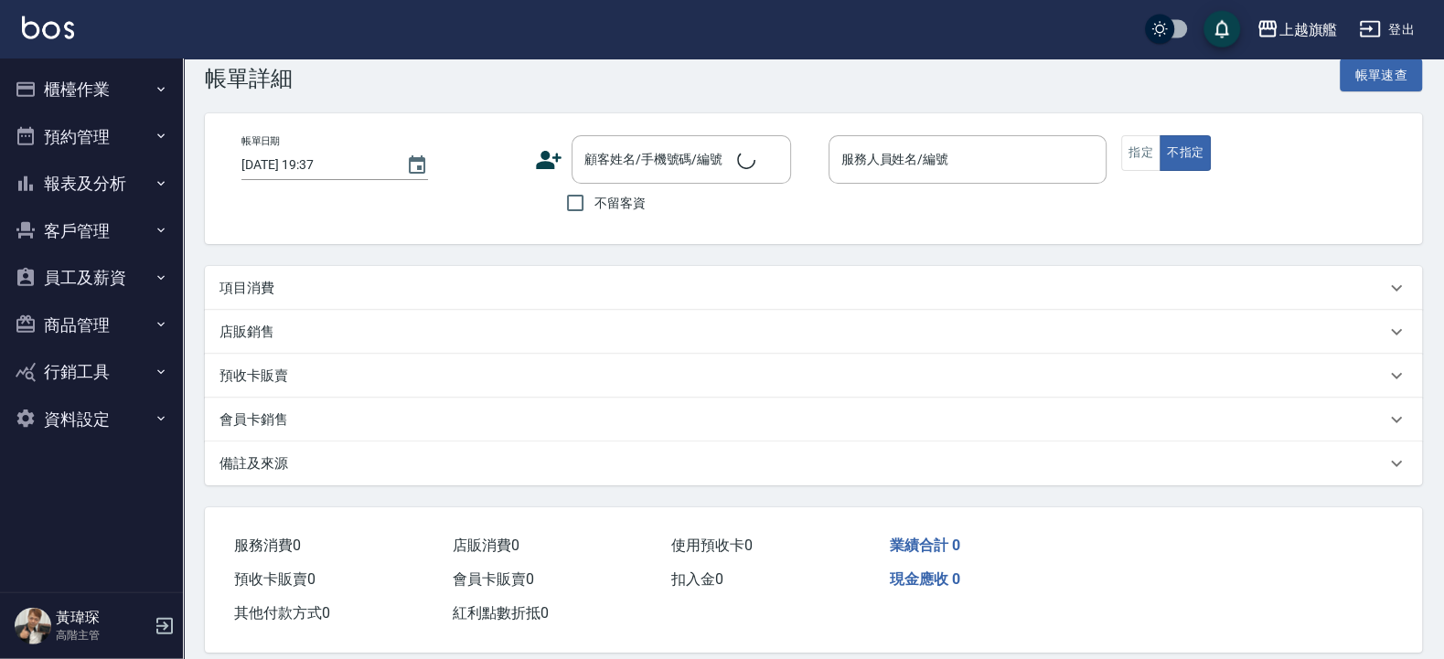
scroll to position [57, 0]
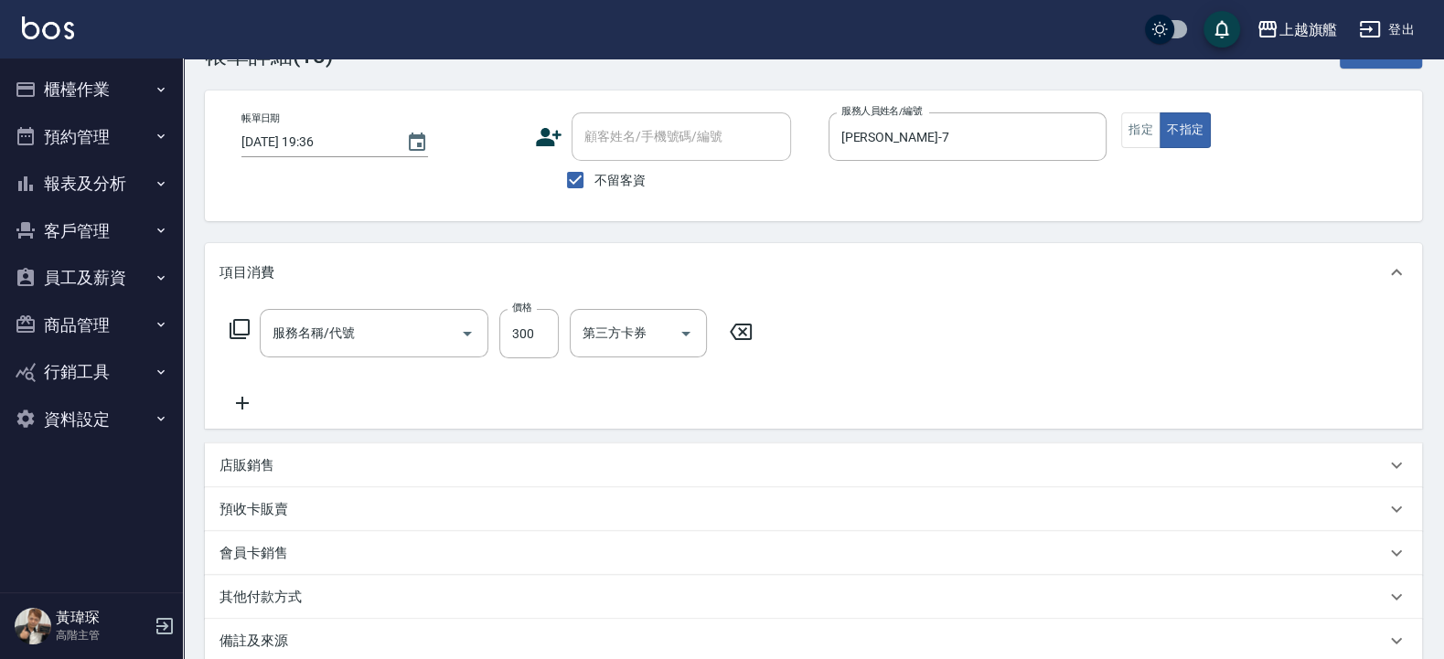
type input "[DATE] 19:36"
checkbox input "true"
type input "[PERSON_NAME]-7"
type input "一般洗(101)"
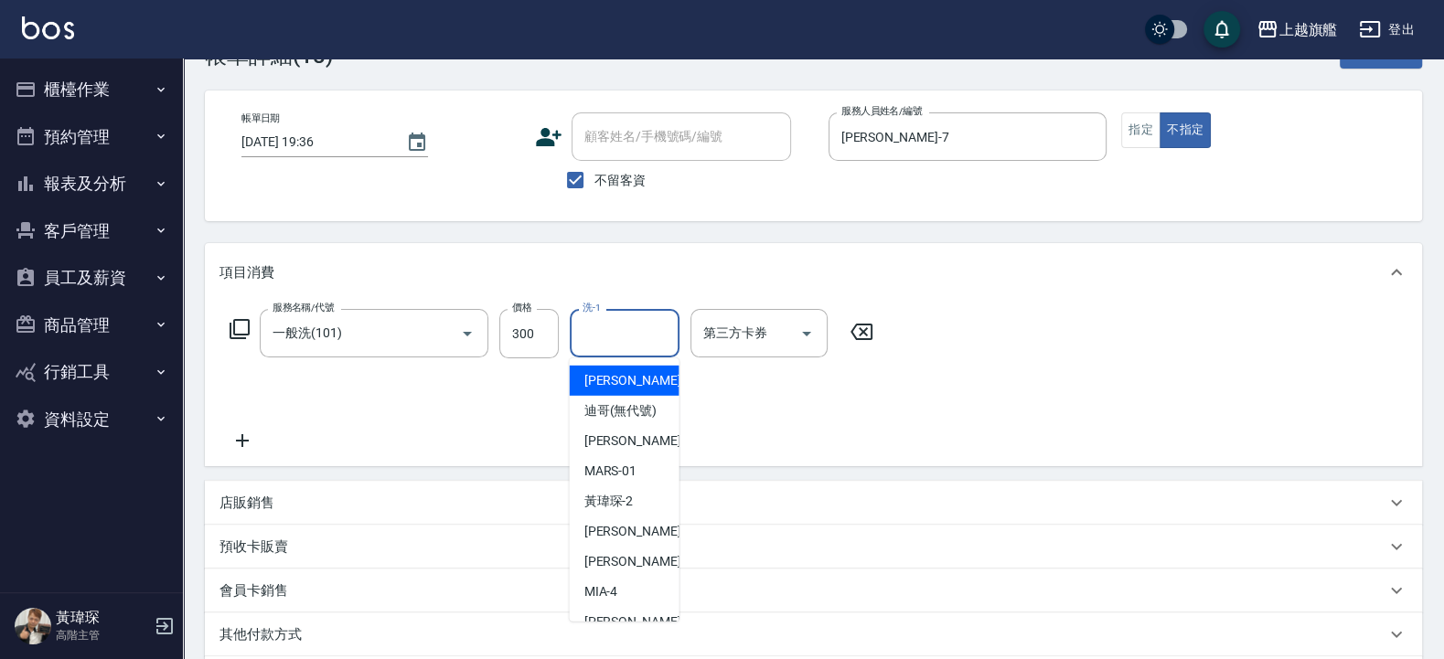
click at [635, 335] on input "洗-1" at bounding box center [624, 333] width 93 height 32
type input "[PERSON_NAME]-30"
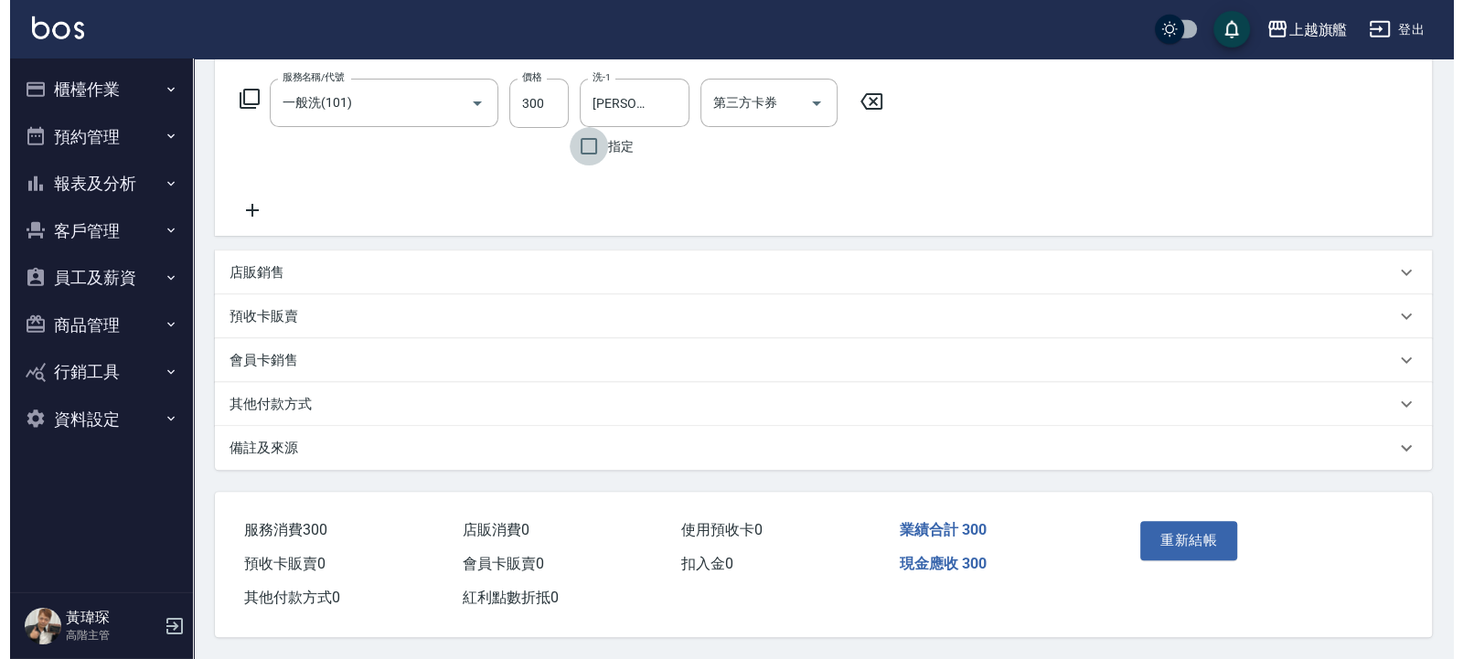
scroll to position [294, 0]
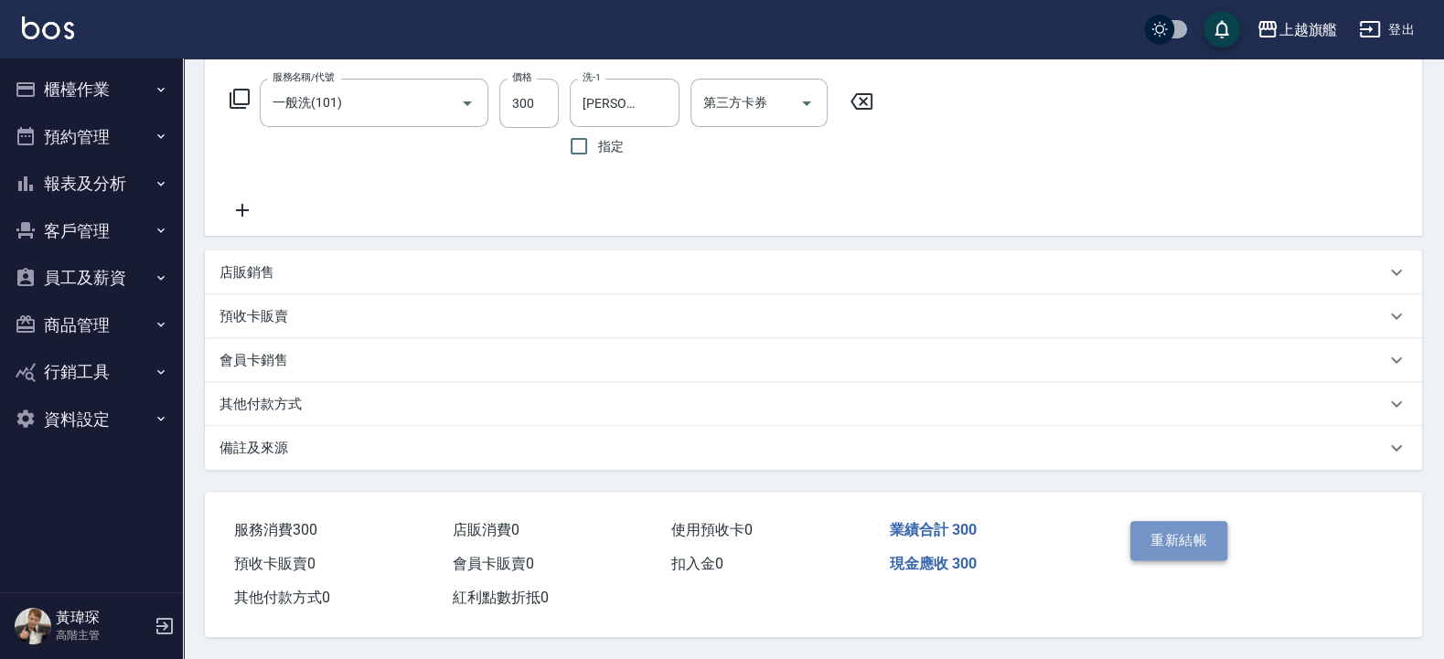
click at [1164, 525] on button "重新結帳" at bounding box center [1178, 540] width 97 height 38
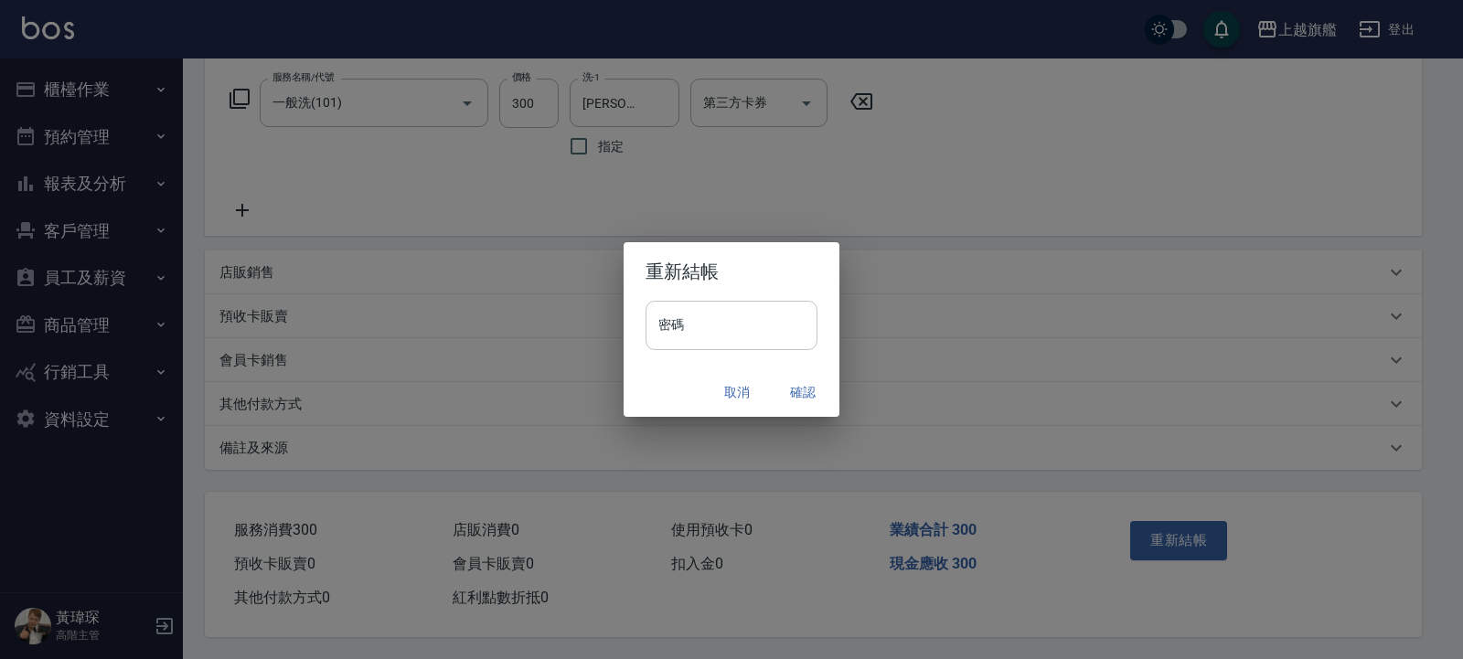
click at [798, 338] on input "密碼" at bounding box center [732, 325] width 172 height 49
type input "*******"
click at [798, 379] on button "確認" at bounding box center [803, 393] width 59 height 34
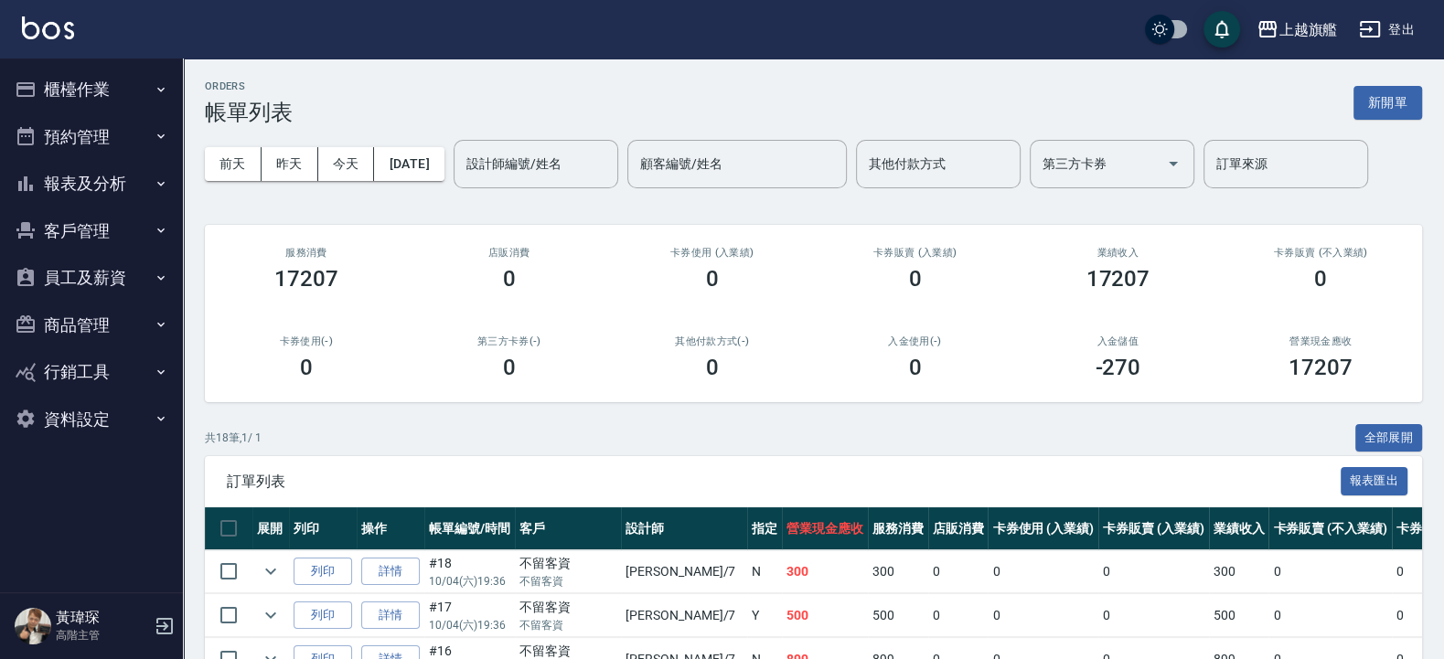
drag, startPoint x: 111, startPoint y: 95, endPoint x: 112, endPoint y: 114, distance: 19.3
click at [111, 99] on button "櫃檯作業" at bounding box center [91, 90] width 168 height 48
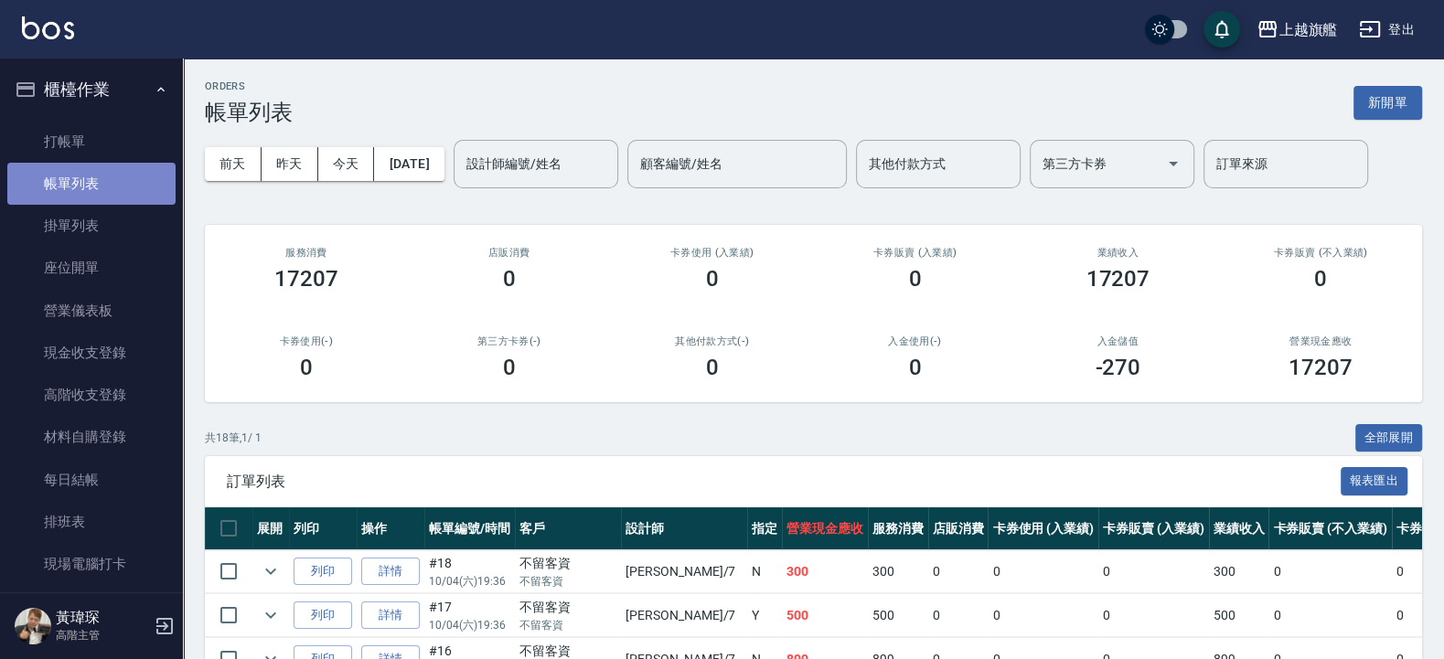
click at [97, 199] on link "帳單列表" at bounding box center [91, 184] width 168 height 42
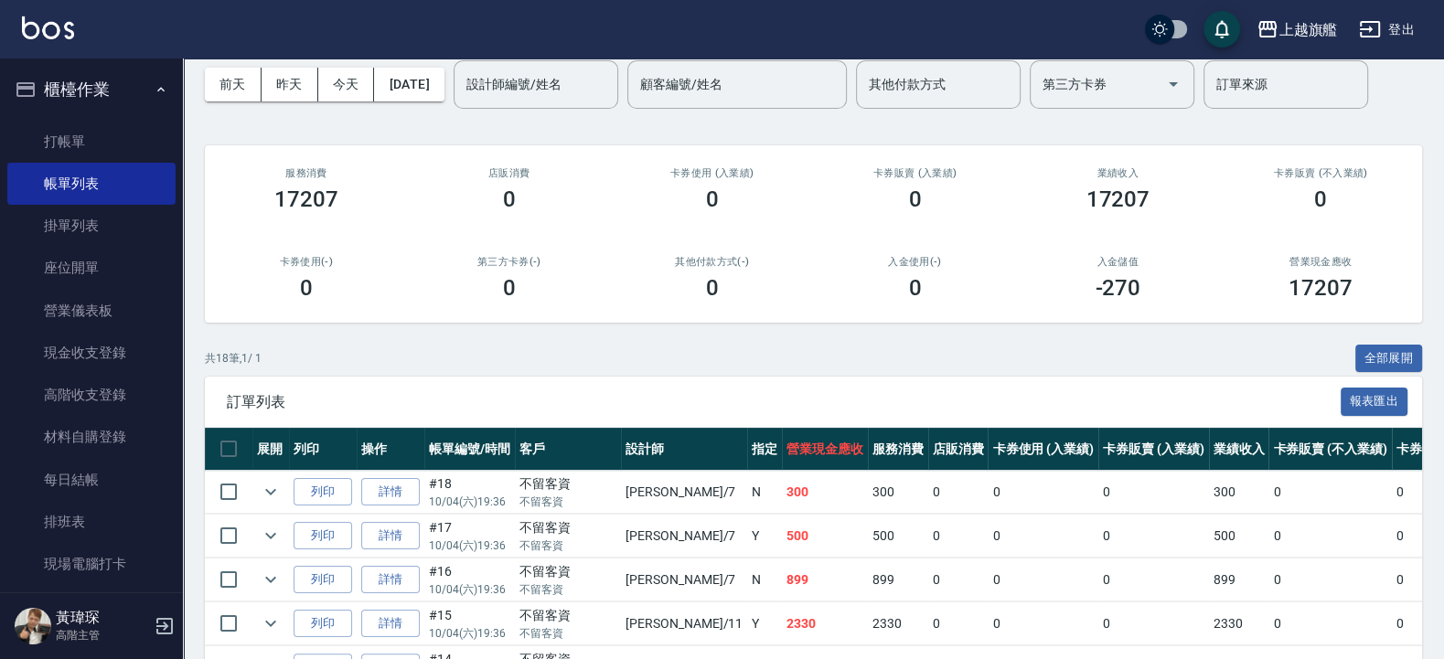
scroll to position [110, 0]
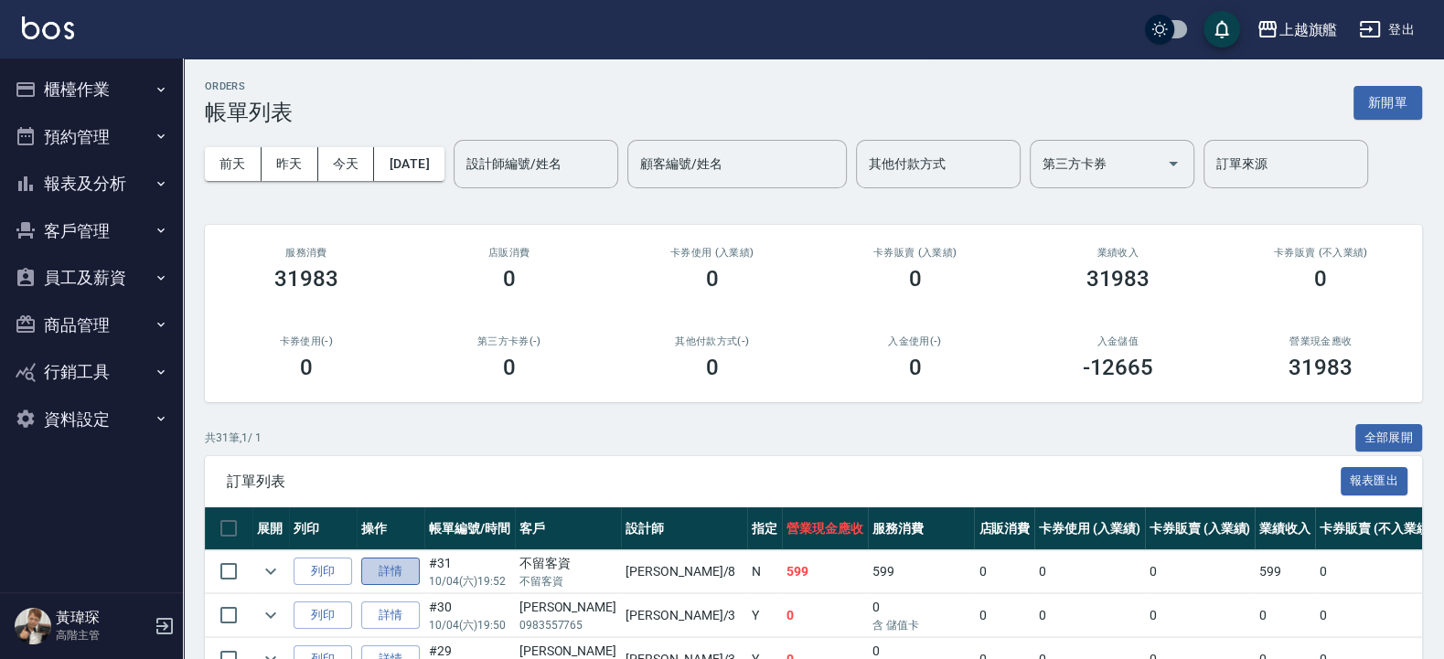
click at [379, 577] on link "詳情" at bounding box center [390, 572] width 59 height 28
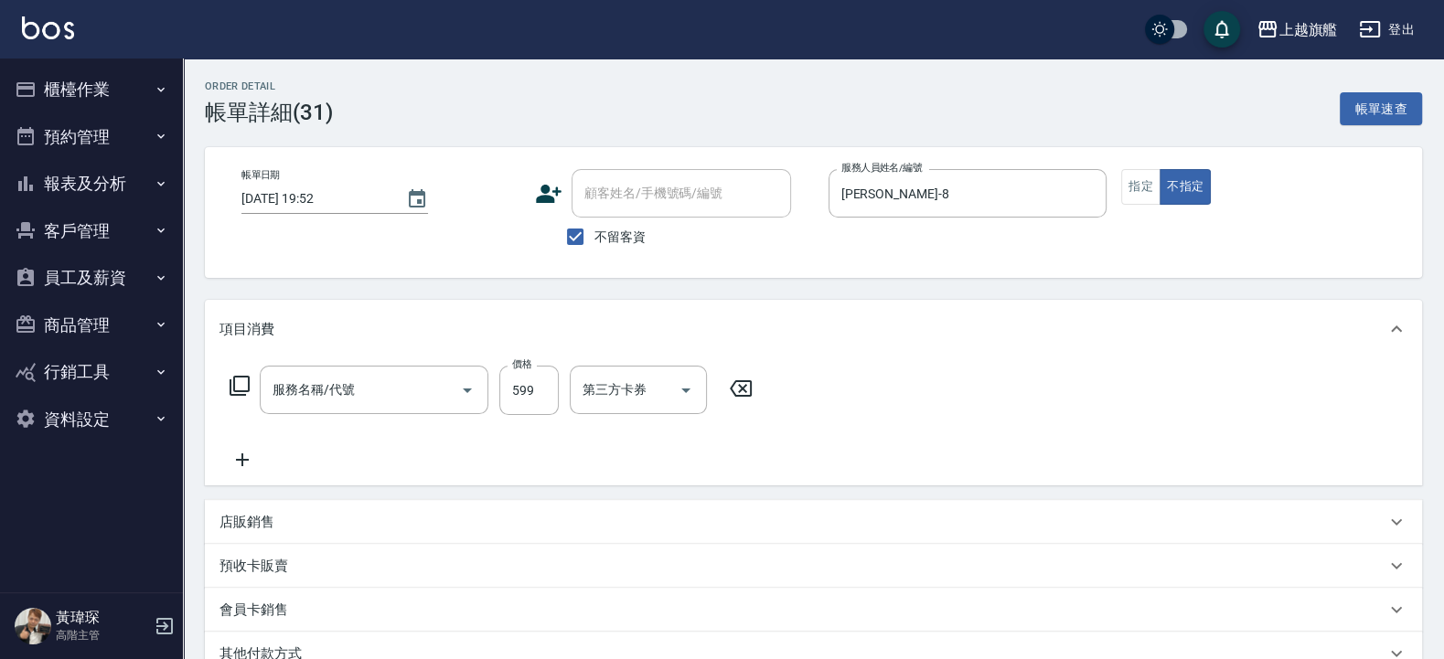
type input "[DATE] 19:52"
checkbox input "true"
type input "[PERSON_NAME]-8"
type input "去角質ITELY.(0599)"
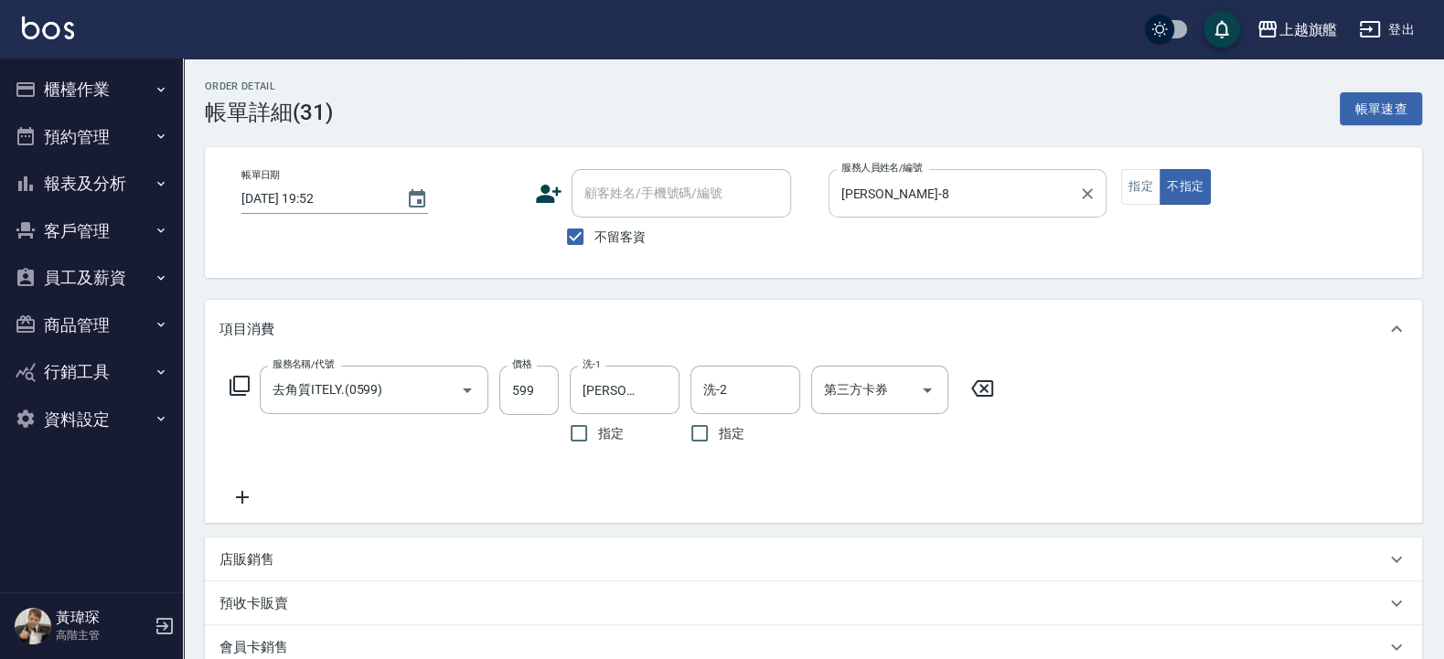
click at [931, 199] on input "[PERSON_NAME]-8" at bounding box center [954, 193] width 235 height 32
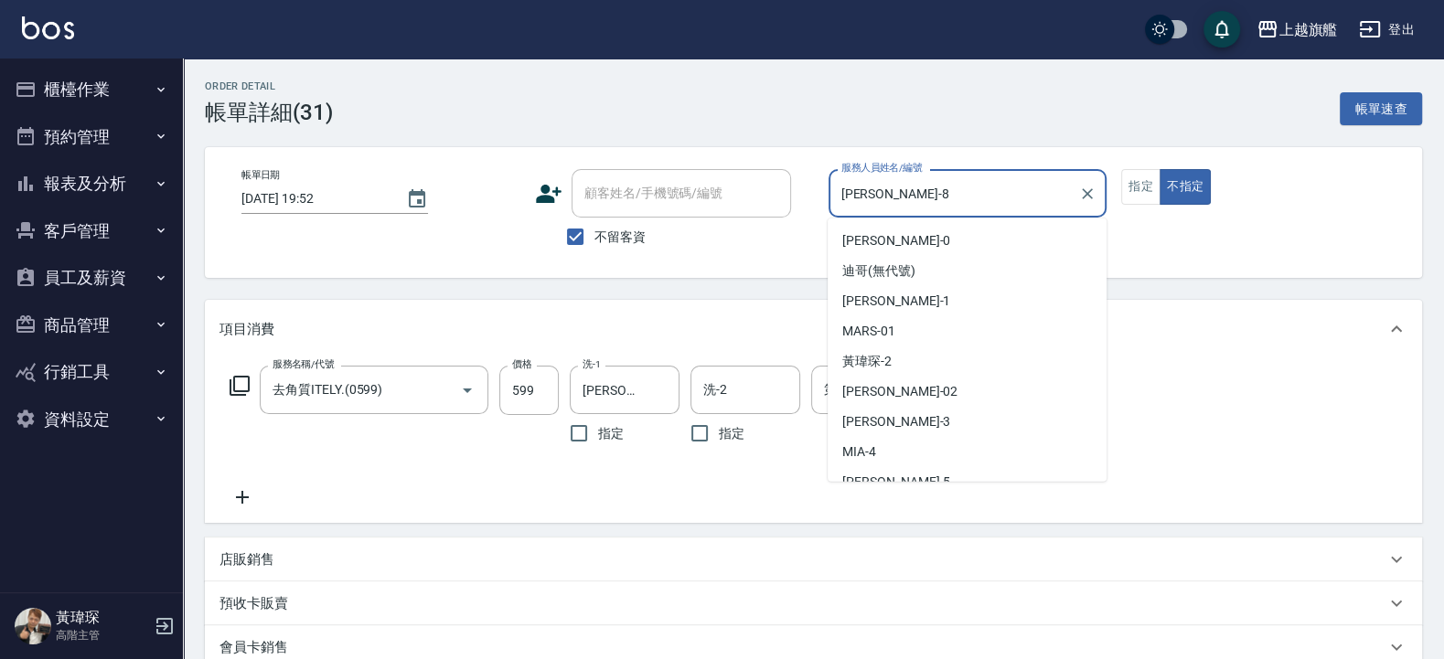
scroll to position [105, 0]
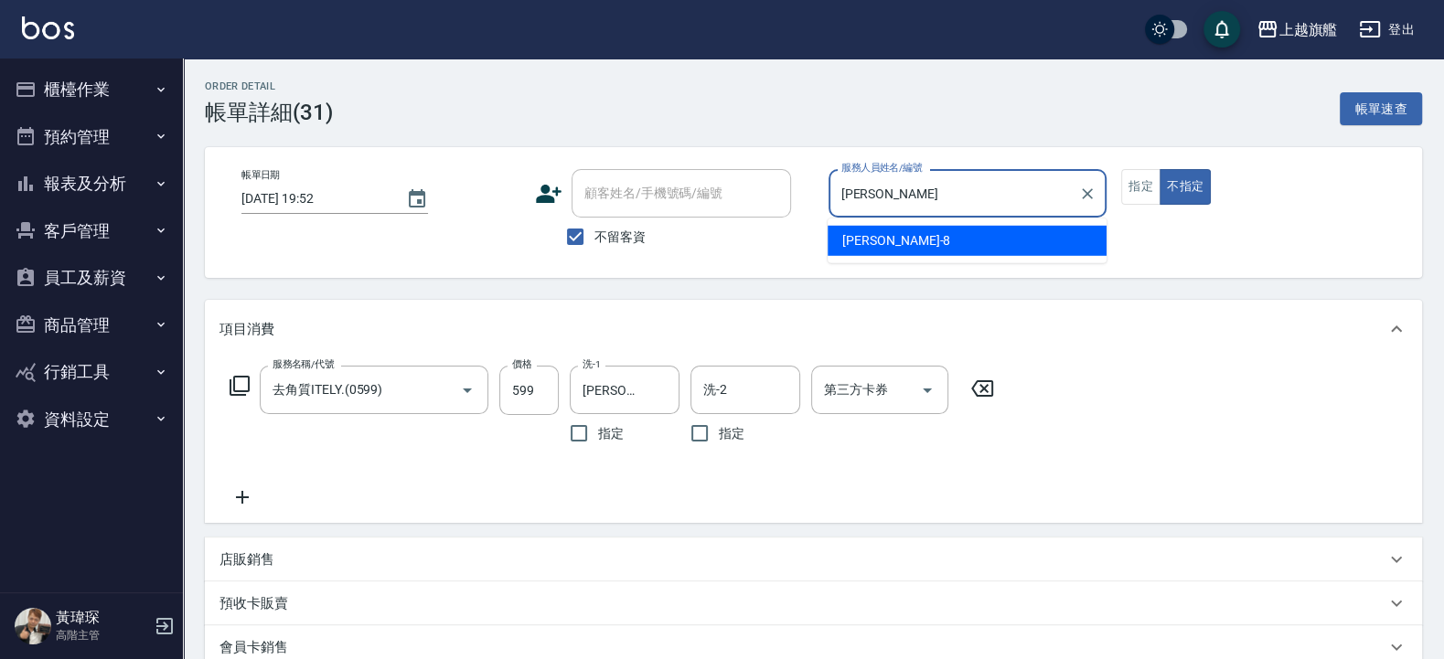
type input "周"
type input "[PERSON_NAME]-3"
type button "false"
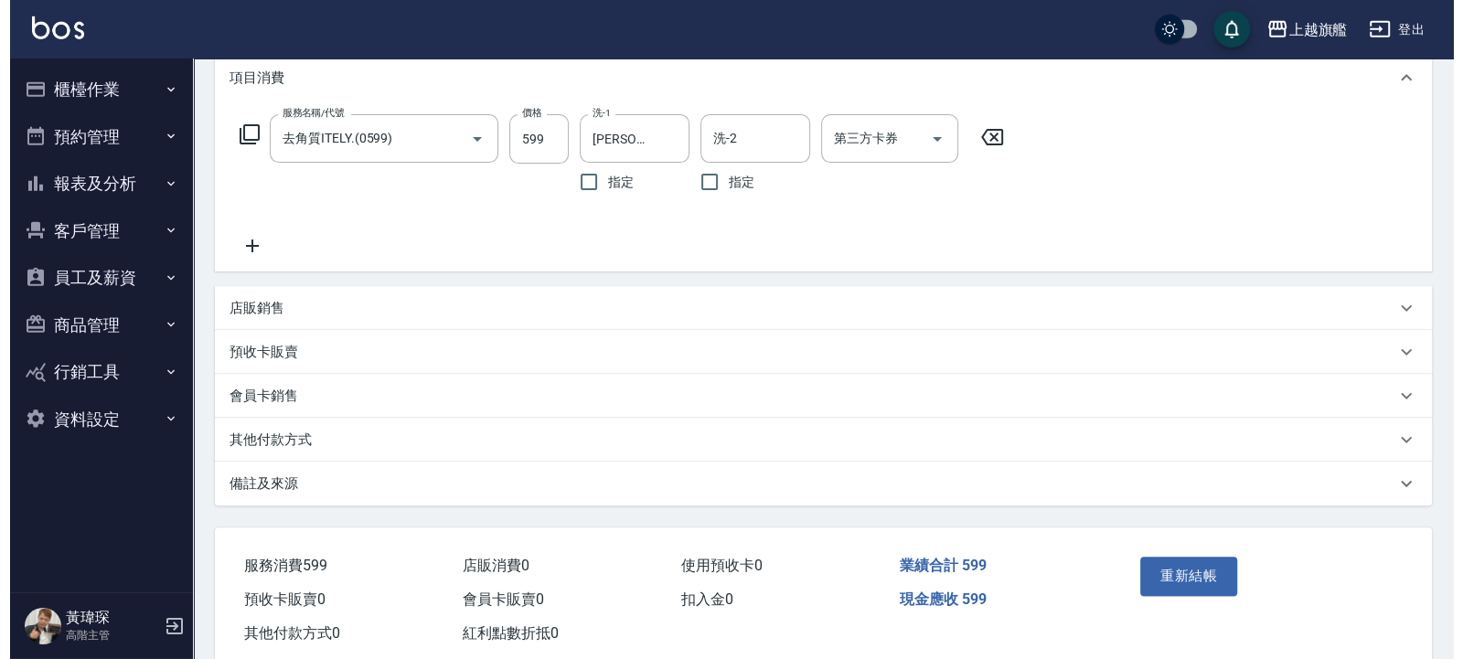
scroll to position [294, 0]
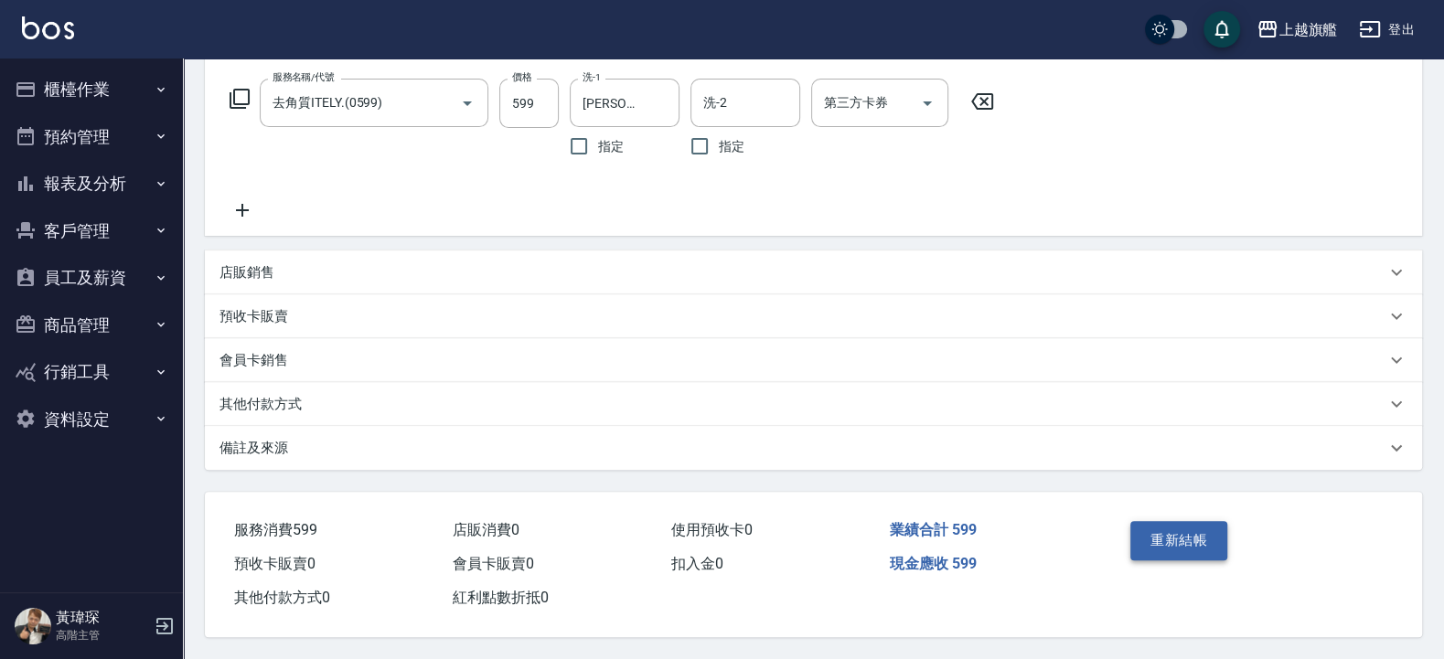
click at [1176, 540] on button "重新結帳" at bounding box center [1178, 540] width 97 height 38
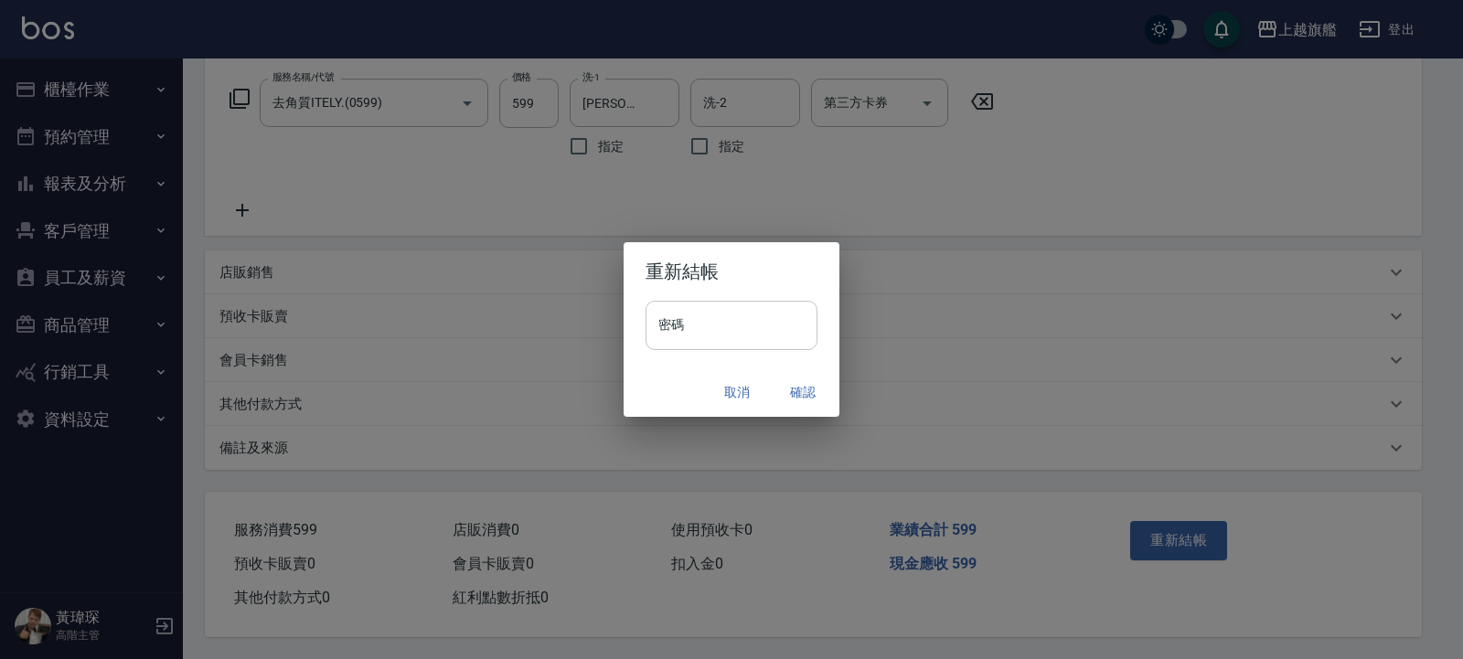
drag, startPoint x: 740, startPoint y: 305, endPoint x: 739, endPoint y: 315, distance: 10.1
click at [739, 314] on input "密碼" at bounding box center [732, 325] width 172 height 49
type input "*******"
click at [796, 393] on button "確認" at bounding box center [803, 393] width 59 height 34
click at [806, 383] on div "取消 確認" at bounding box center [732, 393] width 216 height 48
